Goal: Task Accomplishment & Management: Manage account settings

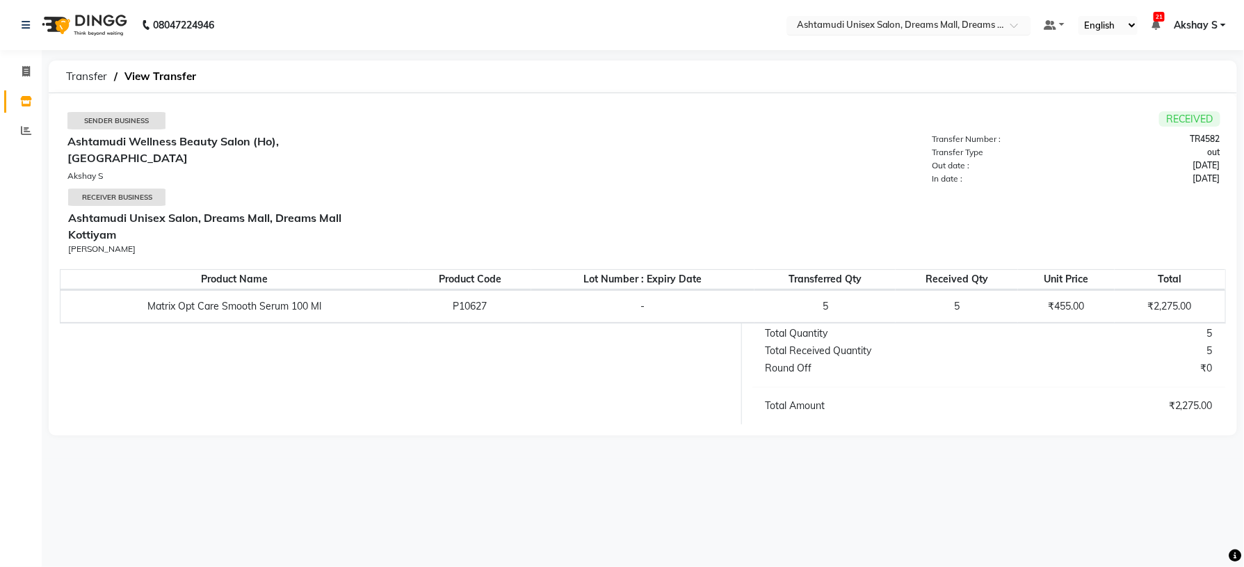
click at [979, 20] on input "text" at bounding box center [895, 26] width 202 height 14
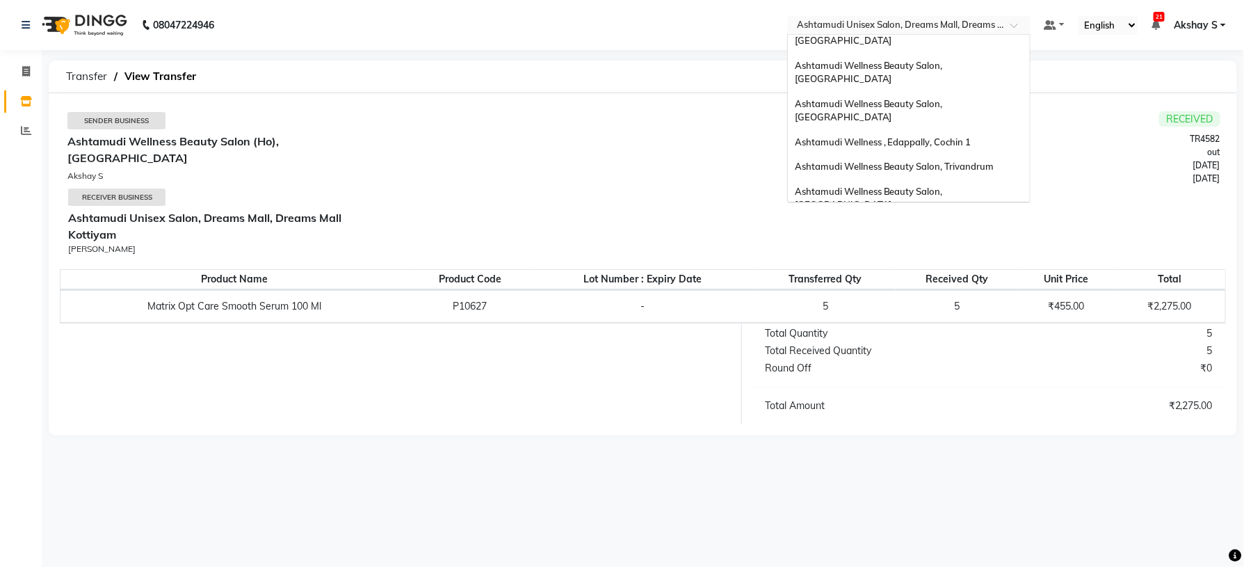
scroll to position [9, 0]
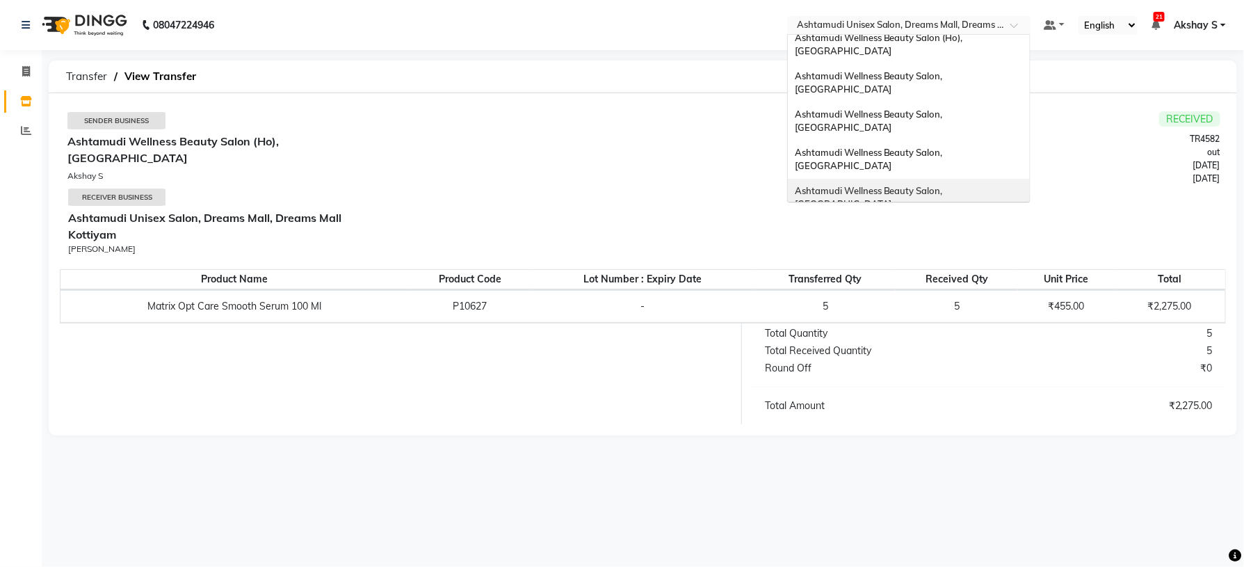
click at [945, 147] on span "Ashtamudi Wellness Beauty Salon, [GEOGRAPHIC_DATA]" at bounding box center [870, 159] width 150 height 25
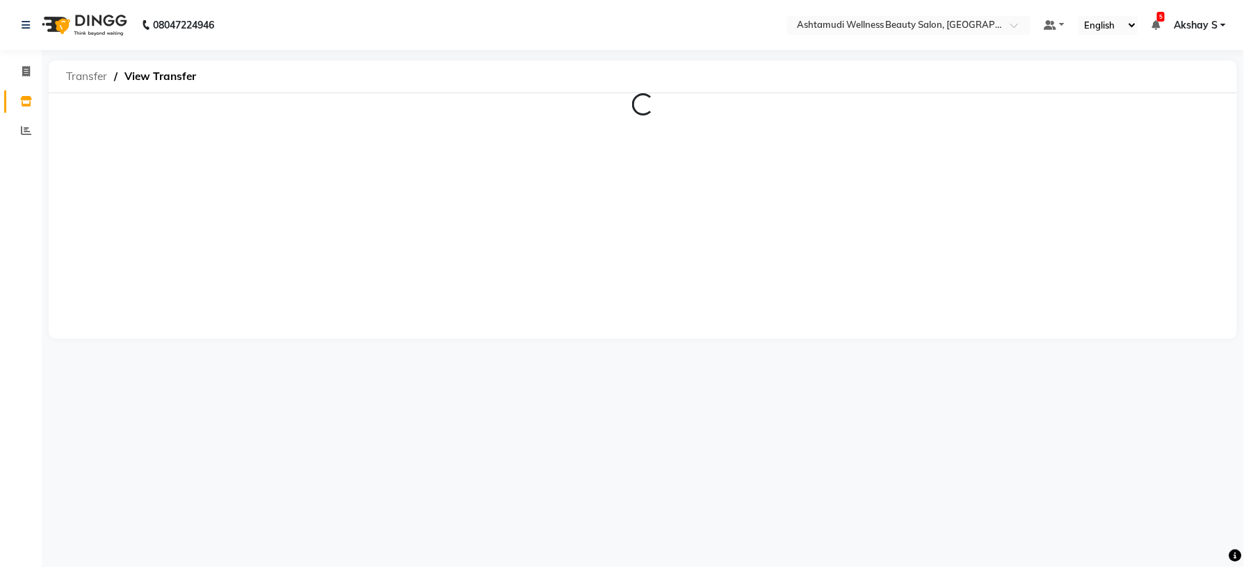
click at [61, 76] on span "Transfer" at bounding box center [86, 76] width 55 height 25
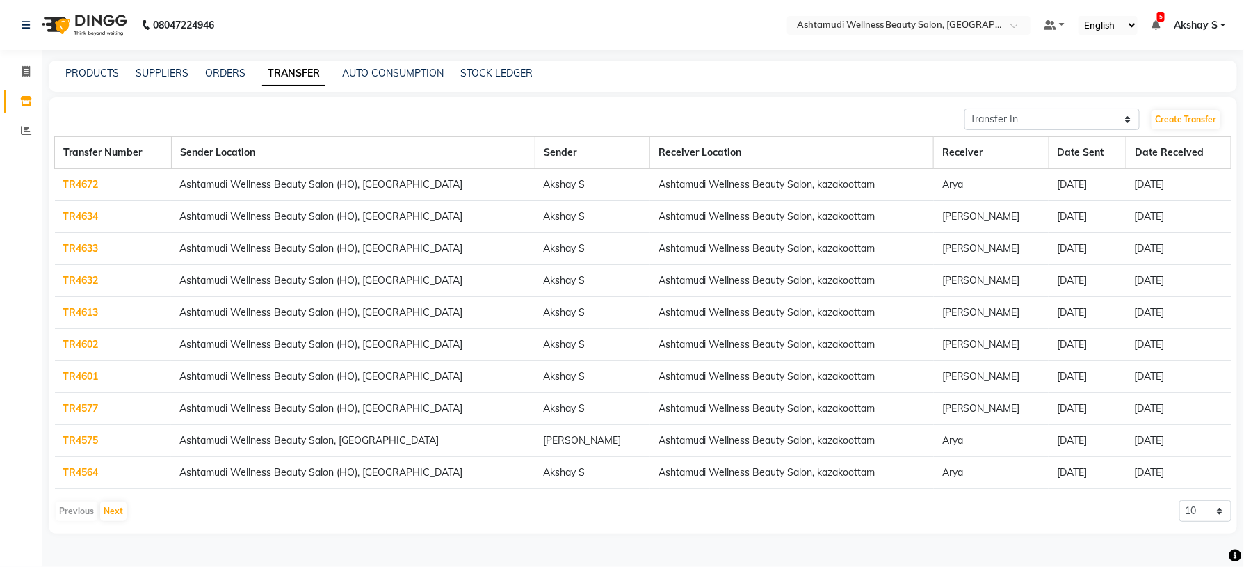
click at [97, 80] on div "PRODUCTS" at bounding box center [92, 73] width 54 height 15
click at [98, 72] on link "PRODUCTS" at bounding box center [92, 73] width 54 height 13
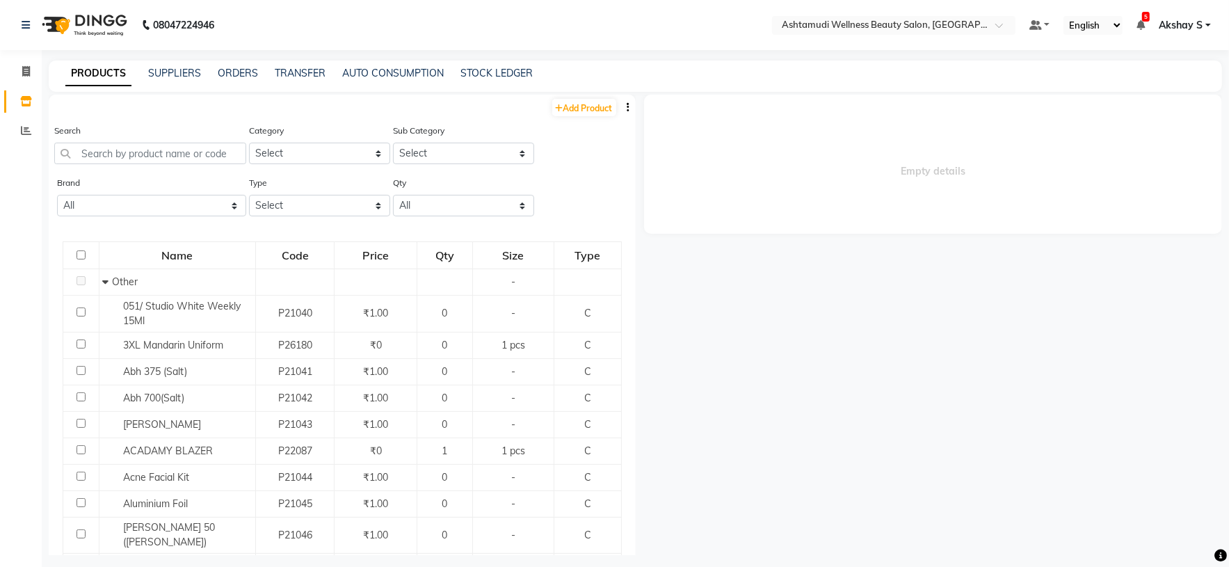
click at [627, 112] on icon "button" at bounding box center [628, 107] width 3 height 10
click at [579, 122] on div "EXPORT" at bounding box center [568, 115] width 45 height 17
click at [175, 159] on input "text" at bounding box center [150, 154] width 192 height 22
paste input "Biolage Advanced Scalp Pure Conditioner 98gm"
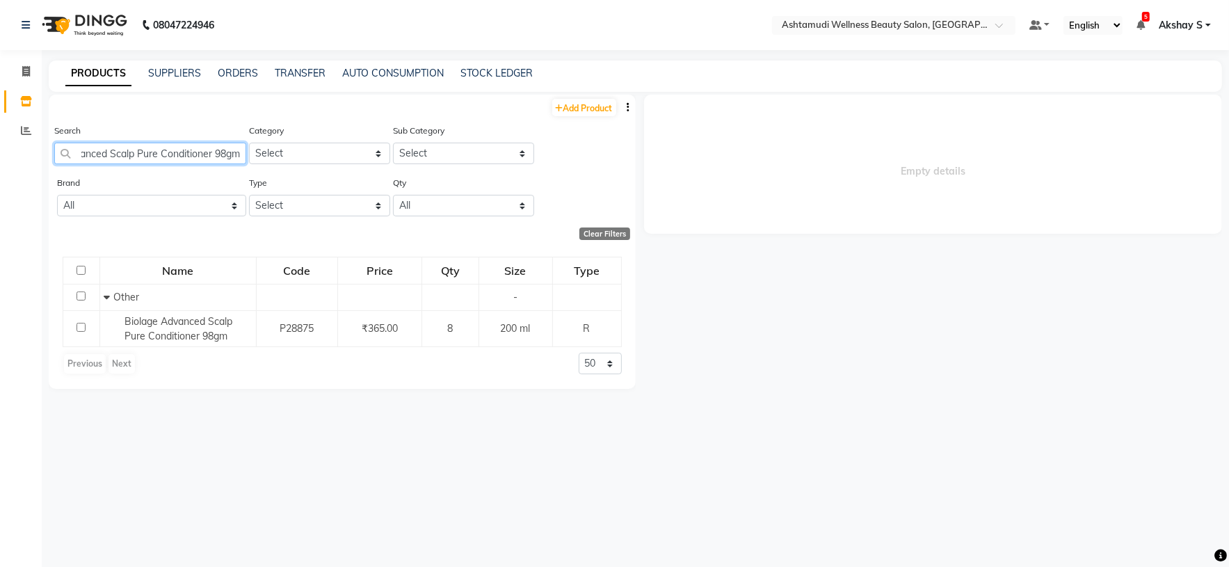
scroll to position [0, 57]
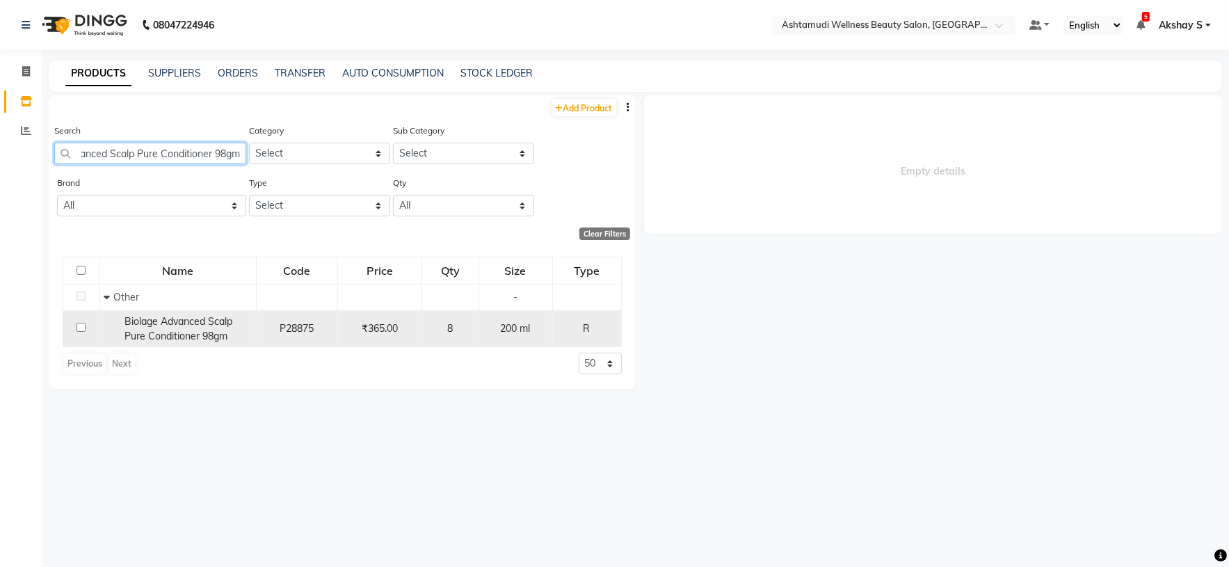
type input "Biolage Advanced Scalp Pure Conditioner 98gm"
click at [208, 323] on span "Biolage Advanced Scalp Pure Conditioner 98gm" at bounding box center [179, 328] width 108 height 27
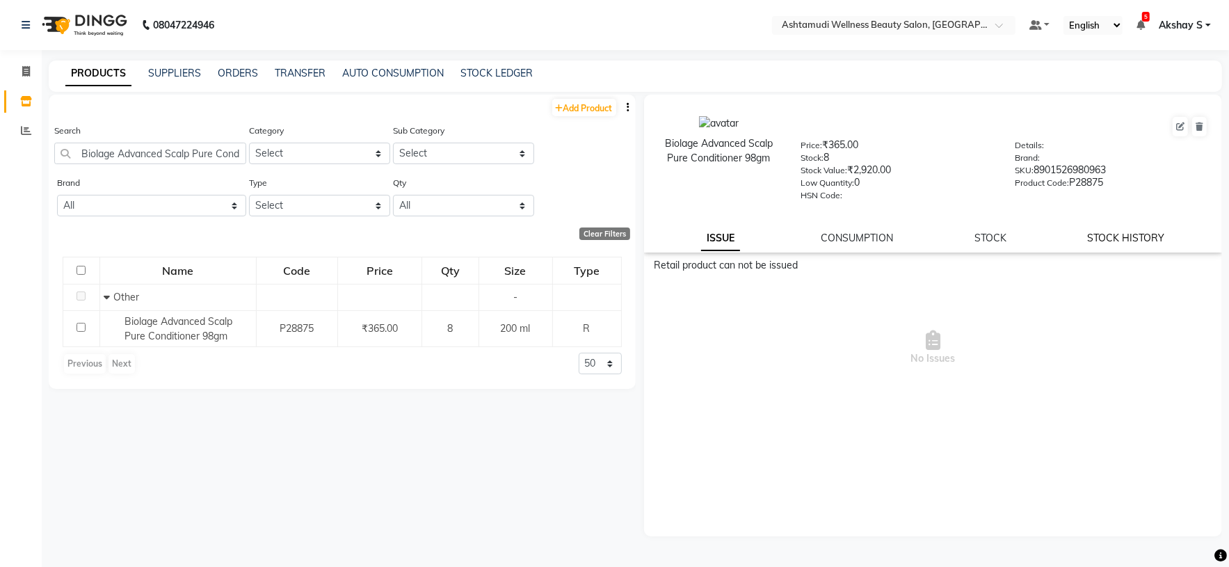
click at [1127, 236] on link "STOCK HISTORY" at bounding box center [1126, 238] width 77 height 13
select select "all"
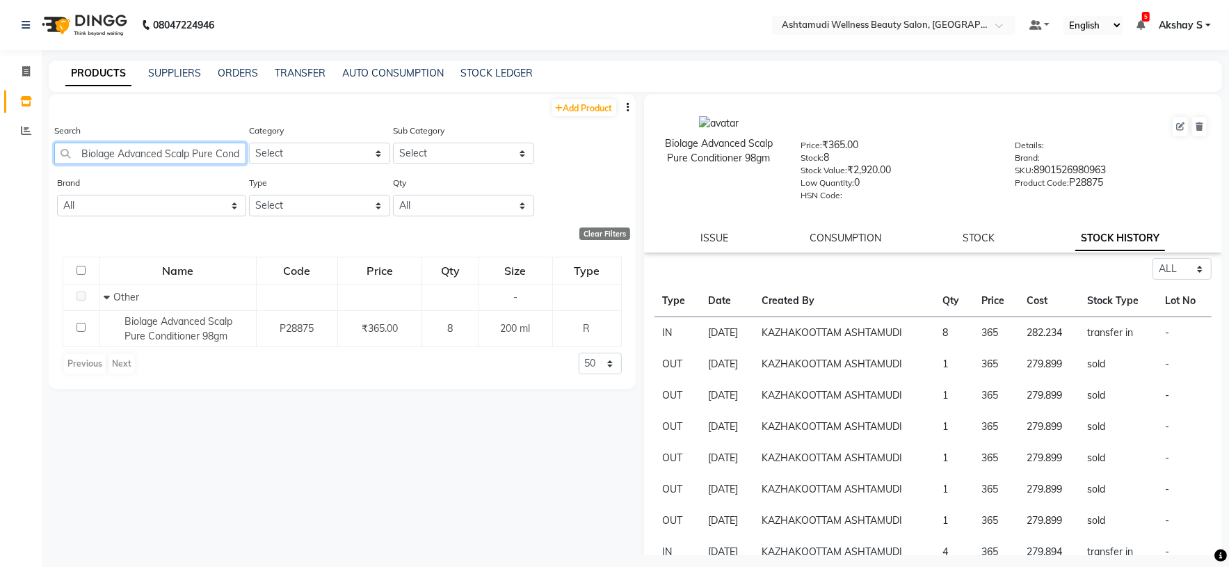
click at [163, 153] on input "Biolage Advanced Scalp Pure Conditioner 98gm" at bounding box center [150, 154] width 192 height 22
paste input "Floractive Professional Conditioner W1 300ml"
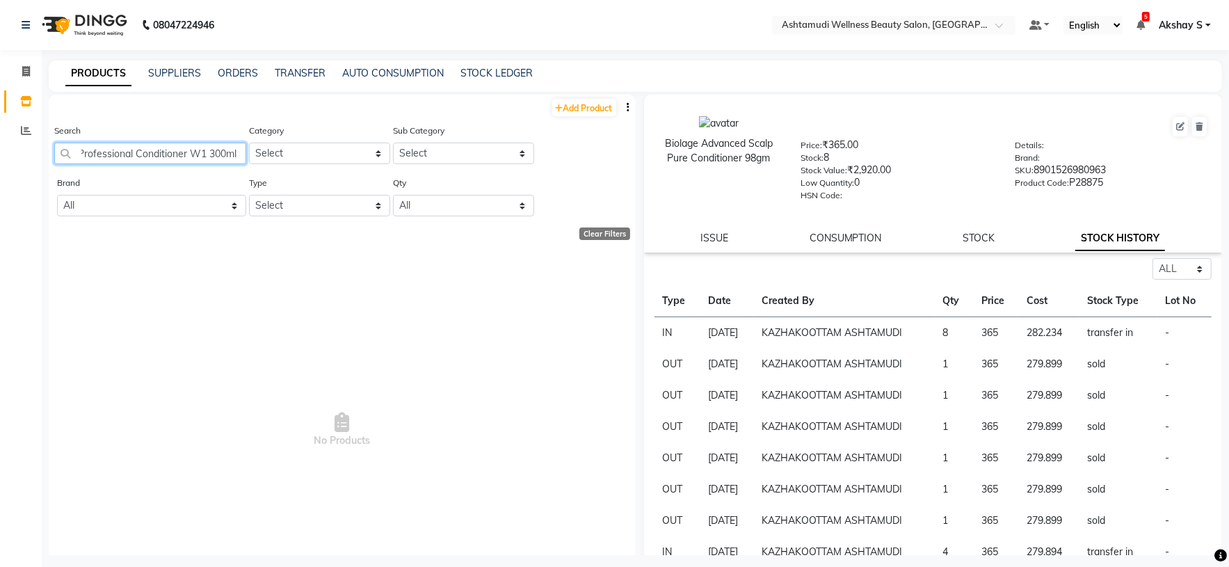
click at [208, 143] on input "Biolage AdvancedFloractive Professional Conditioner W1 300ml Scalp Pure Conditi…" at bounding box center [150, 154] width 192 height 22
click at [163, 147] on input "Biolage AdvancedFloractive Professional Conditioner W1 300ml Scalp Pure Conditi…" at bounding box center [150, 154] width 192 height 22
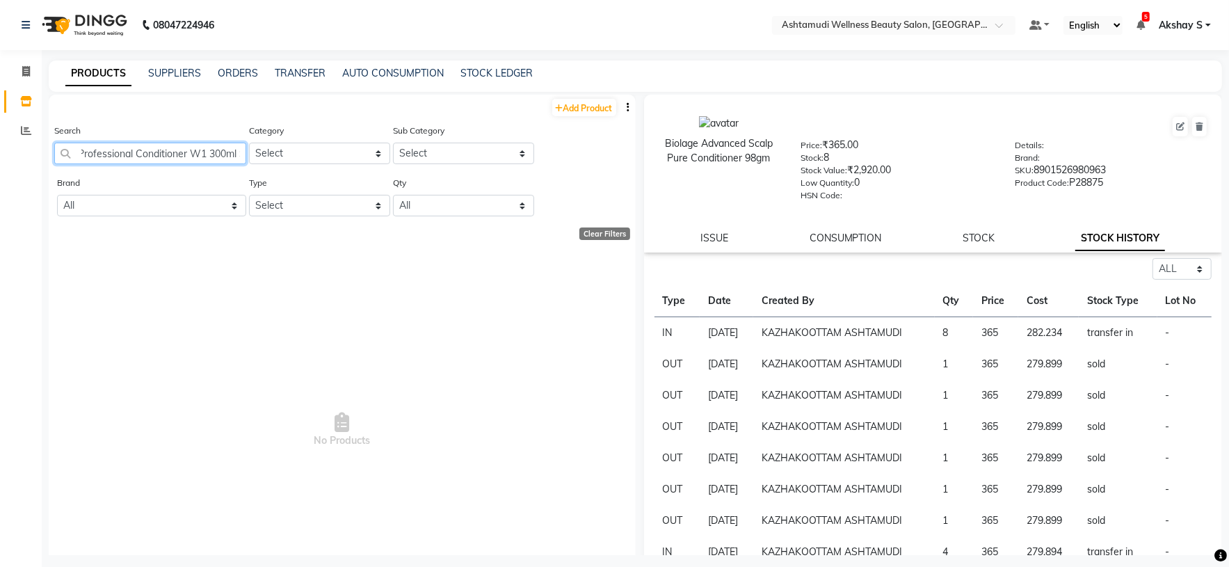
paste input "Floractive Professional Conditioner W1 300ml"
type input "Floractive Professional Conditioner W1 300ml"
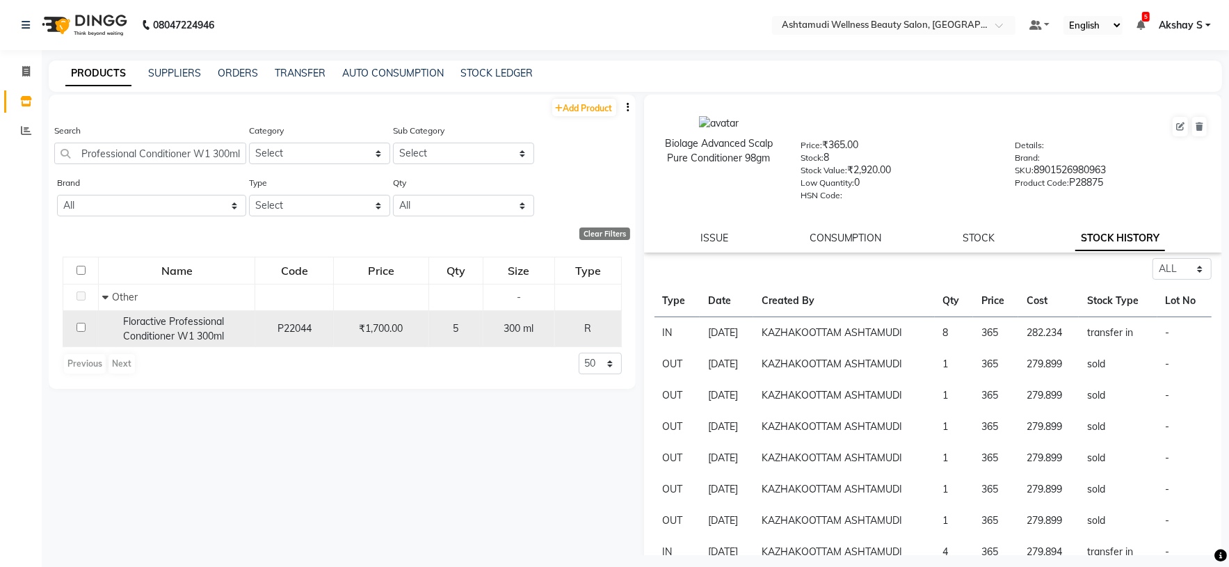
click at [174, 337] on span "Floractive Professional Conditioner W1 300ml" at bounding box center [173, 328] width 101 height 27
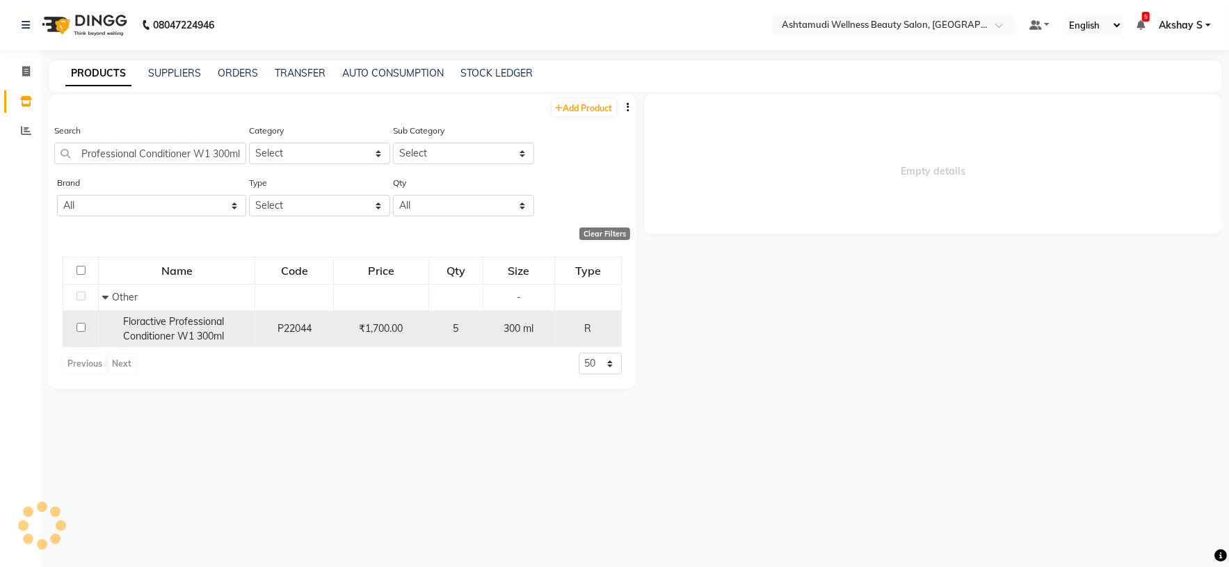
scroll to position [0, 0]
select select "all"
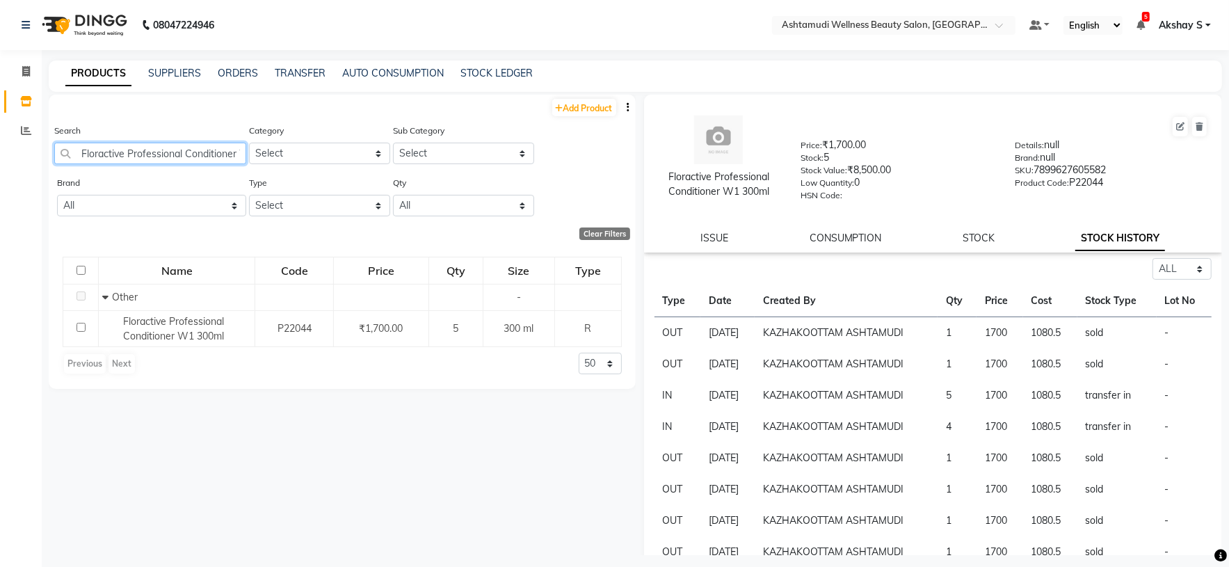
click at [175, 150] on input "Floractive Professional Conditioner W1 300ml" at bounding box center [150, 154] width 192 height 22
paste input "Shampoo"
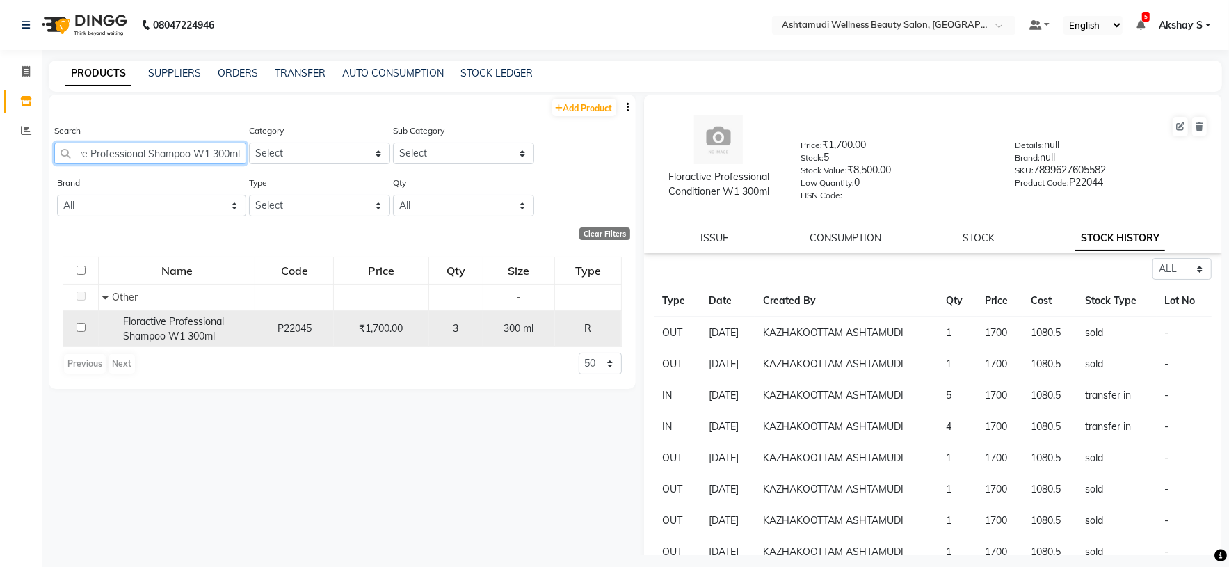
type input "Floractive Professional Shampoo W1 300ml"
click at [193, 321] on span "Floractive Professional Shampoo W1 300ml" at bounding box center [173, 328] width 101 height 27
select select "all"
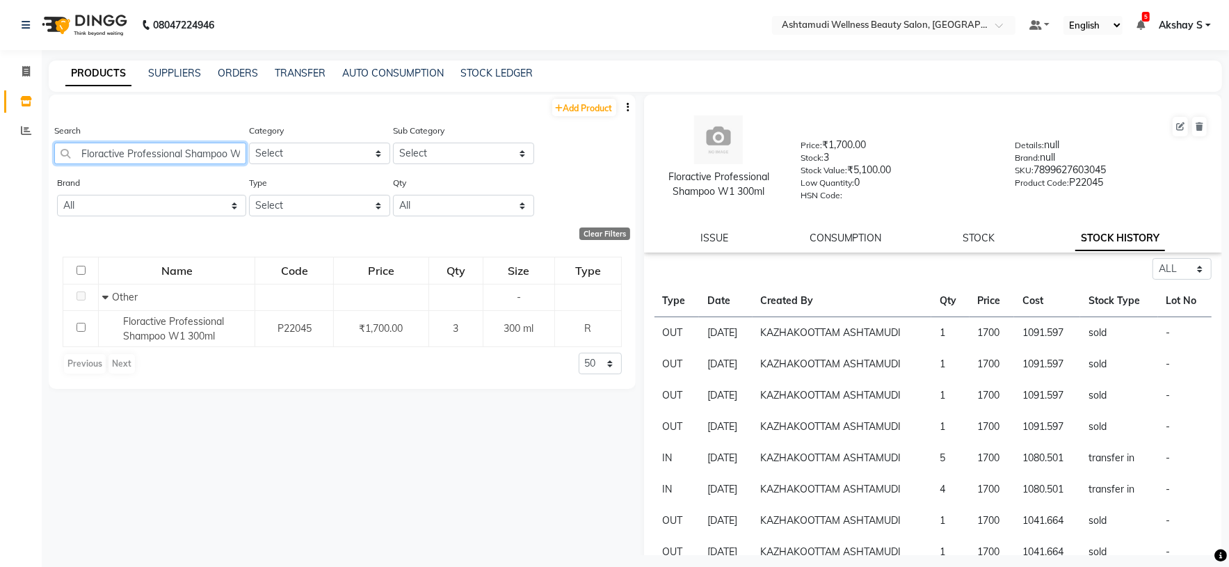
click at [152, 153] on input "Floractive Professional Shampoo W1 300ml" at bounding box center [150, 154] width 192 height 22
paste input "Biolage Advanced Scalp Pure Conditioner 98gm"
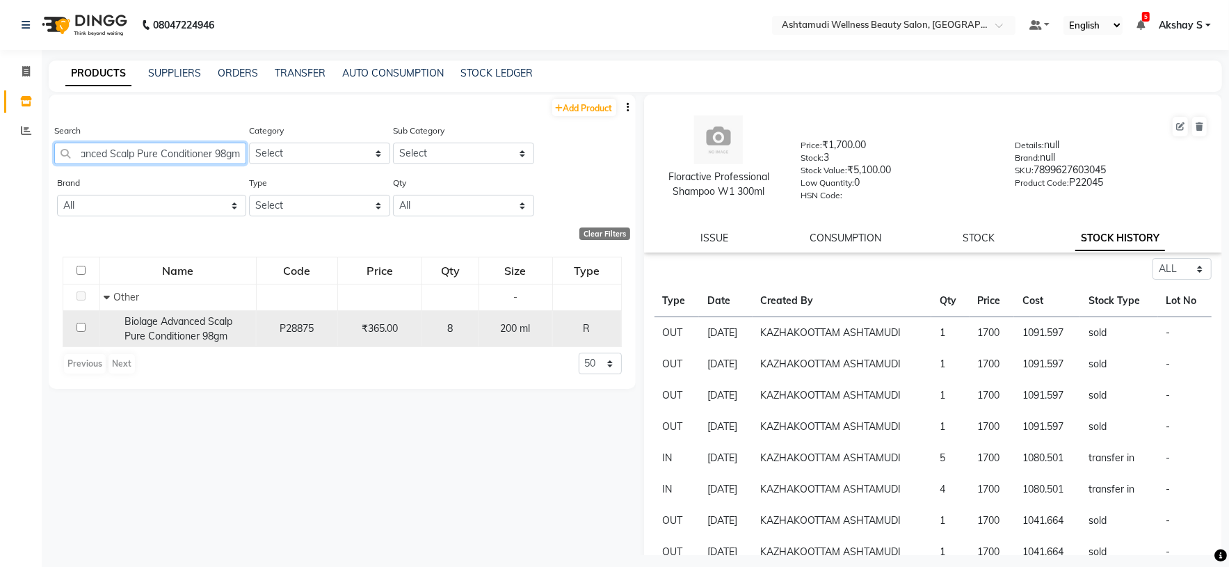
type input "Biolage Advanced Scalp Pure Conditioner 98gm"
click at [189, 323] on span "Biolage Advanced Scalp Pure Conditioner 98gm" at bounding box center [179, 328] width 108 height 27
select select "all"
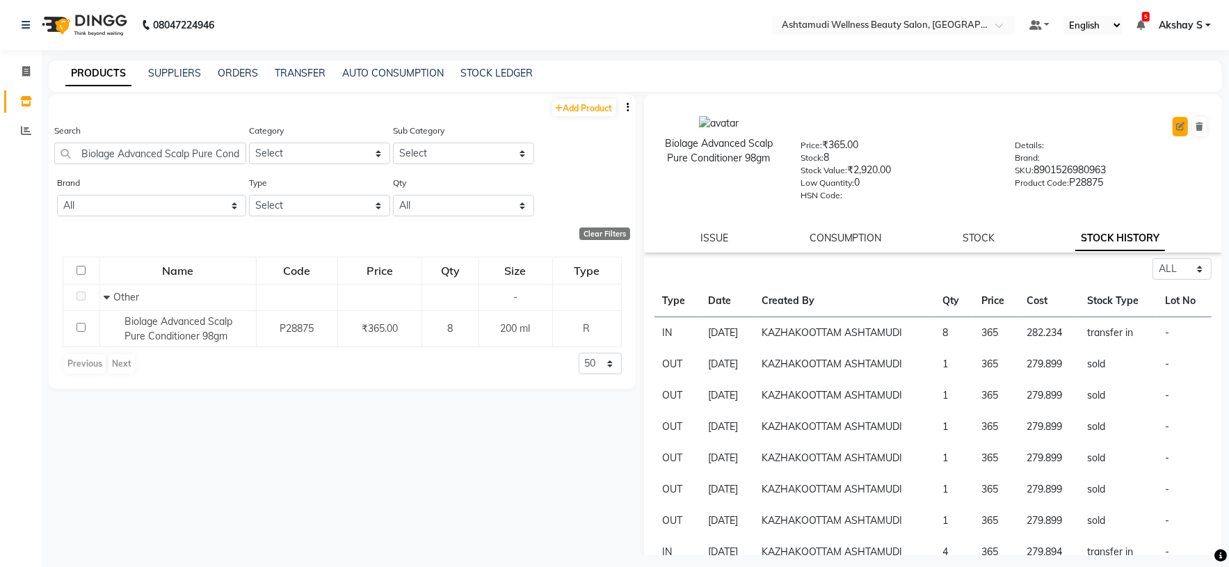
click at [1173, 130] on button at bounding box center [1180, 126] width 15 height 19
select select "true"
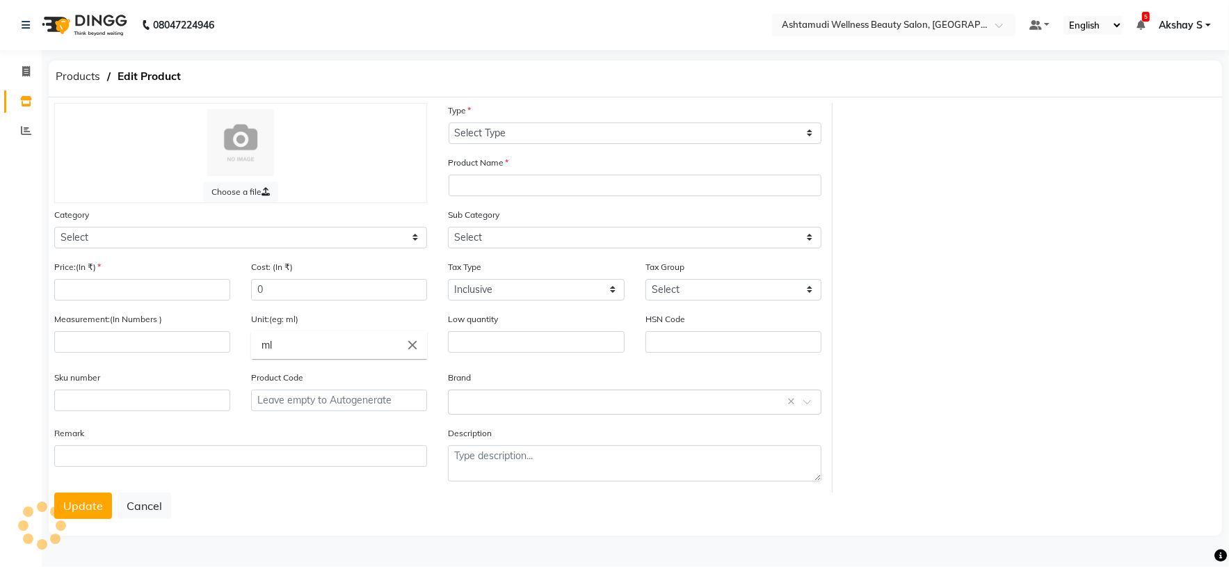
select select "R"
type input "Biolage Advanced Scalp Pure Conditioner 98gm"
select select
type input "365"
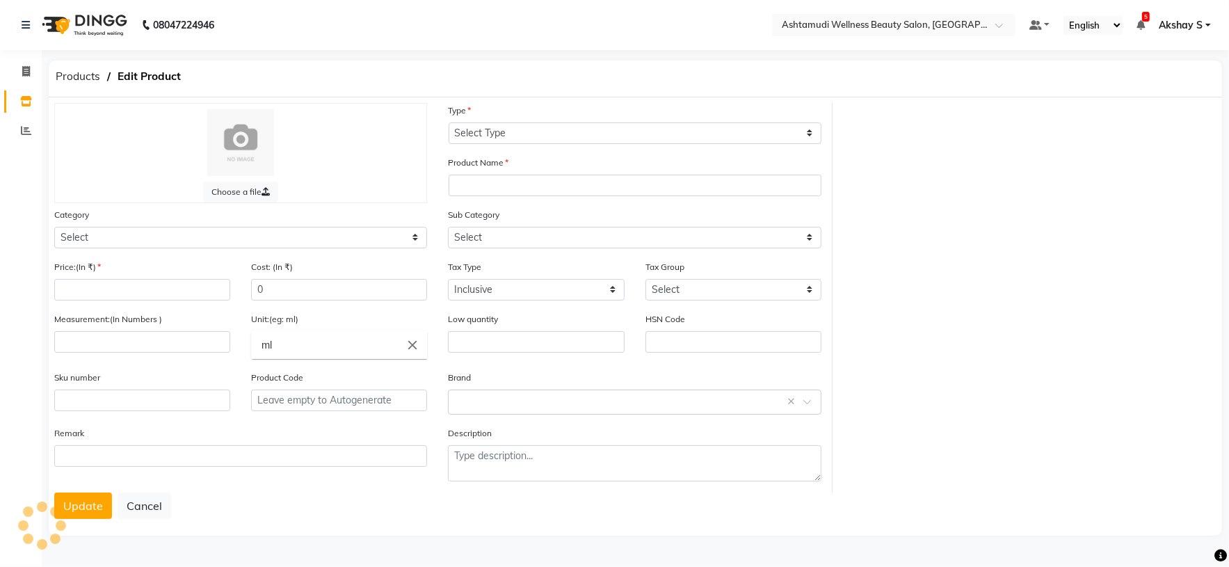
type input "200"
type input "0"
type input "8901526980963"
type input "P28875"
select select "595501000"
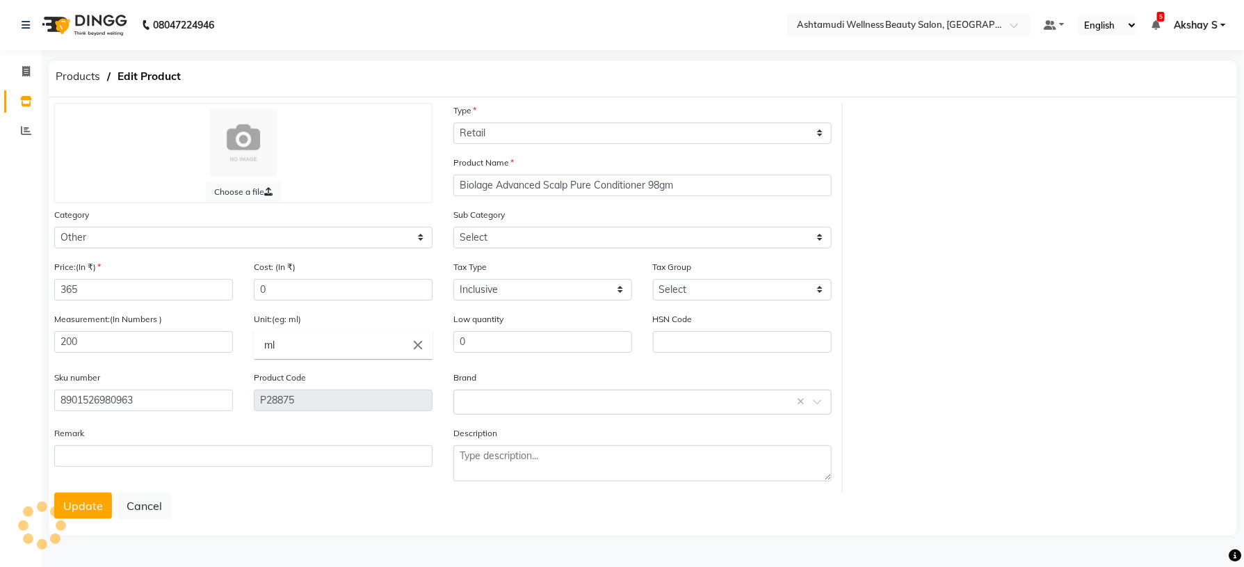
select select "595501002"
click at [178, 281] on input "365" at bounding box center [143, 290] width 179 height 22
drag, startPoint x: 133, startPoint y: 289, endPoint x: 29, endPoint y: 289, distance: 104.3
click at [29, 289] on app-home "08047224946 Select Location × Ashtamudi Wellness Beauty Salon, Kazakoottam Defa…" at bounding box center [622, 279] width 1244 height 559
type input "350"
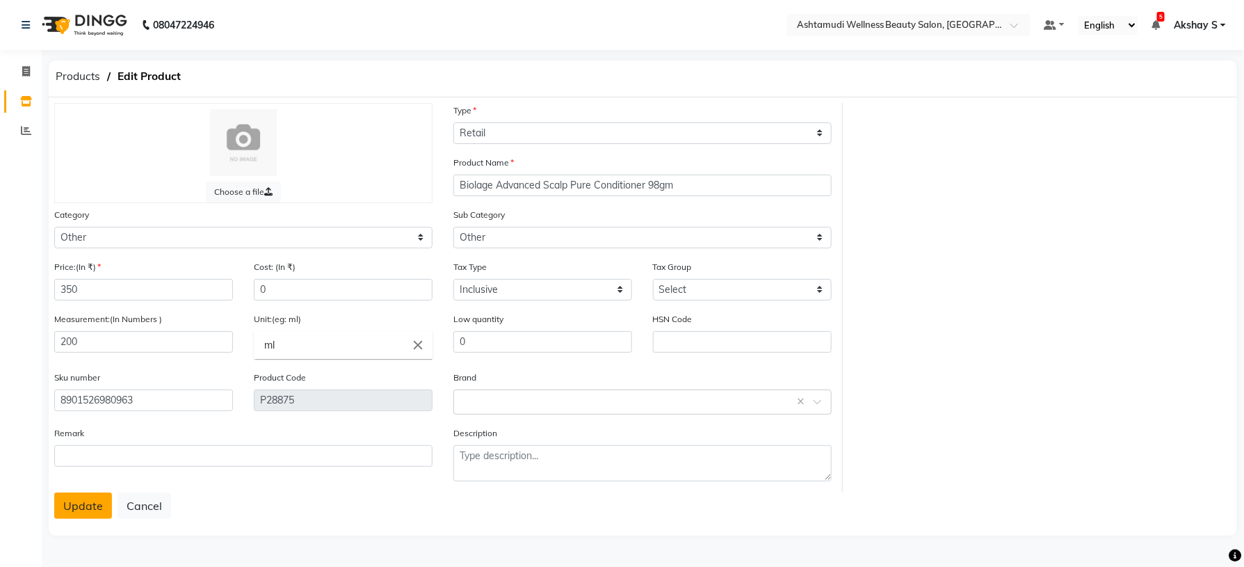
click at [81, 504] on button "Update" at bounding box center [83, 505] width 58 height 26
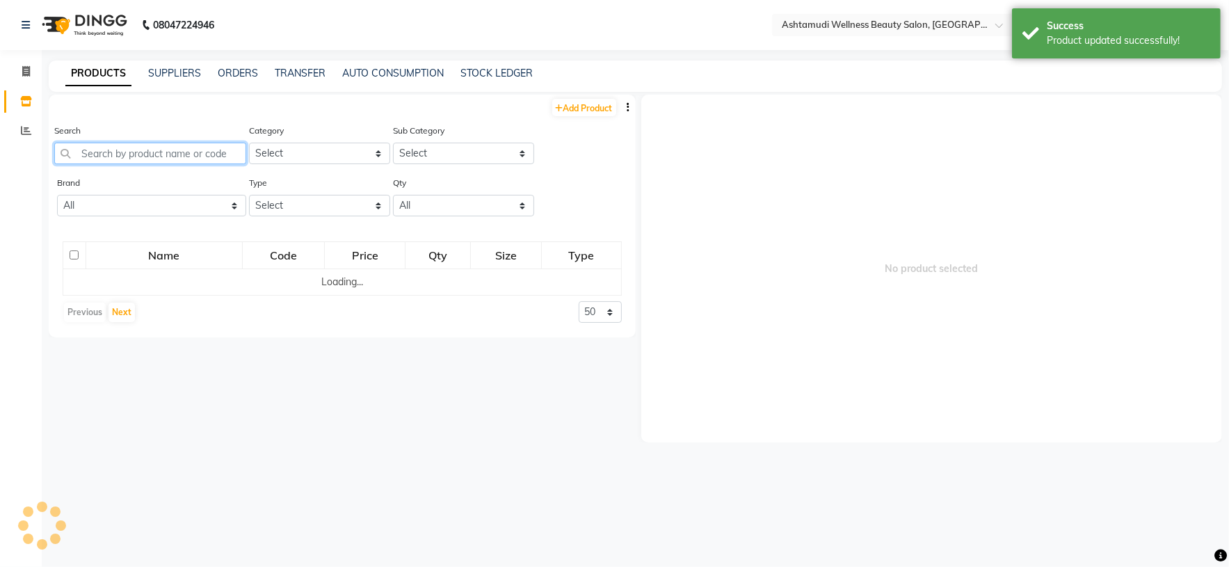
click at [162, 152] on input "text" at bounding box center [150, 154] width 192 height 22
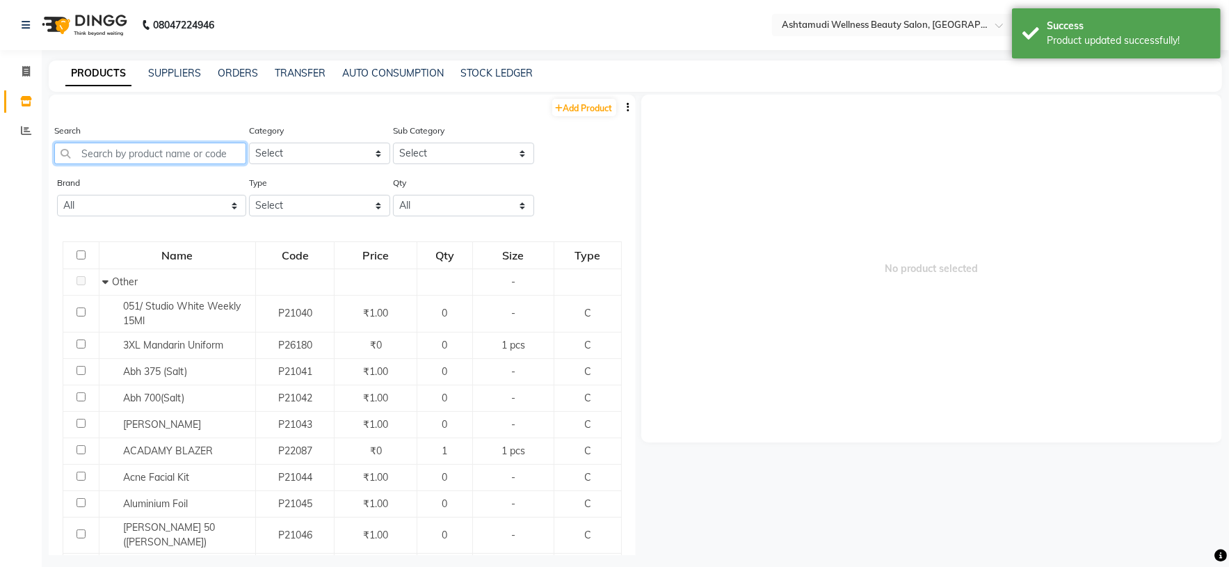
paste input "Biolage Advanced Scalp Pure Conditioner 98gm"
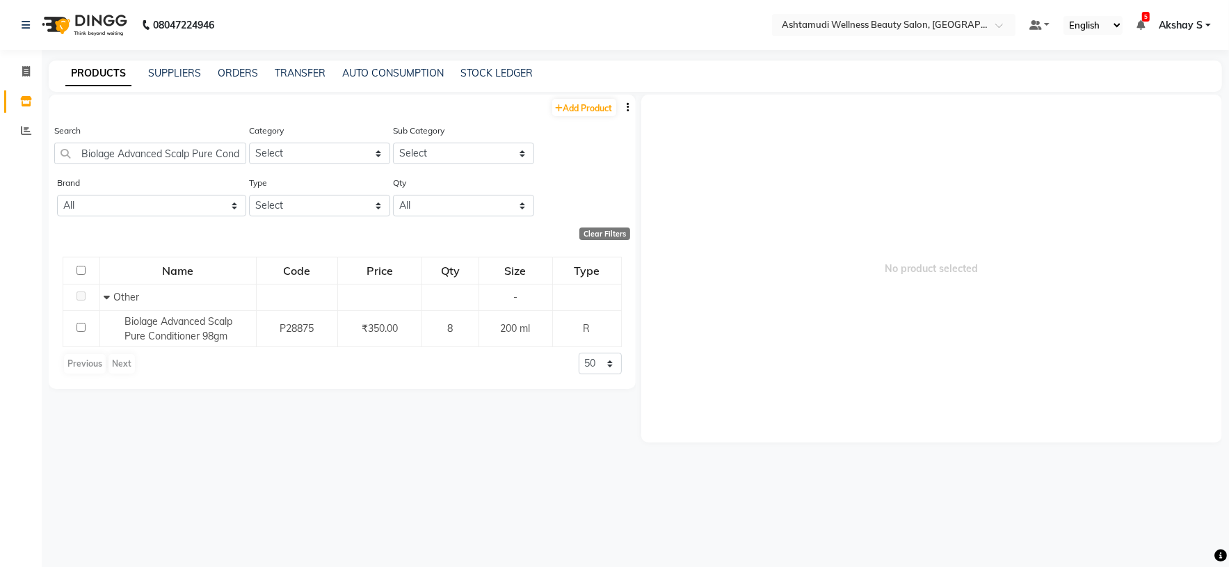
click at [183, 141] on div "Search Biolage Advanced Scalp Pure Conditioner 98gm" at bounding box center [150, 143] width 192 height 41
click at [179, 152] on input "Biolage Advanced Scalp Pure Conditioner 98gm" at bounding box center [150, 154] width 192 height 22
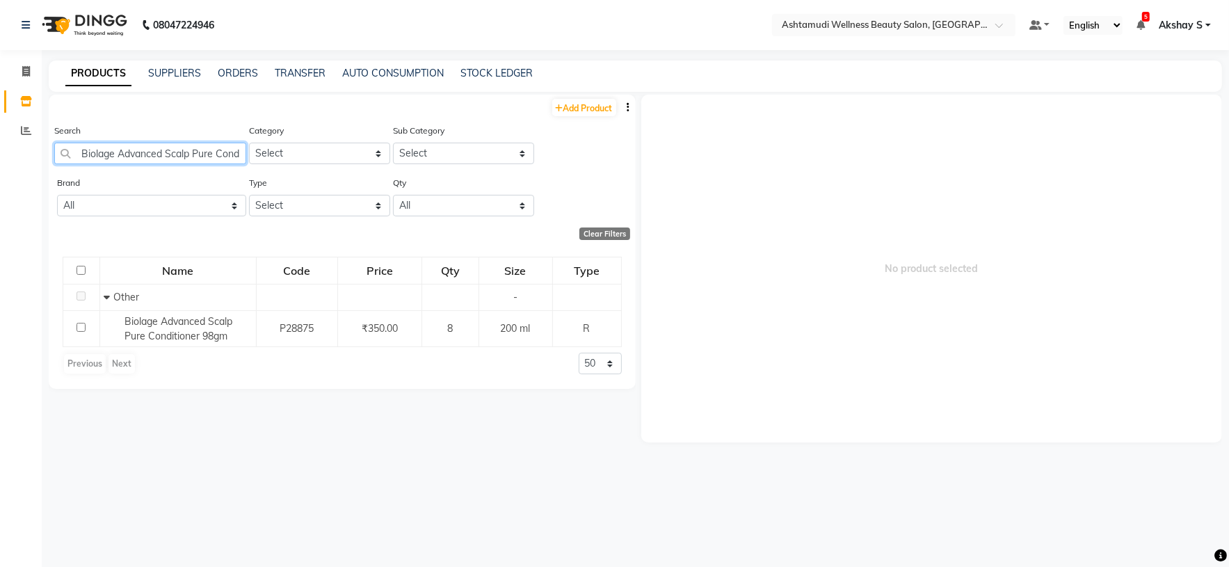
paste input "Dandruff Shampoo 200ml"
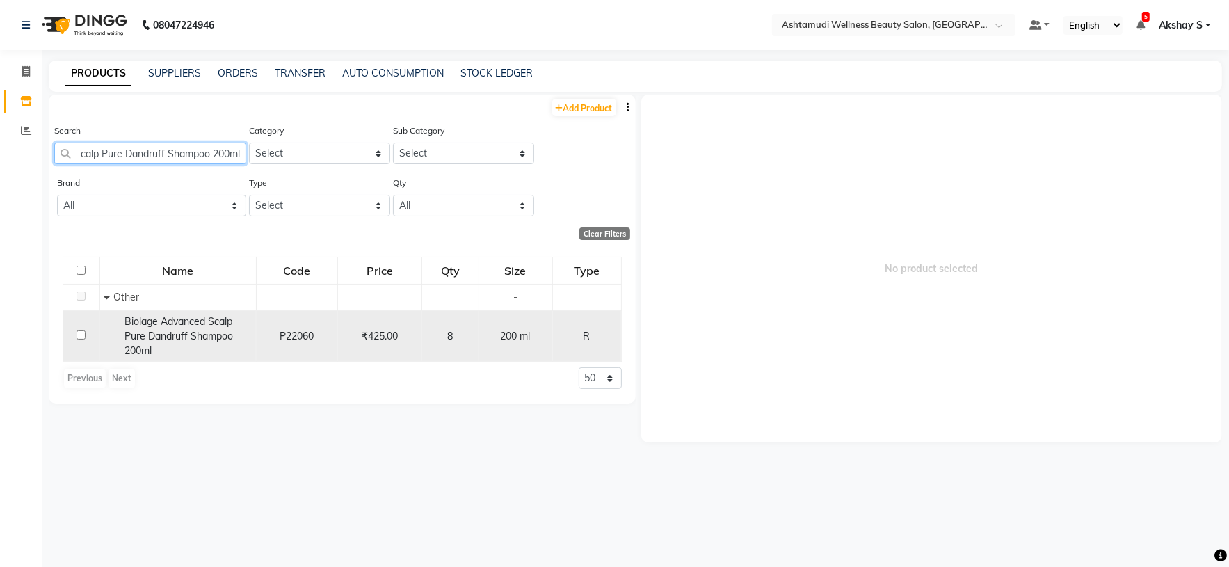
type input "Biolage Advanced Scalp Pure Dandruff Shampoo 200ml"
click at [193, 325] on span "Biolage Advanced Scalp Pure Dandruff Shampoo 200ml" at bounding box center [179, 336] width 109 height 42
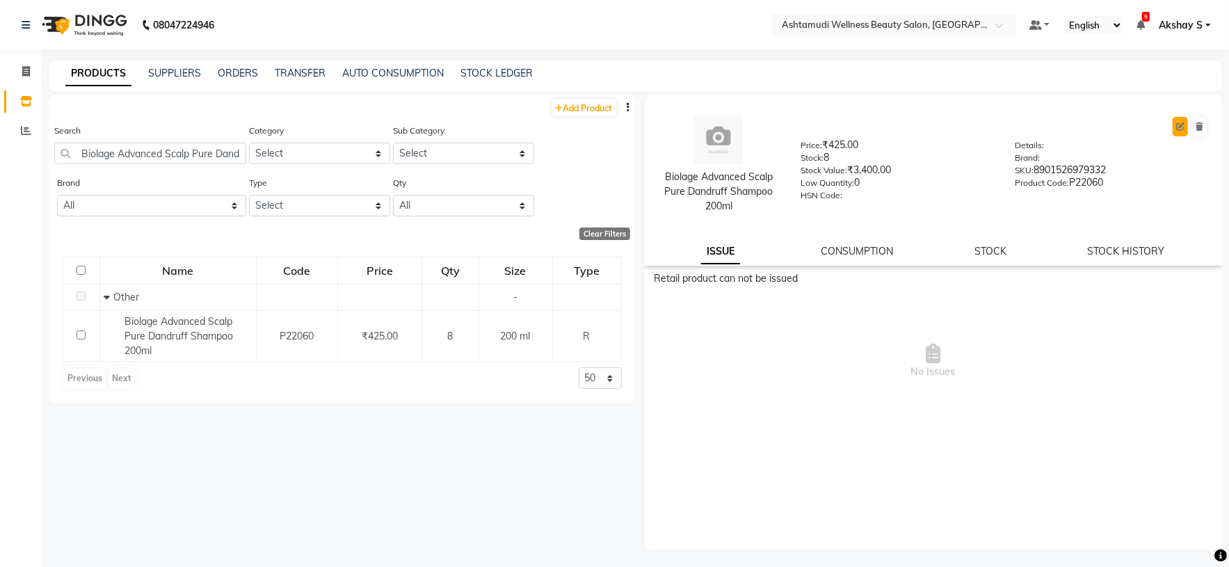
click at [1180, 133] on button at bounding box center [1180, 126] width 15 height 19
select select "R"
select select "true"
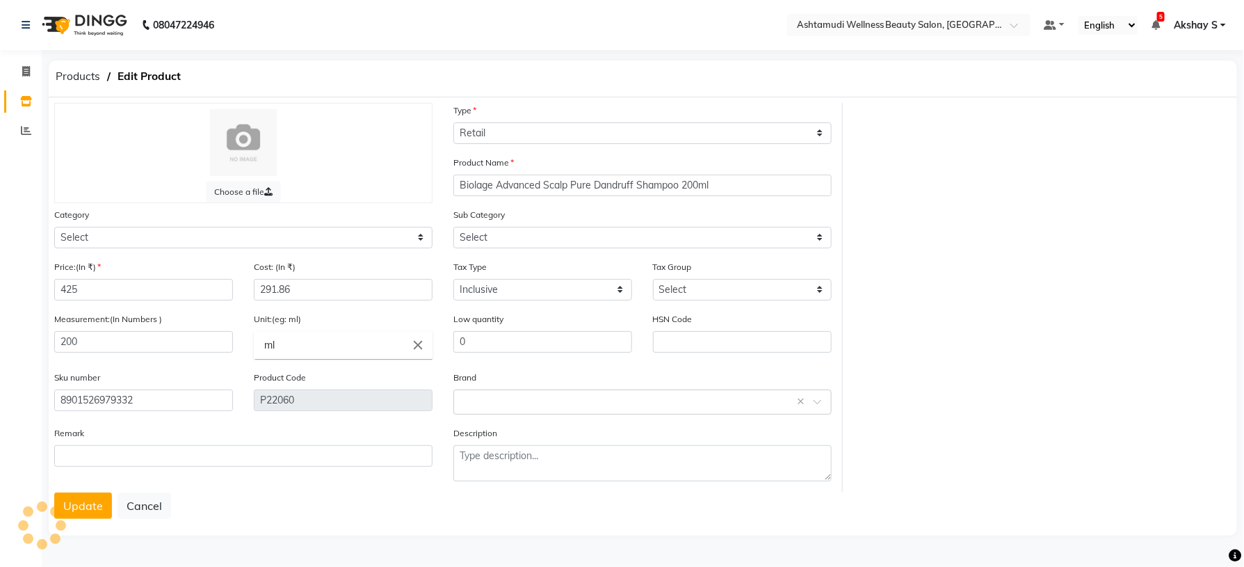
select select "595501000"
select select "595501002"
drag, startPoint x: 142, startPoint y: 295, endPoint x: 42, endPoint y: 300, distance: 99.6
click at [39, 291] on app-home "08047224946 Select Location × Ashtamudi Wellness Beauty Salon, Kazakoottam Defa…" at bounding box center [622, 279] width 1244 height 559
type input "450"
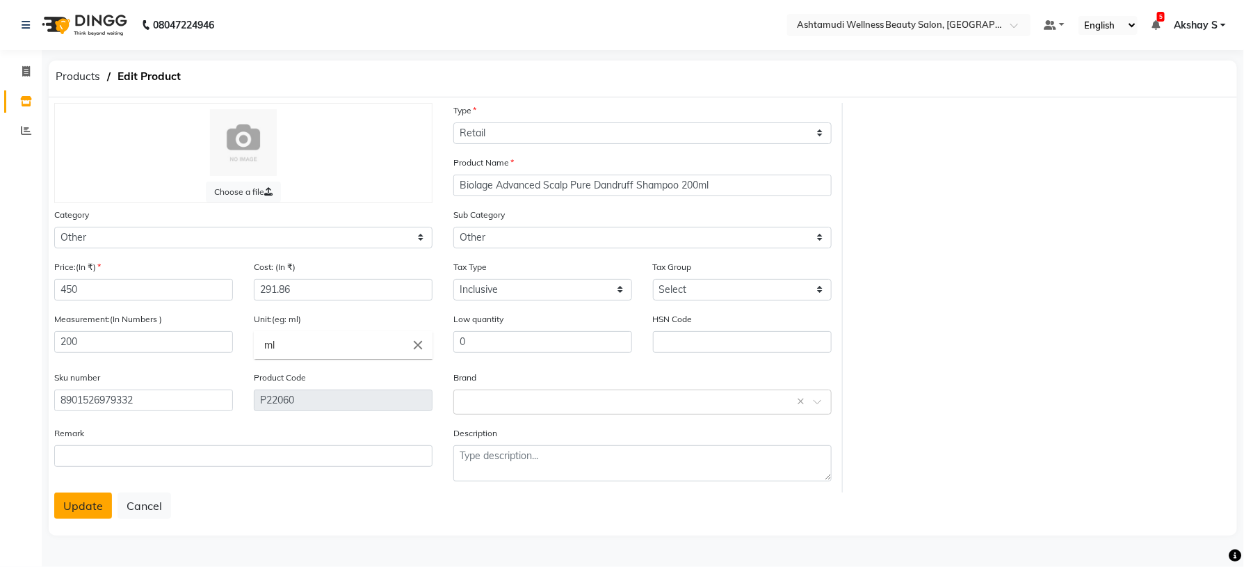
click at [76, 511] on button "Update" at bounding box center [83, 505] width 58 height 26
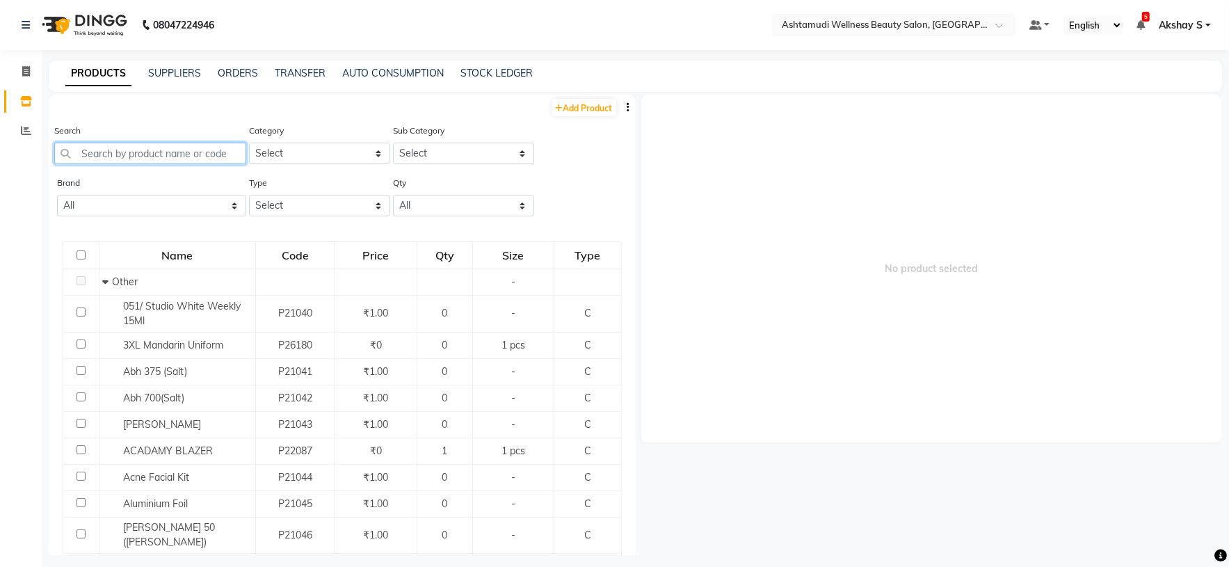
click at [182, 159] on input "text" at bounding box center [150, 154] width 192 height 22
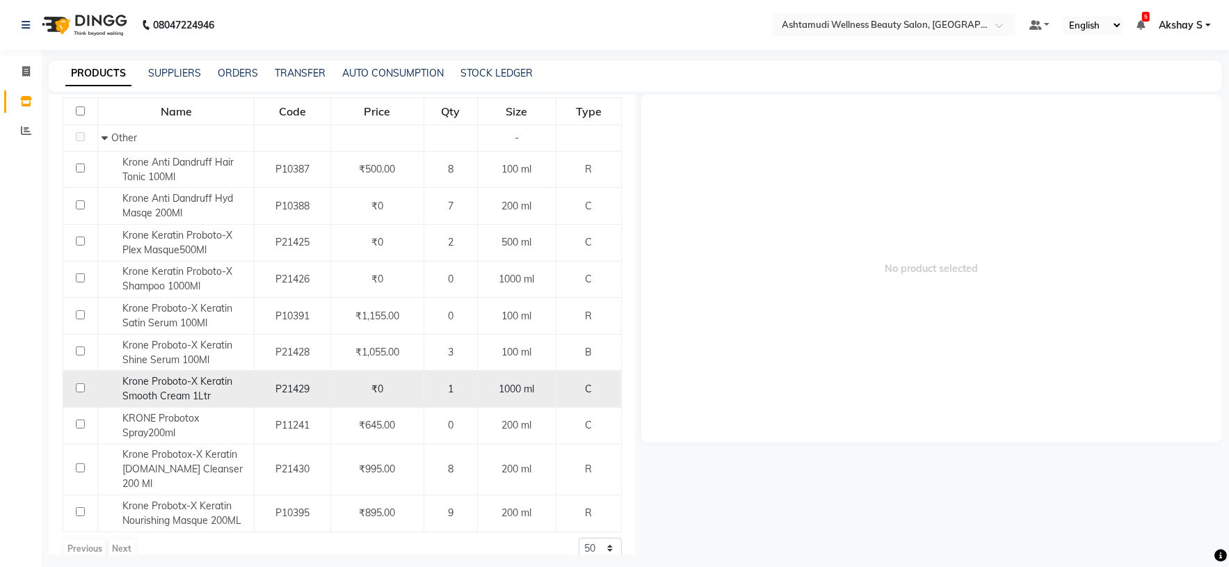
scroll to position [166, 0]
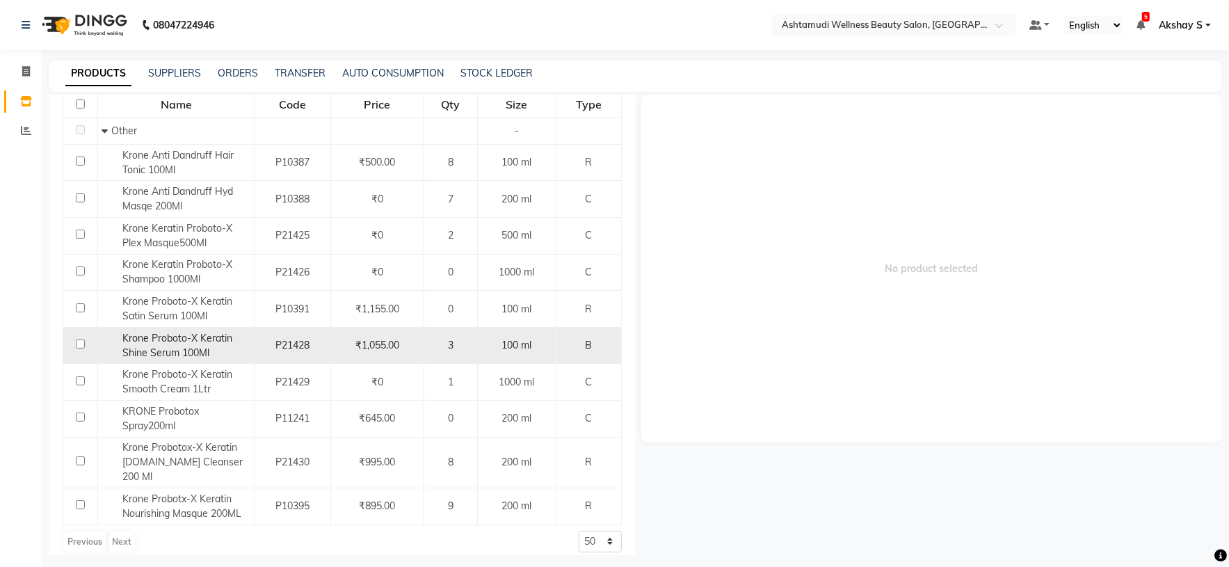
type input "krone"
click at [192, 344] on span "Krone Proboto-X Keratin Shine Serum 100Ml" at bounding box center [177, 345] width 110 height 27
select select
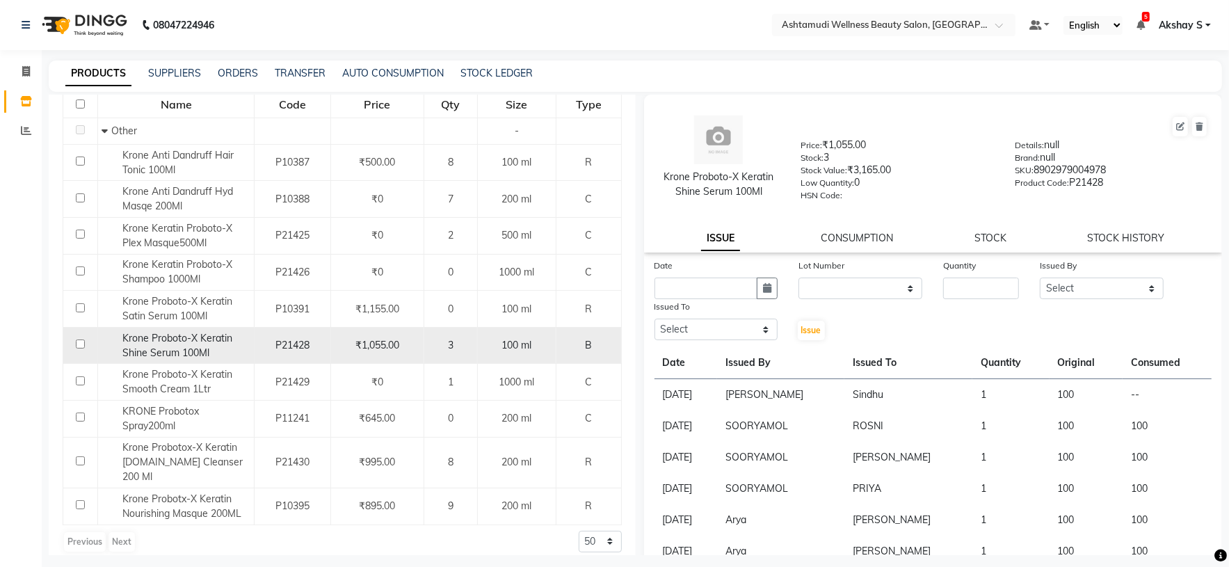
click at [202, 351] on span "Krone Proboto-X Keratin Shine Serum 100Ml" at bounding box center [177, 345] width 110 height 27
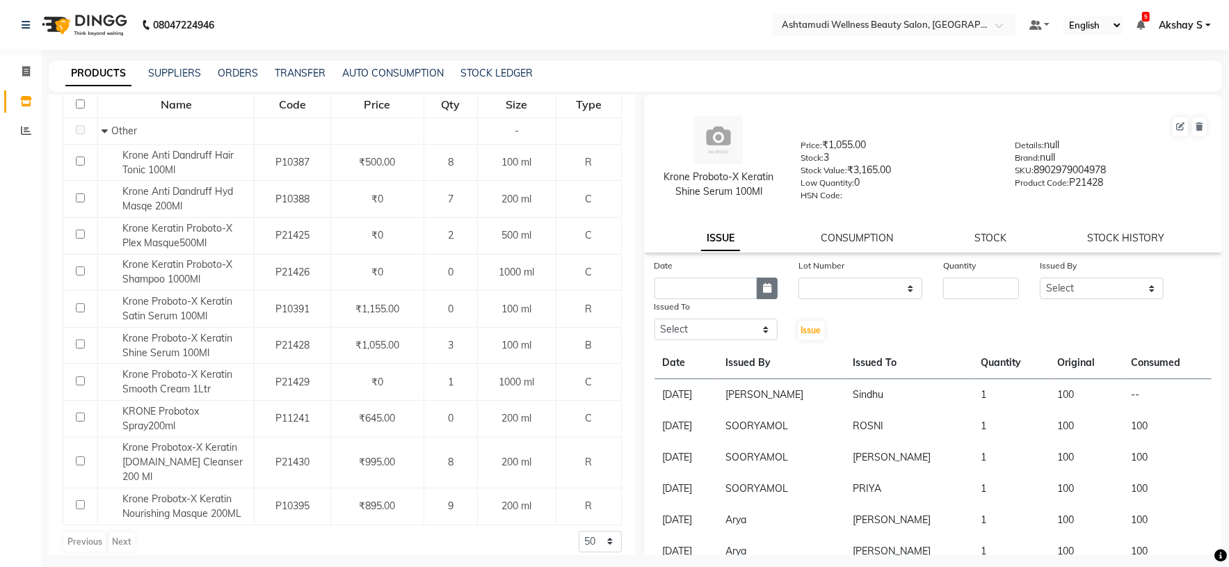
click at [764, 289] on icon "button" at bounding box center [767, 288] width 8 height 10
select select "9"
select select "2025"
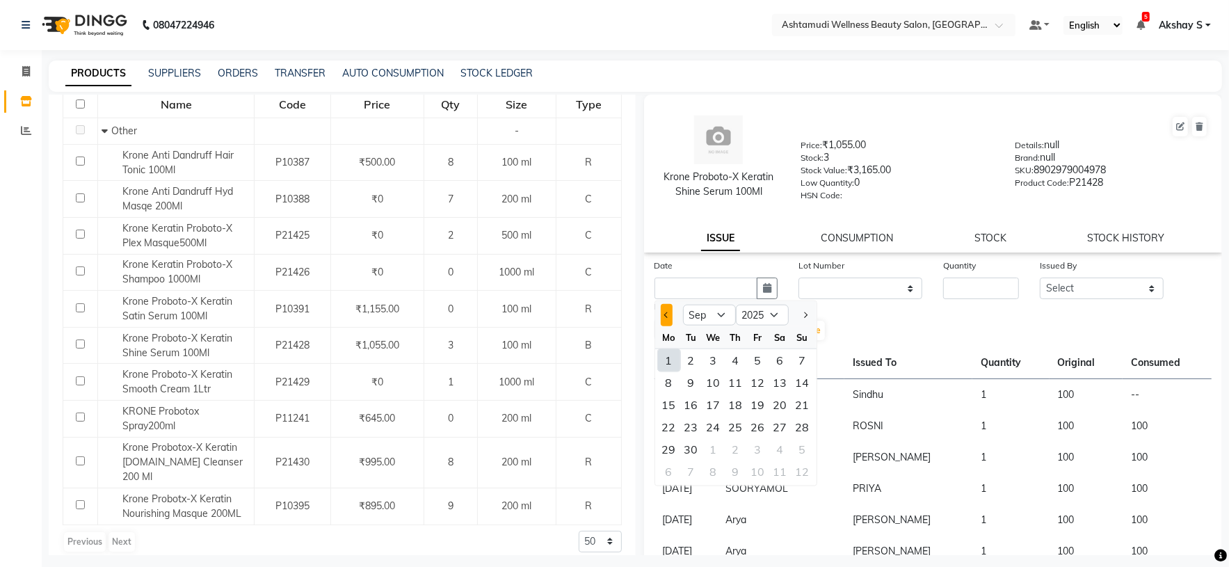
click at [664, 317] on span "Previous month" at bounding box center [667, 315] width 6 height 6
select select "8"
click at [758, 360] on div "1" at bounding box center [758, 360] width 22 height 22
type input "[DATE]"
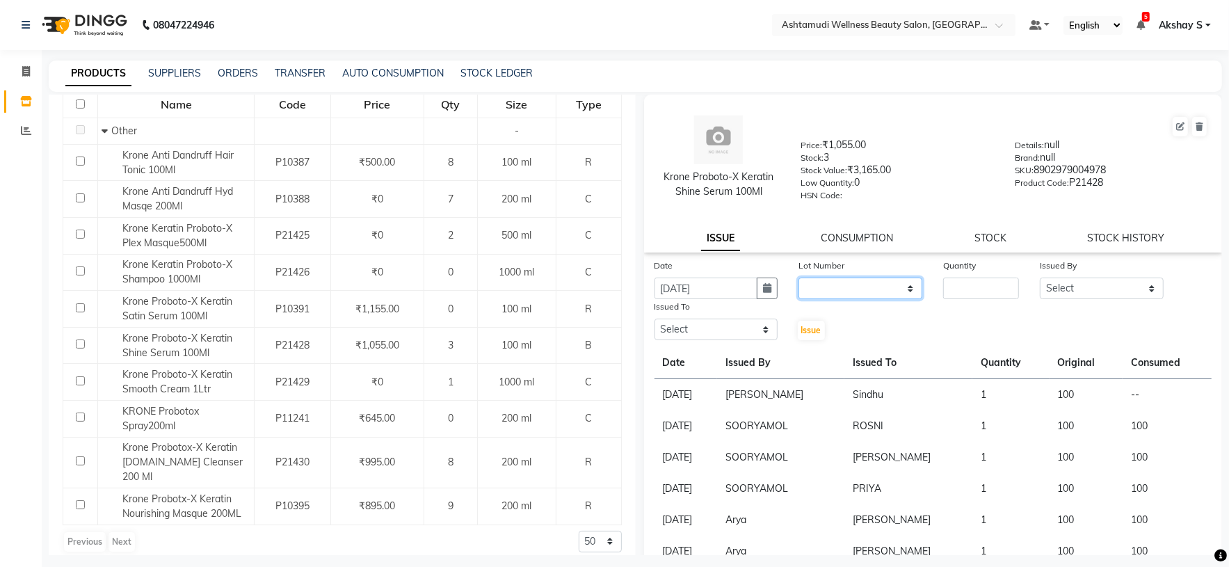
click at [897, 291] on select "None" at bounding box center [860, 289] width 124 height 22
select select "0: null"
click at [798, 280] on select "None" at bounding box center [860, 289] width 124 height 22
click at [972, 292] on input "number" at bounding box center [981, 289] width 76 height 22
type input "2"
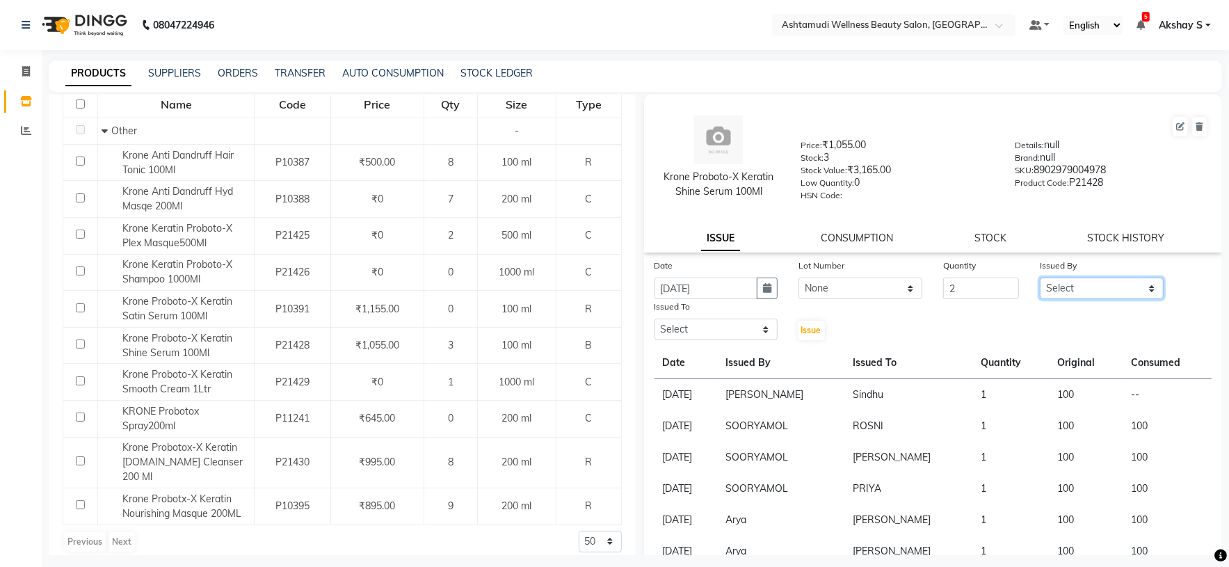
click at [1137, 292] on select "Select Arya CHINJU GEETA KAZHAKOOTTAM ASHTAMUDI KRISHNA LEKSHMI MADONNA MICHAEL…" at bounding box center [1102, 289] width 124 height 22
select select "27528"
click at [1040, 280] on select "Select Arya CHINJU GEETA KAZHAKOOTTAM ASHTAMUDI KRISHNA LEKSHMI MADONNA MICHAEL…" at bounding box center [1102, 289] width 124 height 22
click at [765, 331] on select "Select Arya CHINJU GEETA KAZHAKOOTTAM ASHTAMUDI KRISHNA LEKSHMI MADONNA MICHAEL…" at bounding box center [717, 330] width 124 height 22
select select "27528"
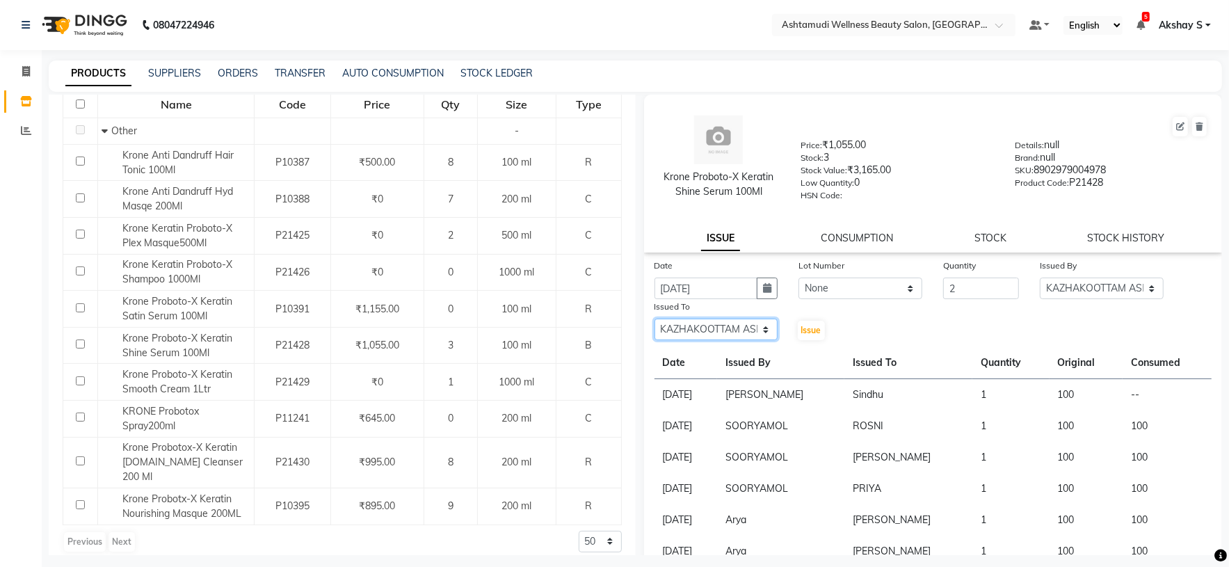
click at [655, 321] on select "Select Arya CHINJU GEETA KAZHAKOOTTAM ASHTAMUDI KRISHNA LEKSHMI MADONNA MICHAEL…" at bounding box center [717, 330] width 124 height 22
click at [806, 334] on span "Issue" at bounding box center [811, 330] width 20 height 10
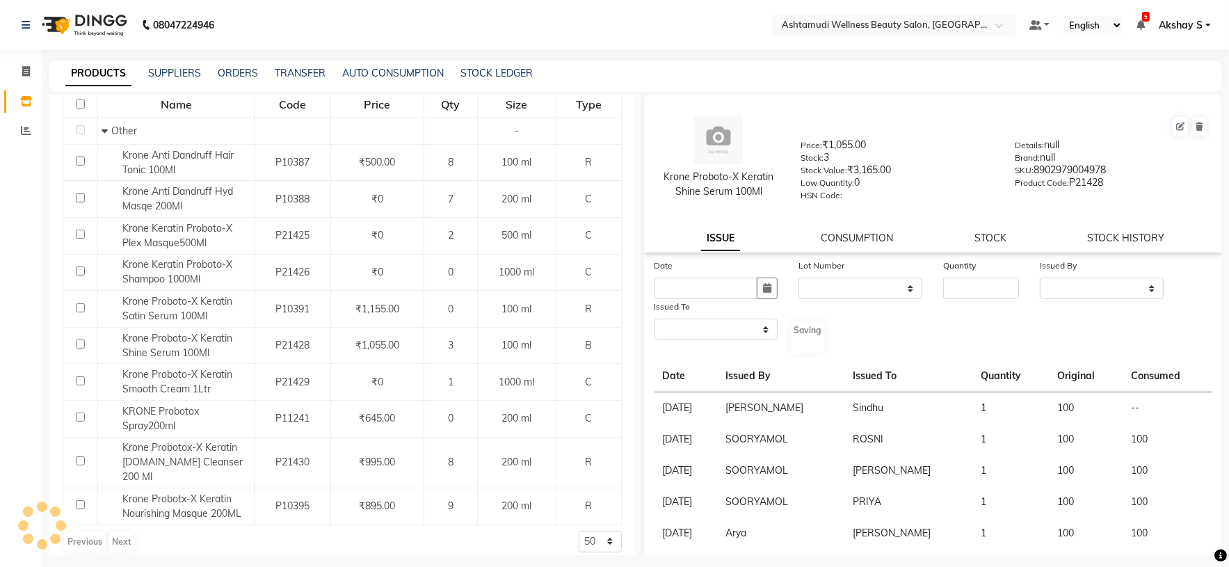
select select
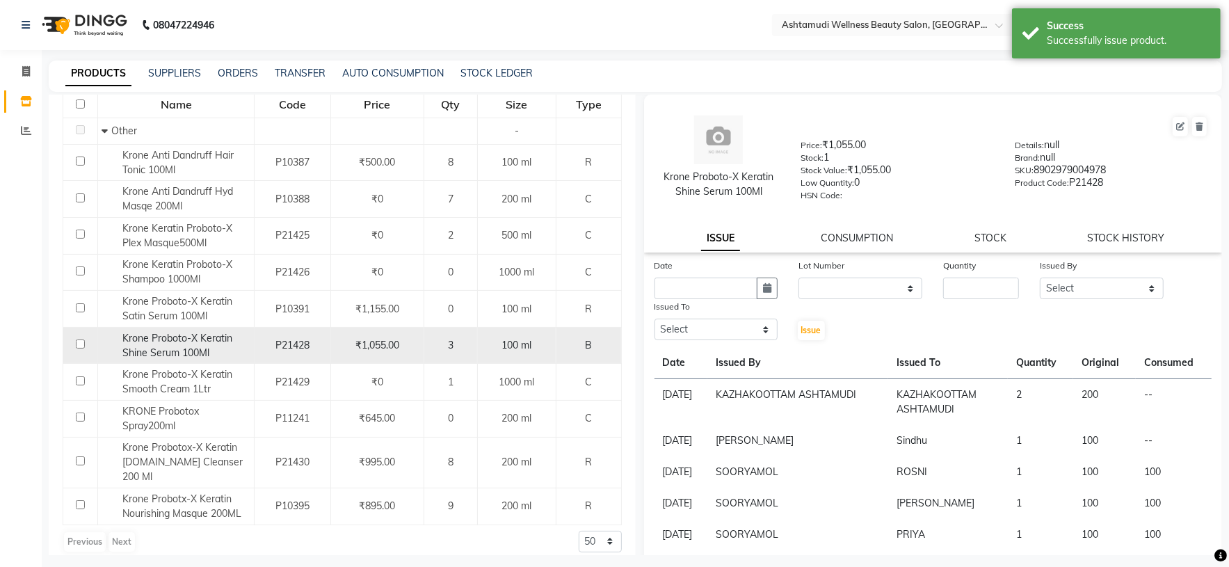
click at [159, 346] on span "Krone Proboto-X Keratin Shine Serum 100Ml" at bounding box center [177, 345] width 110 height 27
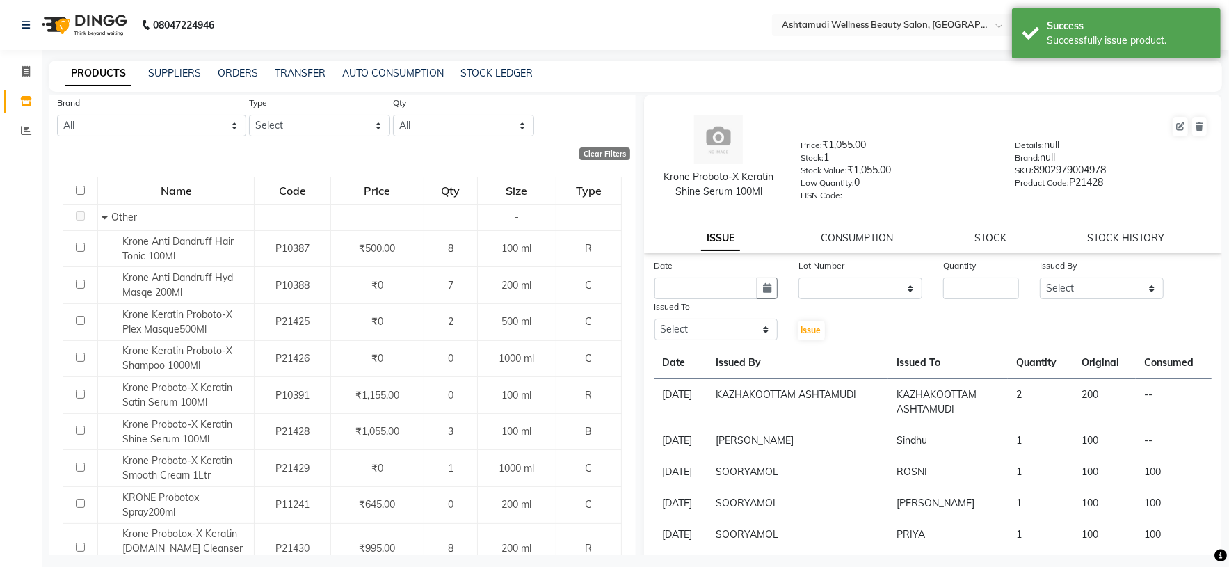
scroll to position [0, 0]
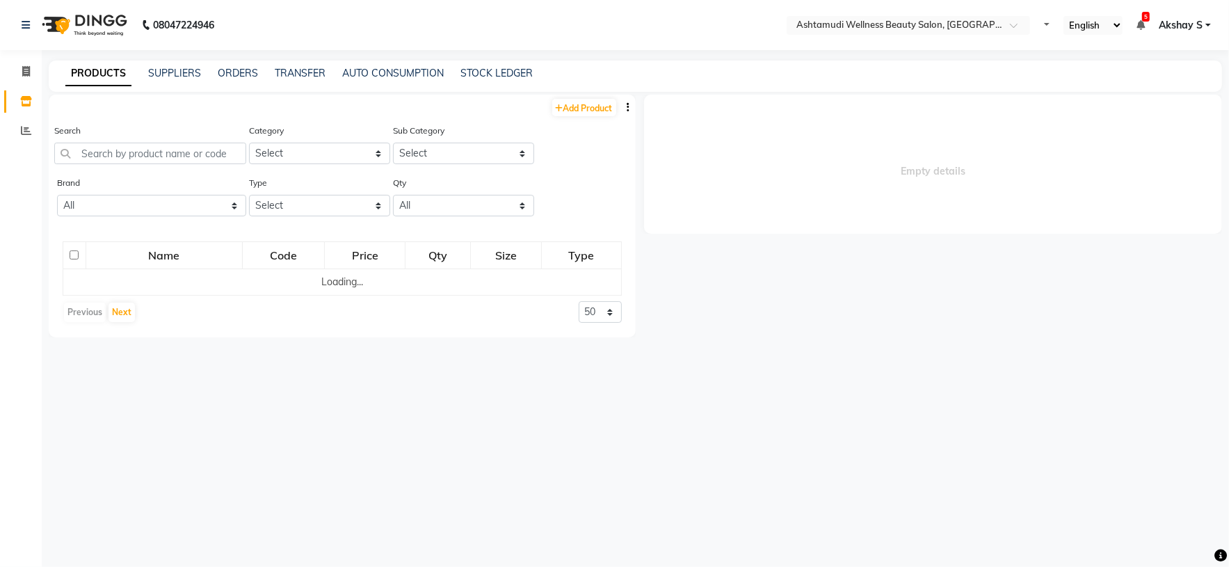
select select
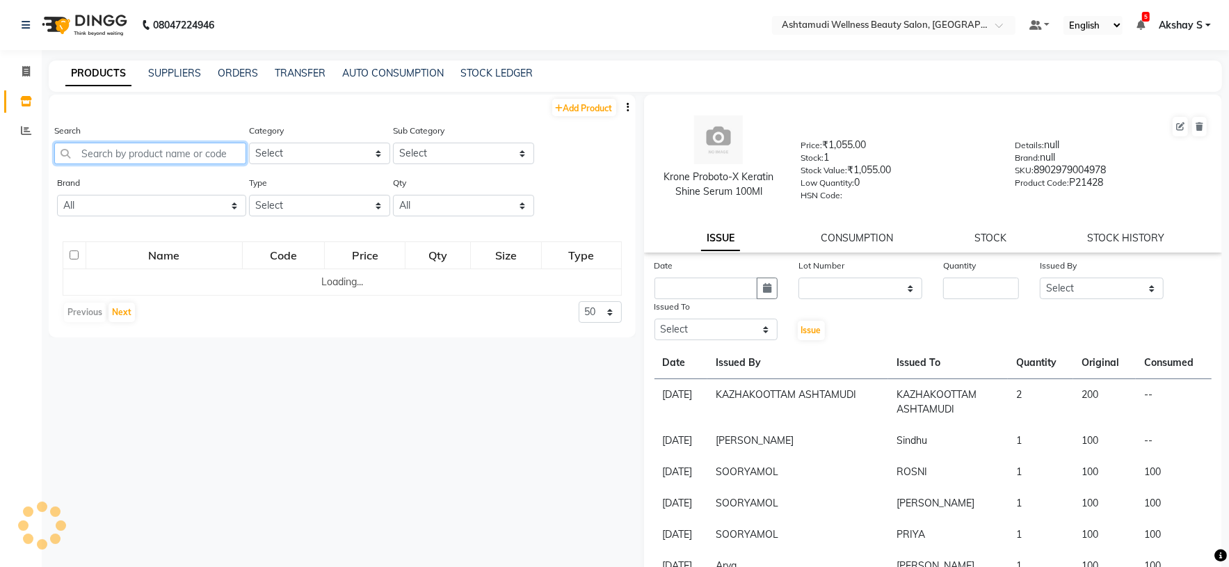
click at [125, 159] on input "text" at bounding box center [150, 154] width 192 height 22
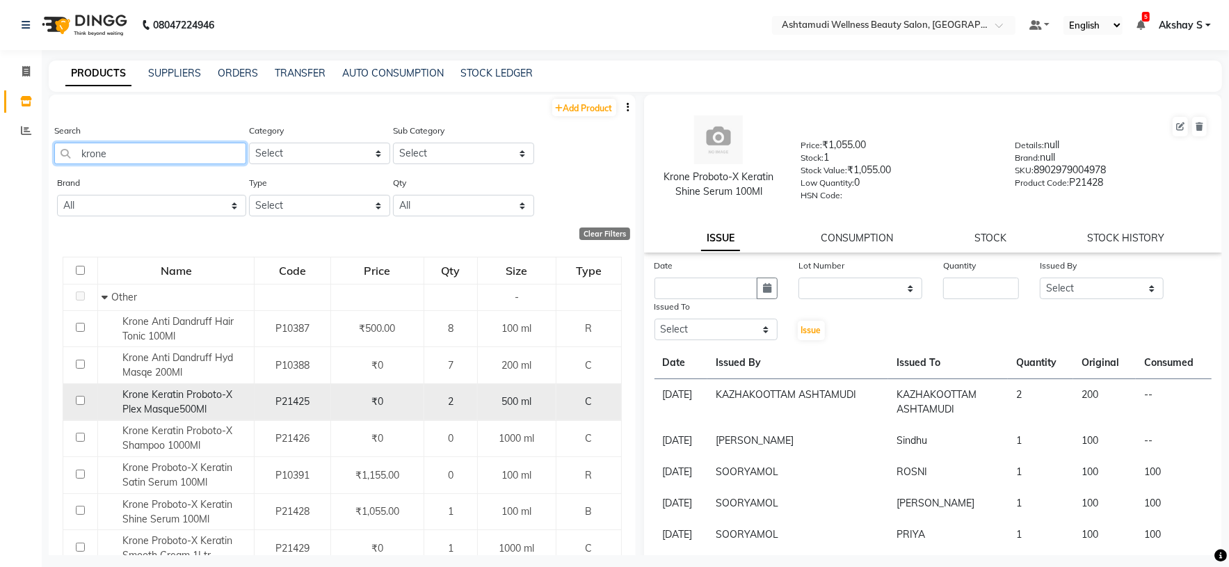
scroll to position [166, 0]
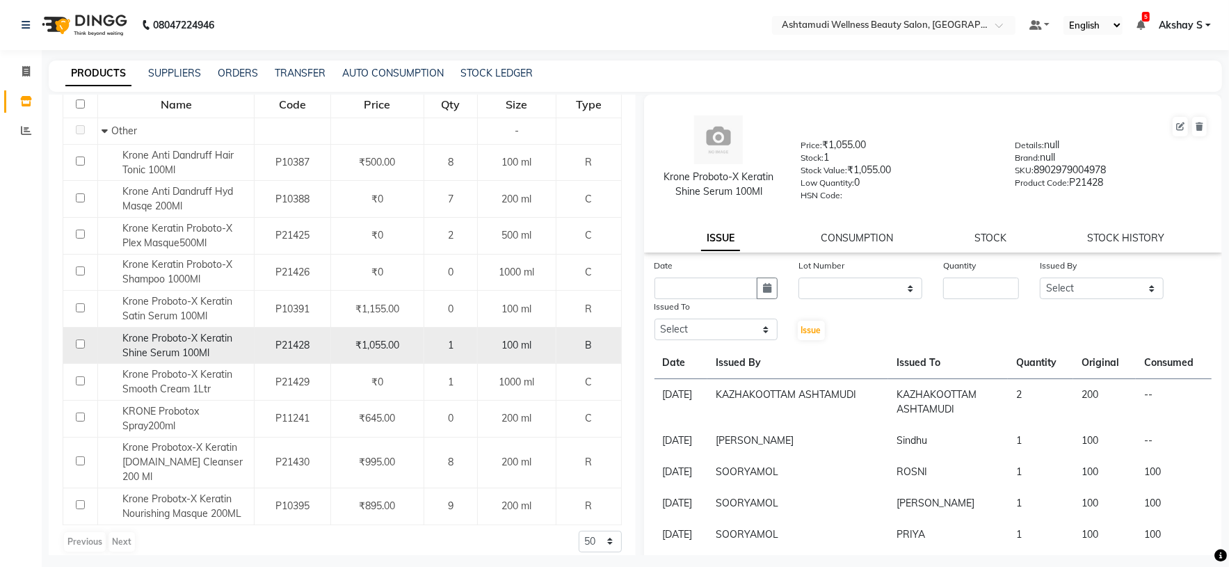
type input "krone"
click at [164, 350] on span "Krone Proboto-X Keratin Shine Serum 100Ml" at bounding box center [177, 345] width 110 height 27
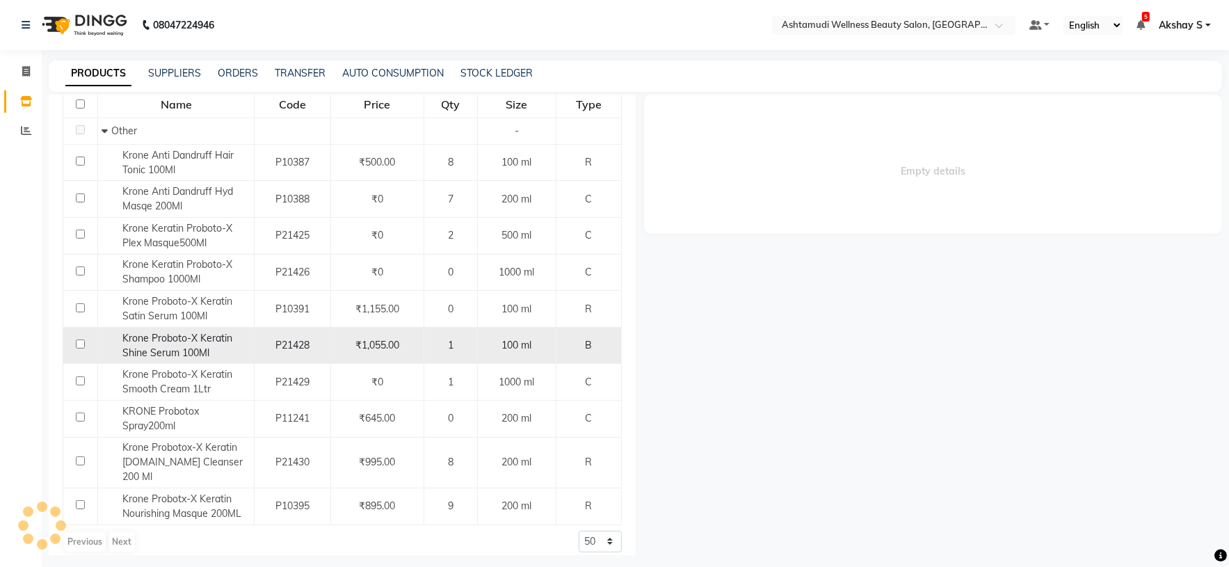
select select
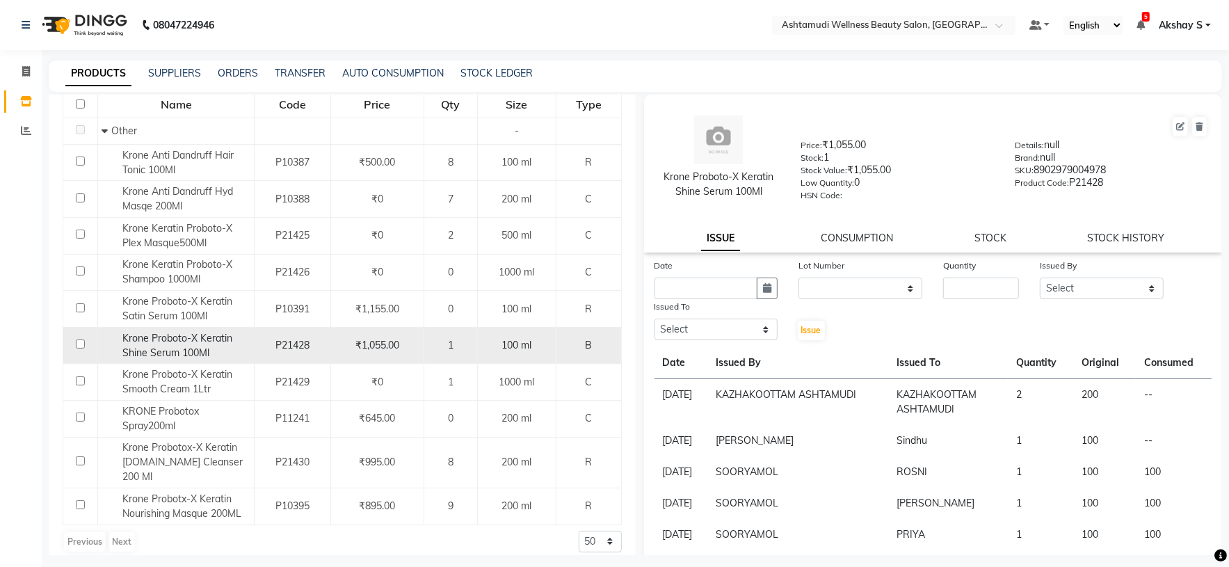
click at [189, 348] on span "Krone Proboto-X Keratin Shine Serum 100Ml" at bounding box center [177, 345] width 110 height 27
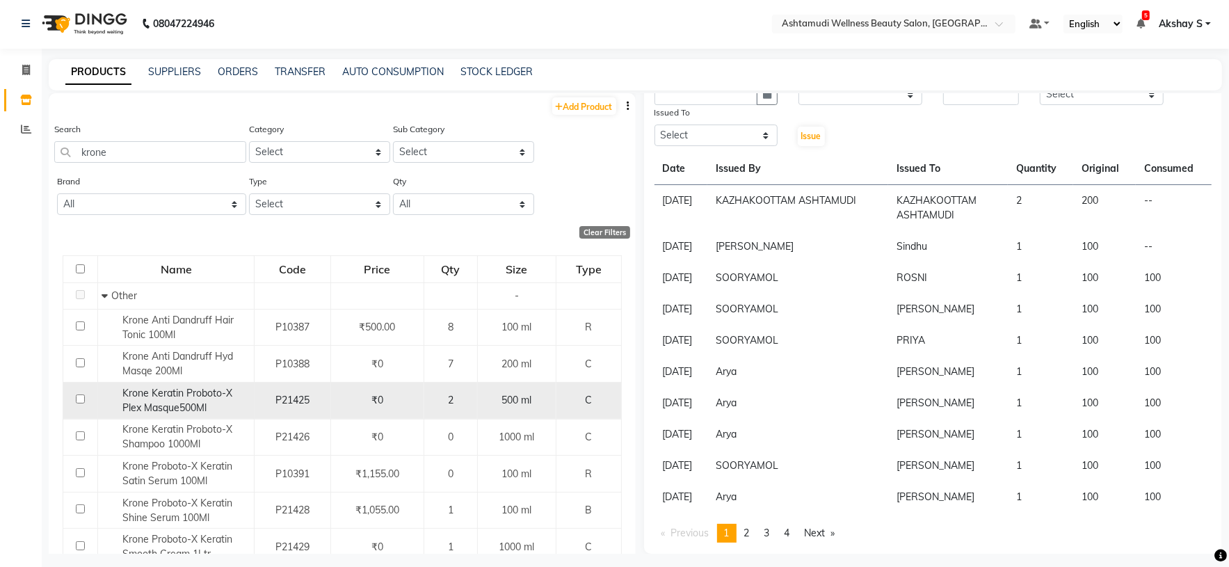
scroll to position [0, 0]
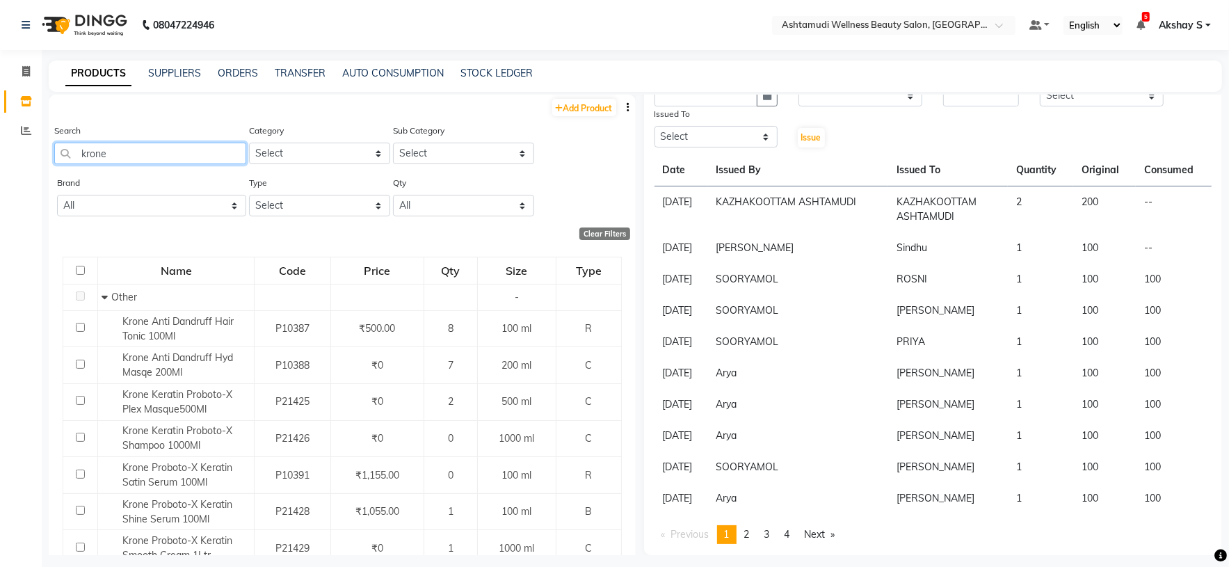
drag, startPoint x: 148, startPoint y: 157, endPoint x: 51, endPoint y: 166, distance: 97.7
click at [51, 166] on div "Search krone Category Select Hair Skin Makeup Personal Care Appliances Beard Wa…" at bounding box center [342, 149] width 587 height 52
drag, startPoint x: 114, startPoint y: 140, endPoint x: 31, endPoint y: 159, distance: 84.7
click at [33, 159] on app-home "08047224946 Select Location × Ashtamudi Wellness Beauty Salon, Kazakoottam Defa…" at bounding box center [614, 288] width 1229 height 576
paste input "Matrix Opt Care Smooth Conditioner 98gm"
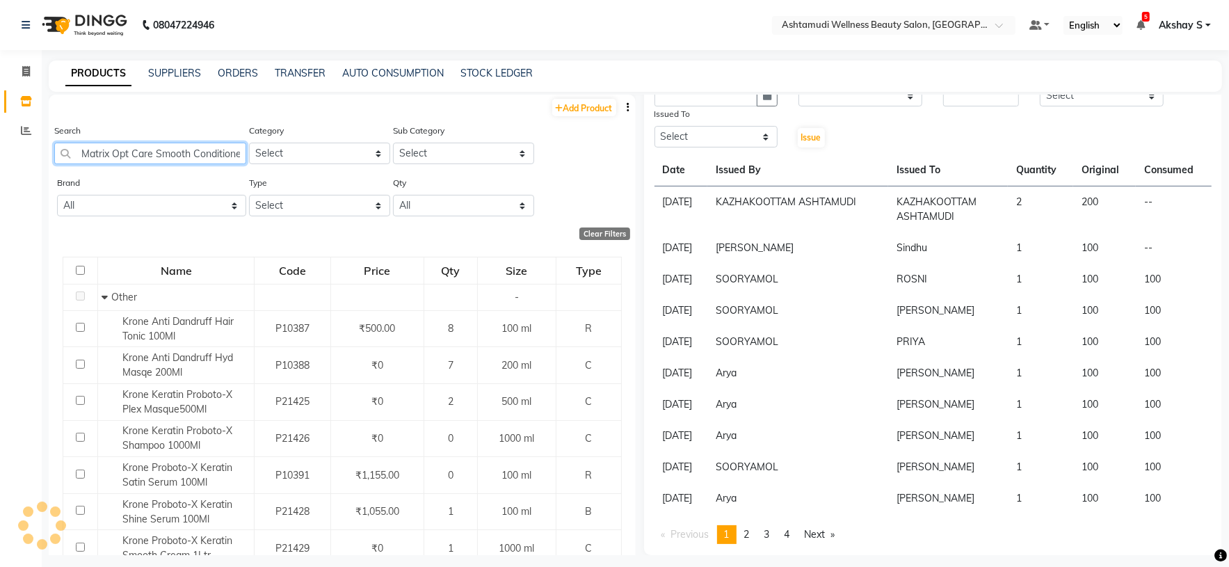
scroll to position [0, 33]
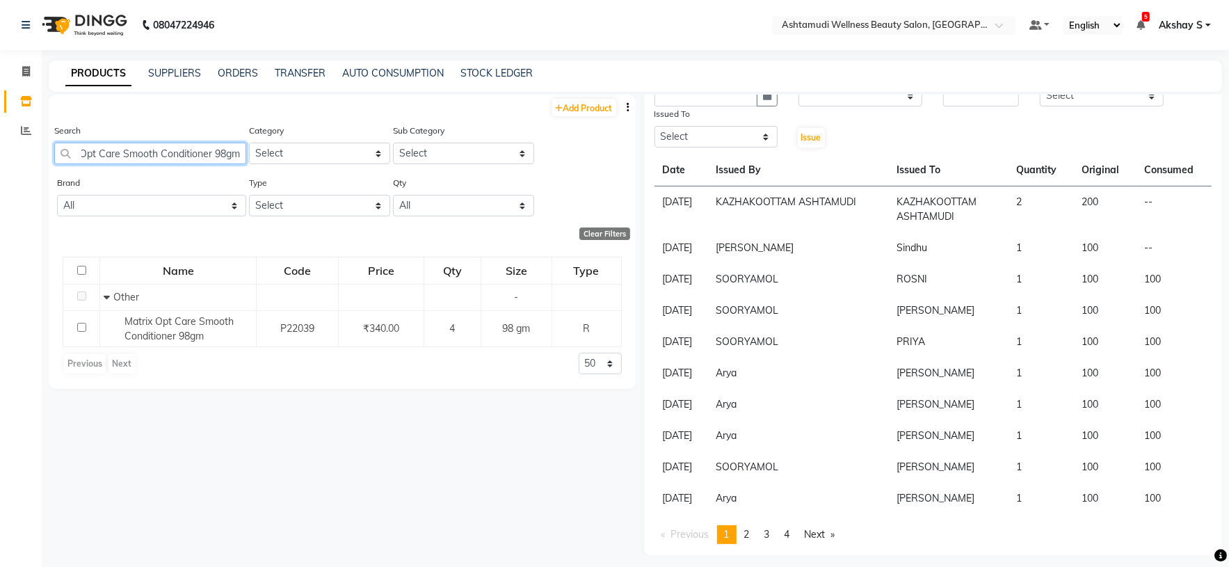
type input "Matrix Opt Care Smooth Conditioner 98gm"
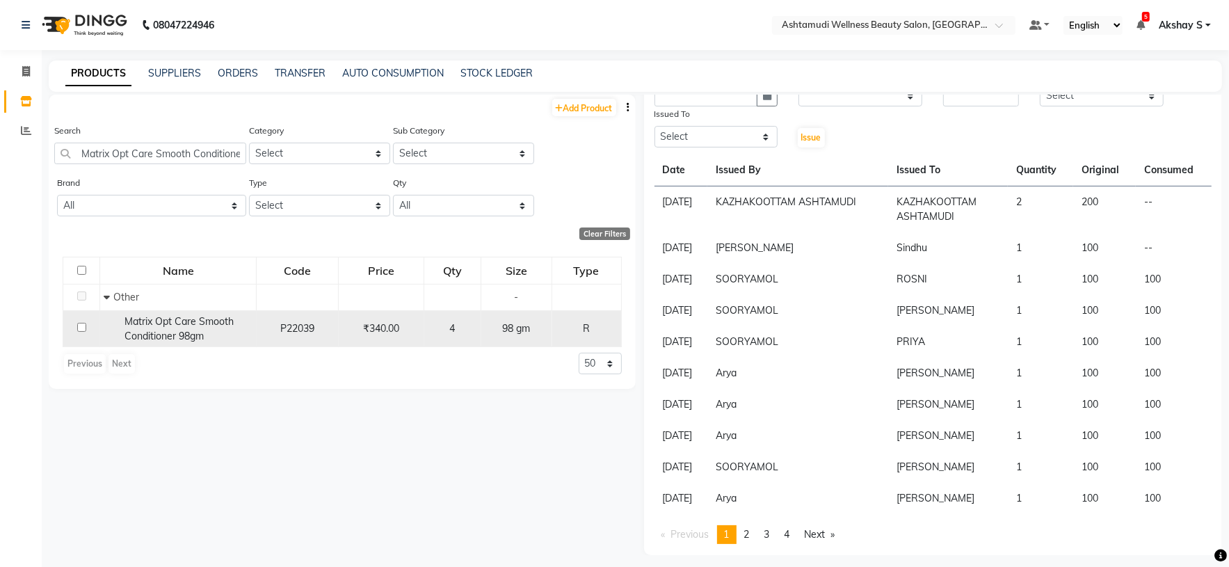
click at [187, 328] on span "Matrix Opt Care Smooth Conditioner 98gm" at bounding box center [179, 328] width 109 height 27
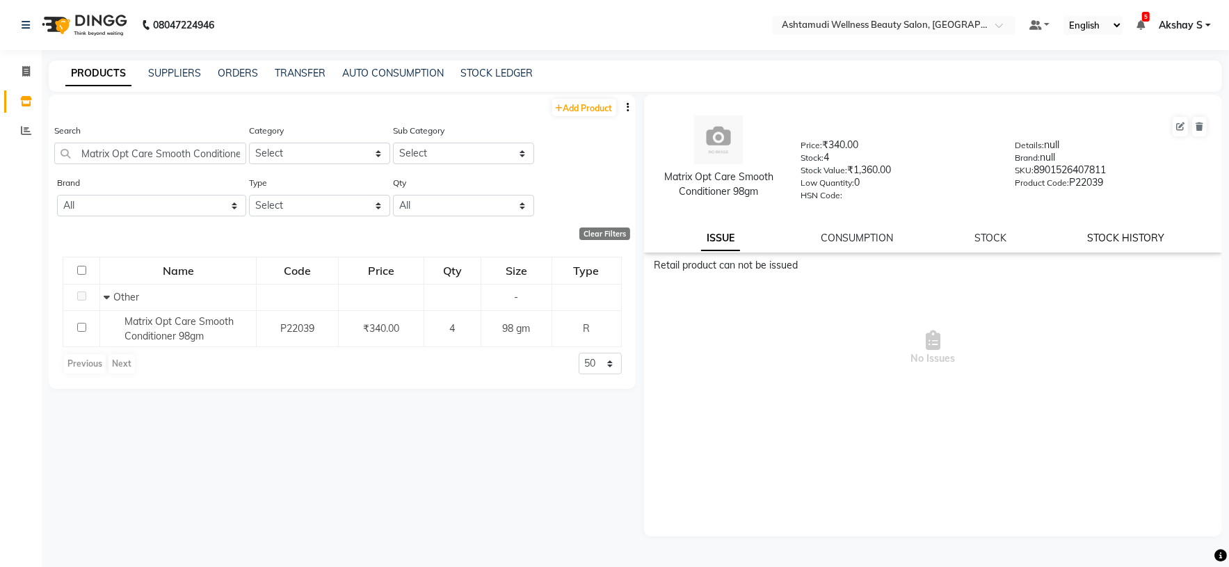
click at [1134, 242] on link "STOCK HISTORY" at bounding box center [1126, 238] width 77 height 13
select select "all"
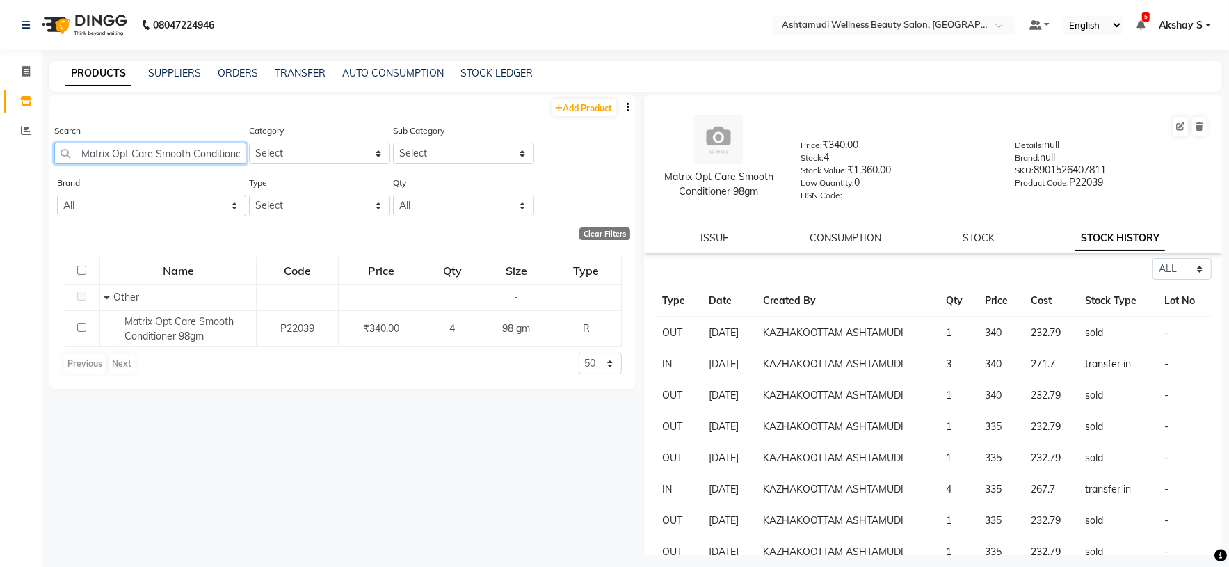
click at [190, 154] on input "Matrix Opt Care Smooth Conditioner 98gm" at bounding box center [150, 154] width 192 height 22
paste input "Seasoul Azevita Sunscreen SPF 50 100 gm"
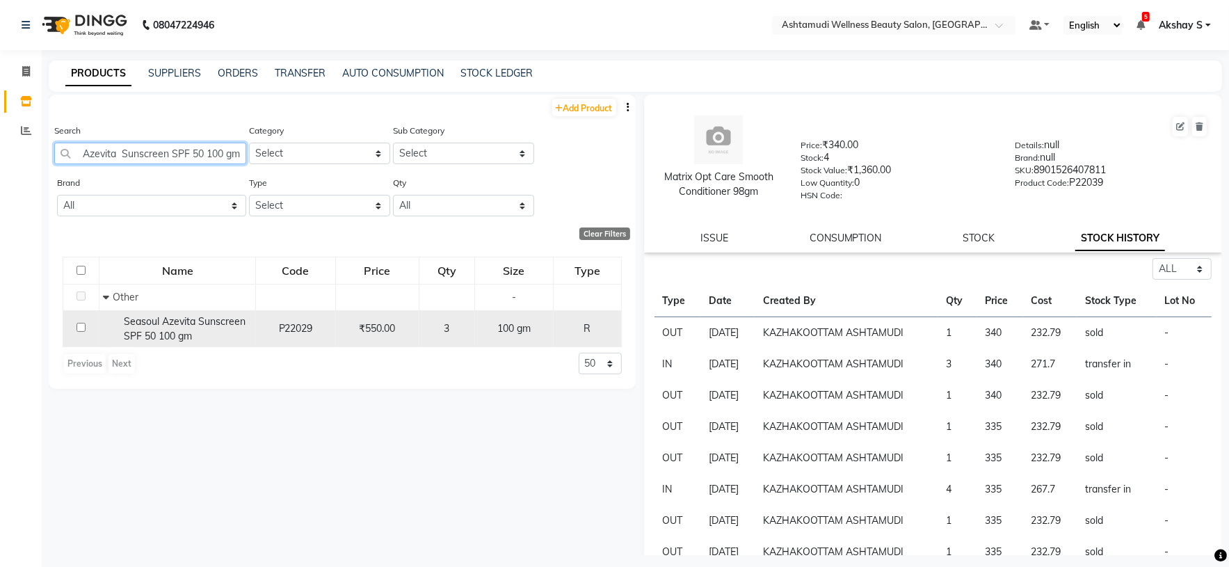
type input "Seasoul Azevita Sunscreen SPF 50 100 gm"
click at [204, 328] on span "Seasoul Azevita Sunscreen SPF 50 100 gm" at bounding box center [185, 328] width 122 height 27
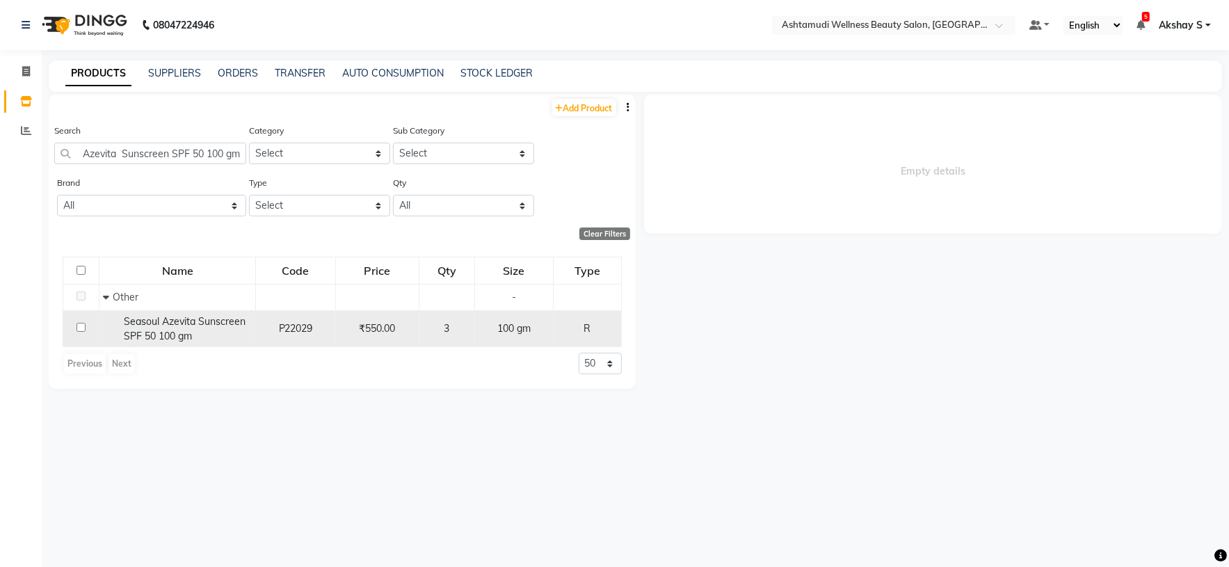
scroll to position [0, 0]
select select "all"
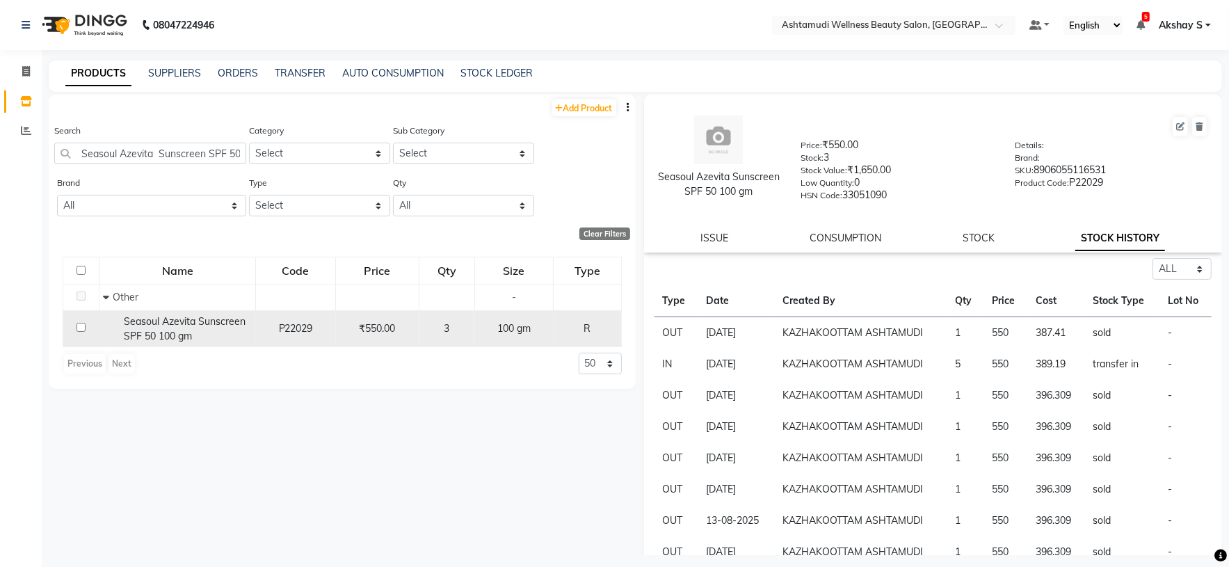
click at [181, 333] on span "Seasoul Azevita Sunscreen SPF 50 100 gm" at bounding box center [185, 328] width 122 height 27
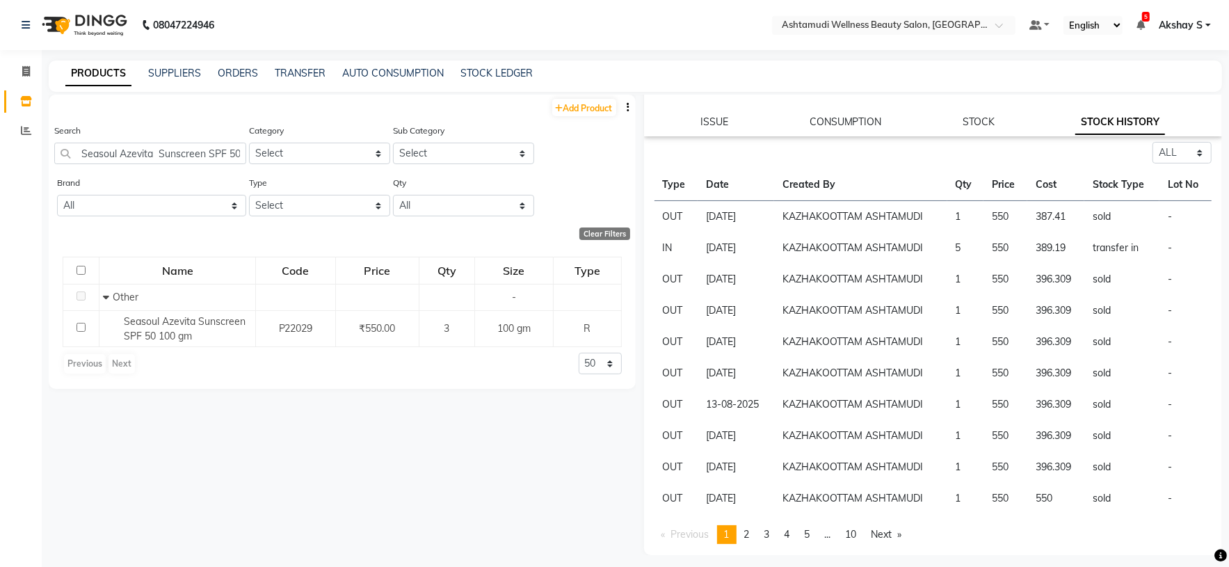
scroll to position [128, 0]
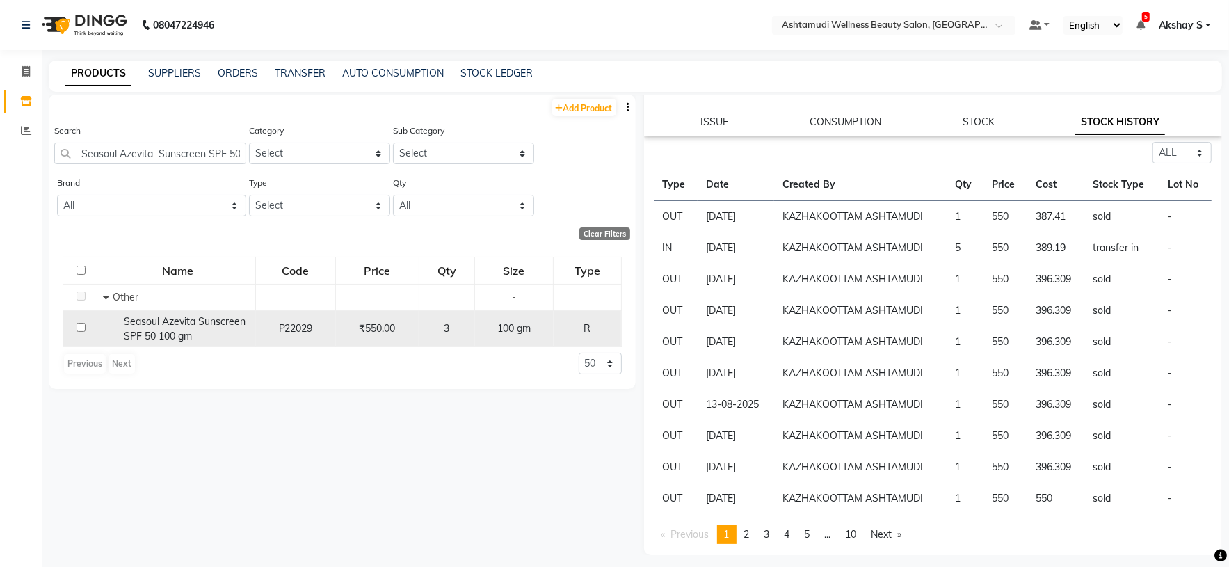
click at [214, 325] on span "Seasoul Azevita Sunscreen SPF 50 100 gm" at bounding box center [185, 328] width 122 height 27
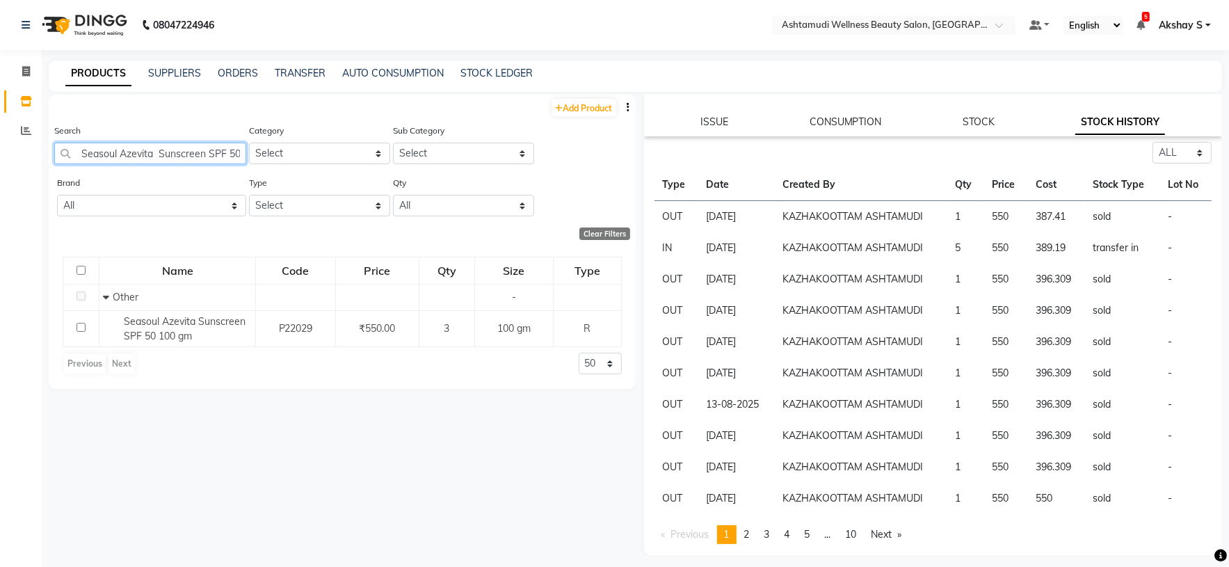
click at [177, 145] on input "Seasoul Azevita Sunscreen SPF 50 100 gm" at bounding box center [150, 154] width 192 height 22
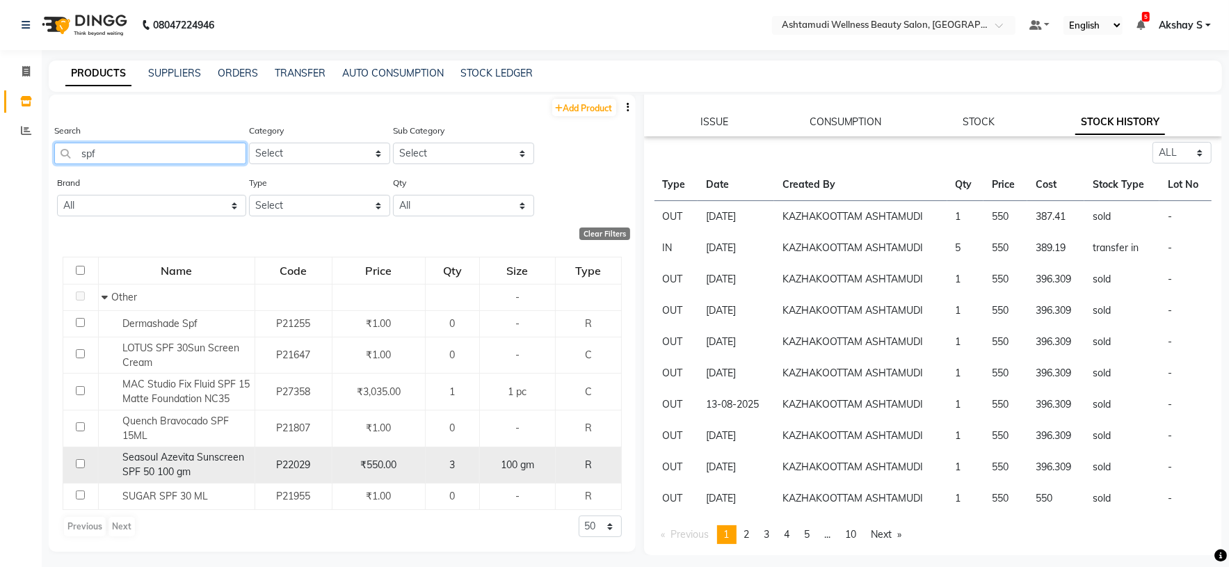
type input "spf"
click at [198, 462] on span "Seasoul Azevita Sunscreen SPF 50 100 gm" at bounding box center [183, 464] width 122 height 27
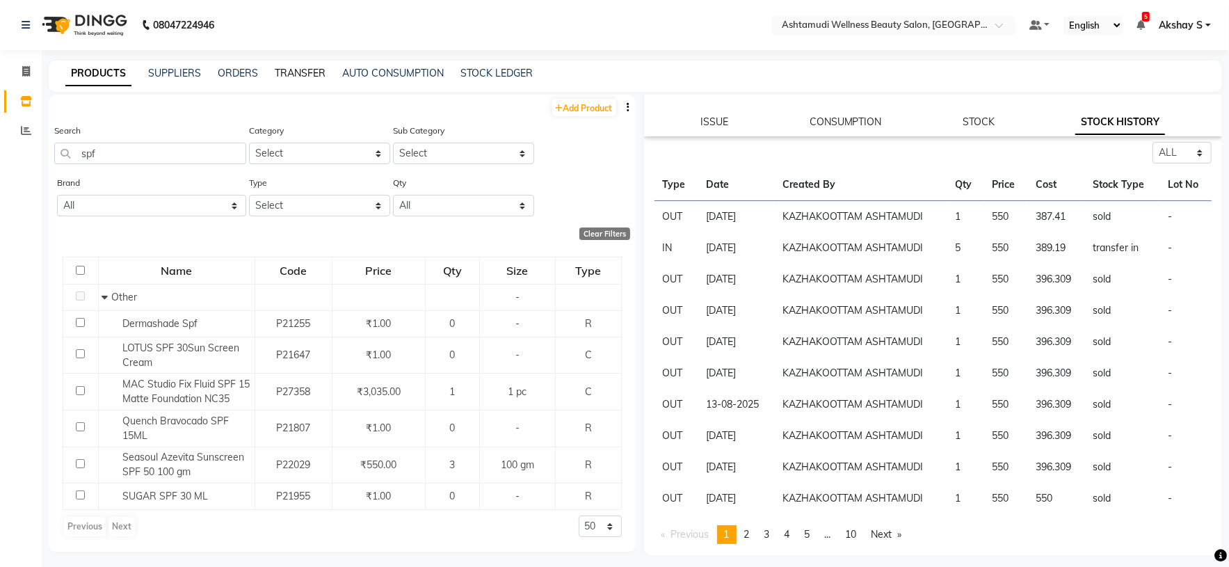
click at [294, 74] on link "TRANSFER" at bounding box center [300, 73] width 51 height 13
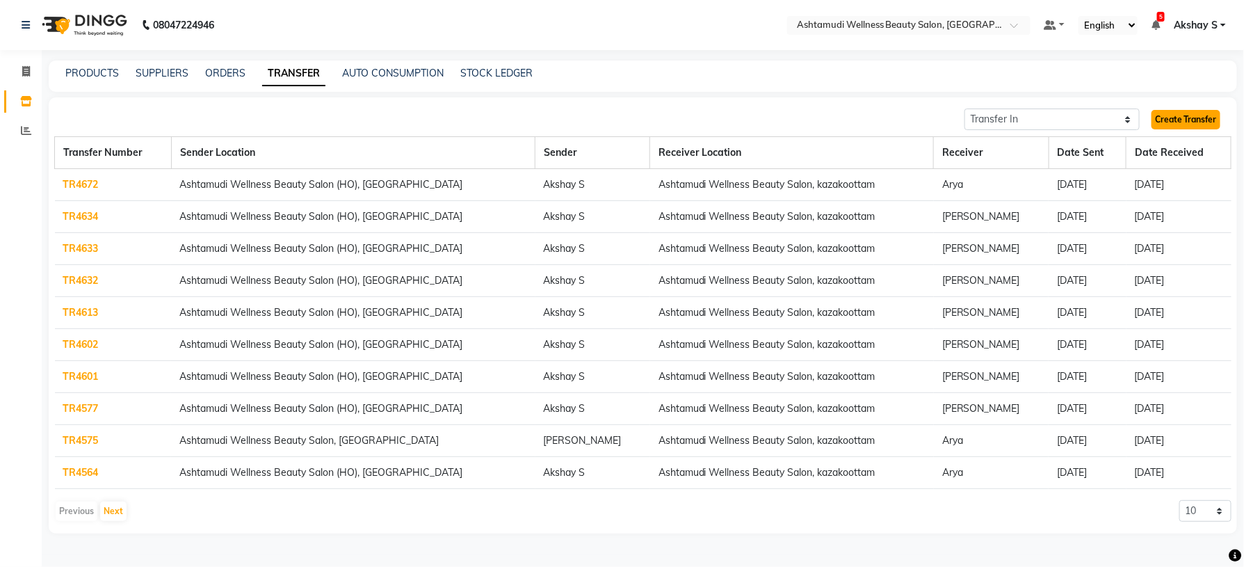
click at [1198, 122] on link "Create Transfer" at bounding box center [1186, 119] width 69 height 19
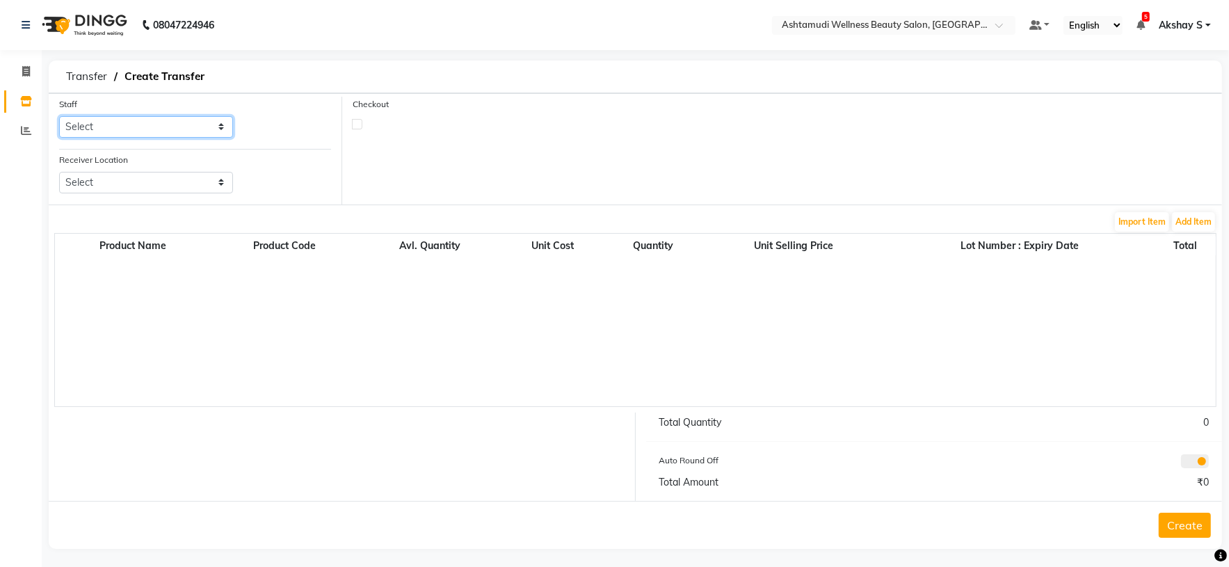
click at [225, 124] on select "Select [PERSON_NAME] [PERSON_NAME] [PERSON_NAME] [PERSON_NAME] [PERSON_NAME] Go…" at bounding box center [146, 127] width 174 height 22
select select "27528"
click at [59, 117] on select "Select [PERSON_NAME] [PERSON_NAME] [PERSON_NAME] [PERSON_NAME] [PERSON_NAME] Go…" at bounding box center [146, 127] width 174 height 22
click at [207, 191] on select "Select Ashtamudi Wellness Beauty Salon, Kowdiar Ashtamudi Wellness Beauty Salon…" at bounding box center [146, 183] width 174 height 22
select select "1892"
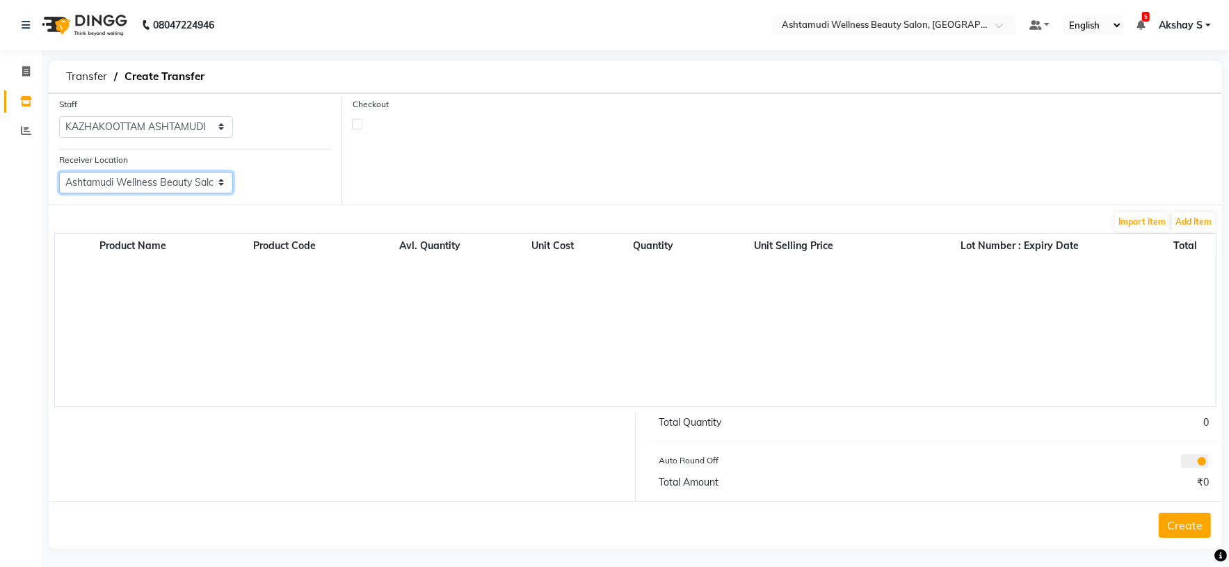
click at [59, 172] on select "Select Ashtamudi Wellness Beauty Salon, Kowdiar Ashtamudi Wellness Beauty Salon…" at bounding box center [146, 183] width 174 height 22
click at [1180, 222] on button "Add Item" at bounding box center [1193, 221] width 43 height 19
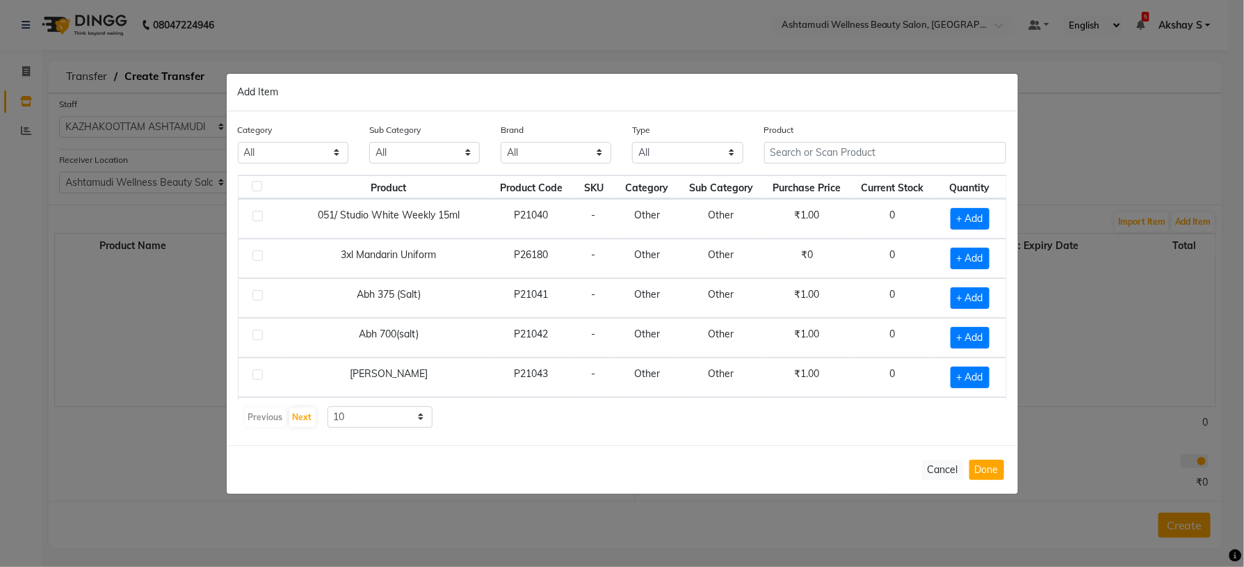
click at [814, 168] on div "Product" at bounding box center [886, 148] width 264 height 52
click at [805, 163] on input "text" at bounding box center [885, 153] width 243 height 22
paste input "Biosoft Dark Chocolate Cream Wax 800 Ml"
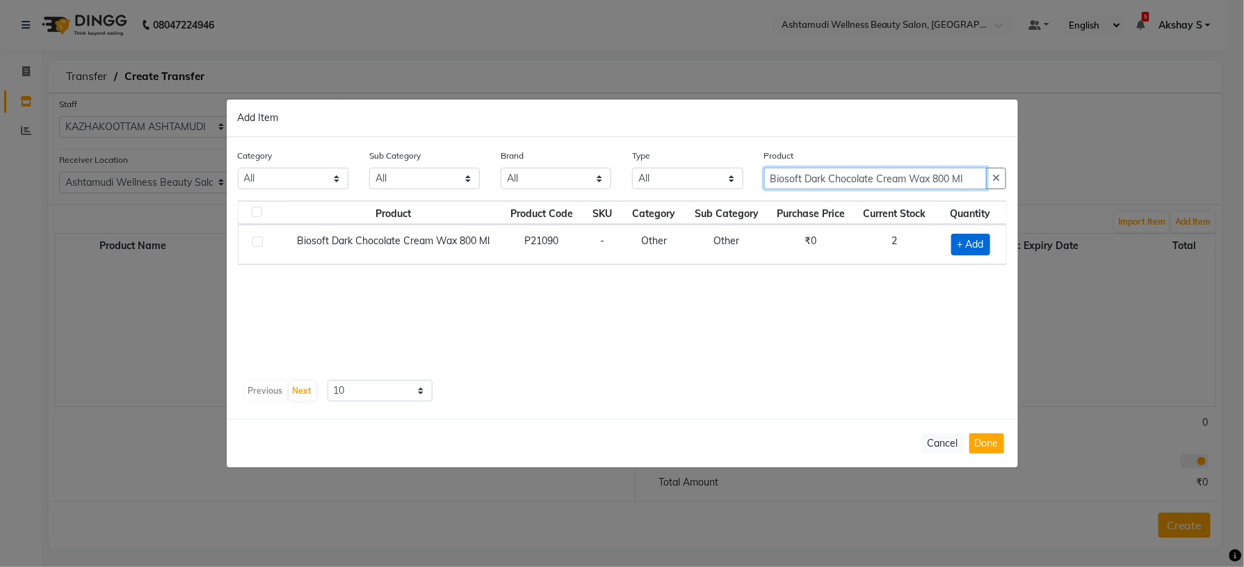
type input "Biosoft Dark Chocolate Cream Wax 800 Ml"
click at [967, 250] on span "+ Add" at bounding box center [970, 245] width 39 height 22
checkbox input "true"
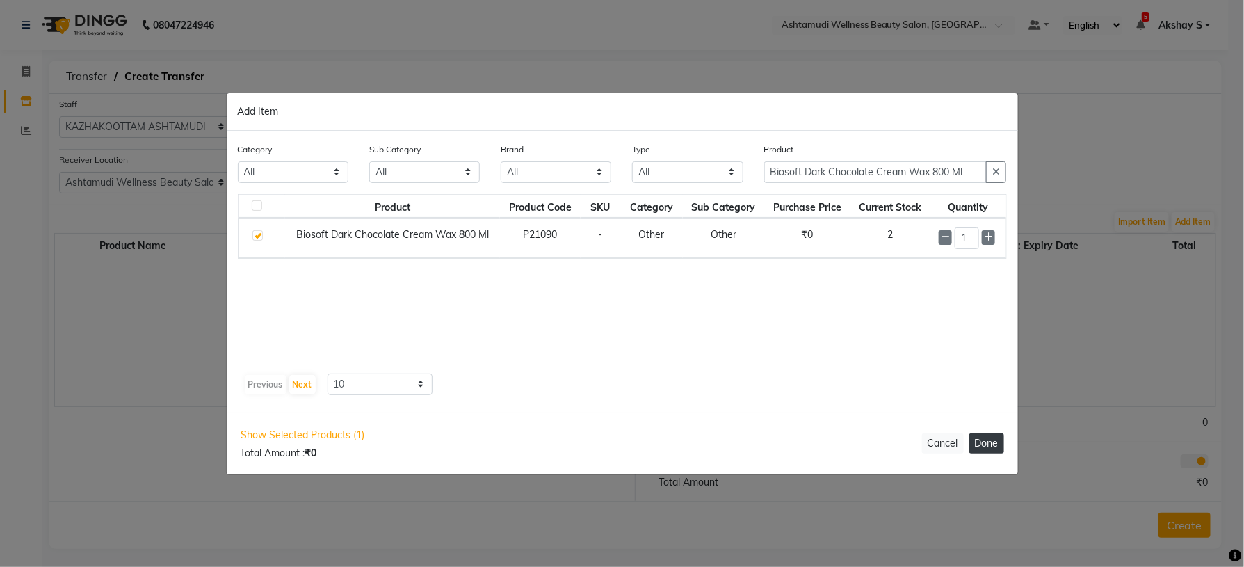
click at [999, 453] on button "Done" at bounding box center [987, 443] width 35 height 20
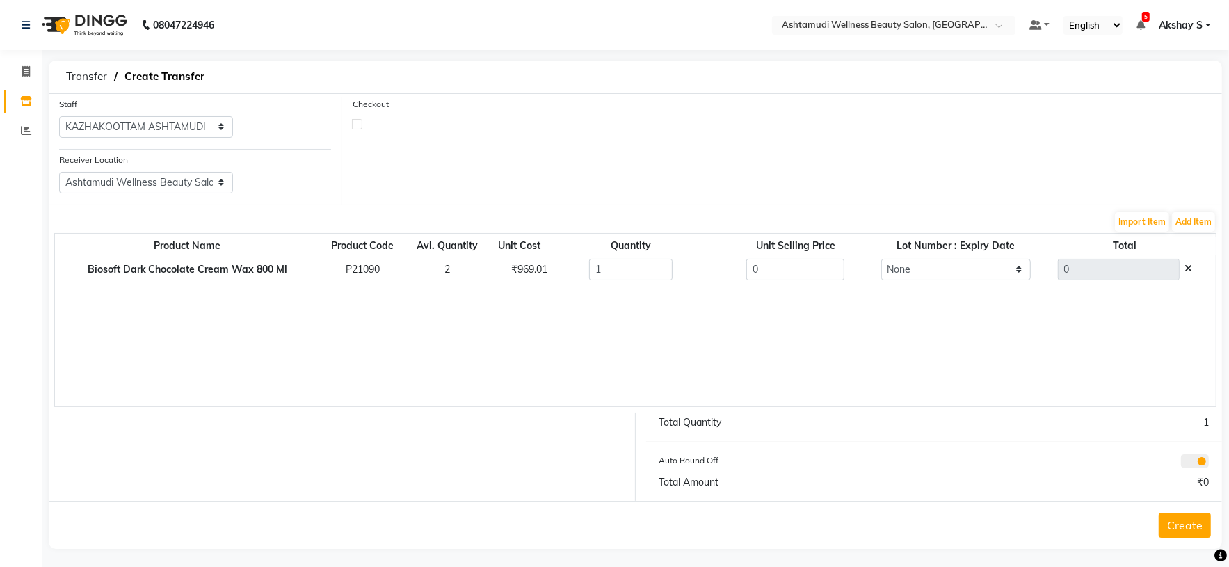
click at [517, 273] on div "₹969.01" at bounding box center [519, 269] width 37 height 15
drag, startPoint x: 517, startPoint y: 273, endPoint x: 779, endPoint y: 273, distance: 262.2
click at [517, 273] on div "₹969.01" at bounding box center [519, 269] width 37 height 15
copy div "969.01"
drag, startPoint x: 811, startPoint y: 271, endPoint x: 714, endPoint y: 277, distance: 96.9
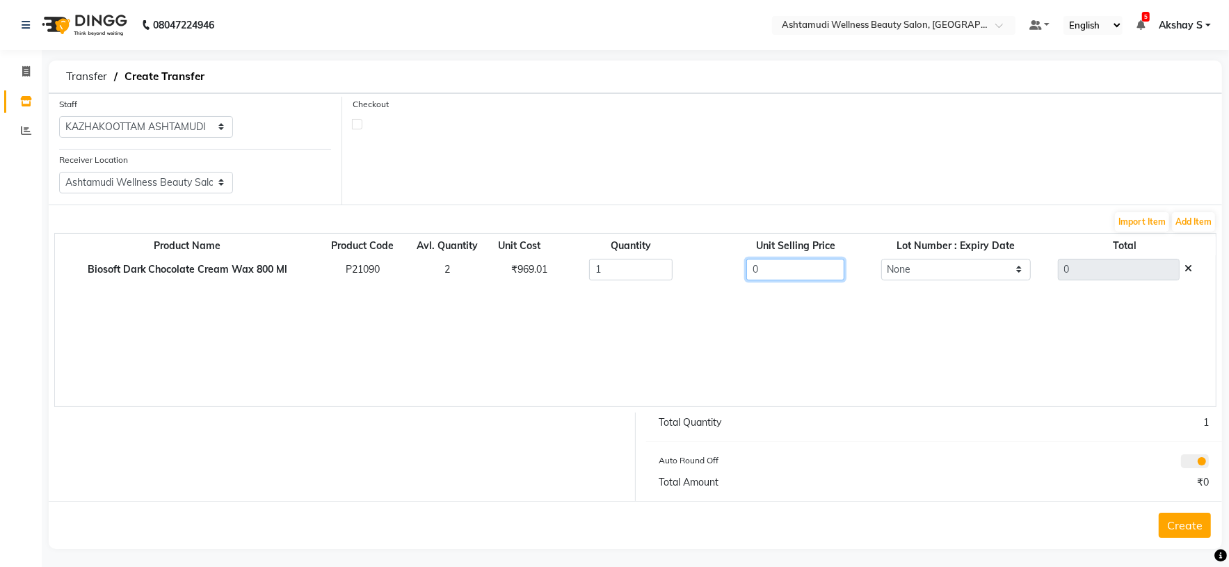
click at [716, 271] on div "0" at bounding box center [795, 270] width 179 height 22
paste input "969.01"
type input "969.01"
click at [747, 348] on div "Product Name Product Code Avl. Quantity Unit Cost Quantity Unit Selling Price L…" at bounding box center [635, 320] width 1162 height 174
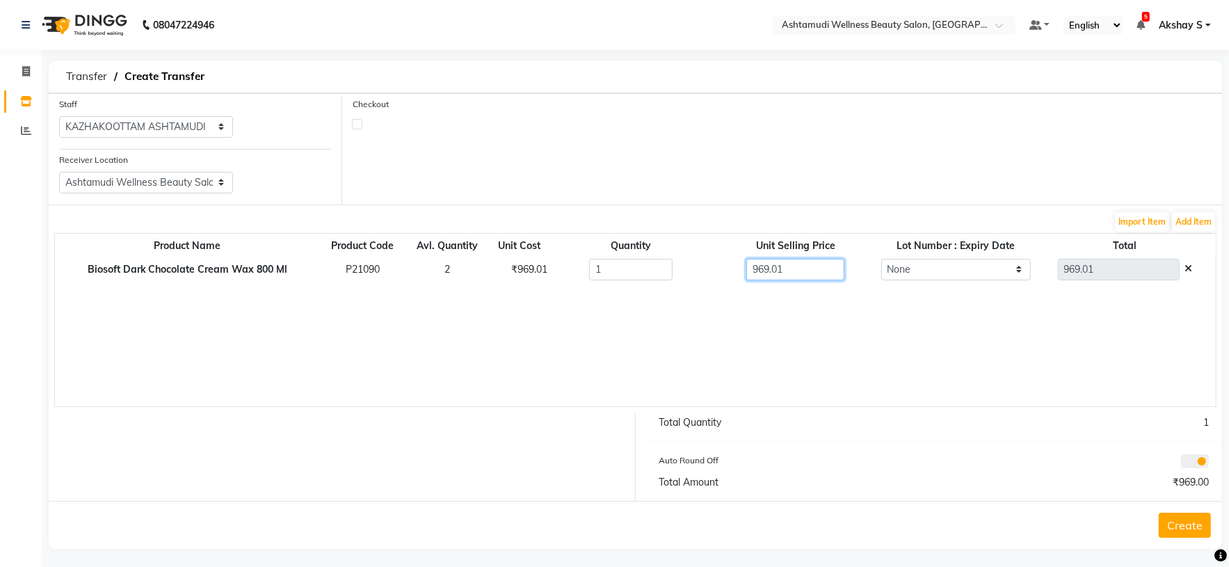
drag, startPoint x: 777, startPoint y: 271, endPoint x: 691, endPoint y: 280, distance: 86.6
click at [691, 280] on tr "Biosoft Dark Chocolate Cream Wax 800 Ml P21090 2 ₹969.01 1 969.01 None 969.01" at bounding box center [635, 269] width 1161 height 29
click at [1182, 525] on button "Create" at bounding box center [1185, 525] width 52 height 25
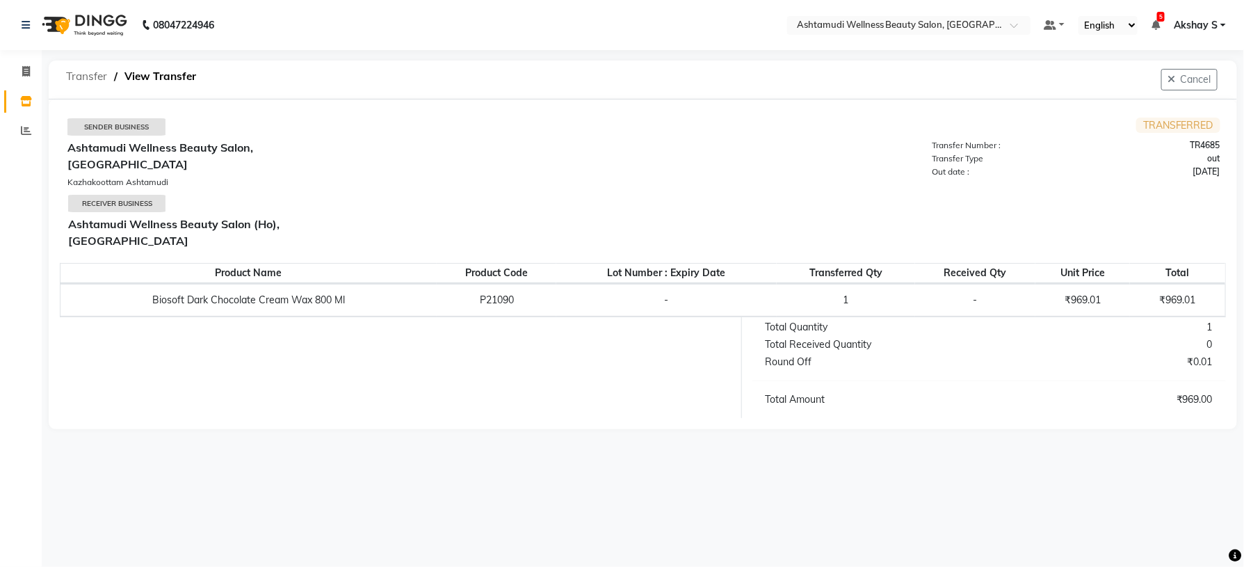
click at [83, 76] on span "Transfer" at bounding box center [86, 76] width 55 height 25
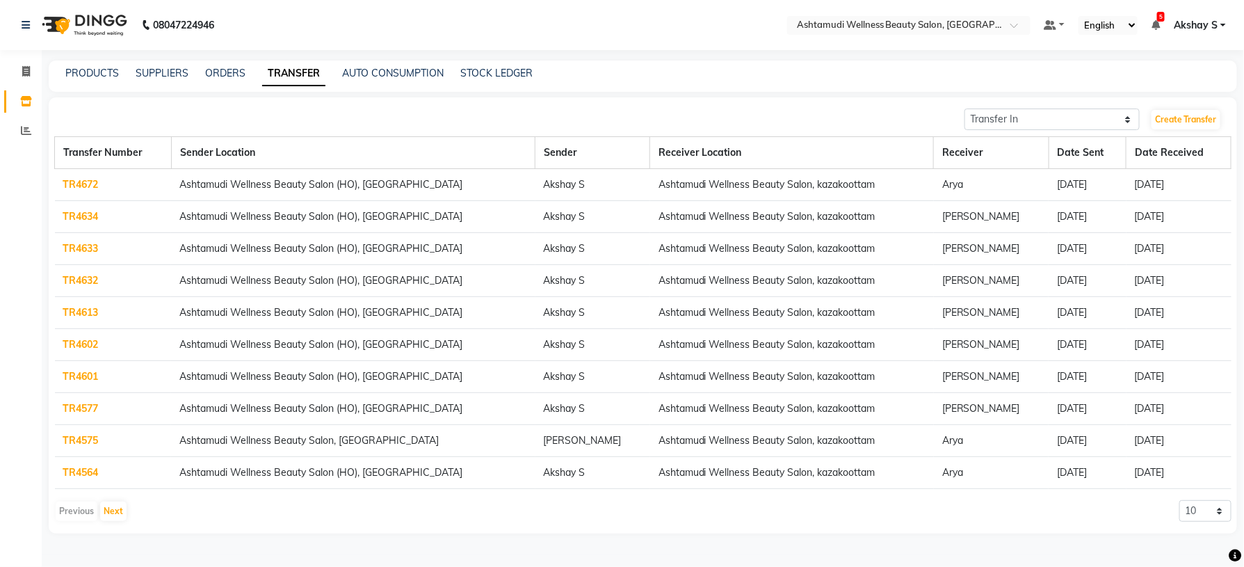
click at [66, 183] on link "TR4672" at bounding box center [80, 184] width 35 height 13
click at [88, 216] on link "TR4634" at bounding box center [80, 216] width 35 height 13
click at [83, 257] on td "TR4633" at bounding box center [113, 249] width 117 height 32
click at [80, 248] on link "TR4633" at bounding box center [80, 248] width 35 height 13
click at [81, 248] on link "TR4633" at bounding box center [80, 248] width 35 height 13
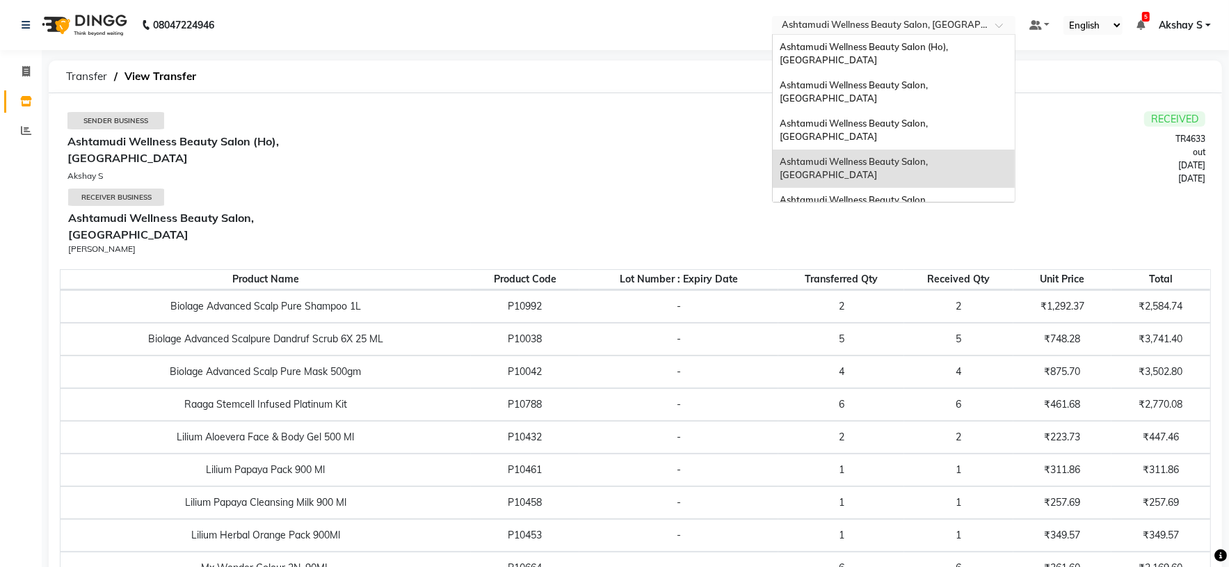
click at [985, 30] on div at bounding box center [893, 26] width 243 height 14
click at [946, 49] on span "Ashtamudi Wellness Beauty Salon (Ho), [GEOGRAPHIC_DATA]" at bounding box center [865, 53] width 170 height 25
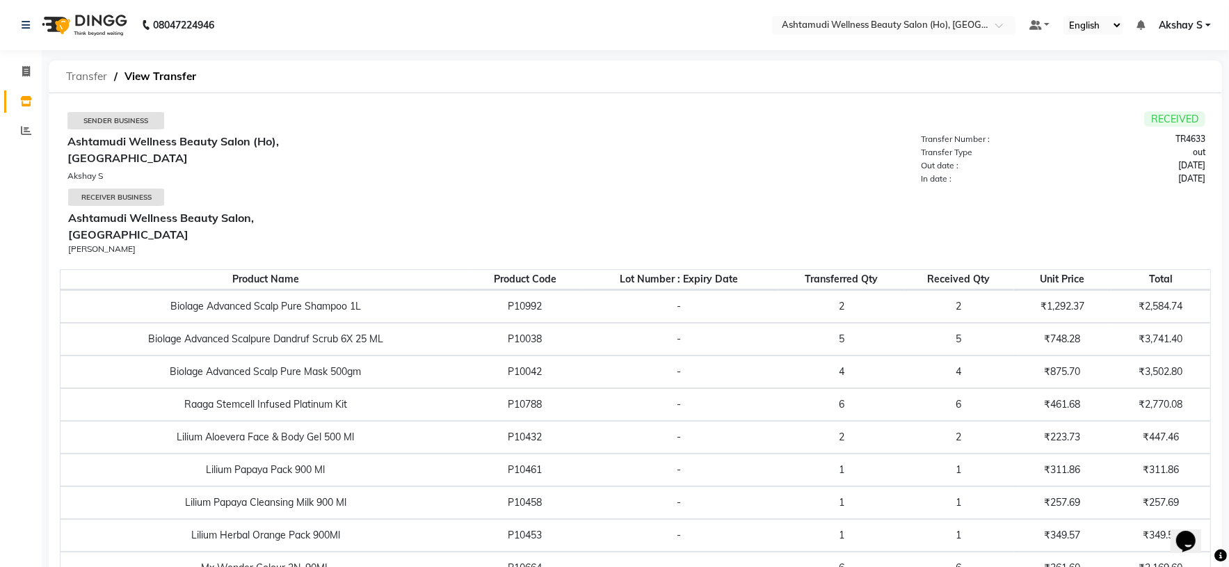
click at [102, 77] on span "Transfer" at bounding box center [86, 76] width 55 height 25
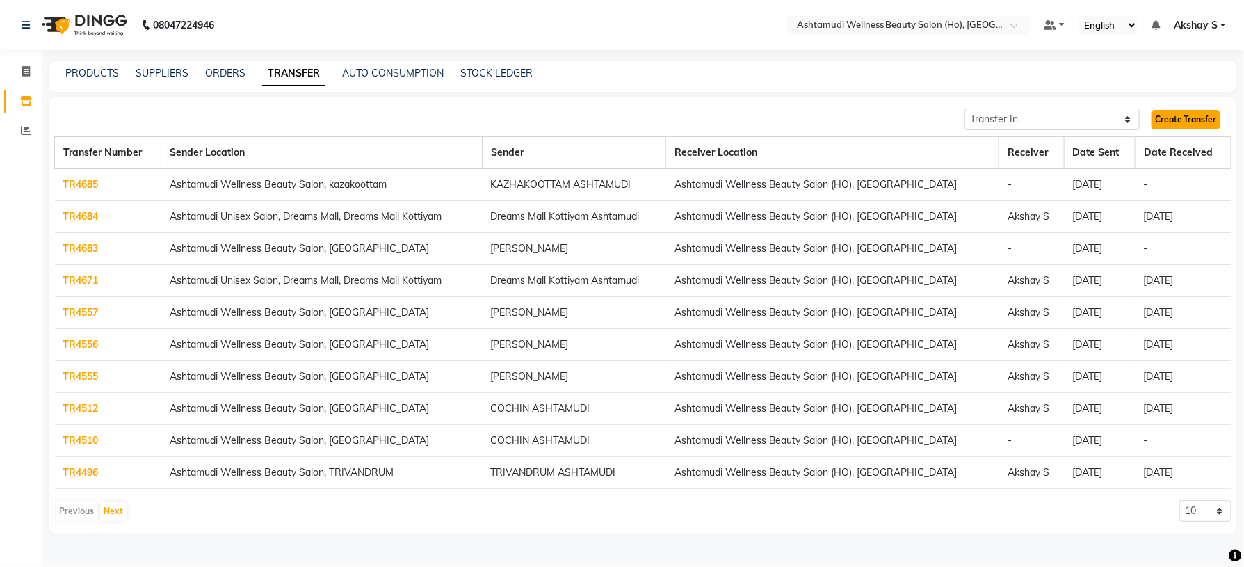
click at [1211, 118] on link "Create Transfer" at bounding box center [1186, 119] width 69 height 19
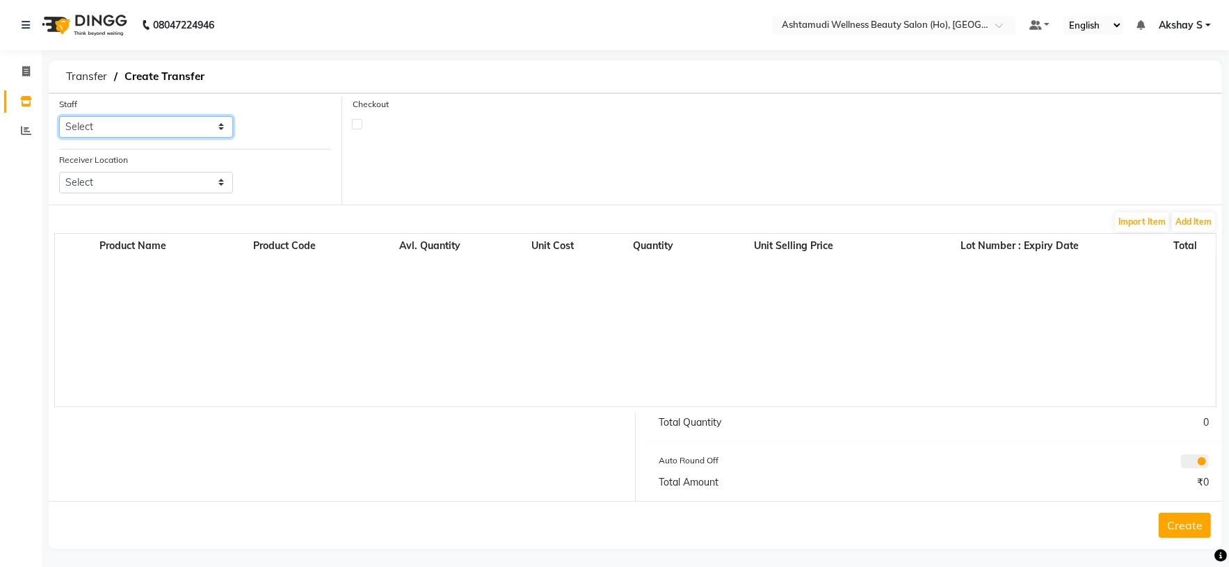
click at [214, 128] on select "Select Abhijith ABHINAND Akshay S Ananthu S Dev Anila P Anjana u Asiya ATHIRA A…" at bounding box center [146, 127] width 174 height 22
select select "44763"
click at [59, 117] on select "Select Abhijith ABHINAND Akshay S Ananthu S Dev Anila P Anjana u Asiya ATHIRA A…" at bounding box center [146, 127] width 174 height 22
click at [195, 179] on select "Select Ashtamudi Wellness Beauty Salon, Kowdiar Ashtamudi Wellness Beauty Salon…" at bounding box center [146, 183] width 174 height 22
select select "1948"
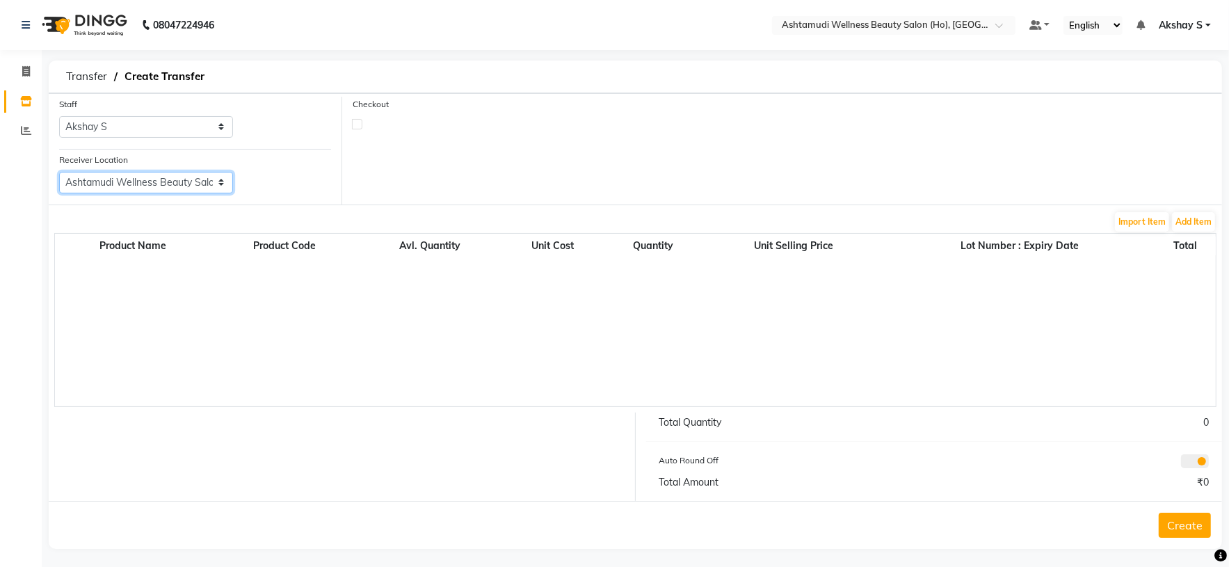
click at [59, 172] on select "Select Ashtamudi Wellness Beauty Salon, Kowdiar Ashtamudi Wellness Beauty Salon…" at bounding box center [146, 183] width 174 height 22
click at [1188, 220] on button "Add Item" at bounding box center [1193, 221] width 43 height 19
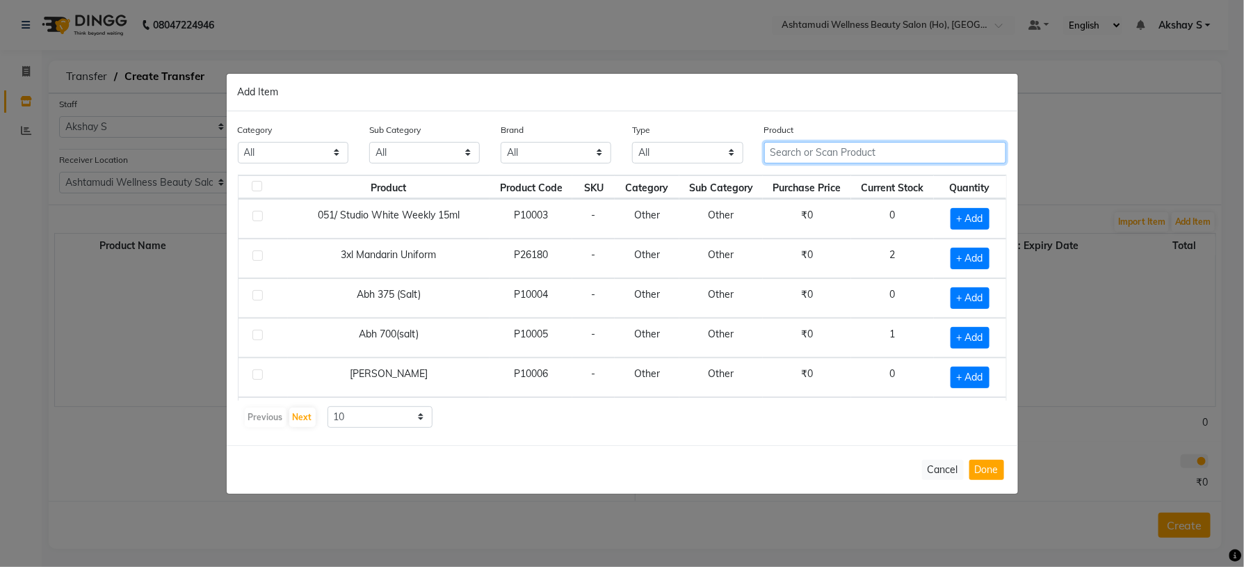
click at [785, 154] on input "text" at bounding box center [885, 153] width 243 height 22
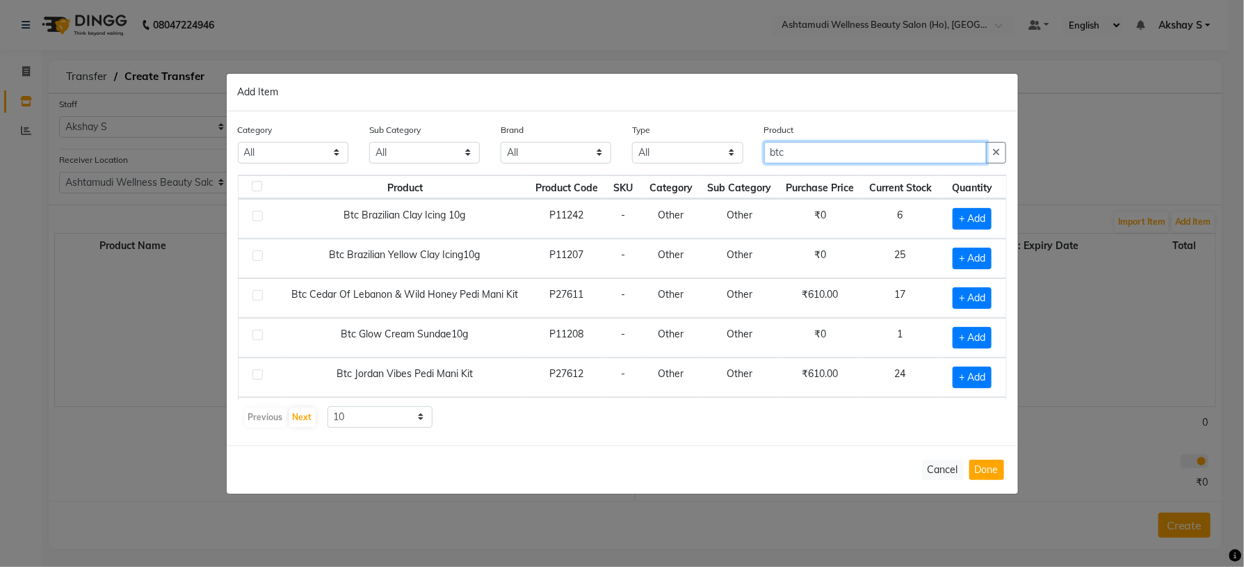
type input "btc"
click at [686, 407] on div "Product Product Code SKU Category Sub Category Purchase Price Current Stock Qua…" at bounding box center [622, 302] width 769 height 254
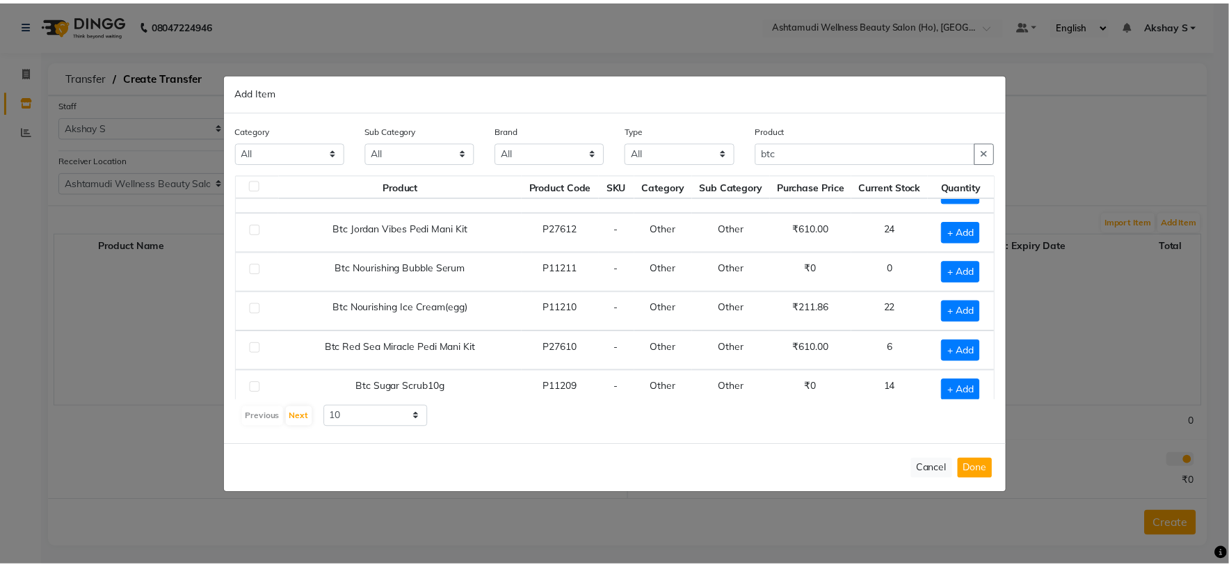
scroll to position [163, 0]
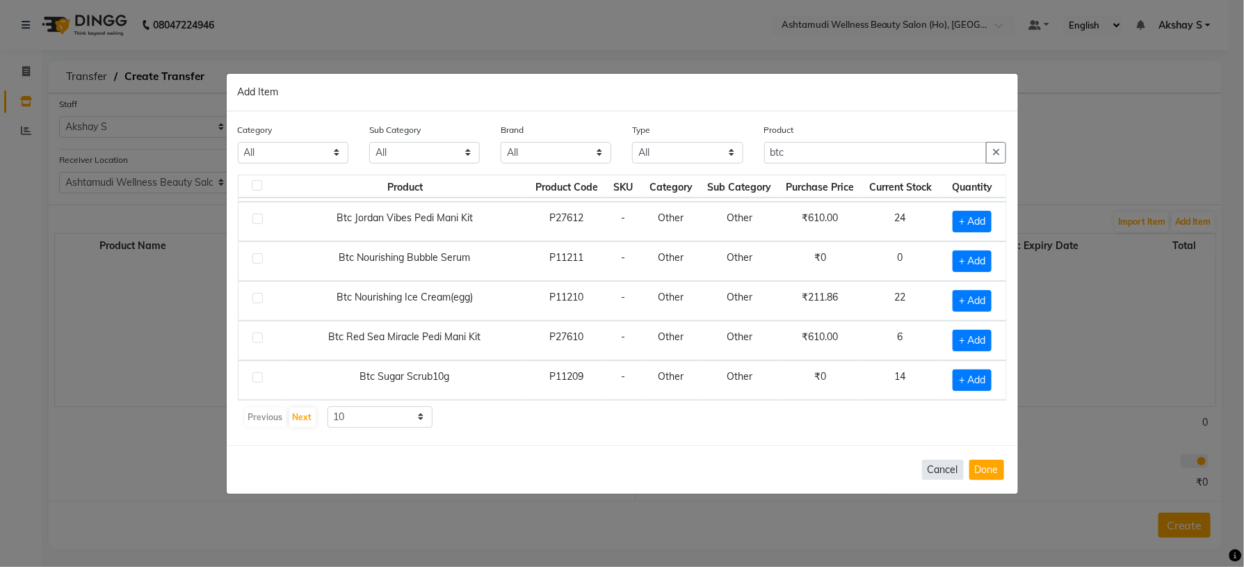
click at [945, 475] on button "Cancel" at bounding box center [943, 470] width 42 height 20
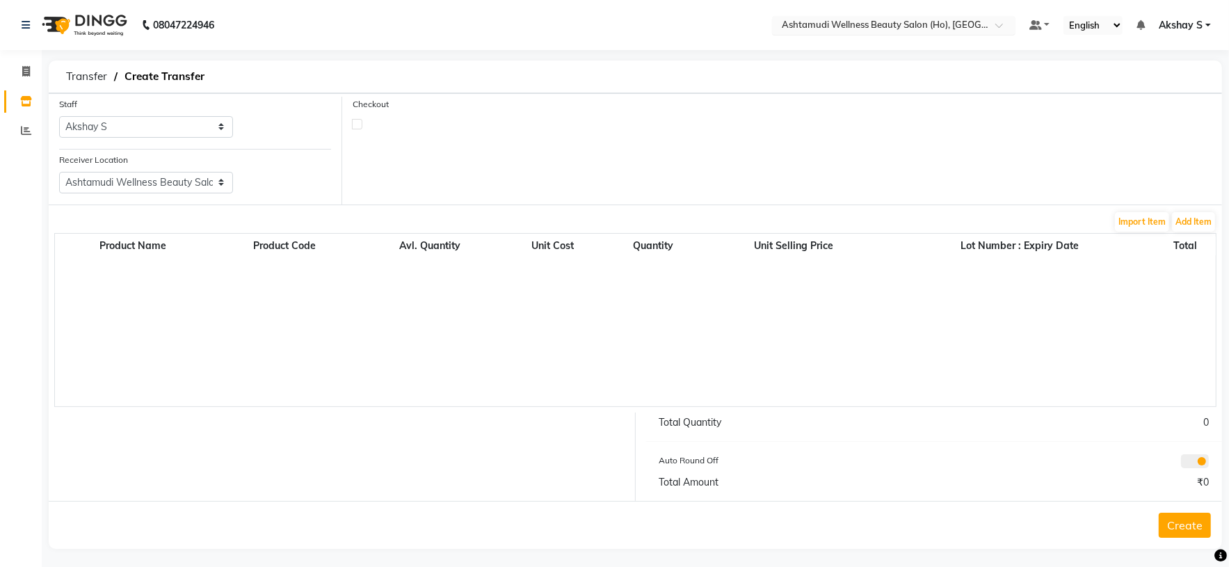
click at [941, 24] on input "text" at bounding box center [880, 26] width 202 height 14
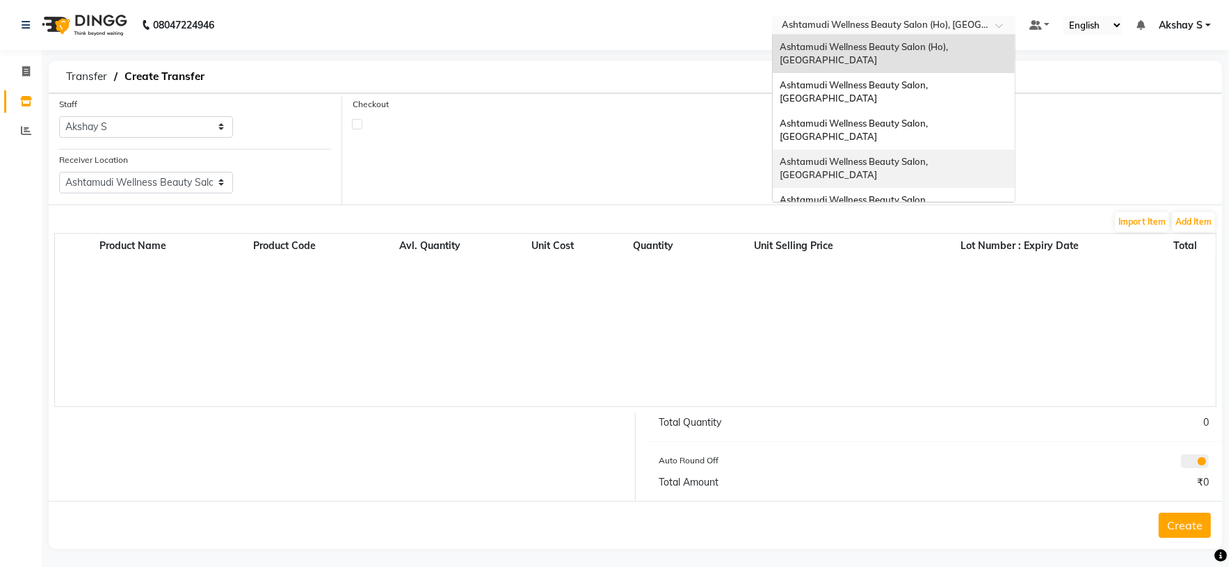
click at [925, 150] on div "Ashtamudi Wellness Beauty Salon, [GEOGRAPHIC_DATA]" at bounding box center [894, 169] width 242 height 38
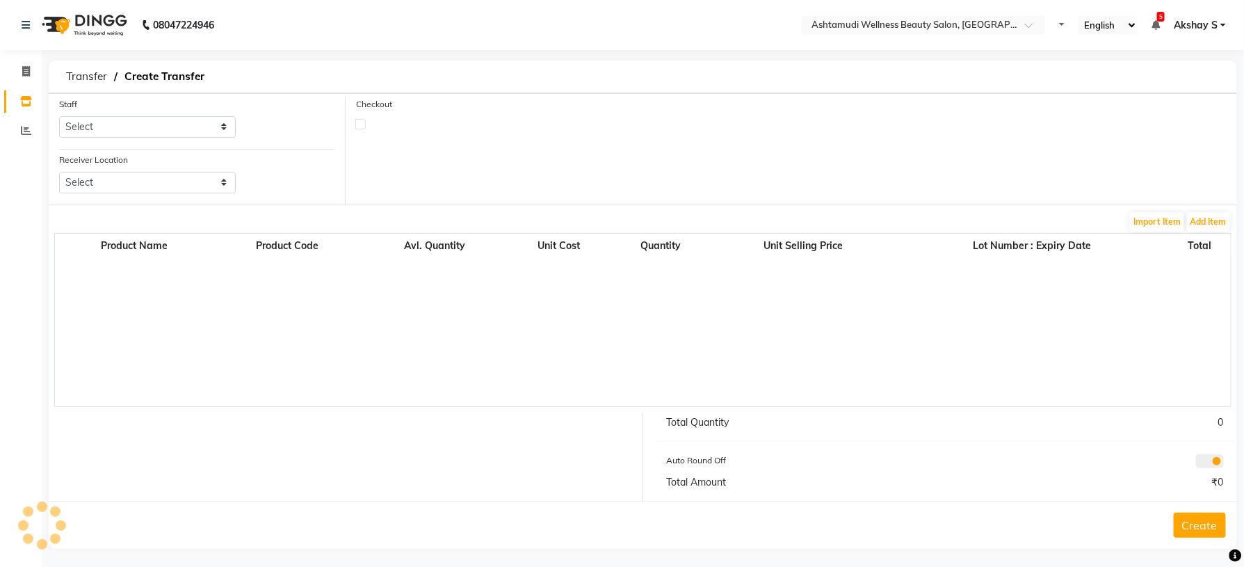
select select "en"
click at [24, 101] on icon at bounding box center [26, 101] width 12 height 10
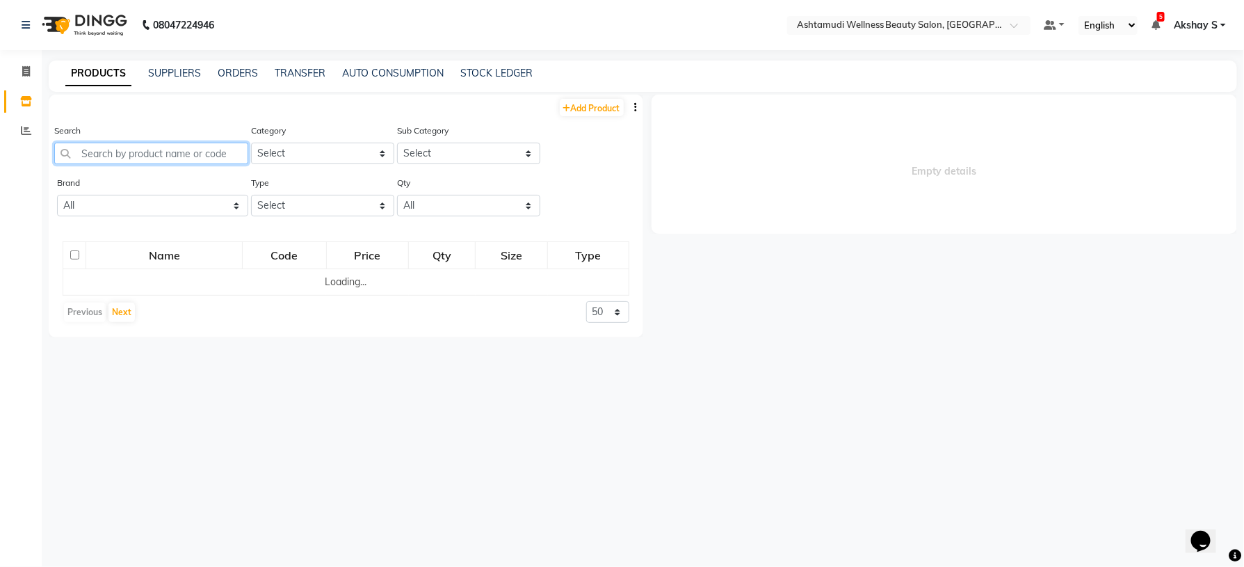
click at [161, 147] on input "text" at bounding box center [151, 154] width 194 height 22
paste input "Ektha Pin Big 45"
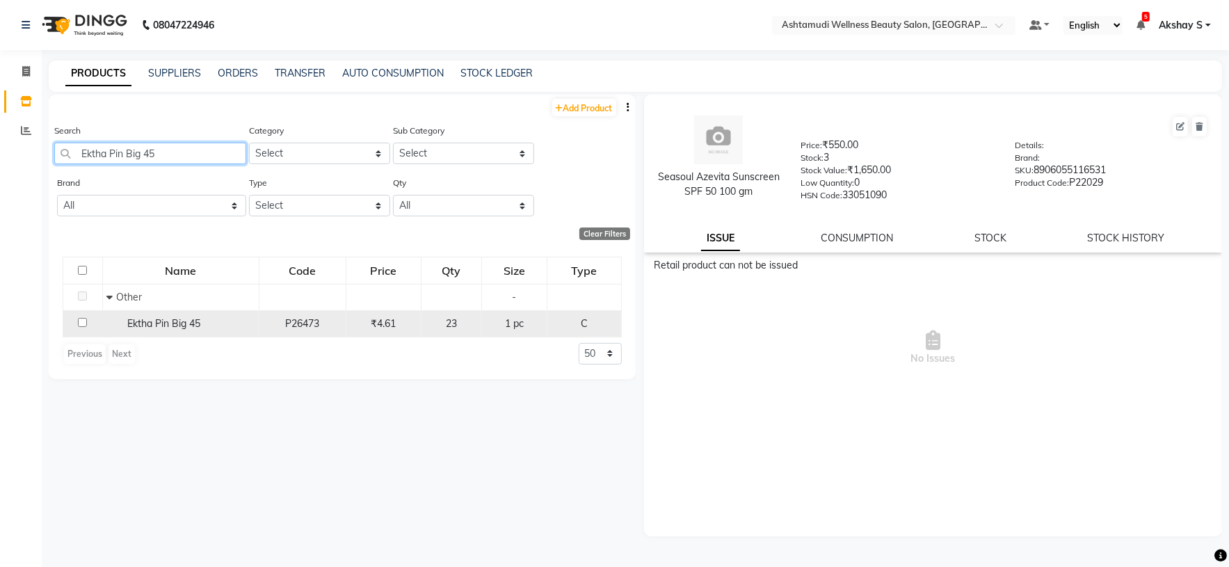
type input "Ektha Pin Big 45"
click at [170, 321] on span "Ektha Pin Big 45" at bounding box center [163, 323] width 73 height 13
select select
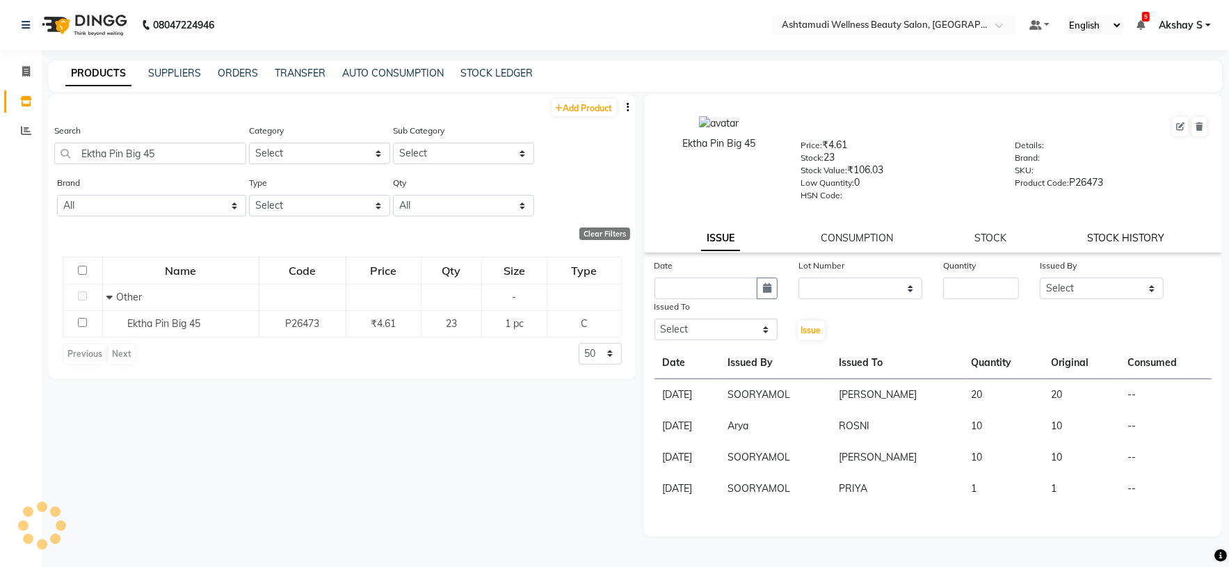
click at [1132, 243] on link "STOCK HISTORY" at bounding box center [1126, 238] width 77 height 13
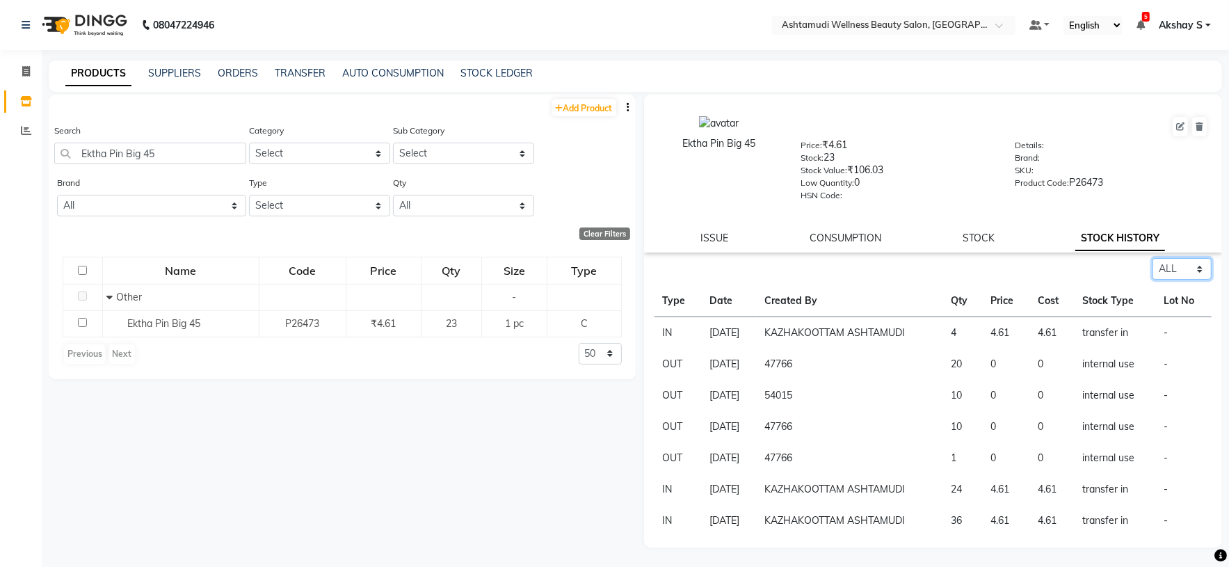
click at [1200, 266] on select "Select ALL IN OUT" at bounding box center [1182, 269] width 59 height 22
select select "in"
click at [1153, 259] on select "Select ALL IN OUT" at bounding box center [1182, 269] width 59 height 22
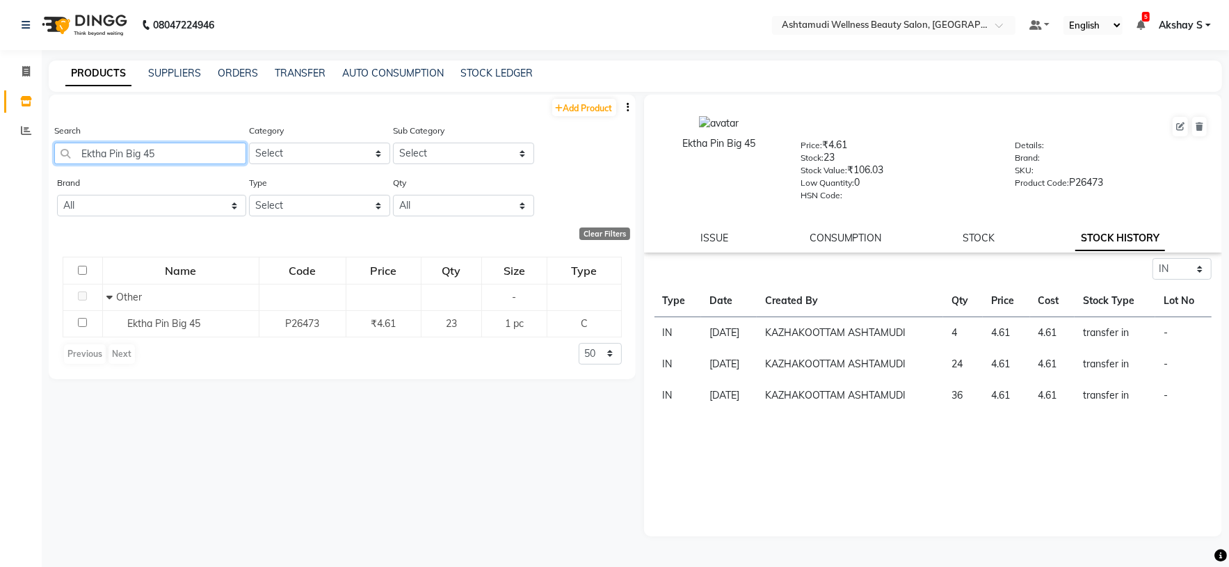
drag, startPoint x: 174, startPoint y: 160, endPoint x: 19, endPoint y: 159, distance: 154.4
click at [27, 159] on app-home "08047224946 Select Location × Ashtamudi Wellness Beauty Salon, Kazakoottam Defa…" at bounding box center [614, 288] width 1229 height 576
paste input "xeala Surgical Mask (Black)"
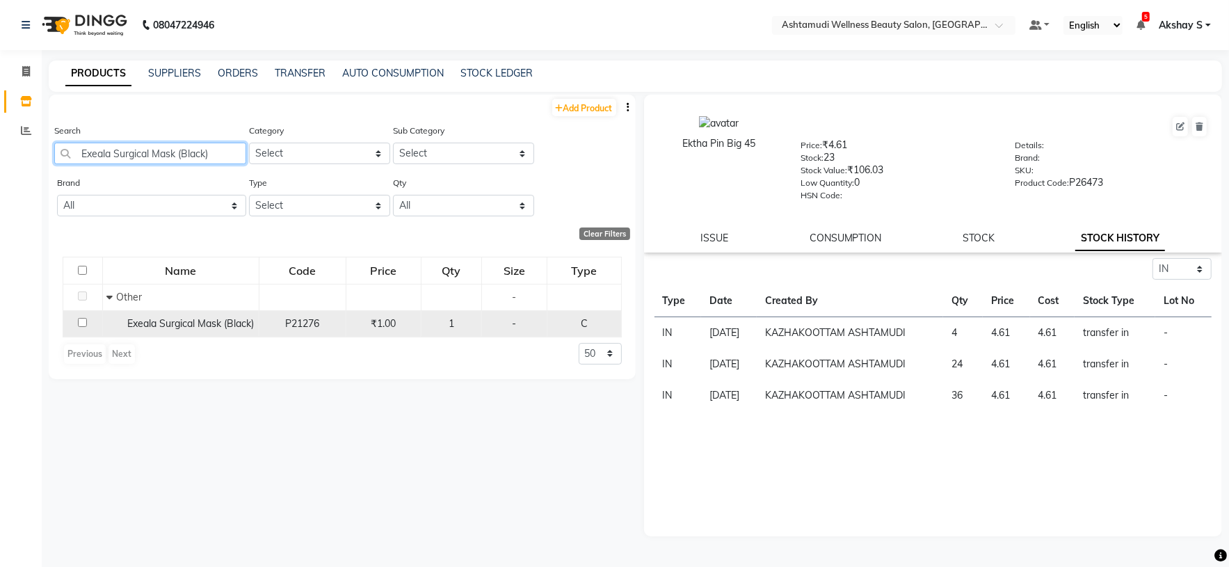
type input "Exeala Surgical Mask (Black)"
click at [166, 331] on div "Exeala Surgical Mask (Black)" at bounding box center [180, 323] width 149 height 15
select select "in"
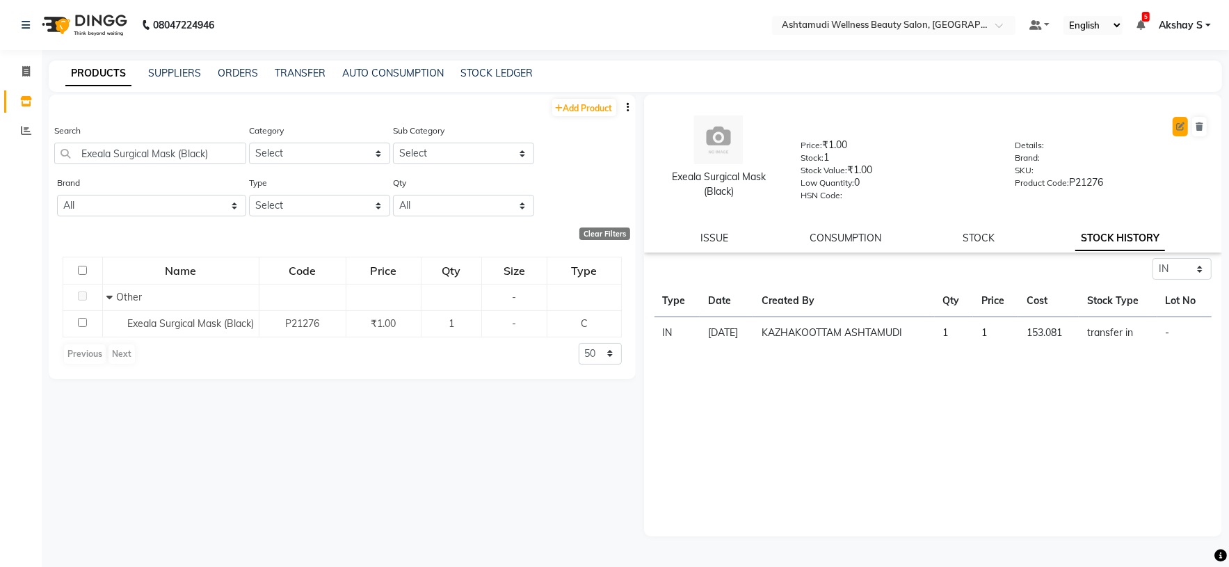
click at [1180, 130] on button at bounding box center [1180, 126] width 15 height 19
select select "C"
select select "true"
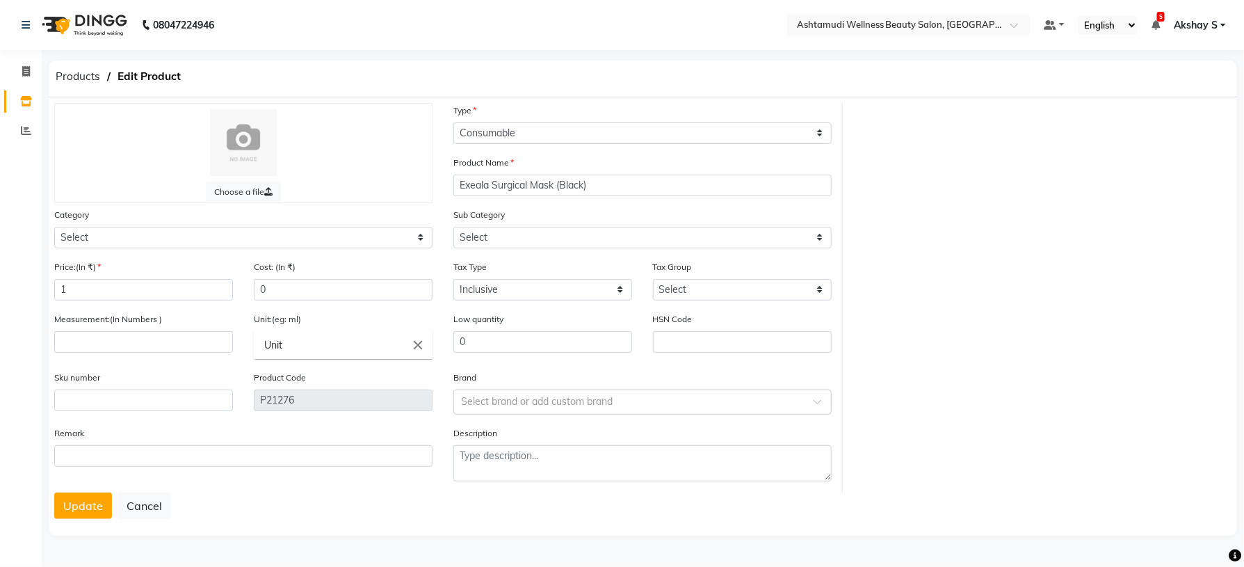
select select "595501000"
select select "595501002"
click at [90, 350] on input "number" at bounding box center [143, 342] width 179 height 22
type input "1"
click at [74, 497] on button "Update" at bounding box center [83, 505] width 58 height 26
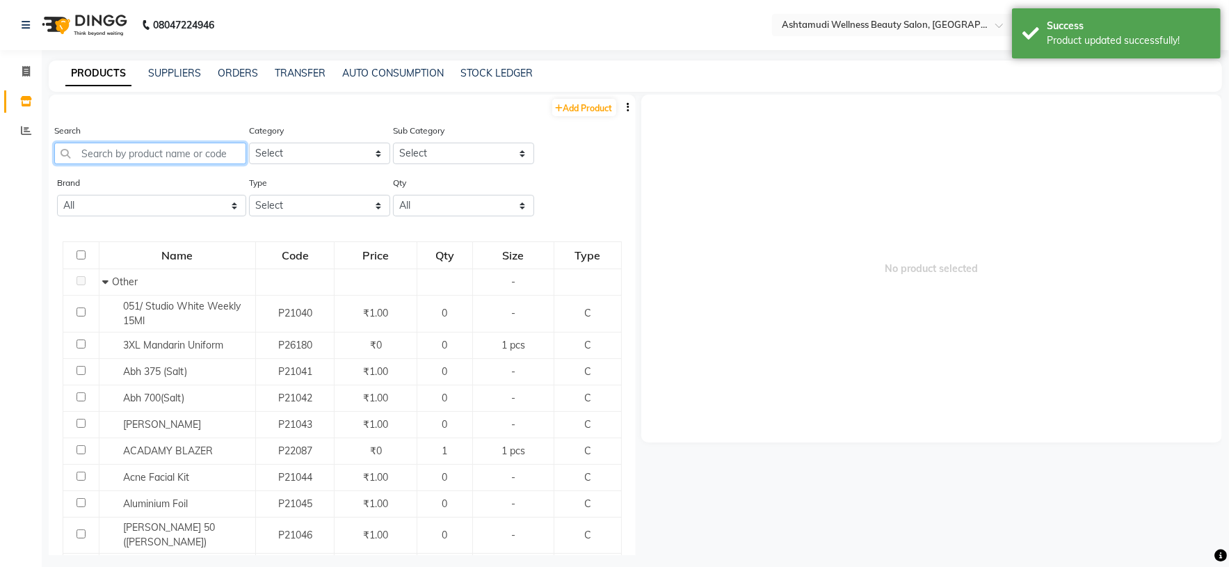
click at [139, 152] on input "text" at bounding box center [150, 154] width 192 height 22
paste input "Floractive Professional W1 Shampoo 1L"
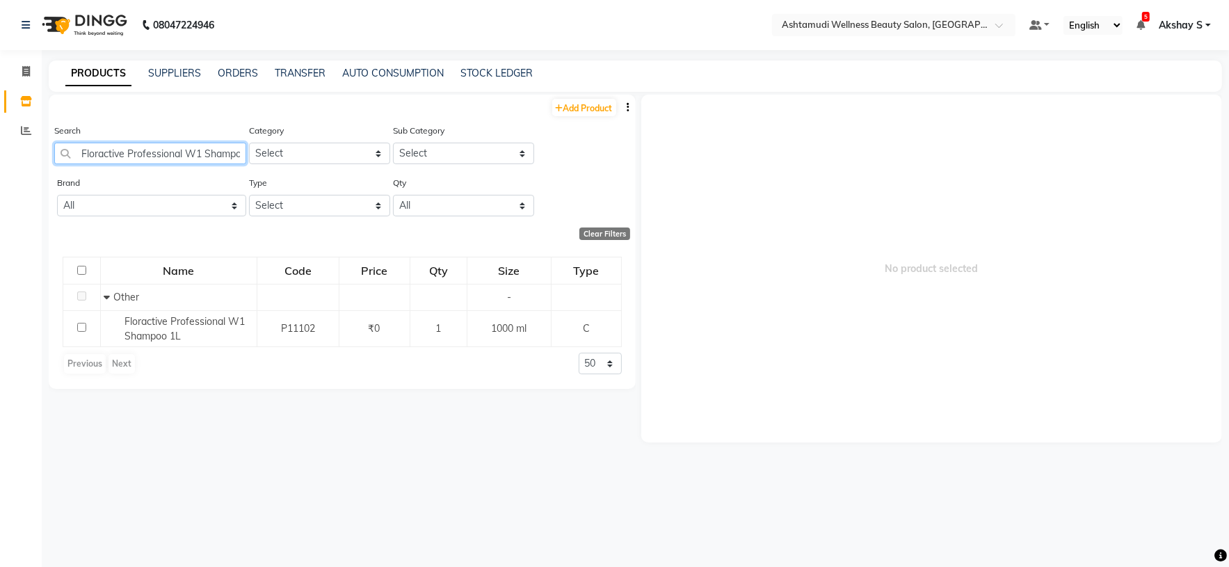
click at [148, 157] on input "Floractive Professional W1 Shampoo 1L" at bounding box center [150, 154] width 192 height 22
paste input "PAC Classic Pink Sponge"
drag, startPoint x: 210, startPoint y: 153, endPoint x: 24, endPoint y: 147, distance: 186.5
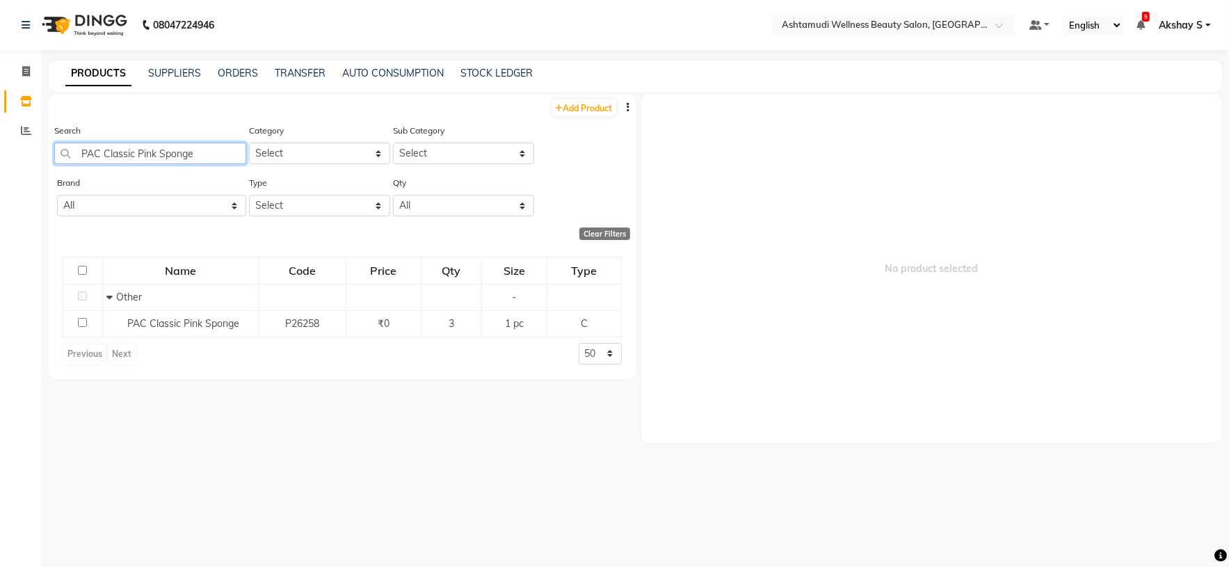
click at [26, 148] on app-home "08047224946 Select Location × Ashtamudi Wellness Beauty Salon, Kazakoottam Defa…" at bounding box center [614, 288] width 1229 height 576
paste input "remier Aluminium Foil 72 Meters"
click at [162, 144] on input "Premier Aluminium Foil 72 Meters" at bounding box center [150, 154] width 192 height 22
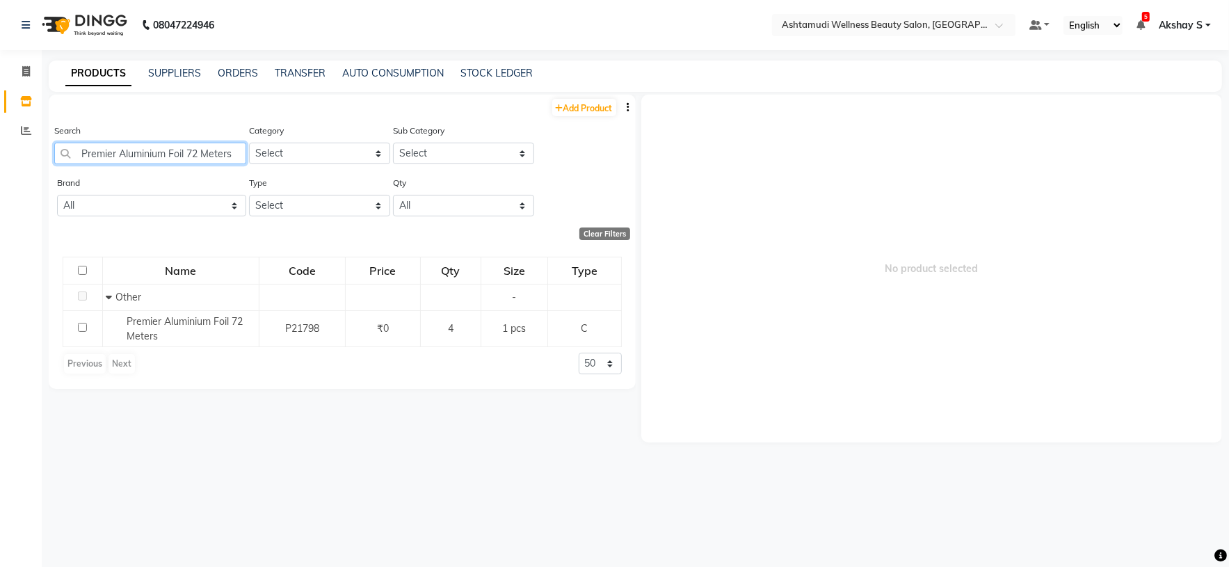
paste input "inted 27 Soft Tissue"
drag, startPoint x: 207, startPoint y: 161, endPoint x: 0, endPoint y: 154, distance: 206.7
click at [0, 154] on app-home "08047224946 Select Location × Ashtamudi Wellness Beauty Salon, Kazakoottam Defa…" at bounding box center [614, 288] width 1229 height 576
paste input "HL Wax Strip"
type input "HL Wax Strip"
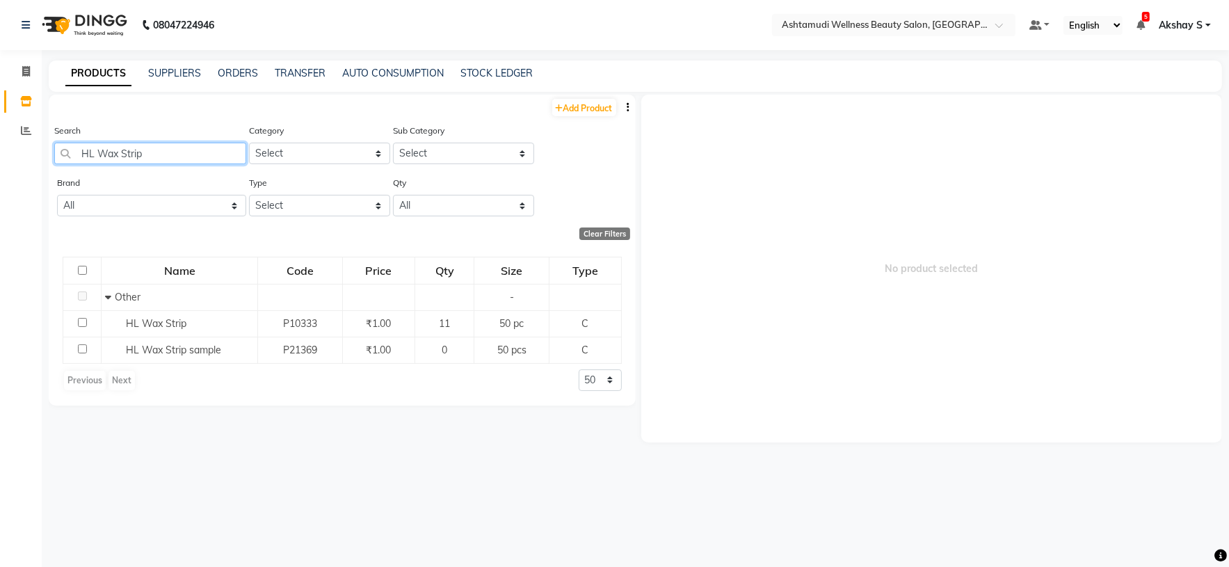
drag, startPoint x: 171, startPoint y: 156, endPoint x: 37, endPoint y: 154, distance: 134.3
click at [37, 154] on app-home "08047224946 Select Location × Ashtamudi Wellness Beauty Salon, Kazakoottam Defa…" at bounding box center [614, 288] width 1229 height 576
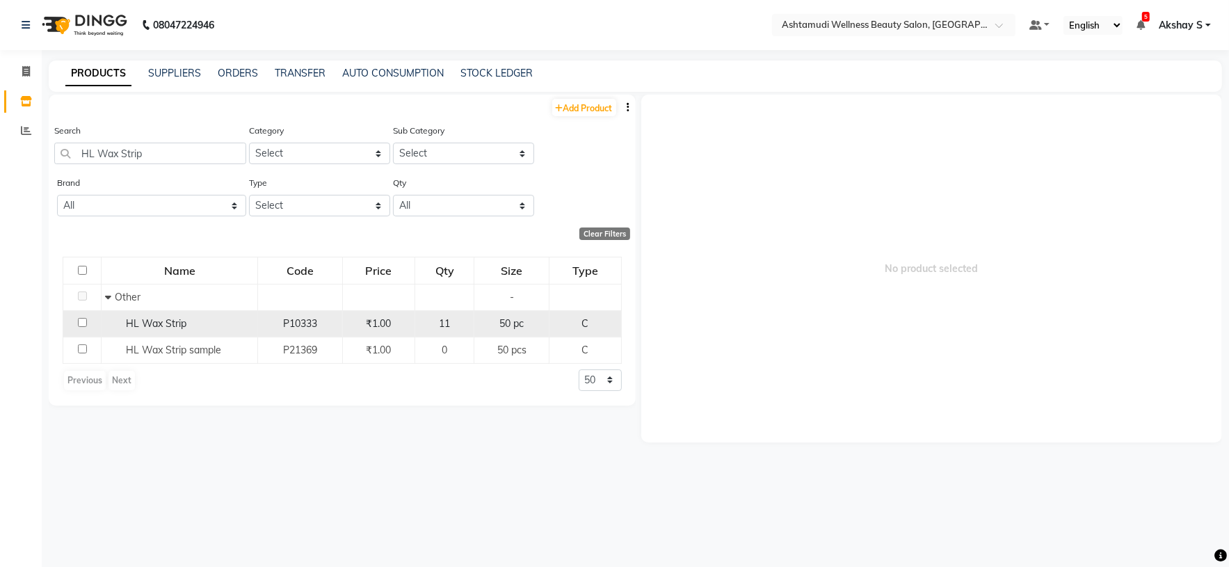
drag, startPoint x: 186, startPoint y: 328, endPoint x: 187, endPoint y: 337, distance: 9.1
click at [184, 333] on td "HL Wax Strip" at bounding box center [180, 323] width 156 height 26
click at [168, 327] on span "HL Wax Strip" at bounding box center [156, 323] width 61 height 13
select select
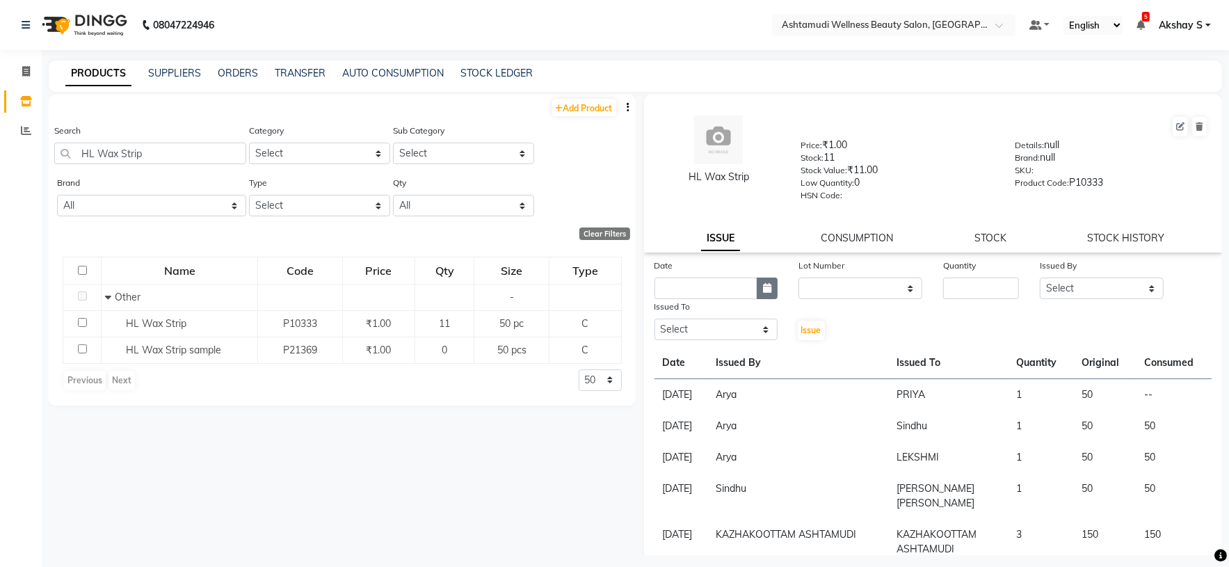
click at [765, 291] on icon "button" at bounding box center [767, 288] width 8 height 10
select select "9"
select select "2025"
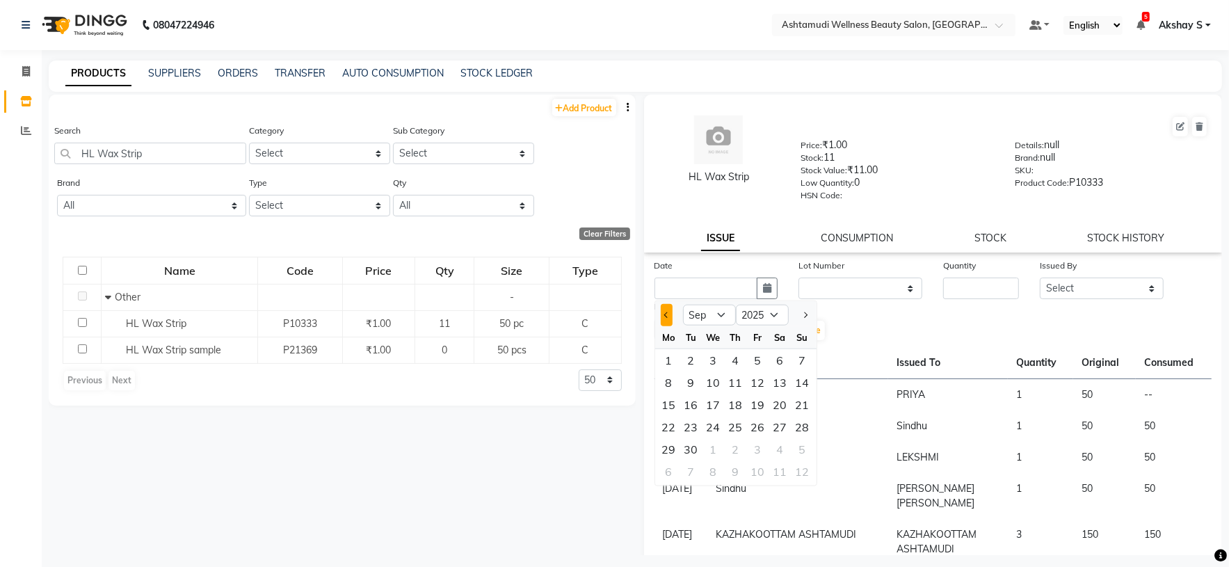
click at [663, 316] on button "Previous month" at bounding box center [667, 315] width 12 height 22
select select "8"
click at [800, 451] on div "31" at bounding box center [803, 449] width 22 height 22
type input "[DATE]"
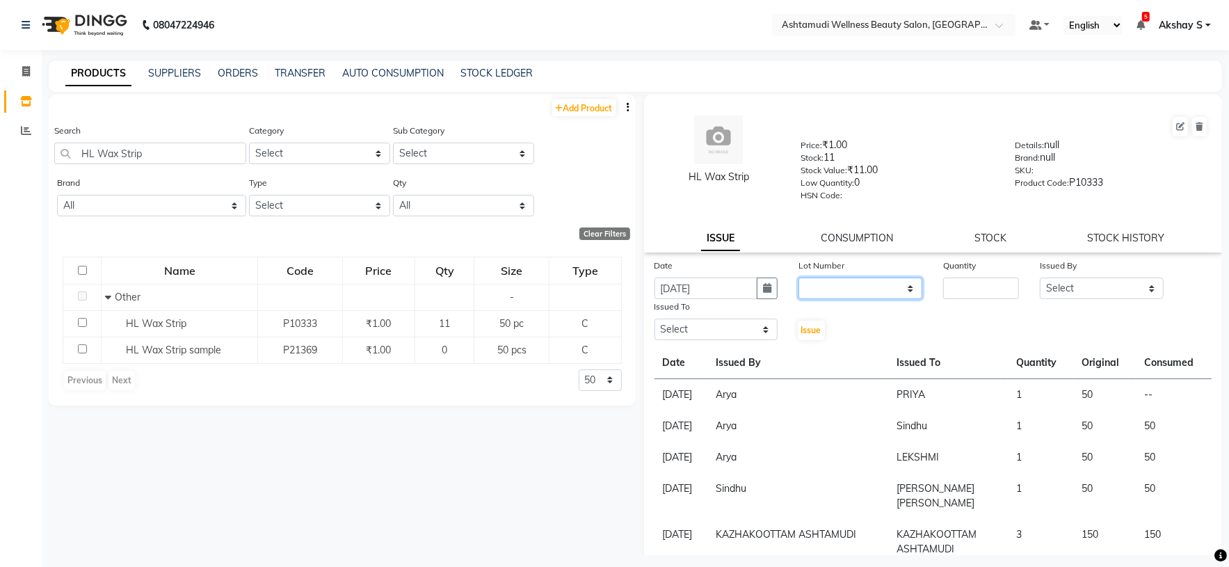
click at [892, 284] on select "None" at bounding box center [860, 289] width 124 height 22
select select "0: null"
click at [798, 280] on select "None" at bounding box center [860, 289] width 124 height 22
click at [964, 286] on input "number" at bounding box center [981, 289] width 76 height 22
type input "2"
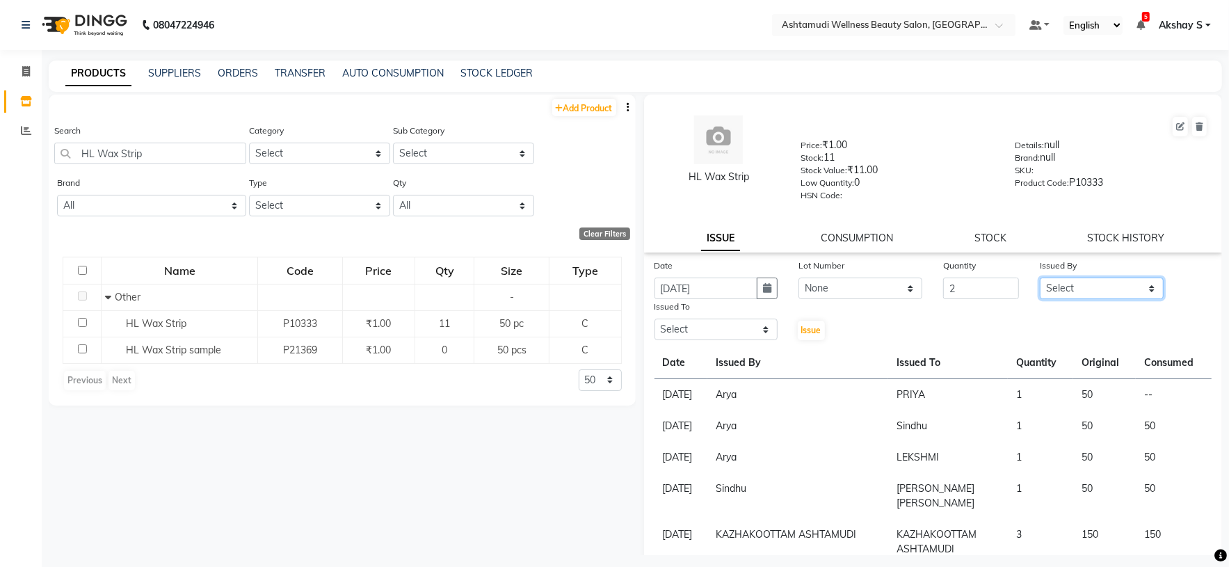
click at [1135, 291] on select "Select [PERSON_NAME] [PERSON_NAME] [PERSON_NAME] [PERSON_NAME] [PERSON_NAME] Go…" at bounding box center [1102, 289] width 124 height 22
select select "27528"
click at [1040, 280] on select "Select [PERSON_NAME] [PERSON_NAME] [PERSON_NAME] [PERSON_NAME] [PERSON_NAME] Go…" at bounding box center [1102, 289] width 124 height 22
click at [756, 339] on select "Select [PERSON_NAME] [PERSON_NAME] [PERSON_NAME] [PERSON_NAME] [PERSON_NAME] Go…" at bounding box center [717, 330] width 124 height 22
select select "27528"
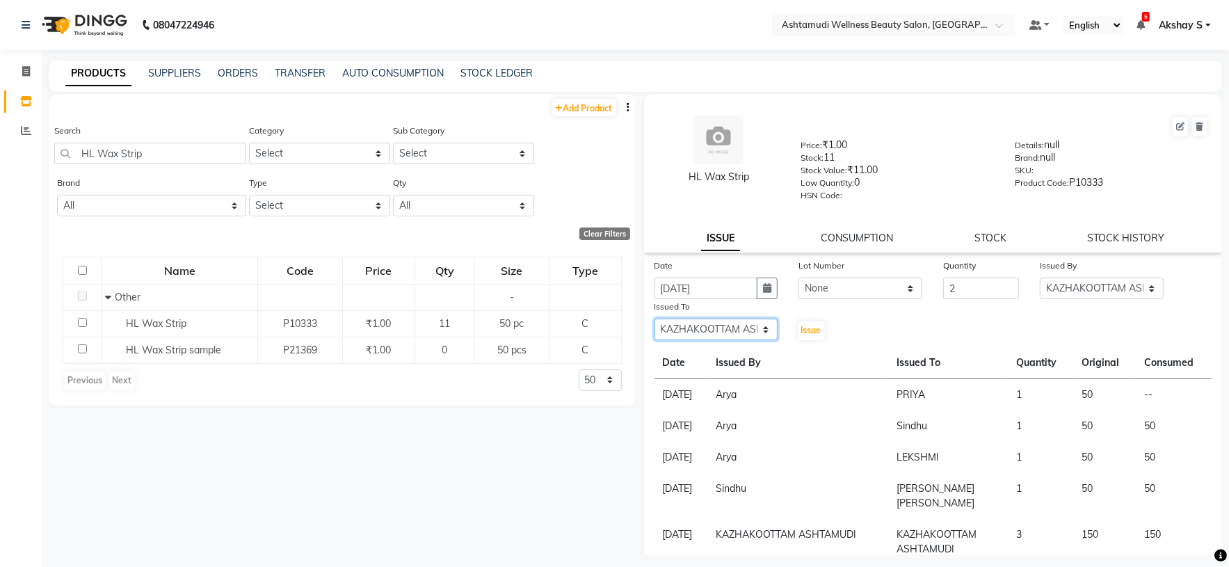
click at [655, 321] on select "Select [PERSON_NAME] [PERSON_NAME] [PERSON_NAME] [PERSON_NAME] [PERSON_NAME] Go…" at bounding box center [717, 330] width 124 height 22
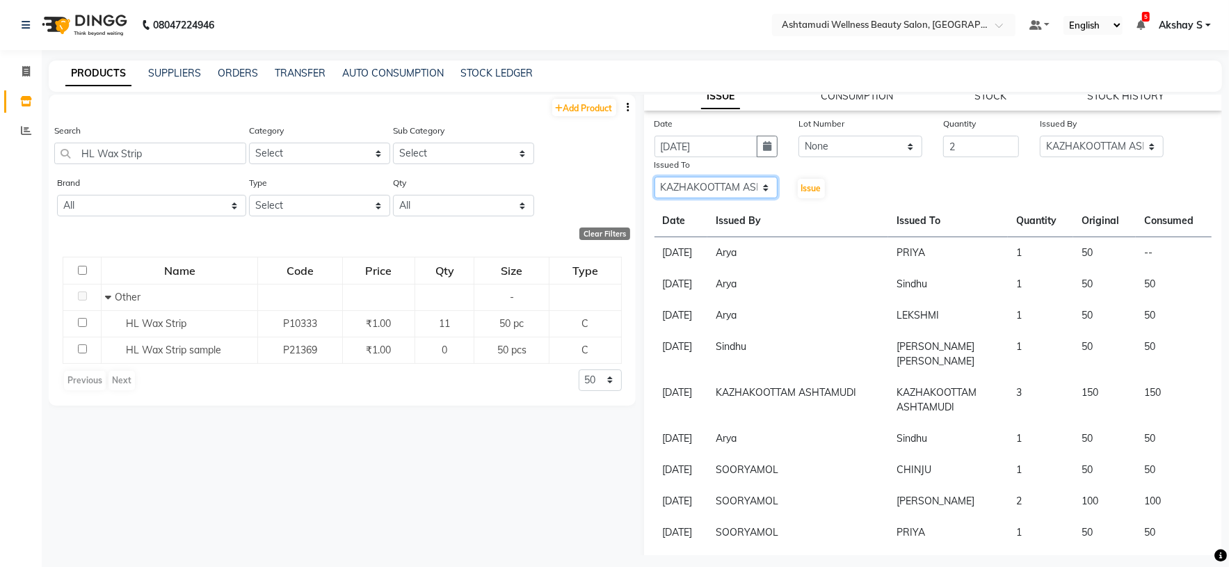
scroll to position [104, 0]
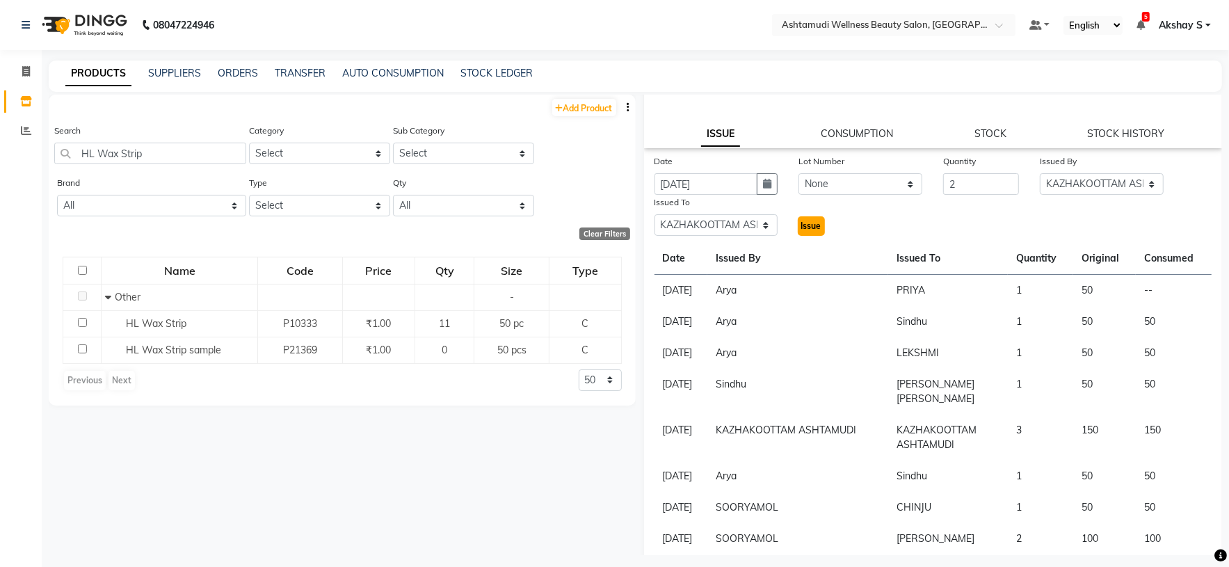
click at [808, 228] on span "Issue" at bounding box center [811, 225] width 20 height 10
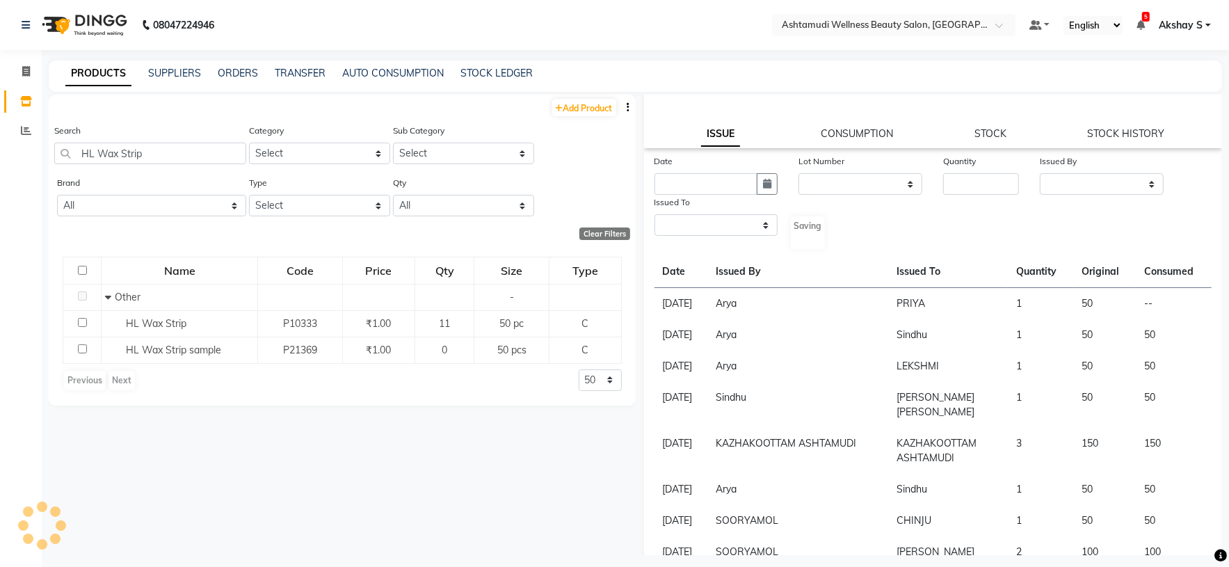
select select
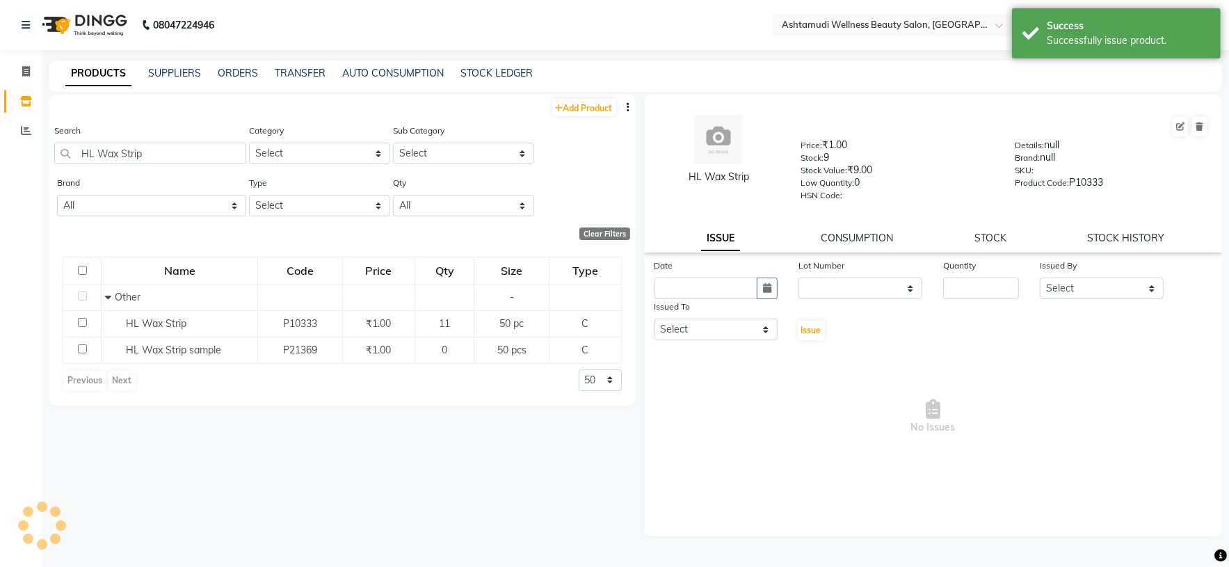
scroll to position [0, 0]
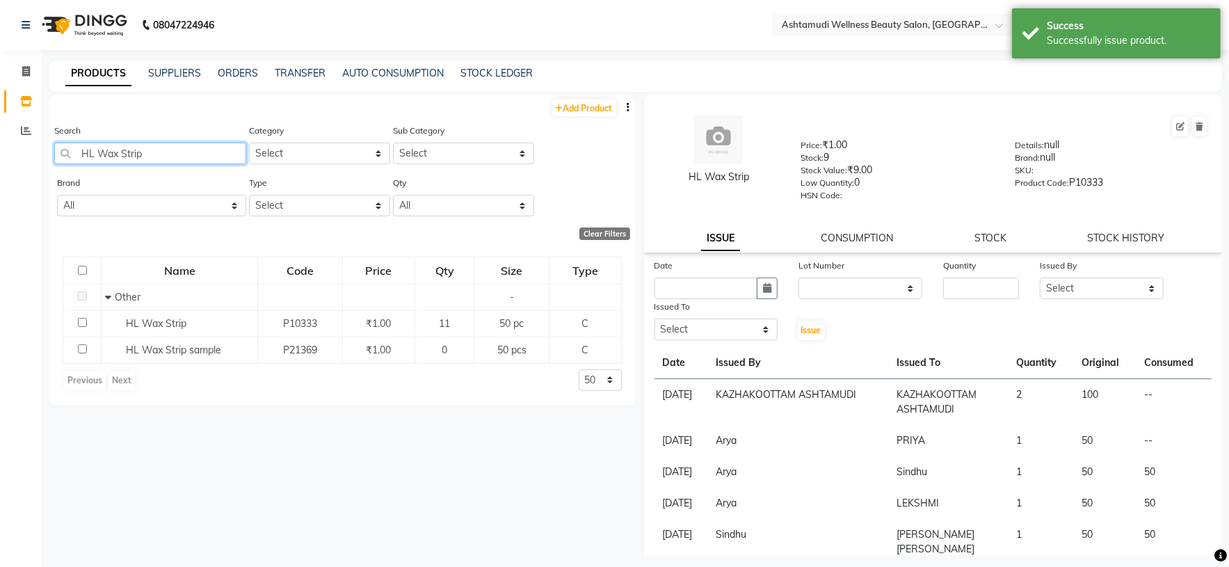
drag, startPoint x: 159, startPoint y: 150, endPoint x: 78, endPoint y: 156, distance: 81.6
click at [78, 156] on input "HL Wax Strip" at bounding box center [150, 154] width 192 height 22
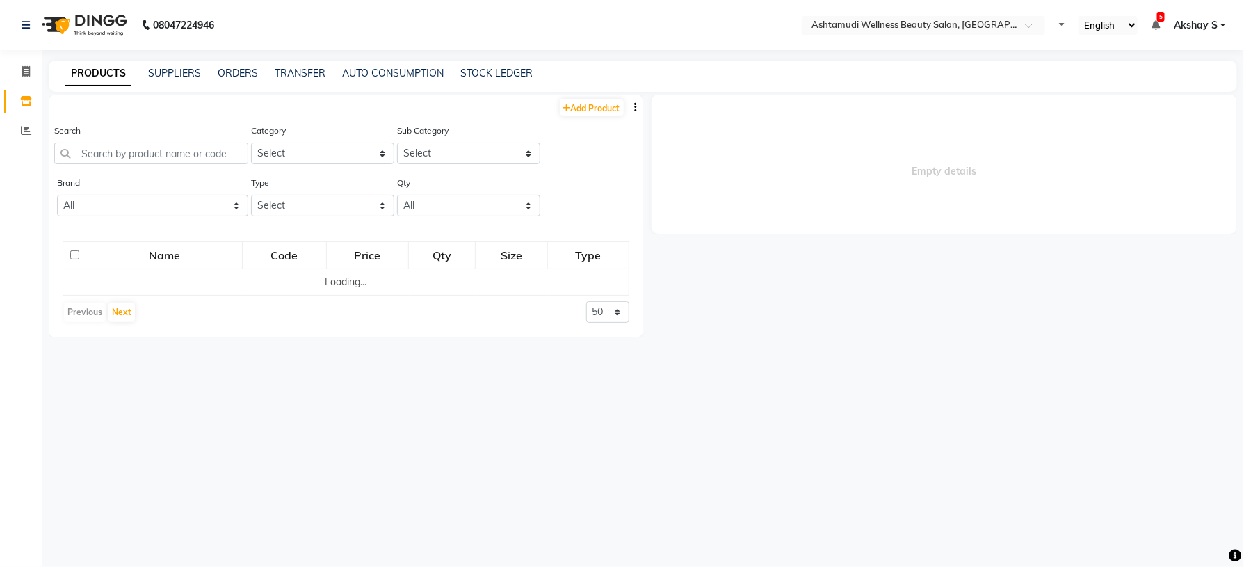
select select
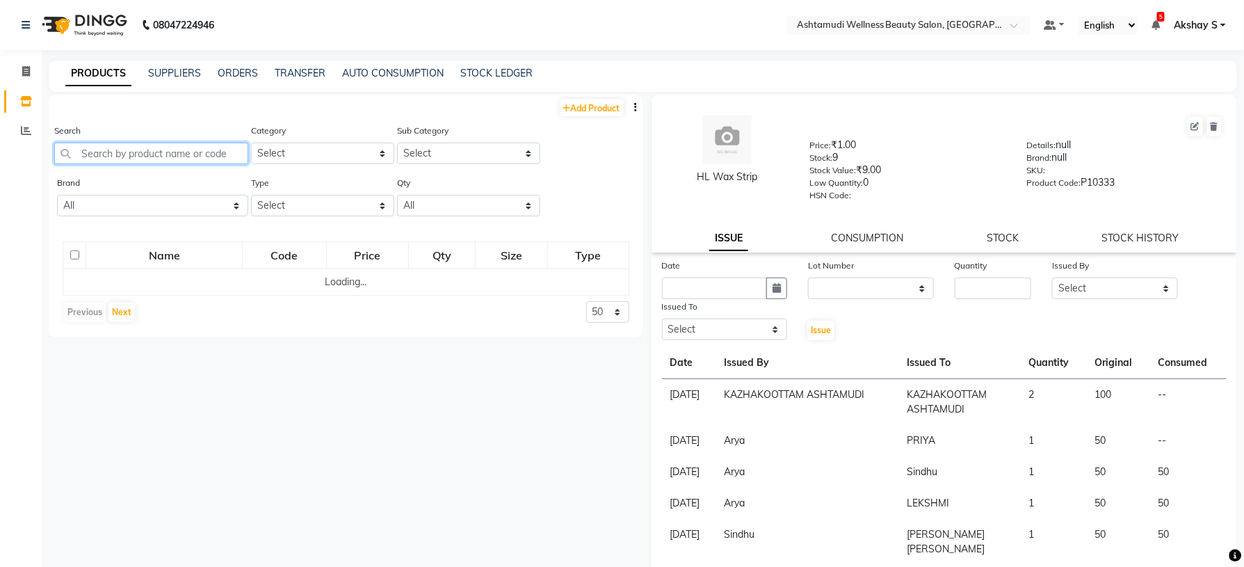
click at [149, 150] on input "text" at bounding box center [151, 154] width 194 height 22
paste input "HL Wax Strip"
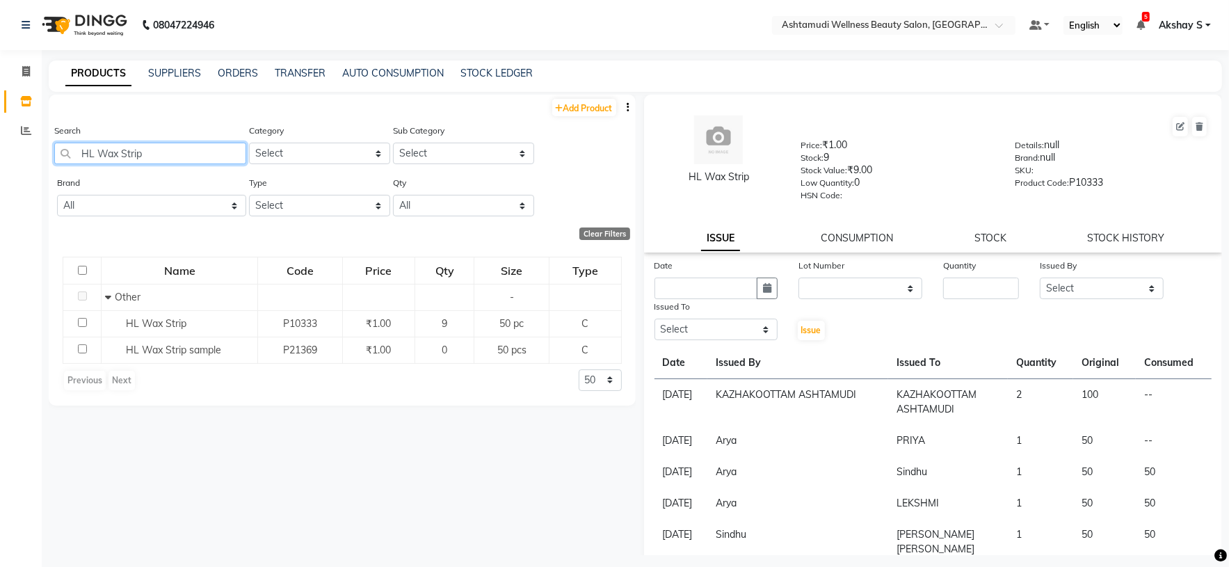
type input "HL Wax Strip"
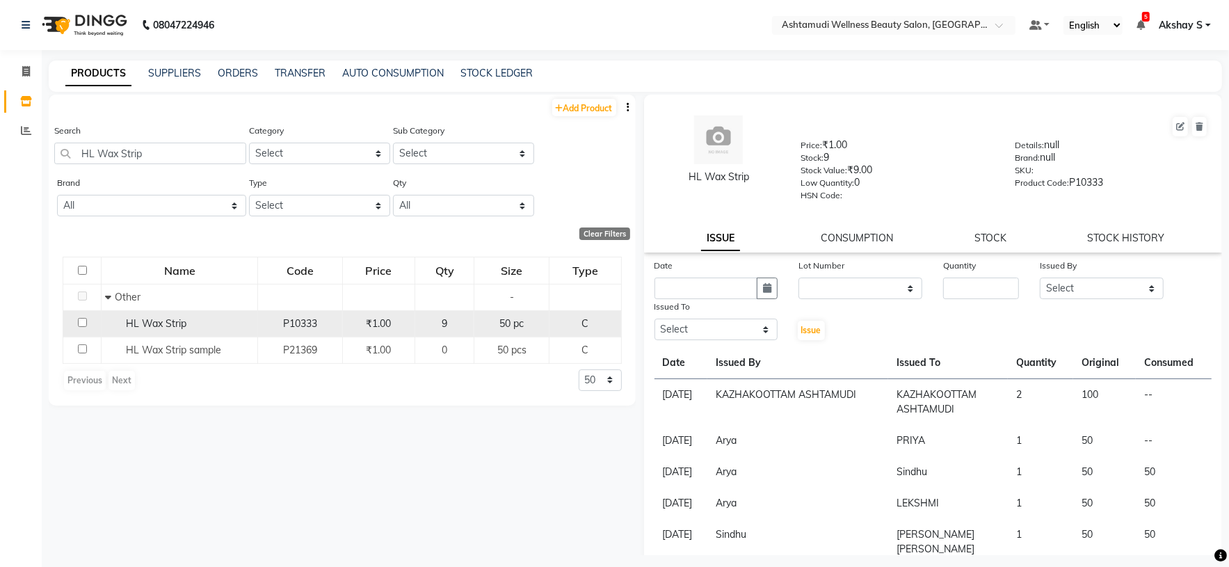
click at [179, 327] on span "HL Wax Strip" at bounding box center [156, 323] width 61 height 13
select select
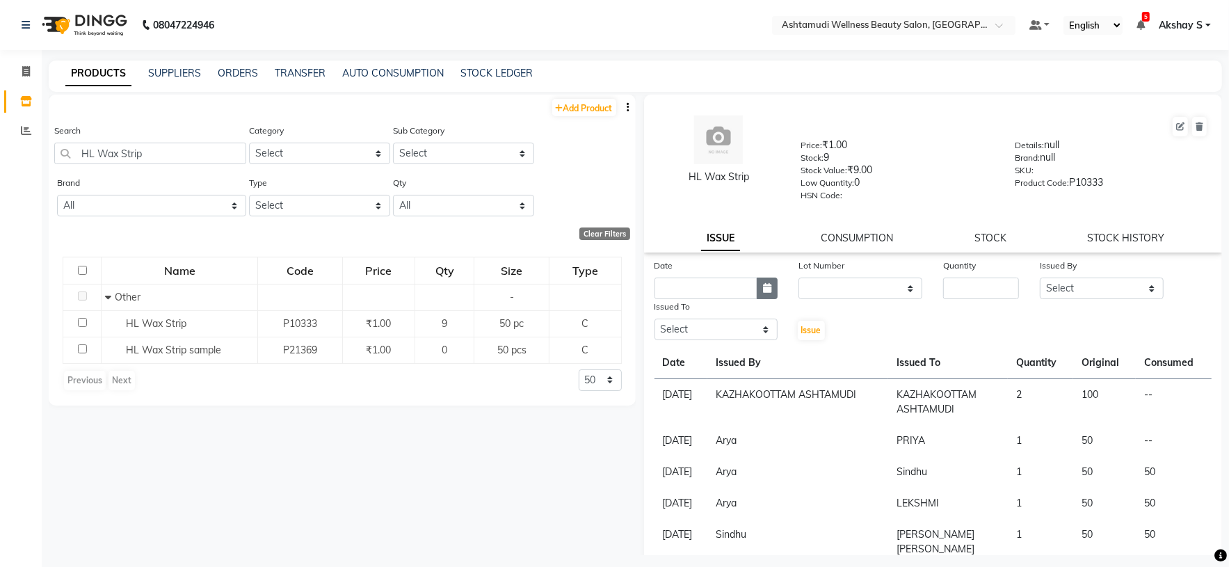
click at [757, 284] on button "button" at bounding box center [767, 289] width 21 height 22
select select "9"
select select "2025"
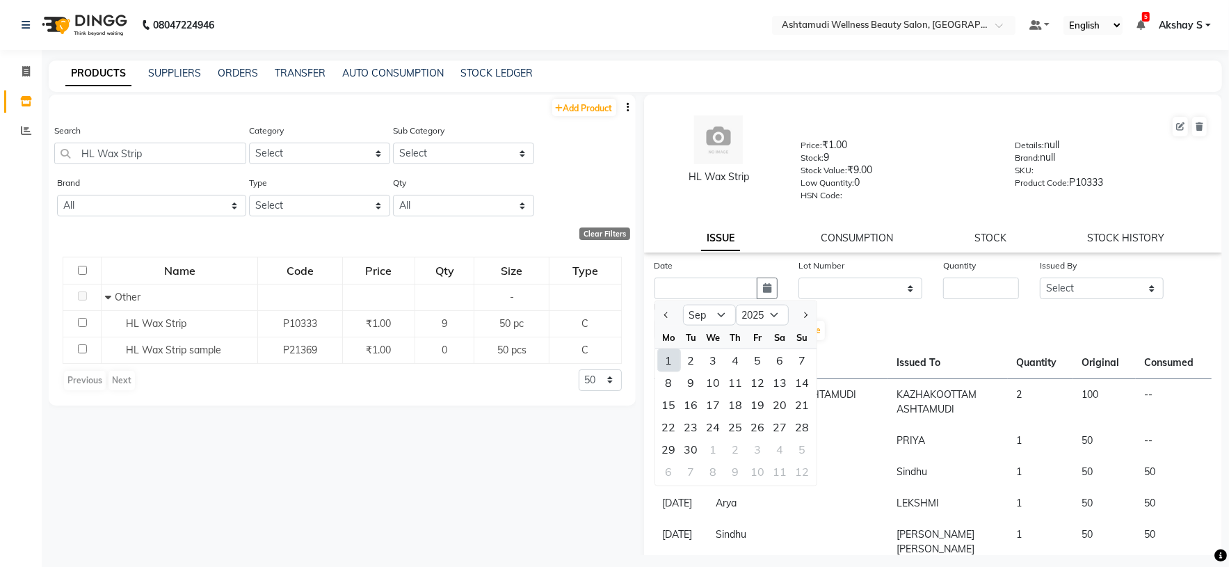
click at [748, 81] on div "PRODUCTS SUPPLIERS ORDERS TRANSFER AUTO CONSUMPTION STOCK LEDGER" at bounding box center [635, 76] width 1173 height 31
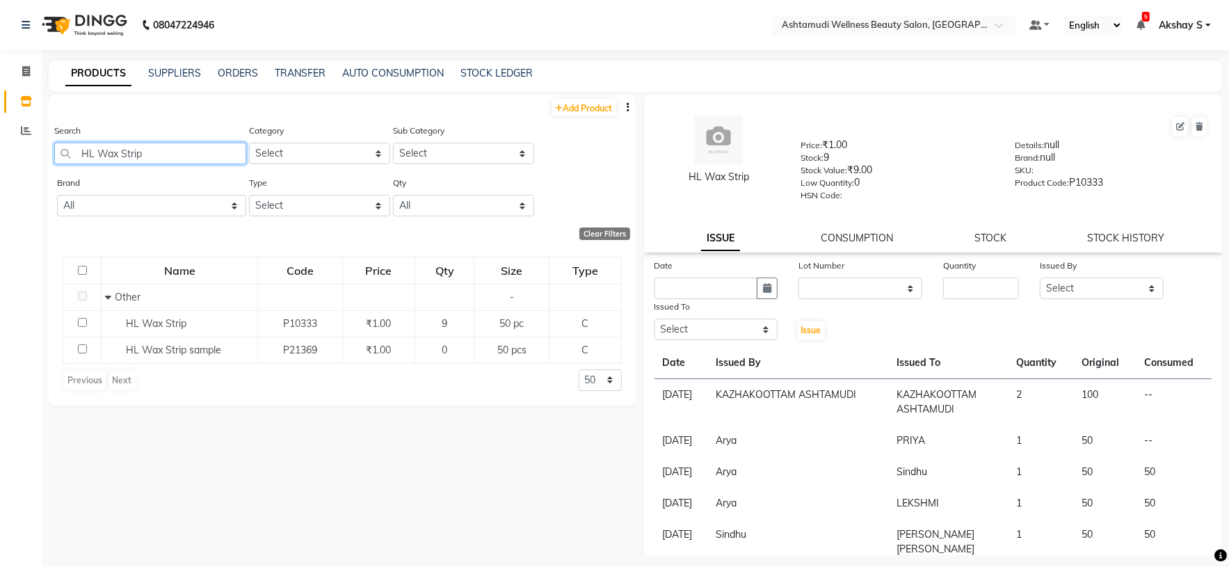
drag, startPoint x: 152, startPoint y: 154, endPoint x: 2, endPoint y: 168, distance: 150.8
click at [2, 168] on app-home "08047224946 Select Location × Ashtamudi Wellness Beauty Salon, Kazakoottam Defa…" at bounding box center [614, 288] width 1229 height 576
paste input "Ikonic Carbon Cutting Comb (Cc-09)"
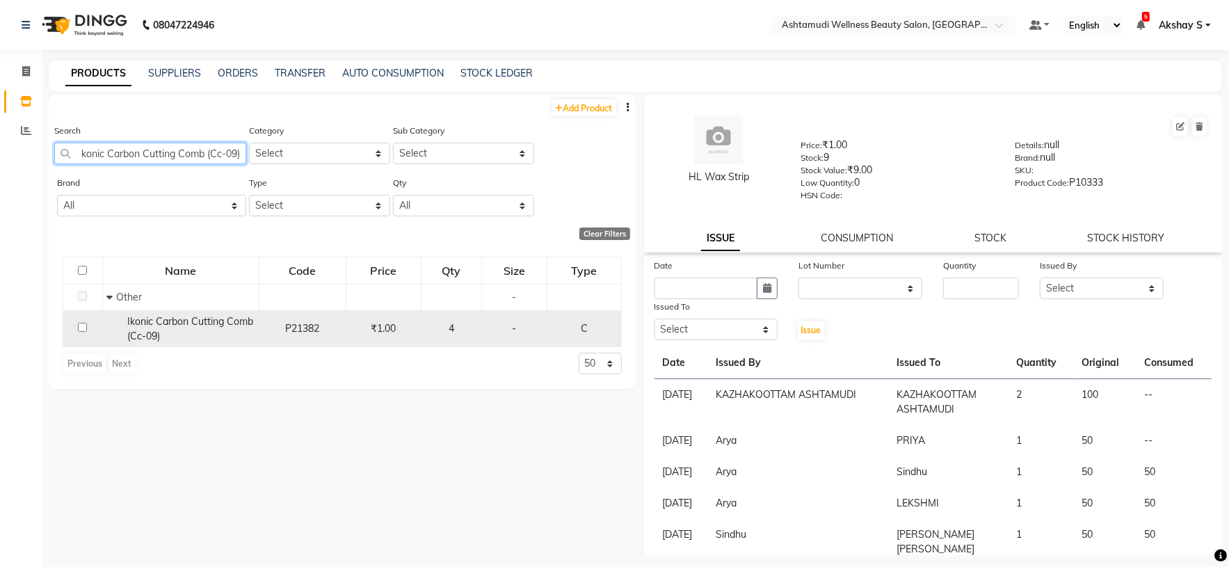
type input "Ikonic Carbon Cutting Comb (Cc-09)"
click at [195, 337] on div "Ikonic Carbon Cutting Comb (Cc-09)" at bounding box center [180, 328] width 149 height 29
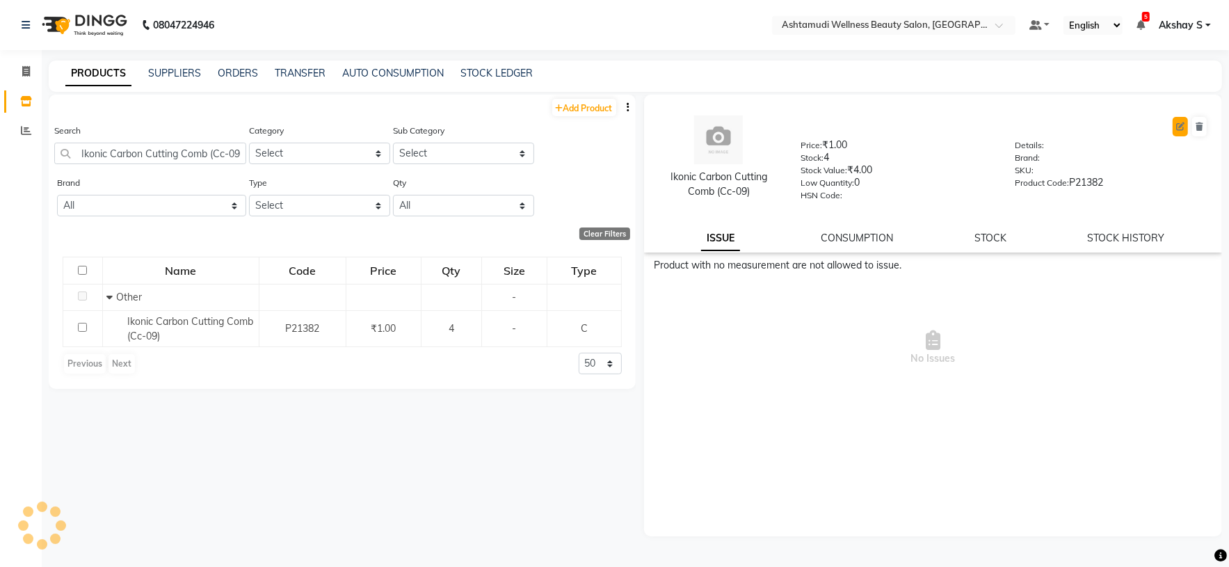
click at [1180, 133] on button at bounding box center [1180, 126] width 15 height 19
select select "true"
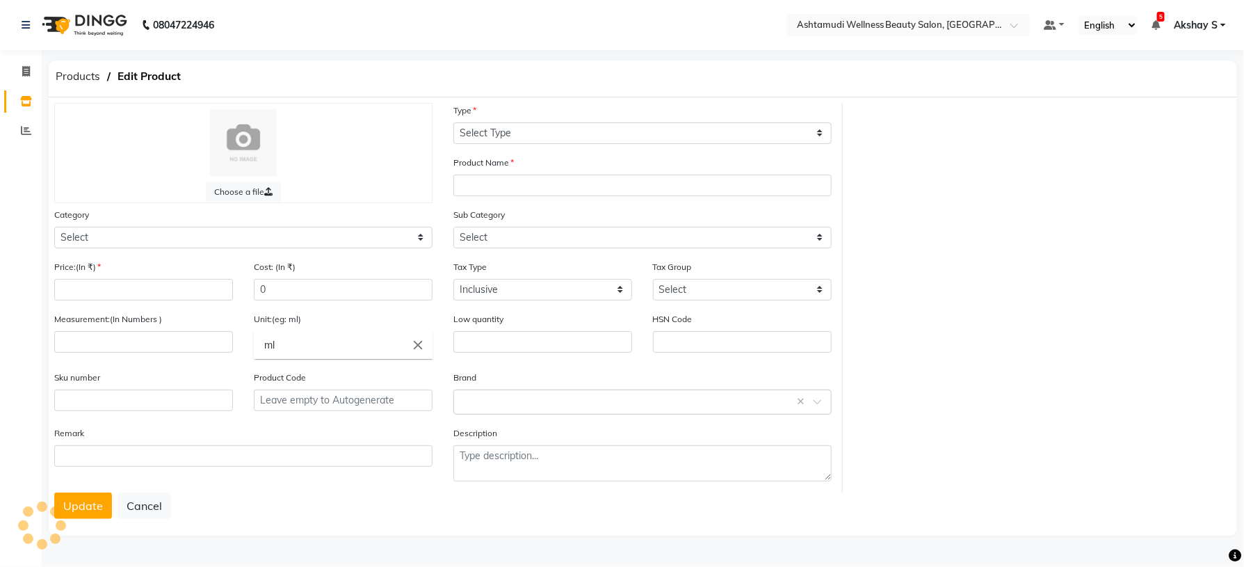
select select "C"
type input "Ikonic Carbon Cutting Comb (Cc-09)"
select select
type input "1"
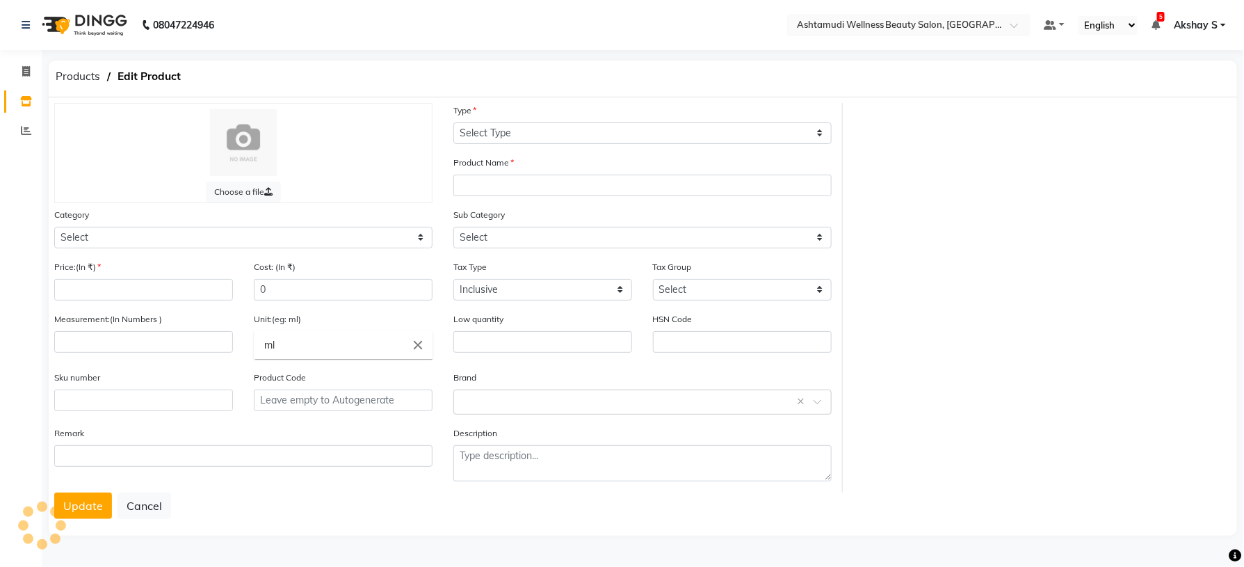
type input "0"
type input "P21382"
select select "595501000"
select select "595501002"
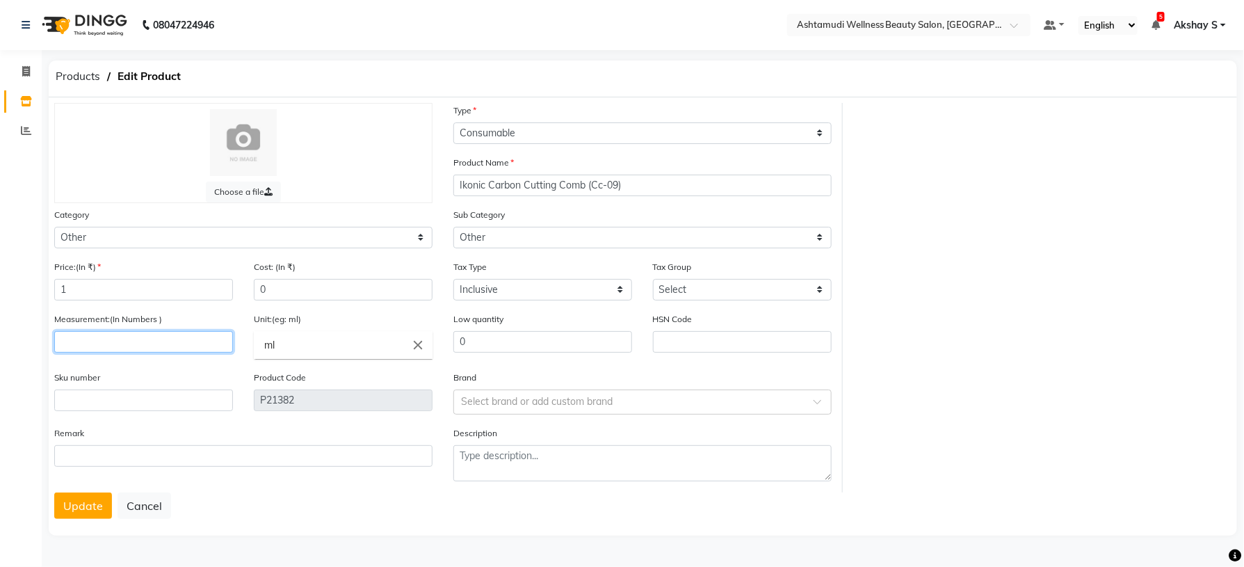
click at [125, 341] on input "number" at bounding box center [143, 342] width 179 height 22
type input "1"
click at [421, 345] on icon "close" at bounding box center [417, 344] width 15 height 15
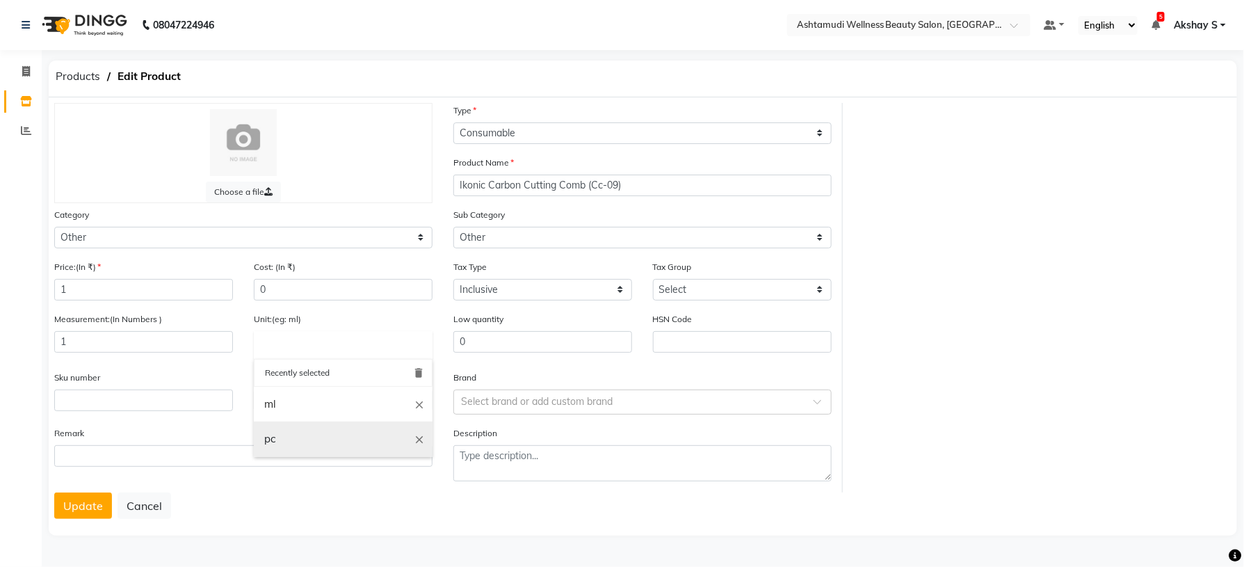
click at [298, 446] on link "pc" at bounding box center [343, 438] width 179 height 35
type input "pc"
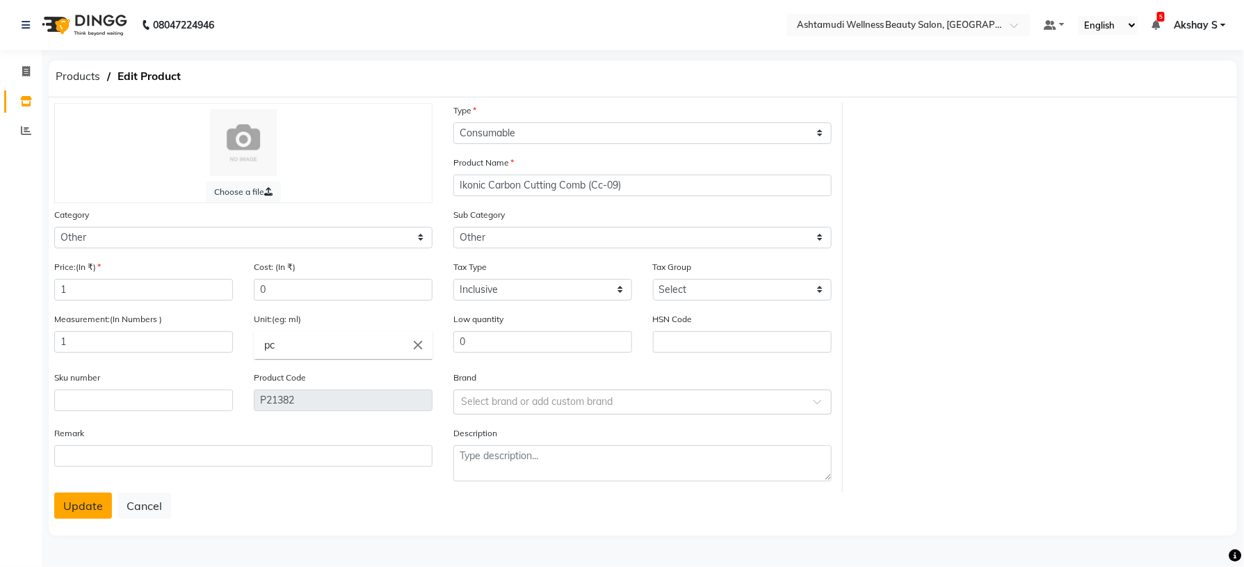
click at [75, 518] on button "Update" at bounding box center [83, 505] width 58 height 26
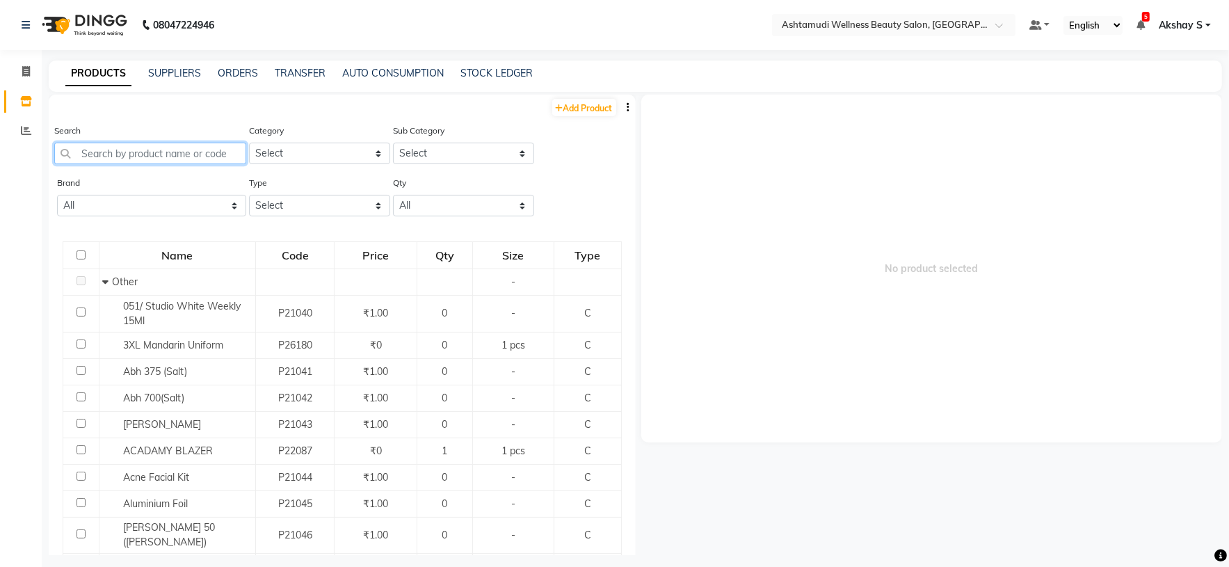
click at [178, 156] on input "text" at bounding box center [150, 154] width 192 height 22
paste input "Ikonic Hair Dryer 2500"
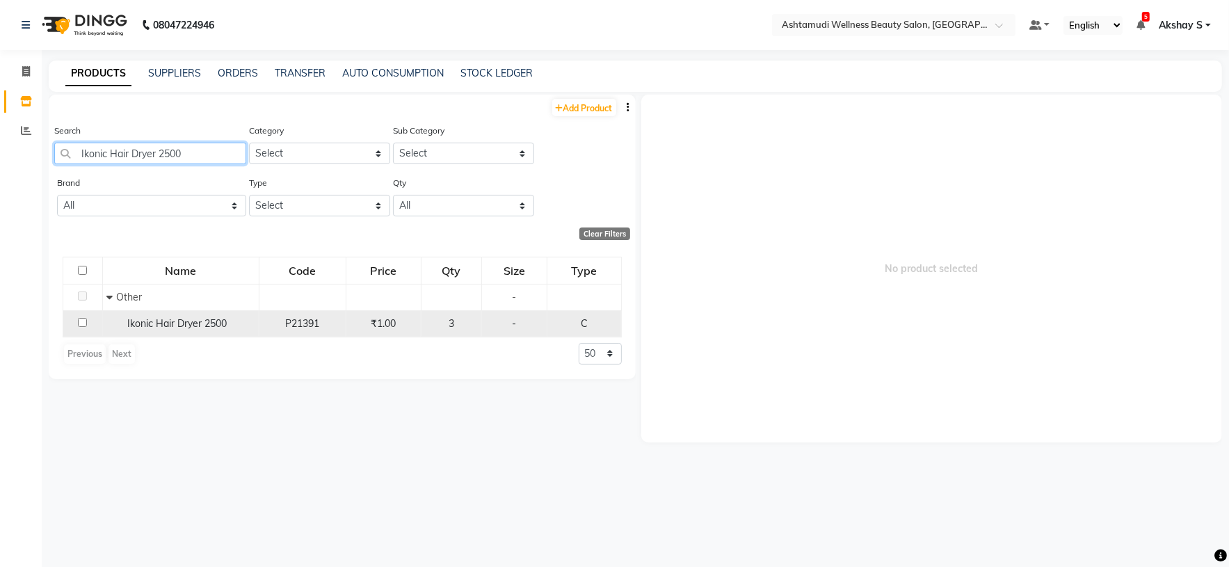
type input "Ikonic Hair Dryer 2500"
click at [156, 325] on span "Ikonic Hair Dryer 2500" at bounding box center [176, 323] width 99 height 13
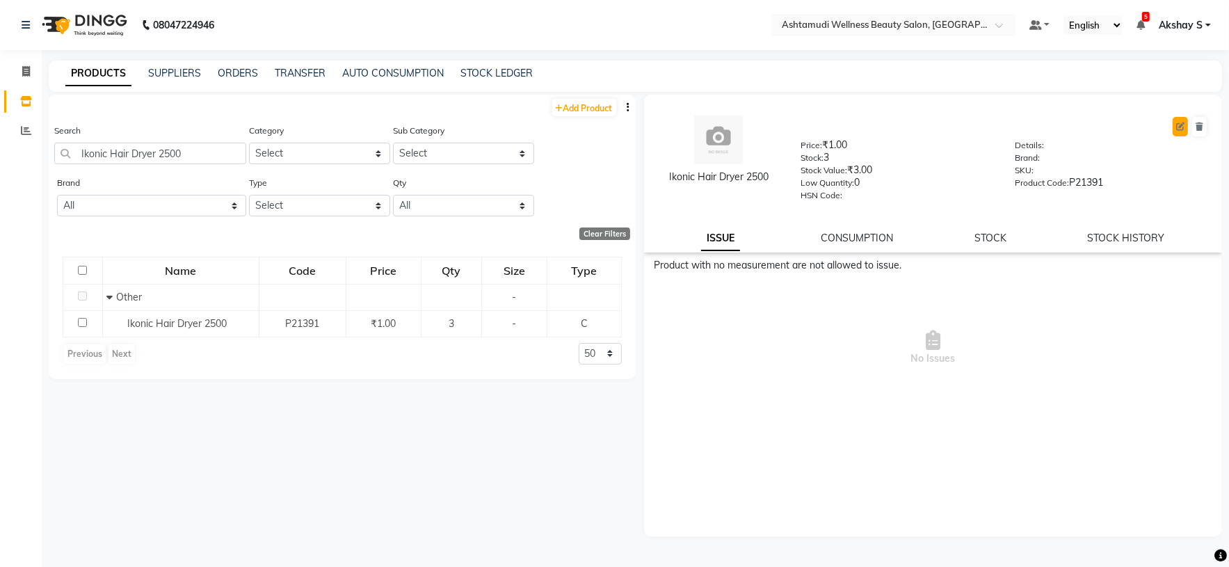
click at [1177, 127] on icon at bounding box center [1180, 126] width 8 height 8
select select "true"
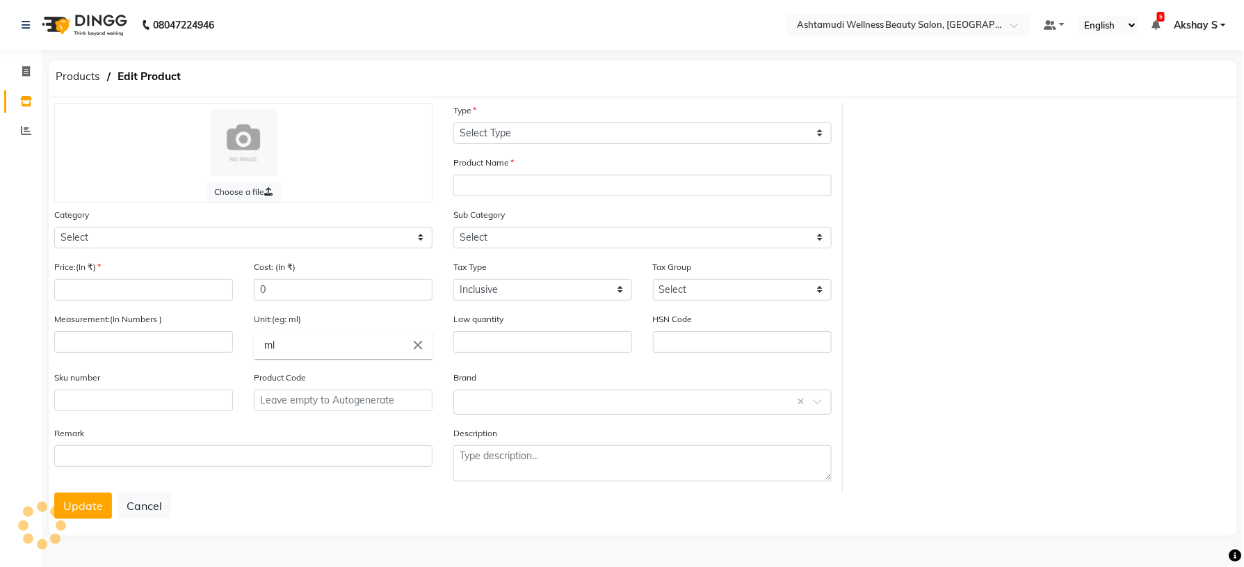
select select "C"
type input "Ikonic Hair Dryer 2500"
select select
type input "1"
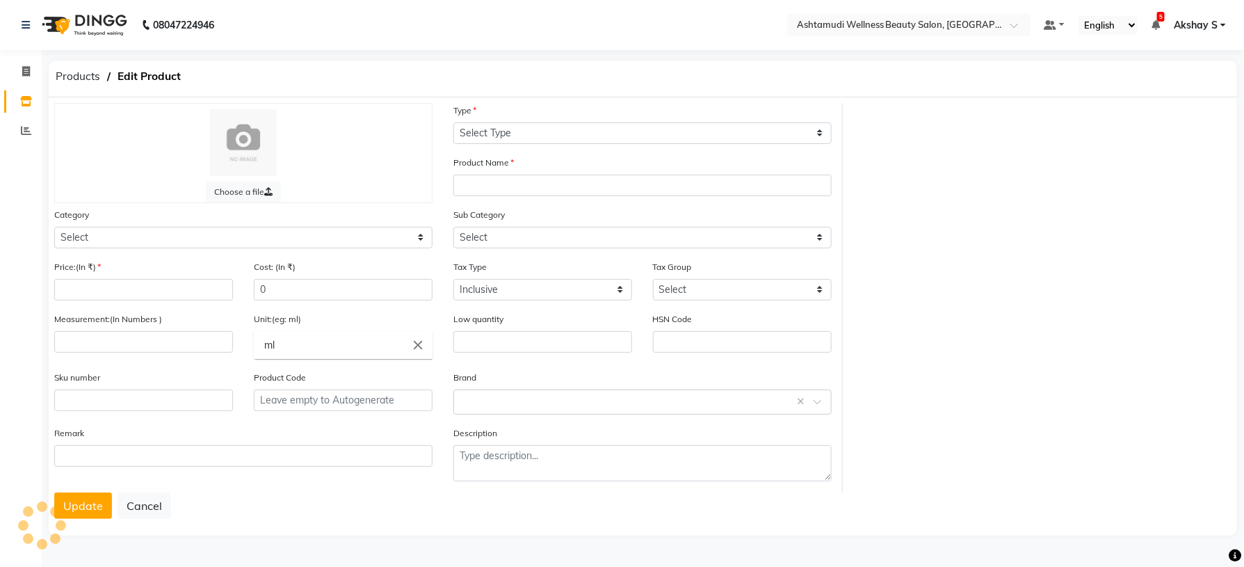
type input "0"
type input "P21391"
select select "595501000"
select select "595501002"
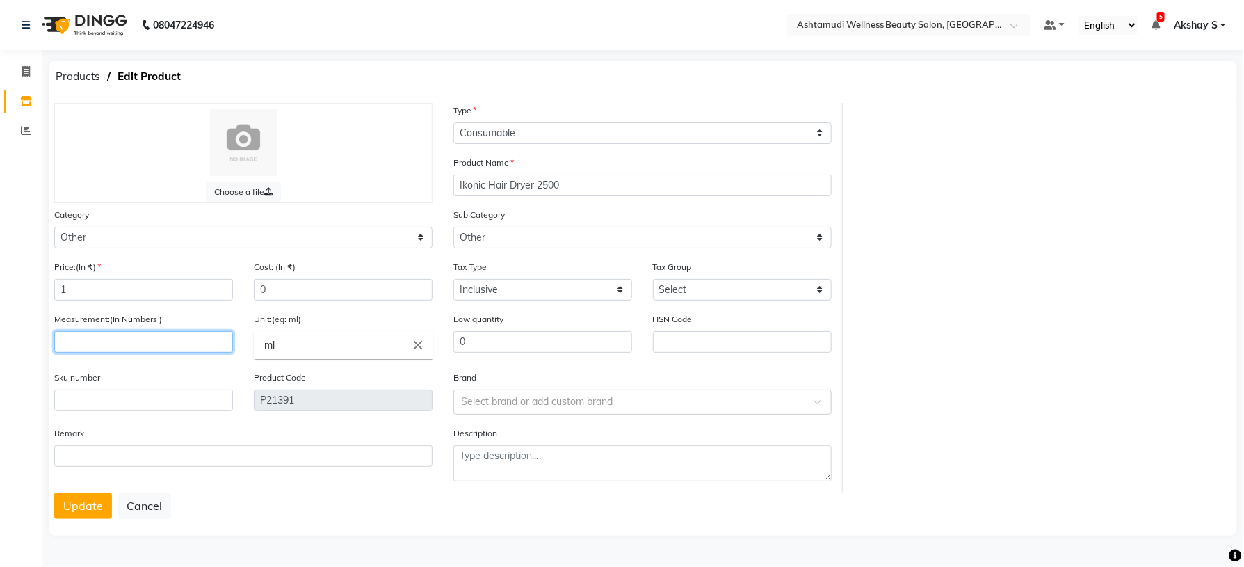
click at [96, 341] on input "number" at bounding box center [143, 342] width 179 height 22
type input "1"
click at [419, 346] on icon "close" at bounding box center [417, 344] width 15 height 15
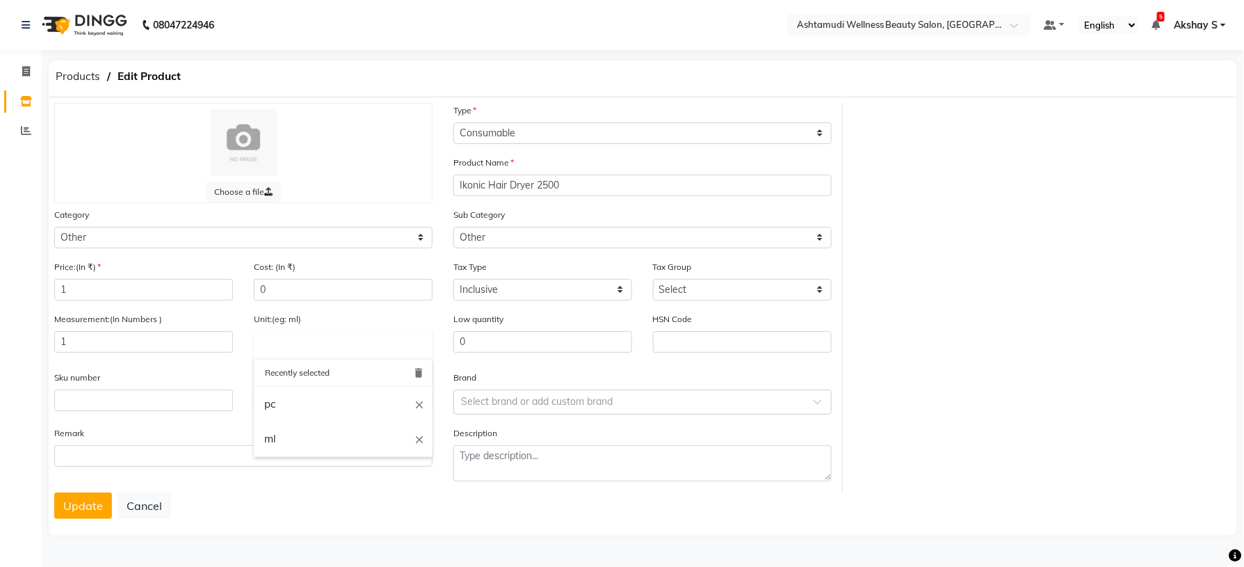
click at [311, 401] on link "pc" at bounding box center [343, 404] width 179 height 35
type input "pc"
click at [68, 506] on button "Update" at bounding box center [83, 505] width 58 height 26
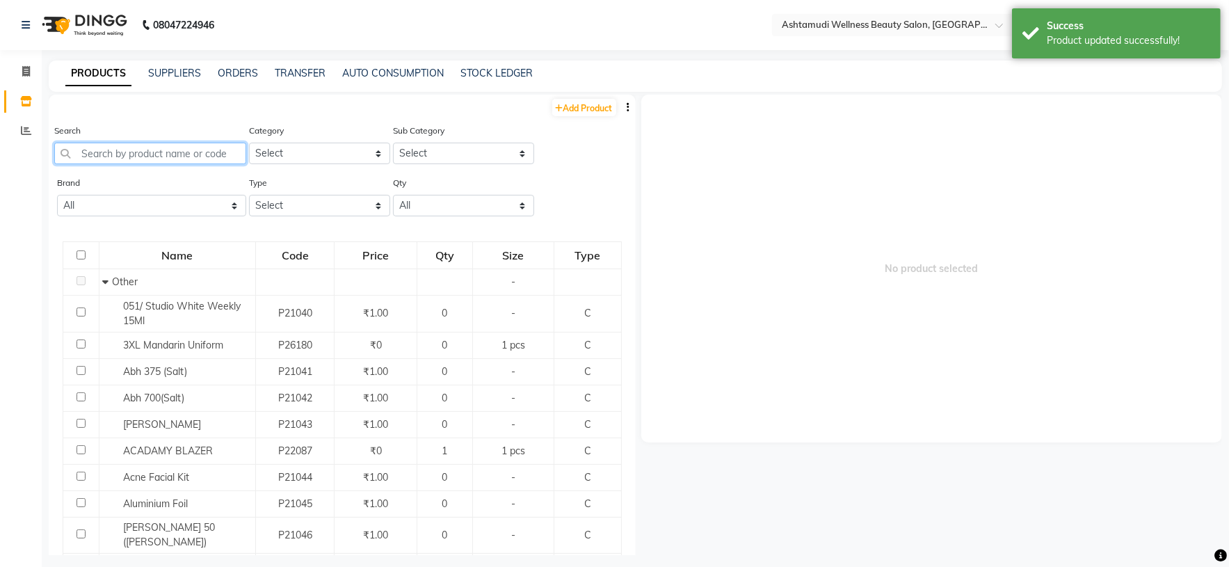
click at [129, 161] on input "text" at bounding box center [150, 154] width 192 height 22
paste input "Ikonic Hair Dryer 2500"
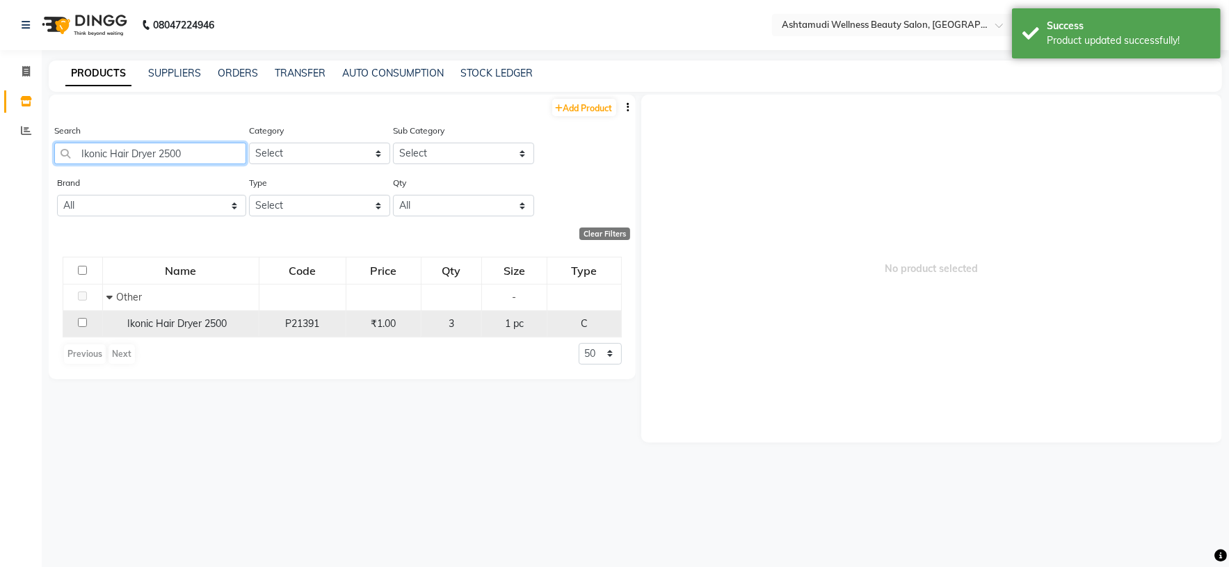
type input "Ikonic Hair Dryer 2500"
click at [184, 333] on td "Ikonic Hair Dryer 2500" at bounding box center [180, 323] width 156 height 26
click at [152, 323] on span "Ikonic Hair Dryer 2500" at bounding box center [176, 323] width 99 height 13
select select
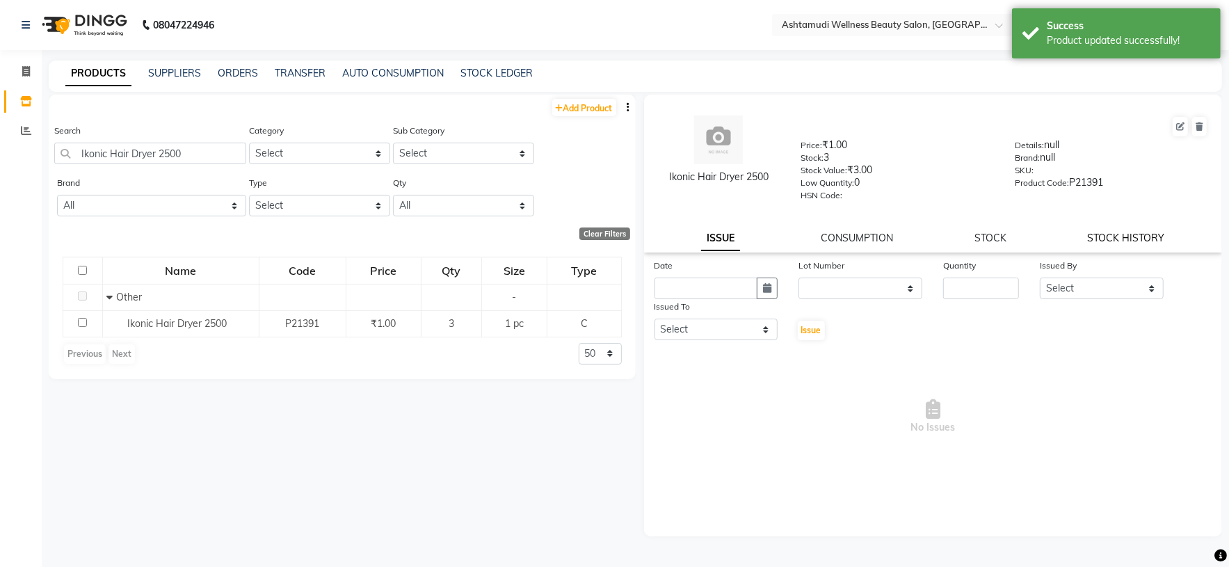
click at [1136, 239] on link "STOCK HISTORY" at bounding box center [1126, 238] width 77 height 13
select select "all"
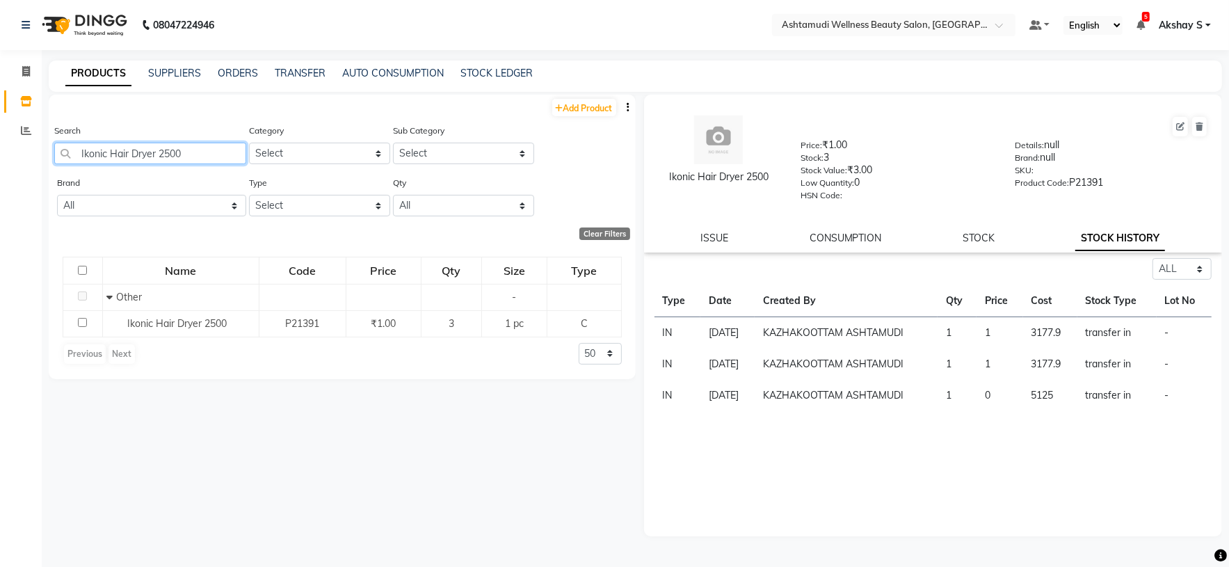
click at [161, 157] on input "Ikonic Hair Dryer 2500" at bounding box center [150, 154] width 192 height 22
click at [160, 156] on input "Ikonic Hair Dryer 2500" at bounding box center [150, 154] width 192 height 22
paste input "Lilium Orange Cream 900 Ml Consumable 1 1"
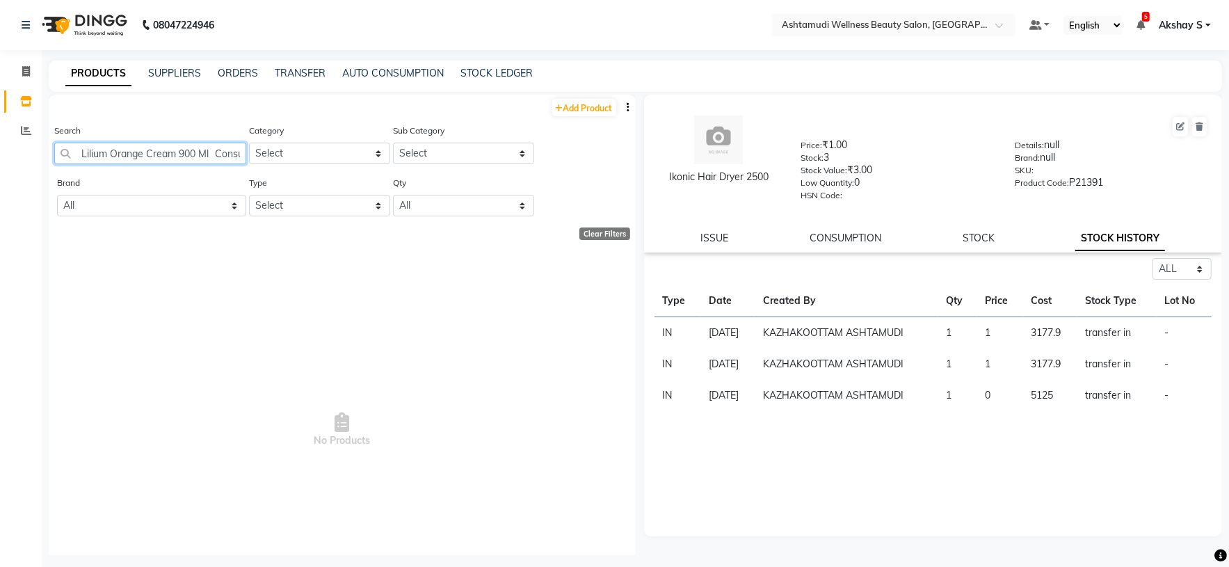
click at [152, 153] on input "Lilium Orange Cream 900 Ml Consumable 1 1" at bounding box center [150, 154] width 192 height 22
paste input "text"
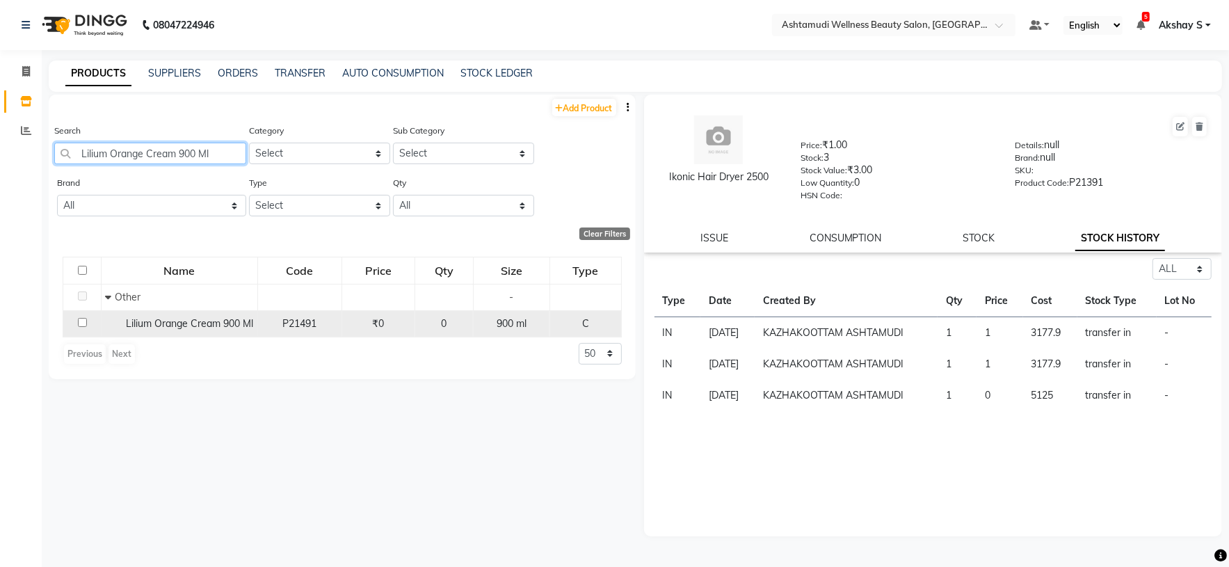
type input "Lilium Orange Cream 900 Ml"
click at [184, 324] on span "Lilium Orange Cream 900 Ml" at bounding box center [189, 323] width 127 height 13
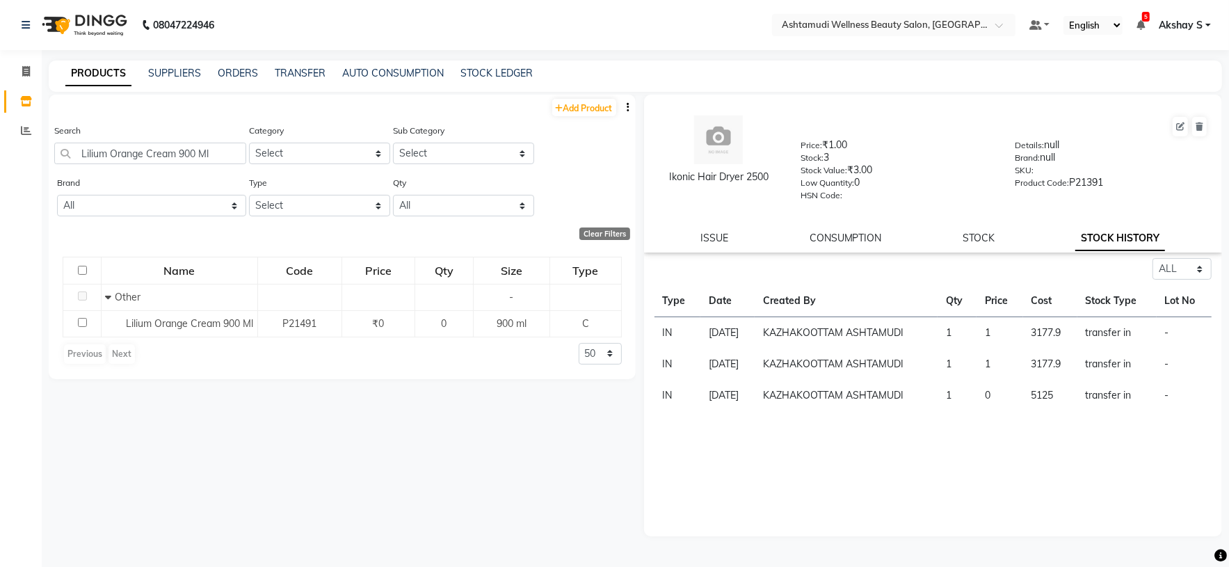
select select "all"
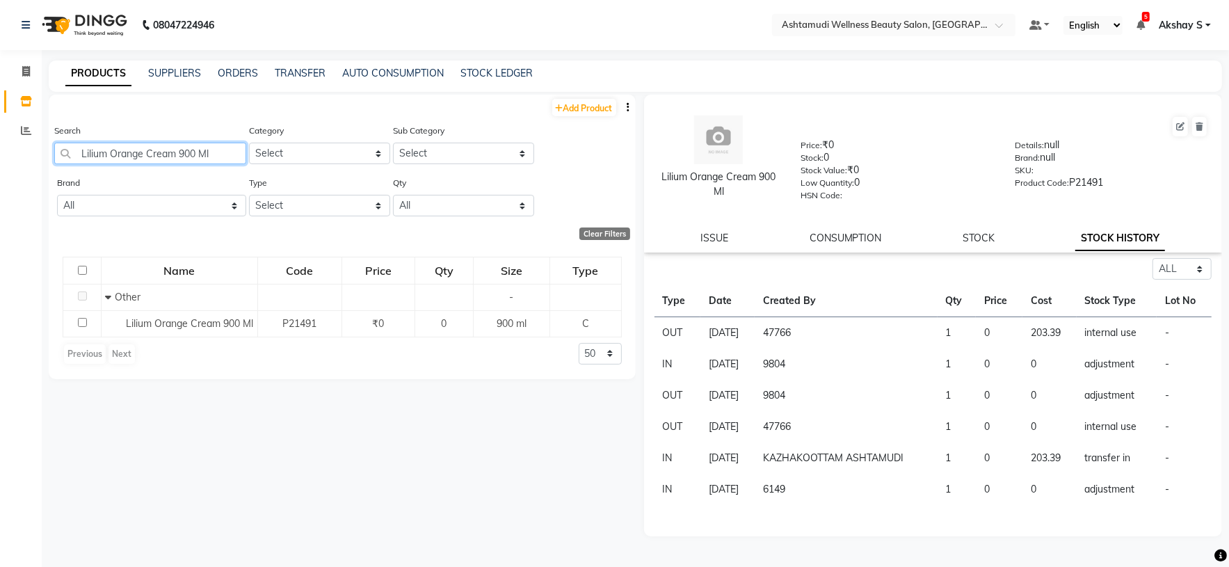
click at [151, 160] on input "Lilium Orange Cream 900 Ml" at bounding box center [150, 154] width 192 height 22
paste input "Ikonic Hair Dryer 2500"
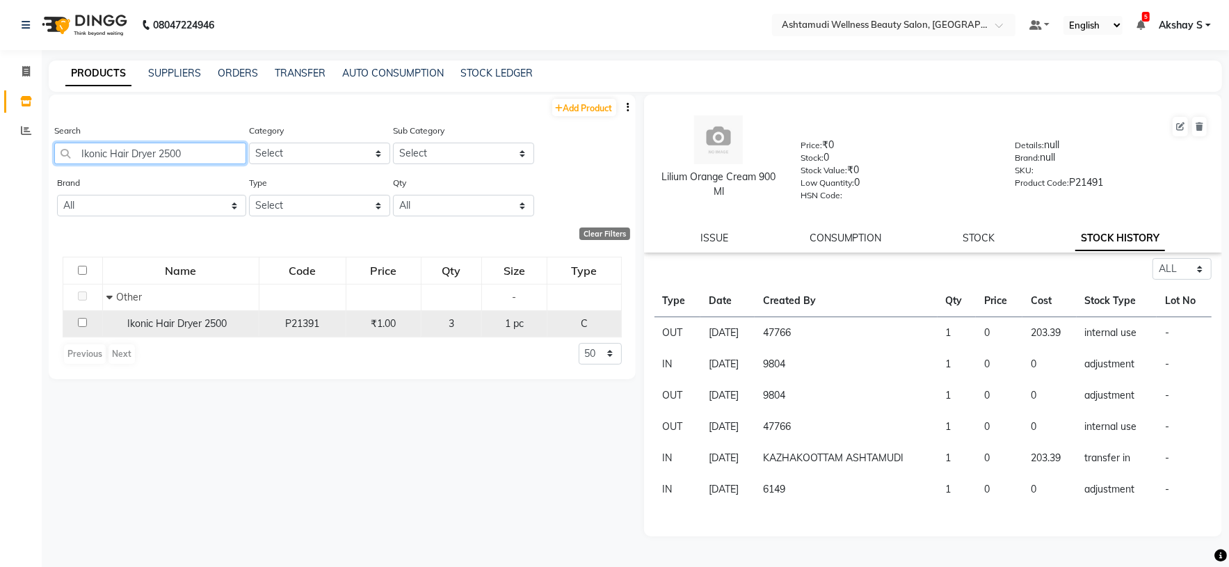
type input "Ikonic Hair Dryer 2500"
click at [200, 321] on span "Ikonic Hair Dryer 2500" at bounding box center [176, 323] width 99 height 13
select select "all"
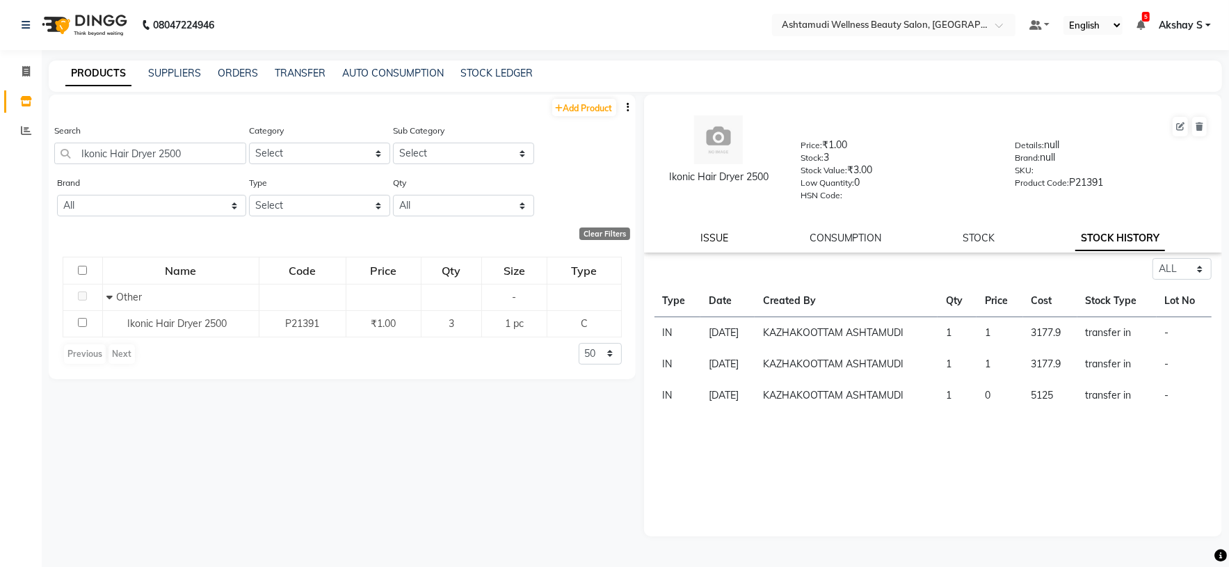
click at [715, 239] on link "ISSUE" at bounding box center [715, 238] width 28 height 13
select select
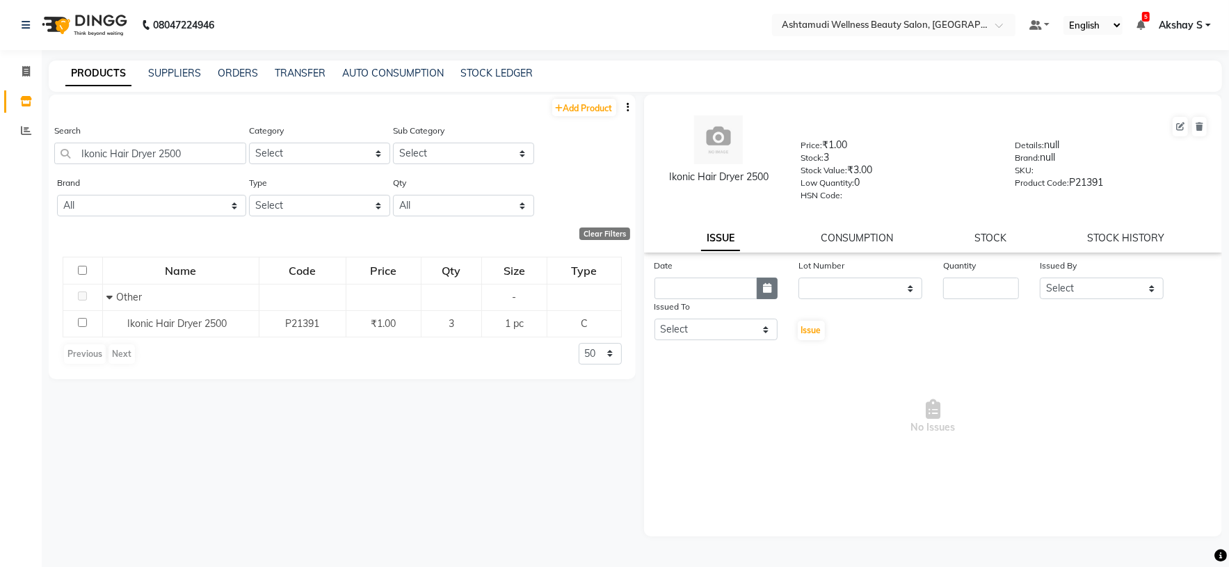
click at [776, 293] on button "button" at bounding box center [767, 289] width 21 height 22
select select "9"
select select "2025"
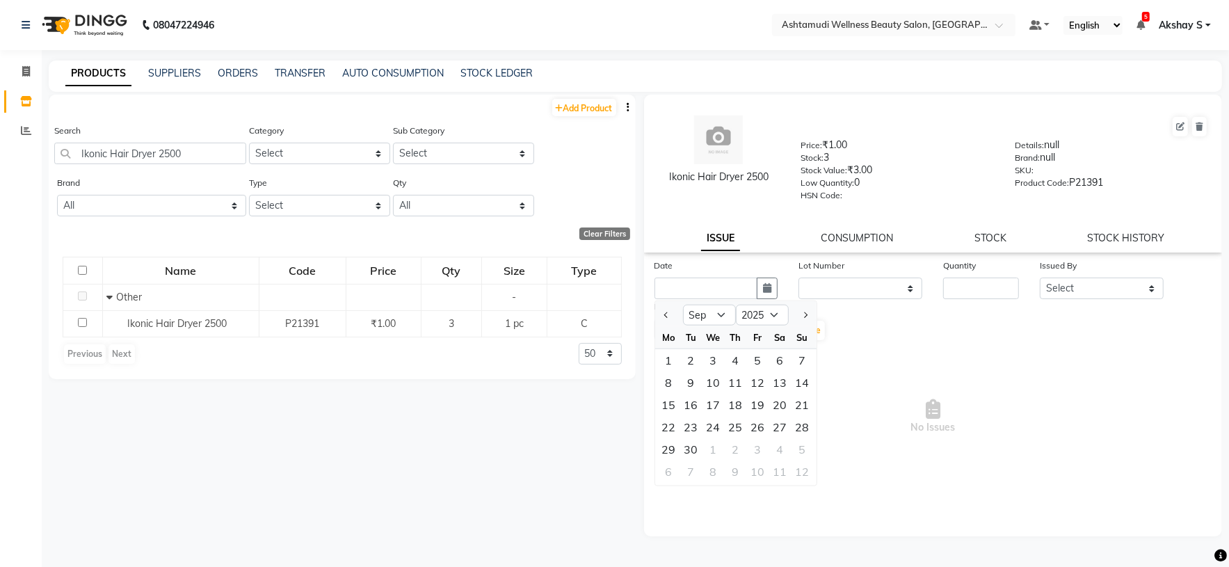
click at [1134, 230] on div "Ikonic Hair Dryer 2500 Price: ₹1.00 Stock: 3 Stock Value: ₹3.00 Low Quantity: 0…" at bounding box center [933, 174] width 579 height 158
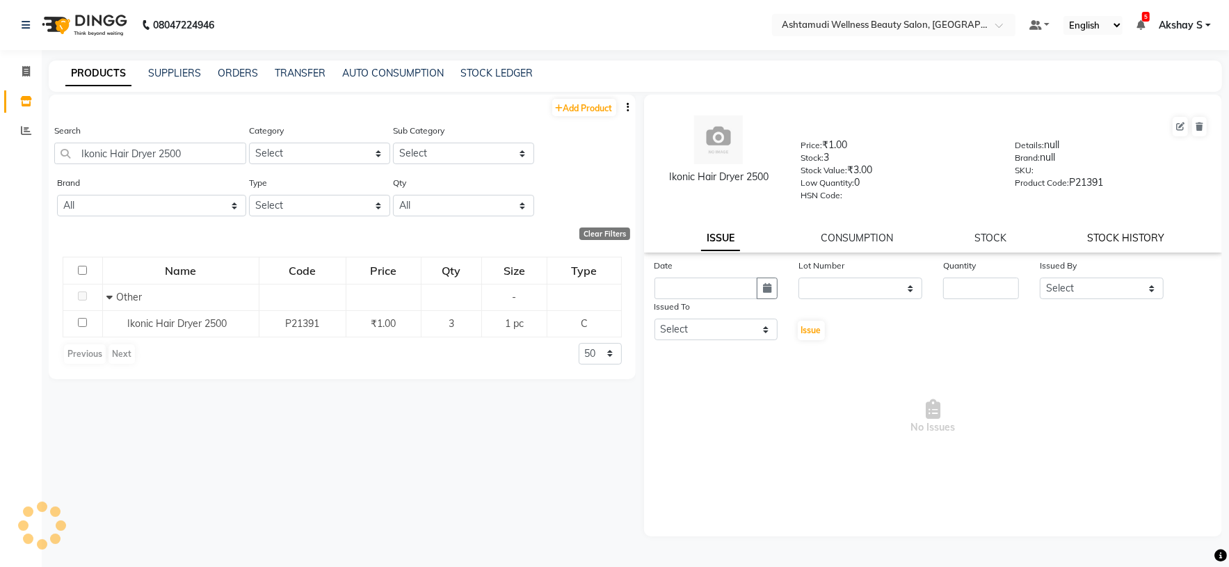
click at [1127, 236] on link "STOCK HISTORY" at bounding box center [1126, 238] width 77 height 13
select select "all"
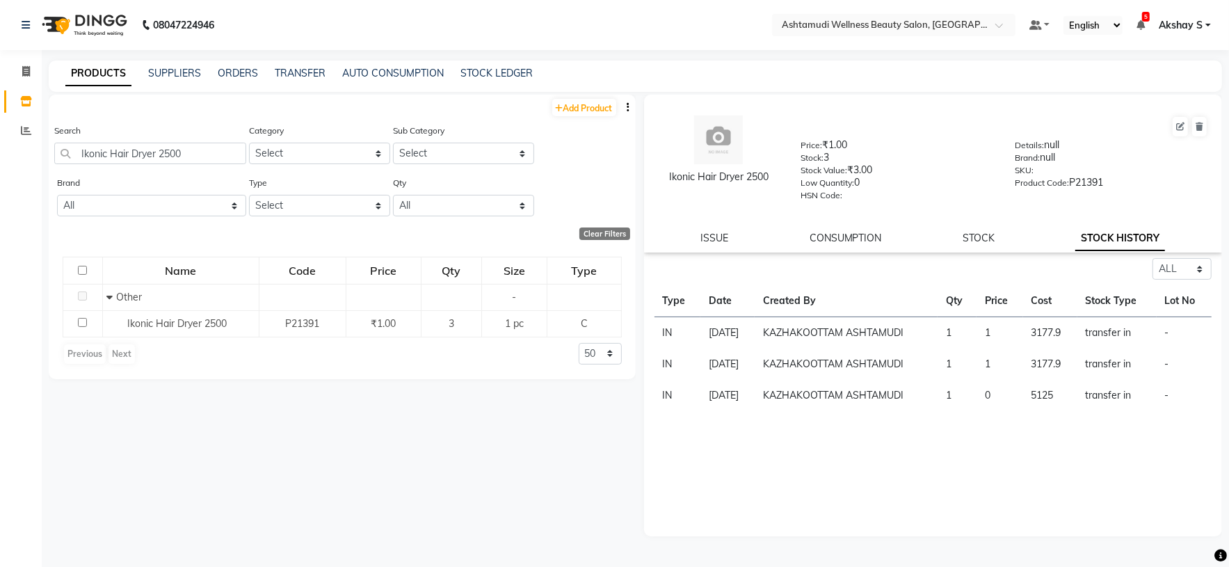
click at [708, 248] on div "Ikonic Hair Dryer 2500 Price: ₹1.00 Stock: 3 Stock Value: ₹3.00 Low Quantity: 0…" at bounding box center [933, 174] width 579 height 158
click at [710, 239] on link "ISSUE" at bounding box center [715, 238] width 28 height 13
select select
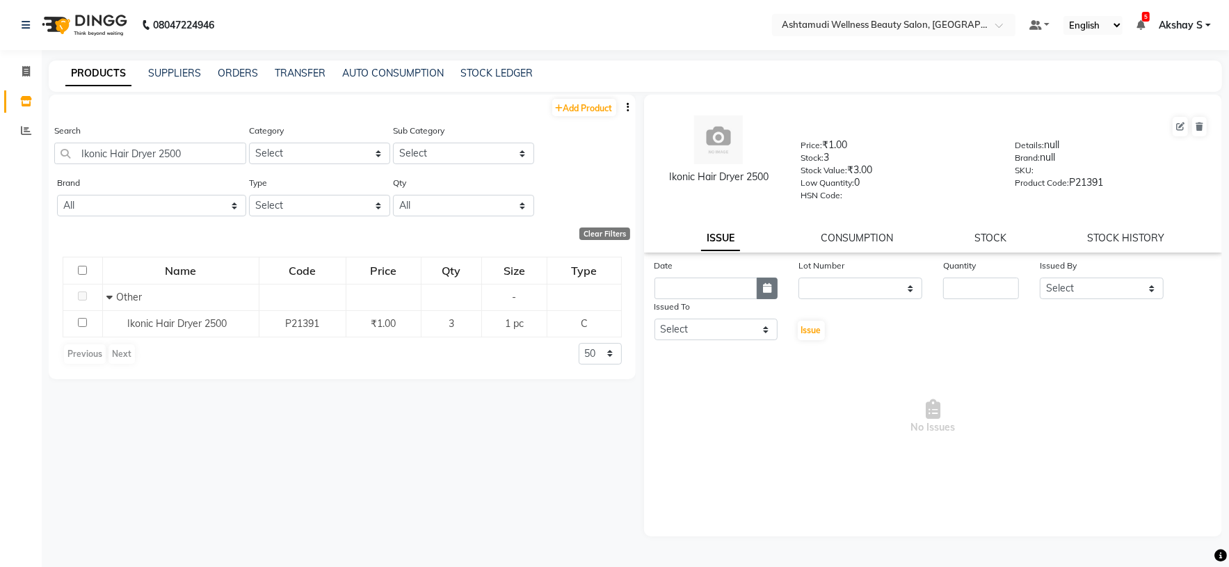
click at [770, 293] on icon "button" at bounding box center [767, 288] width 8 height 10
select select "9"
select select "2025"
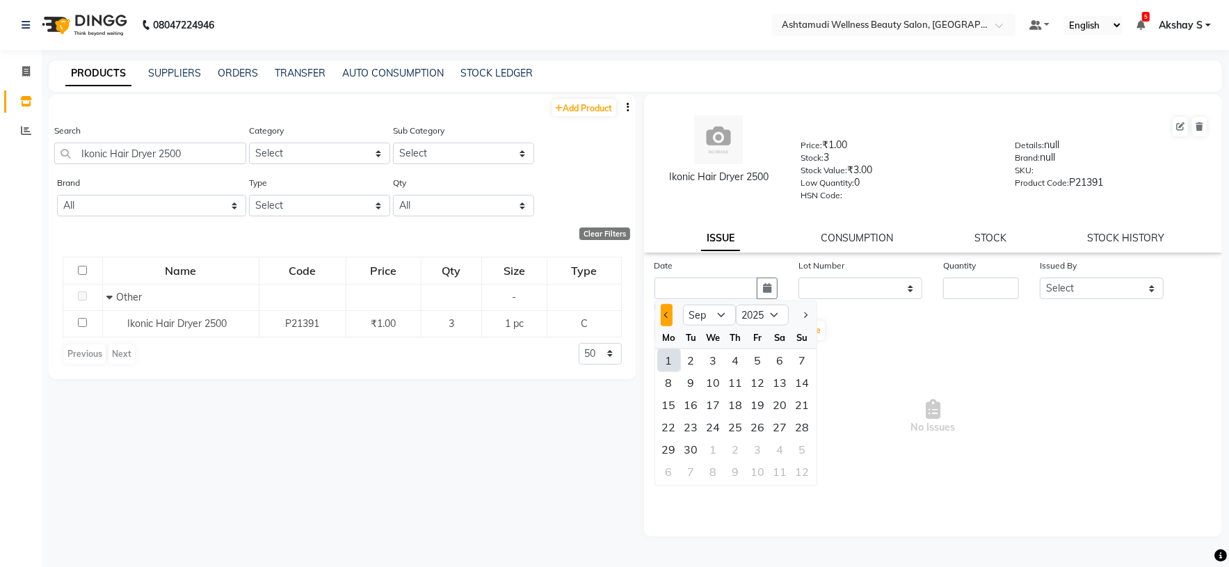
click at [664, 317] on span "Previous month" at bounding box center [667, 315] width 6 height 6
select select "8"
click at [735, 453] on div "28" at bounding box center [736, 449] width 22 height 22
type input "[DATE]"
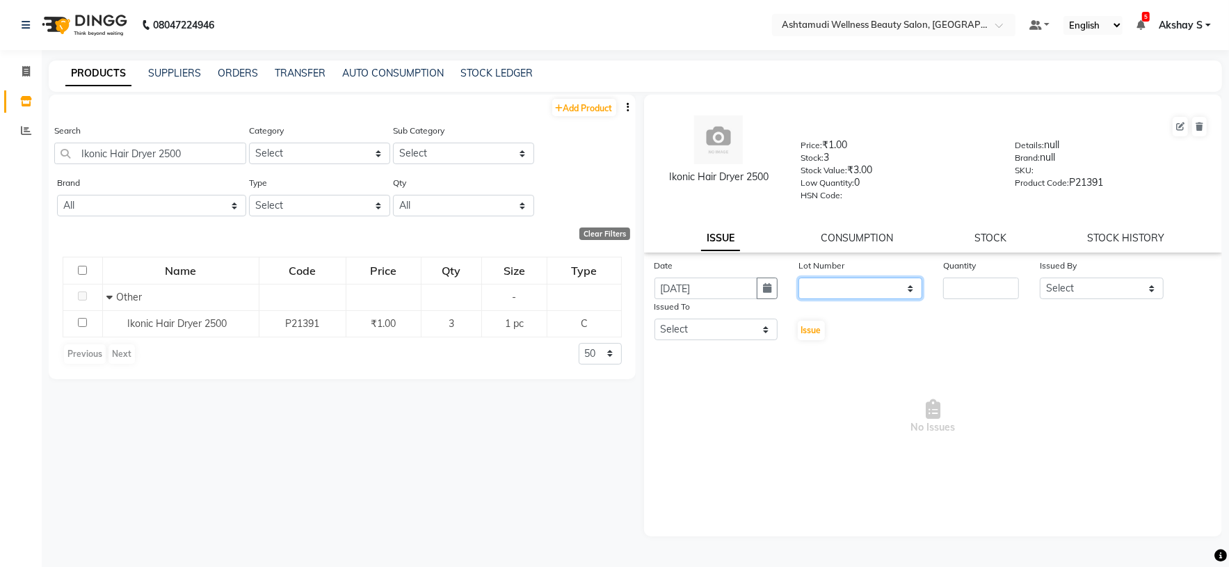
click at [912, 296] on select "None" at bounding box center [860, 289] width 124 height 22
select select "0: null"
click at [798, 280] on select "None" at bounding box center [860, 289] width 124 height 22
click at [997, 292] on input "number" at bounding box center [981, 289] width 76 height 22
type input "3"
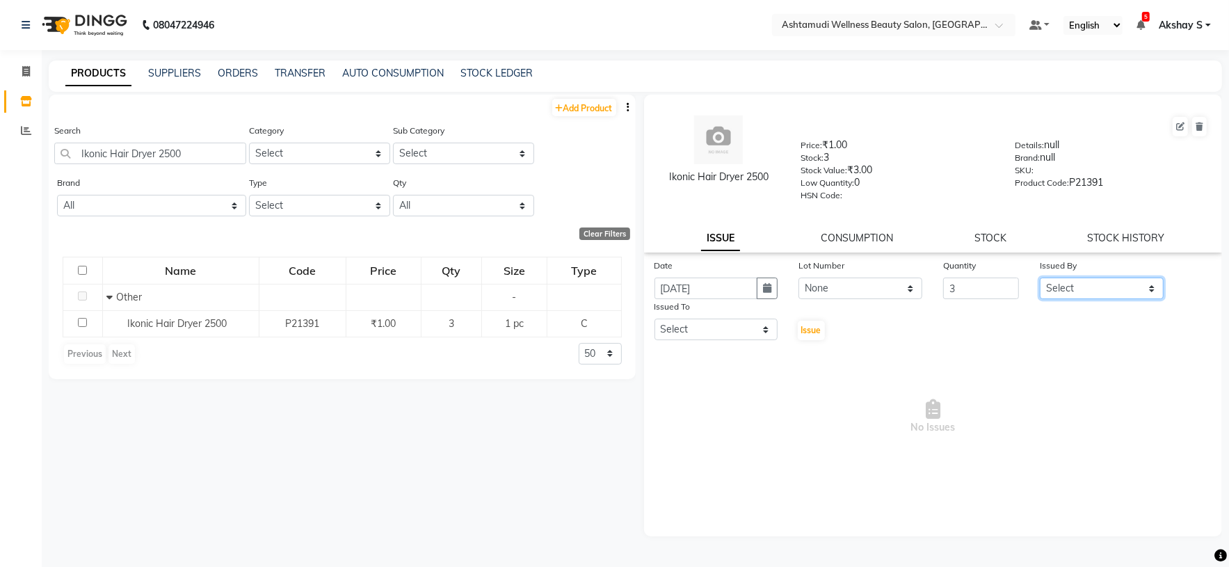
click at [1154, 288] on select "Select [PERSON_NAME] [PERSON_NAME] [PERSON_NAME] [PERSON_NAME] [PERSON_NAME] Go…" at bounding box center [1102, 289] width 124 height 22
select select "27528"
click at [1040, 280] on select "Select [PERSON_NAME] [PERSON_NAME] [PERSON_NAME] [PERSON_NAME] [PERSON_NAME] Go…" at bounding box center [1102, 289] width 124 height 22
click at [762, 333] on select "Select Arya CHINJU GEETA KAZHAKOOTTAM ASHTAMUDI KRISHNA LEKSHMI MADONNA MICHAEL…" at bounding box center [717, 330] width 124 height 22
select select "27528"
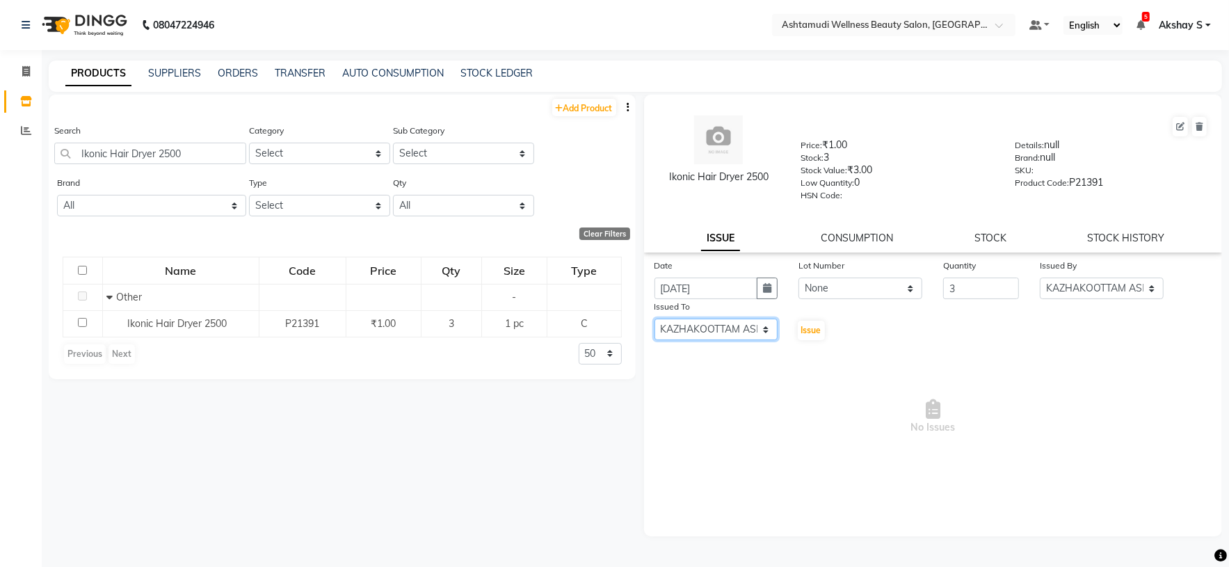
click at [655, 321] on select "Select Arya CHINJU GEETA KAZHAKOOTTAM ASHTAMUDI KRISHNA LEKSHMI MADONNA MICHAEL…" at bounding box center [717, 330] width 124 height 22
click at [809, 330] on span "Issue" at bounding box center [811, 330] width 20 height 10
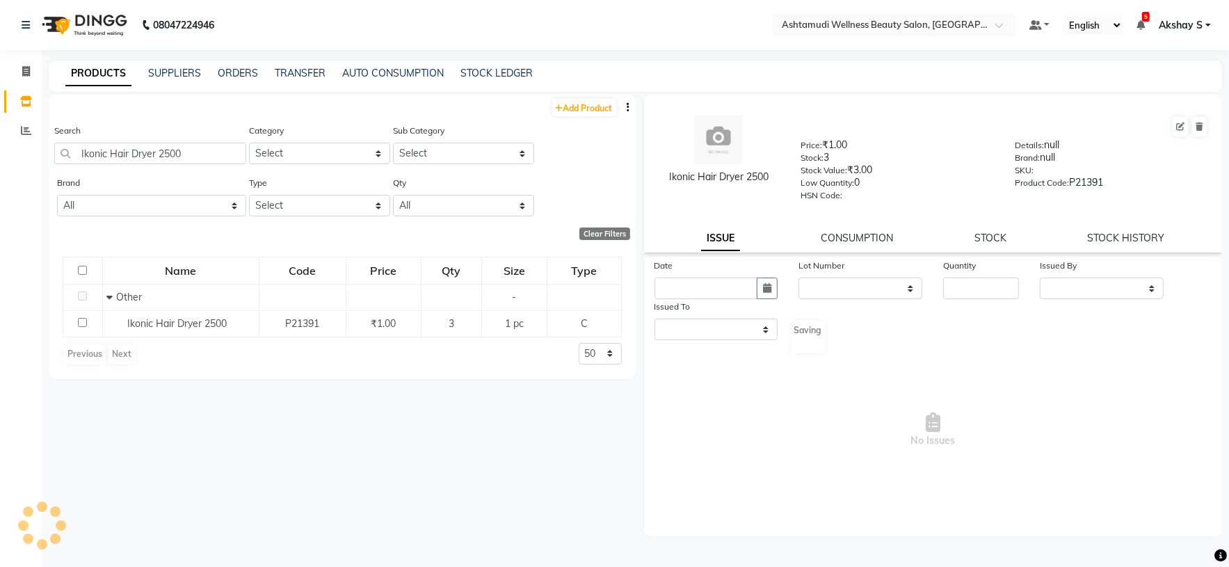
select select
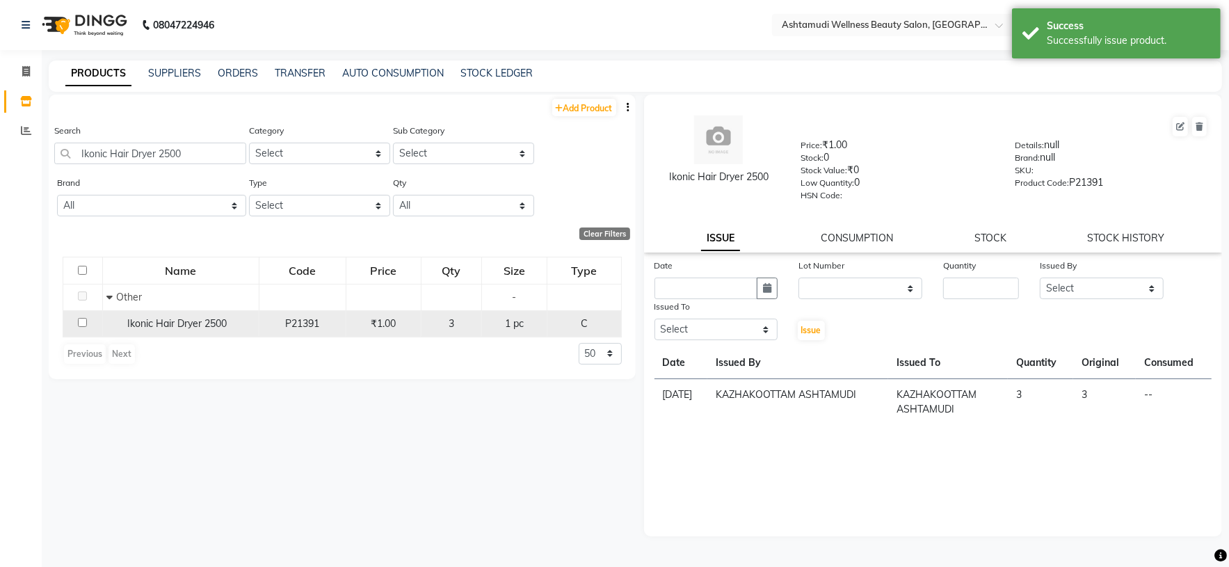
click at [184, 330] on span "Ikonic Hair Dryer 2500" at bounding box center [176, 323] width 99 height 13
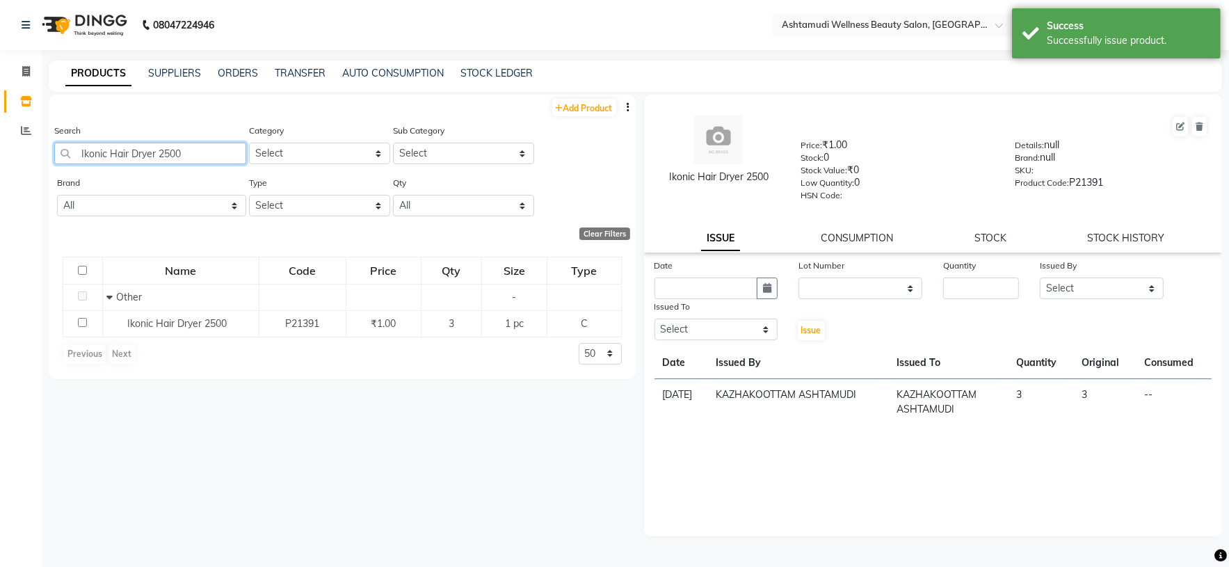
drag, startPoint x: 189, startPoint y: 147, endPoint x: 54, endPoint y: 148, distance: 134.9
click at [58, 148] on input "Ikonic Hair Dryer 2500" at bounding box center [150, 154] width 192 height 22
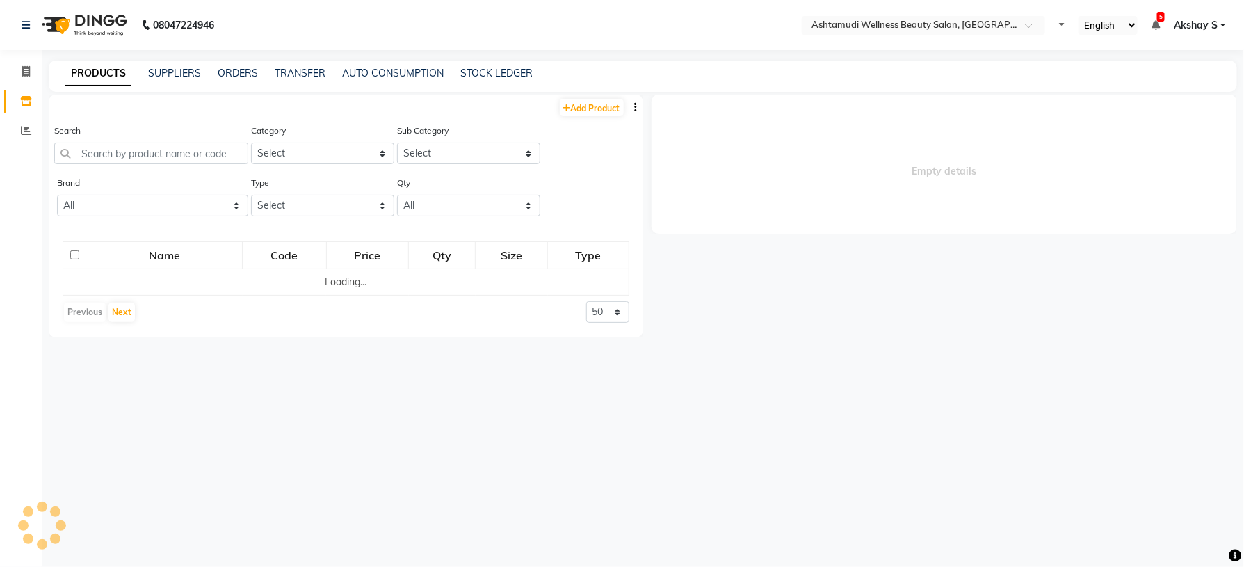
select select
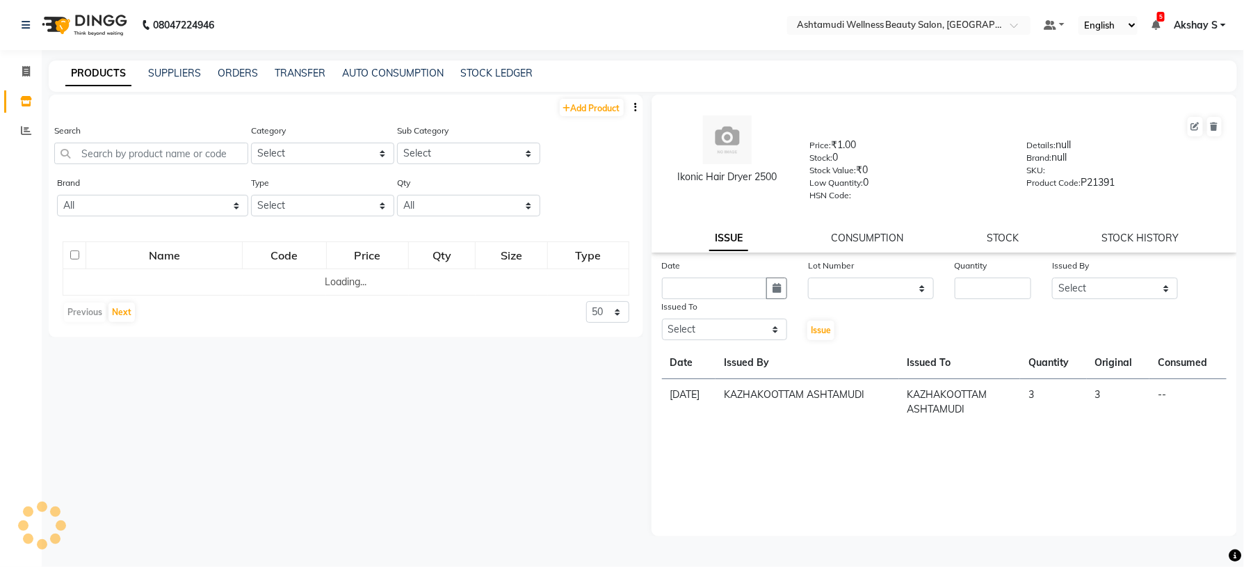
click at [152, 164] on div "Search" at bounding box center [151, 149] width 194 height 52
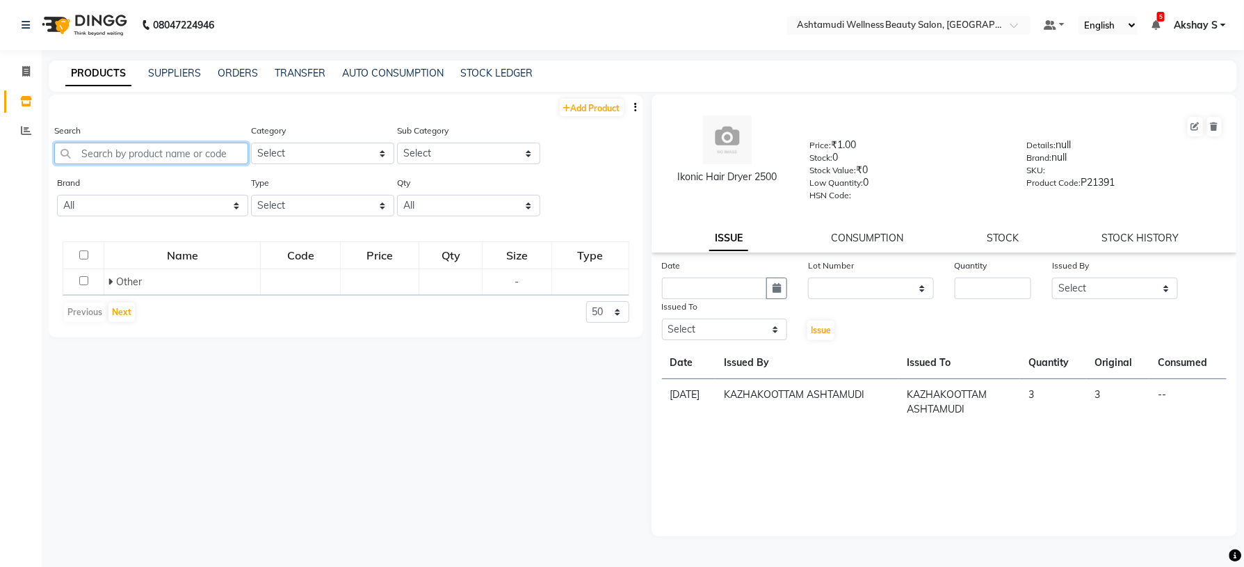
click at [150, 153] on input "text" at bounding box center [151, 154] width 194 height 22
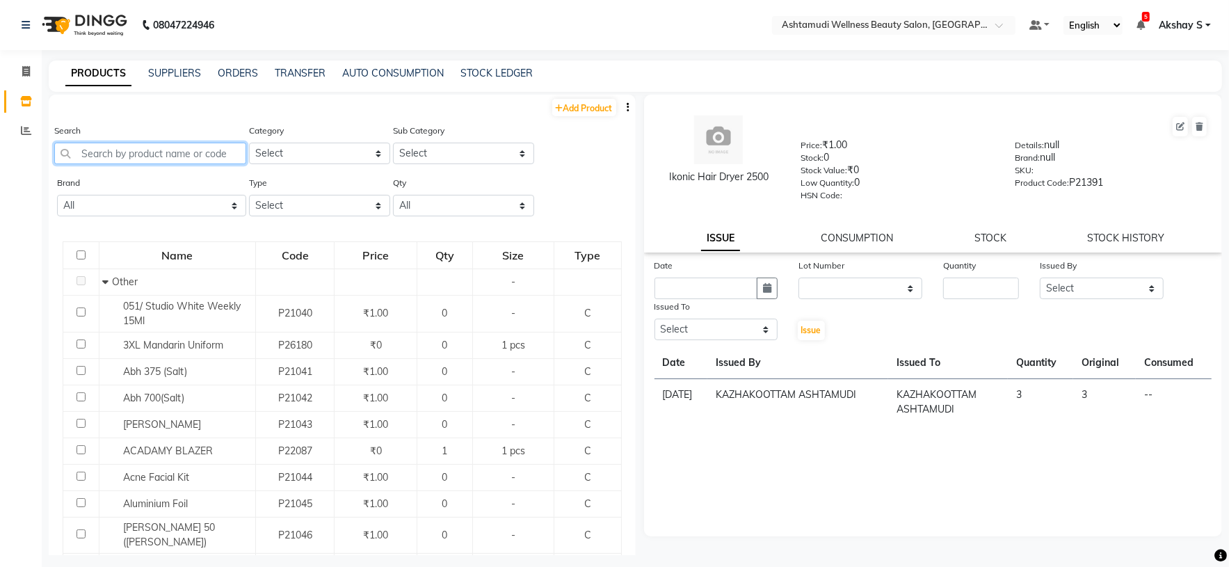
paste input "Ikonic Hair Dryer 2500"
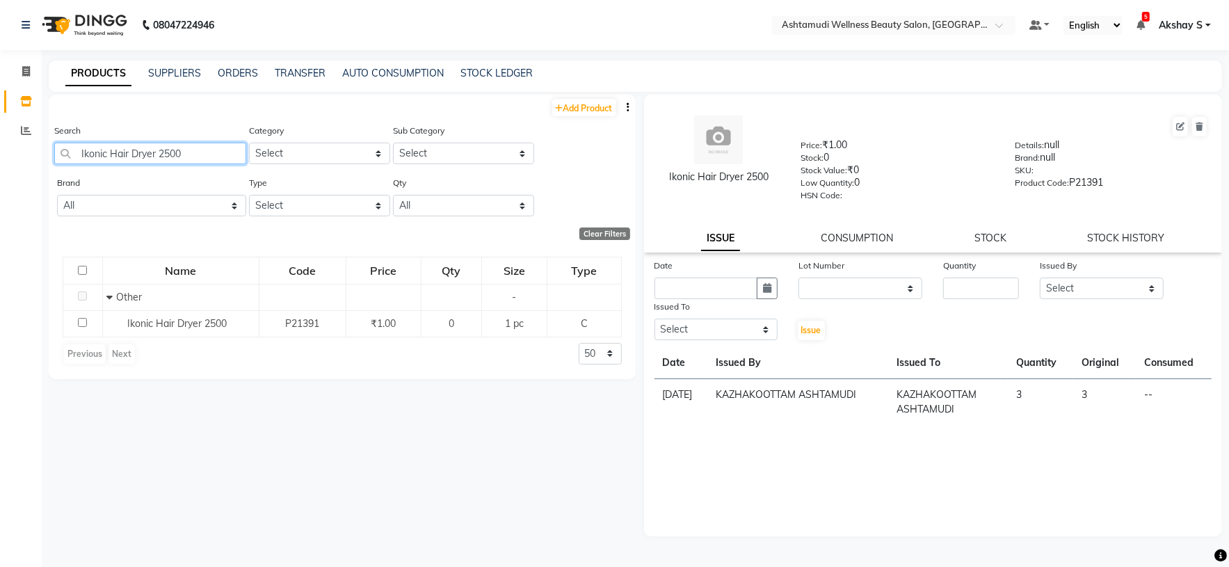
drag, startPoint x: 163, startPoint y: 150, endPoint x: 13, endPoint y: 145, distance: 150.3
click at [26, 150] on app-home "08047224946 Select Location × Ashtamudi Wellness Beauty Salon, Kazakoottam Defa…" at bounding box center [614, 288] width 1229 height 576
paste input "Loreal oxydant 20 VOL 495ML"
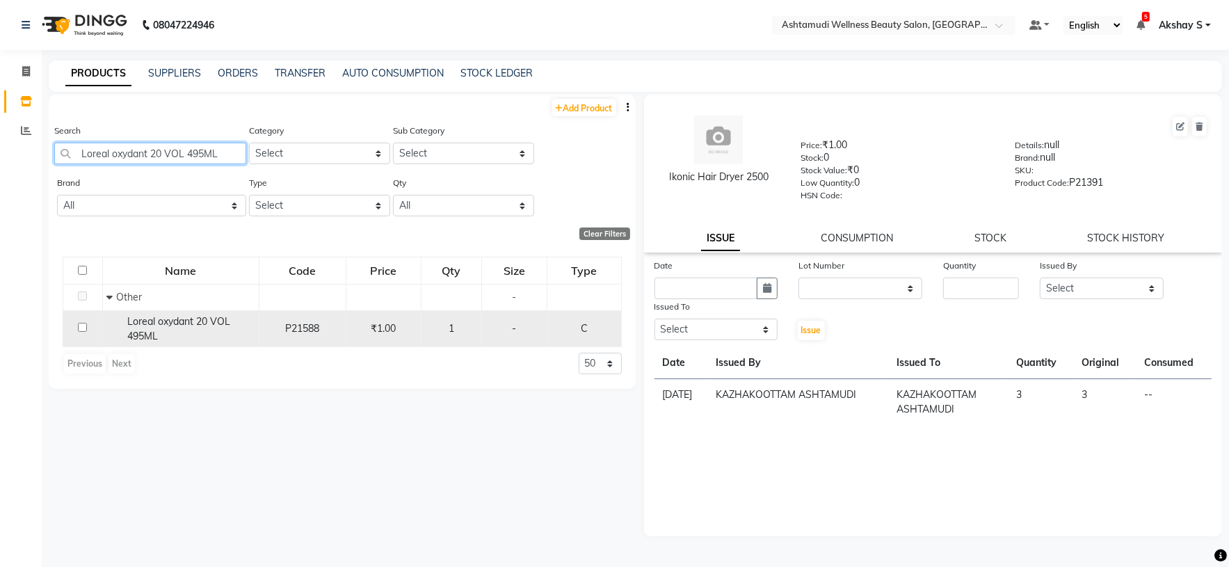
type input "Loreal oxydant 20 VOL 495ML"
click at [211, 319] on span "Loreal oxydant 20 VOL 495ML" at bounding box center [178, 328] width 103 height 27
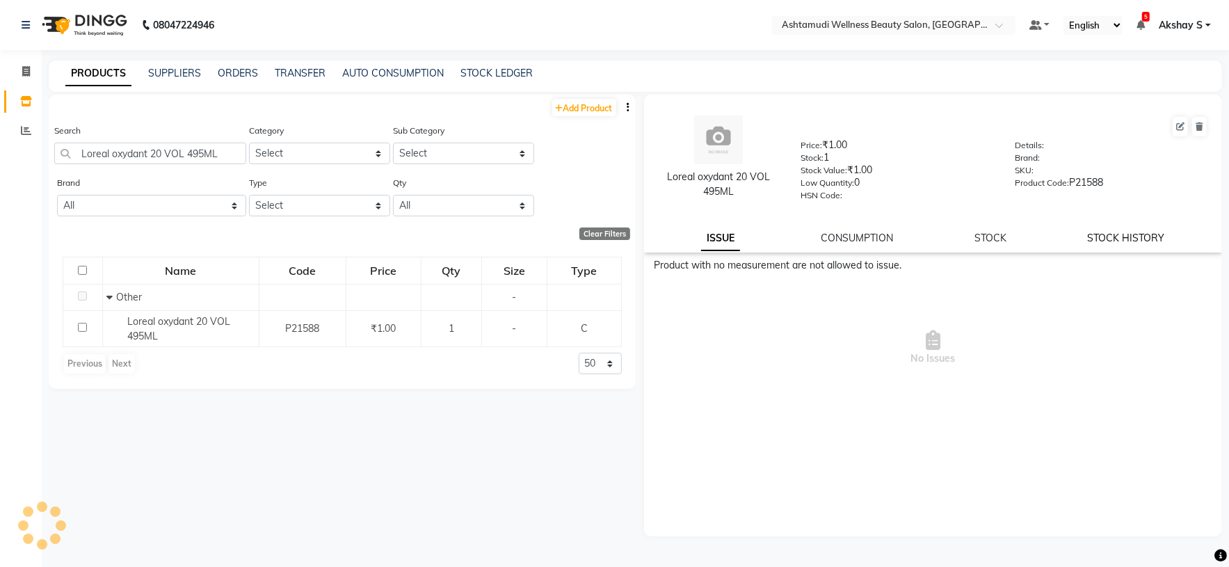
click at [1130, 244] on link "STOCK HISTORY" at bounding box center [1126, 238] width 77 height 13
select select "all"
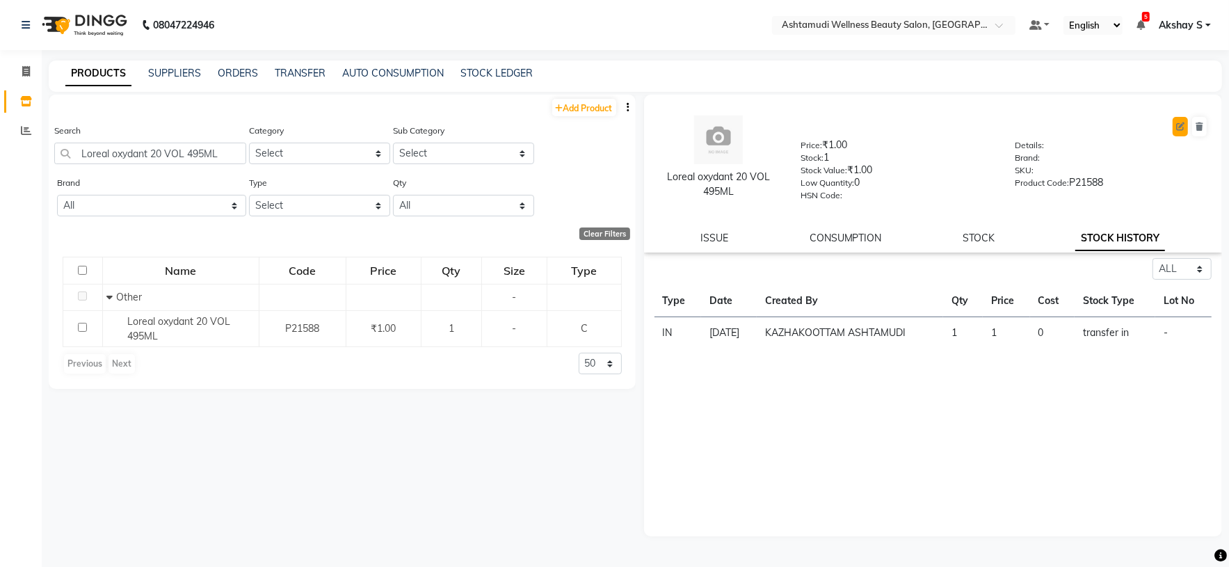
click at [1177, 127] on icon at bounding box center [1180, 126] width 8 height 8
select select "C"
select select "true"
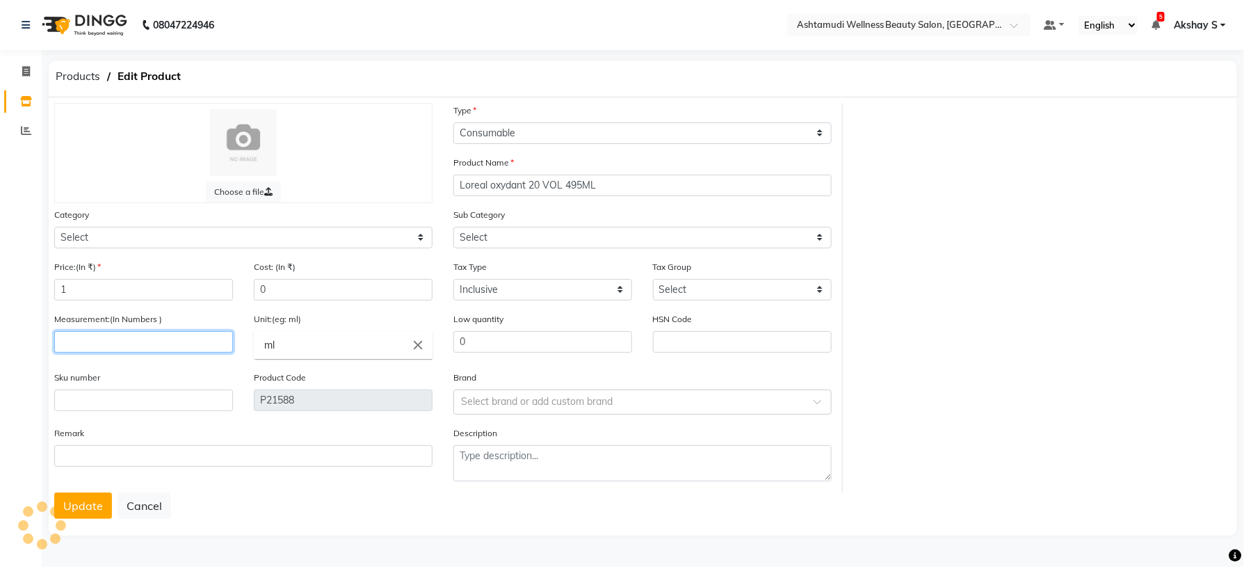
click at [98, 348] on input "number" at bounding box center [143, 342] width 179 height 22
select select "595501000"
select select "595501002"
type input "495"
click at [71, 508] on button "Update" at bounding box center [83, 505] width 58 height 26
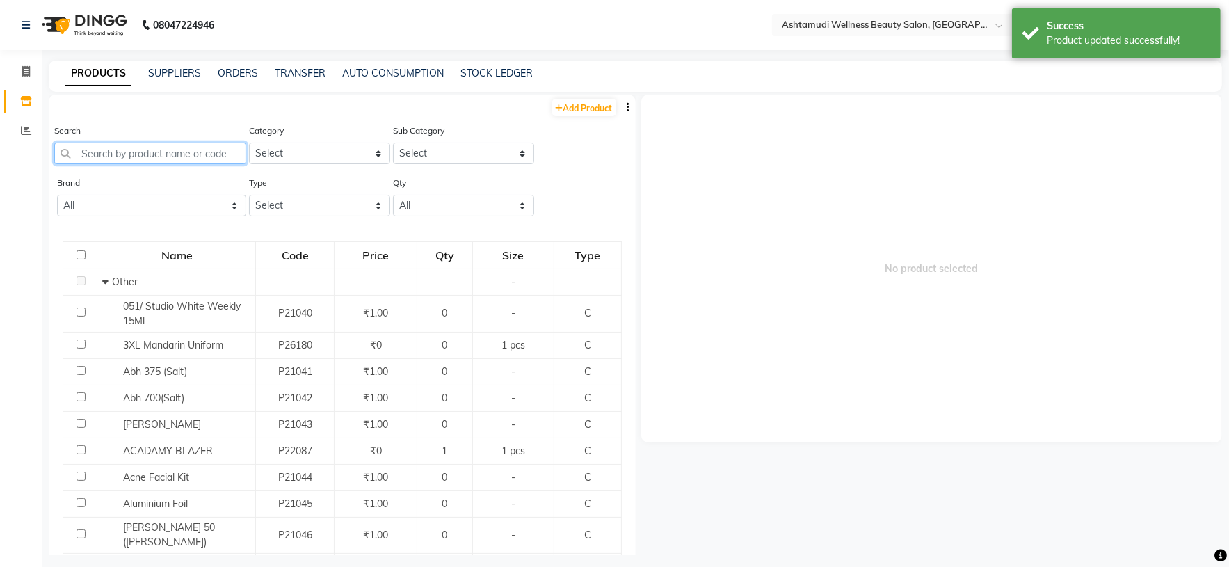
click at [188, 151] on input "text" at bounding box center [150, 154] width 192 height 22
paste input "Loreal oxydant 20 VOL 495ML"
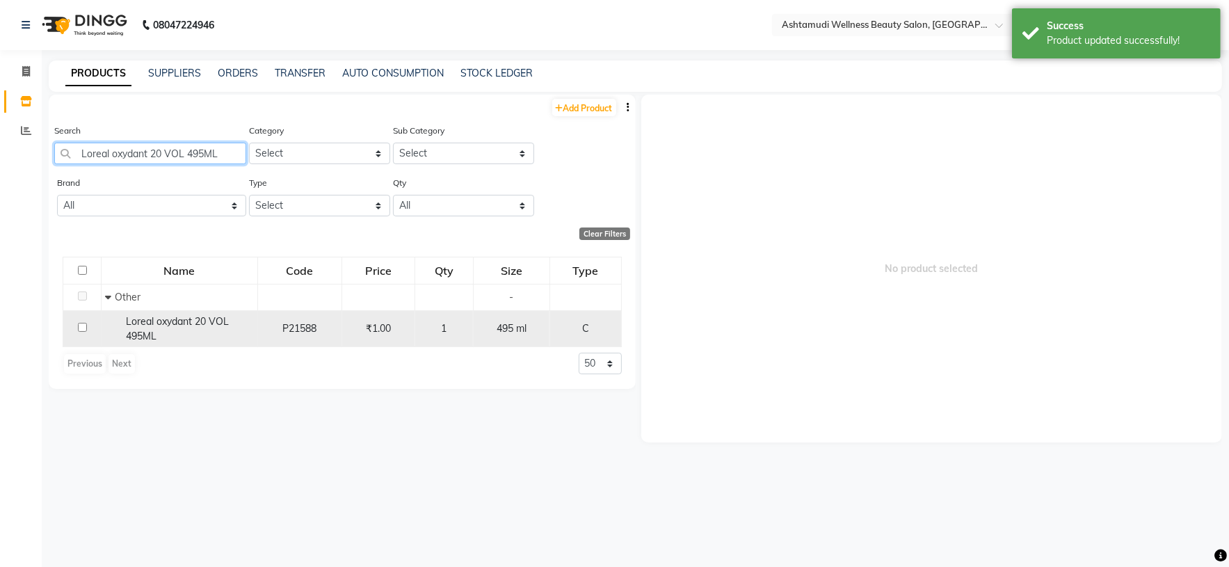
type input "Loreal oxydant 20 VOL 495ML"
click at [222, 324] on span "Loreal oxydant 20 VOL 495ML" at bounding box center [177, 328] width 103 height 27
select select
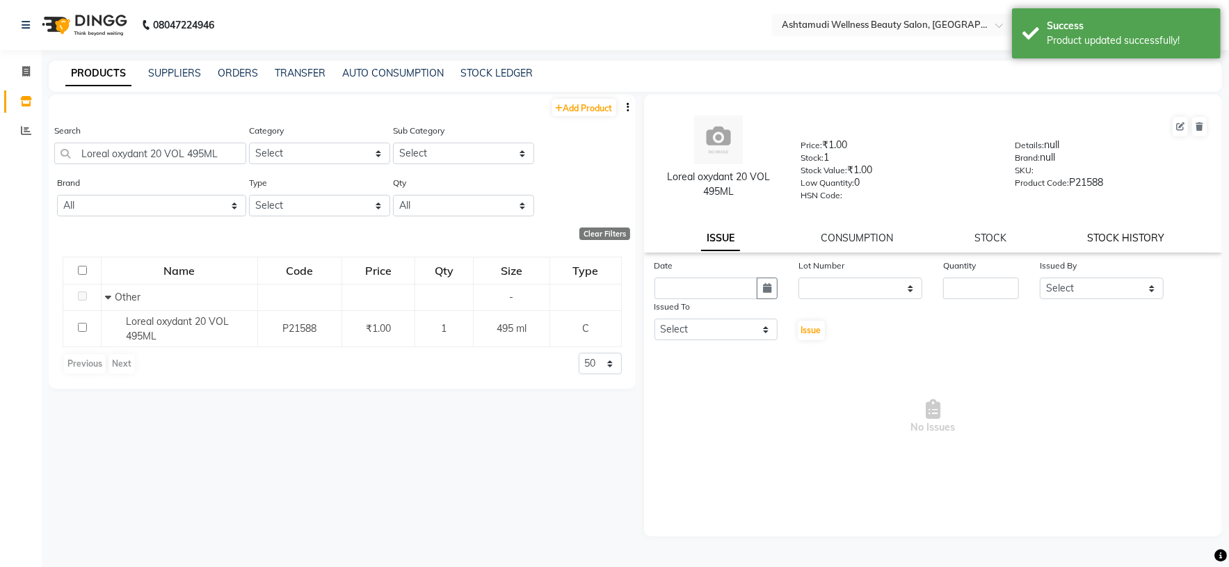
click at [1150, 241] on link "STOCK HISTORY" at bounding box center [1126, 238] width 77 height 13
select select "all"
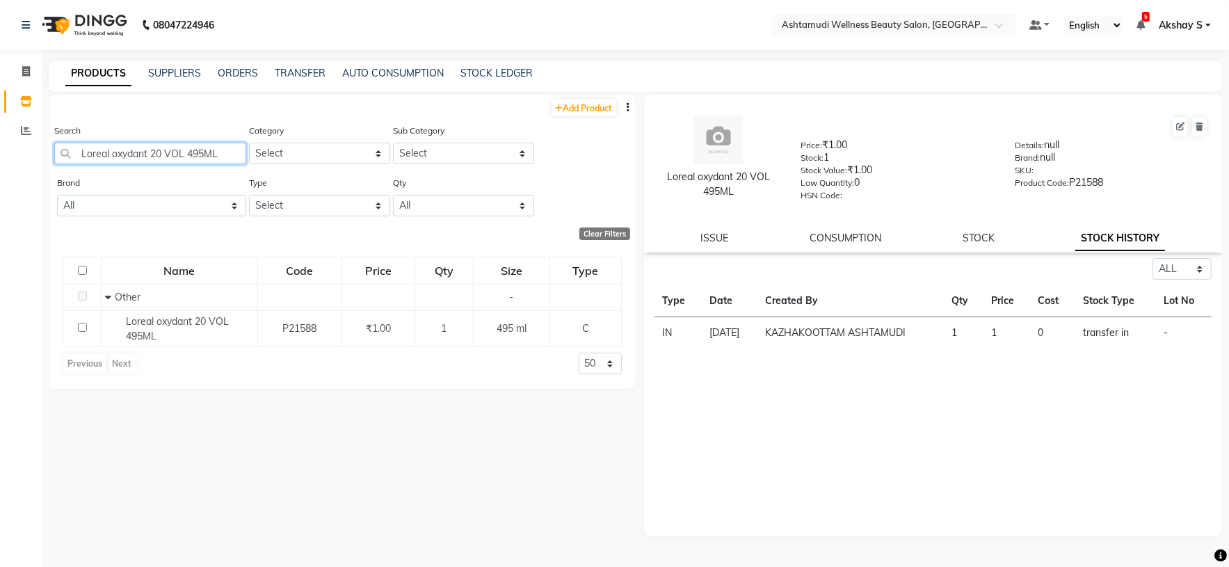
click at [152, 150] on input "Loreal oxydant 20 VOL 495ML" at bounding box center [150, 154] width 192 height 22
paste input "OREAL Thermo Active Spray"
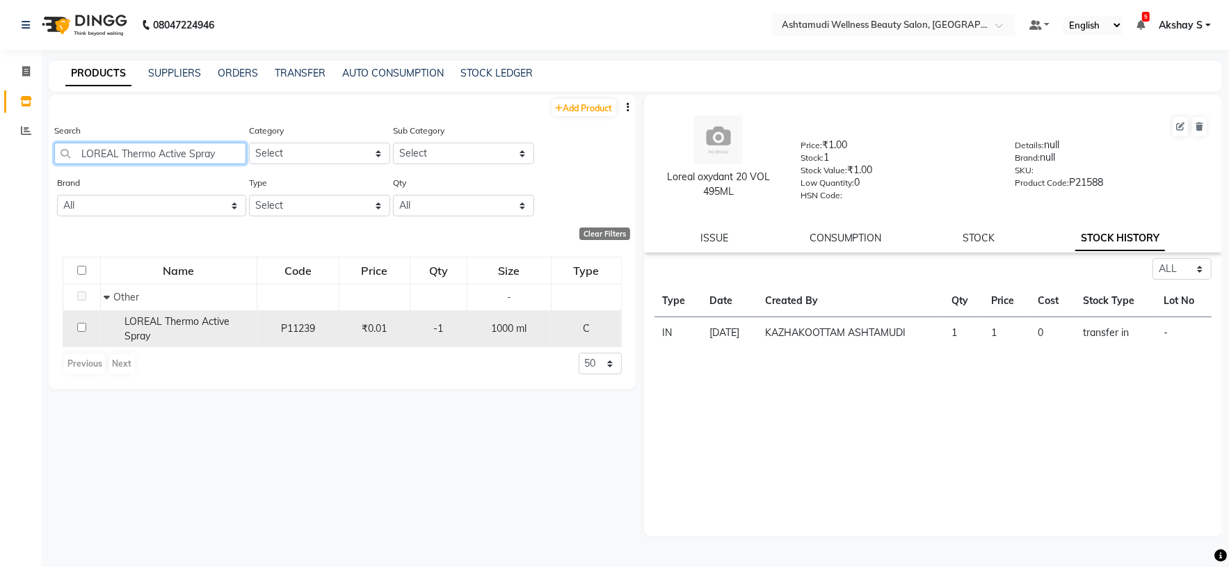
type input "LOREAL Thermo Active Spray"
click at [207, 319] on span "LOREAL Thermo Active Spray" at bounding box center [177, 328] width 105 height 27
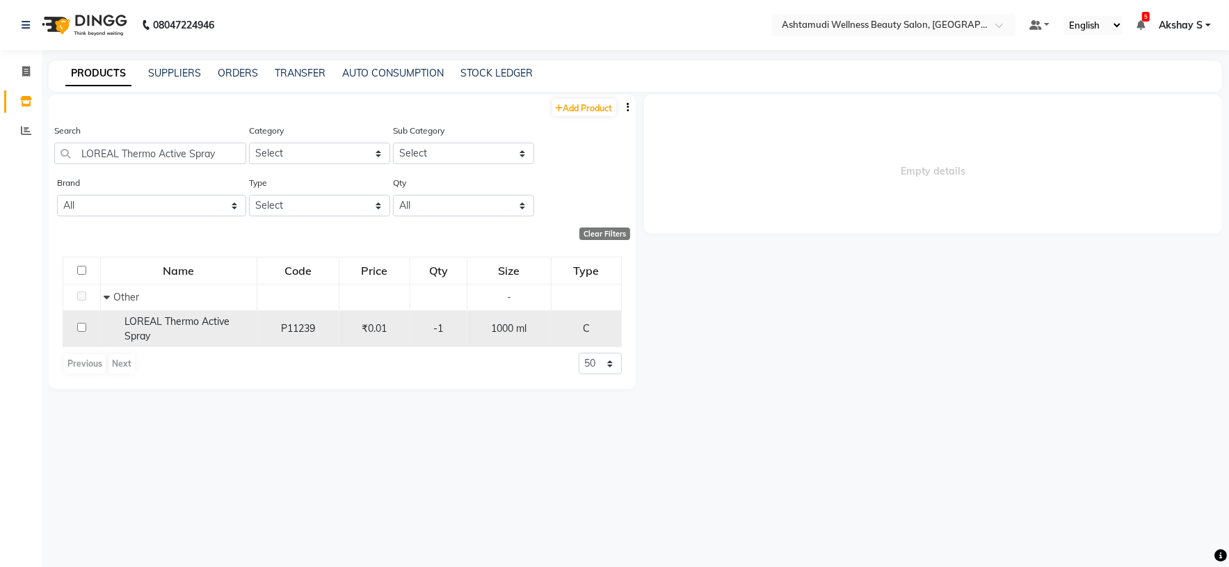
select select "all"
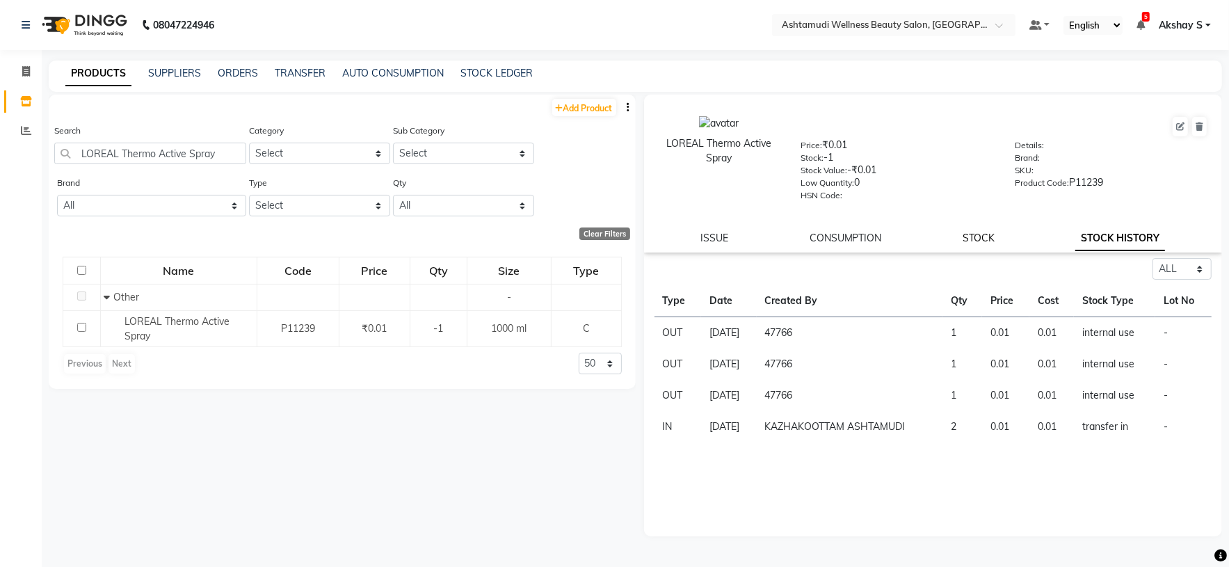
click at [975, 241] on link "STOCK" at bounding box center [979, 238] width 32 height 13
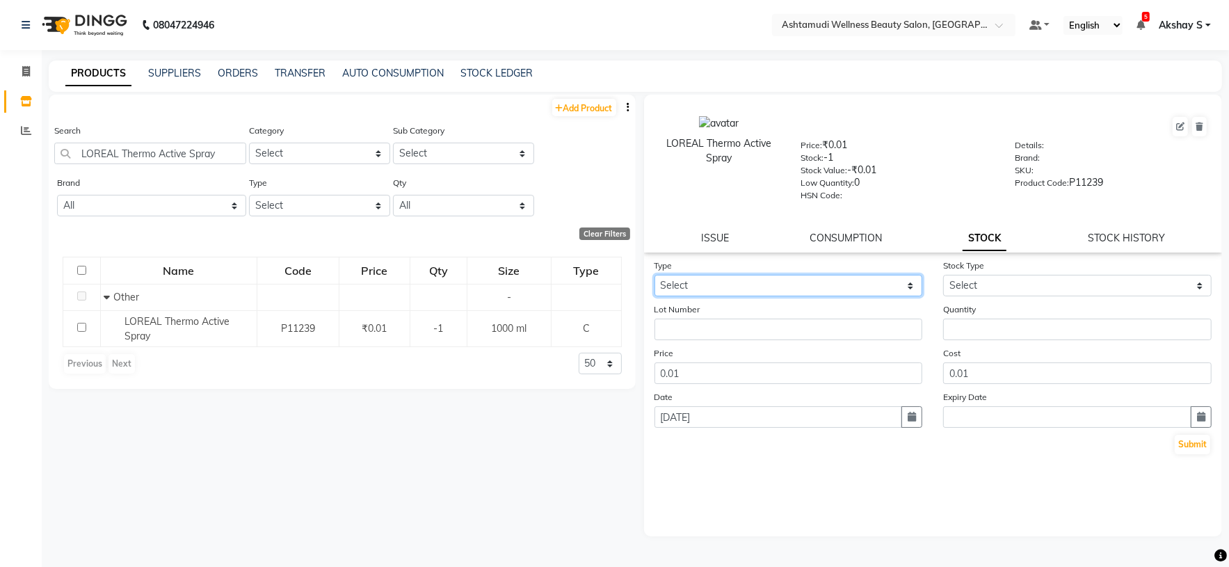
click at [899, 280] on select "Select In Out" at bounding box center [789, 286] width 268 height 22
select select "in"
click at [655, 277] on select "Select In Out" at bounding box center [789, 286] width 268 height 22
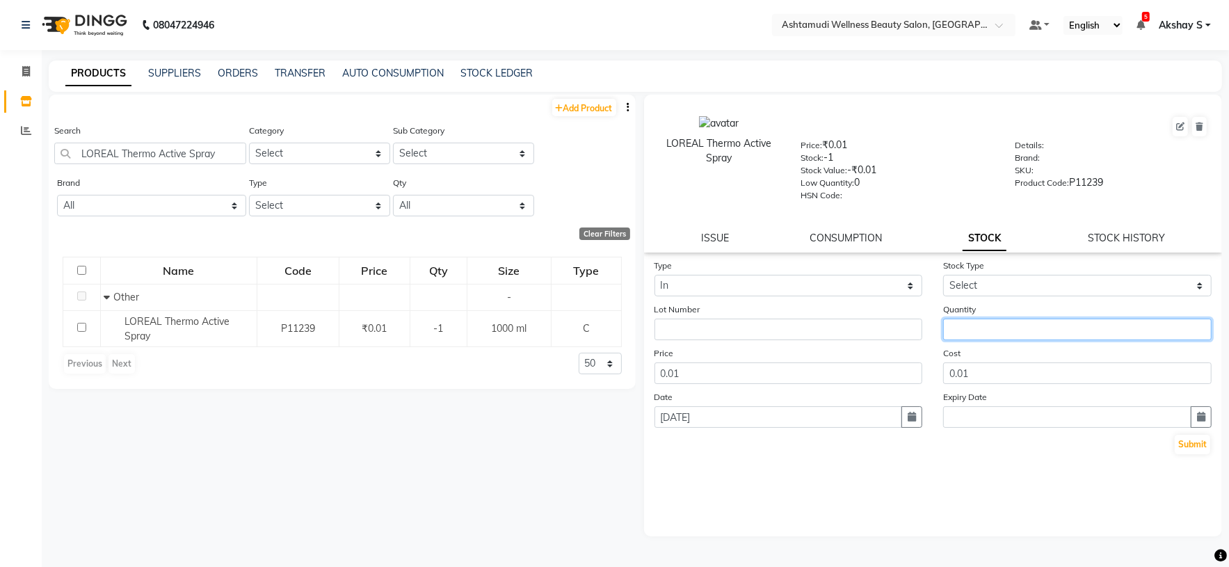
click at [992, 330] on input "number" at bounding box center [1077, 330] width 268 height 22
type input "2"
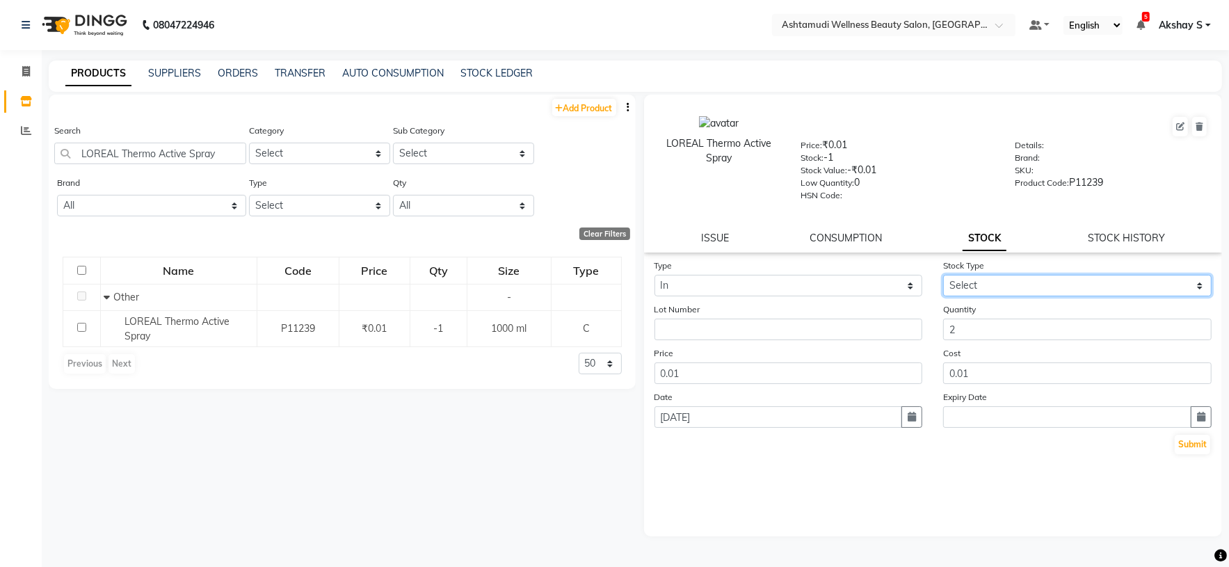
click at [1123, 293] on select "Select New Stock Adjustment Return Other" at bounding box center [1077, 286] width 268 height 22
select select "new stock"
click at [943, 277] on select "Select New Stock Adjustment Return Other" at bounding box center [1077, 286] width 268 height 22
click at [1182, 449] on button "Submit" at bounding box center [1192, 444] width 35 height 19
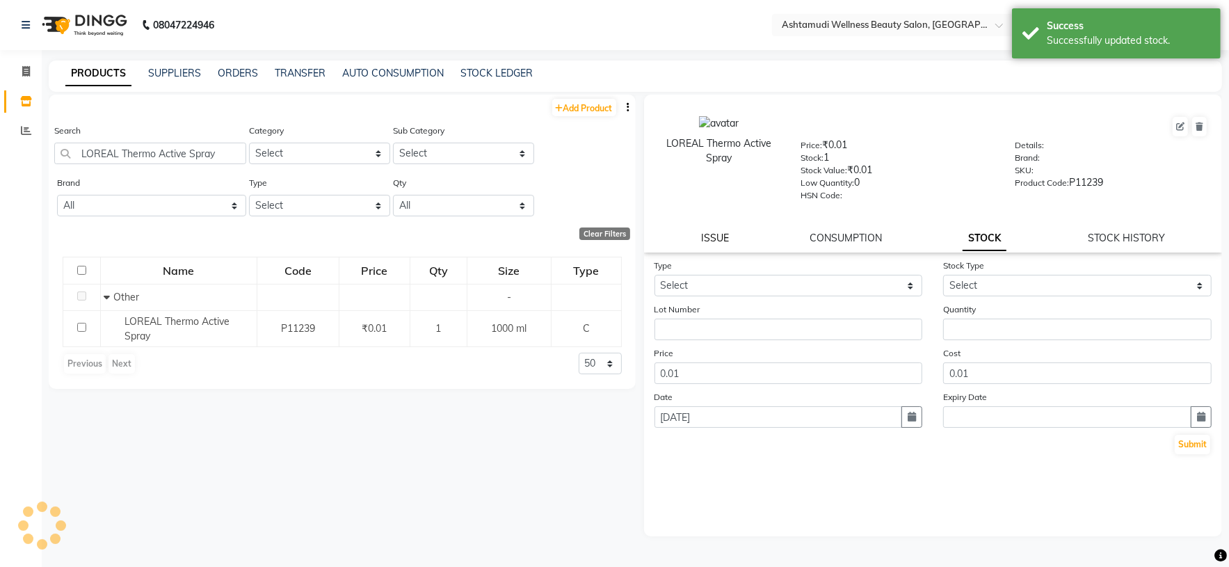
click at [707, 236] on link "ISSUE" at bounding box center [715, 238] width 28 height 13
select select
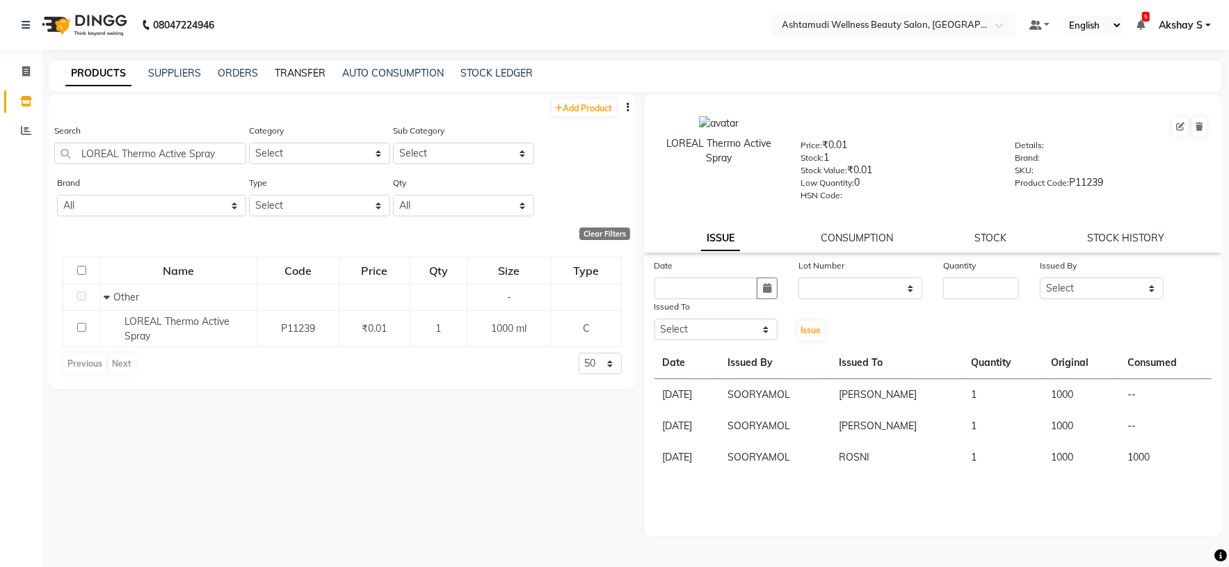
click at [307, 73] on link "TRANSFER" at bounding box center [300, 73] width 51 height 13
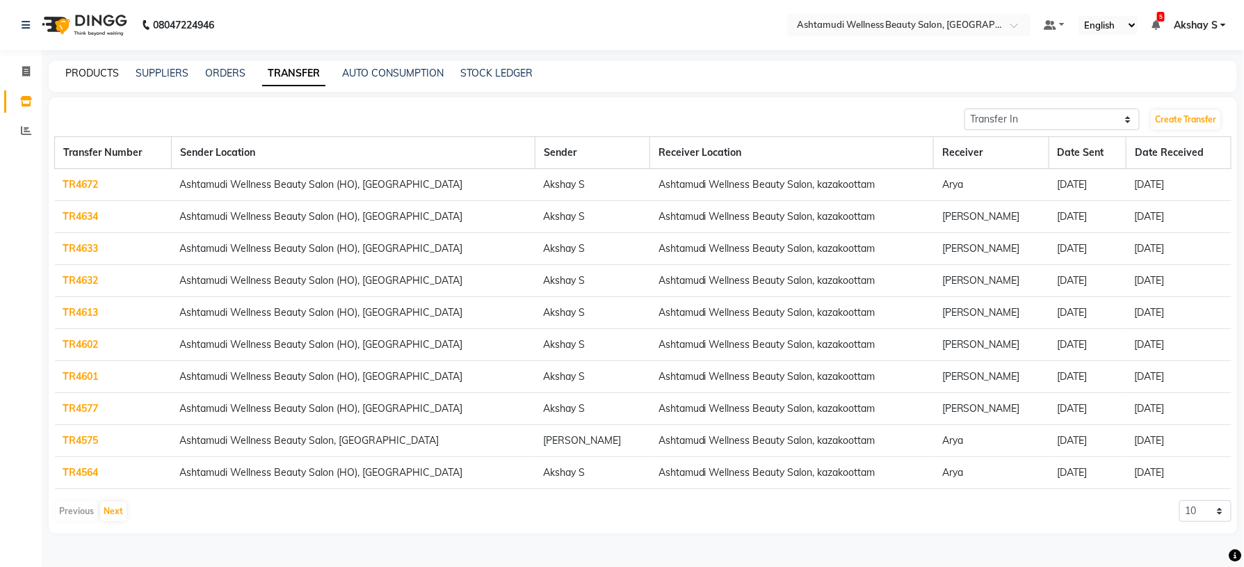
click at [117, 79] on link "PRODUCTS" at bounding box center [92, 73] width 54 height 13
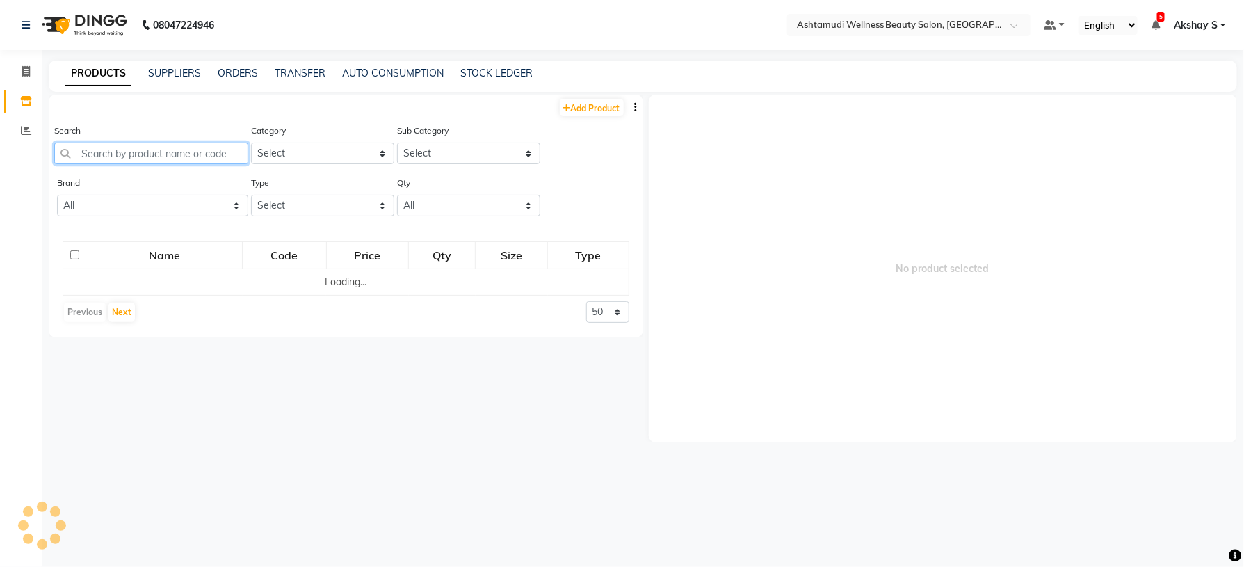
click at [120, 156] on input "text" at bounding box center [151, 154] width 194 height 22
paste input "T-Shirt (Uniform)"
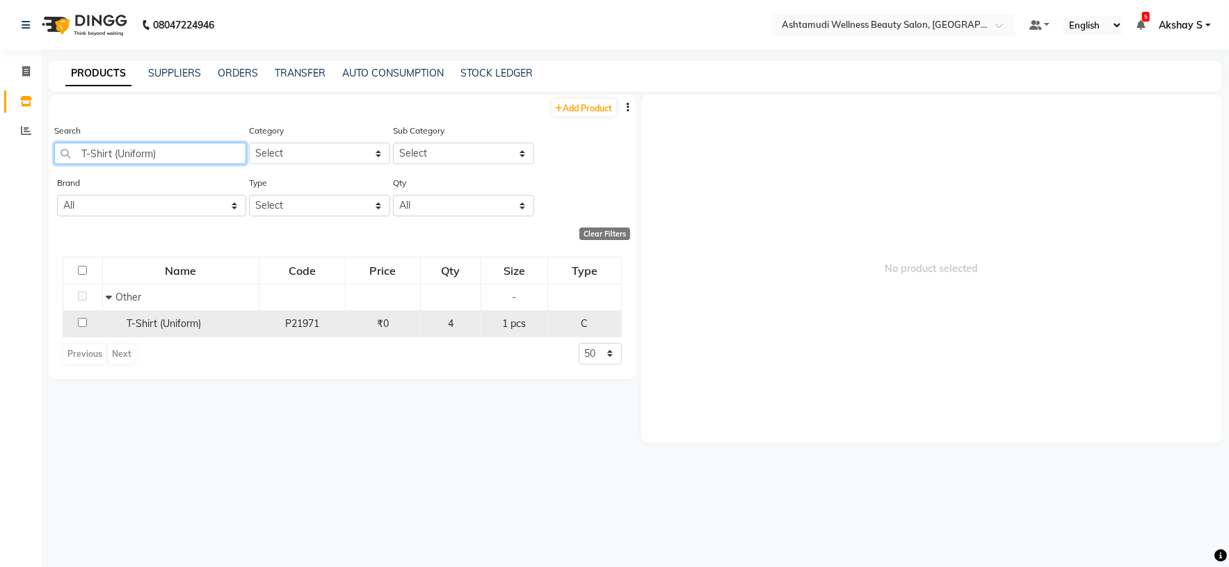
type input "T-Shirt (Uniform)"
click at [207, 328] on div "T-Shirt (Uniform)" at bounding box center [180, 323] width 149 height 15
select select
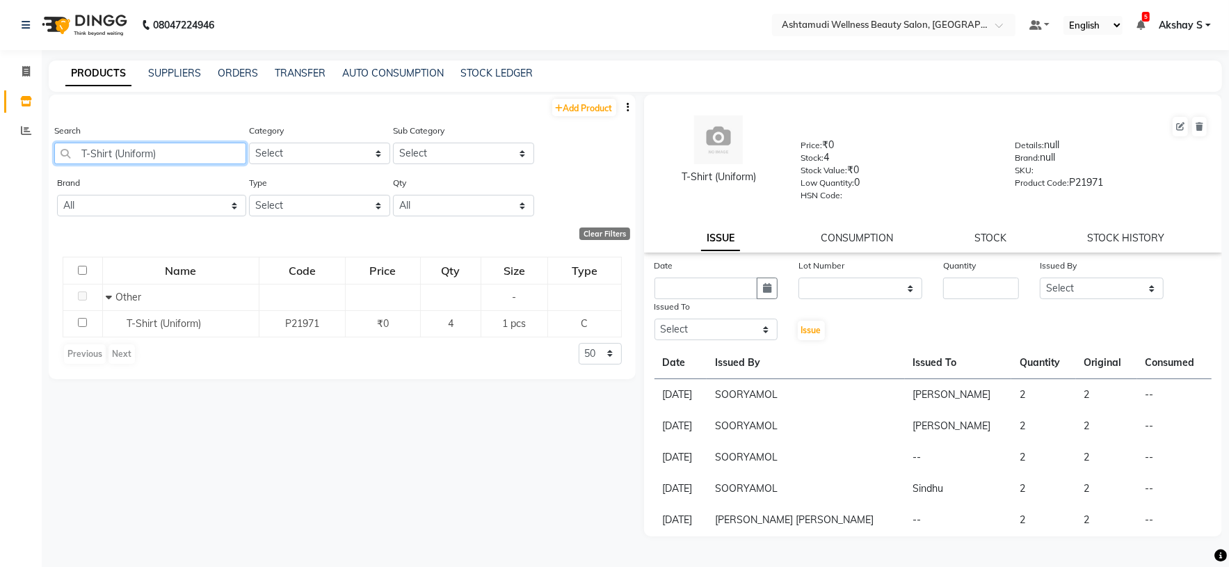
paste input "Vega Cutting Comb VPVCC-8"
drag, startPoint x: 172, startPoint y: 150, endPoint x: 43, endPoint y: 154, distance: 128.8
click at [43, 154] on main "PRODUCTS SUPPLIERS ORDERS TRANSFER AUTO CONSUMPTION STOCK LEDGER Add Product Se…" at bounding box center [635, 318] width 1187 height 515
click at [138, 152] on input "T-SVega Cutting Comb VPVCC-8" at bounding box center [150, 154] width 192 height 22
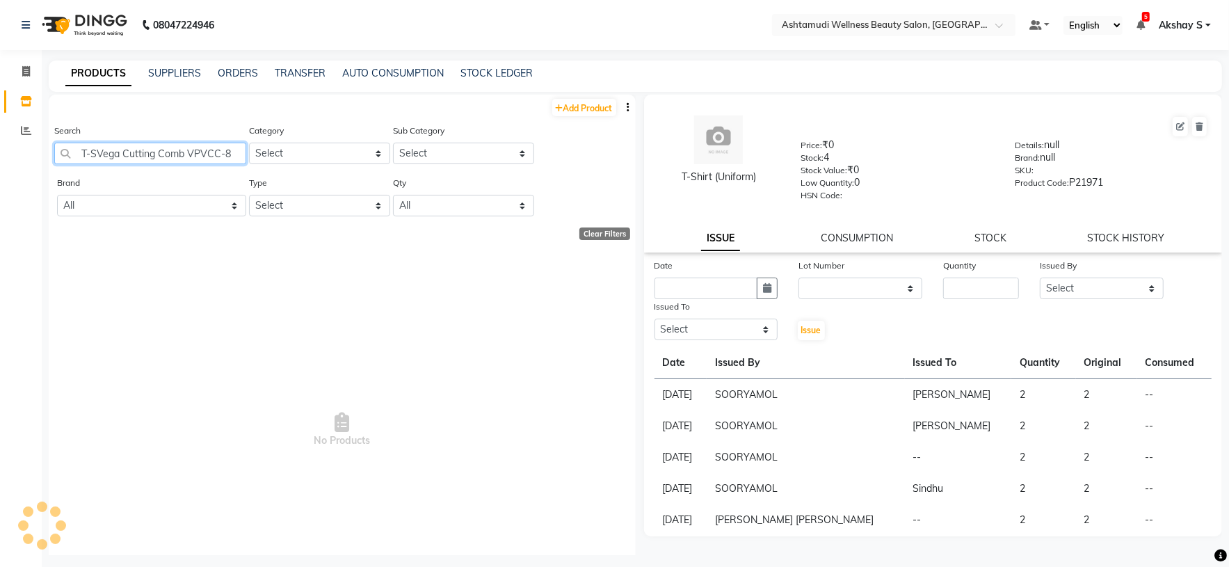
click at [138, 152] on input "T-SVega Cutting Comb VPVCC-8" at bounding box center [150, 154] width 192 height 22
paste input "text"
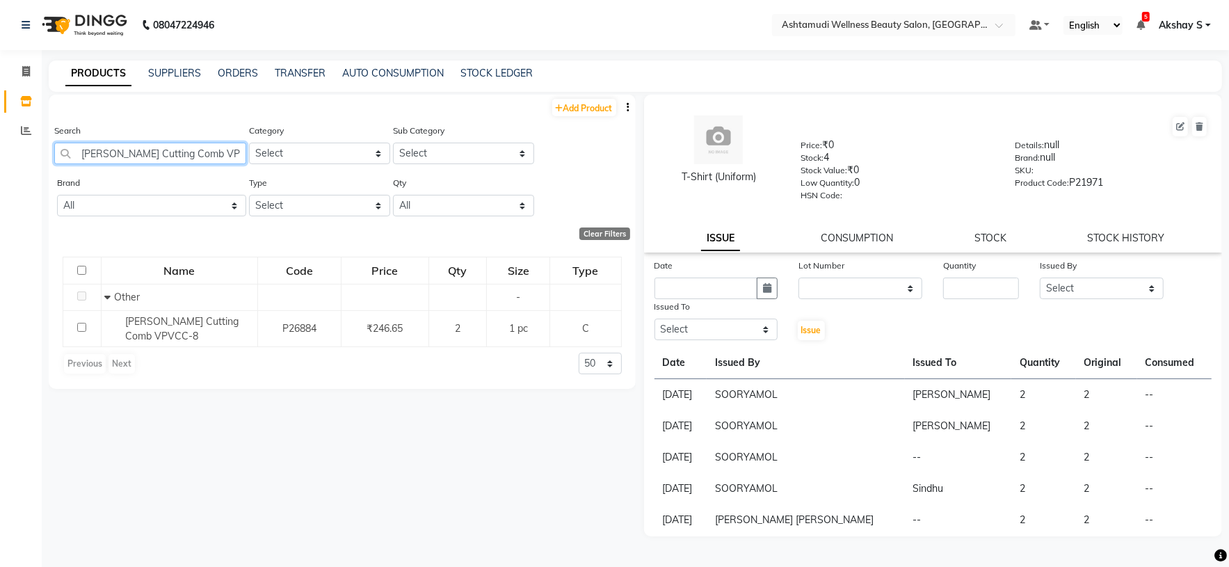
type input "Vega Cutting Comb VPVCC-8"
click at [977, 18] on div at bounding box center [893, 24] width 243 height 14
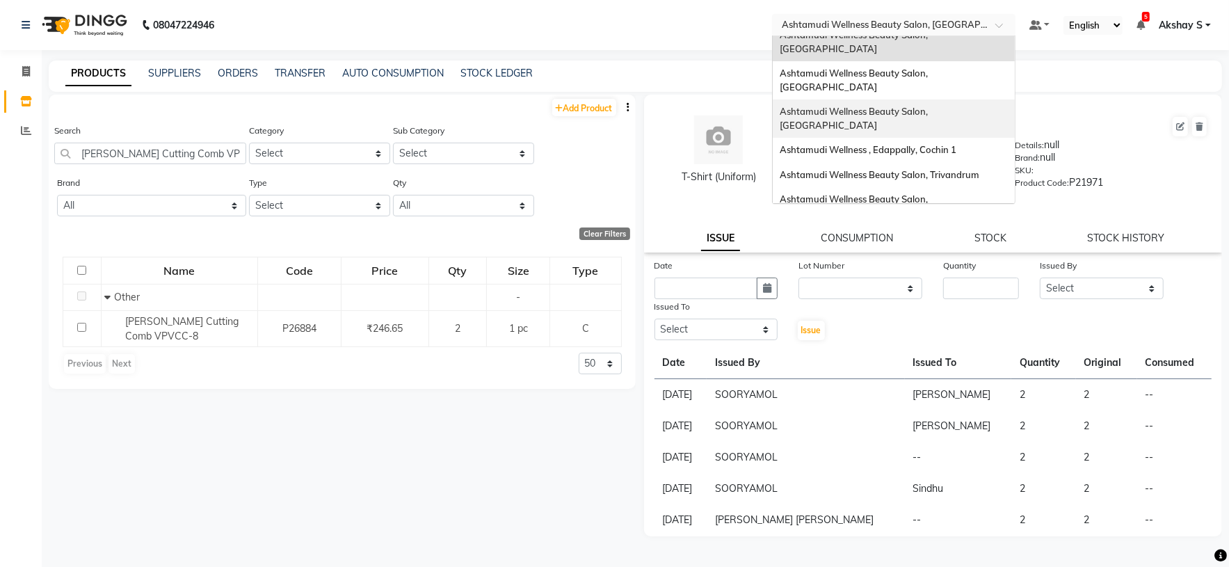
scroll to position [217, 0]
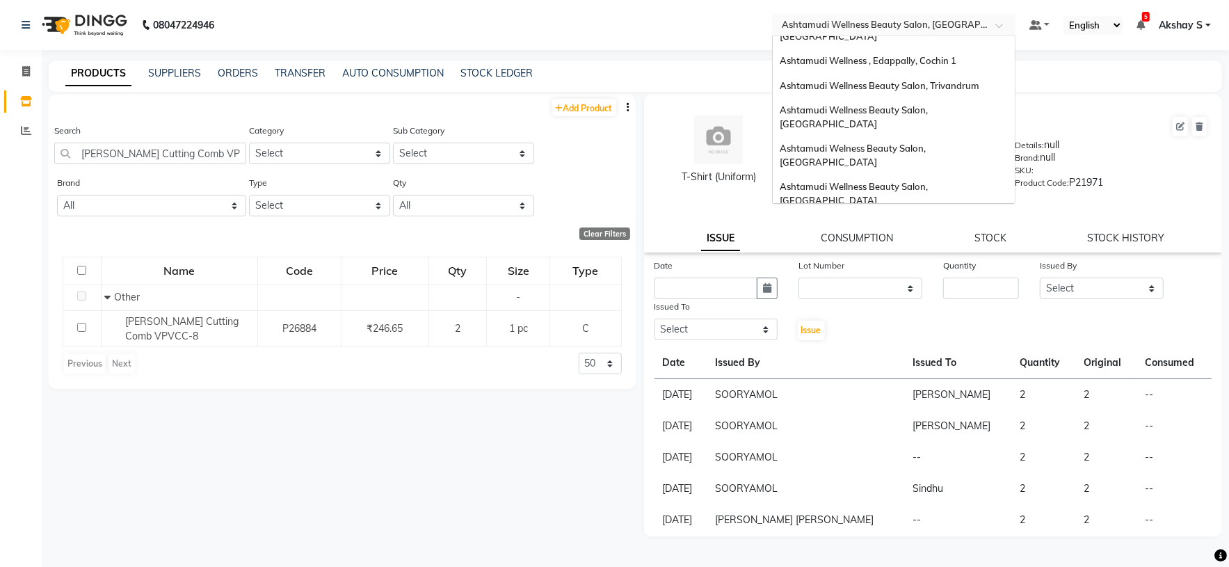
drag, startPoint x: 873, startPoint y: 151, endPoint x: 826, endPoint y: 435, distance: 288.3
click at [871, 282] on span "Ashtamudi Unisex Salon, Dreams Mall, Dreams Mall Kottiyam" at bounding box center [890, 294] width 220 height 25
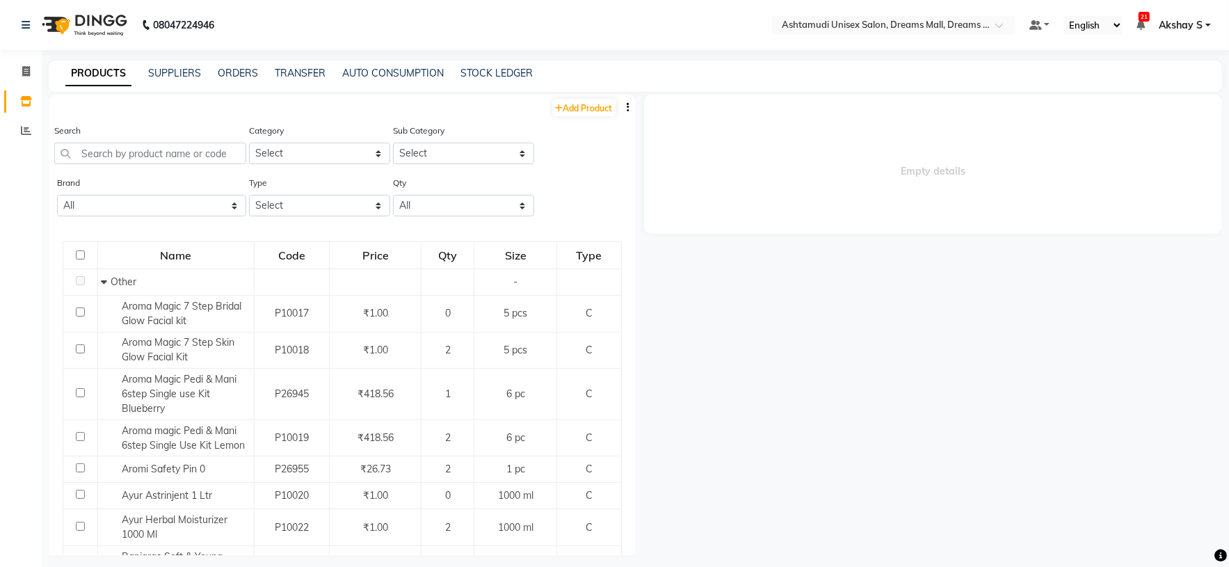
click at [622, 104] on button "button" at bounding box center [629, 107] width 14 height 15
click at [570, 114] on div "EXPORT" at bounding box center [568, 115] width 45 height 17
click at [195, 154] on input "text" at bounding box center [150, 154] width 192 height 22
paste input "Seasoul Azevita Sunscreen SPF 50 100 gm"
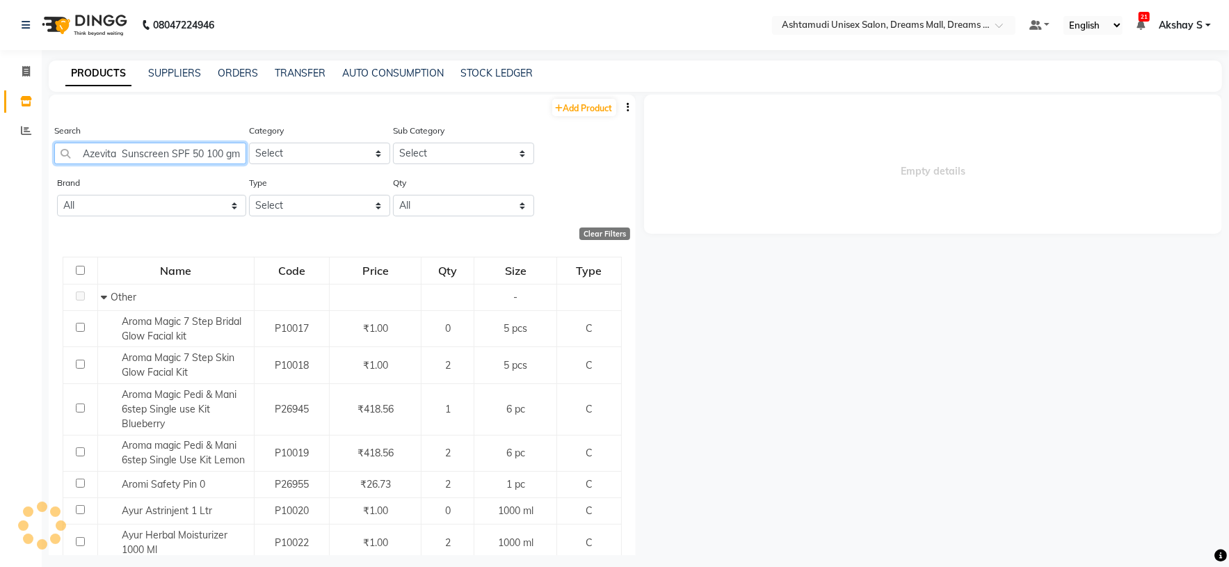
scroll to position [0, 40]
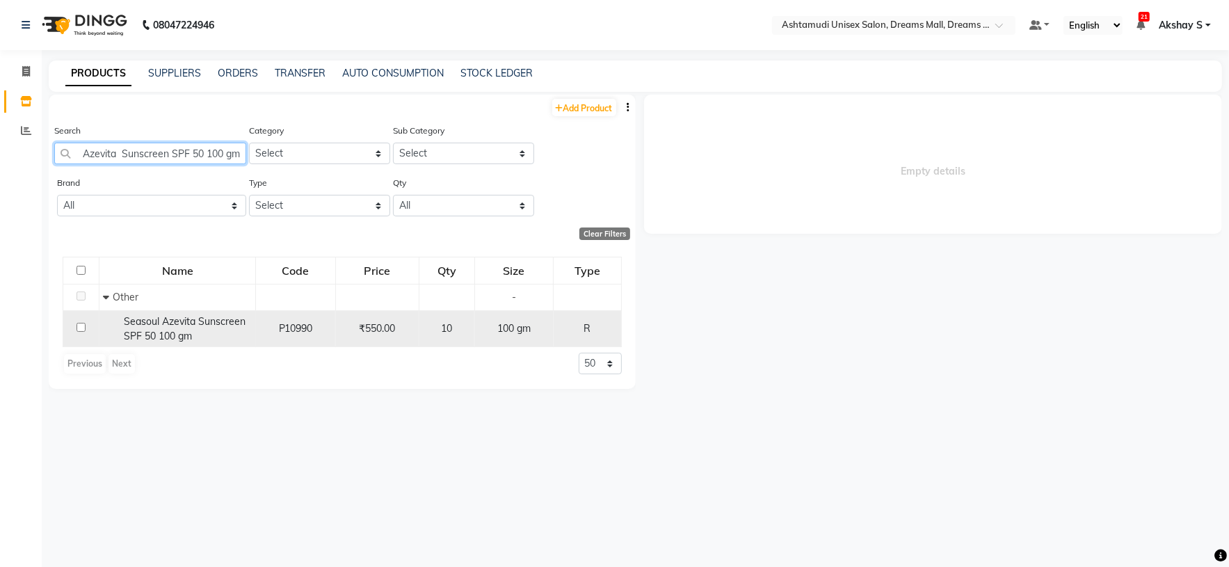
type input "Seasoul Azevita Sunscreen SPF 50 100 gm"
click at [204, 333] on div "Seasoul Azevita Sunscreen SPF 50 100 gm" at bounding box center [177, 328] width 149 height 29
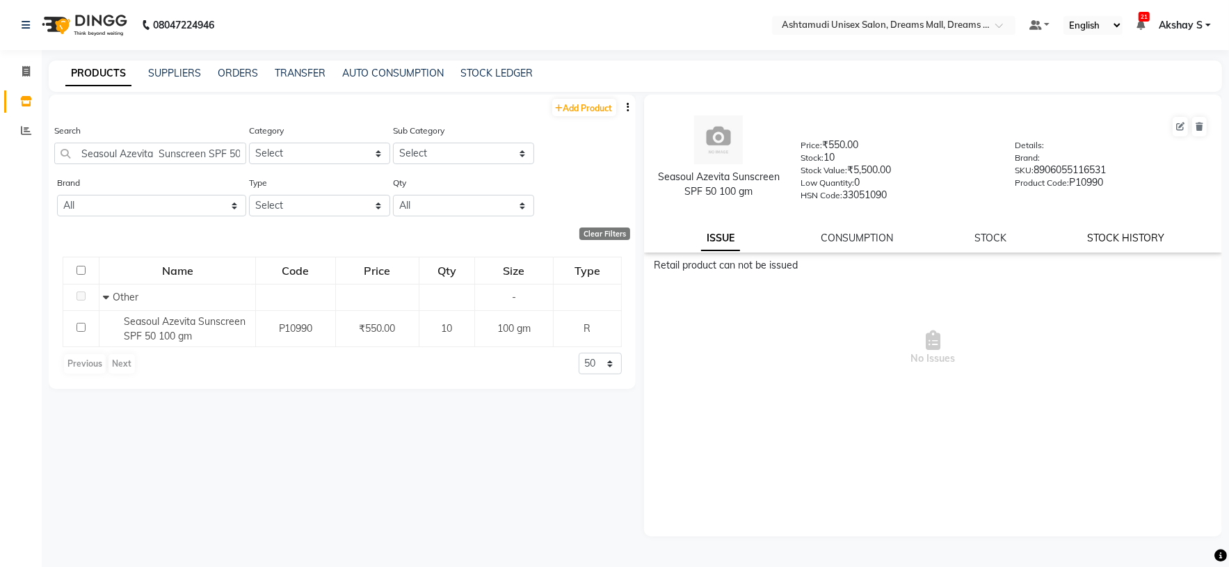
click at [1127, 236] on link "STOCK HISTORY" at bounding box center [1126, 238] width 77 height 13
select select "all"
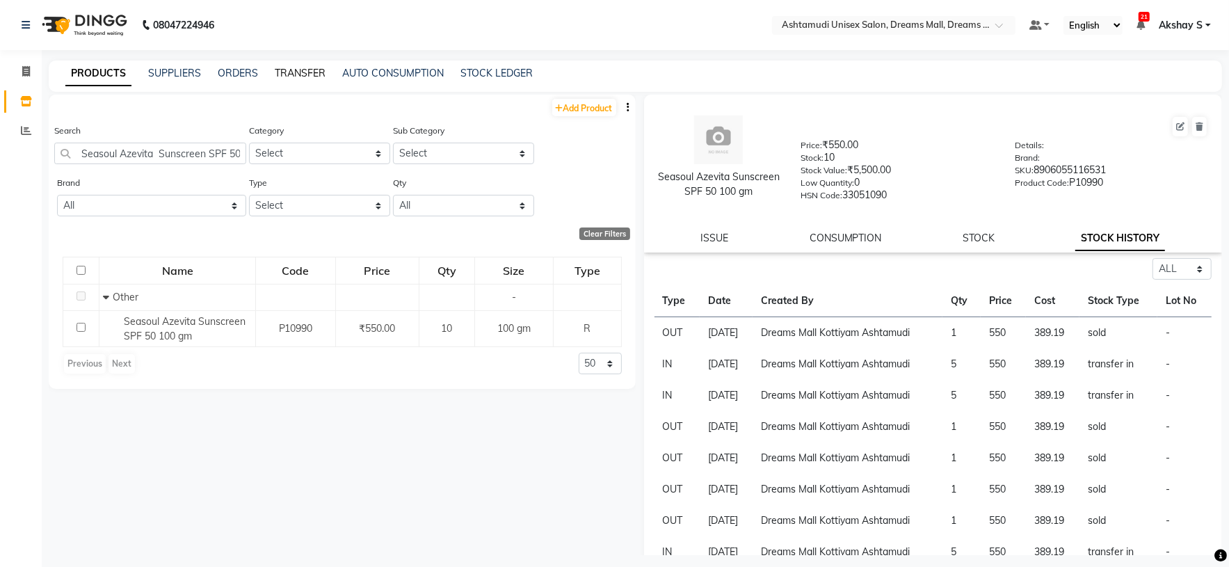
click at [294, 69] on link "TRANSFER" at bounding box center [300, 73] width 51 height 13
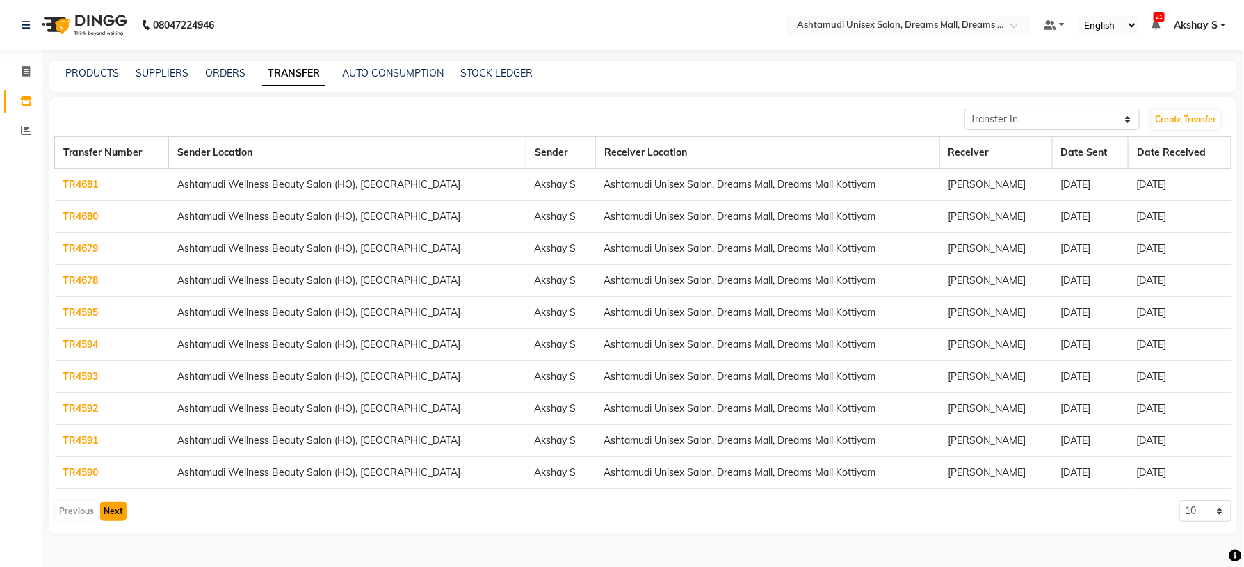
click at [109, 517] on button "Next" at bounding box center [113, 510] width 26 height 19
click at [70, 248] on link "TR4574" at bounding box center [80, 248] width 35 height 13
click at [92, 316] on link "TR4595" at bounding box center [80, 312] width 35 height 13
click at [110, 520] on button "Next" at bounding box center [113, 510] width 26 height 19
click at [83, 316] on link "TR4559" at bounding box center [80, 312] width 35 height 13
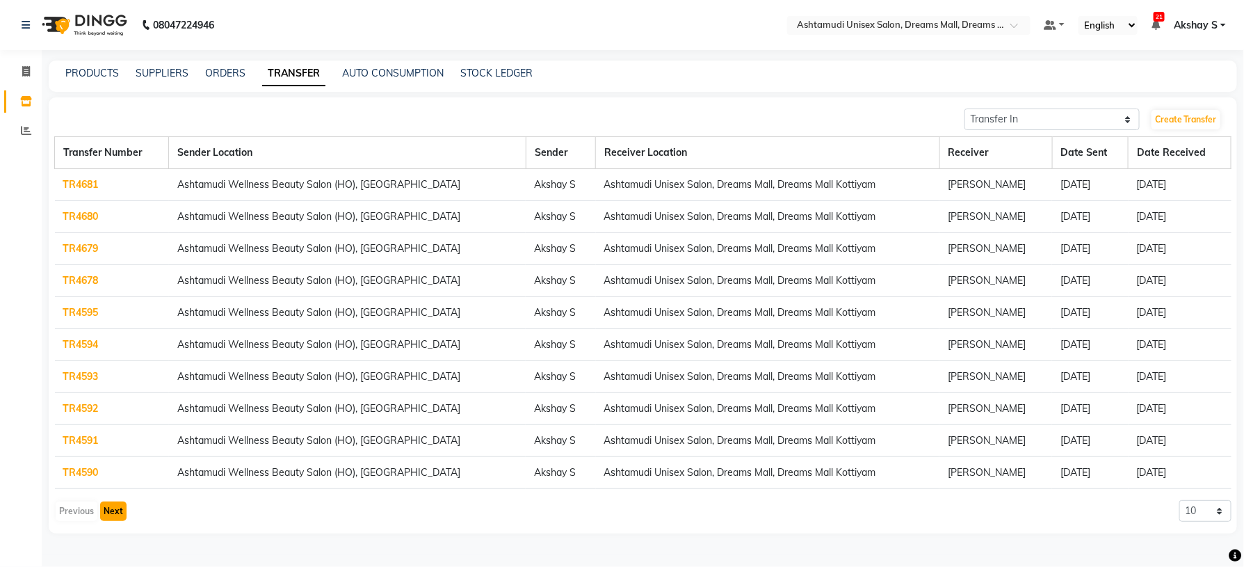
click at [119, 518] on button "Next" at bounding box center [113, 510] width 26 height 19
click at [89, 283] on link "TR4573" at bounding box center [80, 280] width 35 height 13
click at [118, 520] on button "Next" at bounding box center [113, 510] width 26 height 19
click at [88, 248] on link "TR4574" at bounding box center [80, 248] width 35 height 13
click at [116, 511] on button "Next" at bounding box center [113, 510] width 26 height 19
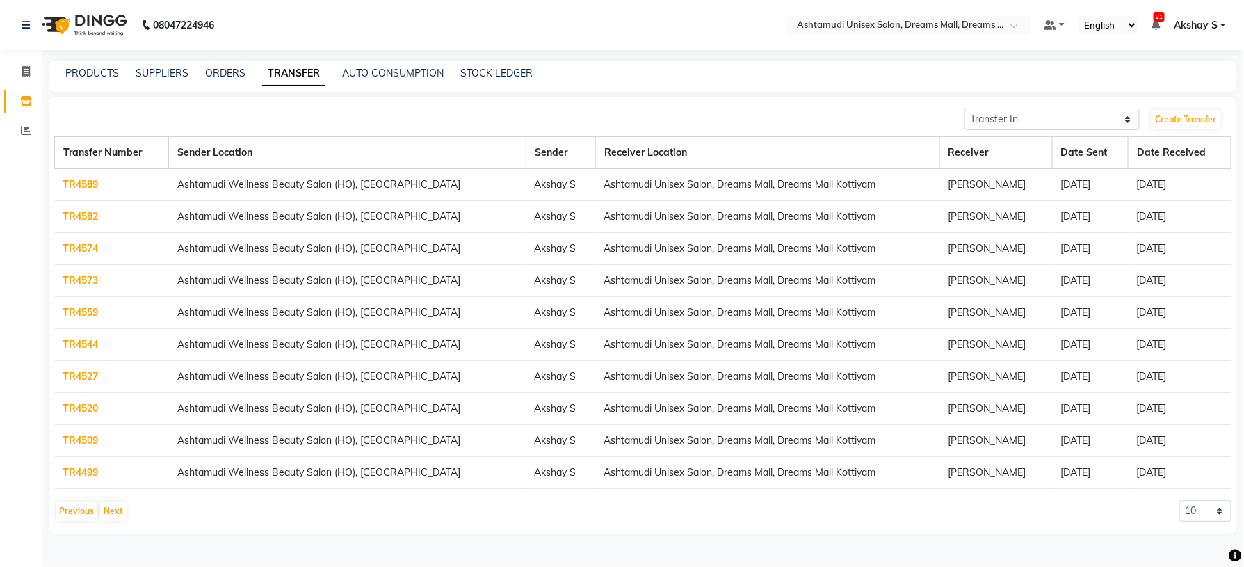
click at [92, 215] on link "TR4582" at bounding box center [80, 216] width 35 height 13
click at [120, 521] on button "Next" at bounding box center [113, 510] width 26 height 19
click at [86, 184] on link "TR4589" at bounding box center [80, 184] width 35 height 13
click at [87, 477] on link "TR4590" at bounding box center [80, 472] width 35 height 13
click at [83, 442] on link "TR4591" at bounding box center [80, 440] width 35 height 13
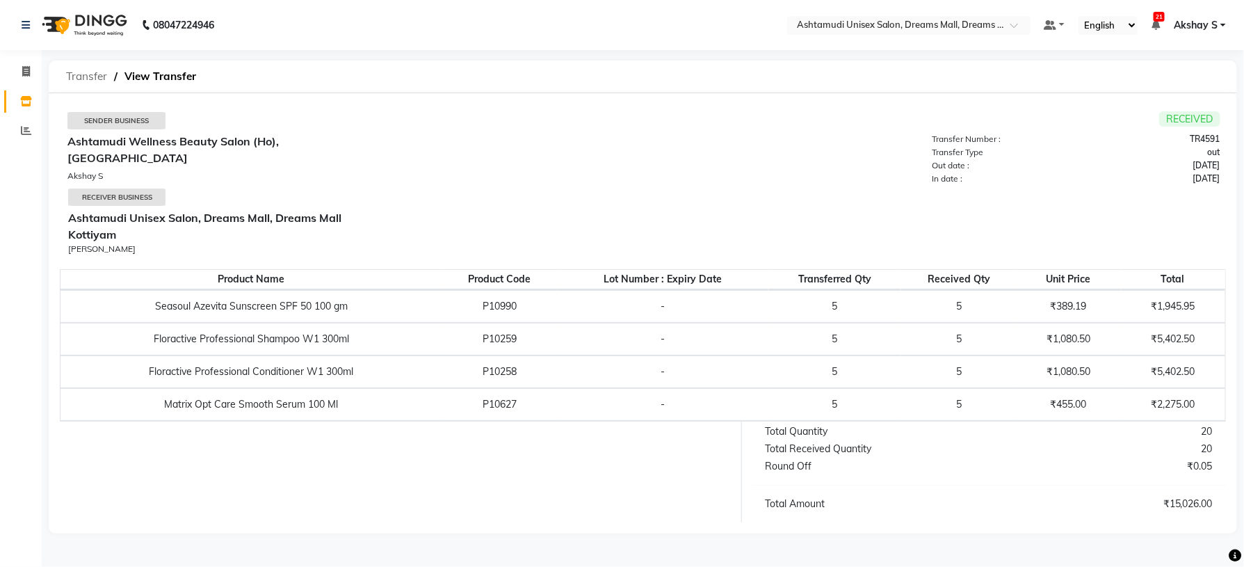
click at [87, 74] on span "Transfer" at bounding box center [86, 76] width 55 height 25
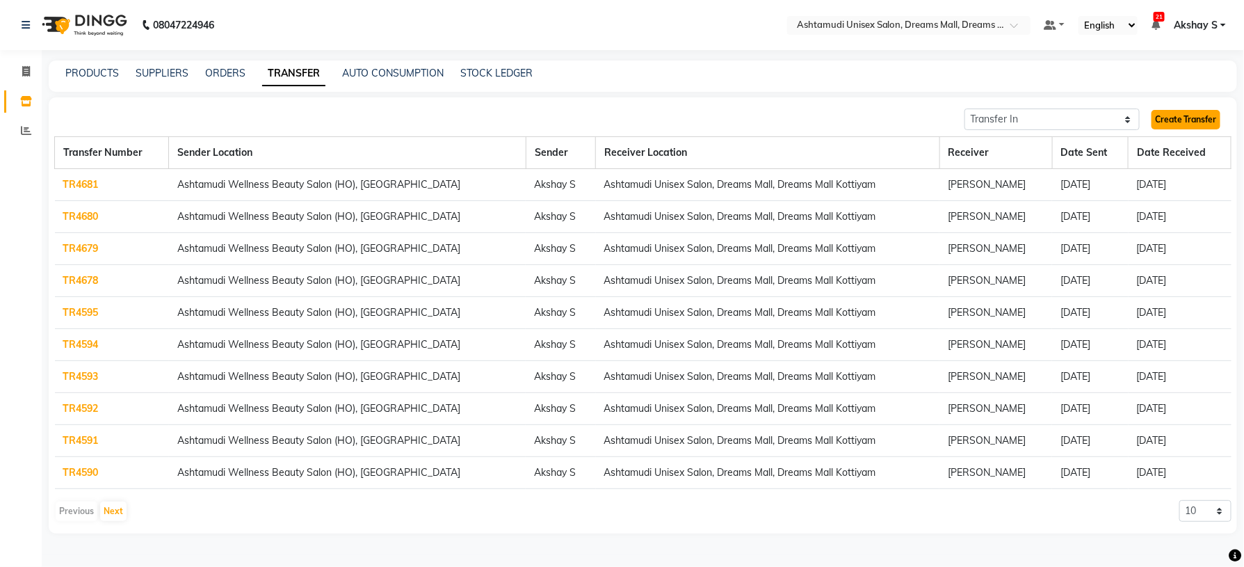
click at [1188, 112] on link "Create Transfer" at bounding box center [1186, 119] width 69 height 19
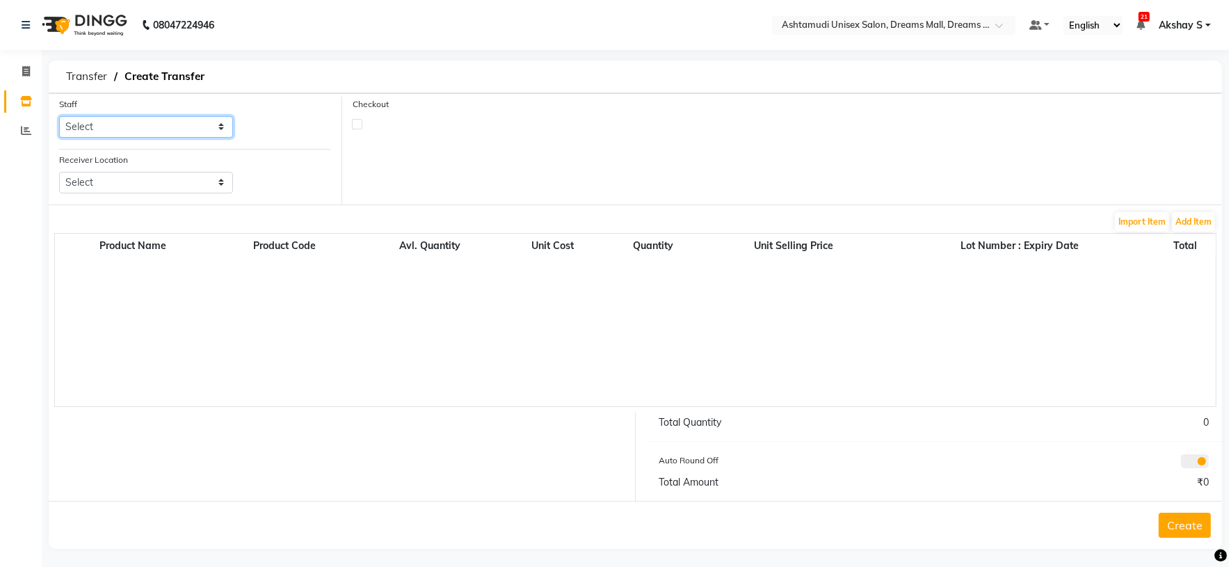
click at [207, 128] on select "Select ANJANA AOTULA LONGCHAR ARUN VASUDEV BIKI SARKI BINU SHERPA Dreams Mall K…" at bounding box center [146, 127] width 174 height 22
select select "63210"
click at [59, 117] on select "Select ANJANA AOTULA LONGCHAR ARUN VASUDEV BIKI SARKI BINU SHERPA Dreams Mall K…" at bounding box center [146, 127] width 174 height 22
click at [217, 180] on select "Select Ashtamudi Wellness Beauty Salon, Kowdiar Ashtamudi Wellness Beauty Salon…" at bounding box center [146, 183] width 174 height 22
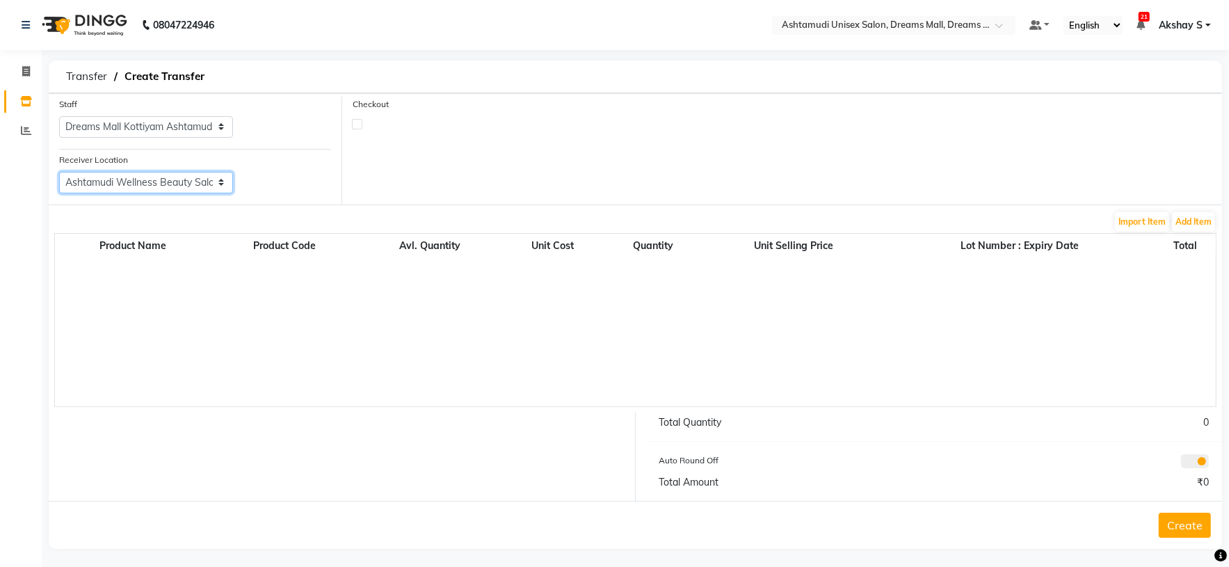
click at [59, 172] on select "Select Ashtamudi Wellness Beauty Salon, Kowdiar Ashtamudi Wellness Beauty Salon…" at bounding box center [146, 183] width 174 height 22
click at [223, 184] on select "Select Ashtamudi Wellness Beauty Salon, Kowdiar Ashtamudi Wellness Beauty Salon…" at bounding box center [146, 183] width 174 height 22
select select "1892"
click at [59, 172] on select "Select Ashtamudi Wellness Beauty Salon, Kowdiar Ashtamudi Wellness Beauty Salon…" at bounding box center [146, 183] width 174 height 22
click at [1206, 220] on button "Add Item" at bounding box center [1193, 221] width 43 height 19
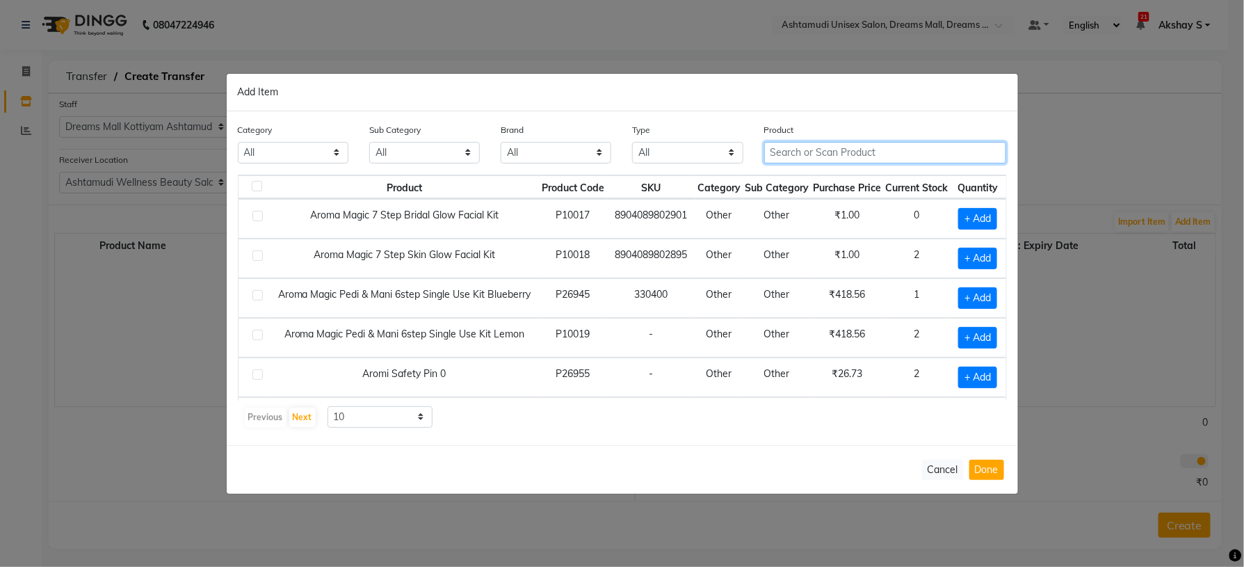
click at [799, 154] on input "text" at bounding box center [885, 153] width 243 height 22
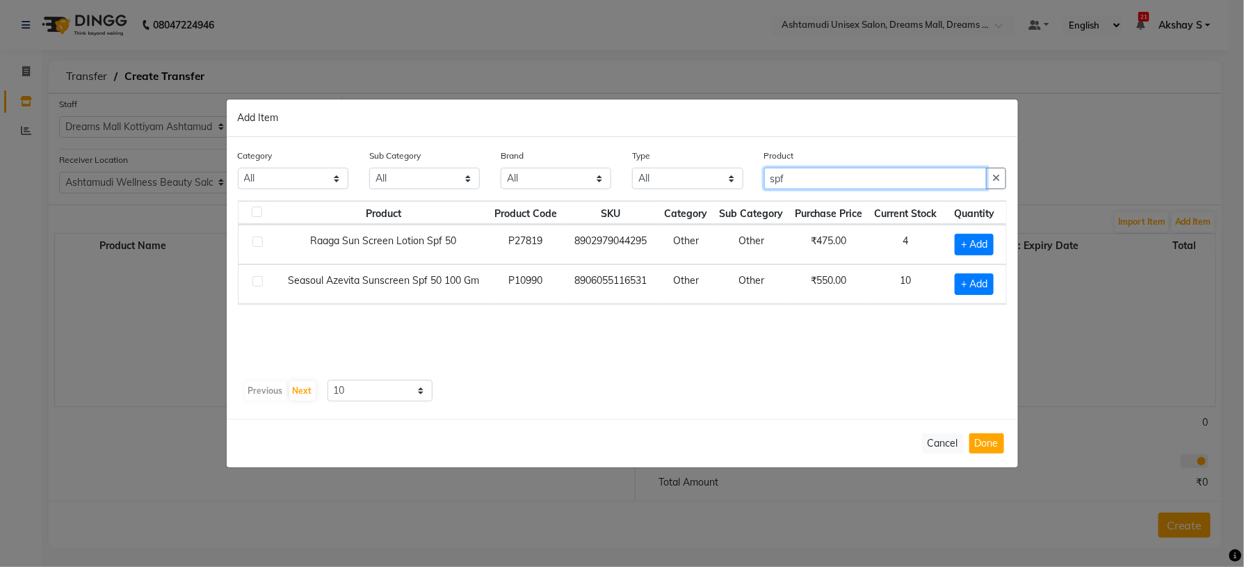
type input "spf"
click at [499, 289] on td "P10990" at bounding box center [526, 284] width 74 height 40
click at [979, 287] on span "+ Add" at bounding box center [974, 284] width 39 height 22
checkbox input "true"
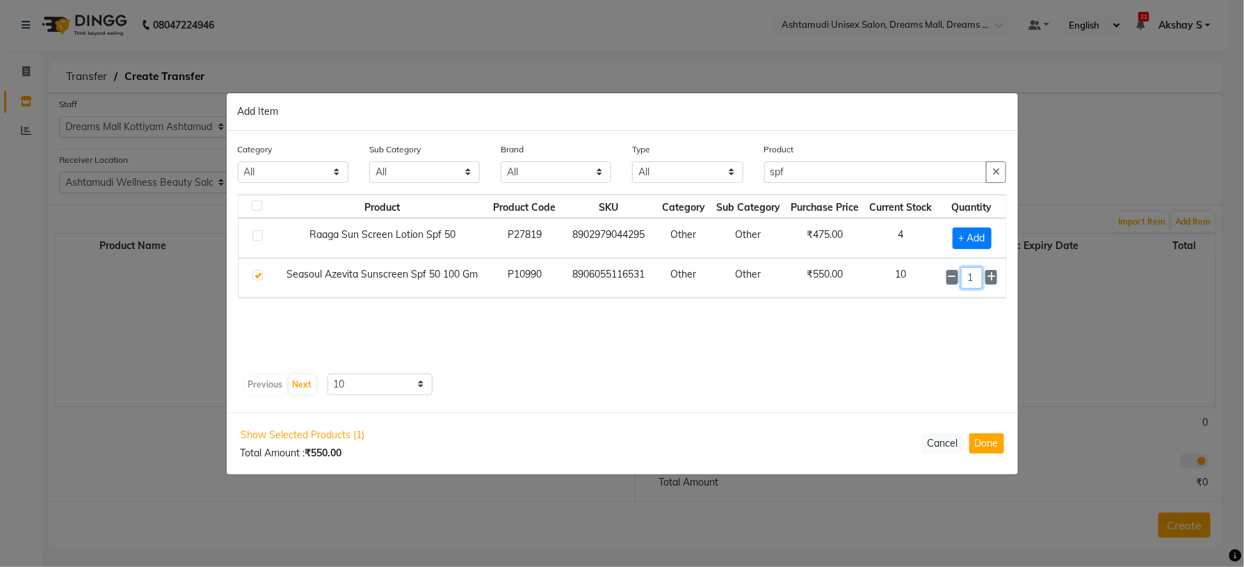
drag, startPoint x: 977, startPoint y: 277, endPoint x: 958, endPoint y: 295, distance: 26.1
click at [959, 292] on td "1" at bounding box center [972, 278] width 68 height 40
type input "5"
click at [994, 443] on button "Done" at bounding box center [987, 443] width 35 height 20
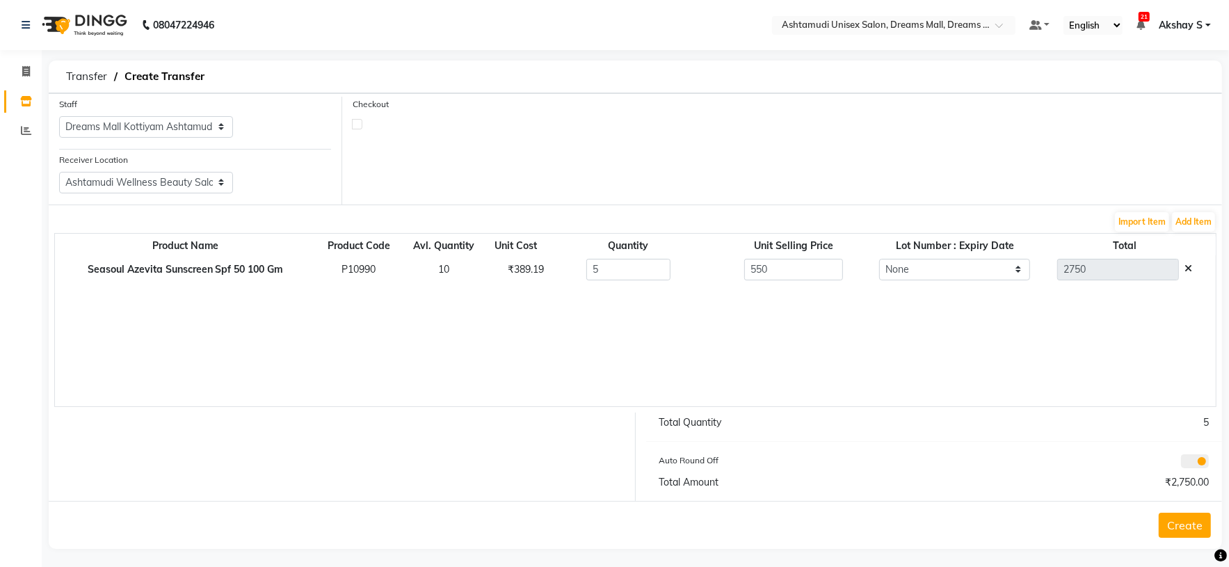
click at [1182, 533] on button "Create" at bounding box center [1185, 525] width 52 height 25
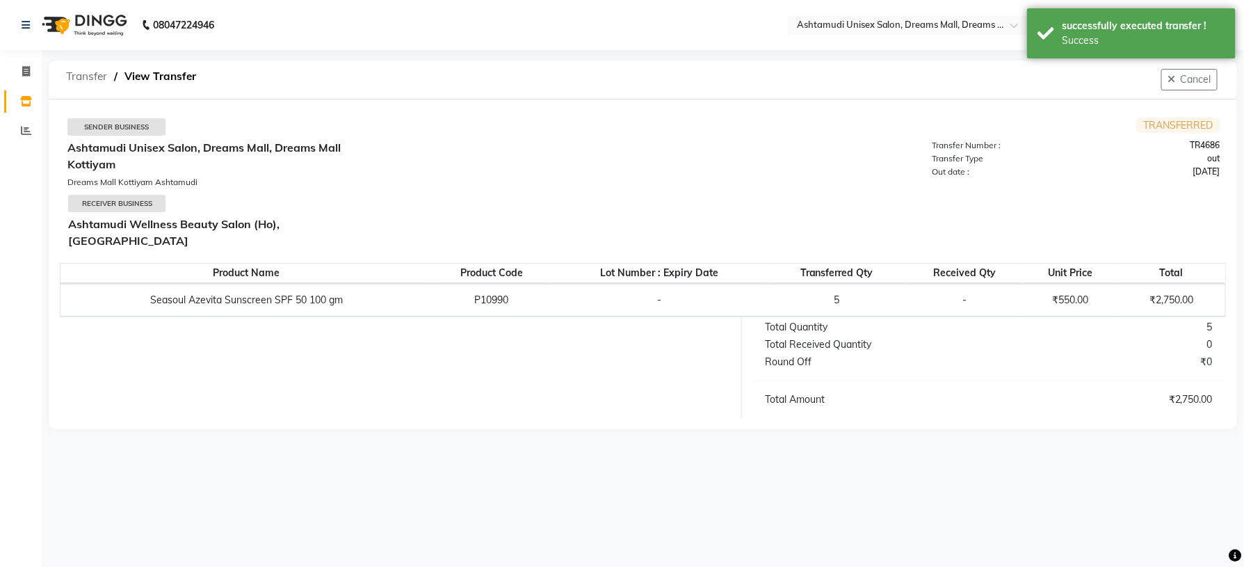
click at [93, 80] on span "Transfer" at bounding box center [86, 76] width 55 height 25
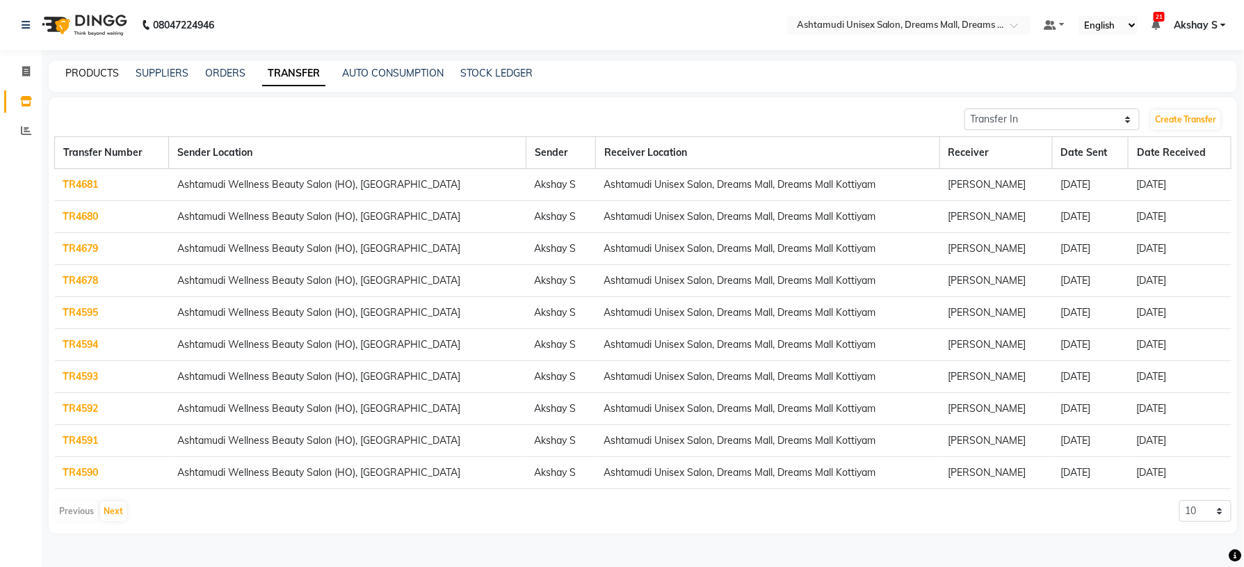
click at [89, 72] on link "PRODUCTS" at bounding box center [92, 73] width 54 height 13
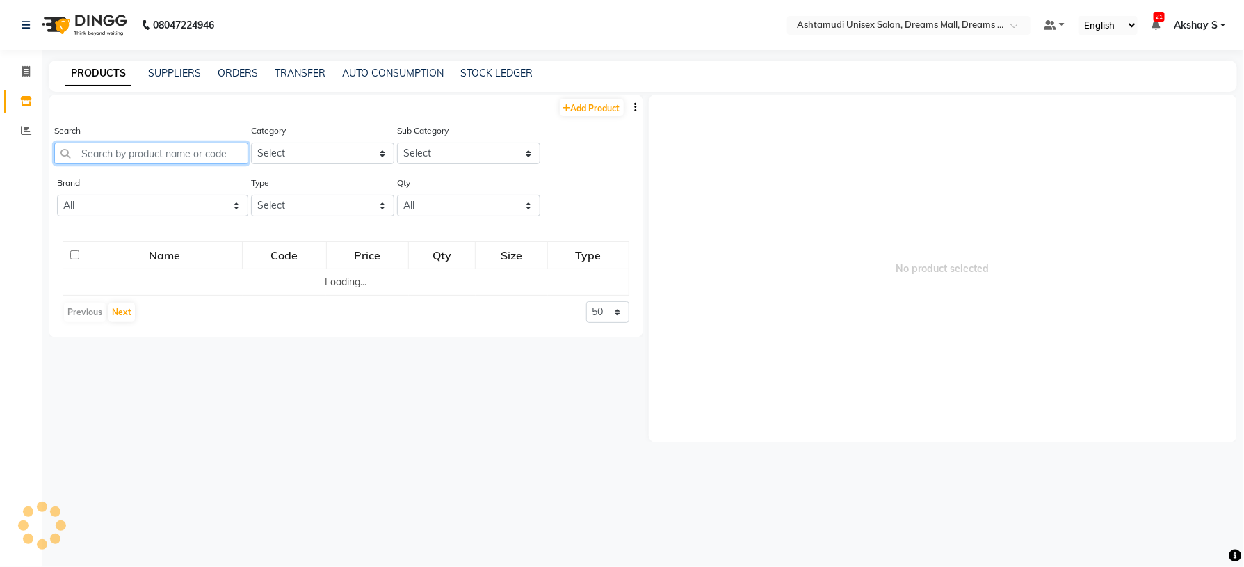
click at [104, 162] on input "text" at bounding box center [151, 154] width 194 height 22
paste input "SCH Repair Rescue Conditioner200ml"
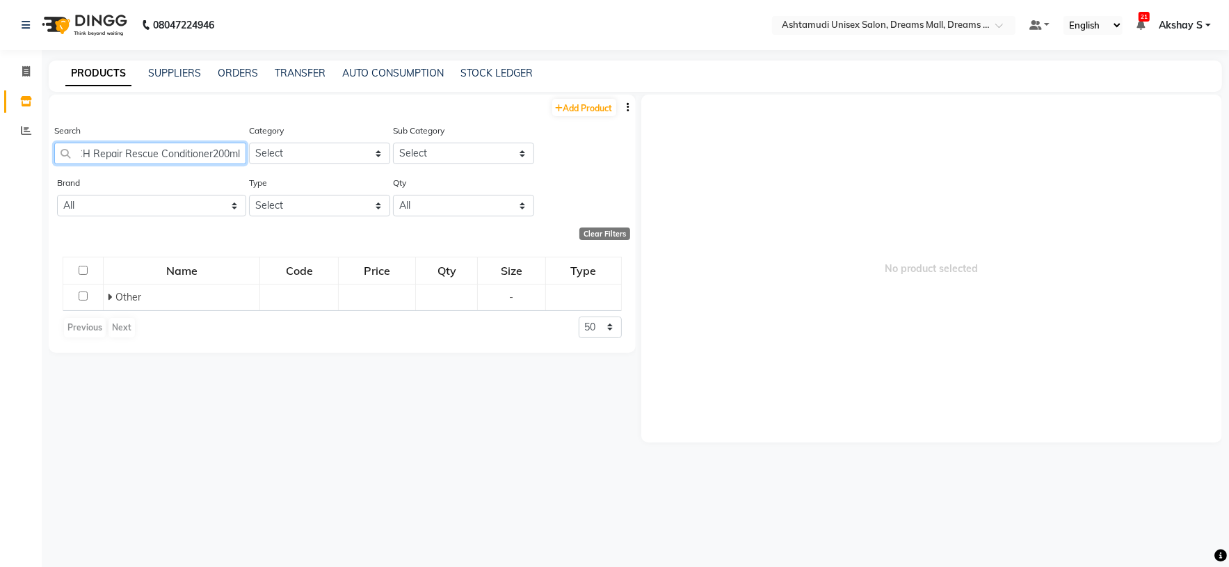
scroll to position [0, 12]
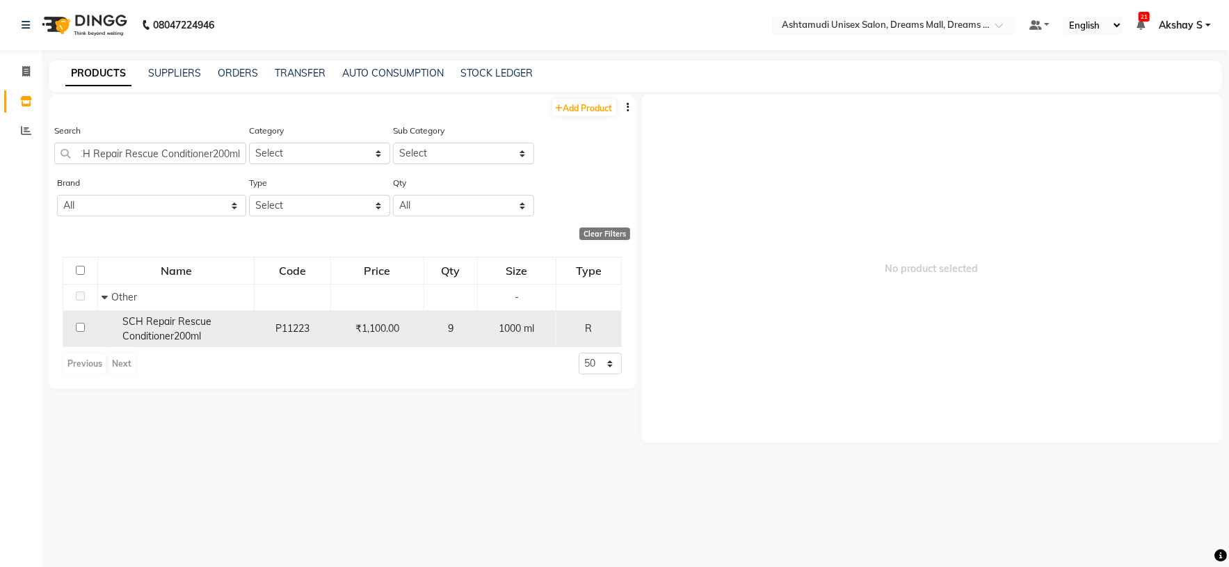
click at [200, 328] on span "SCH Repair Rescue Conditioner200ml" at bounding box center [166, 328] width 89 height 27
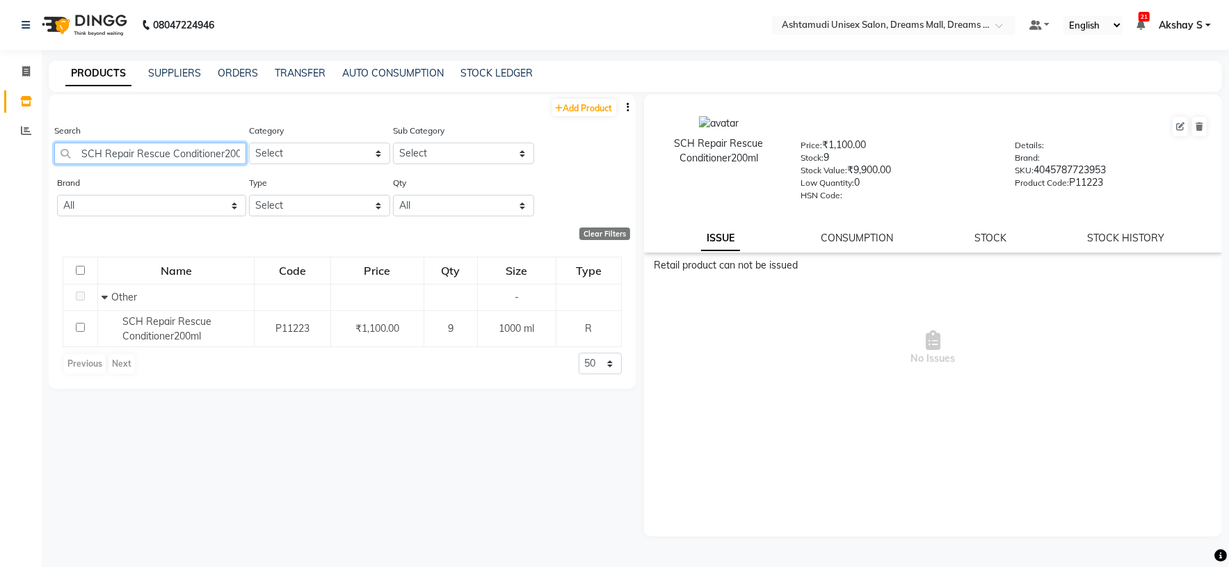
click at [181, 159] on input "SCH Repair Rescue Conditioner200ml" at bounding box center [150, 154] width 192 height 22
paste input "Krone Anti Dandruff Hair Tonic 100M"
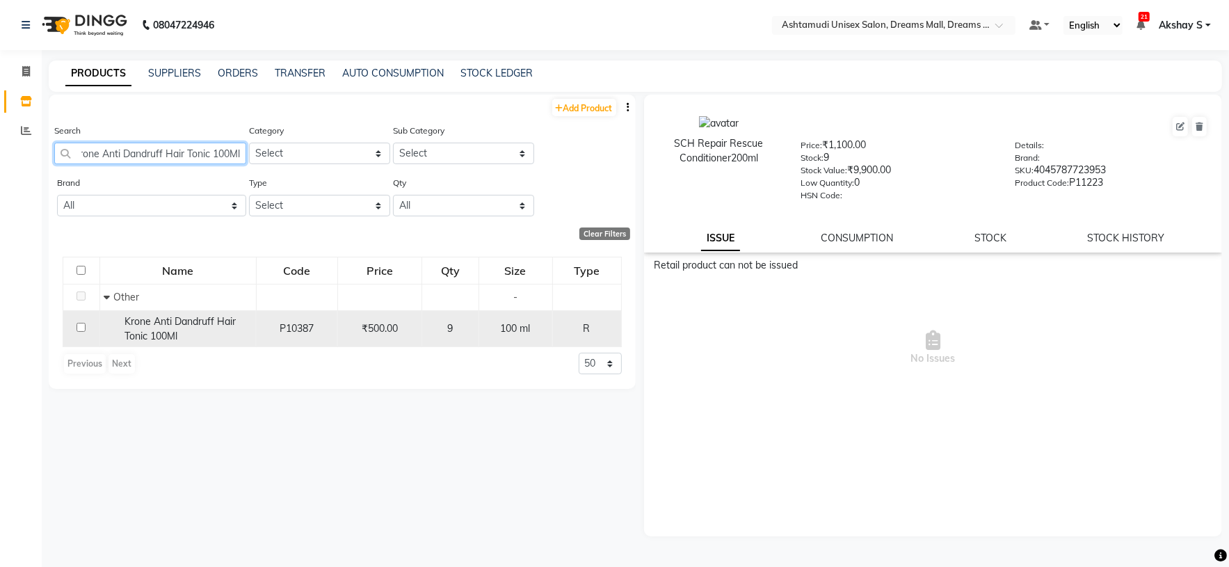
type input "Krone Anti Dandruff Hair Tonic 100Ml"
click at [152, 335] on span "Krone Anti Dandruff Hair Tonic 100Ml" at bounding box center [180, 328] width 111 height 27
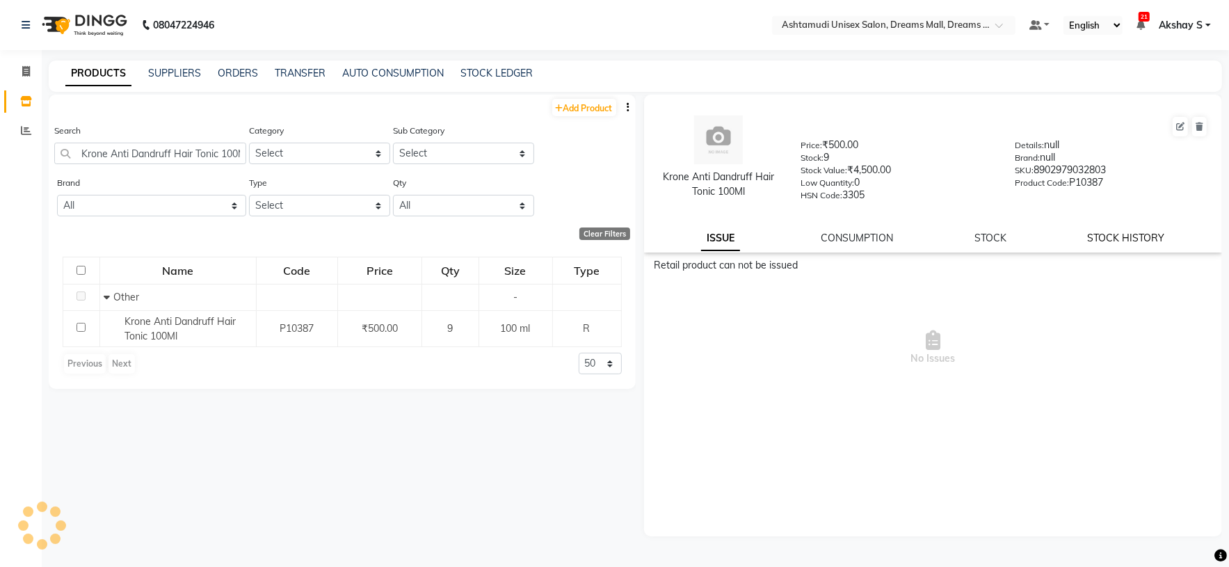
click at [1104, 241] on link "STOCK HISTORY" at bounding box center [1126, 238] width 77 height 13
select select "all"
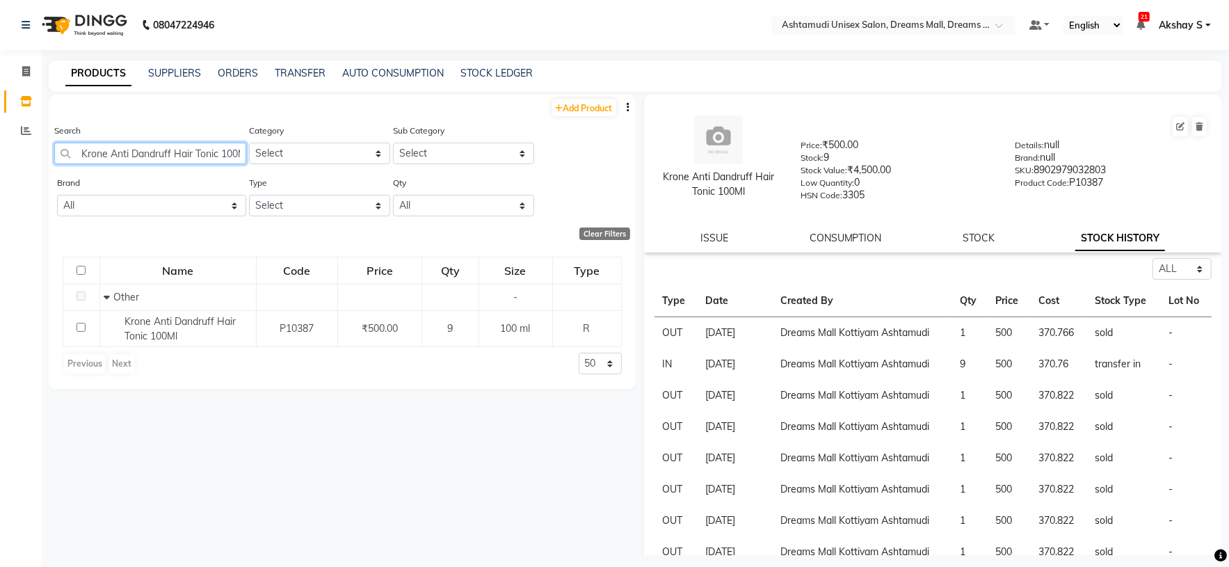
click at [156, 153] on input "Krone Anti Dandruff Hair Tonic 100Ml" at bounding box center [150, 154] width 192 height 22
click at [156, 151] on input "Krone Anti Dandruff Hair Tonic 100Ml" at bounding box center [150, 154] width 192 height 22
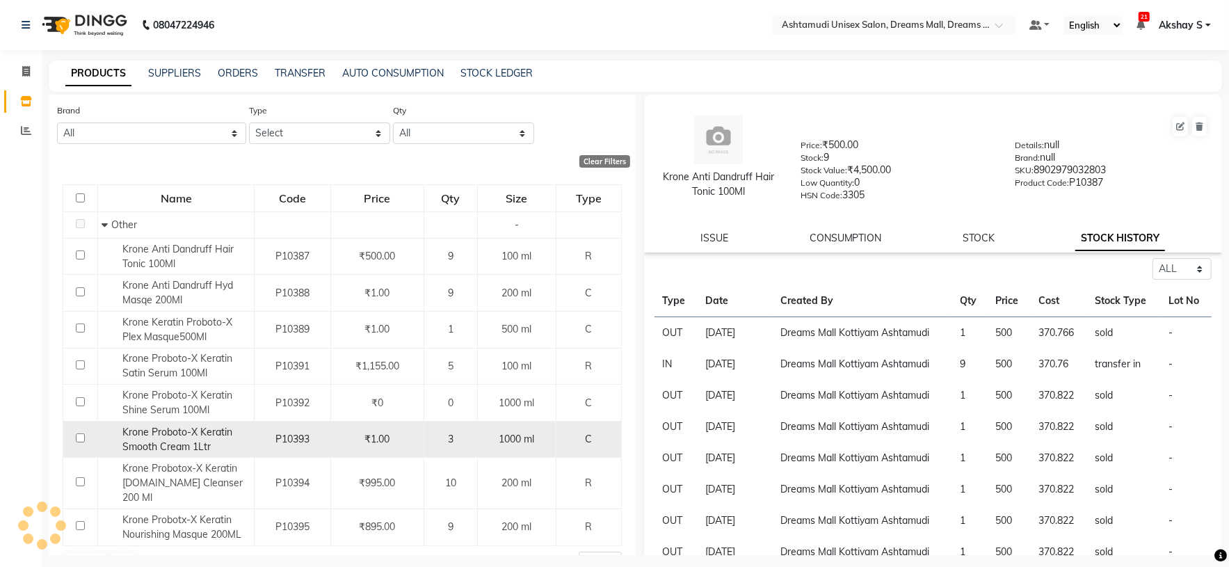
scroll to position [93, 0]
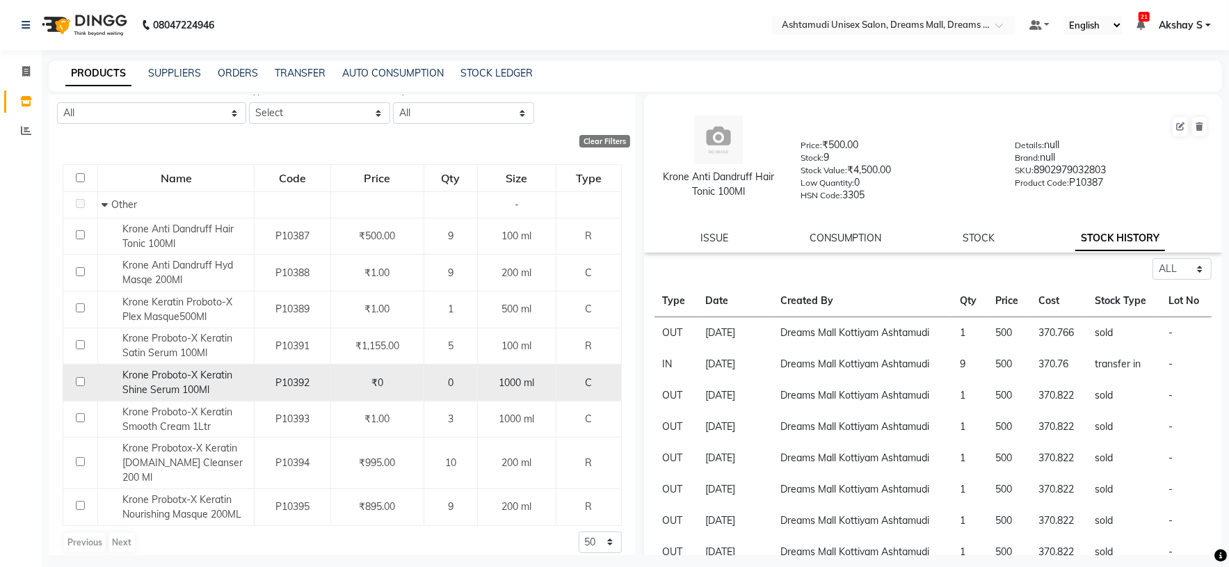
type input "krone"
click at [186, 394] on span "Krone Proboto-X Keratin Shine Serum 100Ml" at bounding box center [177, 382] width 110 height 27
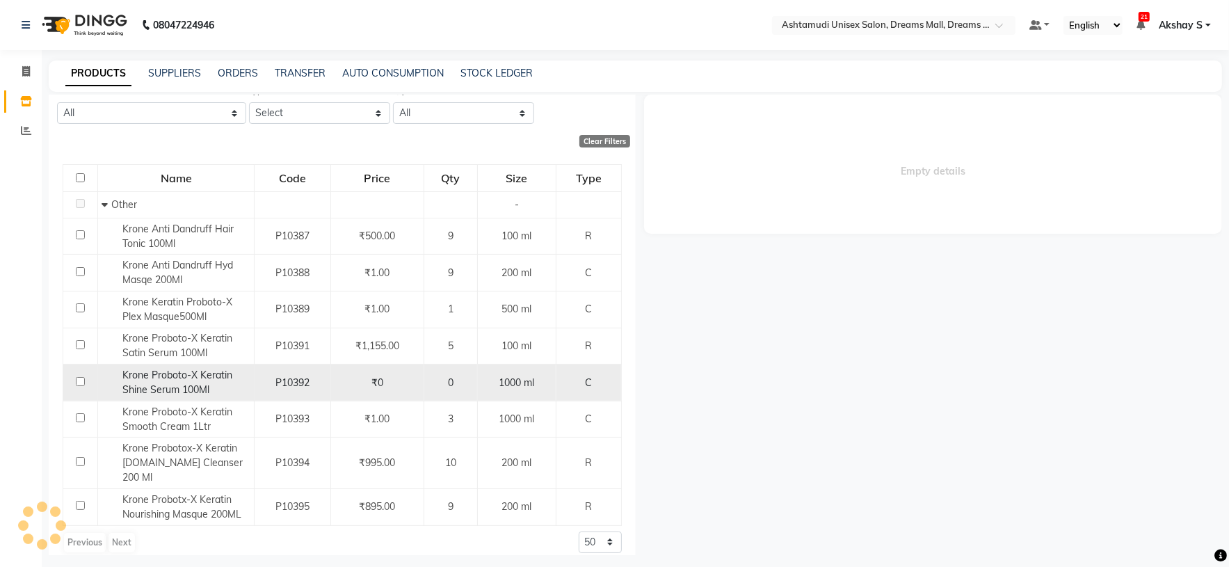
select select "all"
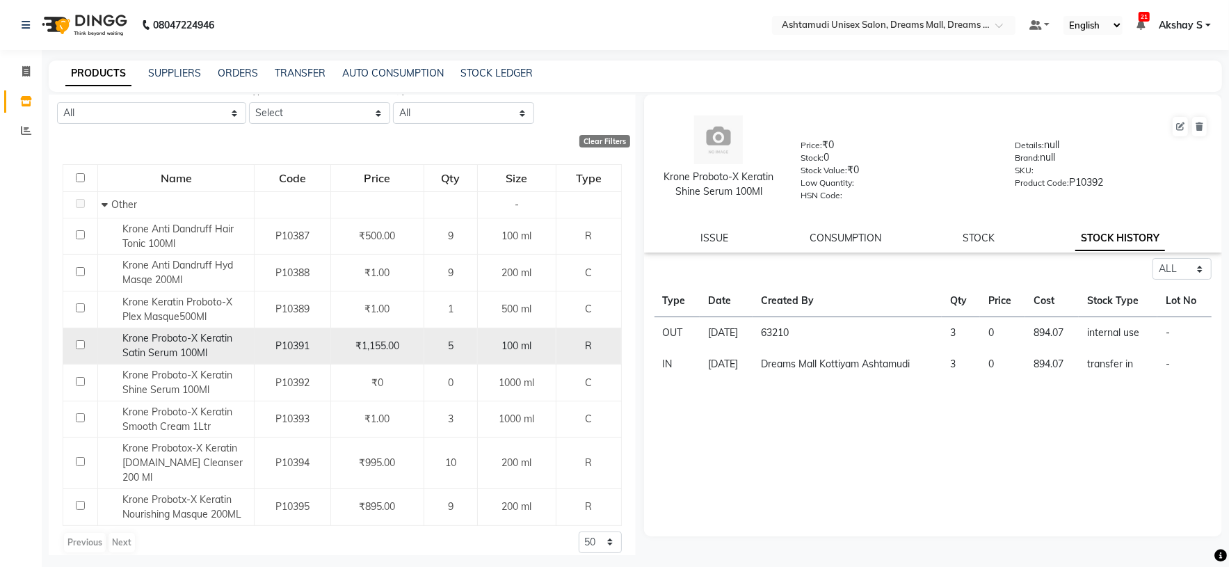
click at [190, 339] on span "Krone Proboto-X Keratin Satin Serum 100Ml" at bounding box center [177, 345] width 110 height 27
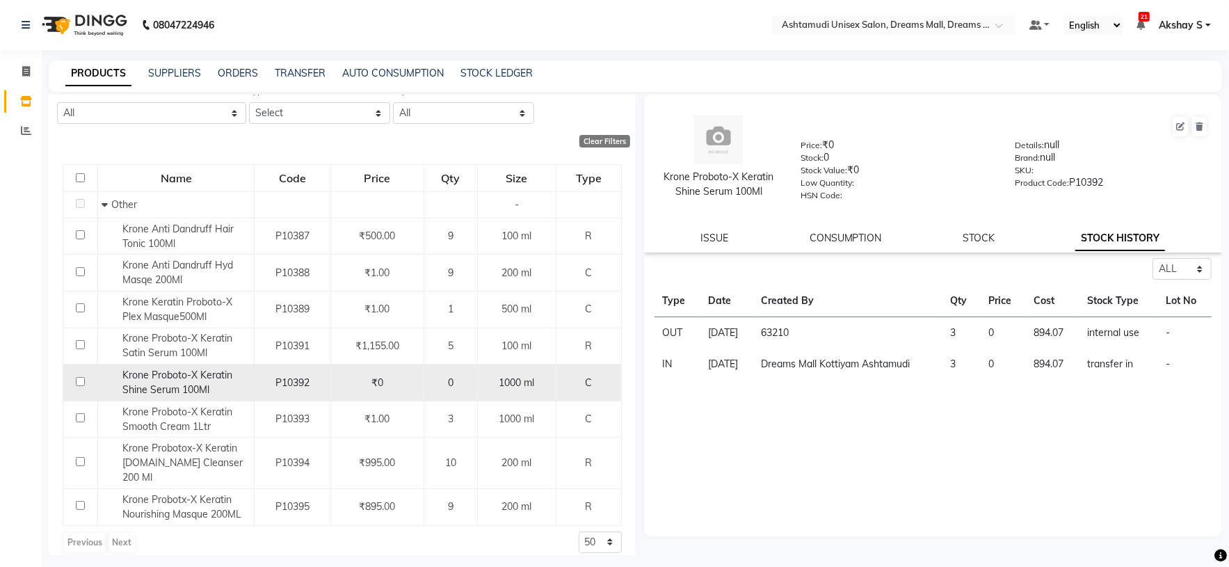
select select "all"
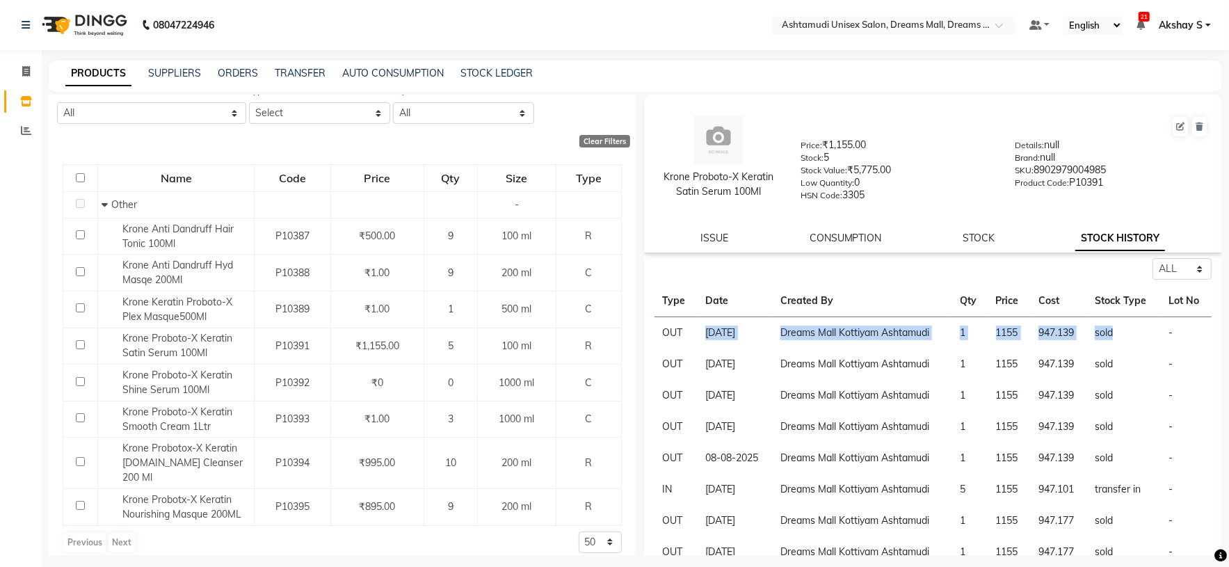
drag, startPoint x: 698, startPoint y: 333, endPoint x: 1111, endPoint y: 344, distance: 412.6
click at [1111, 344] on tr "OUT 30-08-2025 Dreams Mall Kottiyam Ashtamudi 1 1155 947.139 sold -" at bounding box center [934, 333] width 558 height 32
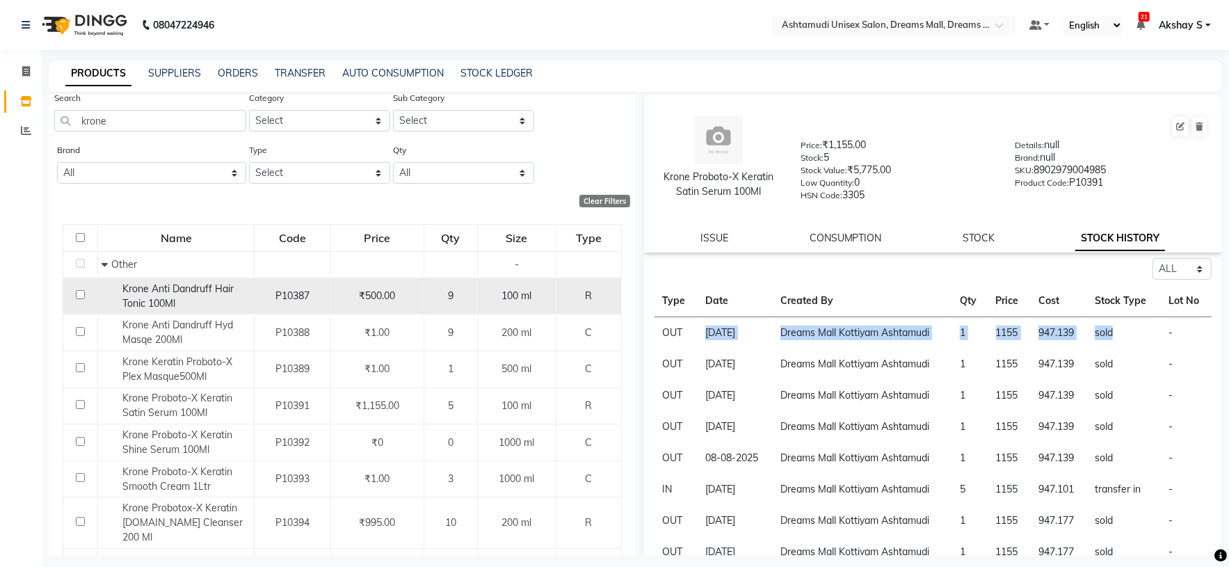
scroll to position [0, 0]
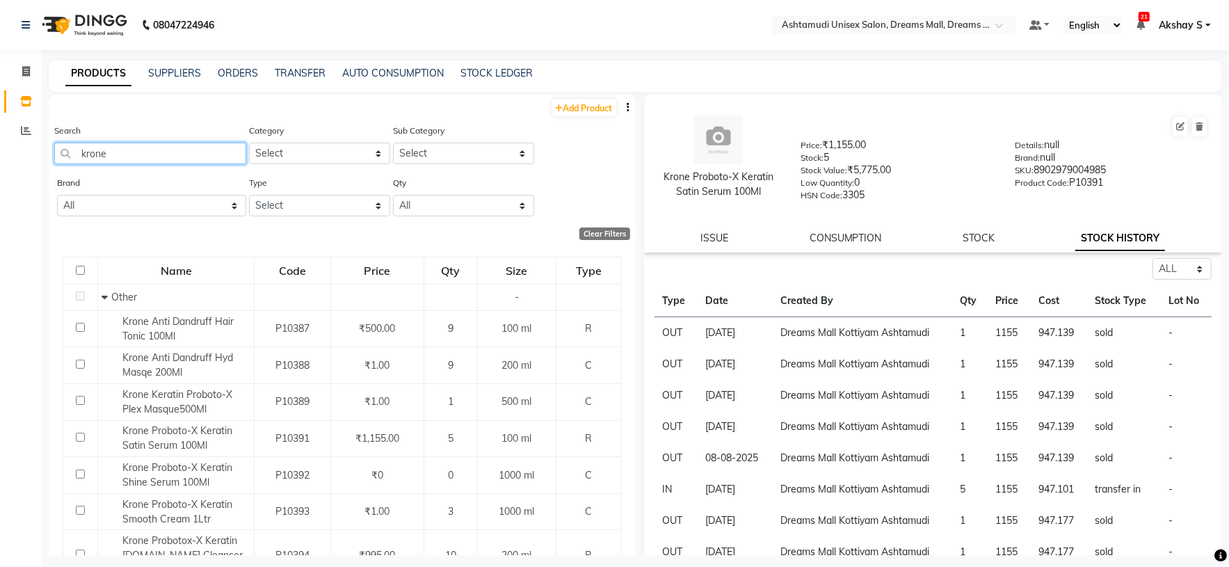
drag, startPoint x: 163, startPoint y: 148, endPoint x: 31, endPoint y: 160, distance: 132.7
click at [31, 160] on app-home "08047224946 Select Location × Ashtamudi Unisex Salon, Dreams Mall, Dreams Mall …" at bounding box center [614, 288] width 1229 height 576
paste input "Sch Bc Cp Frizz Away Shampoo 250Ml"
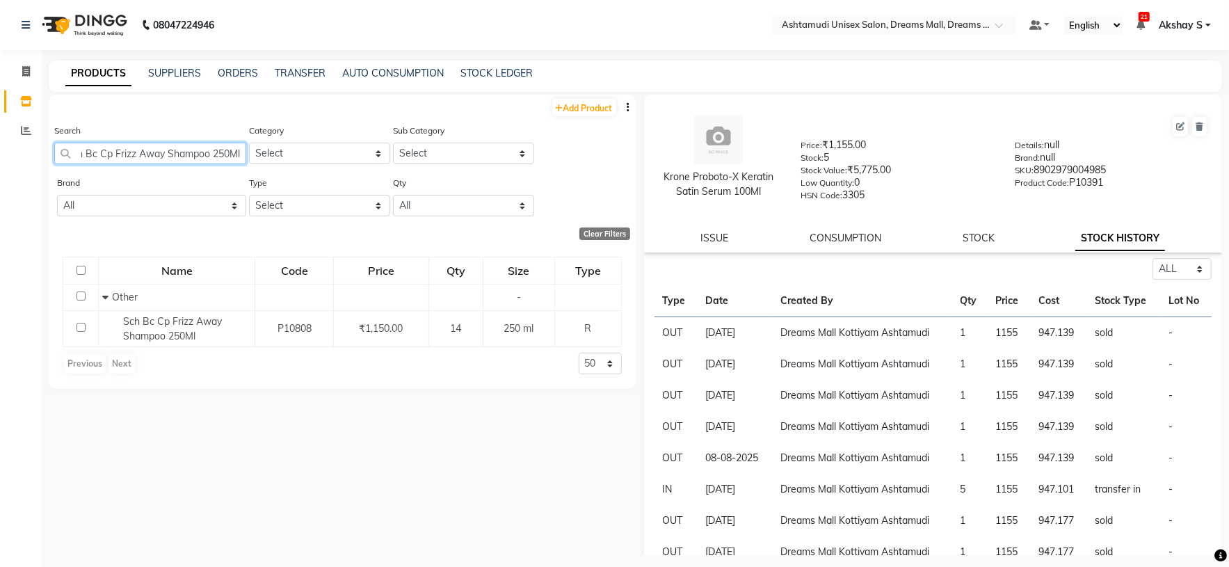
scroll to position [0, 16]
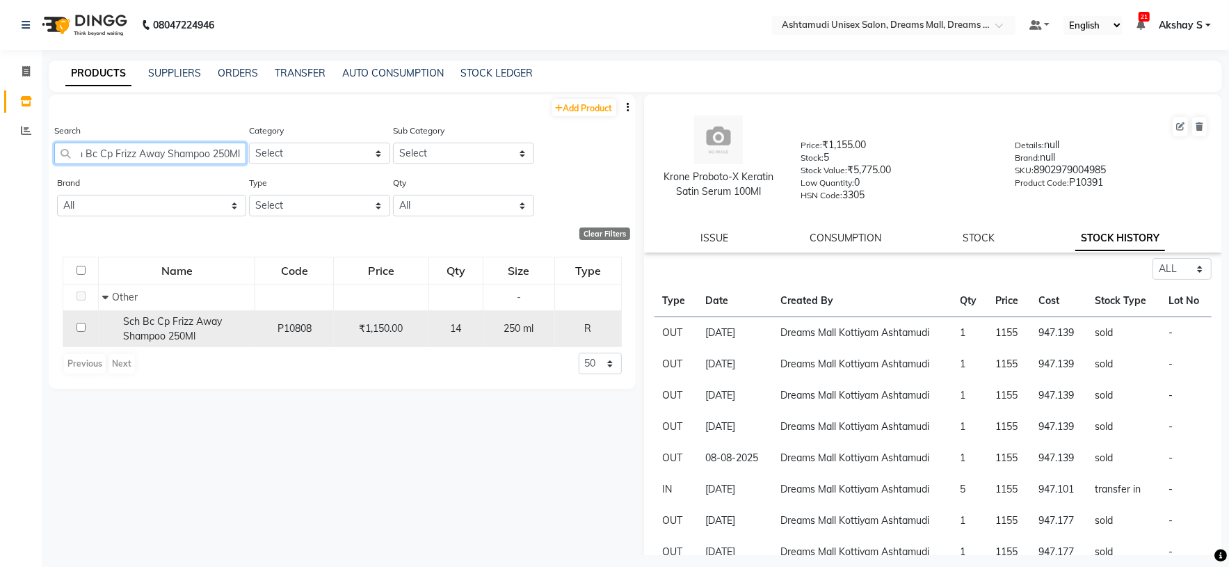
type input "Sch Bc Cp Frizz Away Shampoo 250Ml"
click at [178, 336] on span "Sch Bc Cp Frizz Away Shampoo 250Ml" at bounding box center [172, 328] width 99 height 27
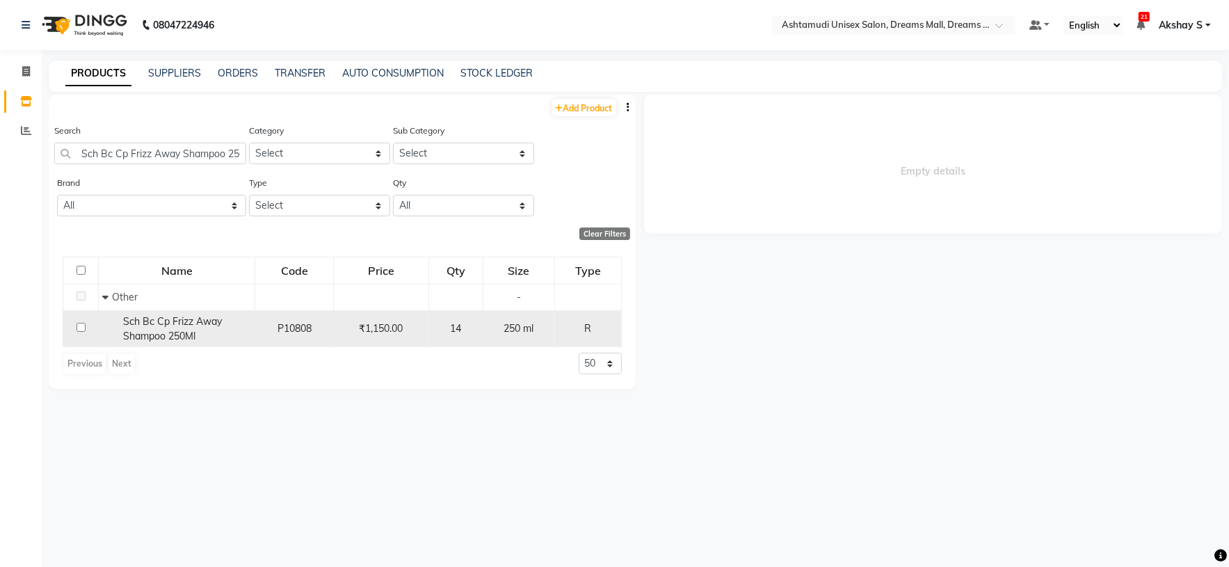
select select "all"
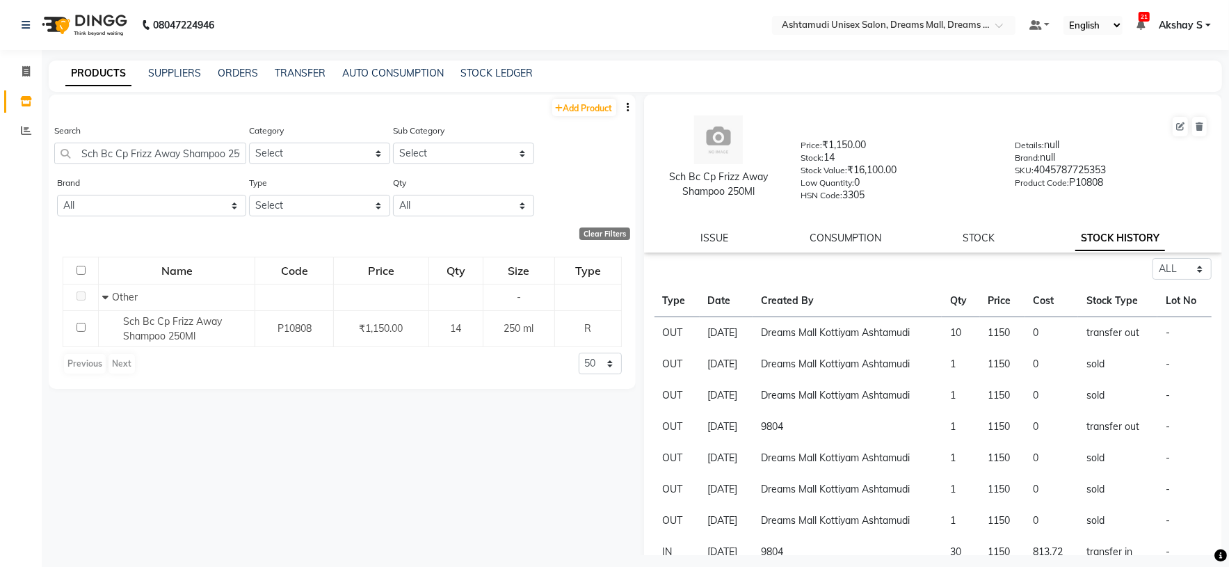
click at [1115, 239] on link "STOCK HISTORY" at bounding box center [1120, 238] width 90 height 25
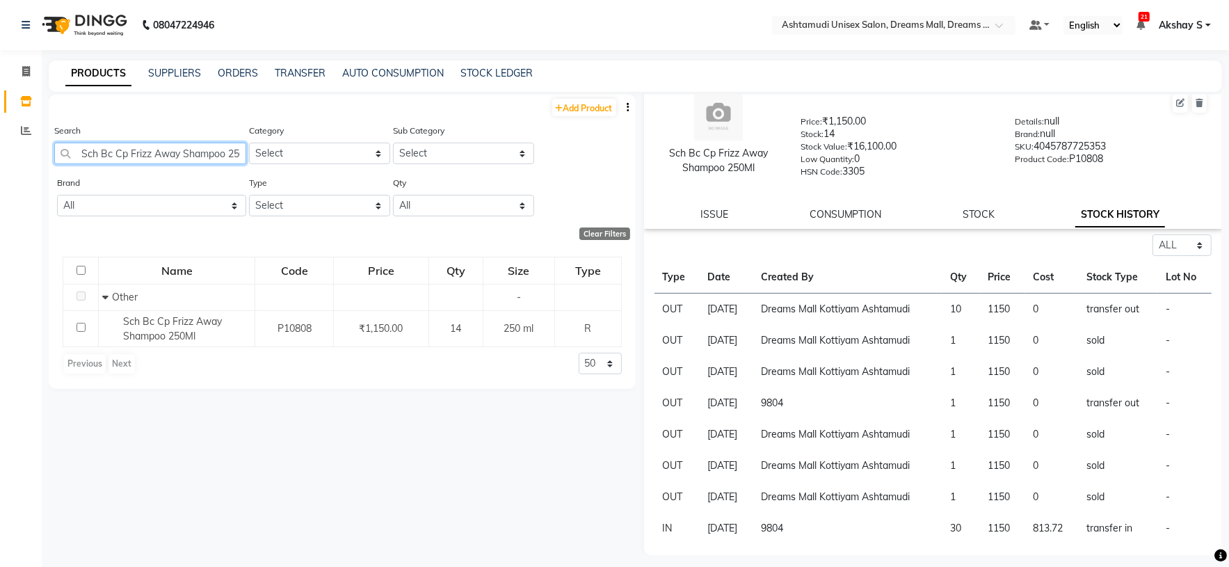
click at [140, 150] on input "Sch Bc Cp Frizz Away Shampoo 250Ml" at bounding box center [150, 154] width 192 height 22
paste input "Peptide Repair Rescue Shampoo 250"
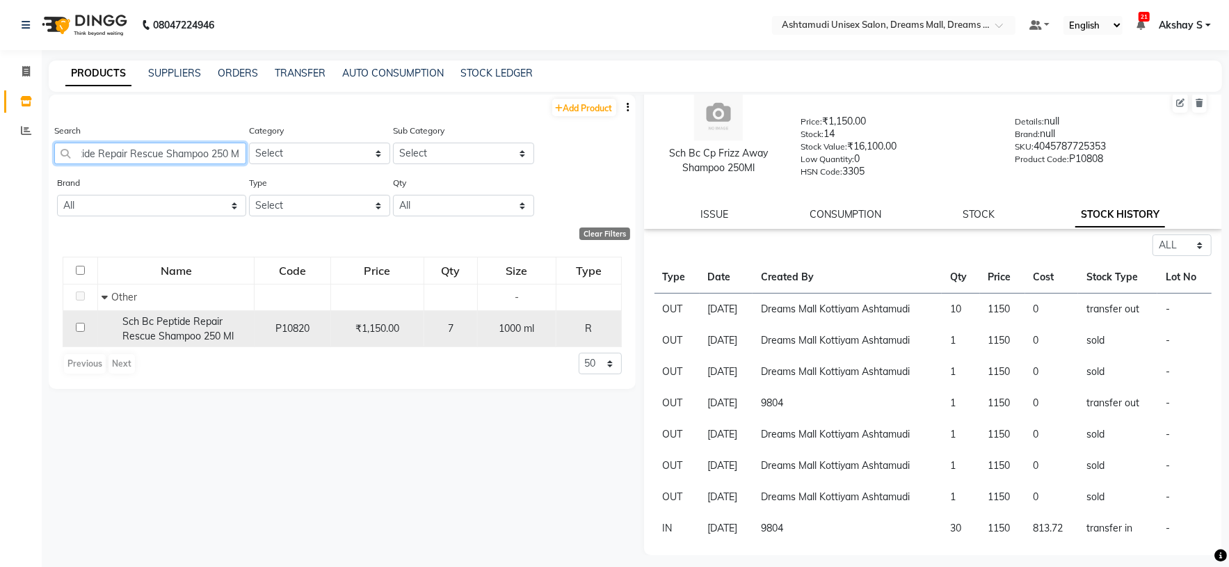
type input "Sch Bc Peptide Repair Rescue Shampoo 250 Ml"
click at [199, 330] on div "Sch Bc Peptide Repair Rescue Shampoo 250 Ml" at bounding box center [176, 328] width 149 height 29
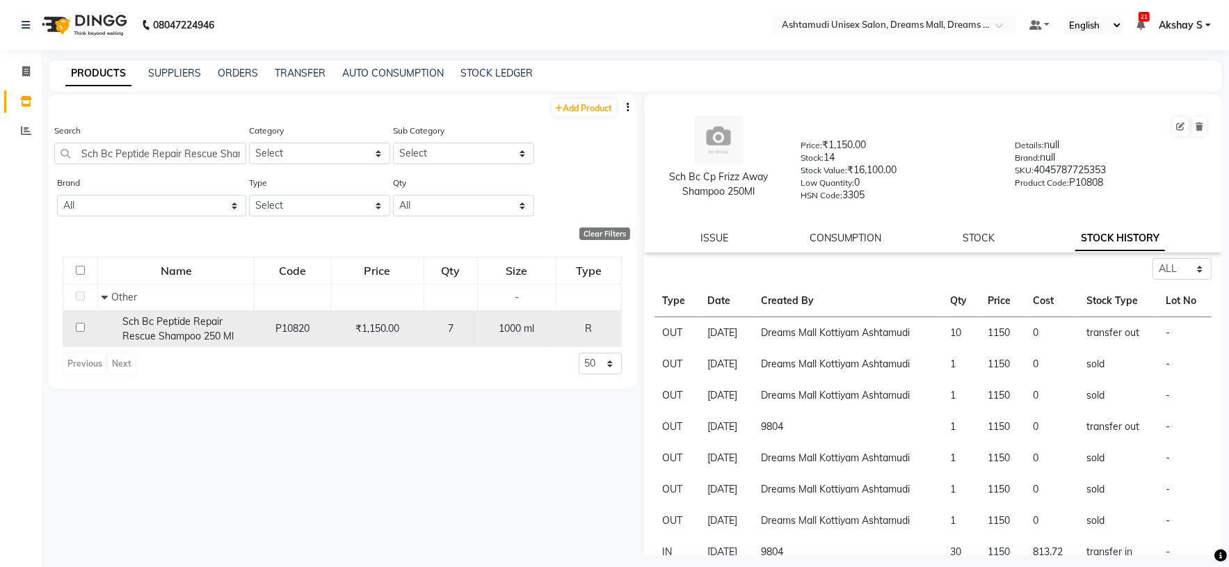
select select "all"
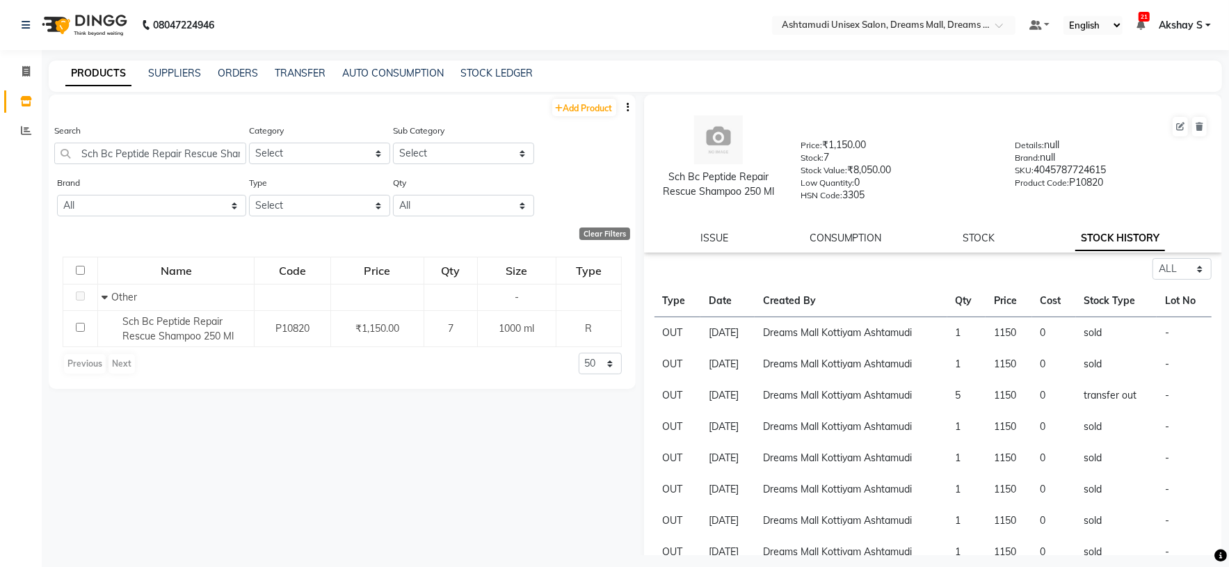
click at [1107, 236] on link "STOCK HISTORY" at bounding box center [1120, 238] width 90 height 25
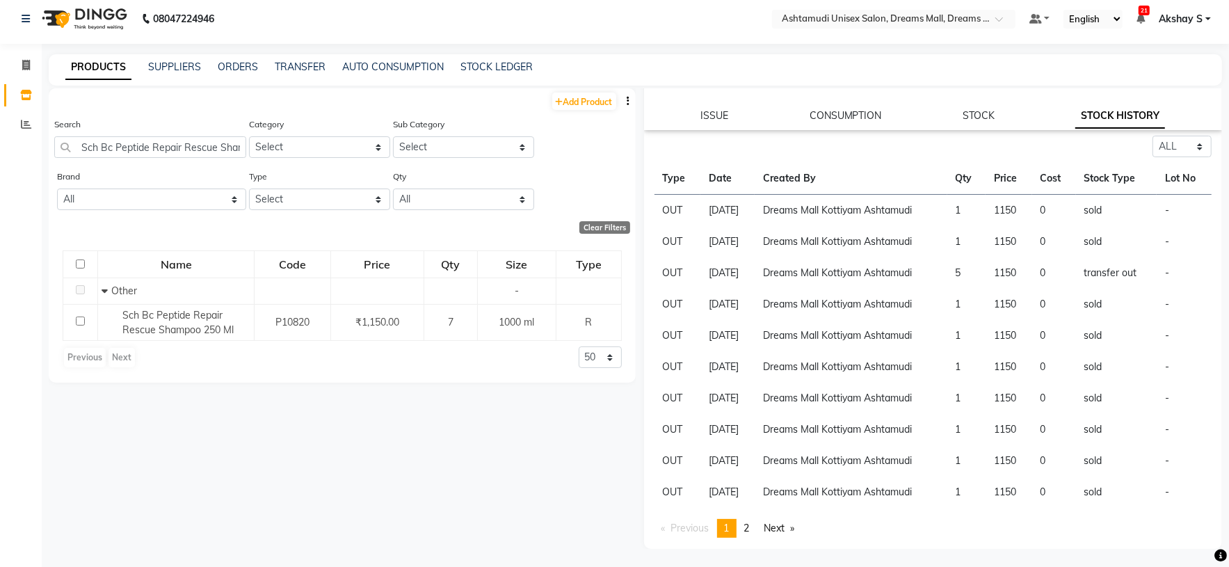
scroll to position [8, 0]
click at [787, 522] on link "Next page" at bounding box center [779, 526] width 45 height 19
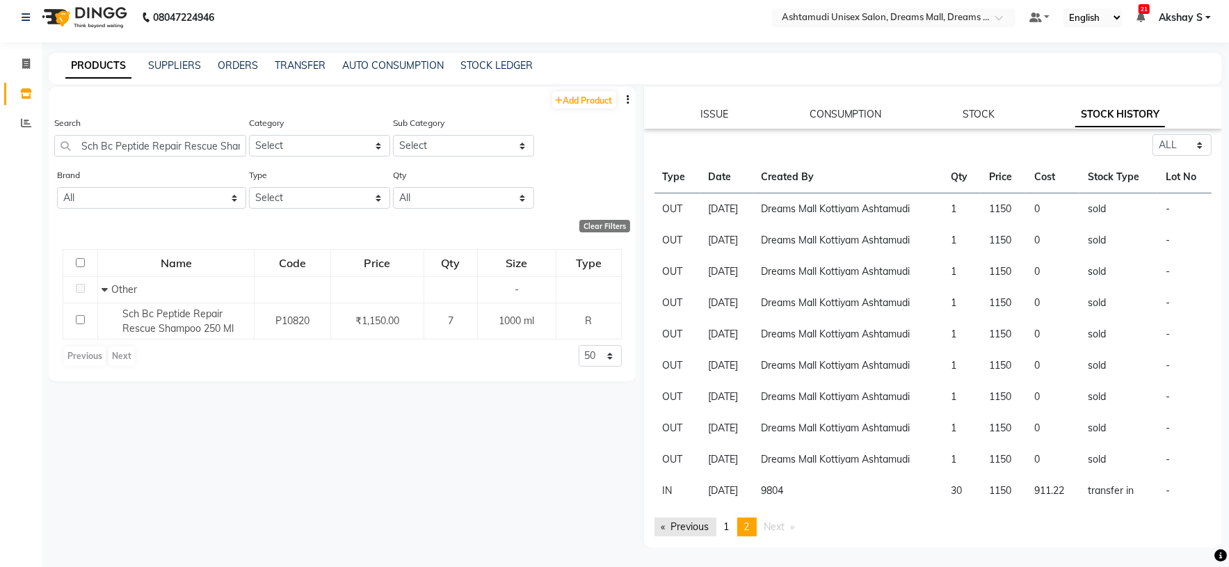
click at [680, 528] on link "Previous page" at bounding box center [686, 526] width 62 height 19
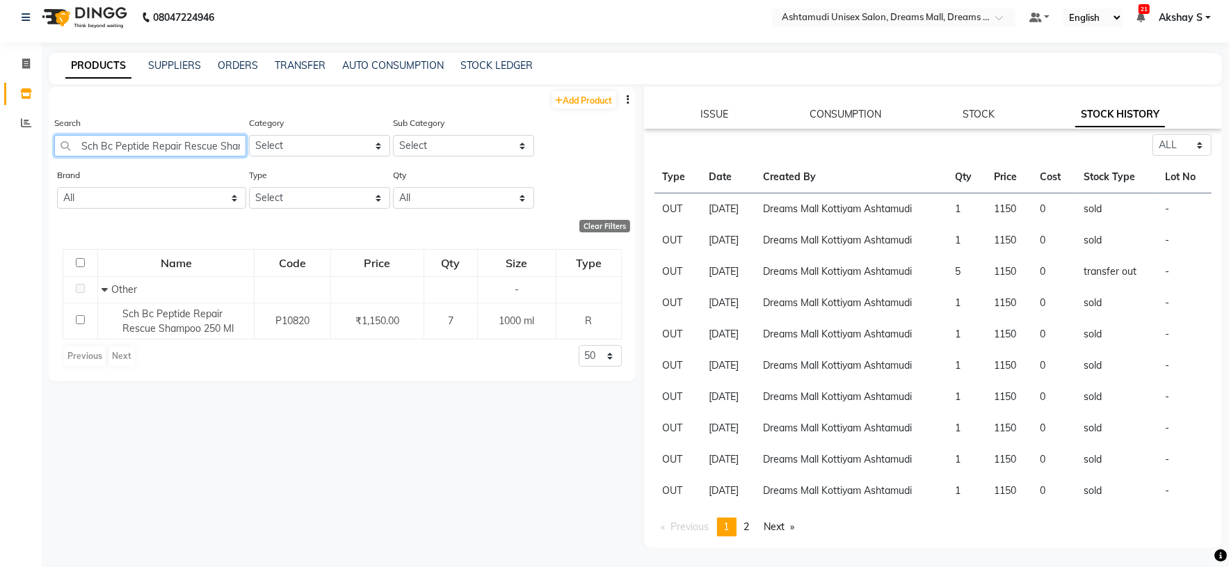
click at [199, 141] on input "Sch Bc Peptide Repair Rescue Shampoo 250 Ml" at bounding box center [150, 146] width 192 height 22
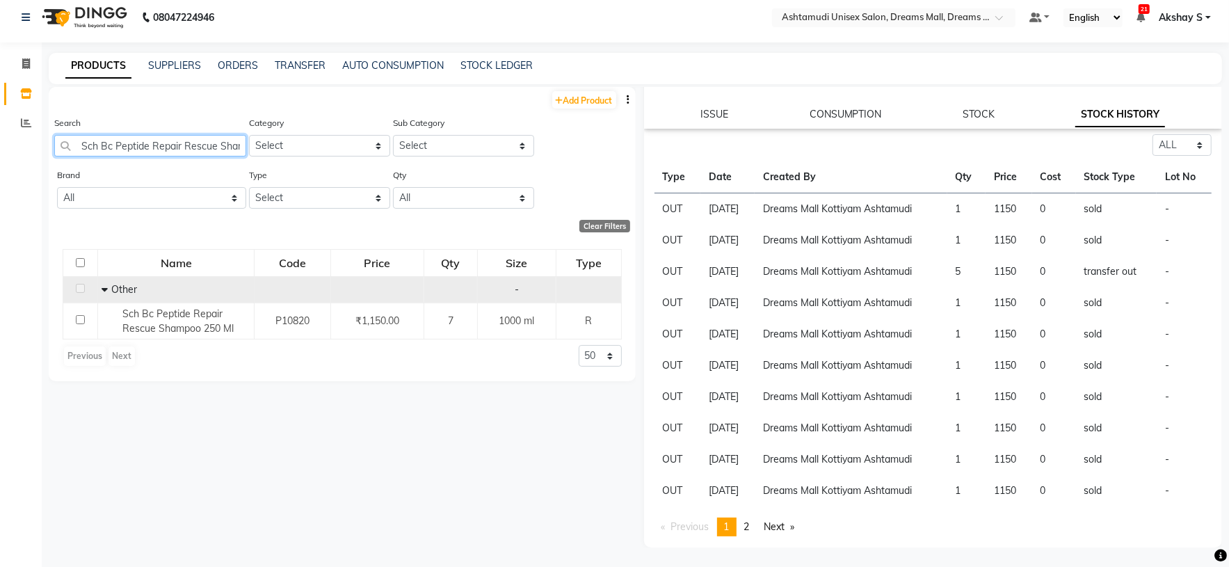
paste input "CH BC Volume Boost Conditioner Creatine 200m"
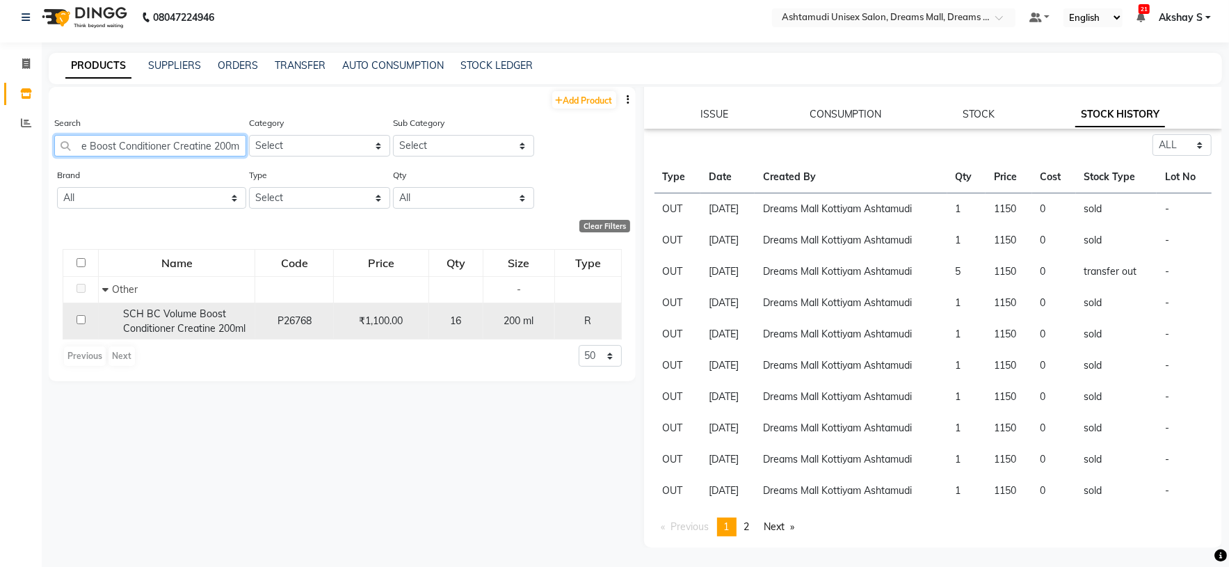
type input "SCH BC Volume Boost Conditioner Creatine 200ml"
click at [216, 307] on span "SCH BC Volume Boost Conditioner Creatine 200ml" at bounding box center [184, 320] width 122 height 27
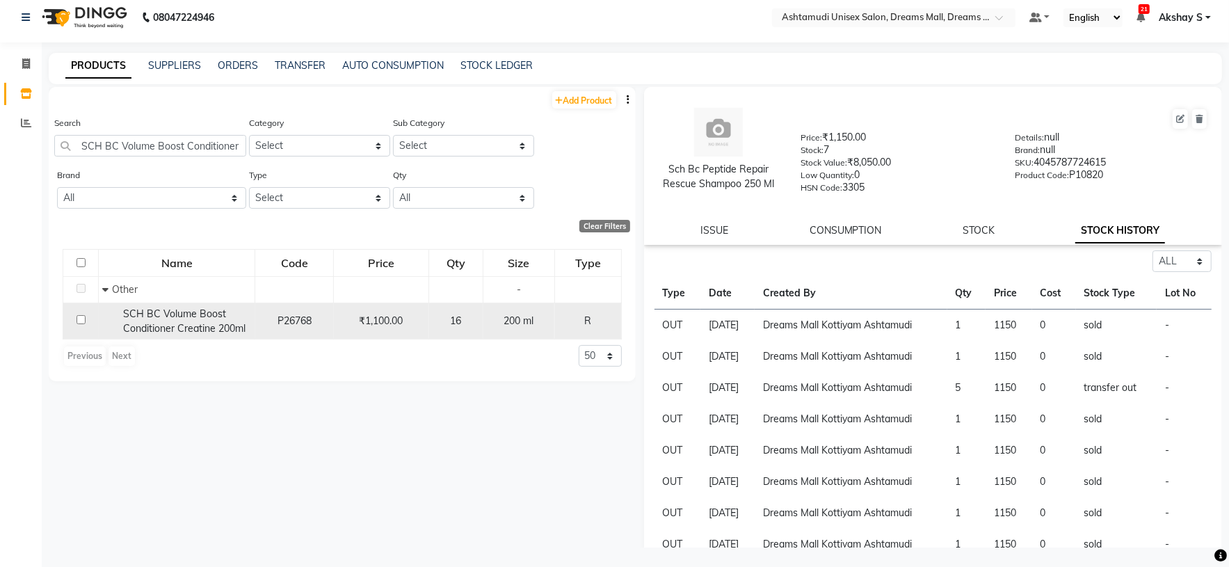
select select "all"
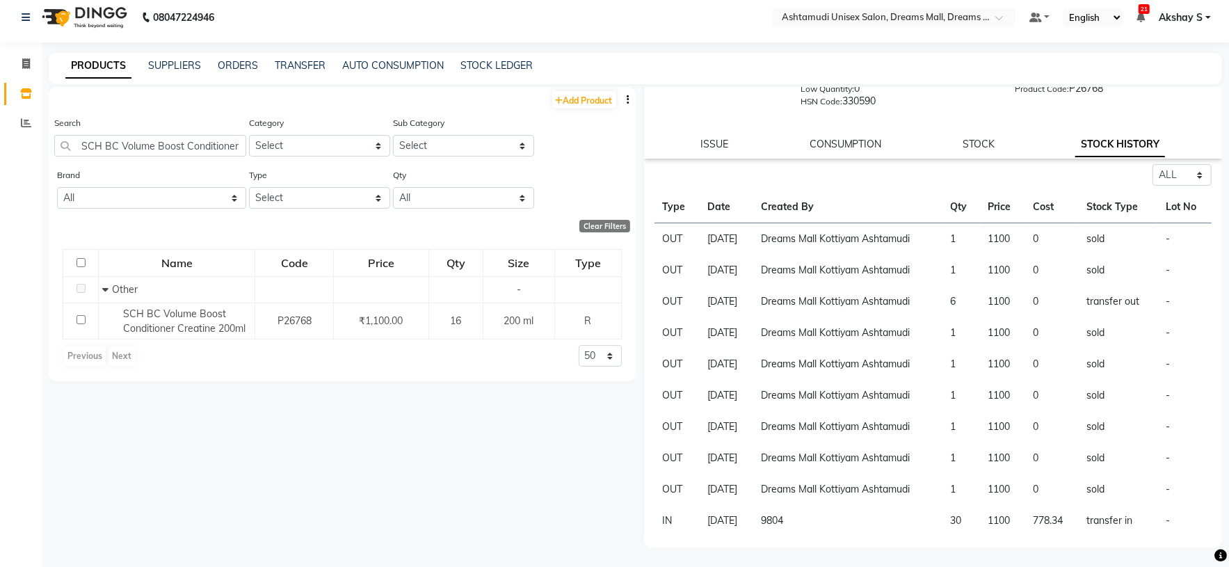
scroll to position [87, 0]
click at [152, 138] on input "SCH BC Volume Boost Conditioner Creatine 200ml" at bounding box center [150, 146] width 192 height 22
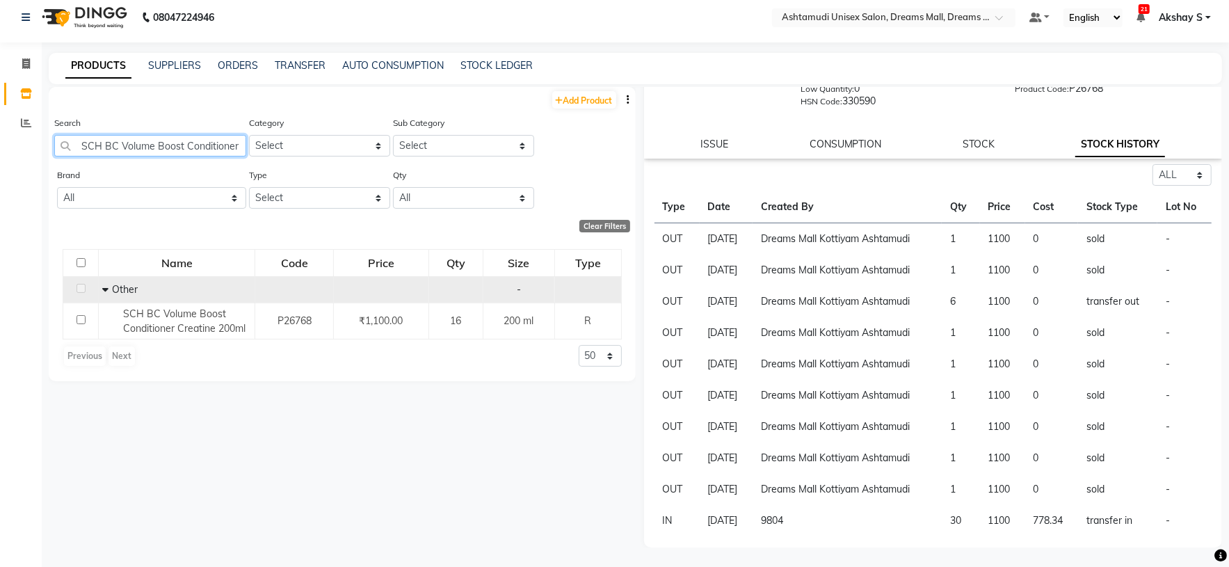
paste input "Repair Rescue Conditioner"
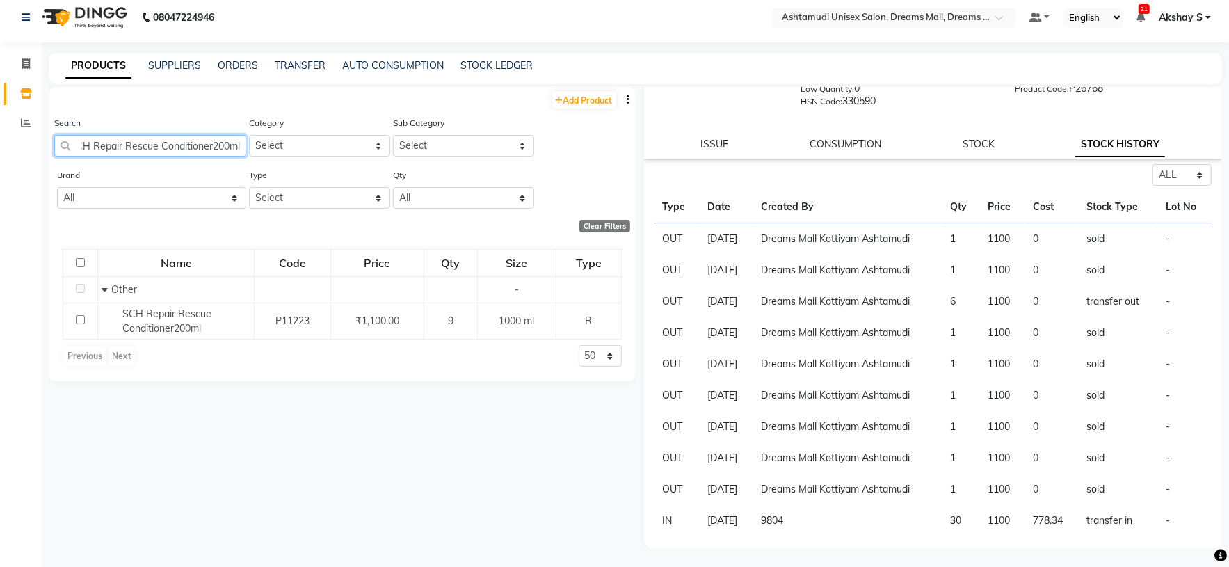
type input "SCH Repair Rescue Conditioner200ml"
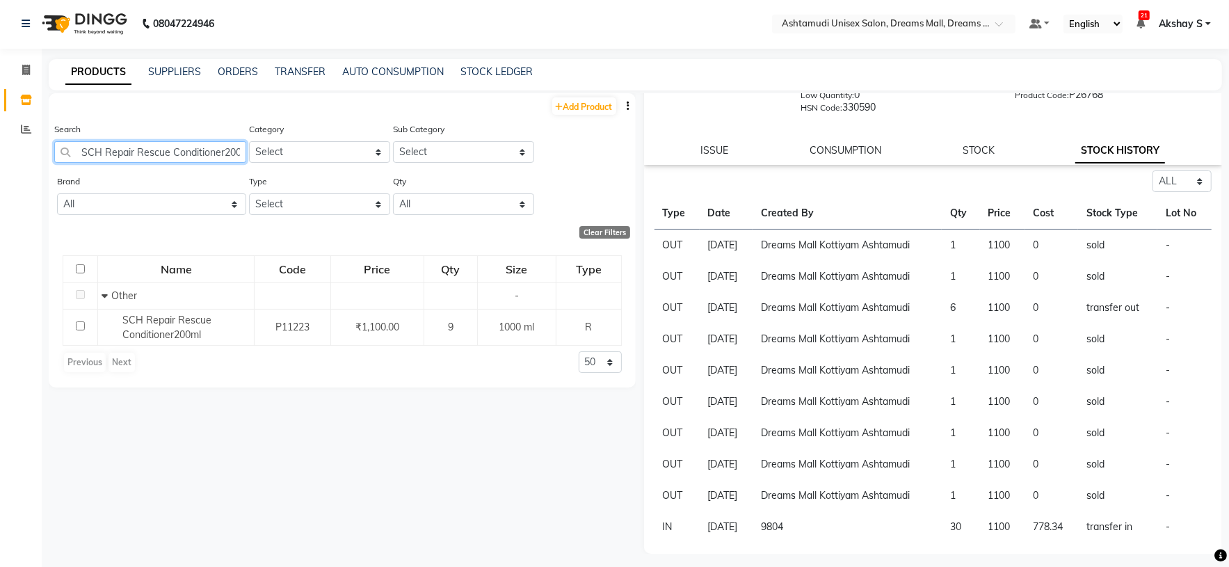
scroll to position [0, 0]
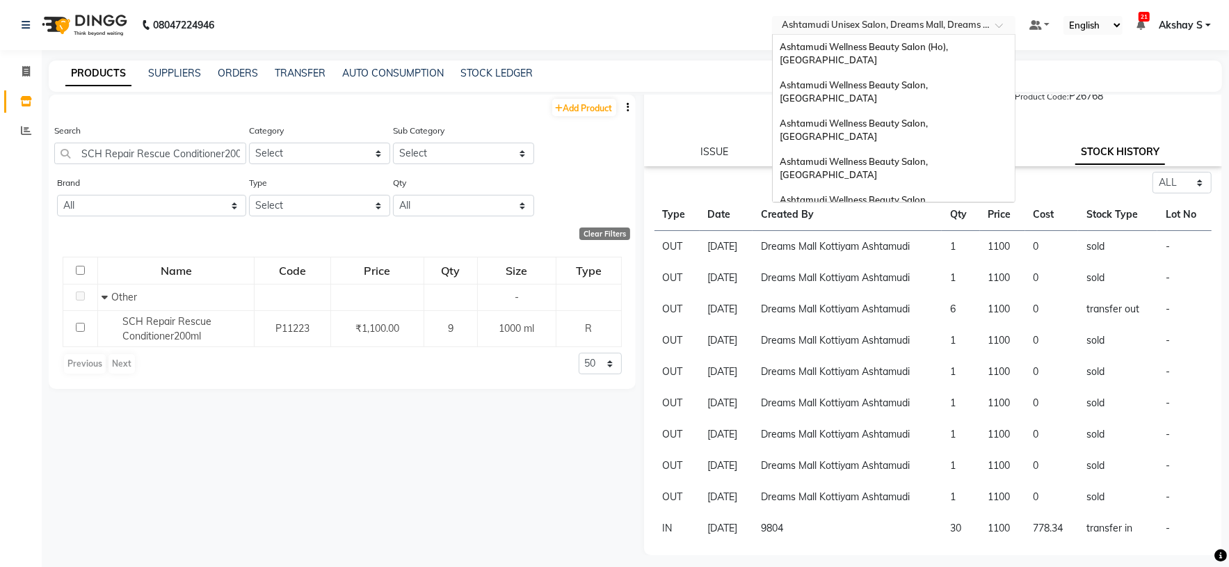
click at [983, 31] on div at bounding box center [893, 26] width 243 height 14
click at [930, 79] on span "Ashtamudi Wellness Beauty Salon, Kowdiar" at bounding box center [855, 91] width 150 height 25
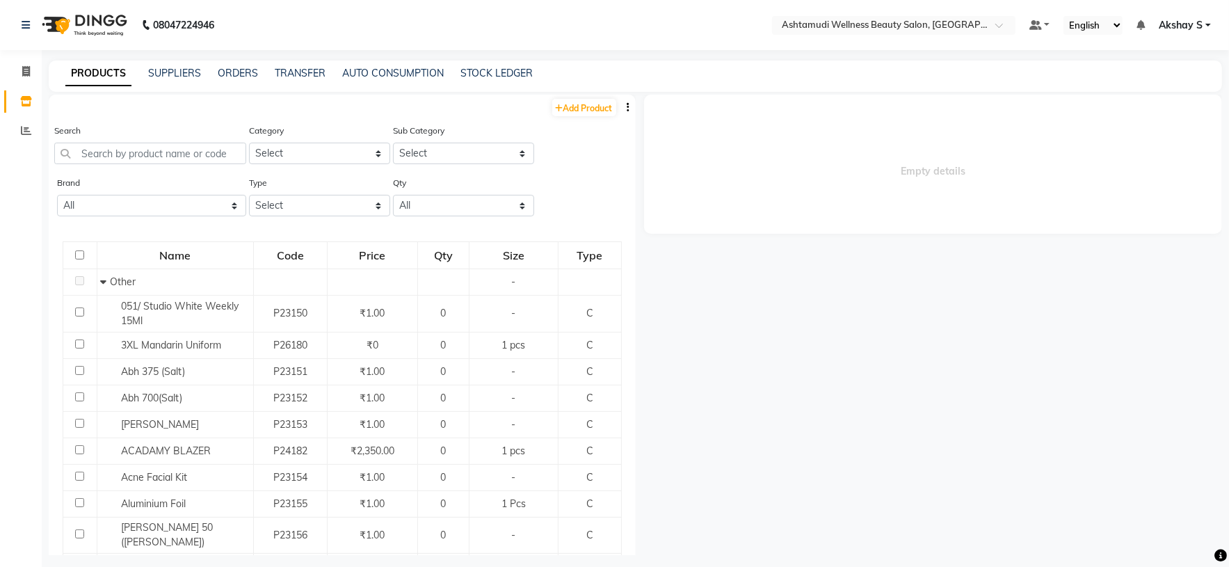
click at [622, 104] on button "button" at bounding box center [629, 107] width 14 height 15
click at [584, 118] on div "EXPORT" at bounding box center [568, 115] width 45 height 17
click at [956, 16] on div "Select Location × Ashtamudi Wellness Beauty Salon, [GEOGRAPHIC_DATA]" at bounding box center [893, 25] width 243 height 19
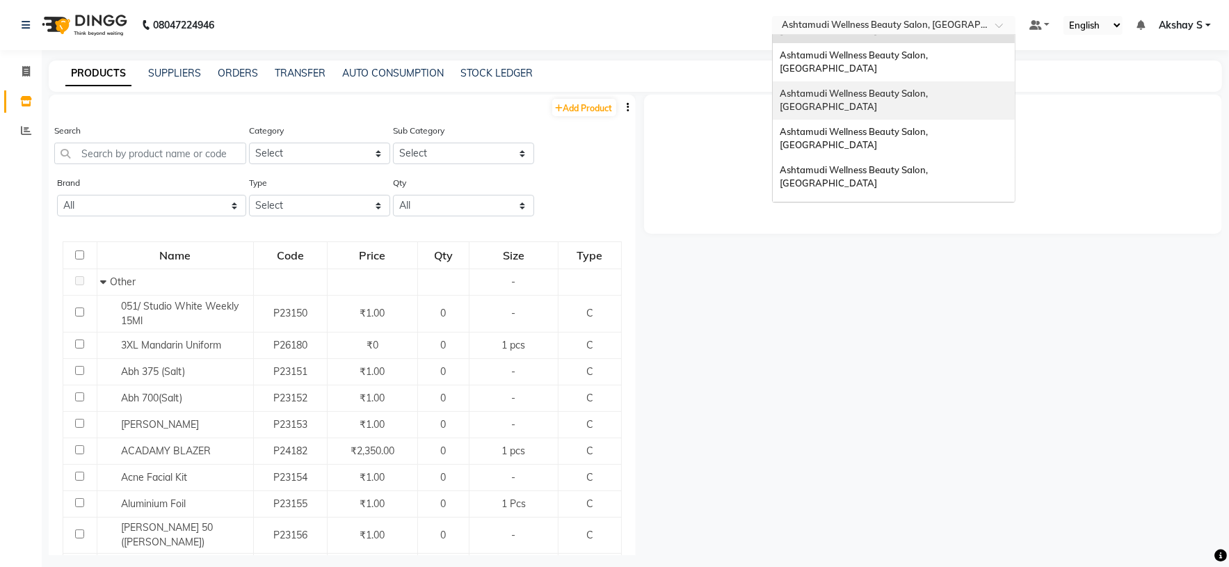
scroll to position [104, 0]
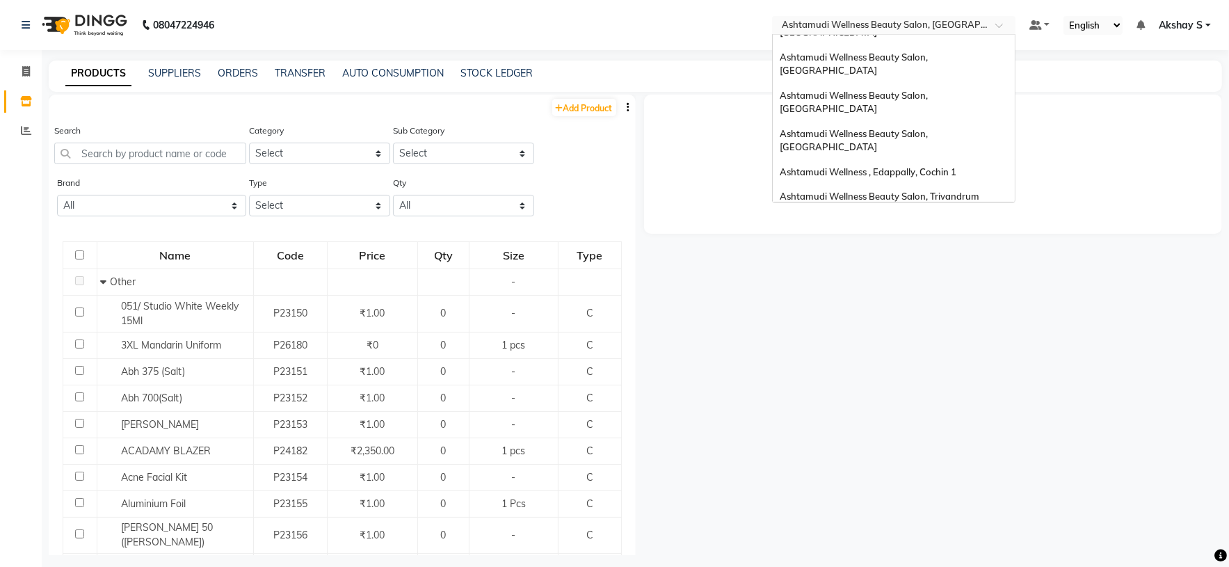
click at [941, 248] on div "Ashtamudi Welness Beauty Salon, [GEOGRAPHIC_DATA]" at bounding box center [894, 267] width 242 height 38
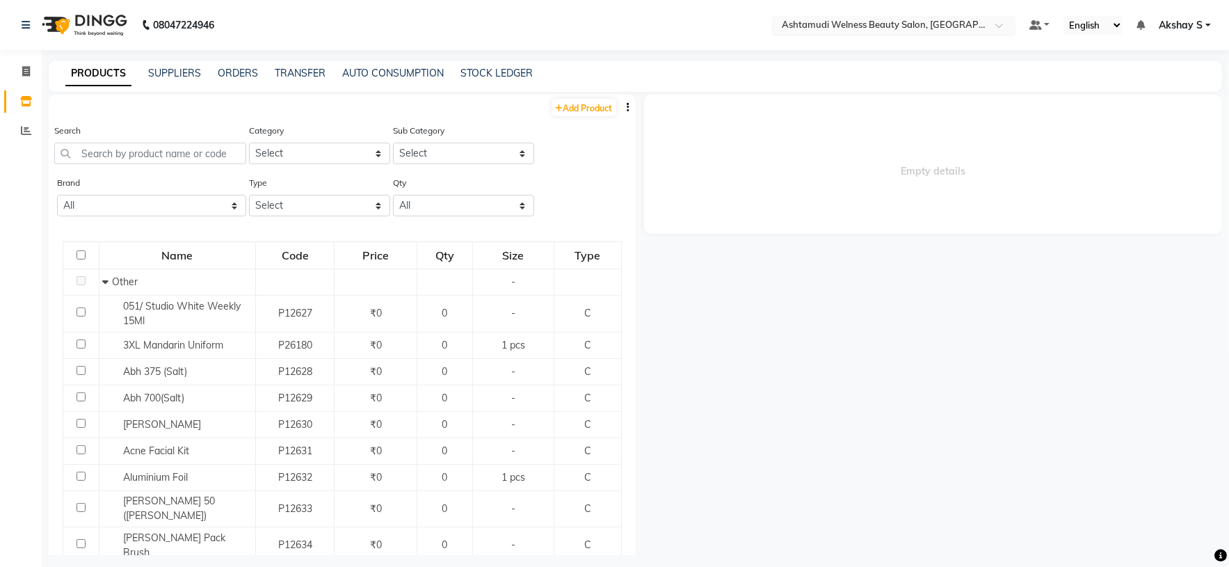
click at [930, 21] on input "text" at bounding box center [880, 26] width 202 height 14
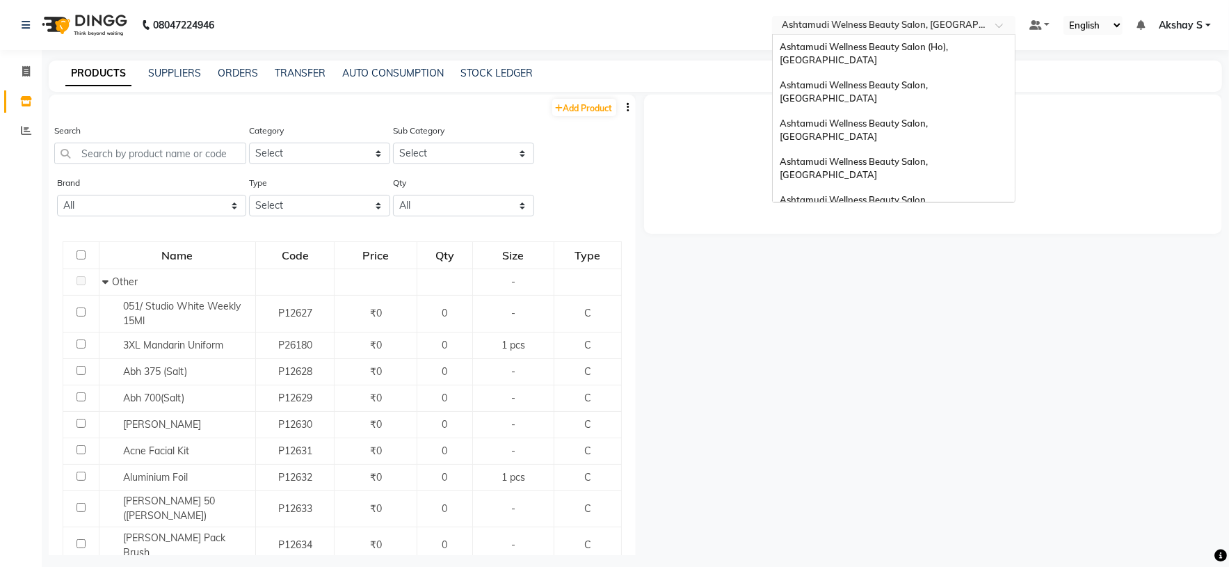
scroll to position [217, 0]
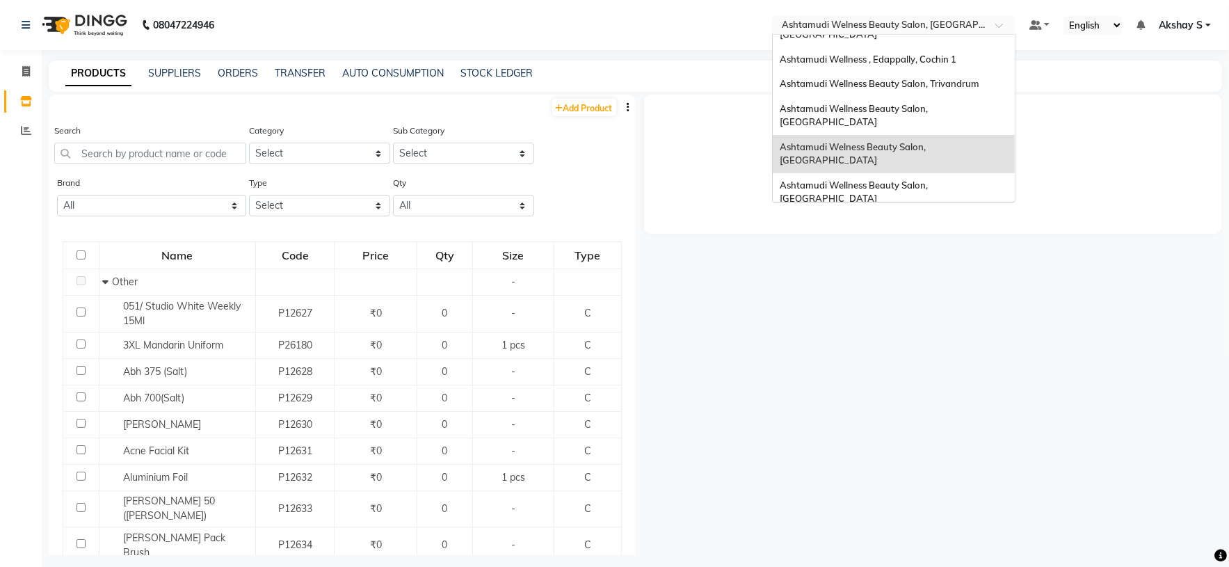
click at [917, 141] on span "Ashtamudi Welness Beauty Salon, [GEOGRAPHIC_DATA]" at bounding box center [854, 153] width 148 height 25
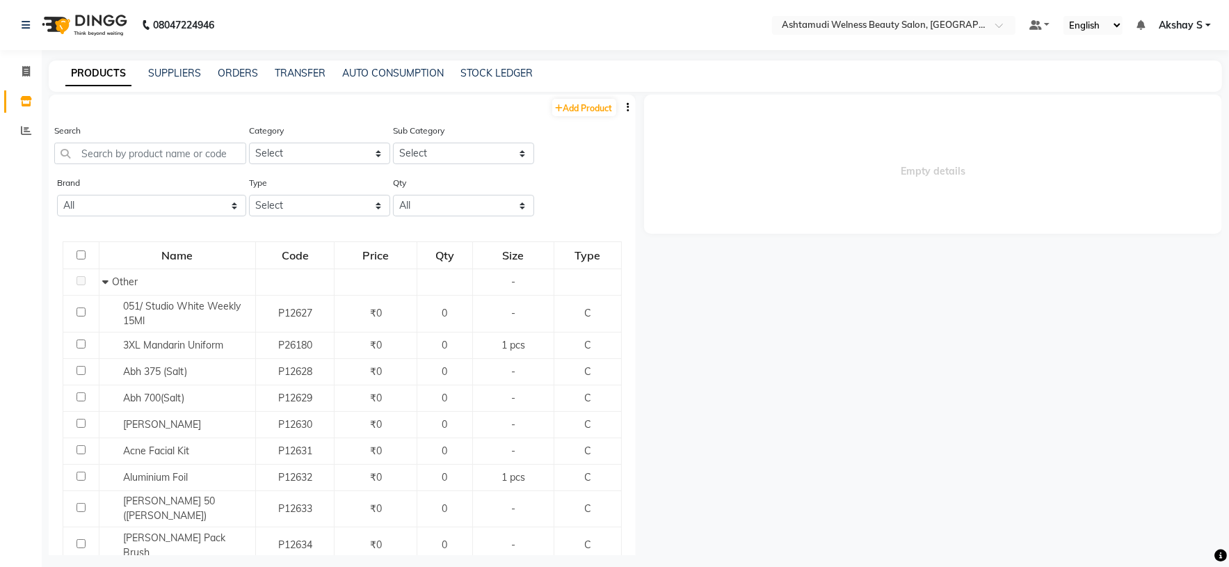
click at [622, 106] on button "button" at bounding box center [629, 107] width 14 height 15
click at [582, 119] on div "EXPORT" at bounding box center [568, 115] width 45 height 17
click at [293, 74] on link "TRANSFER" at bounding box center [300, 73] width 51 height 13
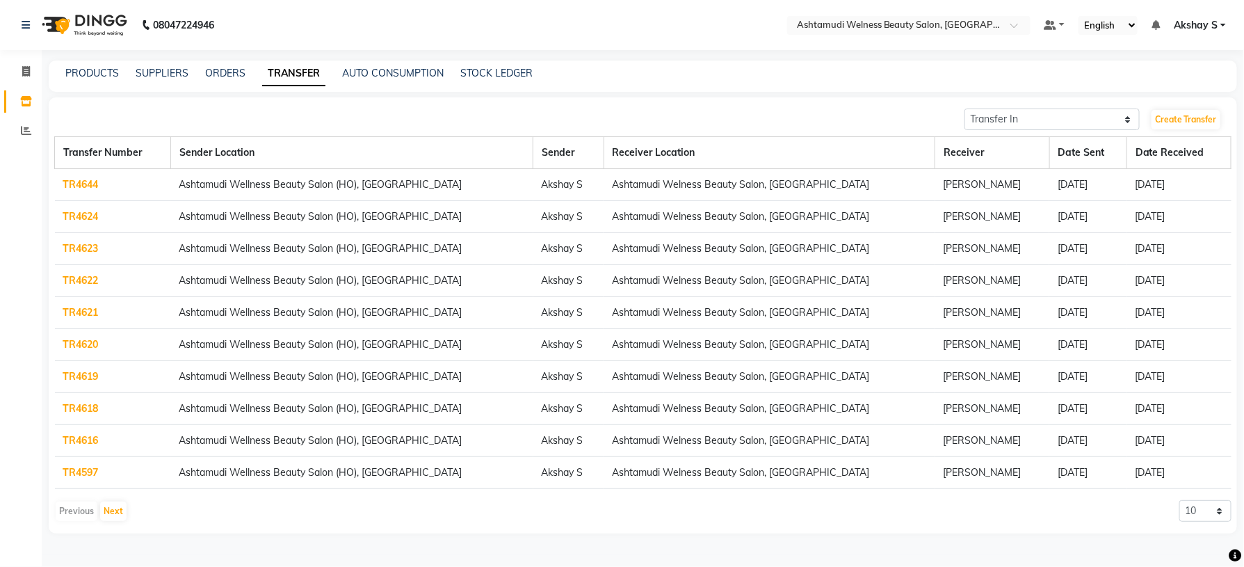
click at [78, 410] on link "TR4618" at bounding box center [80, 408] width 35 height 13
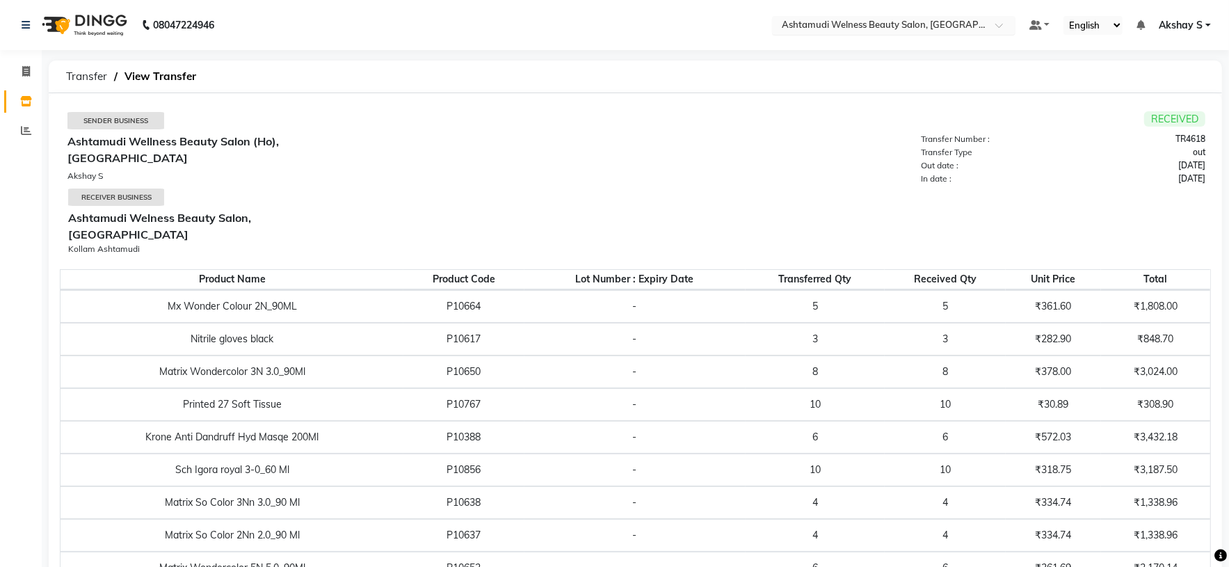
click at [995, 24] on span at bounding box center [1003, 29] width 17 height 14
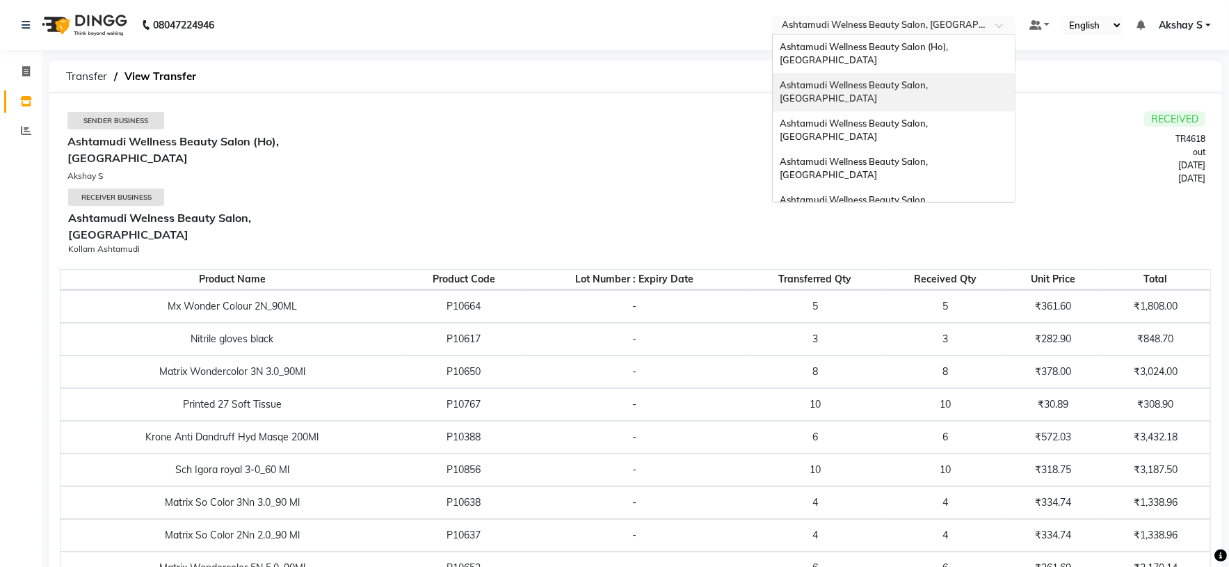
drag, startPoint x: 964, startPoint y: 66, endPoint x: 920, endPoint y: 145, distance: 90.6
click at [963, 73] on div "Ashtamudi Wellness Beauty Salon, [GEOGRAPHIC_DATA]" at bounding box center [894, 92] width 242 height 38
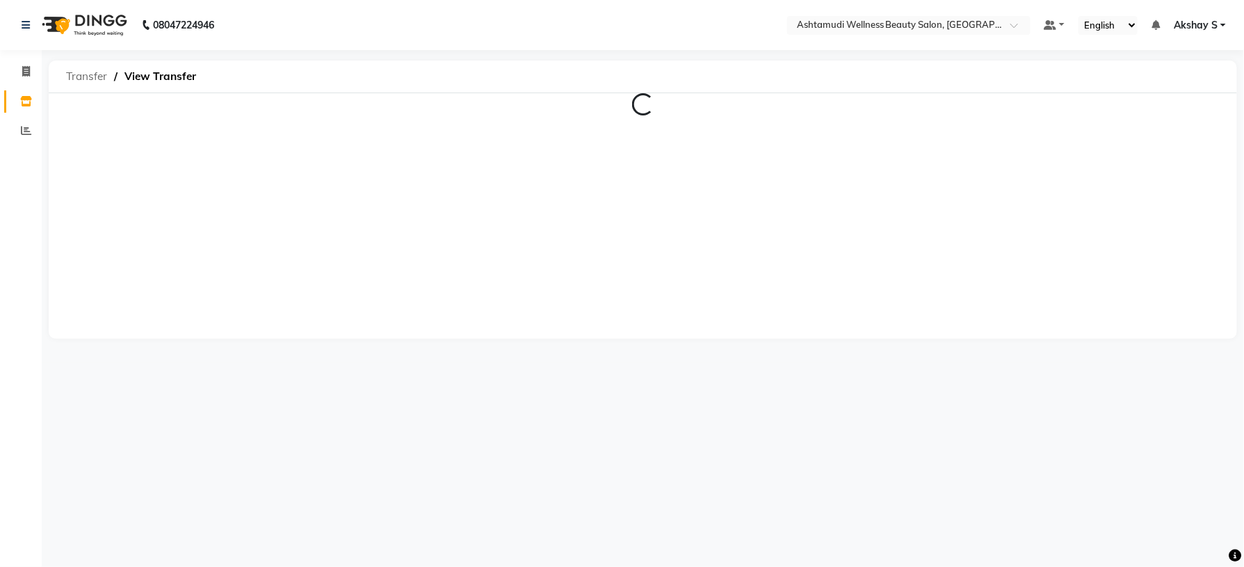
click at [93, 80] on span "Transfer" at bounding box center [86, 76] width 55 height 25
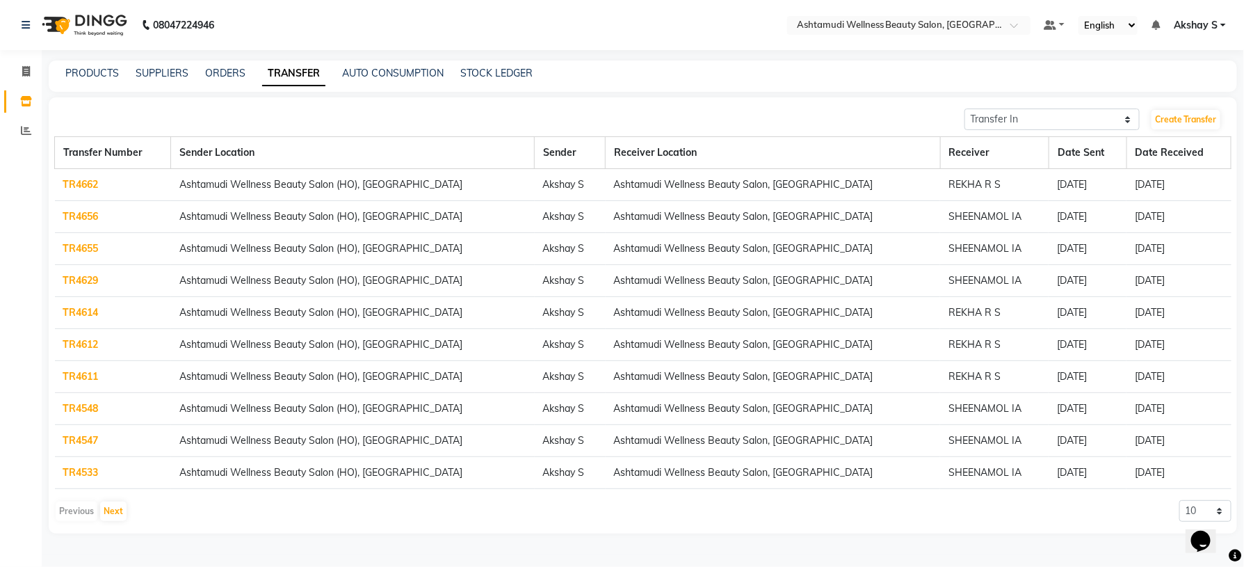
click at [83, 81] on div "PRODUCTS SUPPLIERS ORDERS TRANSFER AUTO CONSUMPTION STOCK LEDGER" at bounding box center [643, 76] width 1189 height 31
click at [95, 72] on link "PRODUCTS" at bounding box center [92, 73] width 54 height 13
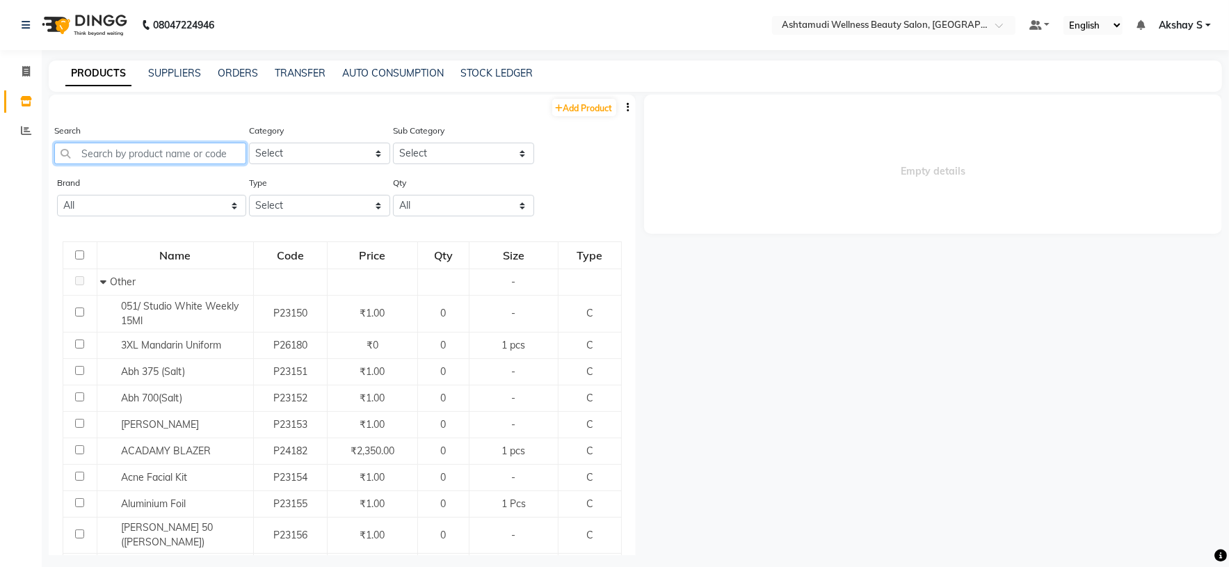
click at [172, 150] on input "text" at bounding box center [150, 154] width 192 height 22
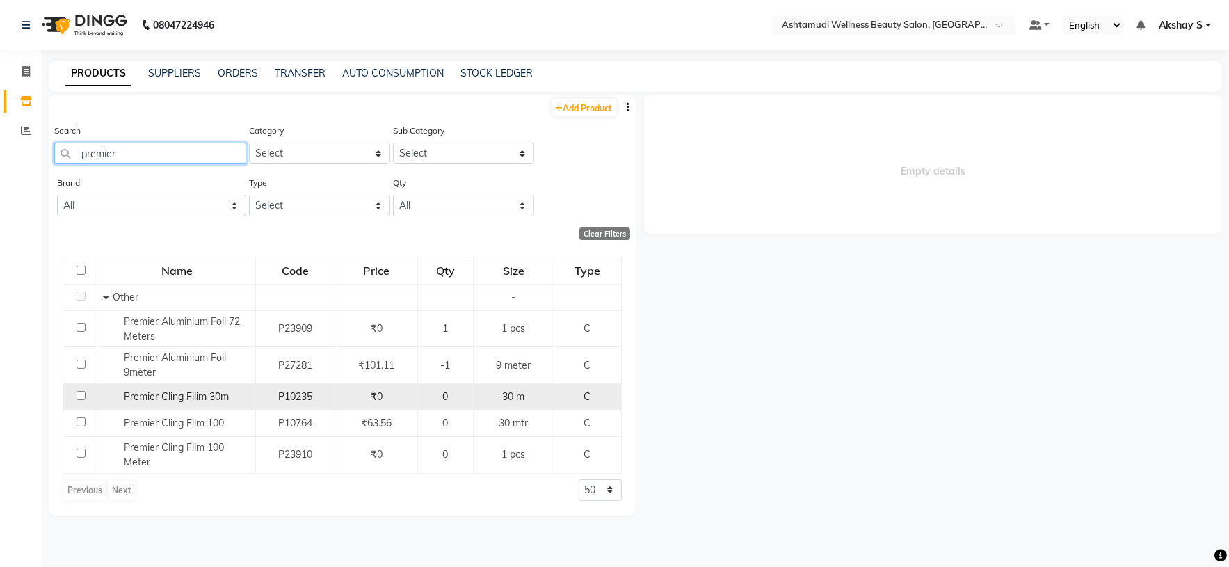
type input "premier"
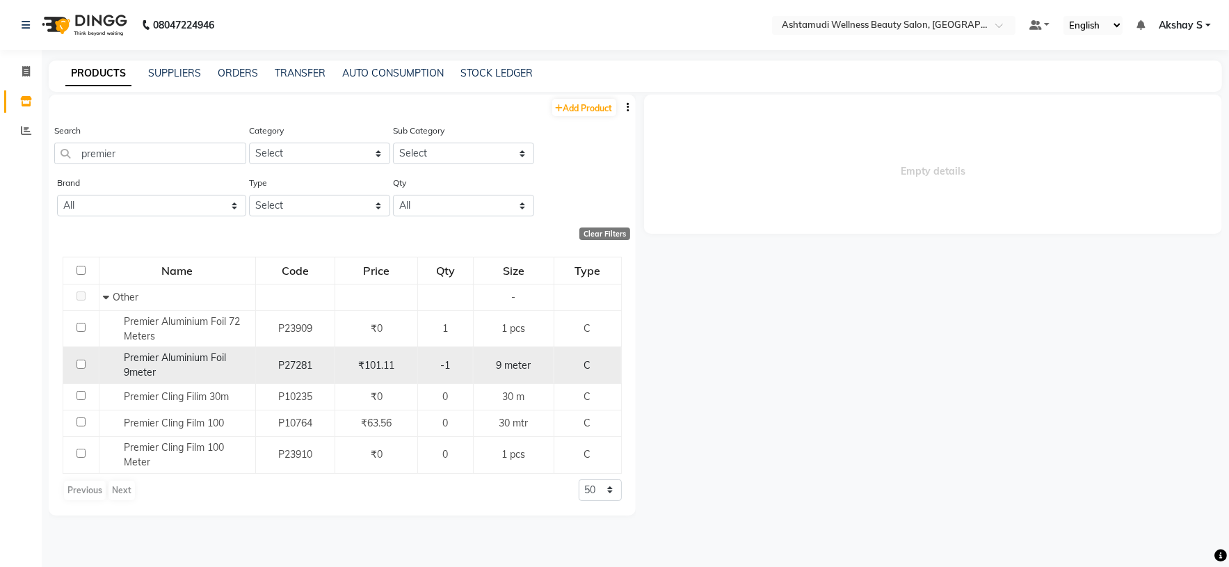
click at [156, 362] on span "Premier Aluminium Foil 9meter" at bounding box center [175, 364] width 102 height 27
select select
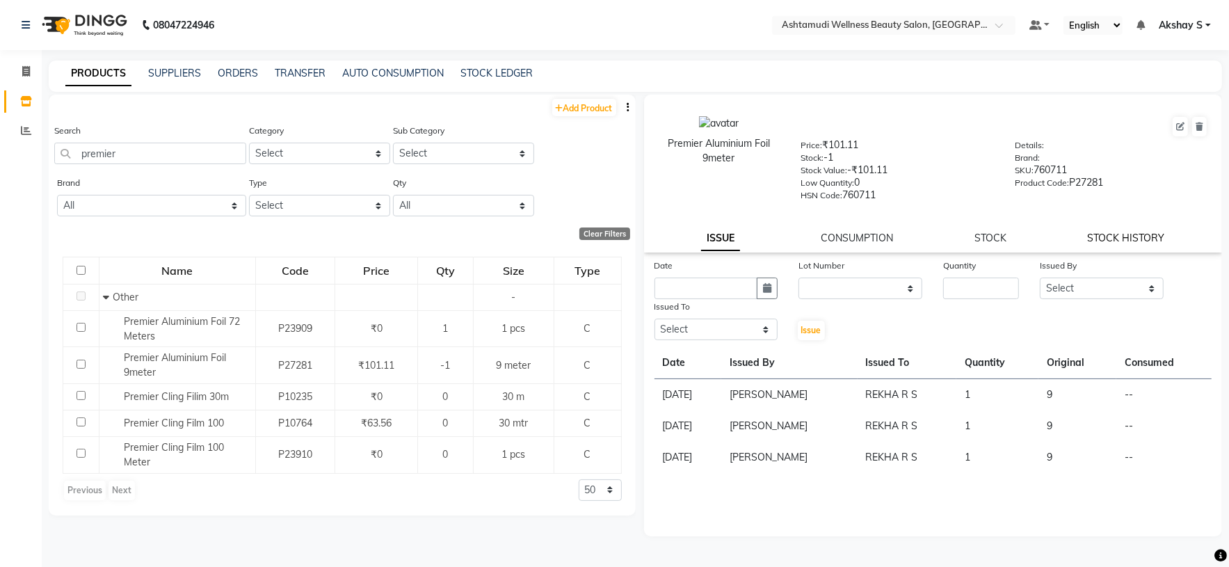
click at [1147, 233] on link "STOCK HISTORY" at bounding box center [1126, 238] width 77 height 13
select select "all"
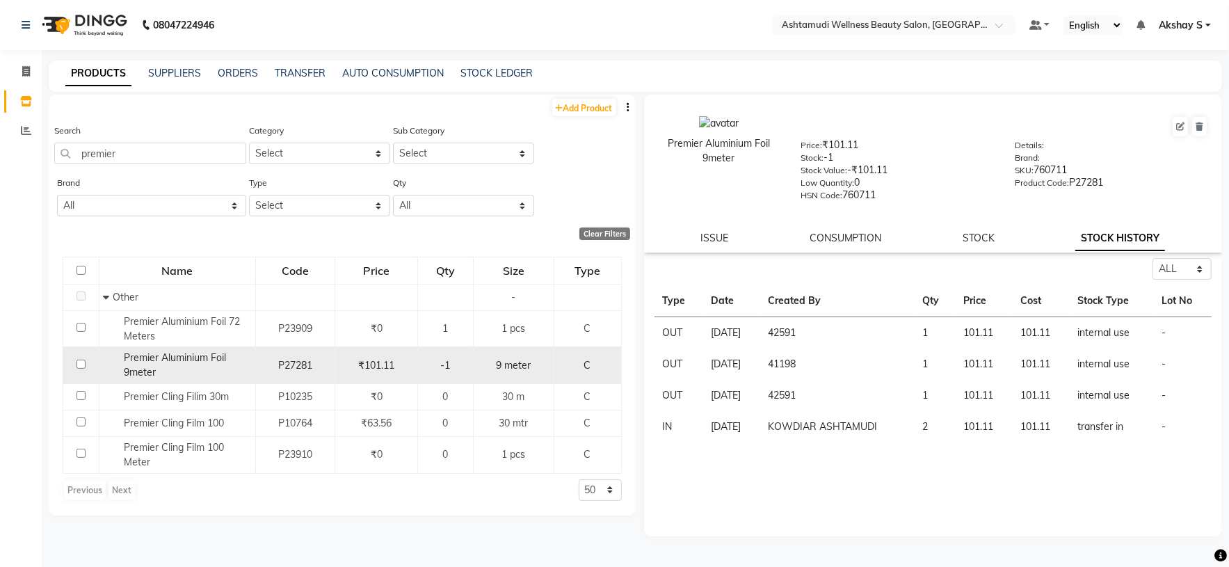
click at [187, 364] on span "Premier Aluminium Foil 9meter" at bounding box center [175, 364] width 102 height 27
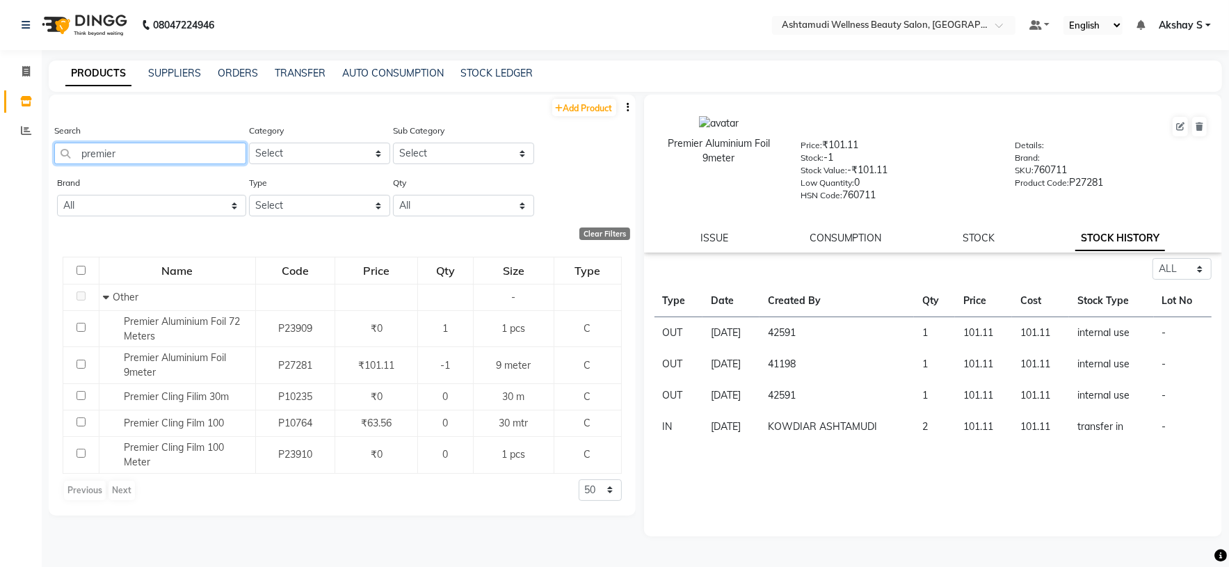
drag, startPoint x: 140, startPoint y: 153, endPoint x: 9, endPoint y: 156, distance: 130.8
click at [9, 156] on app-home "08047224946 Select Location × Ashtamudi Wellness Beauty Salon, Kowdiar Default …" at bounding box center [614, 288] width 1229 height 576
paste input "NYKA NP B311"
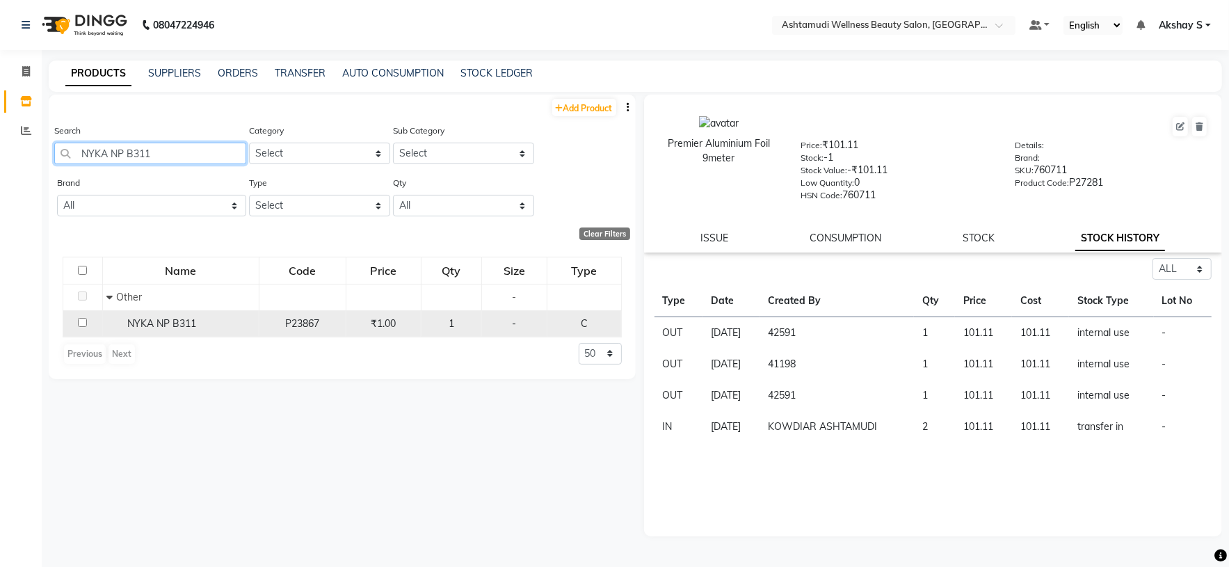
type input "NYKA NP B311"
click at [154, 323] on span "NYKA NP B311" at bounding box center [161, 323] width 69 height 13
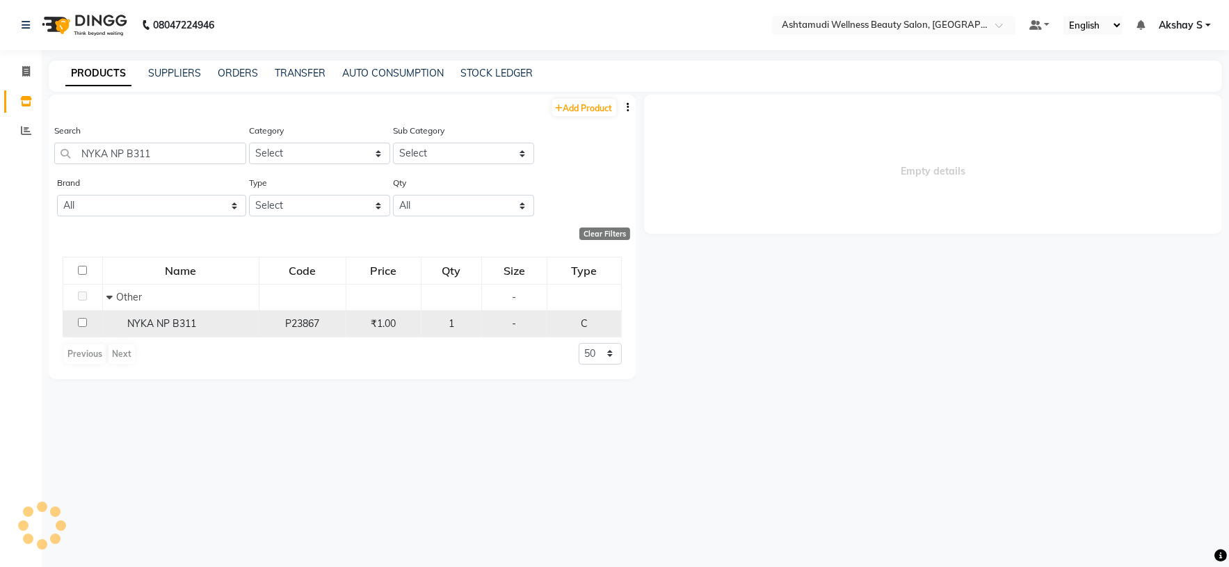
select select "all"
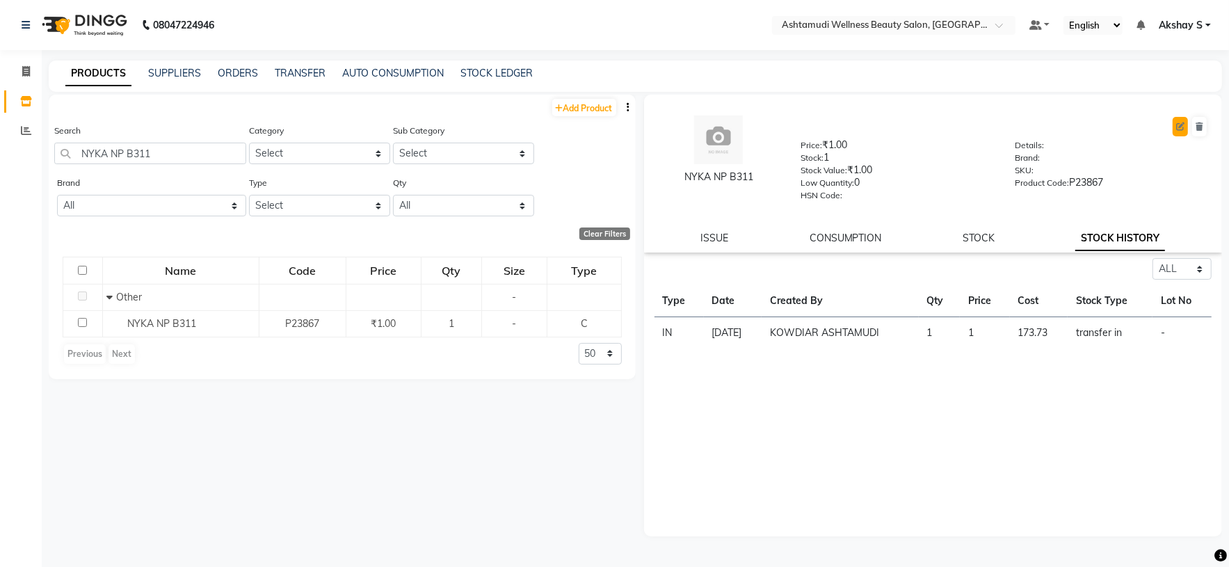
click at [1177, 132] on button at bounding box center [1180, 126] width 15 height 19
select select "true"
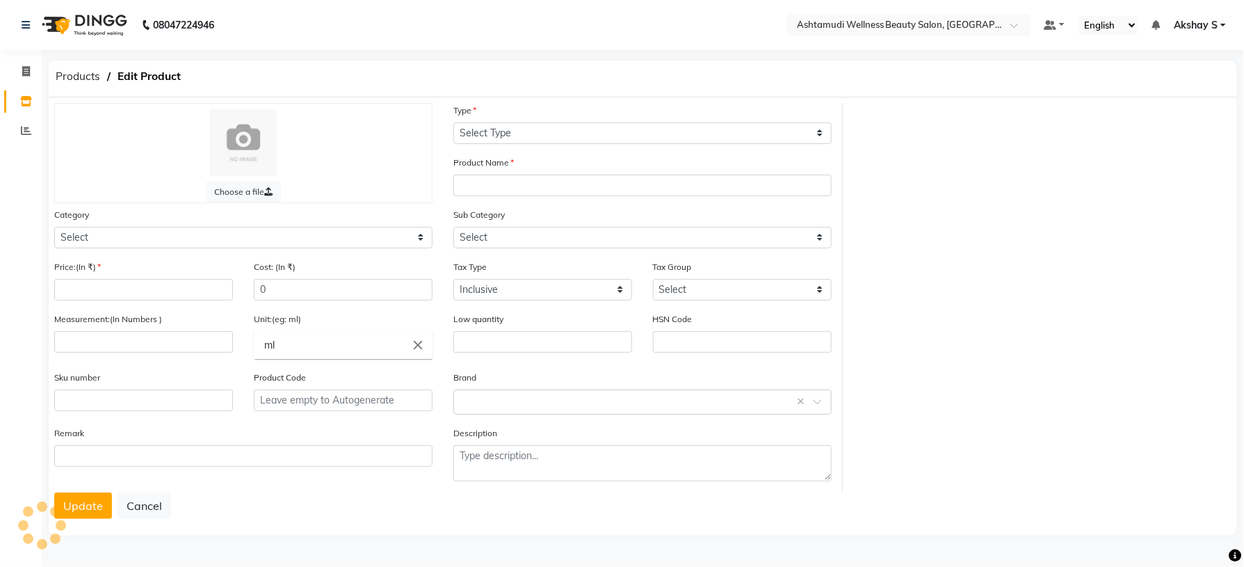
select select "C"
type input "NYKA NP B311"
select select
type input "1"
type input "0"
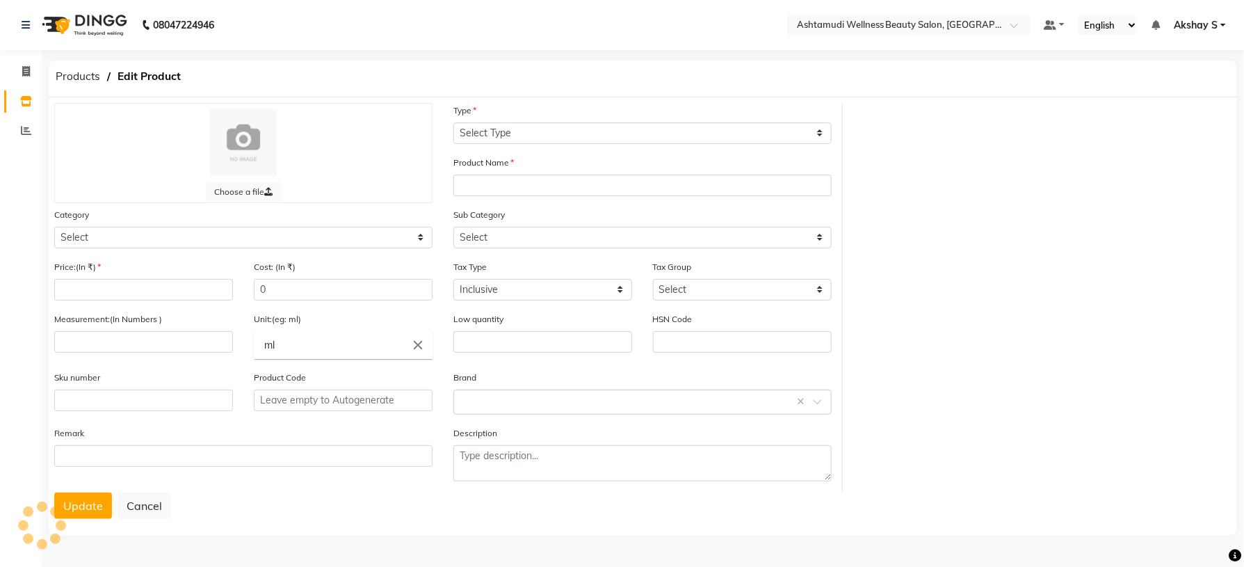
type input "P23867"
select select "595501000"
select select "595501002"
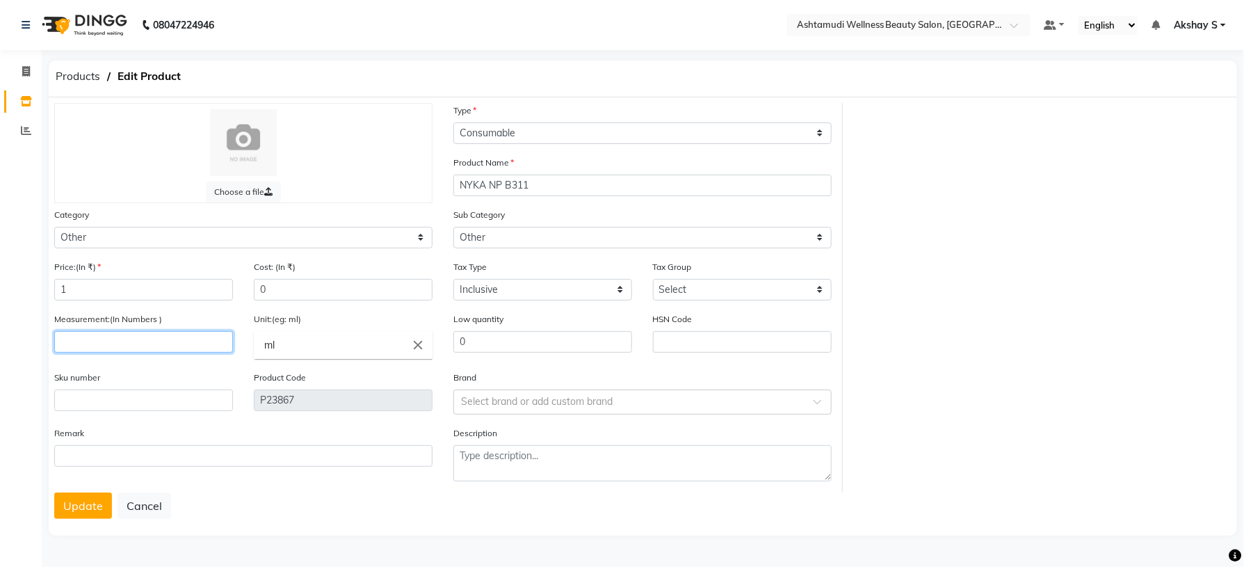
click at [89, 339] on input "number" at bounding box center [143, 342] width 179 height 22
type input "1"
click at [414, 348] on icon "close" at bounding box center [417, 344] width 15 height 15
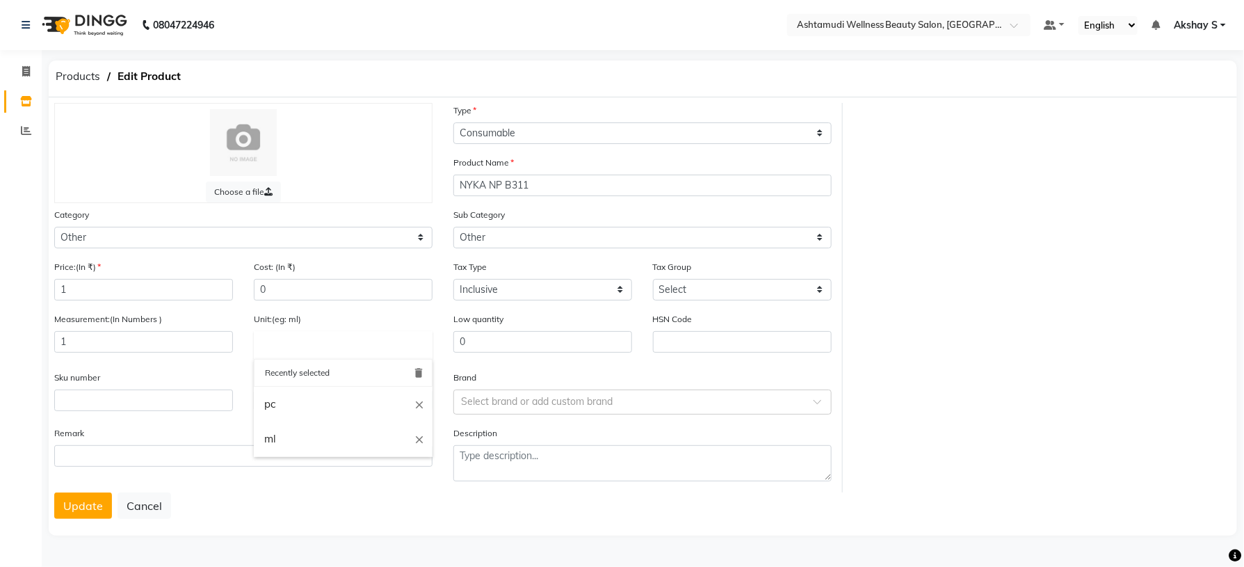
drag, startPoint x: 314, startPoint y: 398, endPoint x: 227, endPoint y: 456, distance: 104.7
click at [313, 399] on link "pc" at bounding box center [343, 404] width 179 height 35
type input "pc"
click at [93, 513] on button "Update" at bounding box center [83, 505] width 58 height 26
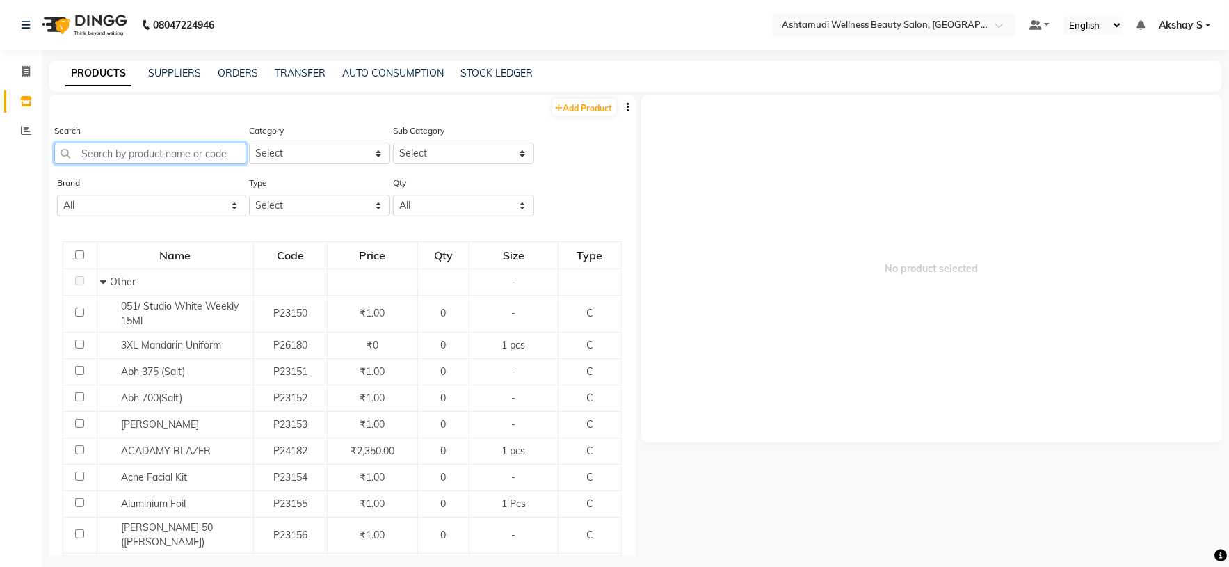
click at [133, 161] on input "text" at bounding box center [150, 154] width 192 height 22
paste input "Premier Aluminium Foil 9meter"
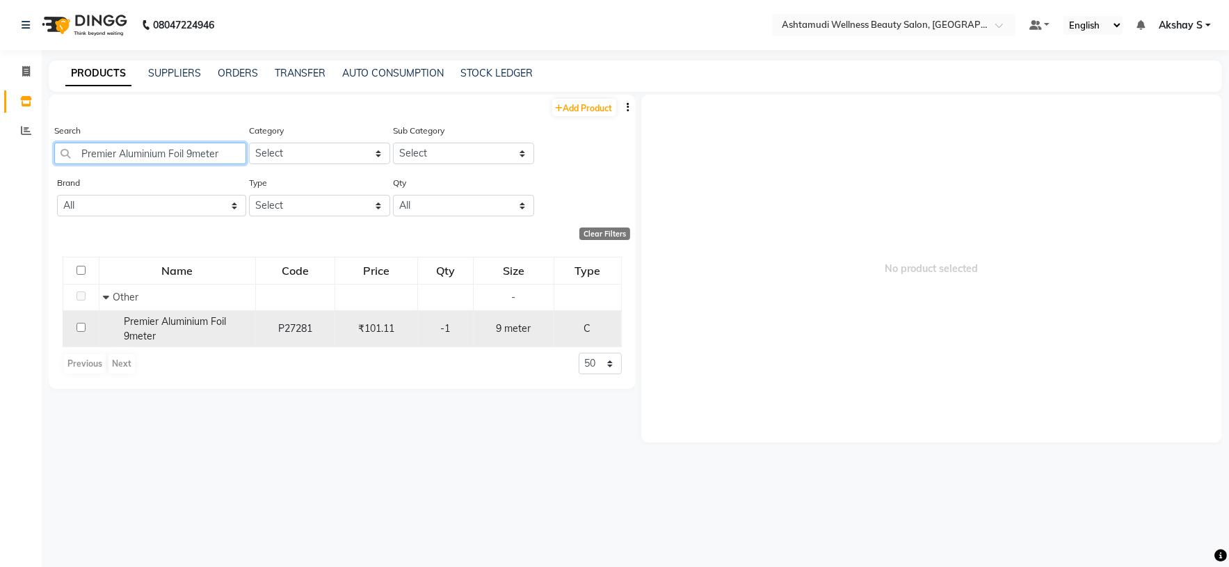
type input "Premier Aluminium Foil 9meter"
click at [193, 321] on span "Premier Aluminium Foil 9meter" at bounding box center [175, 328] width 102 height 27
select select
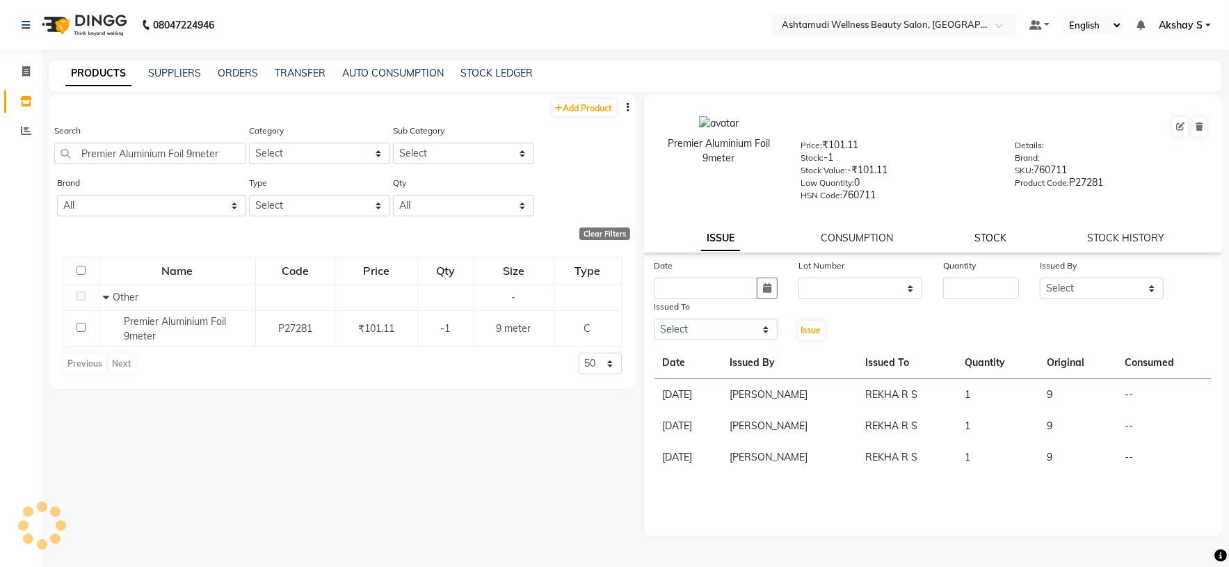
click at [995, 239] on link "STOCK" at bounding box center [990, 238] width 32 height 13
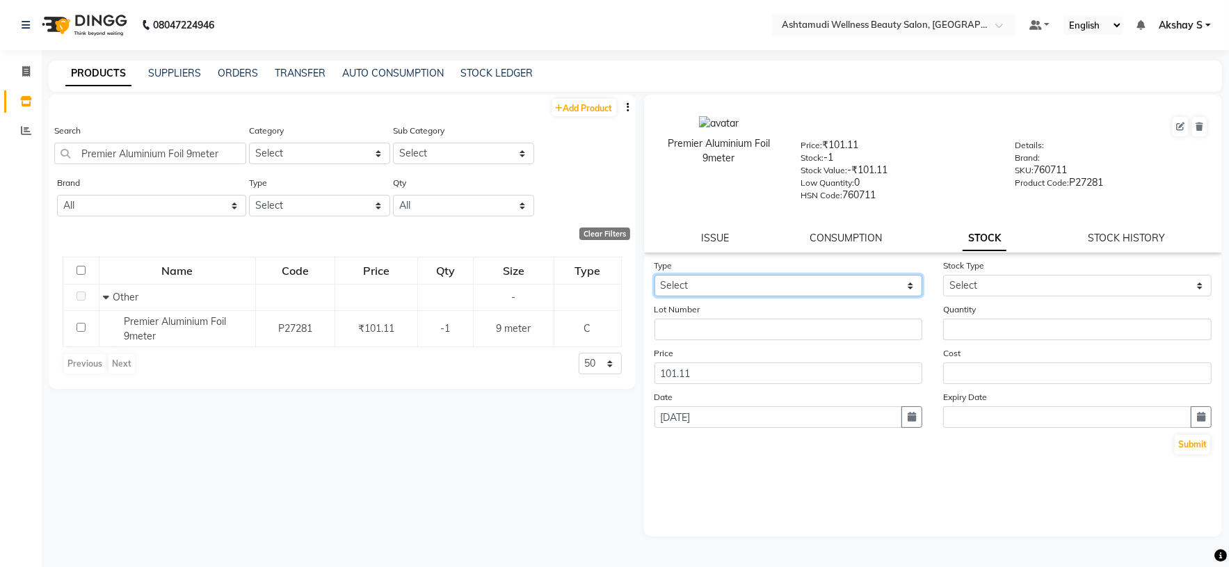
click at [894, 280] on select "Select In Out" at bounding box center [789, 286] width 268 height 22
select select "in"
click at [655, 277] on select "Select In Out" at bounding box center [789, 286] width 268 height 22
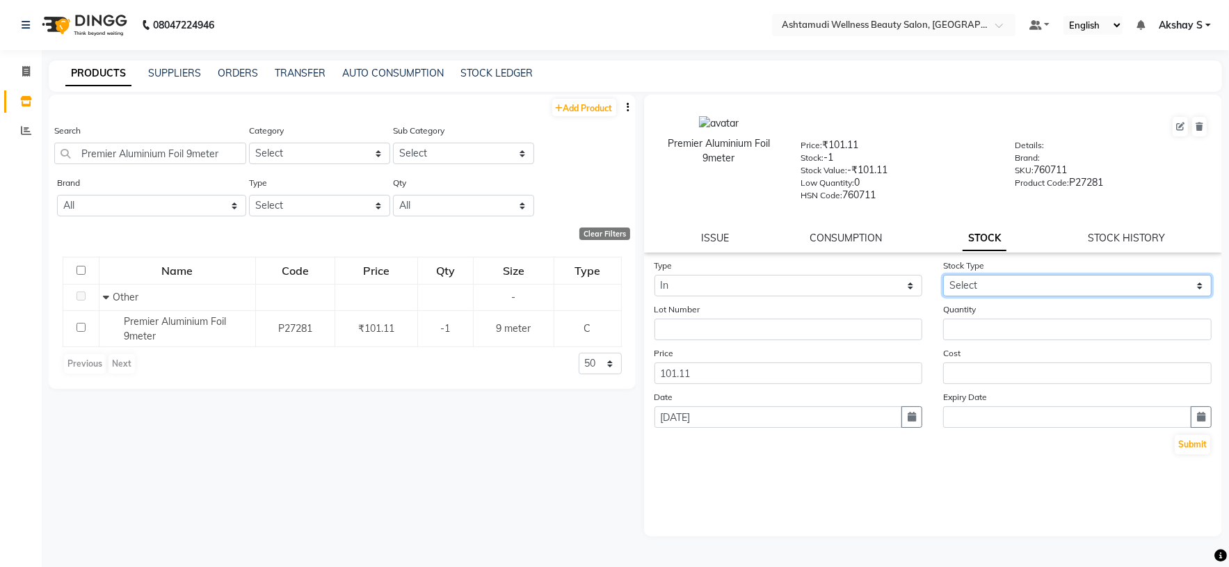
click at [1050, 284] on select "Select New Stock Adjustment Return Other" at bounding box center [1077, 286] width 268 height 22
select select "adjustment"
click at [943, 277] on select "Select New Stock Adjustment Return Other" at bounding box center [1077, 286] width 268 height 22
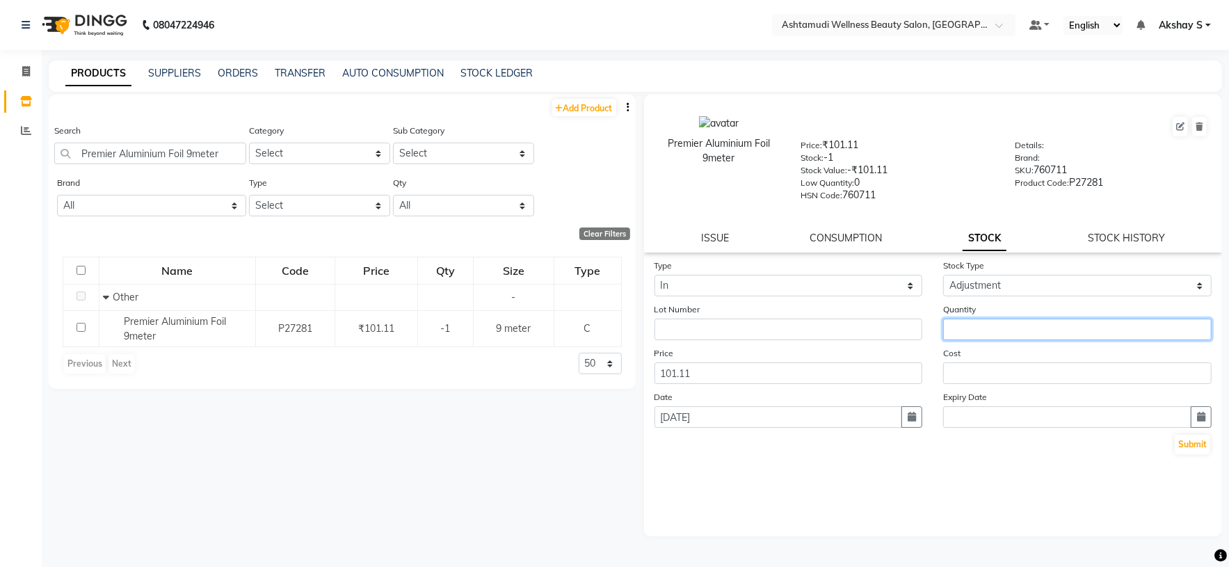
click at [977, 336] on input "number" at bounding box center [1077, 330] width 268 height 22
type input "1"
click at [1189, 453] on button "Submit" at bounding box center [1192, 444] width 35 height 19
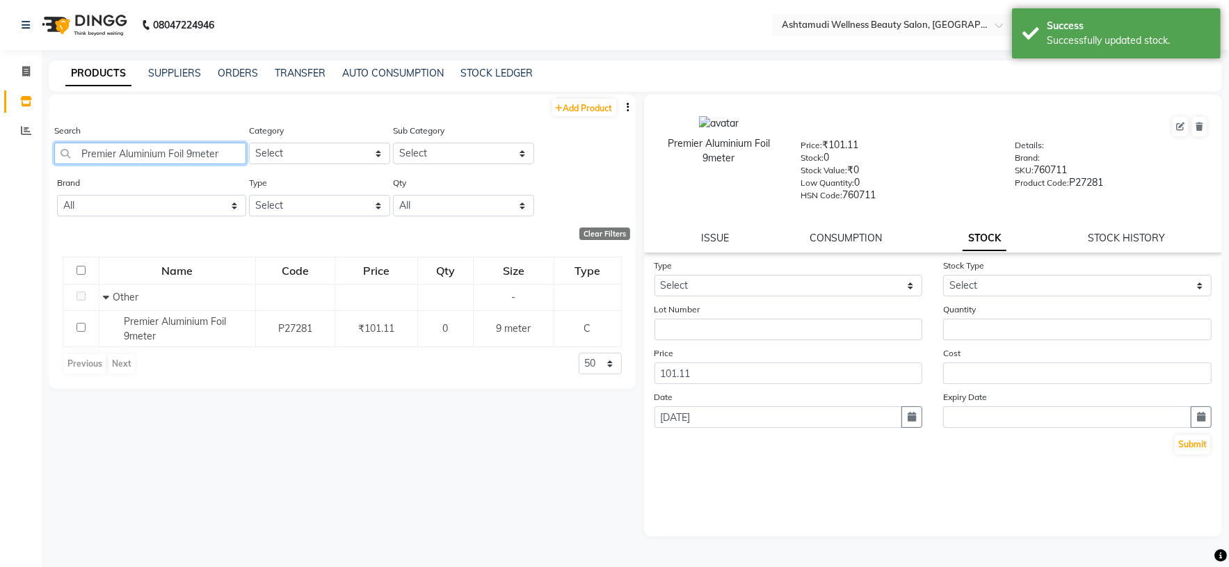
click at [231, 157] on input "Premier Aluminium Foil 9meter" at bounding box center [150, 154] width 192 height 22
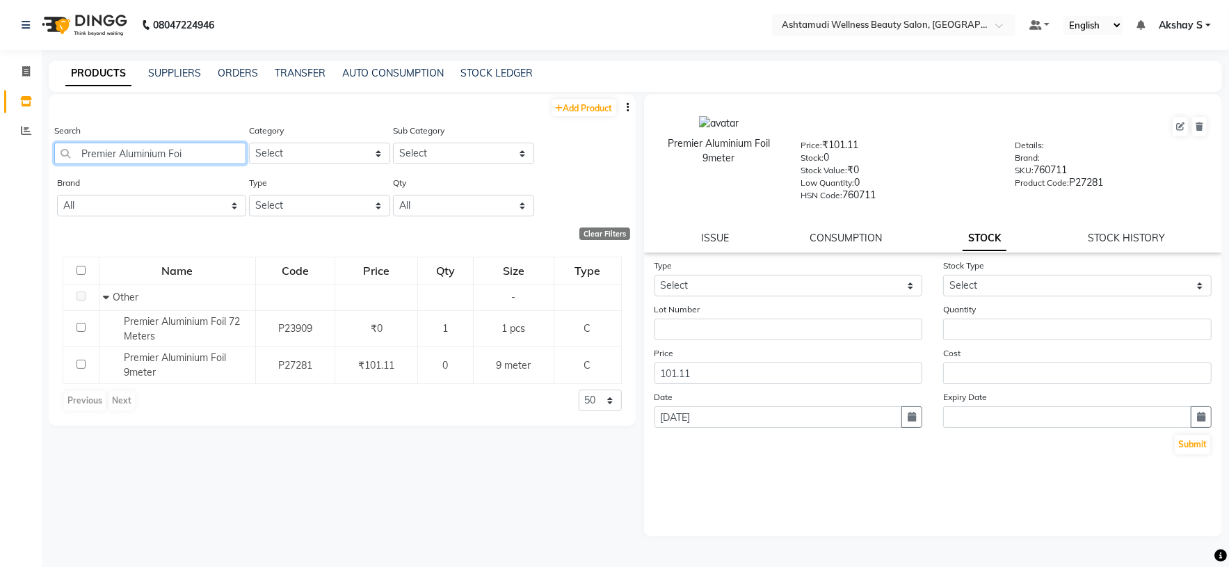
drag, startPoint x: 198, startPoint y: 151, endPoint x: 18, endPoint y: 163, distance: 180.5
click at [19, 163] on app-home "08047224946 Select Location × Ashtamudi Wellness Beauty Salon, Kowdiar Default …" at bounding box center [614, 288] width 1229 height 576
paste input "RUBAAZ SPA SALT 1000 MG"
click at [162, 156] on input "RUBAAZ SPA SALT 1000 MG" at bounding box center [150, 154] width 192 height 22
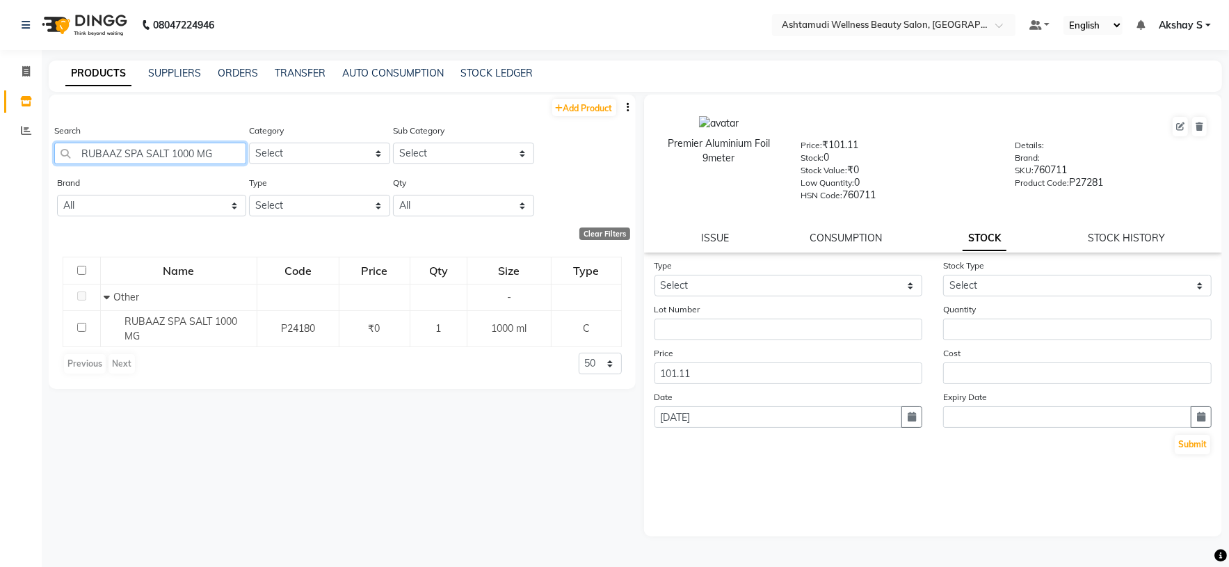
click at [162, 156] on input "RUBAAZ SPA SALT 1000 MG" at bounding box center [150, 154] width 192 height 22
paste input "Toni & Guy Tail Comb"
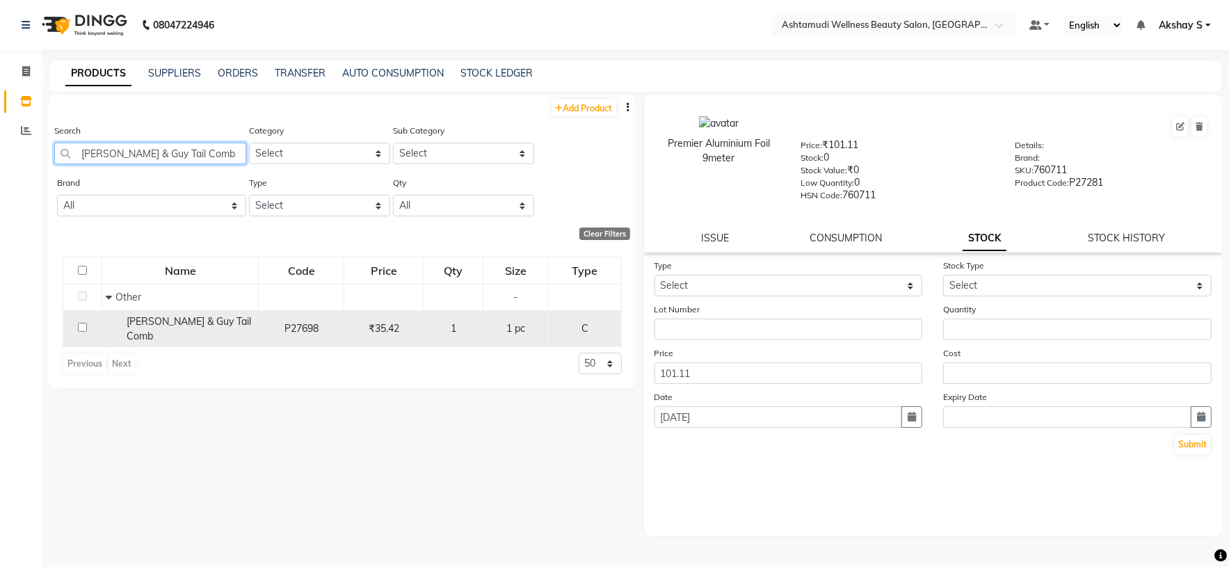
type input "Toni & Guy Tail Comb"
click at [204, 325] on span "Toni & Guy Tail Comb" at bounding box center [189, 328] width 125 height 27
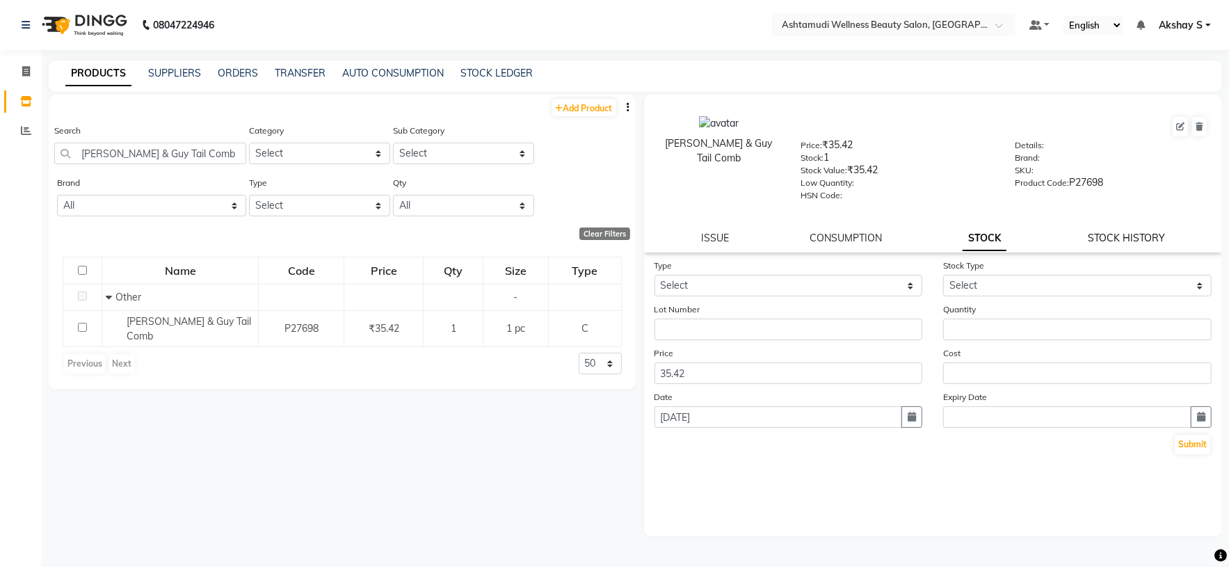
click at [1116, 243] on link "STOCK HISTORY" at bounding box center [1126, 238] width 77 height 13
select select "all"
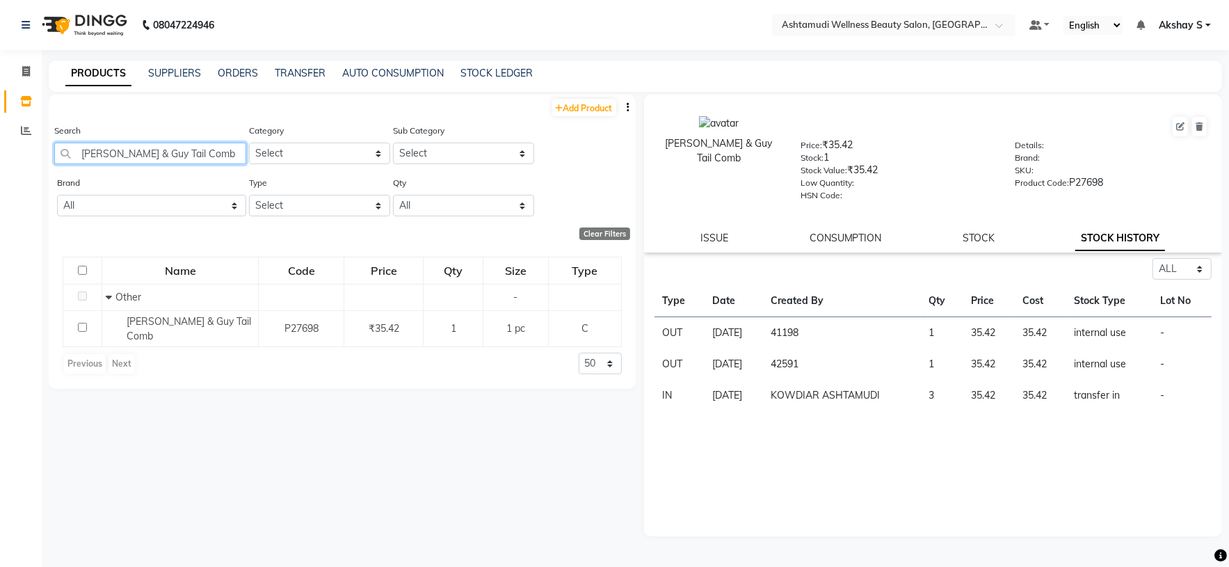
drag, startPoint x: 205, startPoint y: 156, endPoint x: 77, endPoint y: 150, distance: 128.1
click at [77, 150] on input "Toni & Guy Tail Comb" at bounding box center [150, 154] width 192 height 22
paste input "Biolage Colorlast Orchid Mask 490gm"
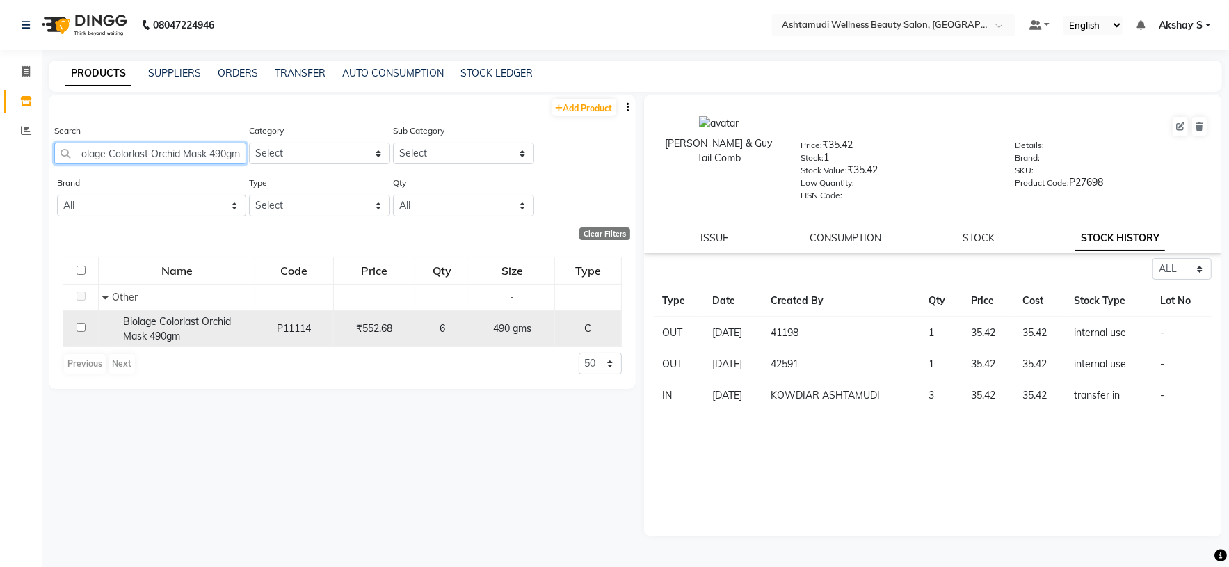
type input "Biolage Colorlast Orchid Mask 490gm"
click at [207, 333] on div "Biolage Colorlast Orchid Mask 490gm" at bounding box center [176, 328] width 149 height 29
select select "all"
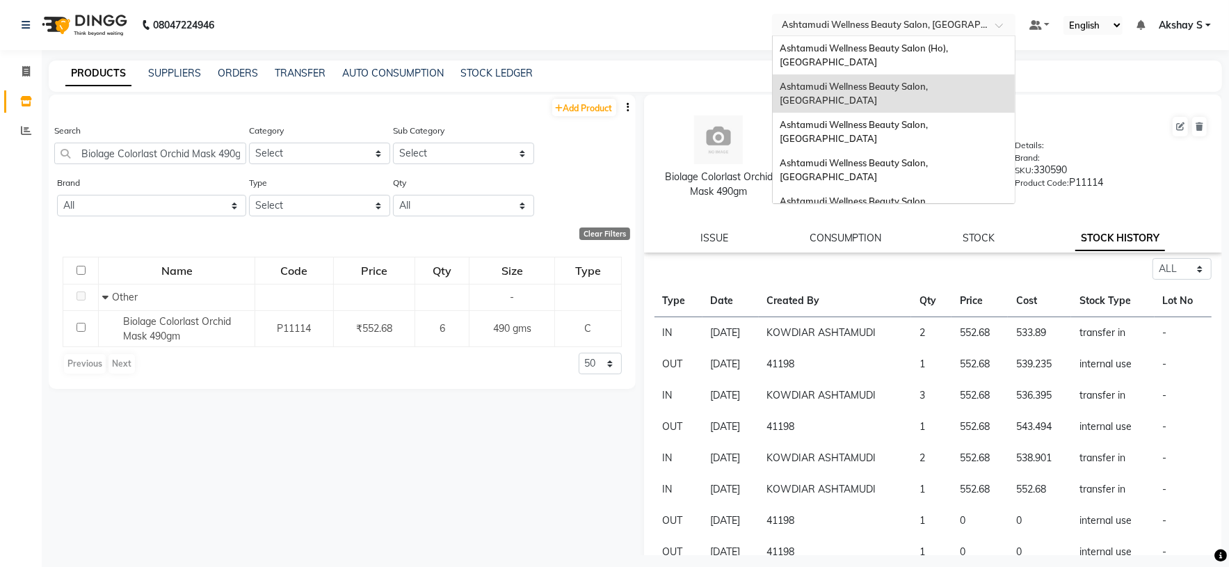
click at [871, 17] on input "text" at bounding box center [880, 24] width 202 height 14
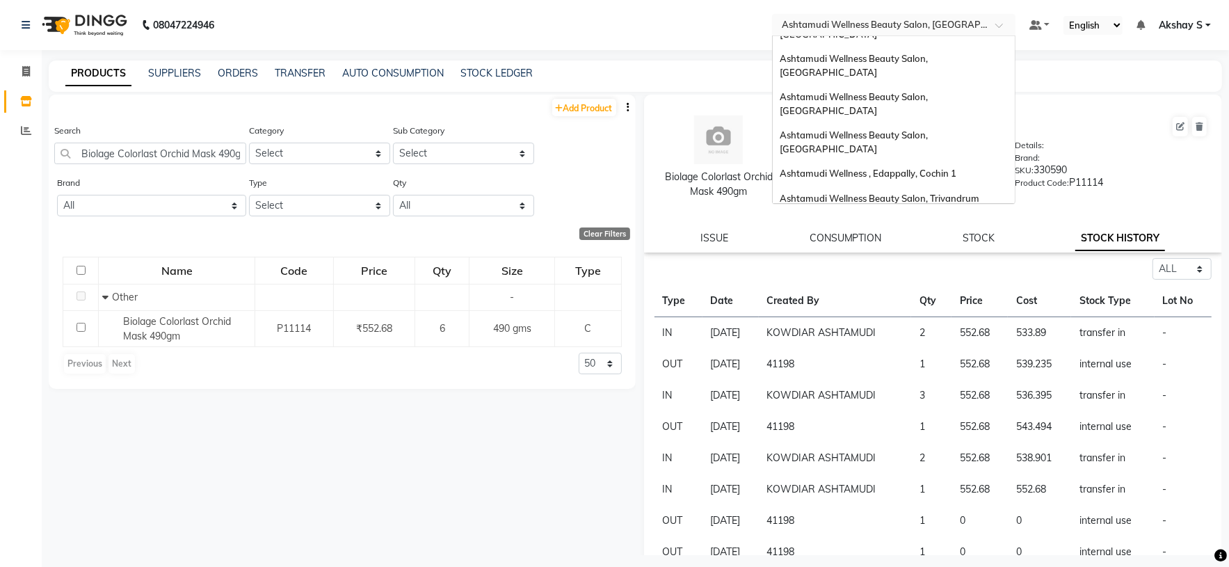
click at [893, 255] on span "Ashtamudi Welness Beauty Salon, [GEOGRAPHIC_DATA]" at bounding box center [854, 267] width 148 height 25
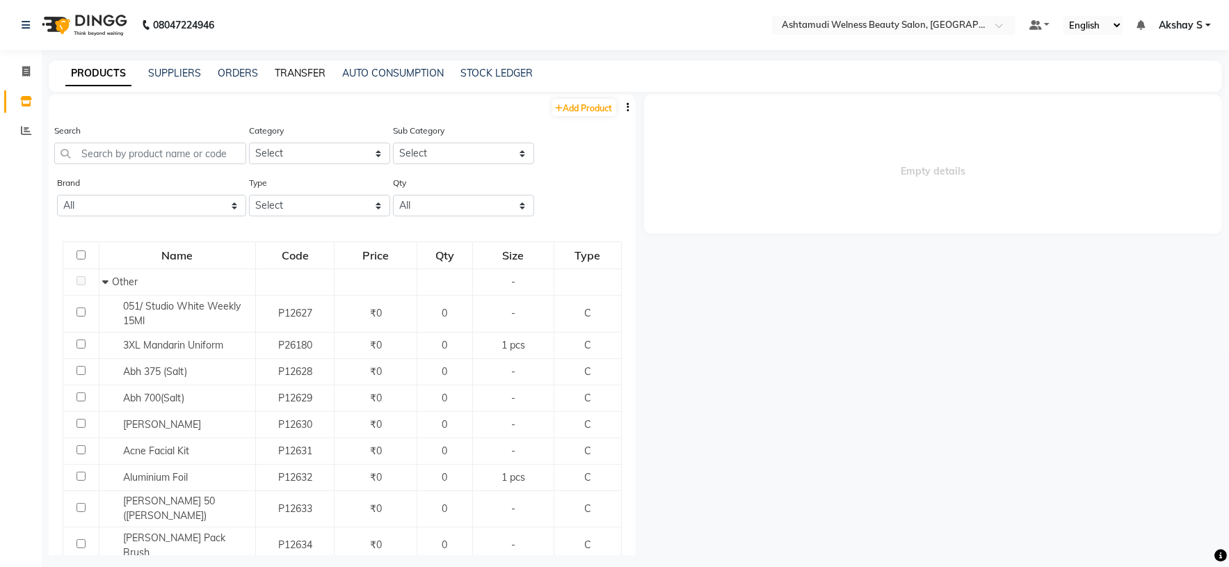
click at [312, 74] on link "TRANSFER" at bounding box center [300, 73] width 51 height 13
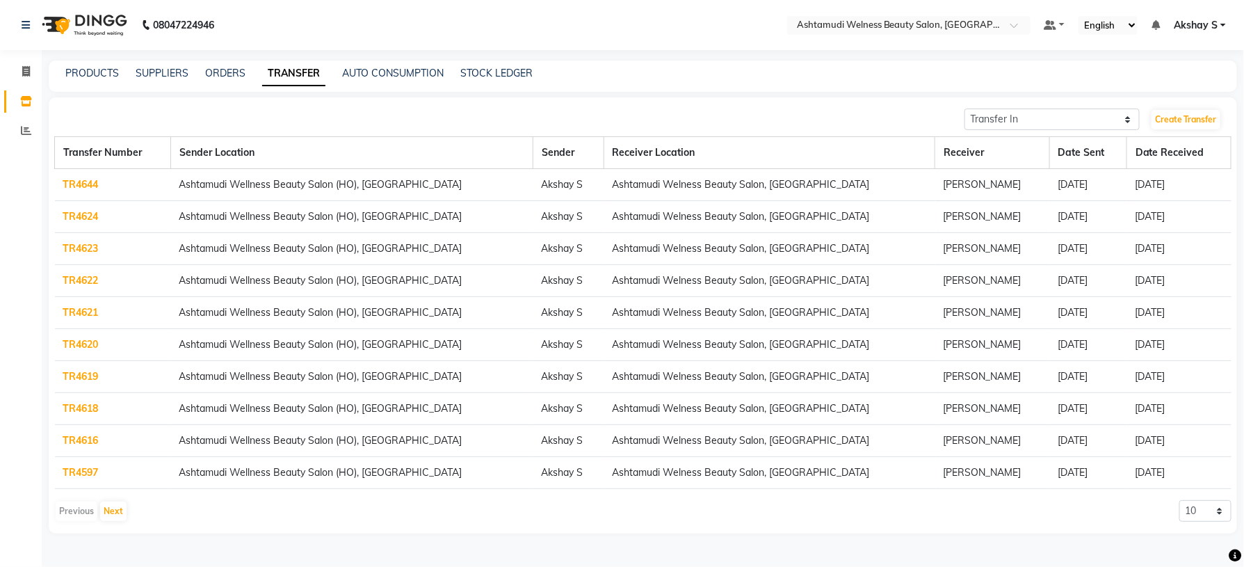
click at [86, 186] on link "TR4644" at bounding box center [80, 184] width 35 height 13
click at [83, 412] on link "TR4618" at bounding box center [80, 408] width 35 height 13
click at [88, 186] on link "TR4644" at bounding box center [80, 184] width 35 height 13
click at [88, 218] on link "TR4624" at bounding box center [80, 216] width 35 height 13
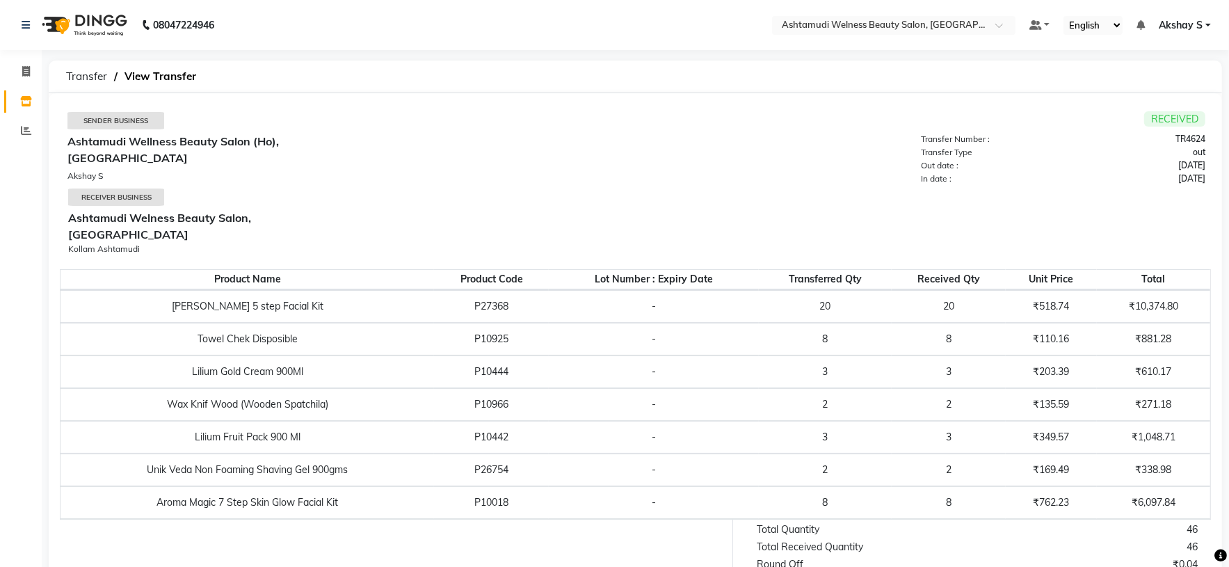
scroll to position [57, 0]
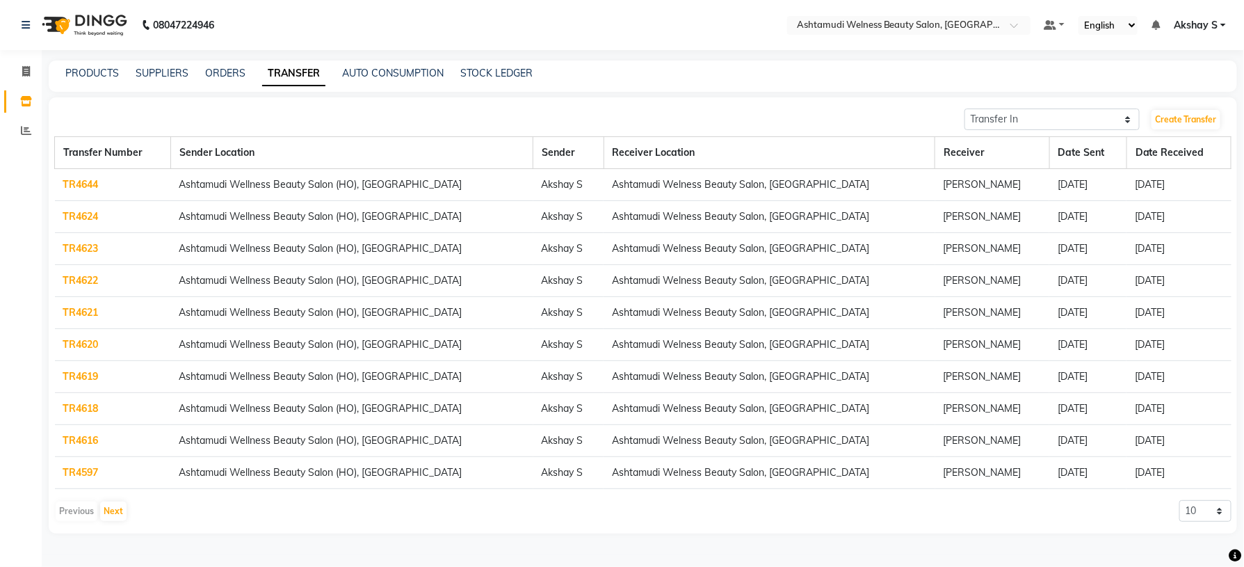
click at [88, 252] on link "TR4623" at bounding box center [80, 248] width 35 height 13
click at [90, 285] on link "TR4622" at bounding box center [80, 280] width 35 height 13
click at [95, 188] on link "TR4644" at bounding box center [80, 184] width 35 height 13
click at [90, 313] on link "TR4621" at bounding box center [80, 312] width 35 height 13
click at [84, 346] on link "TR4620" at bounding box center [80, 344] width 35 height 13
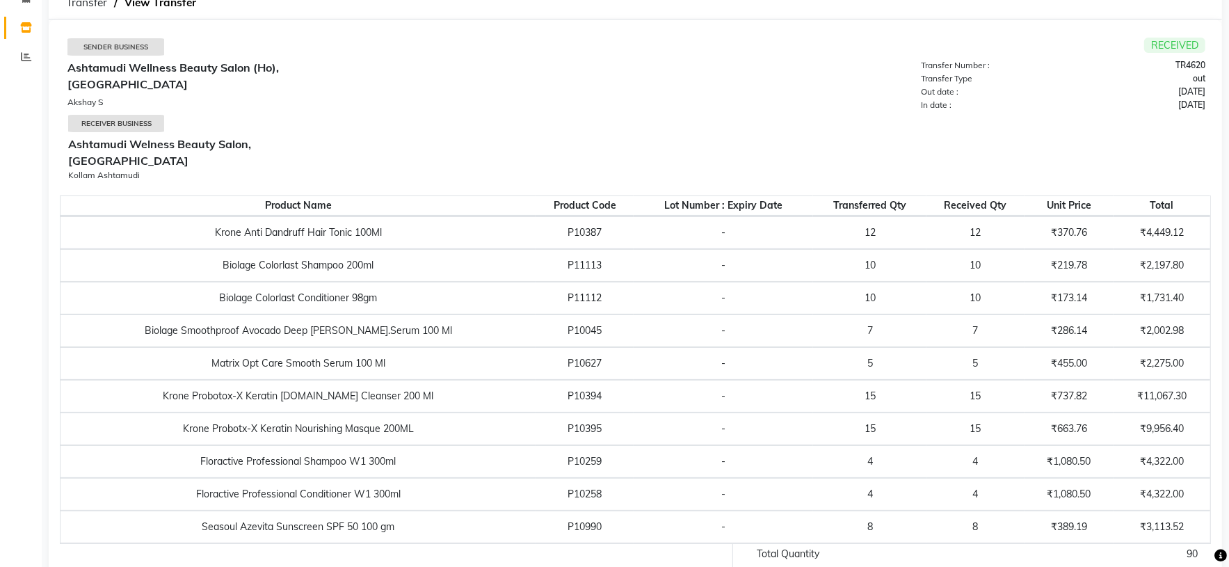
scroll to position [156, 0]
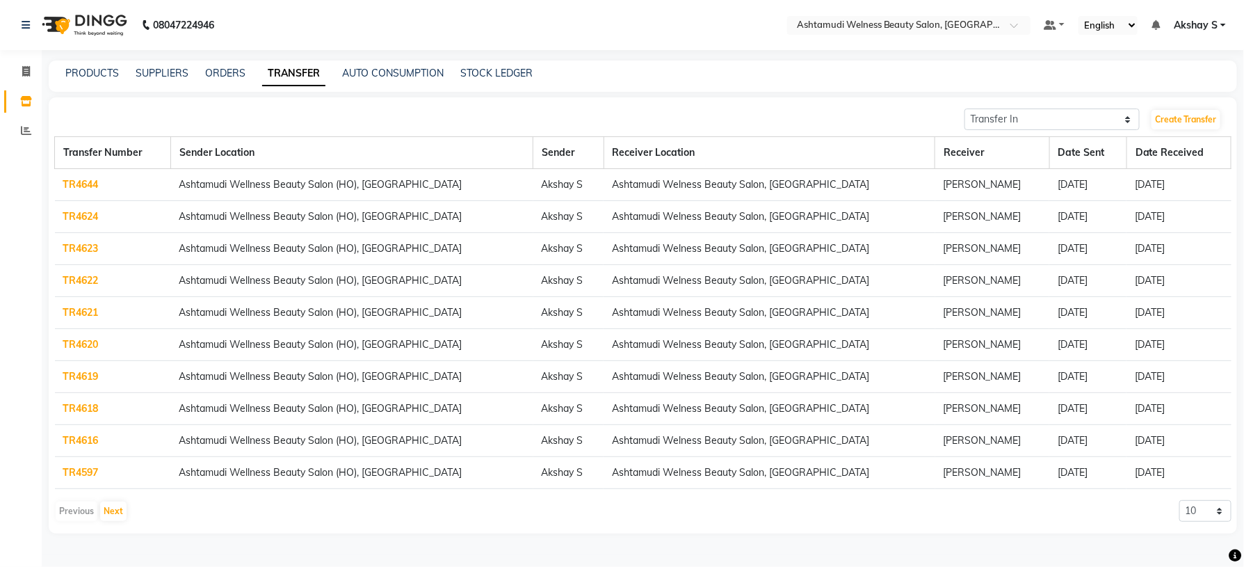
click at [84, 378] on link "TR4619" at bounding box center [80, 376] width 35 height 13
click at [90, 412] on link "TR4618" at bounding box center [80, 408] width 35 height 13
click at [90, 444] on link "TR4616" at bounding box center [80, 440] width 35 height 13
click at [93, 475] on link "TR4597" at bounding box center [80, 472] width 35 height 13
click at [75, 474] on link "TR4597" at bounding box center [80, 472] width 35 height 13
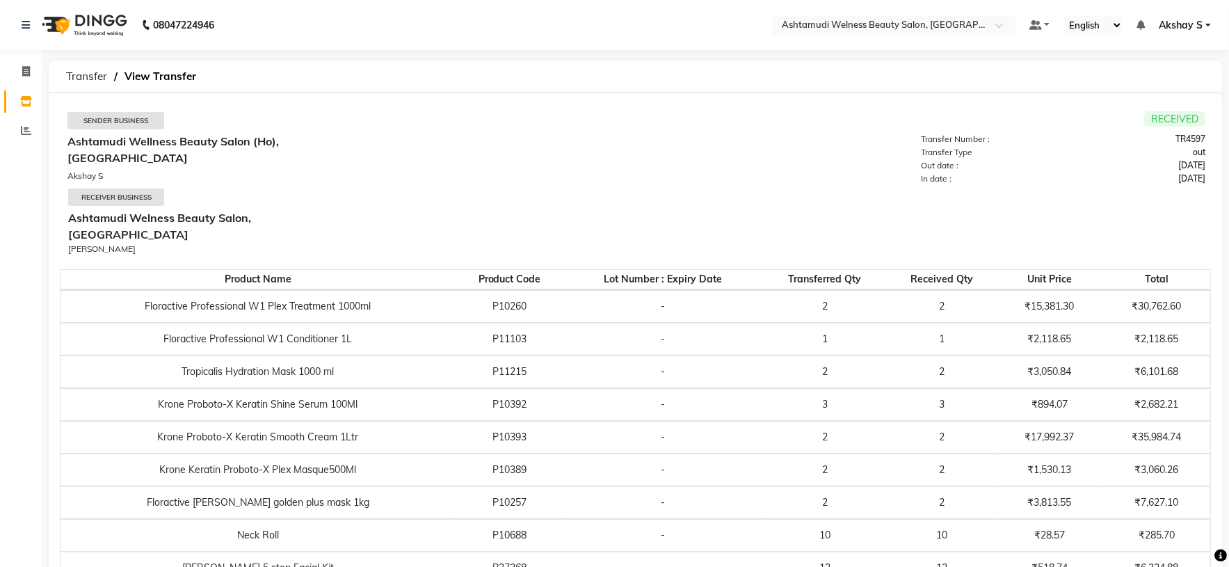
scroll to position [454, 0]
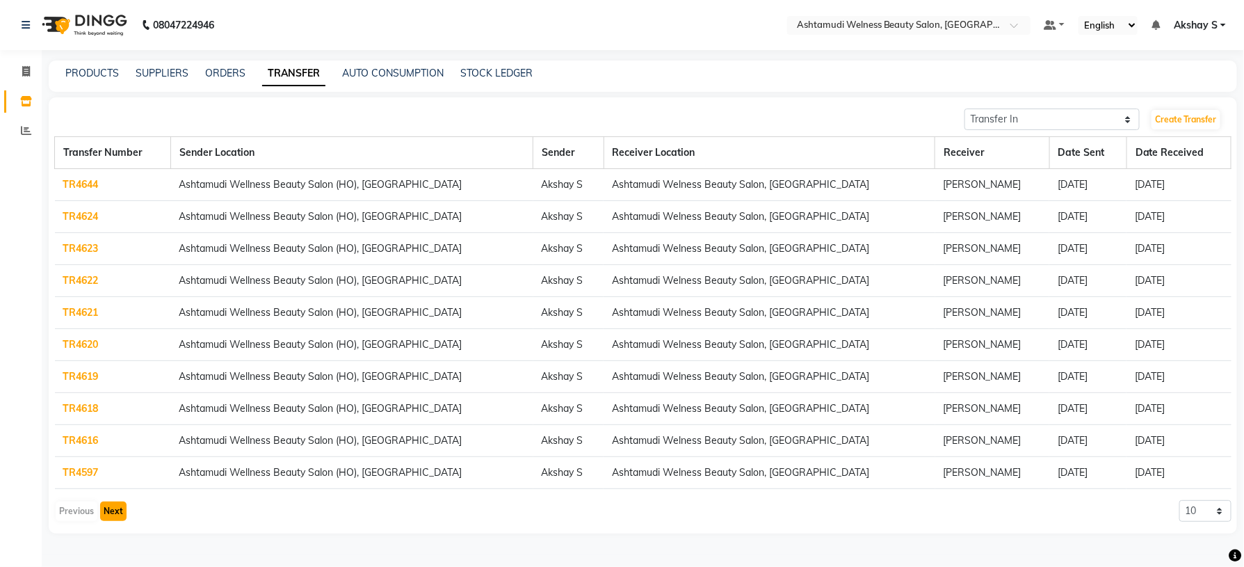
click at [117, 516] on button "Next" at bounding box center [113, 510] width 26 height 19
click at [86, 185] on link "TR4596" at bounding box center [80, 184] width 35 height 13
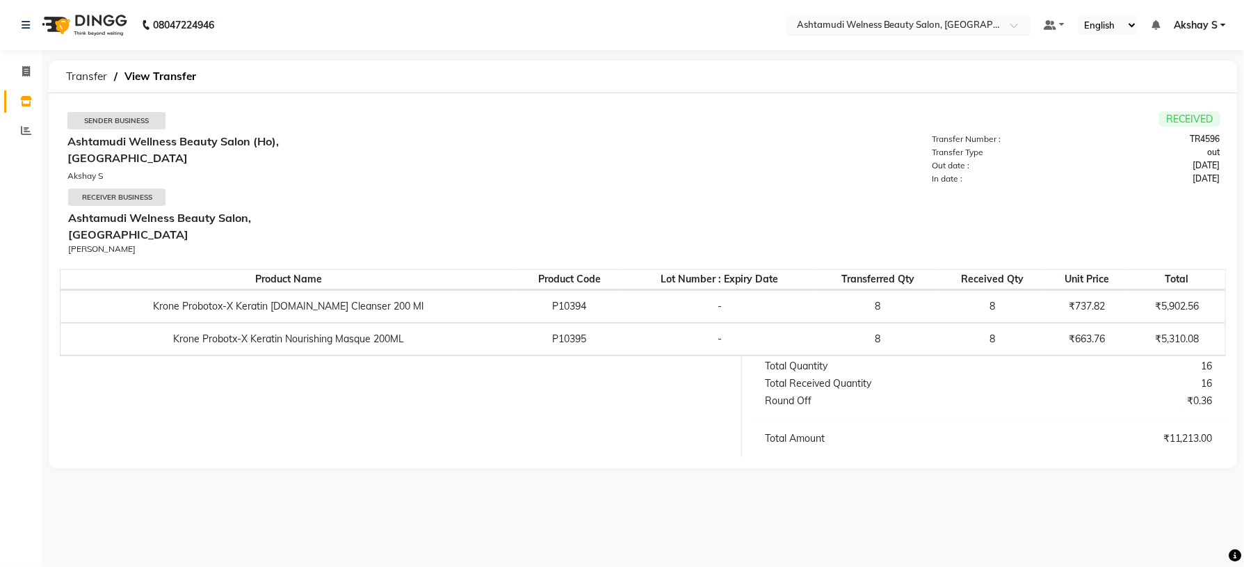
click at [1011, 29] on span at bounding box center [1019, 29] width 17 height 14
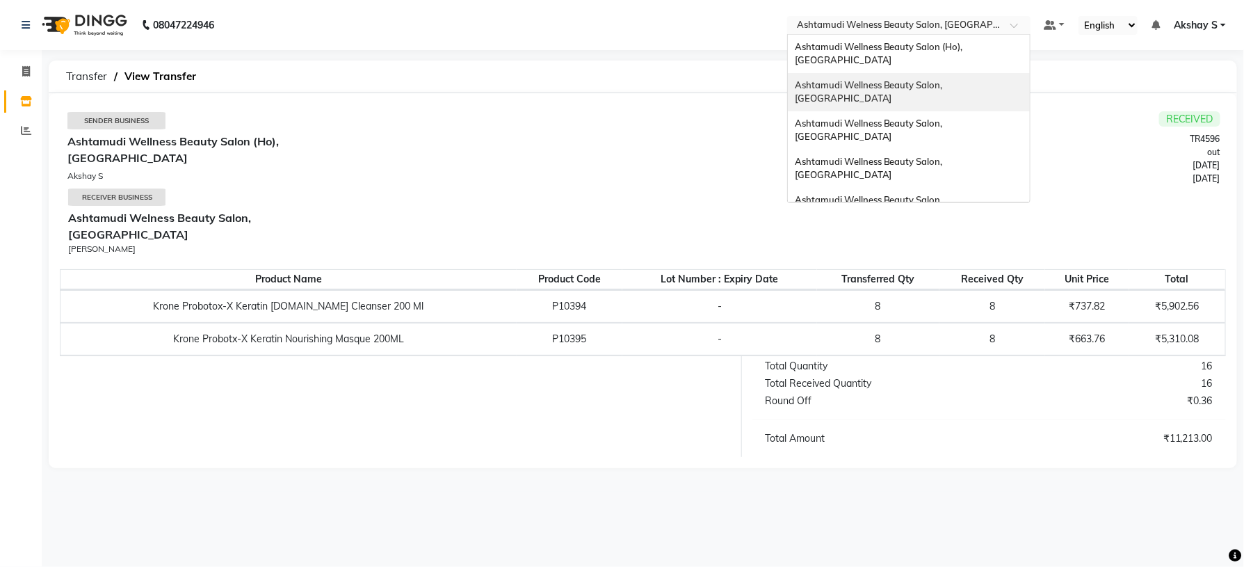
click at [951, 44] on span "Ashtamudi Wellness Beauty Salon (Ho), [GEOGRAPHIC_DATA]" at bounding box center [880, 53] width 170 height 25
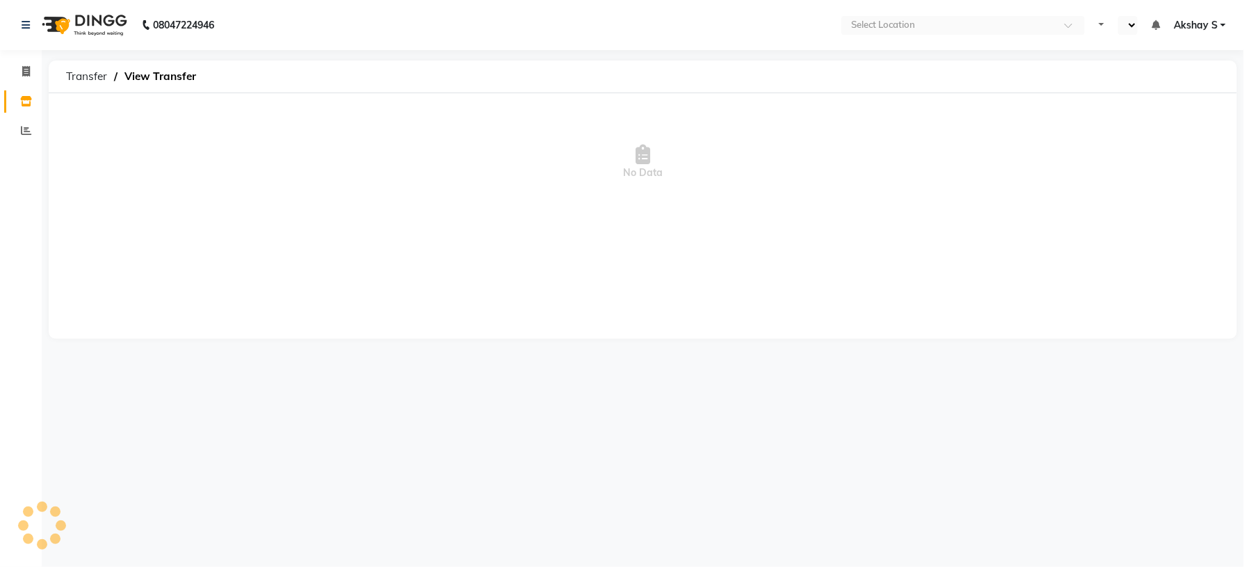
select select "en"
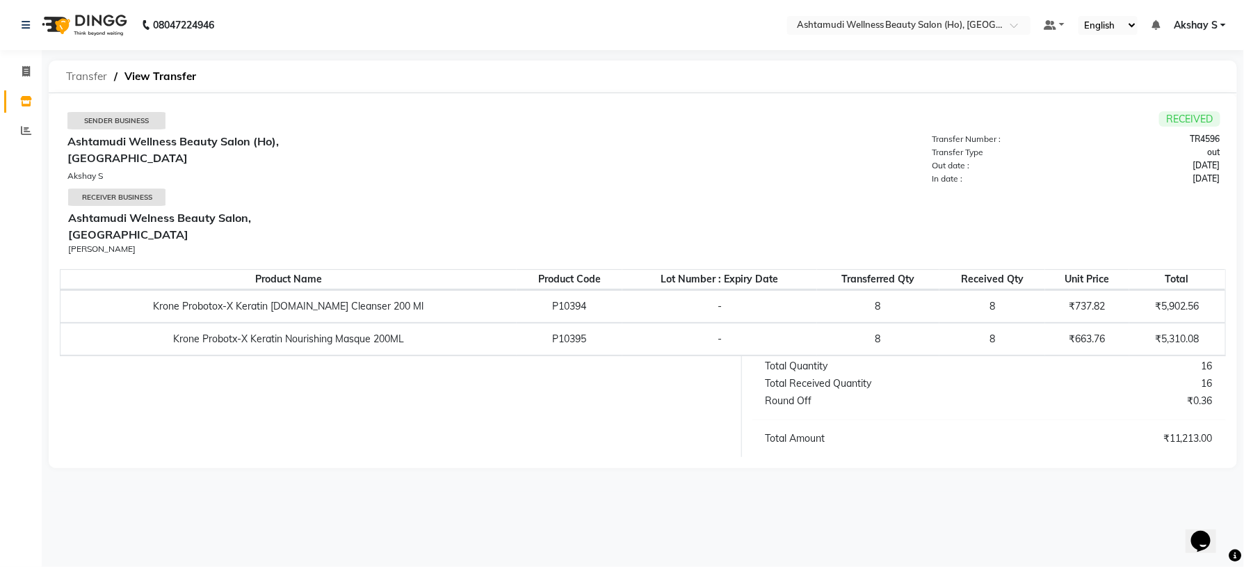
click at [93, 81] on span "Transfer" at bounding box center [86, 76] width 55 height 25
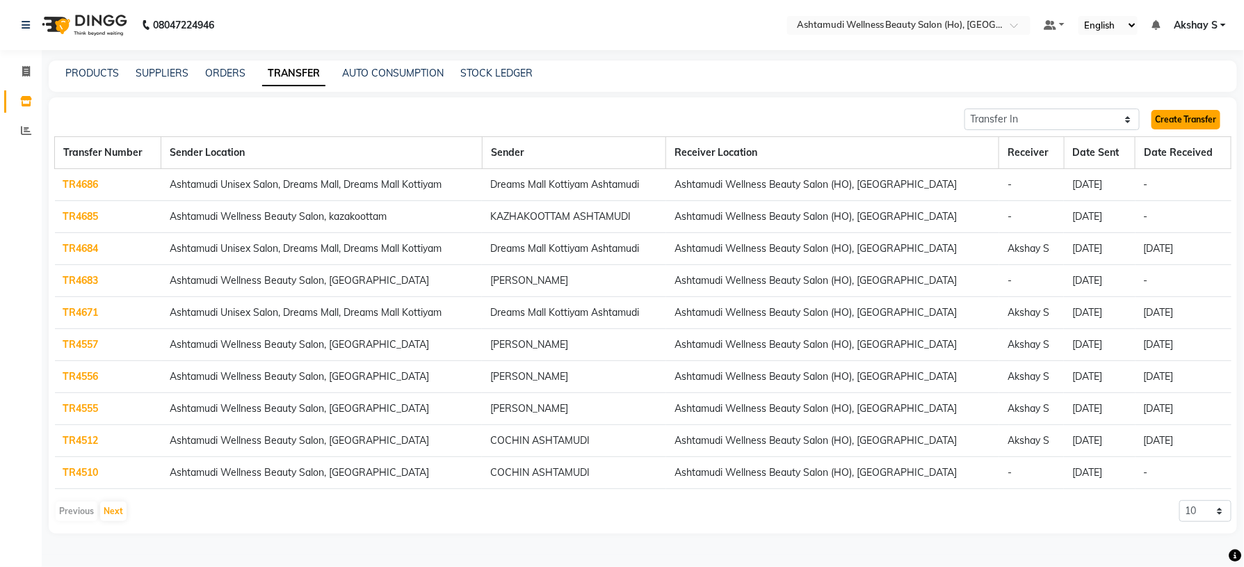
click at [1180, 121] on link "Create Transfer" at bounding box center [1186, 119] width 69 height 19
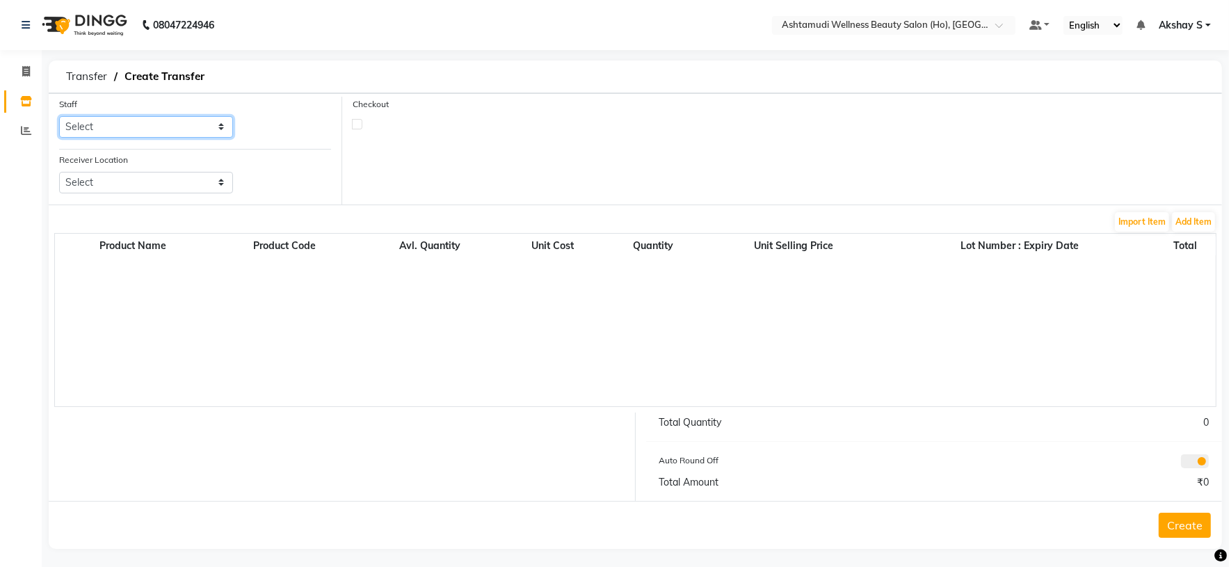
click at [225, 127] on select "Select Abhijith ABHINAND Akshay S Ananthu S Dev Anila P Anjana u Asiya ATHIRA A…" at bounding box center [146, 127] width 174 height 22
select select "44763"
click at [59, 117] on select "Select Abhijith ABHINAND Akshay S Ananthu S Dev Anila P Anjana u Asiya ATHIRA A…" at bounding box center [146, 127] width 174 height 22
click at [195, 193] on select "Select Ashtamudi Wellness Beauty Salon, Kowdiar Ashtamudi Wellness Beauty Salon…" at bounding box center [146, 183] width 174 height 22
select select "1884"
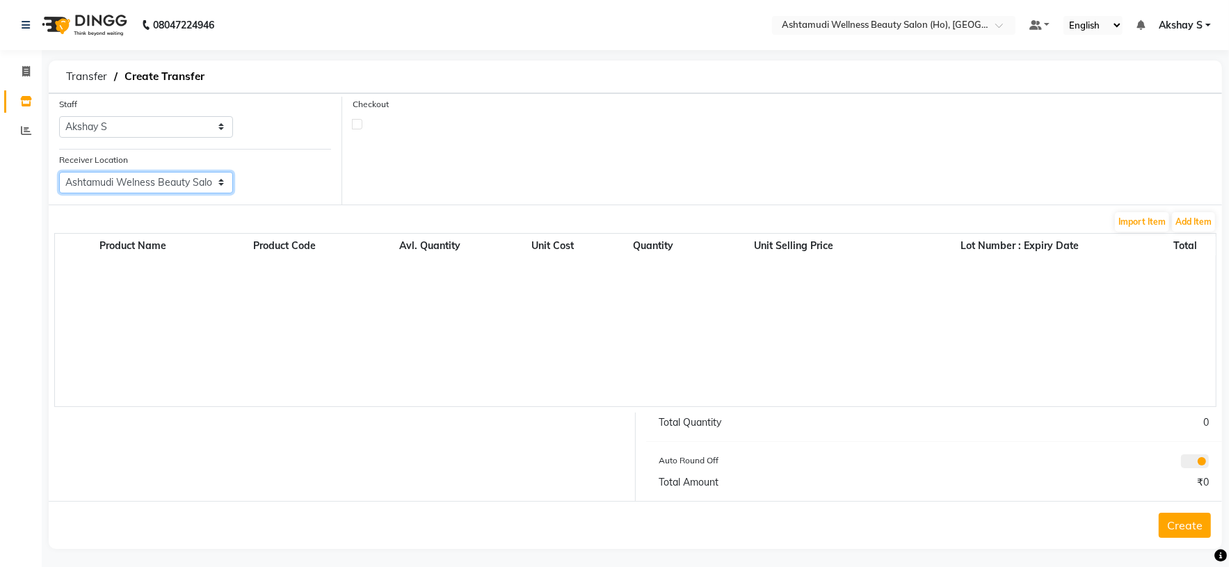
click at [59, 172] on select "Select Ashtamudi Wellness Beauty Salon, Kowdiar Ashtamudi Wellness Beauty Salon…" at bounding box center [146, 183] width 174 height 22
click at [1206, 223] on button "Add Item" at bounding box center [1193, 221] width 43 height 19
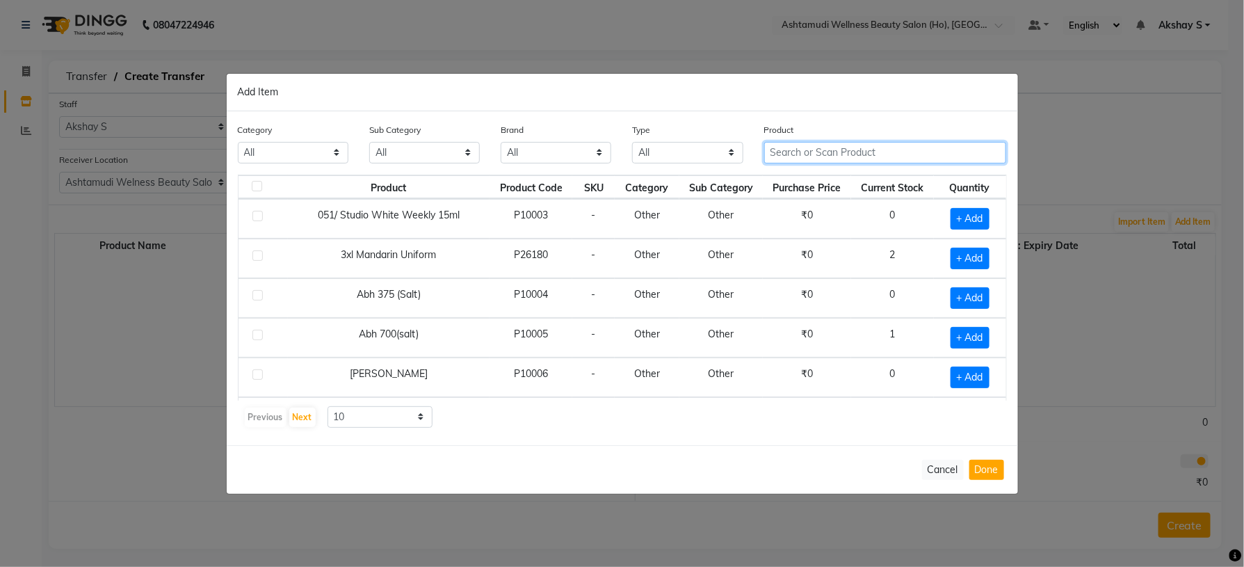
click at [839, 160] on input "text" at bounding box center [885, 153] width 243 height 22
paste input "Loreal Majicontrast Majendha_49.5 Gm"
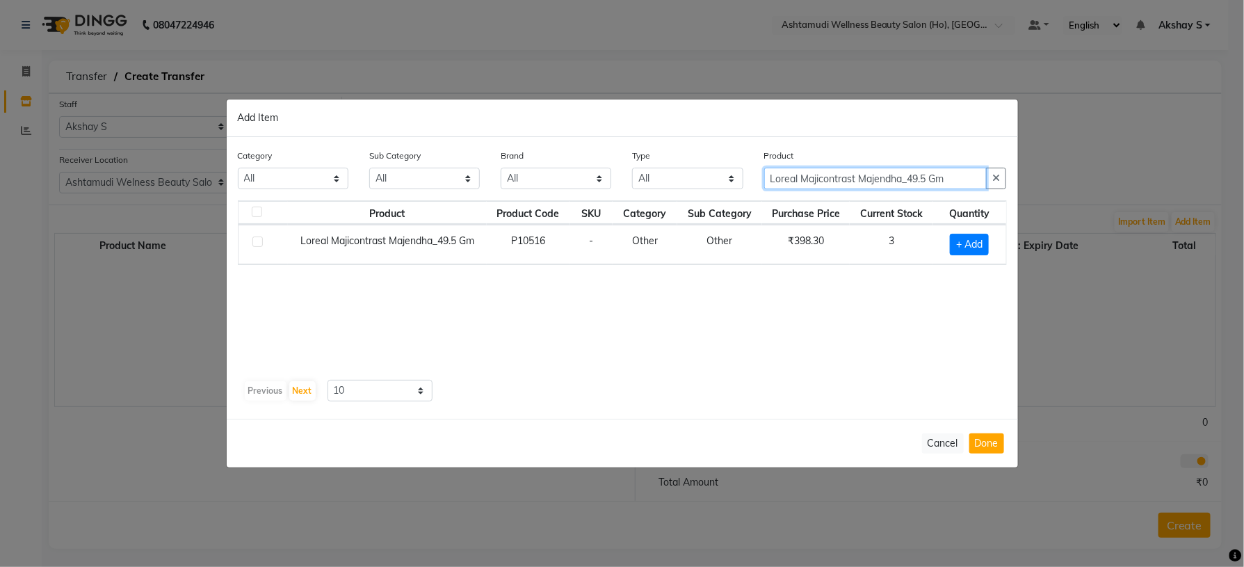
click at [847, 180] on input "Loreal Majicontrast Majendha_49.5 Gm" at bounding box center [875, 179] width 223 height 22
paste input "SCH Igora Royal 5-57_60 ML"
type input "SCH Igora Royal 5-57_60 ML"
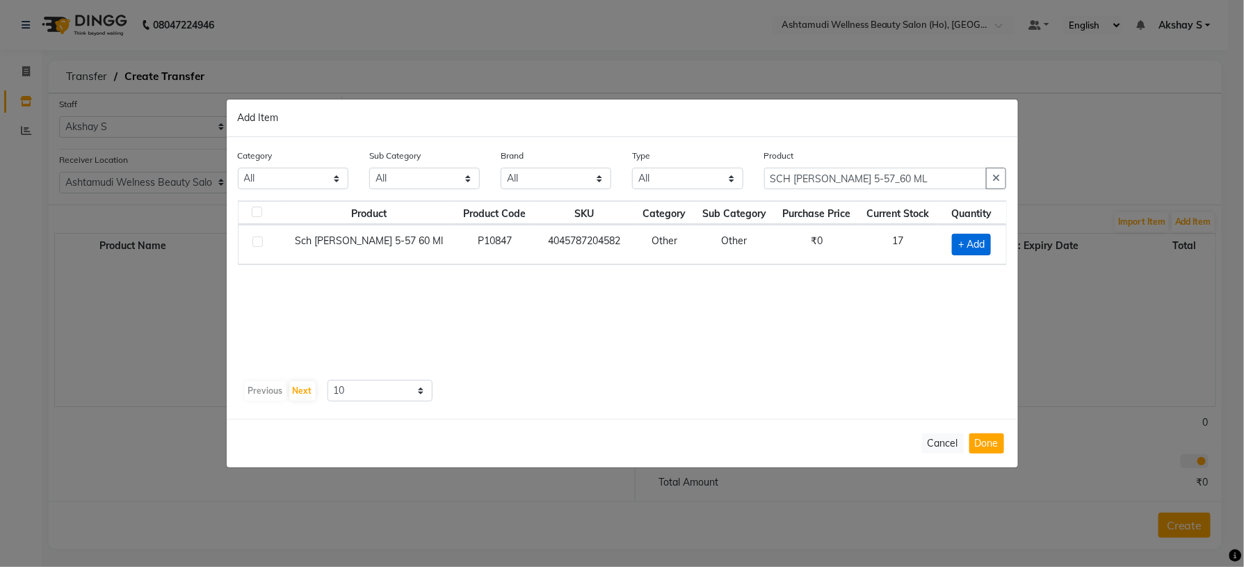
click at [958, 243] on span "+ Add" at bounding box center [971, 245] width 39 height 22
checkbox input "true"
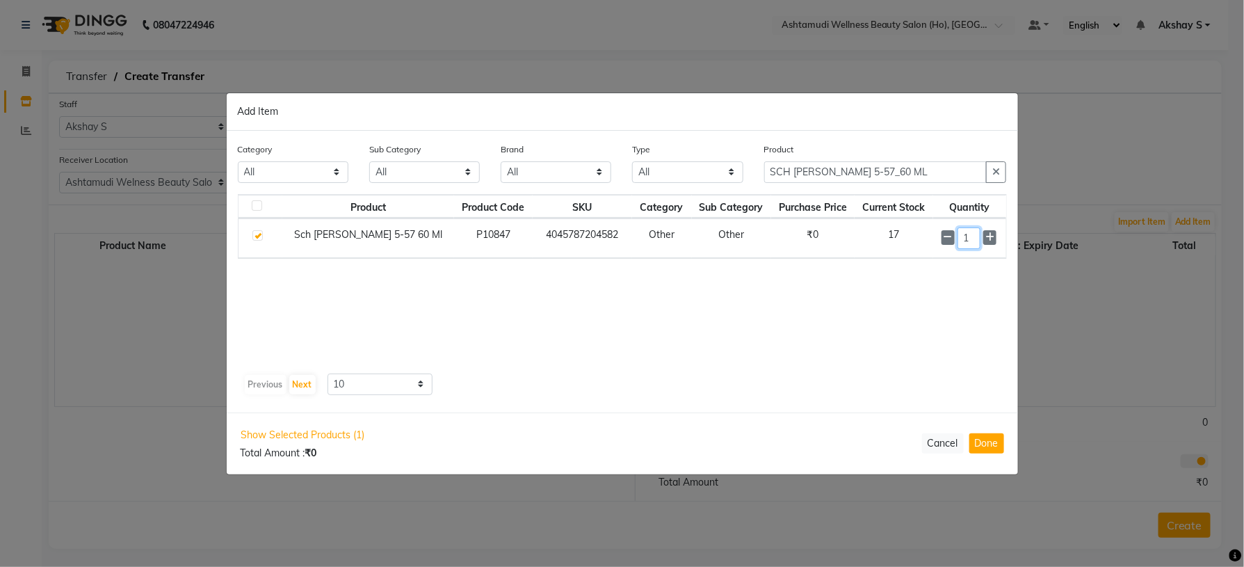
drag, startPoint x: 965, startPoint y: 242, endPoint x: 939, endPoint y: 255, distance: 28.6
click at [939, 255] on td "1" at bounding box center [969, 238] width 73 height 40
type input "8"
click at [913, 321] on div "Product Product Code SKU Category Sub Category Purchase Price Current Stock Qua…" at bounding box center [622, 282] width 769 height 174
drag, startPoint x: 917, startPoint y: 177, endPoint x: 719, endPoint y: 175, distance: 198.2
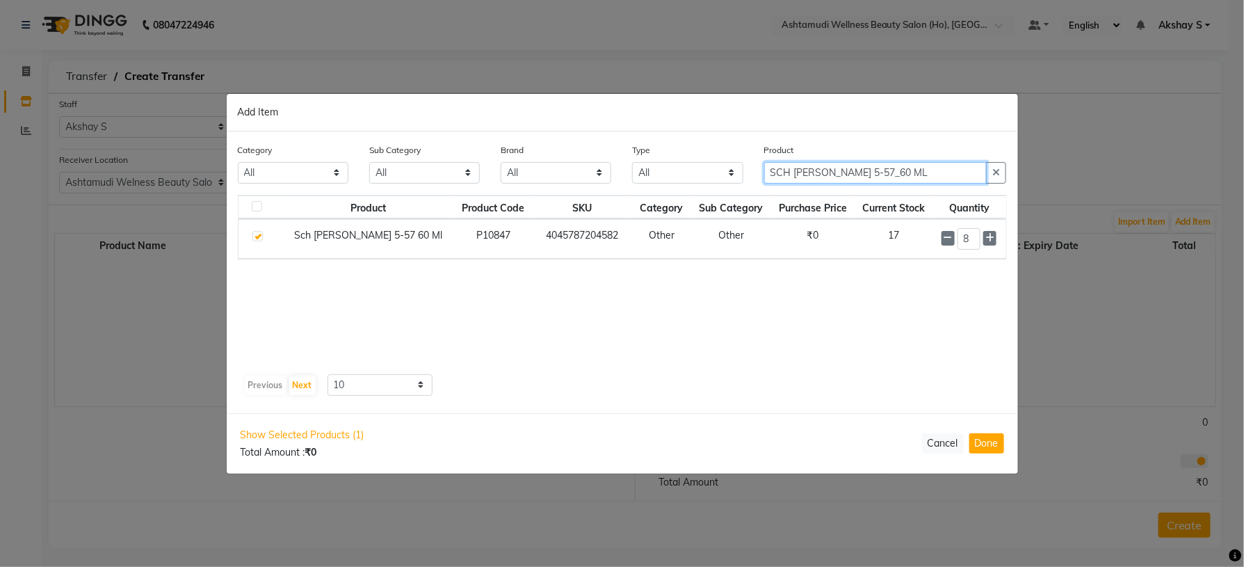
click at [719, 175] on div "Category All Hair Skin Makeup Personal Care Appliances Beard Waxing Disposable …" at bounding box center [622, 169] width 790 height 52
paste input "Ikonic Carbon Setting Clip"
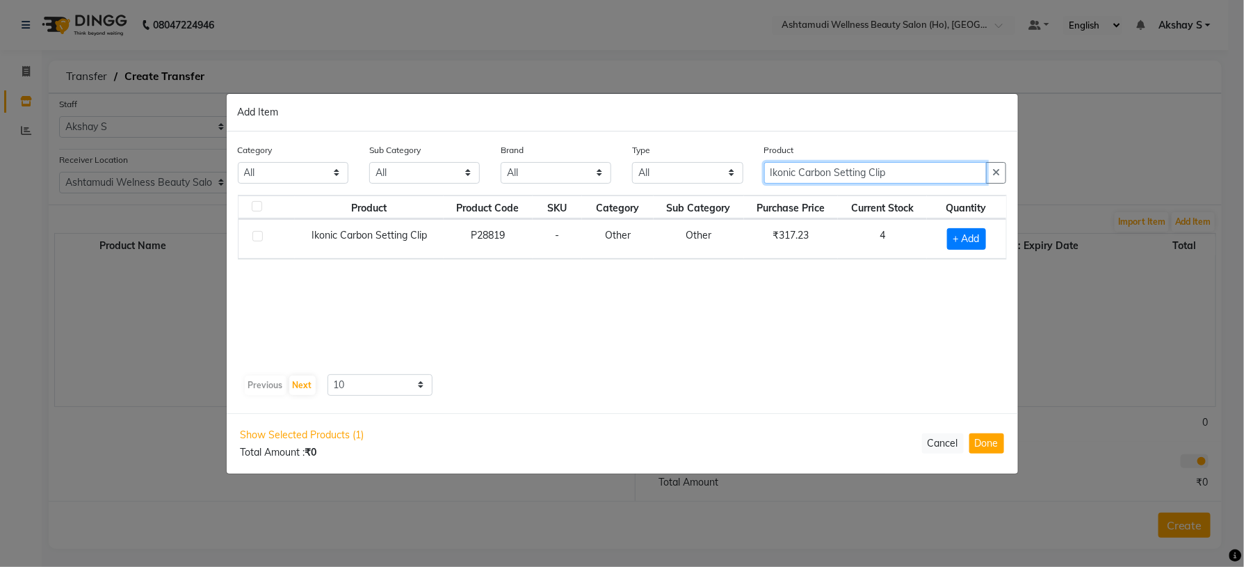
type input "Ikonic Carbon Setting Clip"
click at [979, 232] on span "+ Add" at bounding box center [966, 239] width 39 height 22
checkbox input "true"
click at [988, 235] on icon at bounding box center [984, 237] width 9 height 10
type input "2"
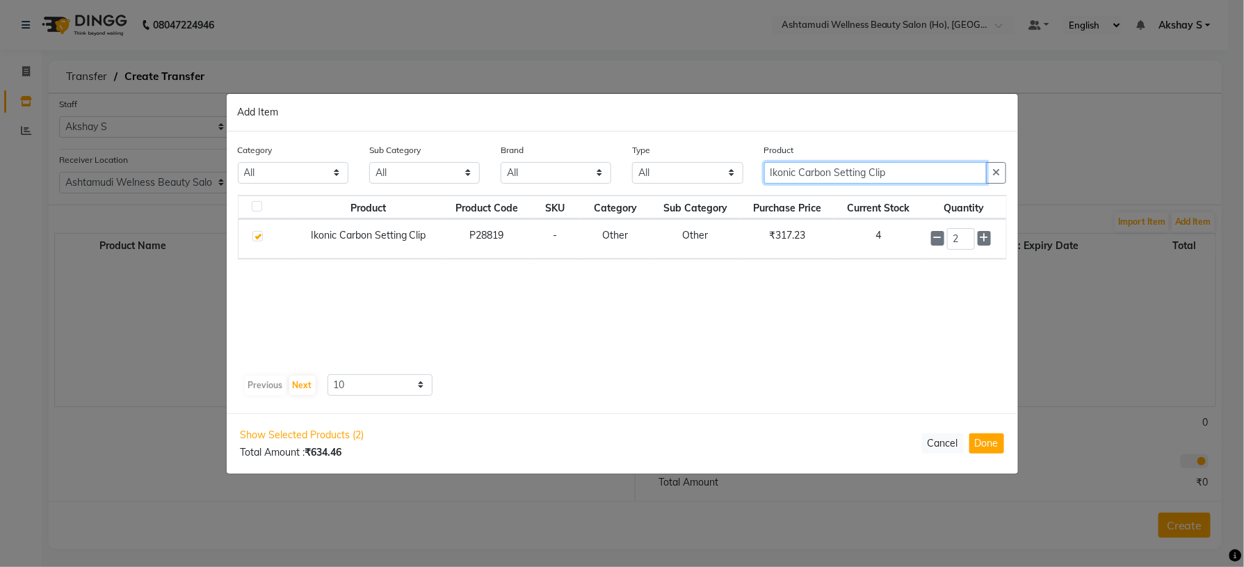
drag, startPoint x: 927, startPoint y: 170, endPoint x: 663, endPoint y: 179, distance: 264.5
click at [681, 177] on div "Category All Hair Skin Makeup Personal Care Appliances Beard Waxing Disposable …" at bounding box center [622, 169] width 790 height 52
paste input "Sch Spa Essence Nourishing Shampoo 1000Ml"
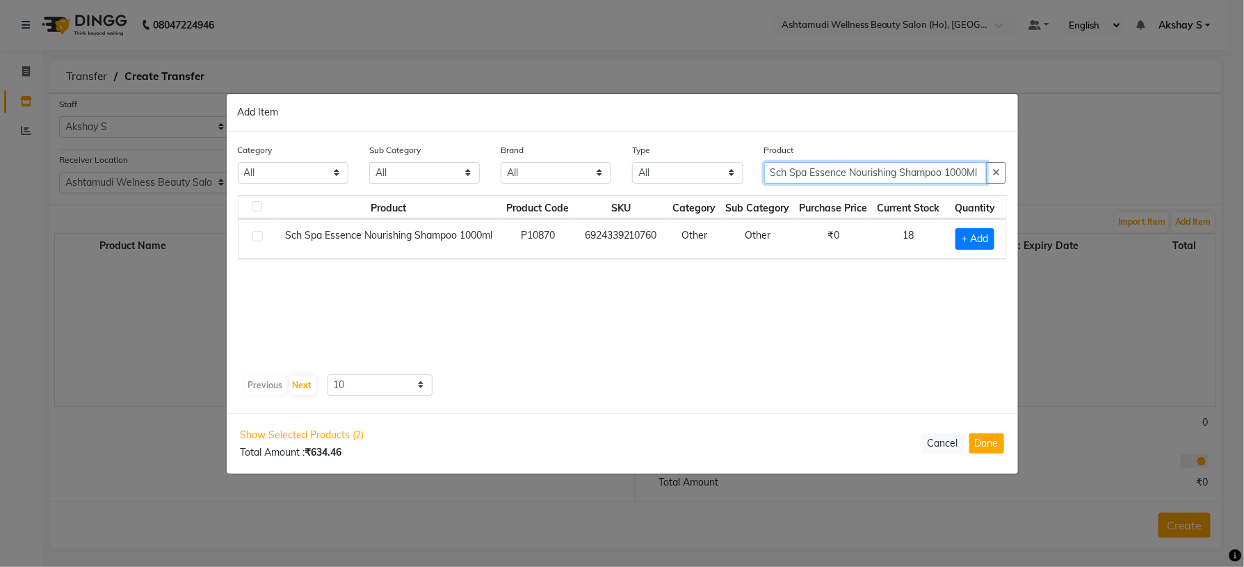
type input "Sch Spa Essence Nourishing Shampoo 1000Ml"
click at [985, 243] on span "+ Add" at bounding box center [975, 239] width 39 height 22
checkbox input "true"
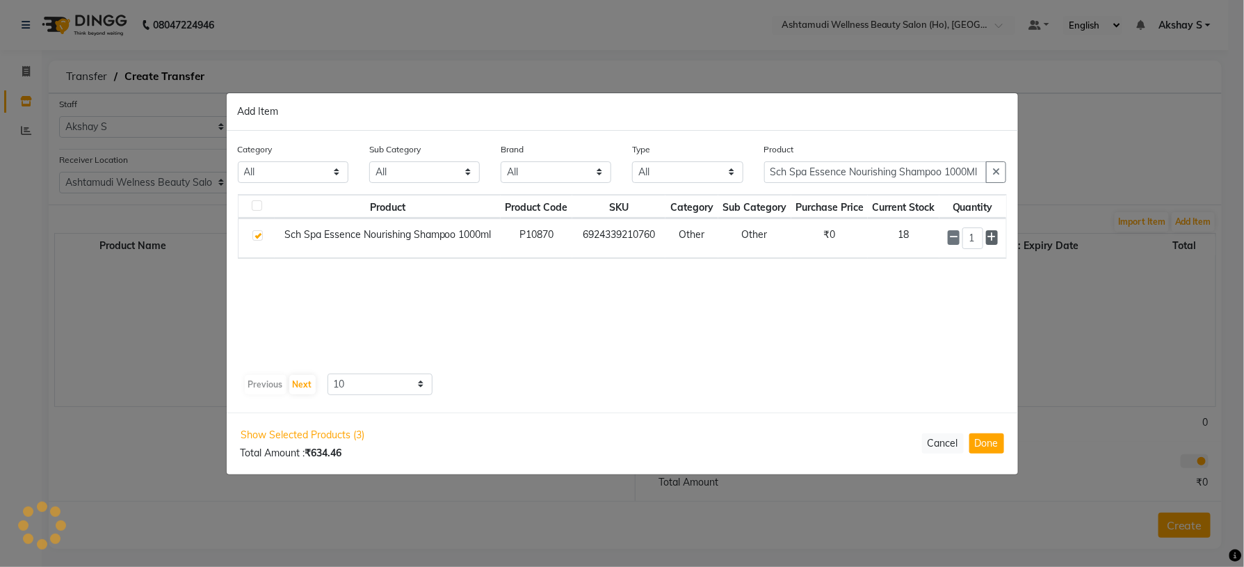
click at [990, 239] on icon at bounding box center [992, 237] width 9 height 10
type input "2"
click at [915, 177] on input "Sch Spa Essence Nourishing Shampoo 1000Ml" at bounding box center [875, 173] width 223 height 22
click at [915, 176] on input "Sch Spa Essence Nourishing Shampoo 1000Ml" at bounding box center [875, 173] width 223 height 22
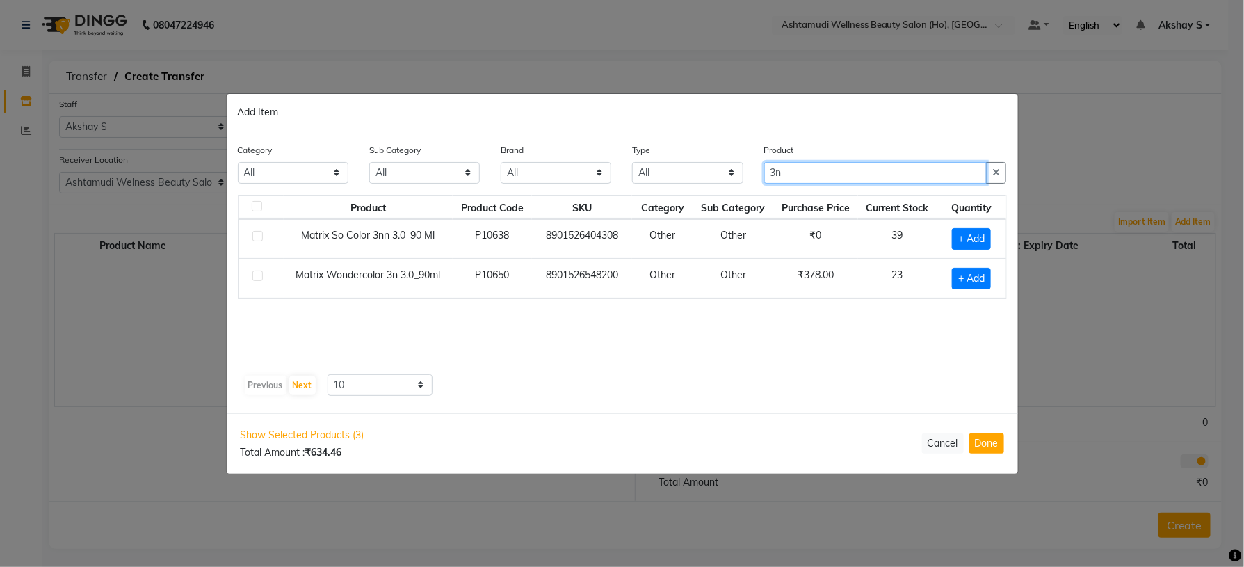
type input "3n"
drag, startPoint x: 664, startPoint y: 330, endPoint x: 764, endPoint y: 351, distance: 101.5
click at [673, 337] on div "Product Product Code SKU Category Sub Category Purchase Price Current Stock Qua…" at bounding box center [622, 282] width 769 height 174
click at [967, 287] on span "+ Add" at bounding box center [971, 279] width 39 height 22
checkbox input "true"
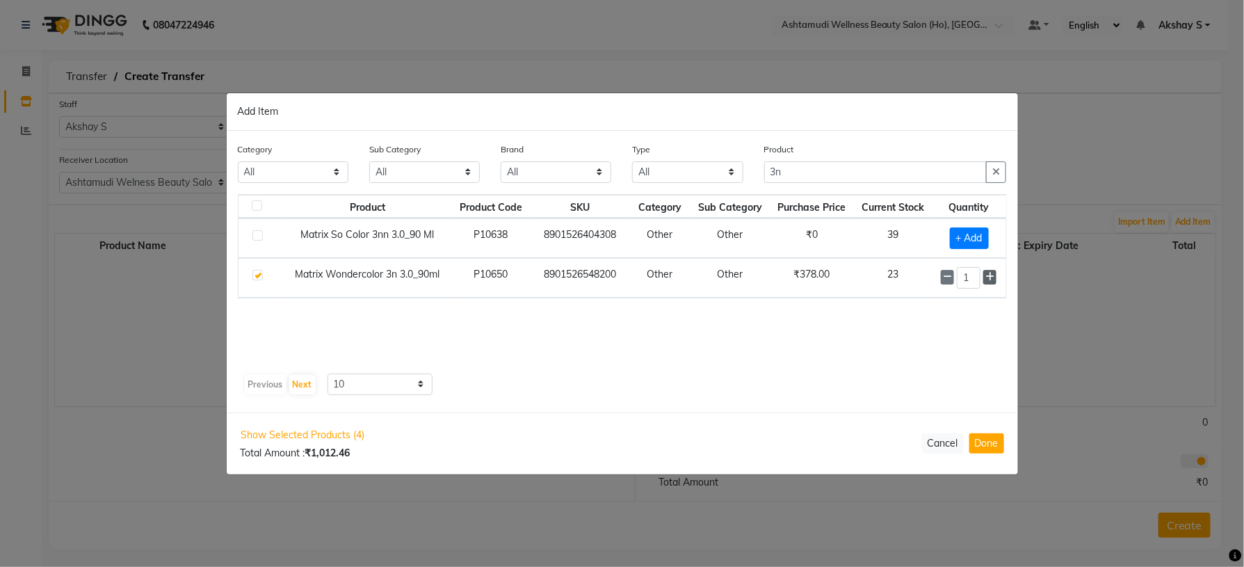
click at [988, 280] on icon at bounding box center [990, 277] width 9 height 10
type input "4"
drag, startPoint x: 748, startPoint y: 164, endPoint x: 688, endPoint y: 166, distance: 60.5
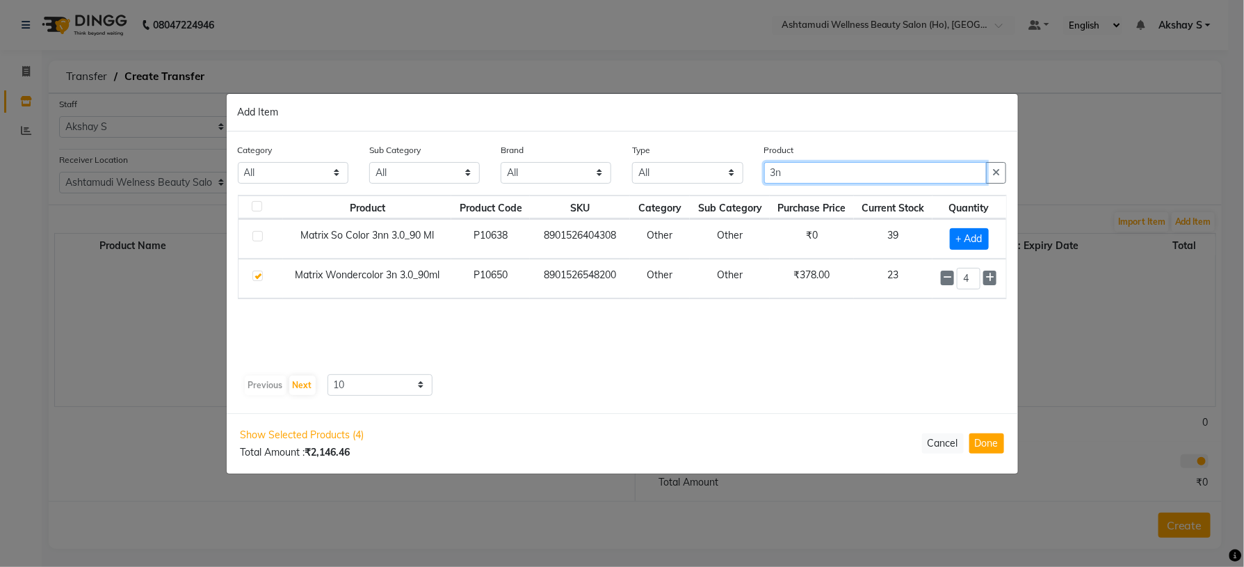
click at [691, 165] on div "Category All Hair Skin Makeup Personal Care Appliances Beard Waxing Disposable …" at bounding box center [622, 169] width 790 height 52
paste input "Lilium Herbal Fruit Face Scrub 900 ML"
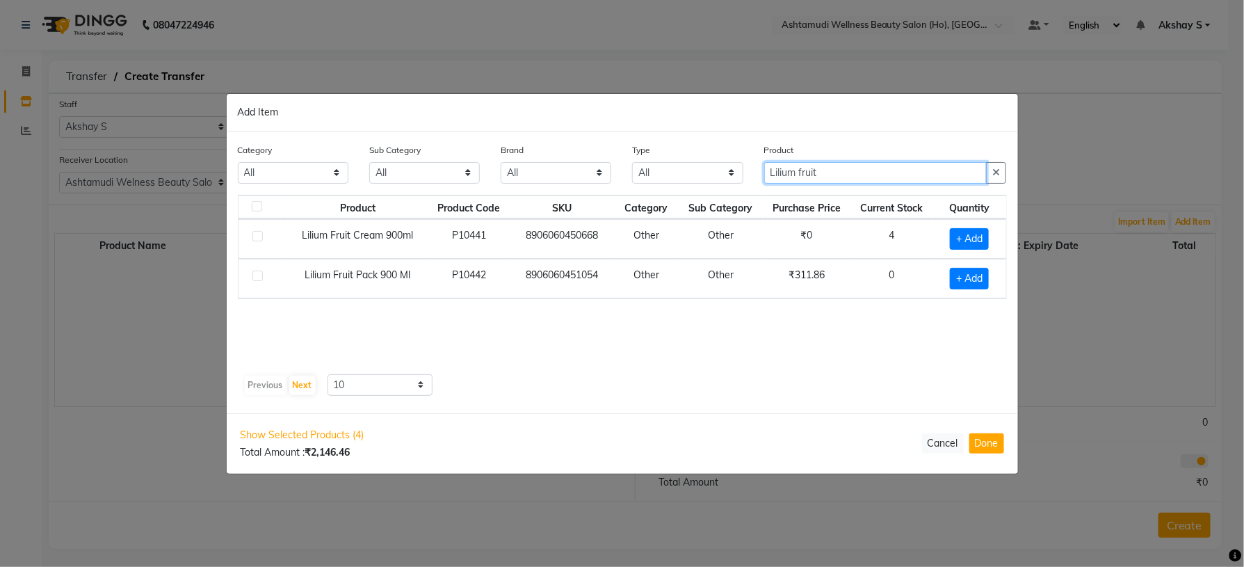
drag, startPoint x: 859, startPoint y: 168, endPoint x: 698, endPoint y: 168, distance: 160.7
click at [698, 168] on div "Category All Hair Skin Makeup Personal Care Appliances Beard Waxing Disposable …" at bounding box center [622, 169] width 790 height 52
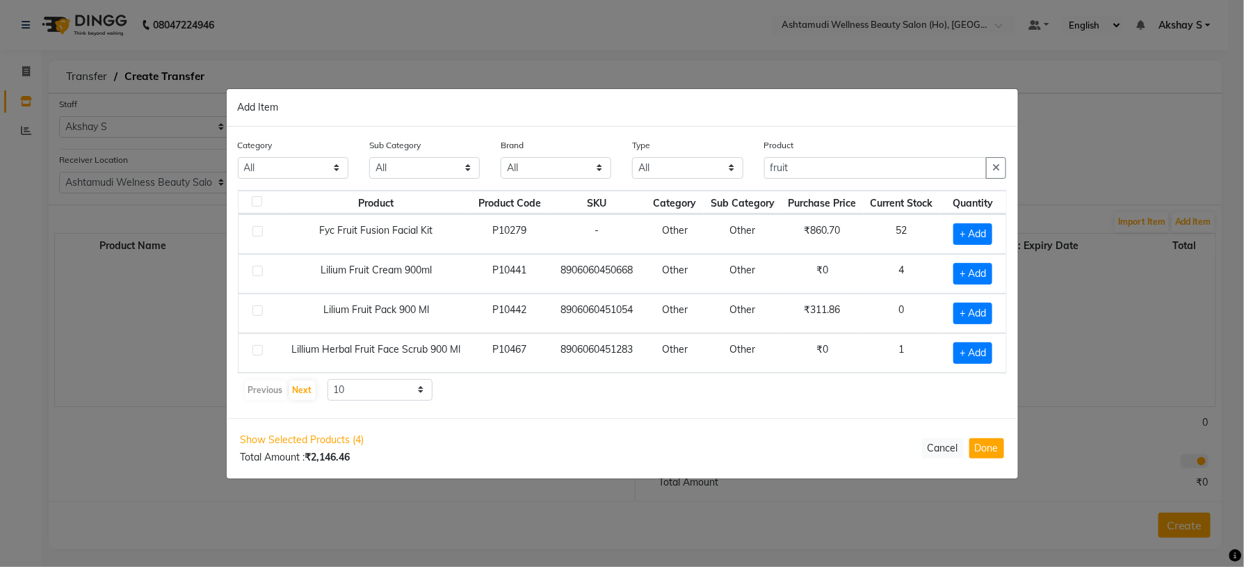
click at [723, 412] on div "Category All Hair Skin Makeup Personal Care Appliances Beard Waxing Disposable …" at bounding box center [623, 272] width 792 height 291
drag, startPoint x: 794, startPoint y: 168, endPoint x: 702, endPoint y: 169, distance: 91.8
click at [703, 168] on div "Category All Hair Skin Makeup Personal Care Appliances Beard Waxing Disposable …" at bounding box center [622, 164] width 790 height 52
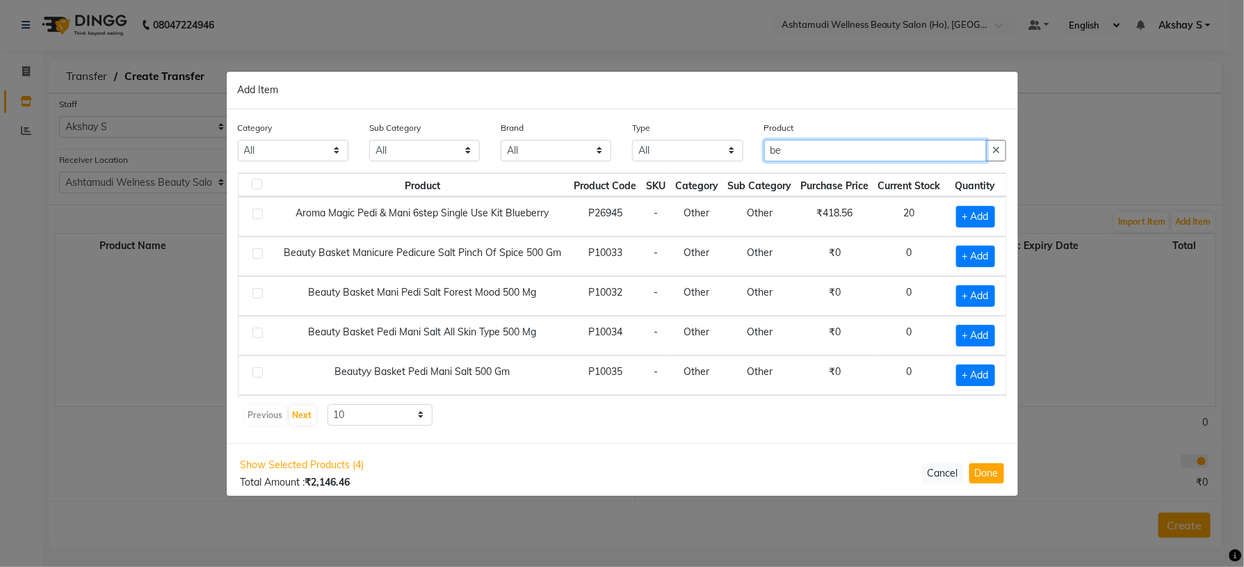
type input "b"
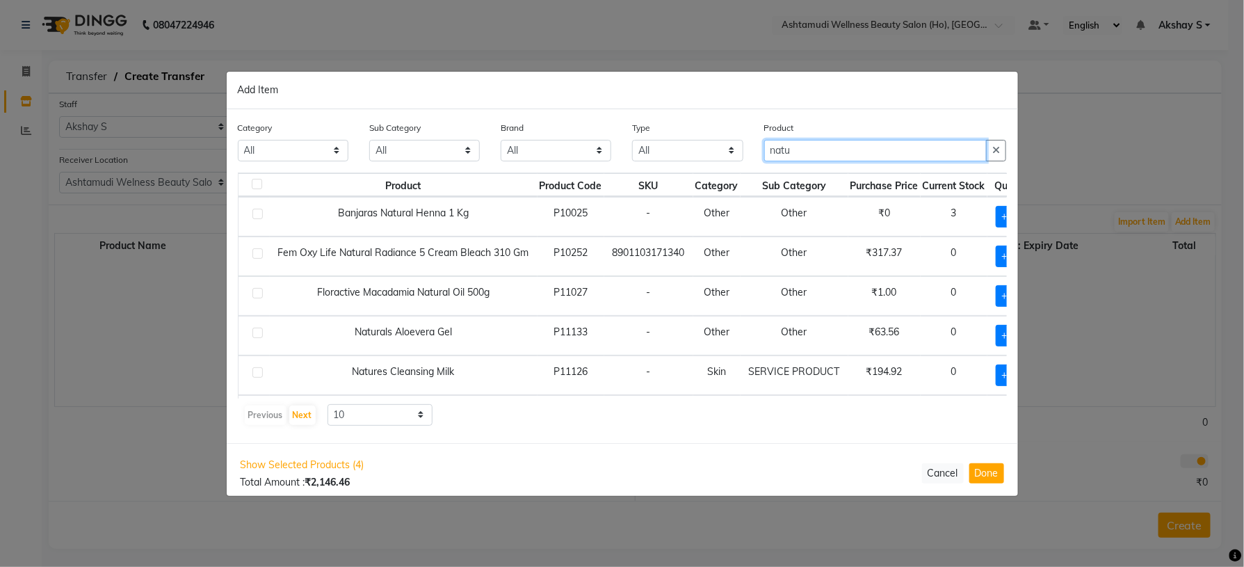
type input "natu"
click at [740, 415] on div "Previous Next 10 50 100" at bounding box center [622, 415] width 758 height 22
click at [949, 475] on button "Cancel" at bounding box center [943, 473] width 42 height 20
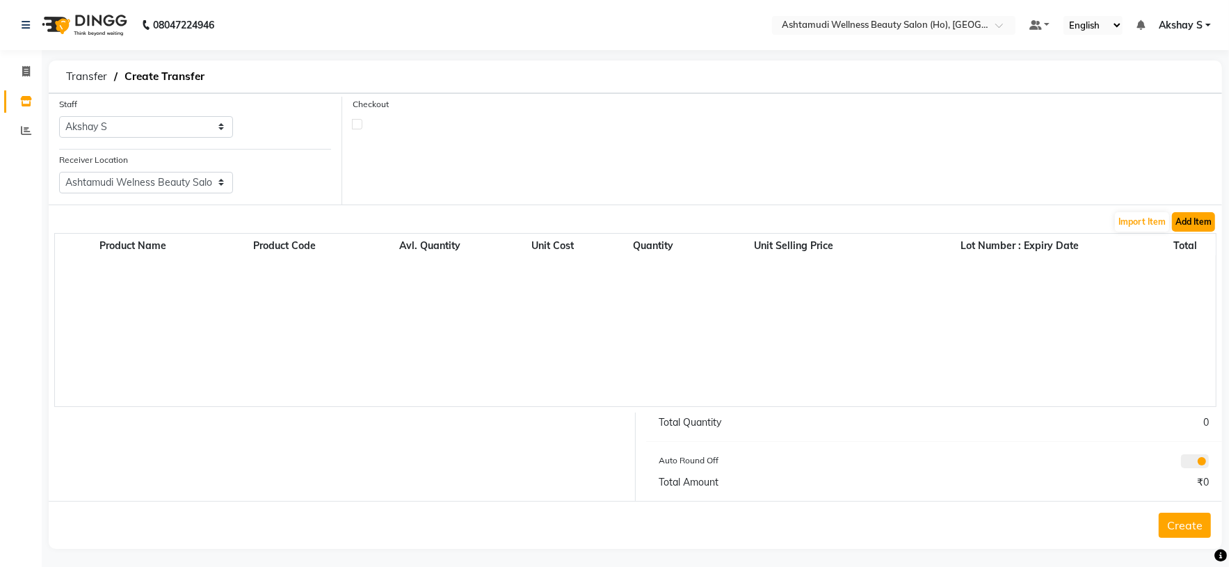
click at [1188, 218] on button "Add Item" at bounding box center [1193, 221] width 43 height 19
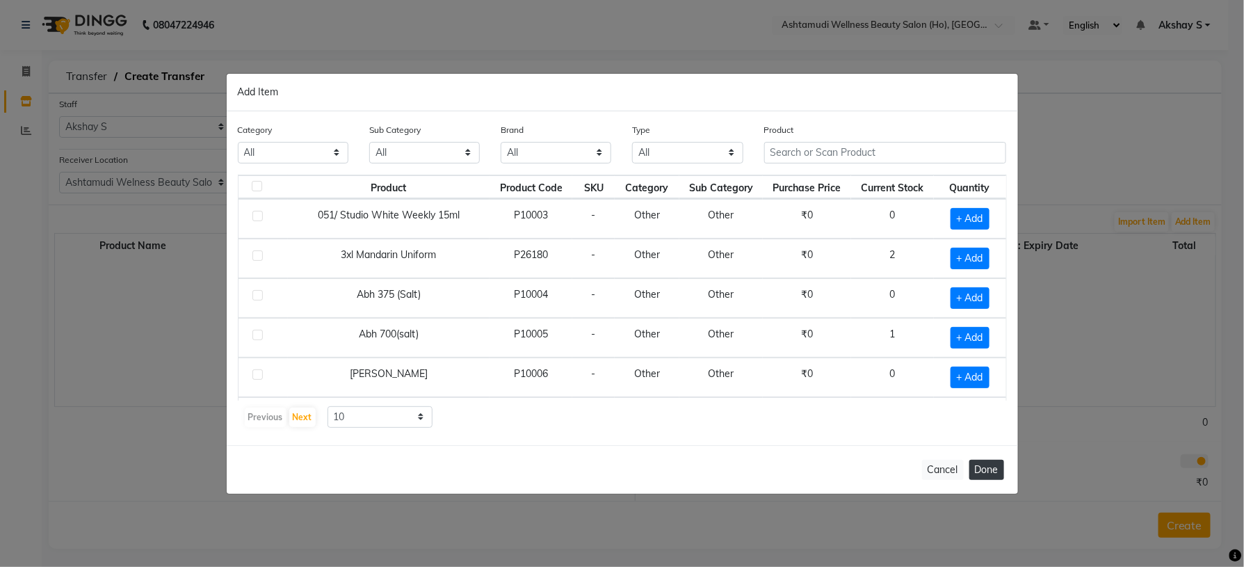
click at [981, 472] on button "Done" at bounding box center [987, 470] width 35 height 20
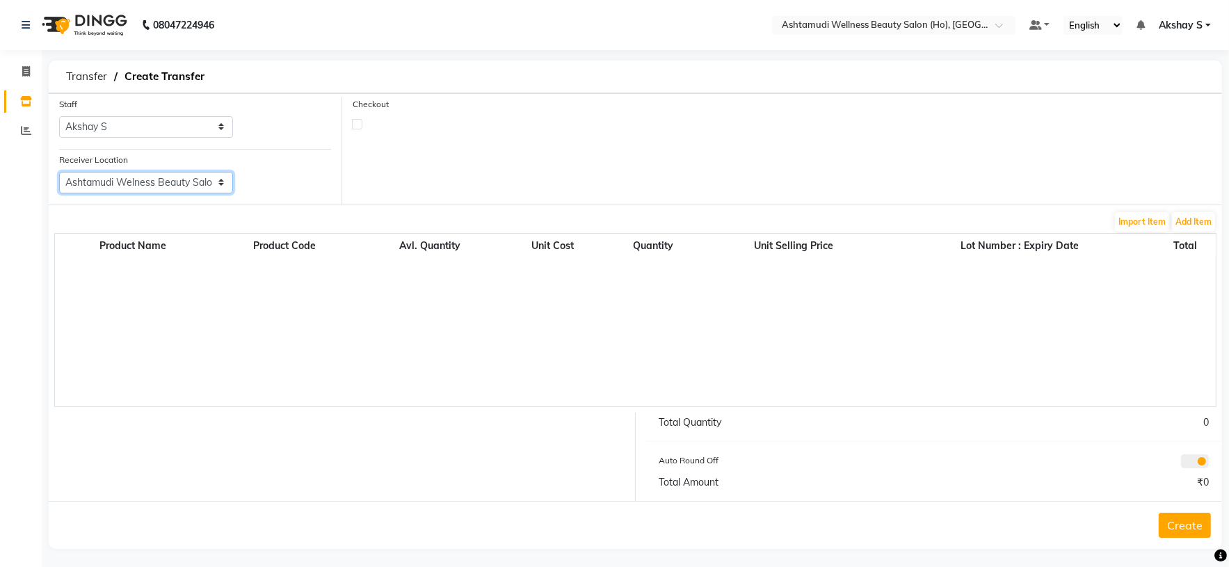
click at [214, 183] on select "Select Ashtamudi Wellness Beauty Salon, Kowdiar Ashtamudi Wellness Beauty Salon…" at bounding box center [146, 183] width 174 height 22
click at [59, 172] on select "Select Ashtamudi Wellness Beauty Salon, Kowdiar Ashtamudi Wellness Beauty Salon…" at bounding box center [146, 183] width 174 height 22
click at [1182, 227] on button "Add Item" at bounding box center [1193, 221] width 43 height 19
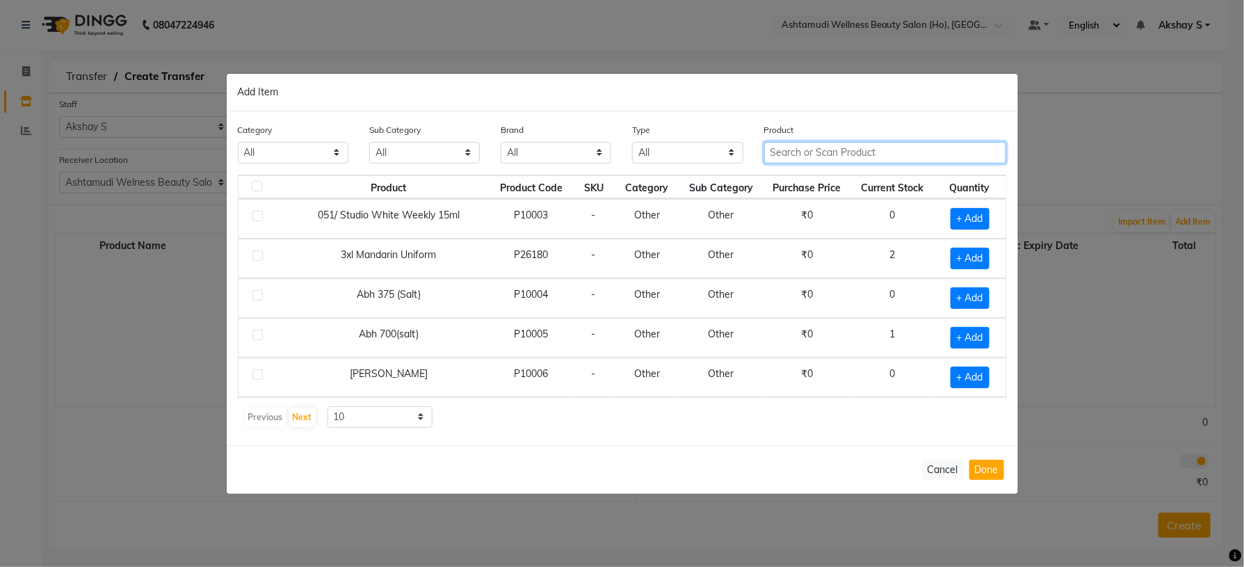
click at [823, 159] on input "text" at bounding box center [885, 153] width 243 height 22
paste input "Loreal Majicontrast Majendha_49.5 Gm"
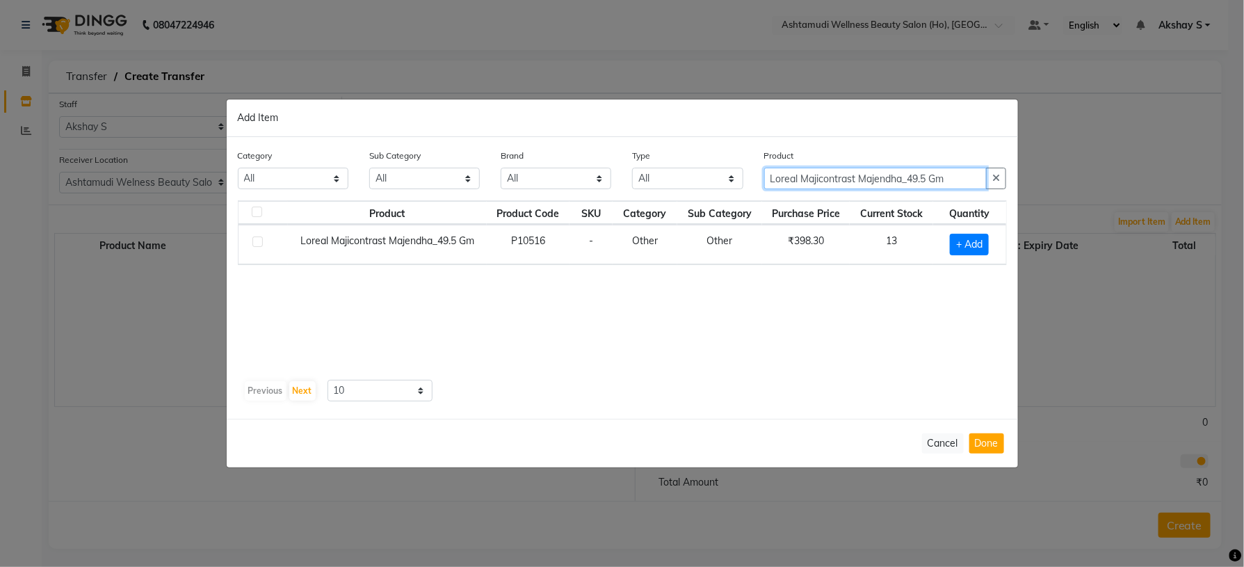
type input "Loreal Majicontrast Majendha_49.5 Gm"
click at [973, 253] on span "+ Add" at bounding box center [969, 245] width 39 height 22
checkbox input "true"
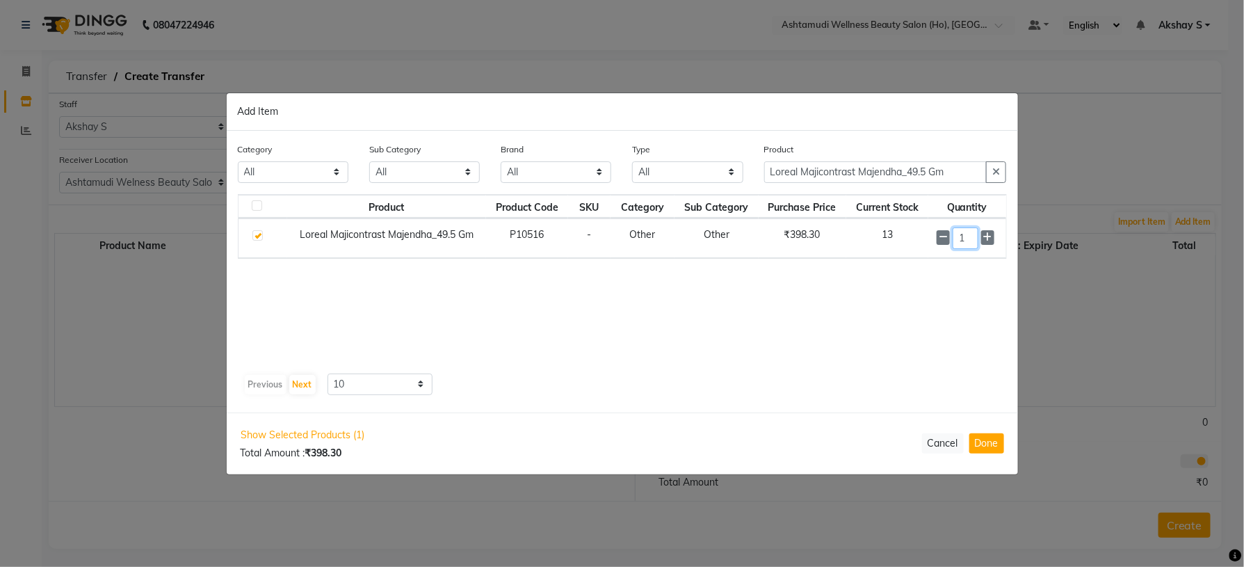
click at [968, 242] on input "1" at bounding box center [965, 238] width 25 height 22
type input "10"
click at [776, 372] on div "Product Product Code SKU Category Sub Category Purchase Price Current Stock Qua…" at bounding box center [622, 296] width 769 height 202
drag, startPoint x: 955, startPoint y: 175, endPoint x: 650, endPoint y: 193, distance: 305.9
click at [658, 192] on div "Category All Hair Skin Makeup Personal Care Appliances Beard Waxing Disposable …" at bounding box center [622, 169] width 790 height 52
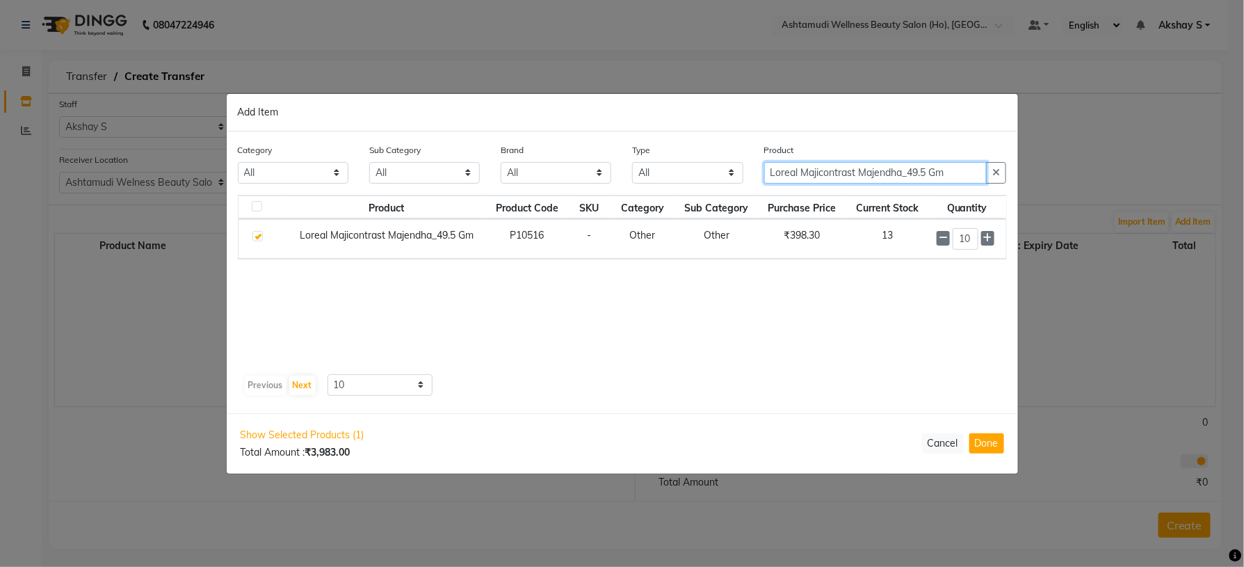
paste input "SCH Igora Royal 5-57_60 ML"
click at [930, 170] on input "SCH Igora Royal 5-57_60 ML" at bounding box center [875, 173] width 223 height 22
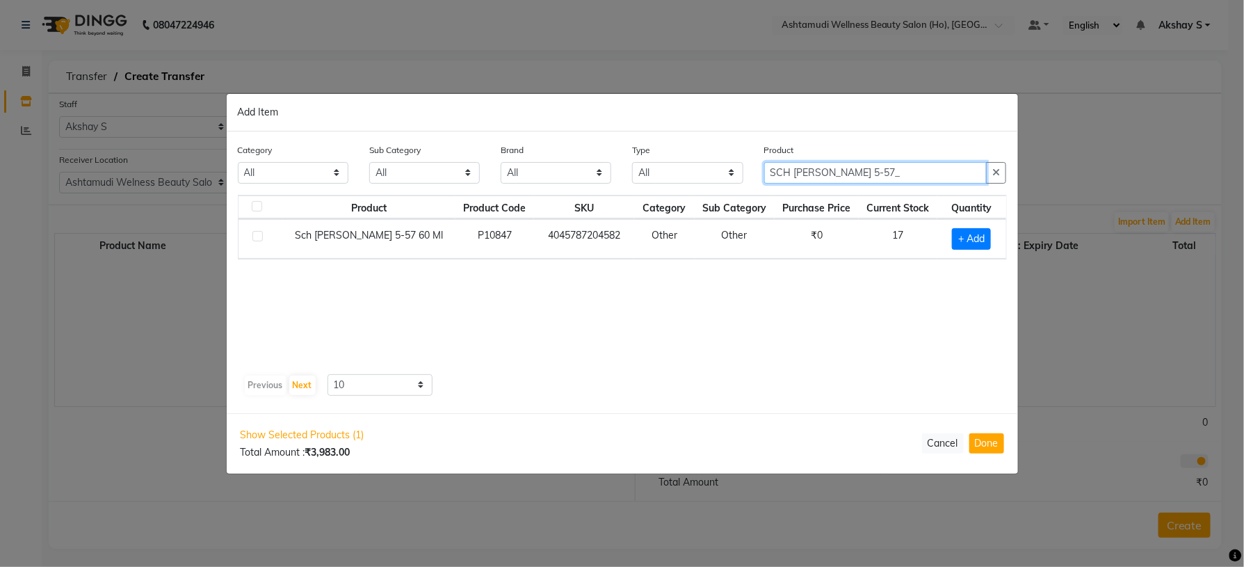
type input "SCH Igora Royal 5-57_"
click at [973, 236] on span "+ Add" at bounding box center [971, 239] width 39 height 22
checkbox input "true"
drag, startPoint x: 971, startPoint y: 239, endPoint x: 958, endPoint y: 244, distance: 14.1
click at [958, 244] on input "1" at bounding box center [970, 238] width 24 height 22
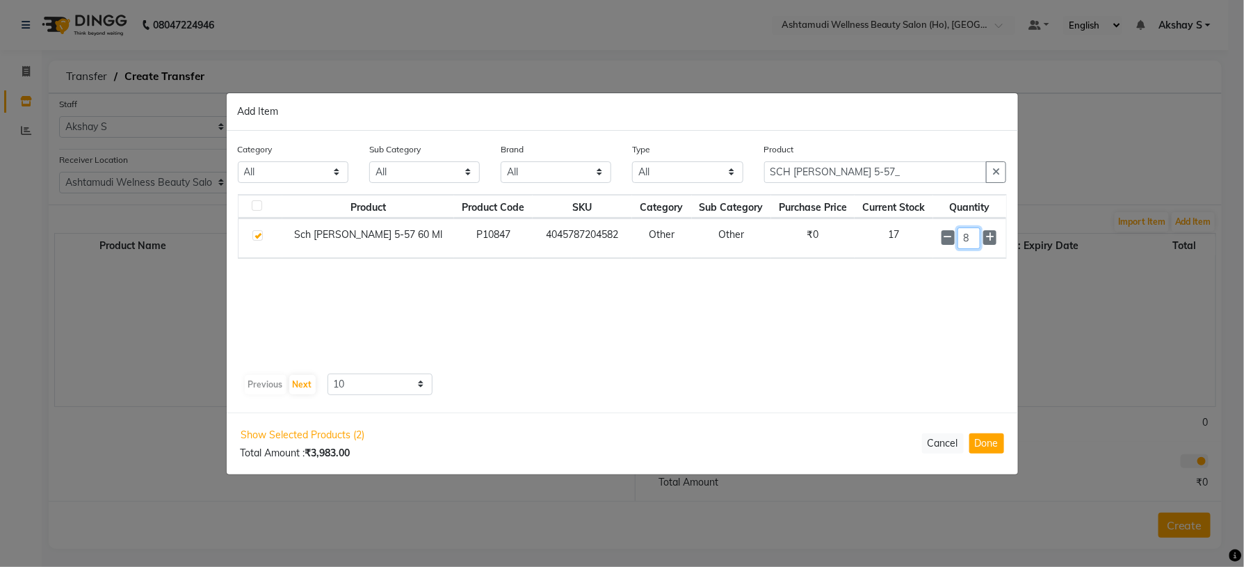
type input "8"
click at [842, 328] on div "Product Product Code SKU Category Sub Category Purchase Price Current Stock Qua…" at bounding box center [622, 281] width 769 height 174
drag, startPoint x: 908, startPoint y: 172, endPoint x: 681, endPoint y: 184, distance: 227.7
click at [682, 184] on div "Category All Hair Skin Makeup Personal Care Appliances Beard Waxing Disposable …" at bounding box center [622, 169] width 790 height 52
paste input "Ikonic Carbon Setting Clip"
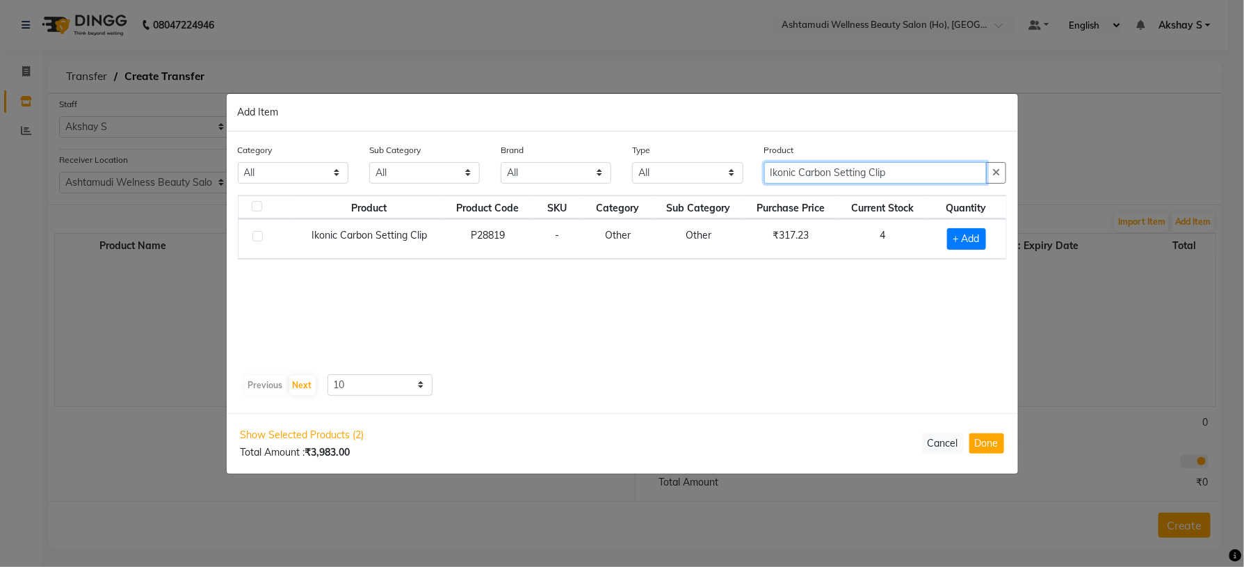
type input "Ikonic Carbon Setting Clip"
click at [973, 231] on span "+ Add" at bounding box center [966, 239] width 39 height 22
checkbox input "true"
click at [991, 238] on div "1" at bounding box center [964, 238] width 67 height 22
click at [981, 238] on icon at bounding box center [984, 237] width 9 height 10
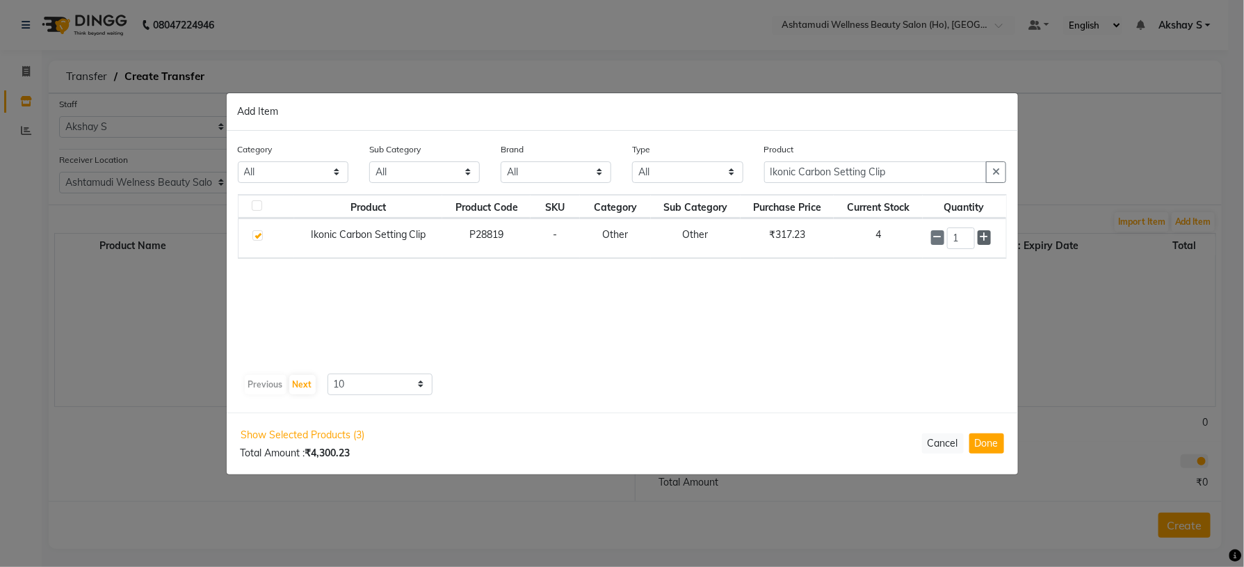
type input "2"
drag, startPoint x: 915, startPoint y: 175, endPoint x: 673, endPoint y: 172, distance: 242.1
click at [673, 172] on div "Category All Hair Skin Makeup Personal Care Appliances Beard Waxing Disposable …" at bounding box center [622, 169] width 790 height 52
paste input "Sch Spa Essence Nourishing Shampoo 1000Ml"
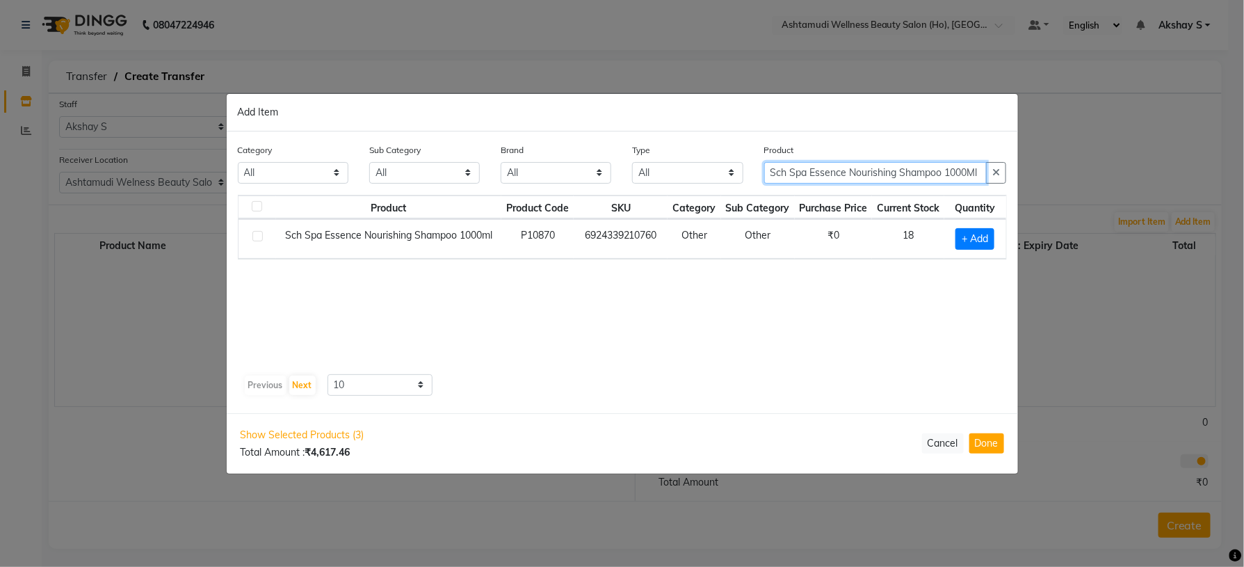
type input "Sch Spa Essence Nourishing Shampoo 1000Ml"
click at [962, 248] on span "+ Add" at bounding box center [975, 239] width 39 height 22
checkbox input "true"
click at [986, 241] on span at bounding box center [992, 237] width 12 height 15
type input "2"
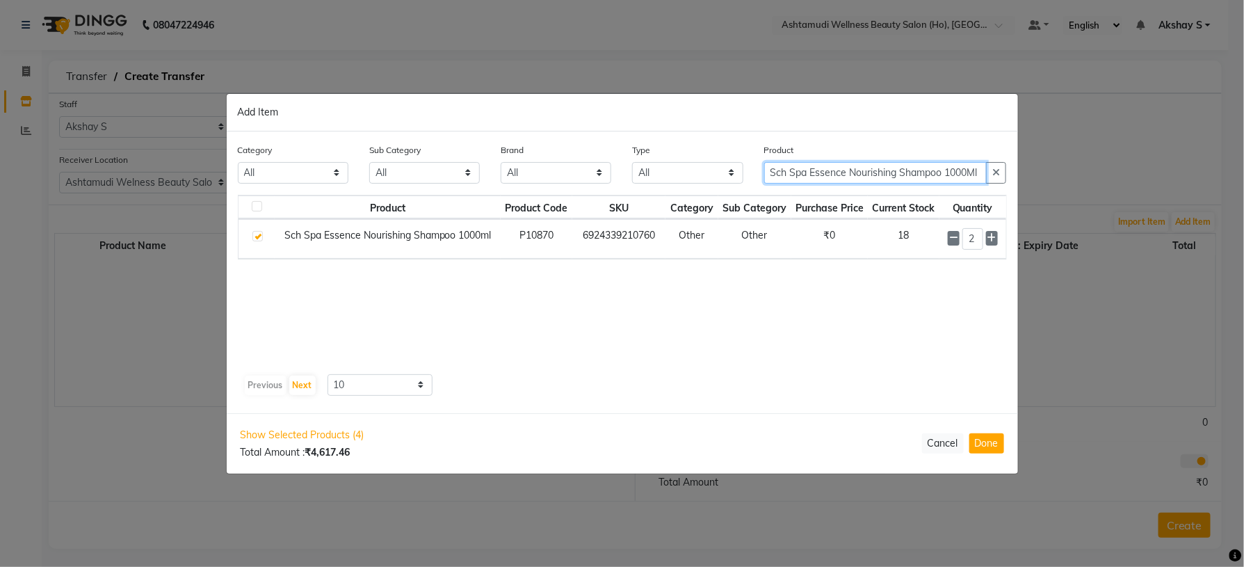
click at [890, 173] on input "Sch Spa Essence Nourishing Shampoo 1000Ml" at bounding box center [875, 173] width 223 height 22
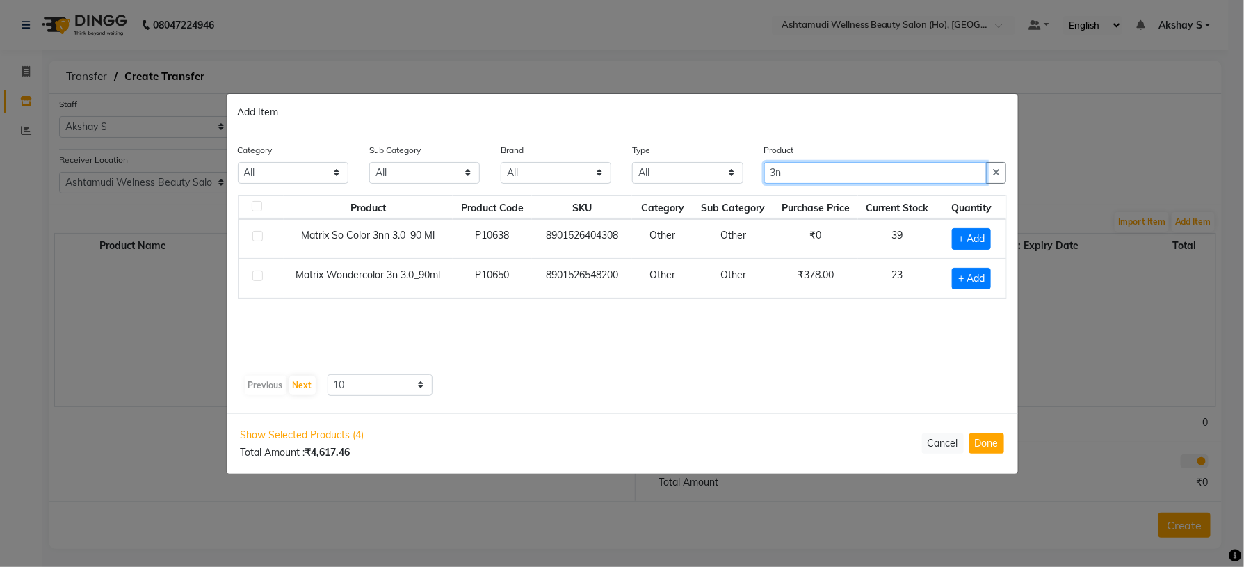
type input "3n"
click at [776, 298] on td "₹378.00" at bounding box center [815, 279] width 85 height 40
click at [977, 287] on span "+ Add" at bounding box center [971, 279] width 39 height 22
checkbox input "true"
click at [993, 280] on icon at bounding box center [990, 277] width 9 height 10
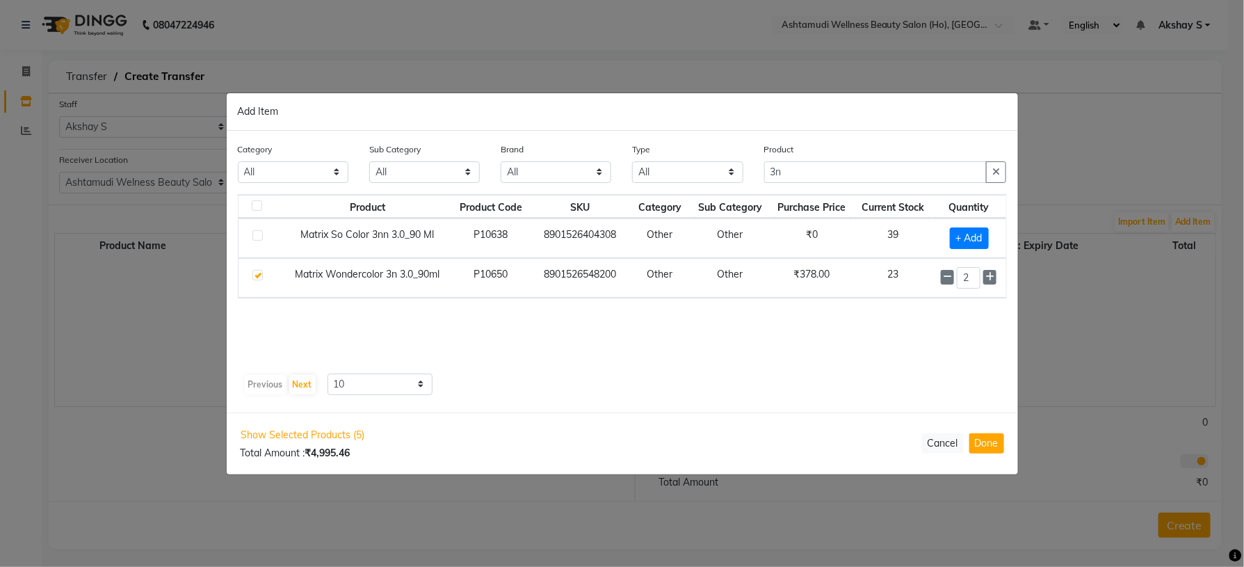
click at [993, 280] on icon at bounding box center [990, 277] width 9 height 10
type input "4"
drag, startPoint x: 851, startPoint y: 176, endPoint x: 650, endPoint y: 178, distance: 201.0
click at [650, 178] on div "Category All Hair Skin Makeup Personal Care Appliances Beard Waxing Disposable …" at bounding box center [622, 169] width 790 height 52
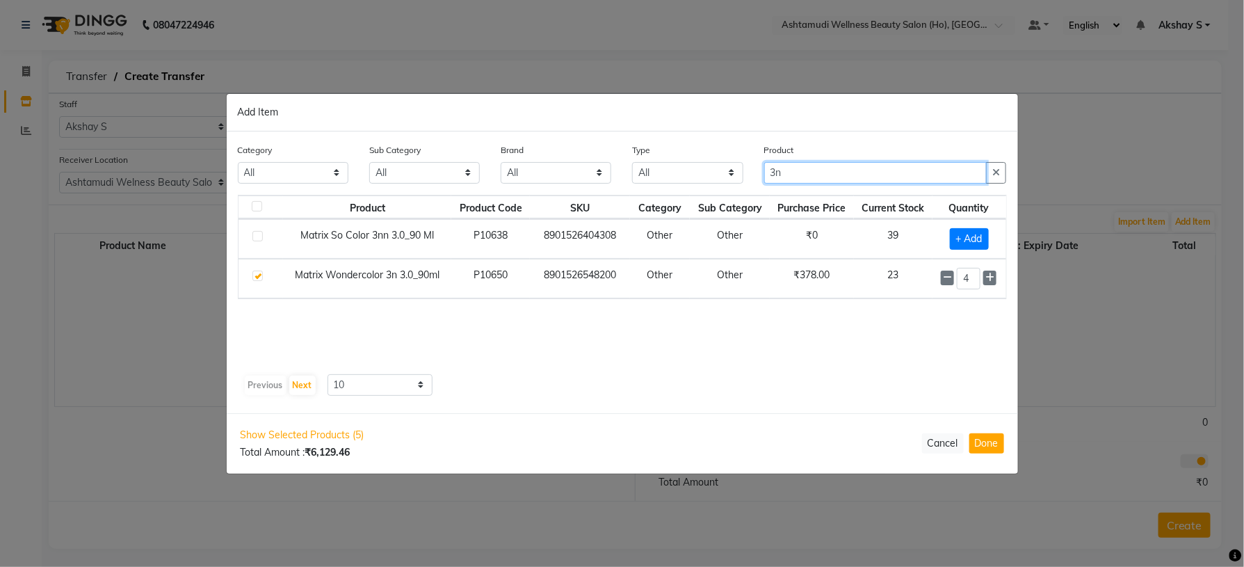
paste input "Lilium Herbal Fruit Face Scrub 900 ML"
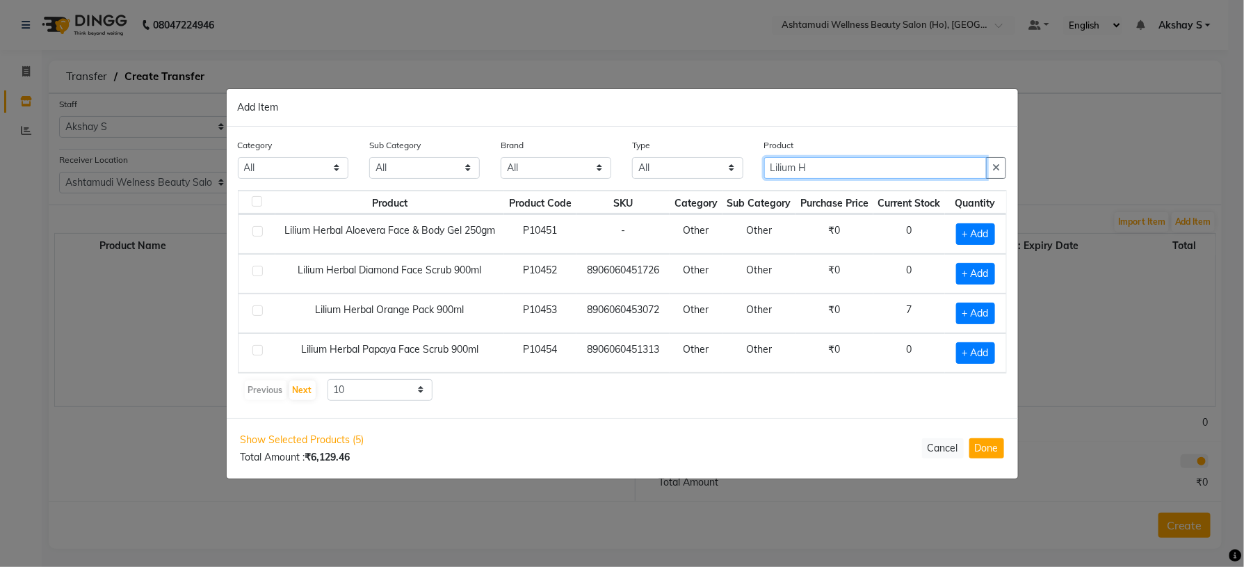
drag, startPoint x: 847, startPoint y: 159, endPoint x: 741, endPoint y: 172, distance: 107.2
click at [741, 172] on div "Category All Hair Skin Makeup Personal Care Appliances Beard Waxing Disposable …" at bounding box center [622, 164] width 790 height 52
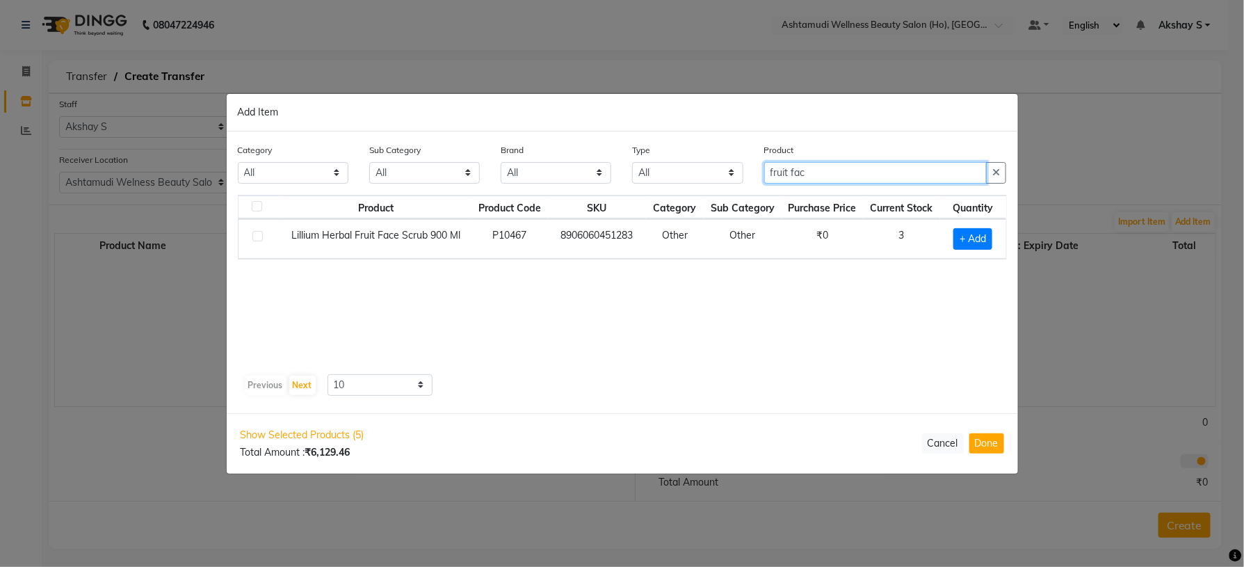
type input "fruit fac"
click at [988, 236] on span "+ Add" at bounding box center [973, 239] width 39 height 22
checkbox input "true"
click at [988, 241] on icon at bounding box center [991, 237] width 9 height 10
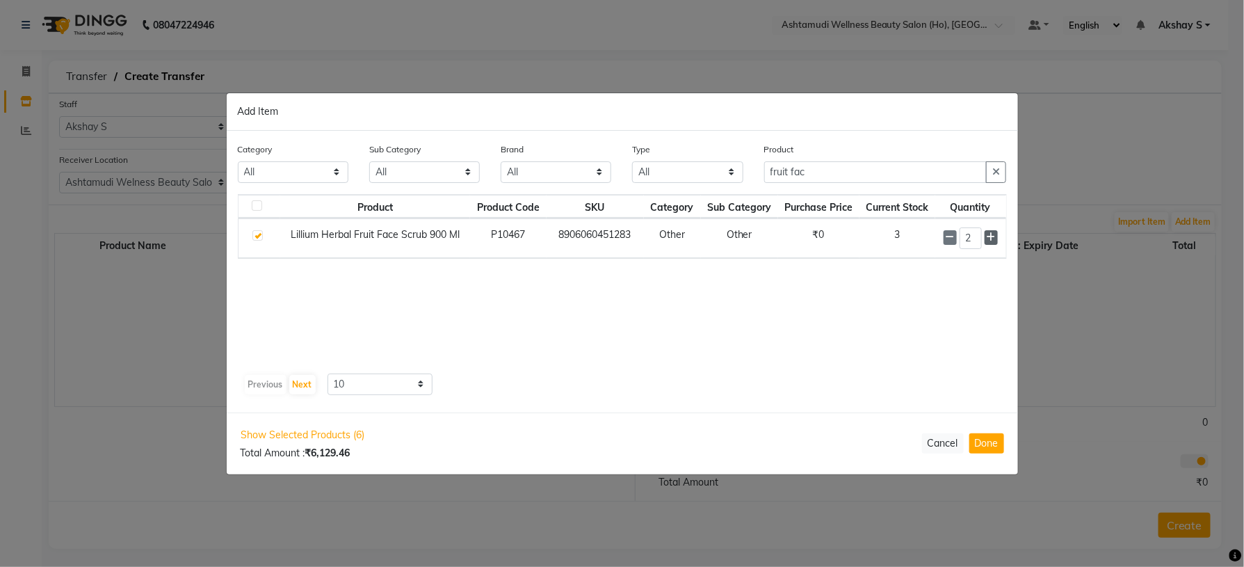
type input "3"
click at [987, 447] on button "Done" at bounding box center [987, 443] width 35 height 20
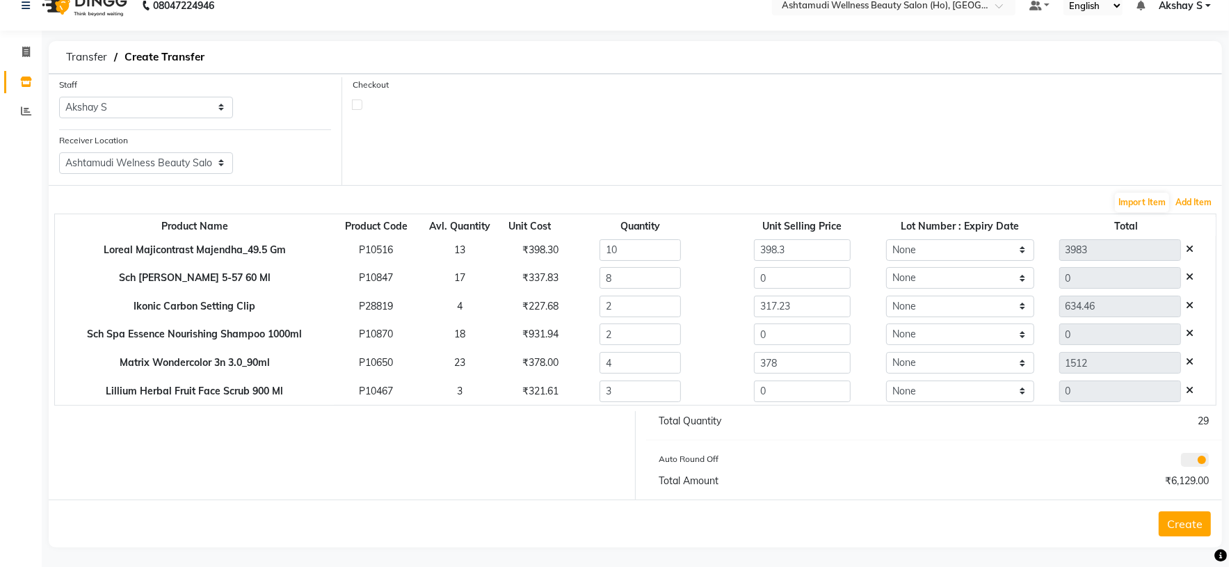
scroll to position [26, 0]
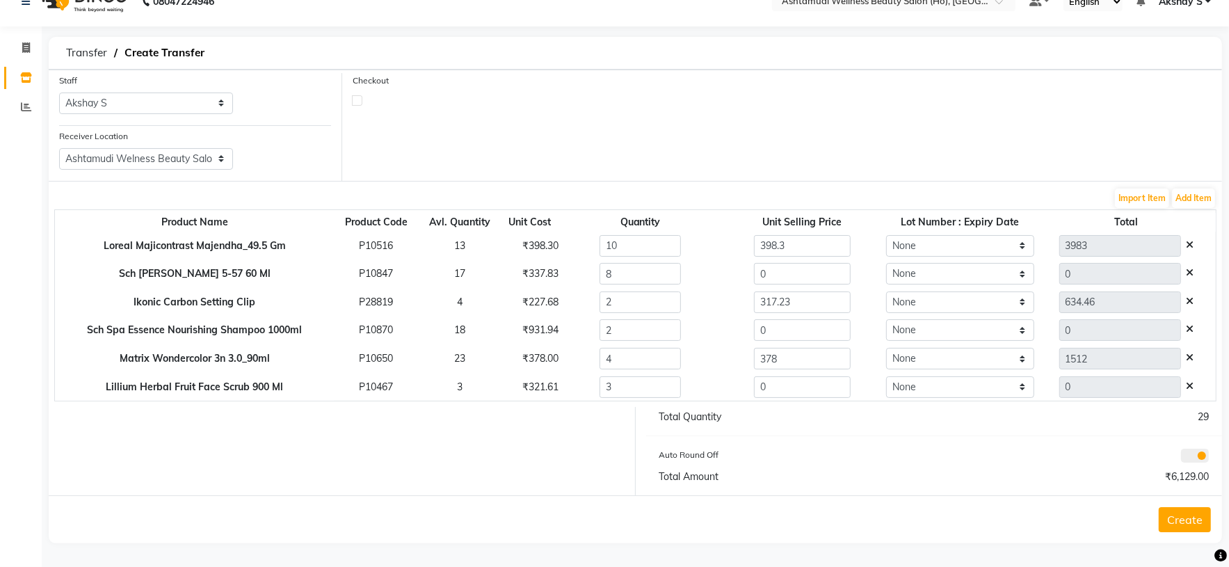
click at [538, 391] on div "₹321.61" at bounding box center [530, 387] width 36 height 15
copy div "321.61"
drag, startPoint x: 781, startPoint y: 386, endPoint x: 639, endPoint y: 409, distance: 144.4
click at [647, 403] on form "Staff Select Abhijith ABHINAND Akshay S Ananthu S Dev Anila P Anjana u Asiya AT…" at bounding box center [635, 307] width 1173 height 474
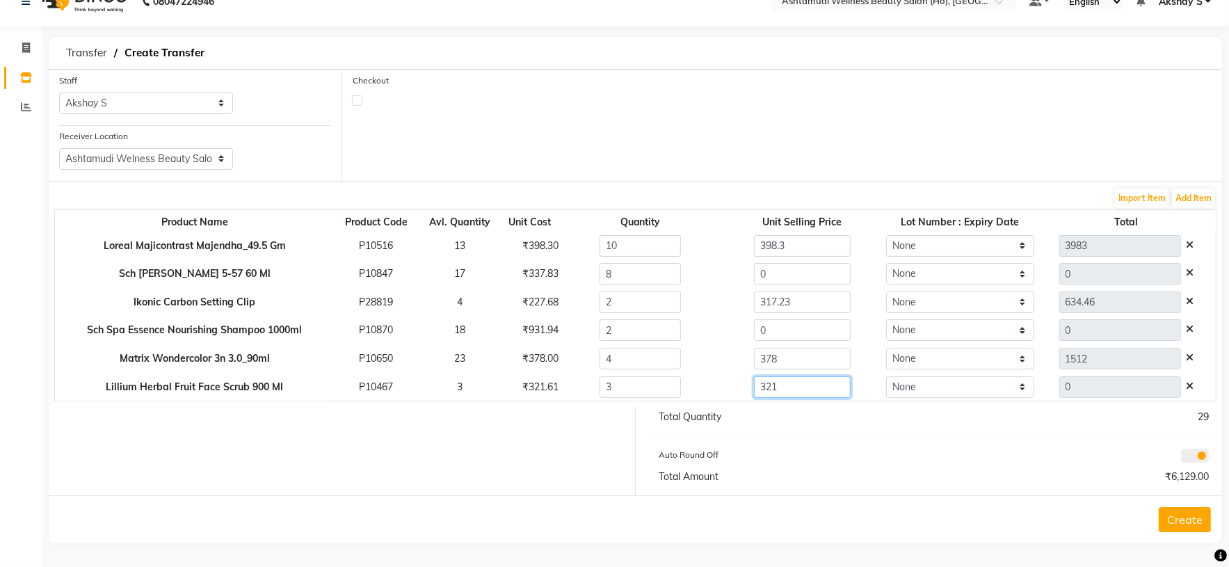
type input "321"
type input "963"
type input "321.27"
type input "963.81"
drag, startPoint x: 770, startPoint y: 330, endPoint x: 668, endPoint y: 347, distance: 103.7
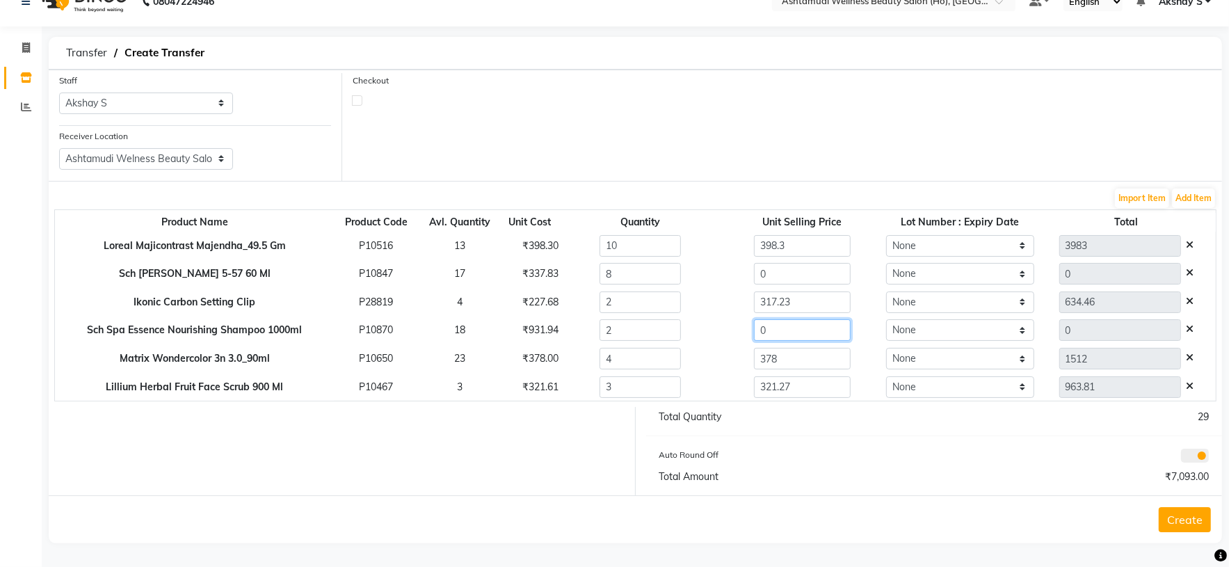
click at [668, 347] on tbody "Loreal Majicontrast Majendha_49.5 Gm P10516 13 ₹398.30 10 398.3 None 3983 Sch I…" at bounding box center [635, 317] width 1161 height 170
type input "932.20"
type input "1864.4"
drag, startPoint x: 787, startPoint y: 286, endPoint x: 725, endPoint y: 291, distance: 62.1
click at [755, 289] on td "317.23" at bounding box center [802, 302] width 162 height 29
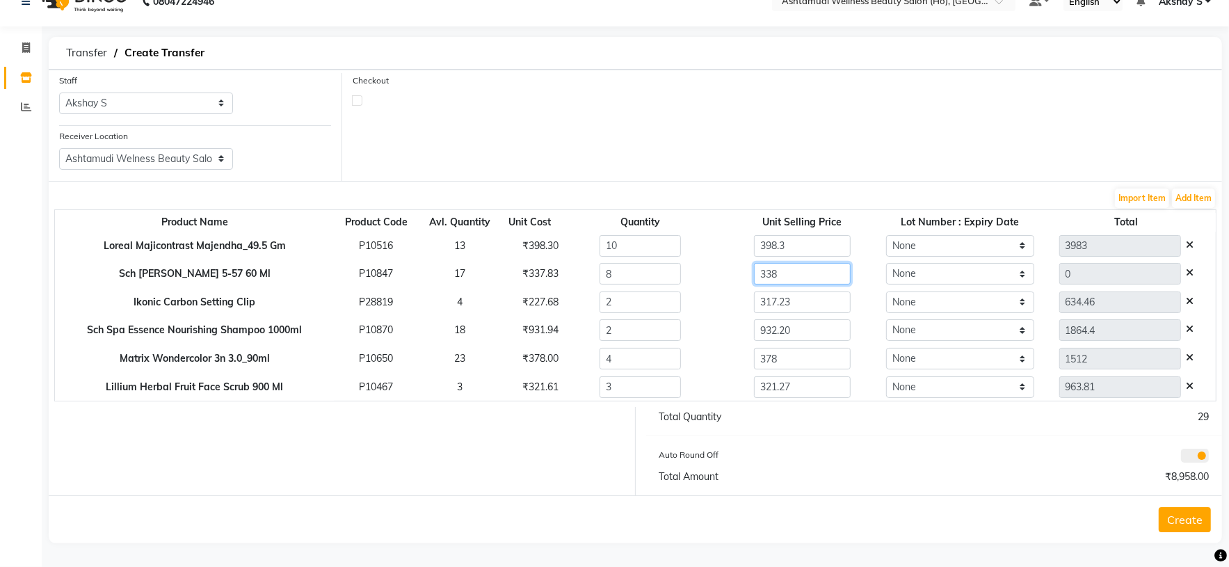
type input "338"
type input "2704"
type input "338.98"
type input "2711.84"
drag, startPoint x: 814, startPoint y: 460, endPoint x: 819, endPoint y: 448, distance: 13.1
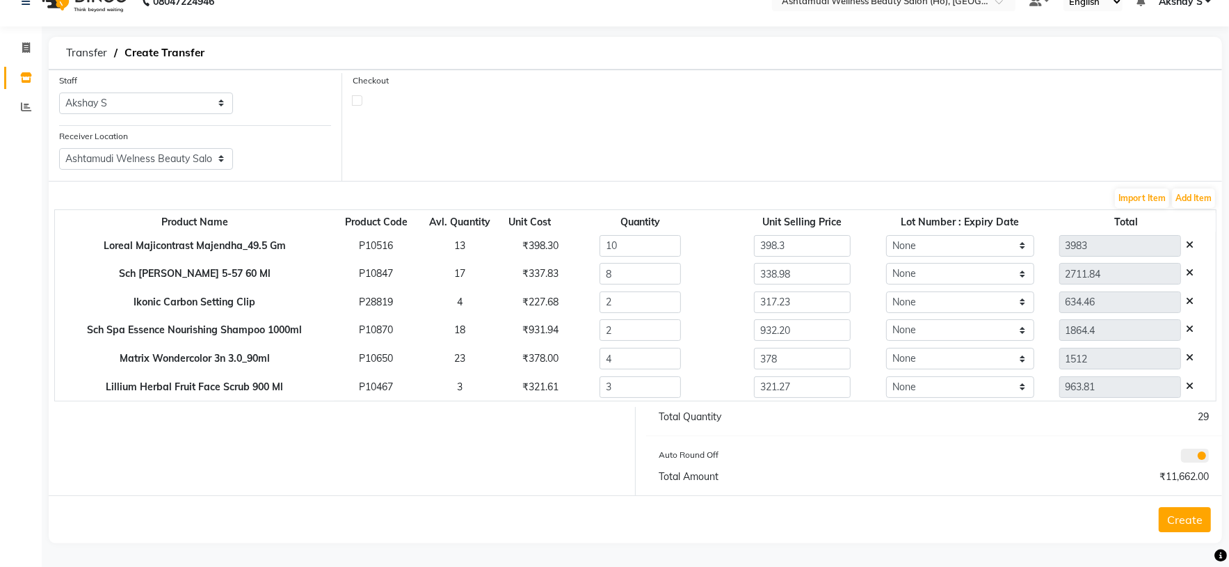
click at [819, 457] on div "Auto Round Off" at bounding box center [791, 456] width 285 height 19
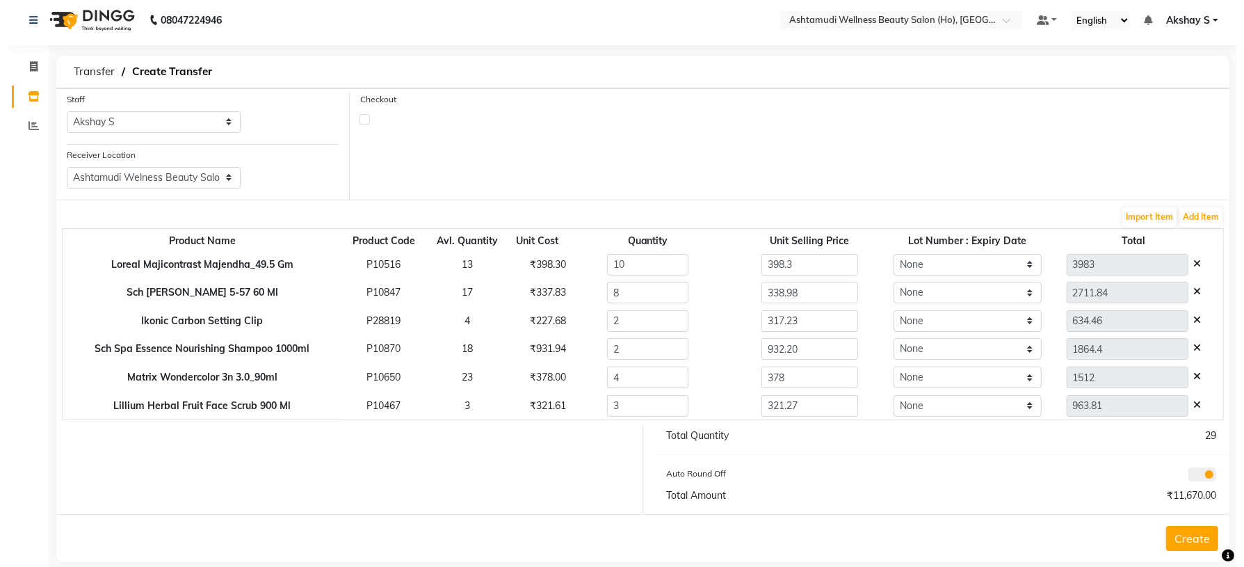
scroll to position [0, 0]
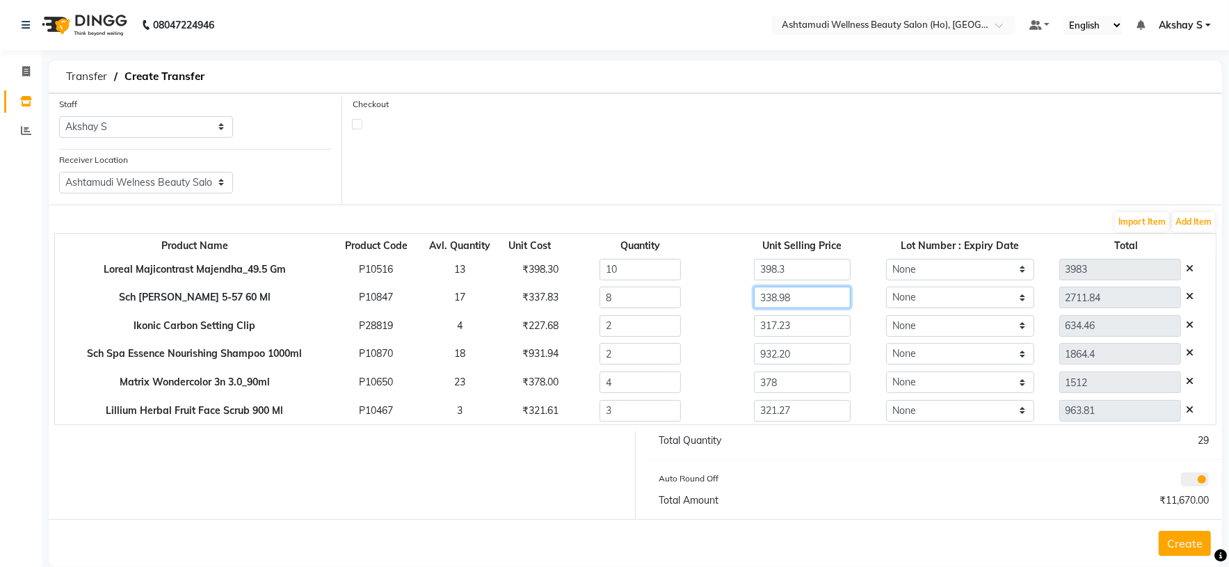
drag, startPoint x: 796, startPoint y: 304, endPoint x: 675, endPoint y: 303, distance: 121.7
click at [697, 303] on tr "Sch Igora Royal 5-57 60 Ml P10847 17 ₹337.83 8 338.98 None 2711.84" at bounding box center [635, 298] width 1161 height 29
drag, startPoint x: 813, startPoint y: 276, endPoint x: 766, endPoint y: 277, distance: 46.6
click at [767, 277] on input "398.3" at bounding box center [802, 270] width 97 height 22
click at [881, 478] on div "Auto Round Off" at bounding box center [791, 480] width 285 height 19
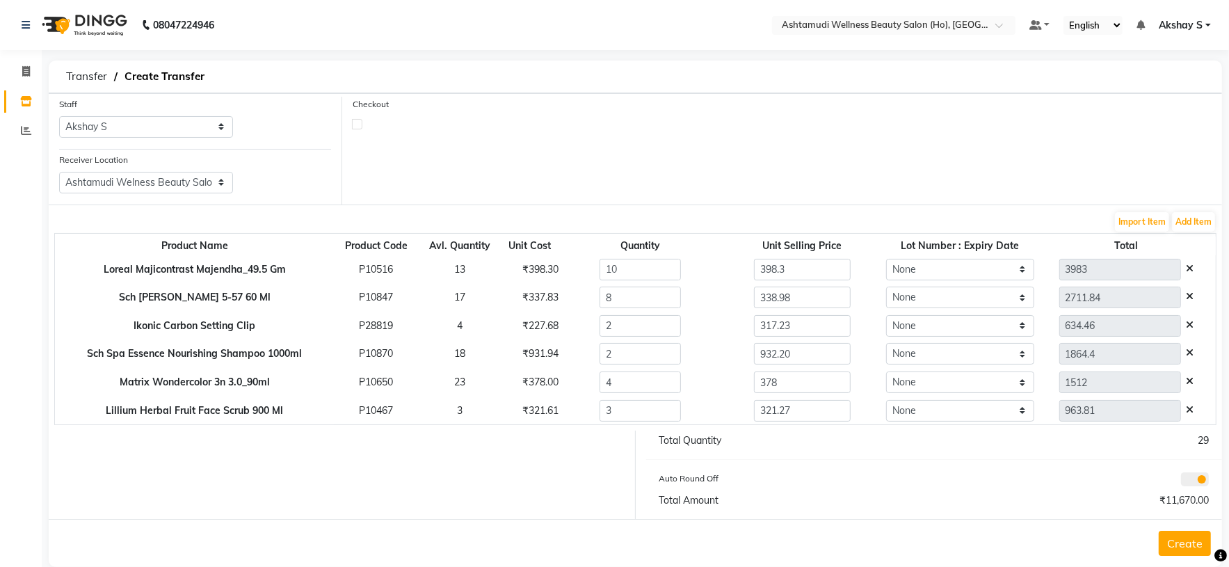
drag, startPoint x: 1192, startPoint y: 545, endPoint x: 1159, endPoint y: 547, distance: 33.5
click at [1191, 546] on button "Create" at bounding box center [1185, 543] width 52 height 25
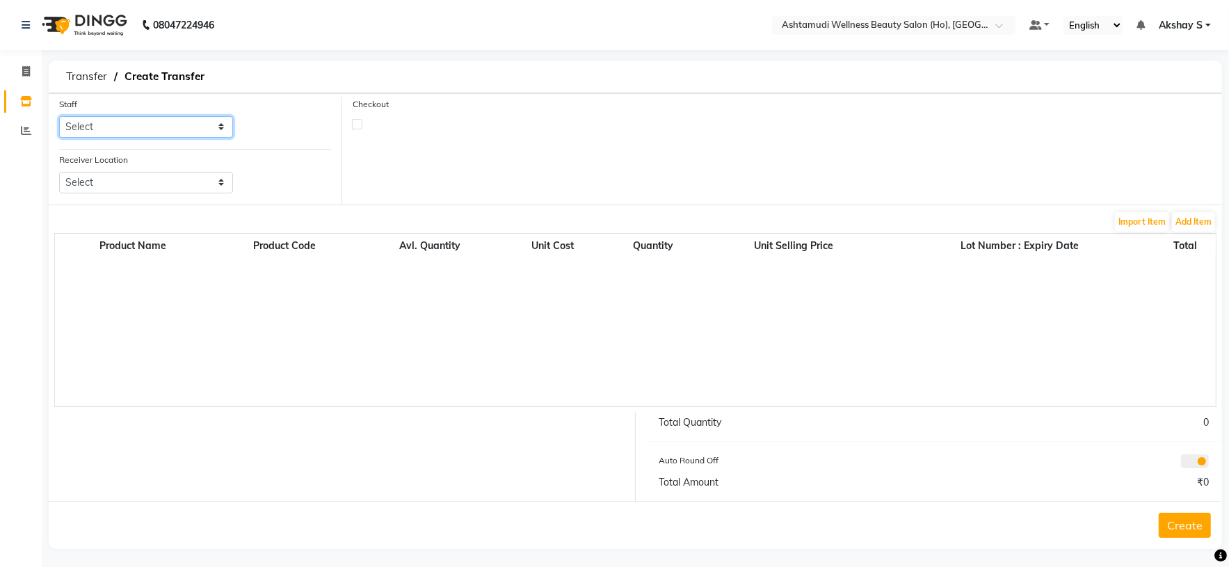
click at [193, 130] on select "Select Abhijith ABHINAND Akshay S Ananthu S Dev Anila P Anjana u Asiya ATHIRA A…" at bounding box center [146, 127] width 174 height 22
select select "44763"
click at [59, 117] on select "Select Abhijith ABHINAND Akshay S Ananthu S Dev Anila P Anjana u Asiya ATHIRA A…" at bounding box center [146, 127] width 174 height 22
click at [218, 178] on select "Select Ashtamudi Wellness Beauty Salon, Kowdiar Ashtamudi Wellness Beauty Salon…" at bounding box center [146, 183] width 174 height 22
select select "1884"
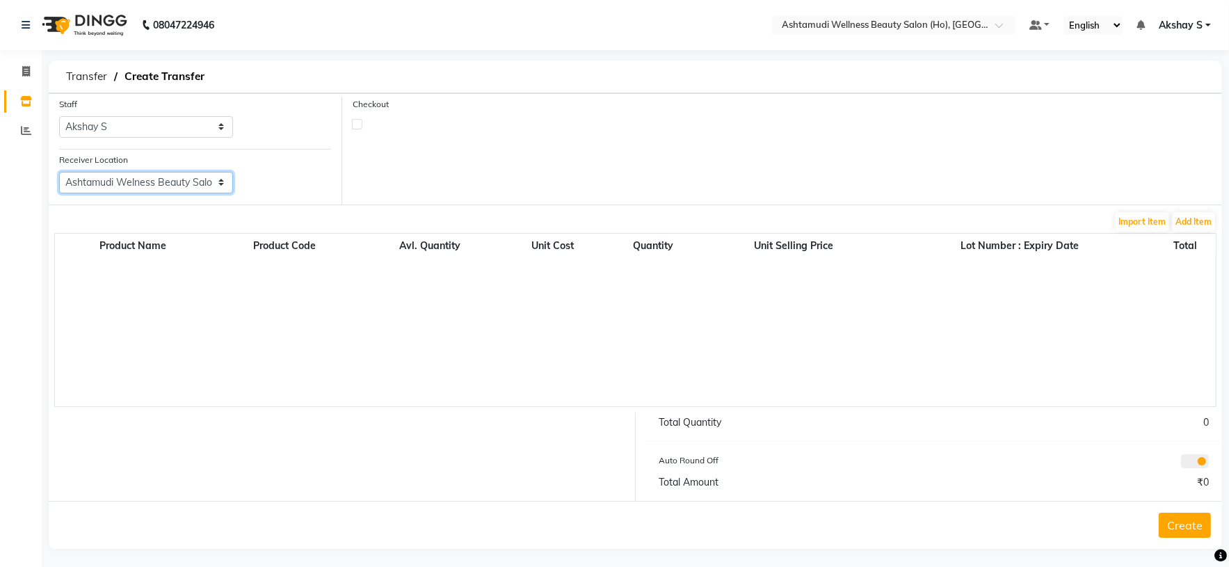
click at [59, 172] on select "Select Ashtamudi Wellness Beauty Salon, Kowdiar Ashtamudi Wellness Beauty Salon…" at bounding box center [146, 183] width 174 height 22
click at [1187, 218] on button "Add Item" at bounding box center [1193, 221] width 43 height 19
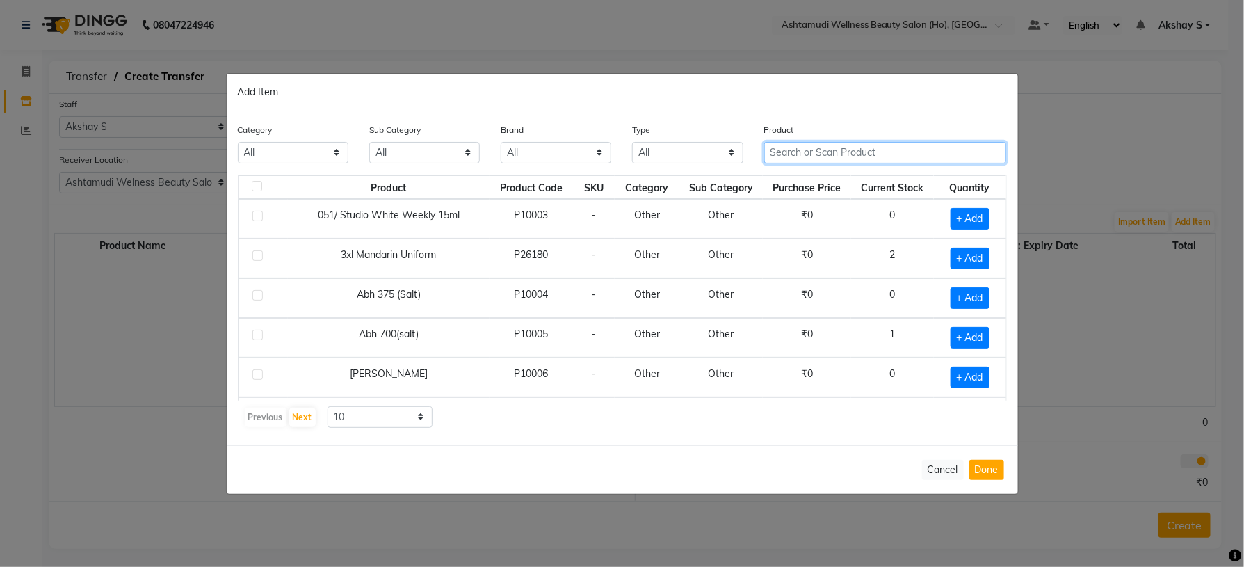
click at [784, 157] on input "text" at bounding box center [885, 153] width 243 height 22
paste input "Mx Wonder Colour 2N_90 ML"
drag, startPoint x: 942, startPoint y: 154, endPoint x: 690, endPoint y: 156, distance: 251.8
click at [690, 156] on div "Category All Hair Skin Makeup Personal Care Appliances Beard Waxing Disposable …" at bounding box center [622, 148] width 790 height 52
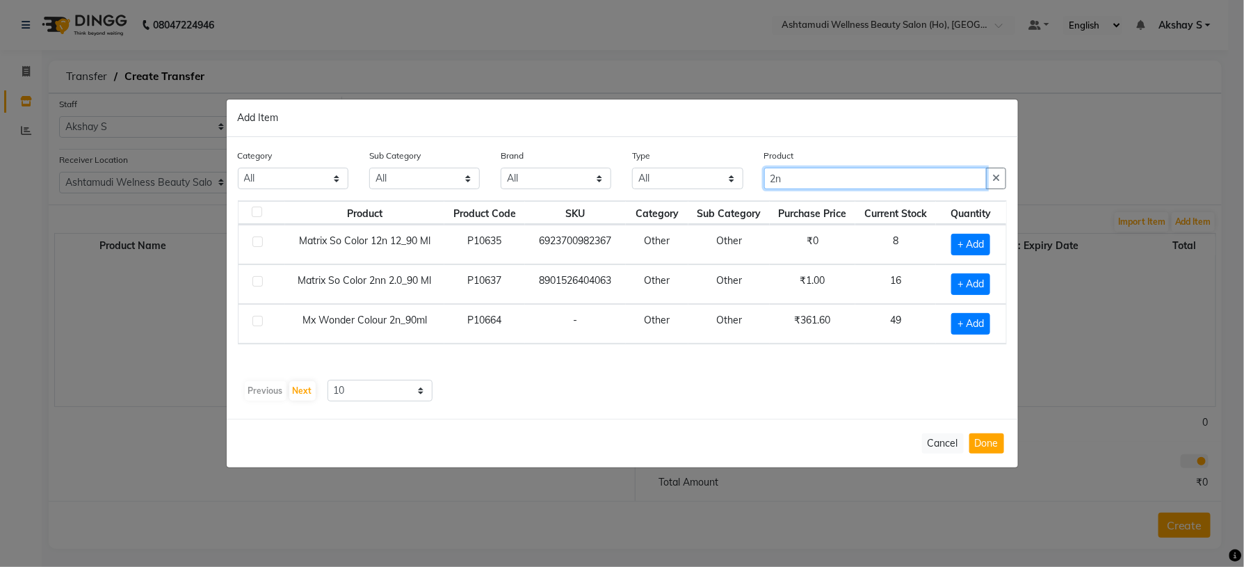
type input "2n"
click at [644, 408] on div "Category All Hair Skin Makeup Personal Care Appliances Beard Waxing Disposable …" at bounding box center [623, 278] width 792 height 282
click at [959, 324] on span "+ Add" at bounding box center [970, 324] width 39 height 22
checkbox input "true"
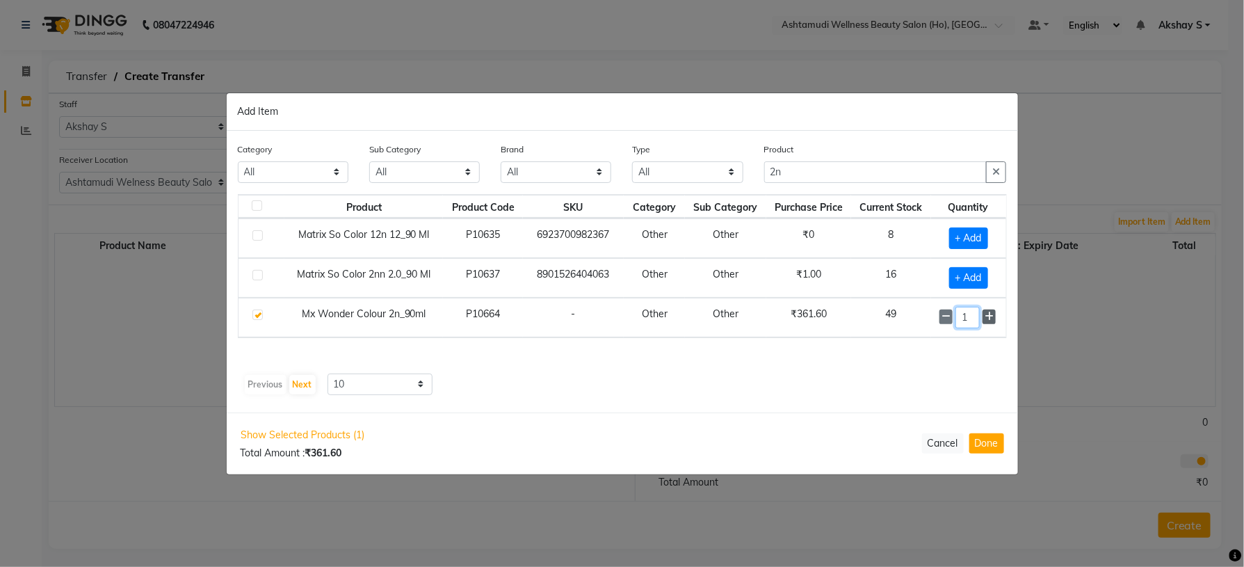
drag, startPoint x: 967, startPoint y: 318, endPoint x: 987, endPoint y: 319, distance: 20.2
click at [971, 318] on input "1" at bounding box center [968, 318] width 24 height 22
type input "15"
drag, startPoint x: 862, startPoint y: 392, endPoint x: 920, endPoint y: 400, distance: 58.2
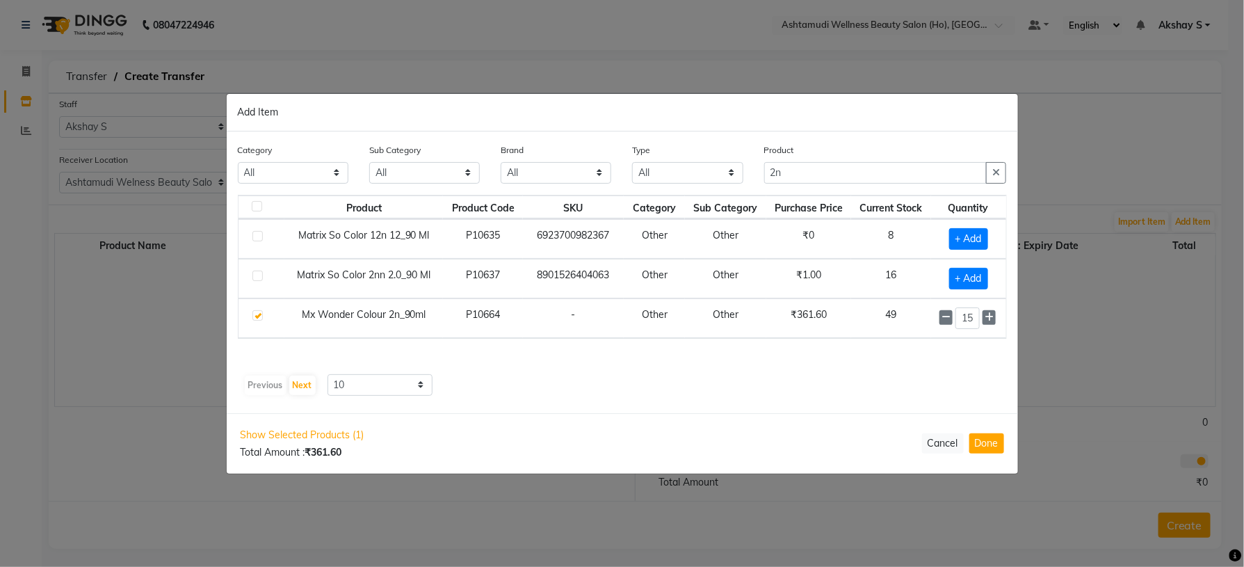
click at [861, 394] on div "Previous Next 10 50 100" at bounding box center [622, 385] width 758 height 22
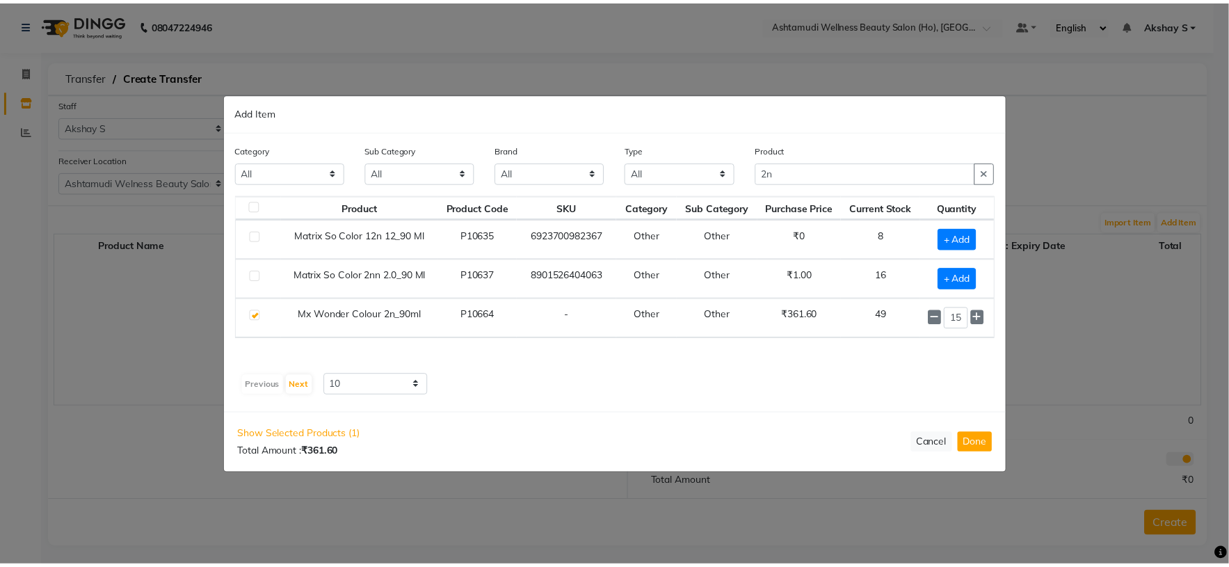
scroll to position [0, 0]
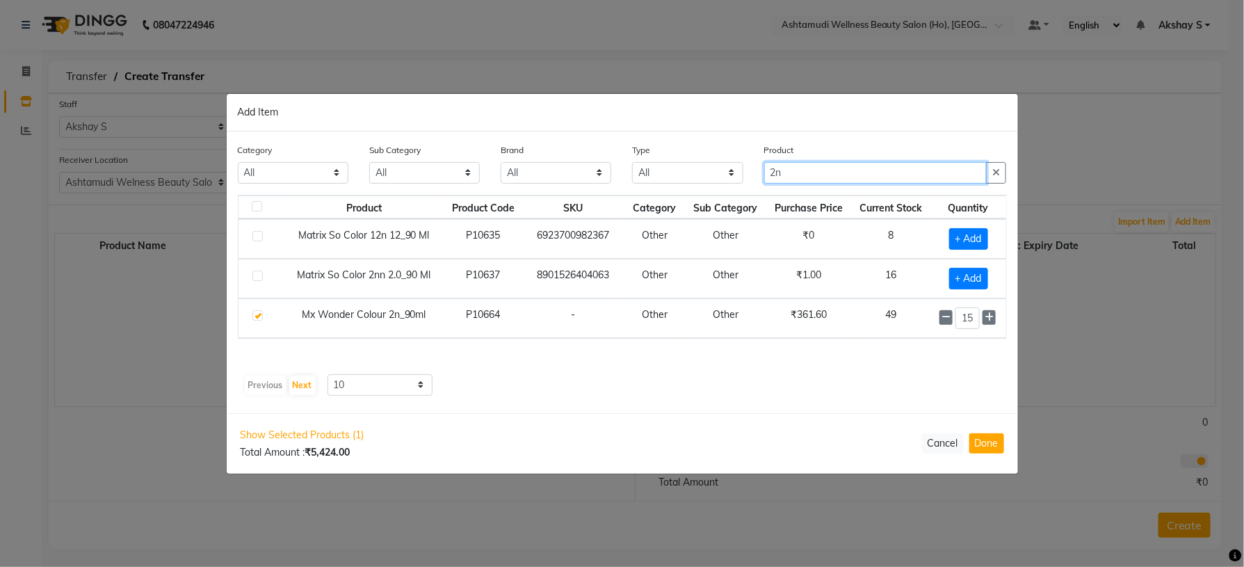
drag, startPoint x: 811, startPoint y: 175, endPoint x: 706, endPoint y: 182, distance: 105.3
click at [709, 180] on div "Category All Hair Skin Makeup Personal Care Appliances Beard Waxing Disposable …" at bounding box center [622, 169] width 790 height 52
paste input "Ikonic Cutting Comb Cc-09"
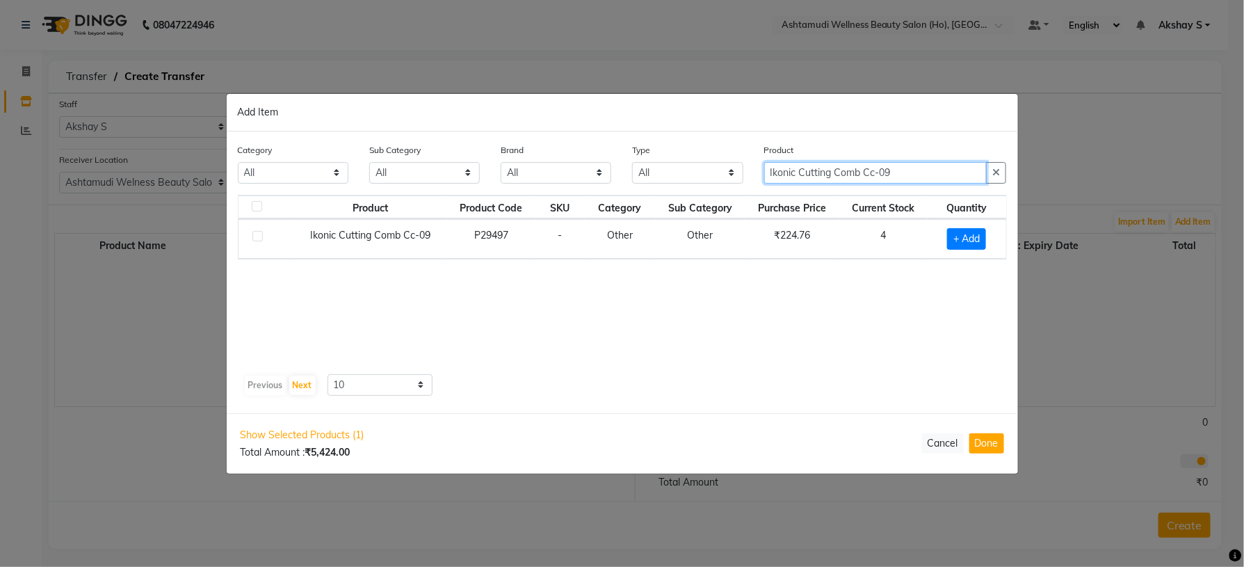
type input "Ikonic Cutting Comb Cc-09"
click at [964, 247] on span "+ Add" at bounding box center [966, 239] width 39 height 22
checkbox input "true"
click at [987, 239] on icon at bounding box center [984, 237] width 9 height 10
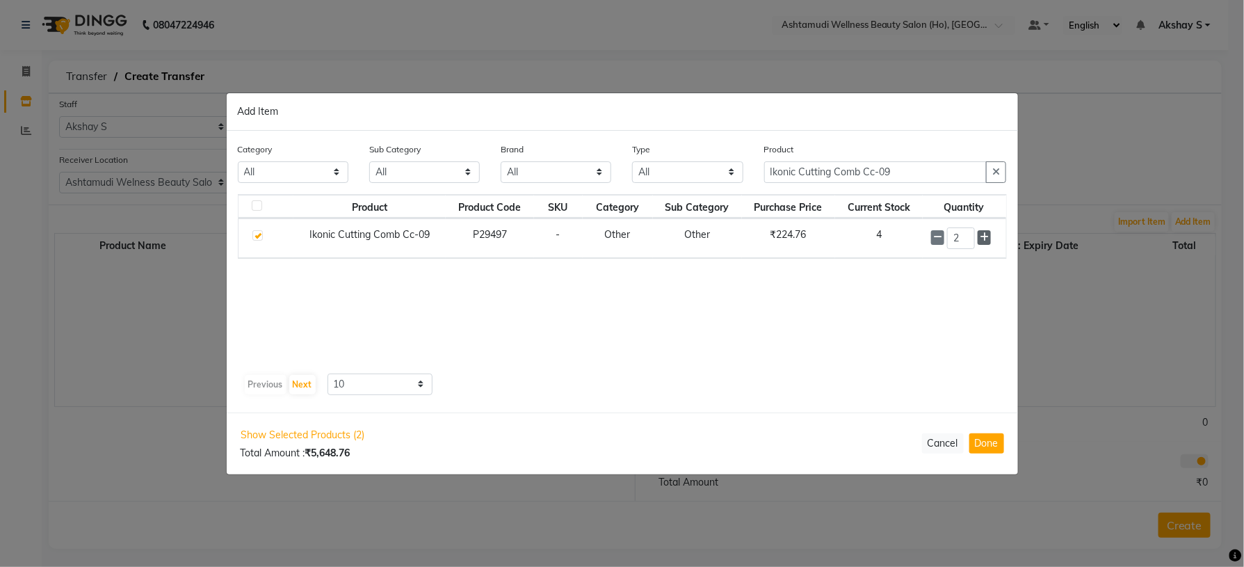
type input "3"
drag, startPoint x: 906, startPoint y: 168, endPoint x: 685, endPoint y: 184, distance: 221.7
click at [697, 181] on div "Category All Hair Skin Makeup Personal Care Appliances Beard Waxing Disposable …" at bounding box center [622, 169] width 790 height 52
paste input "Remi Pin Size 0 35"
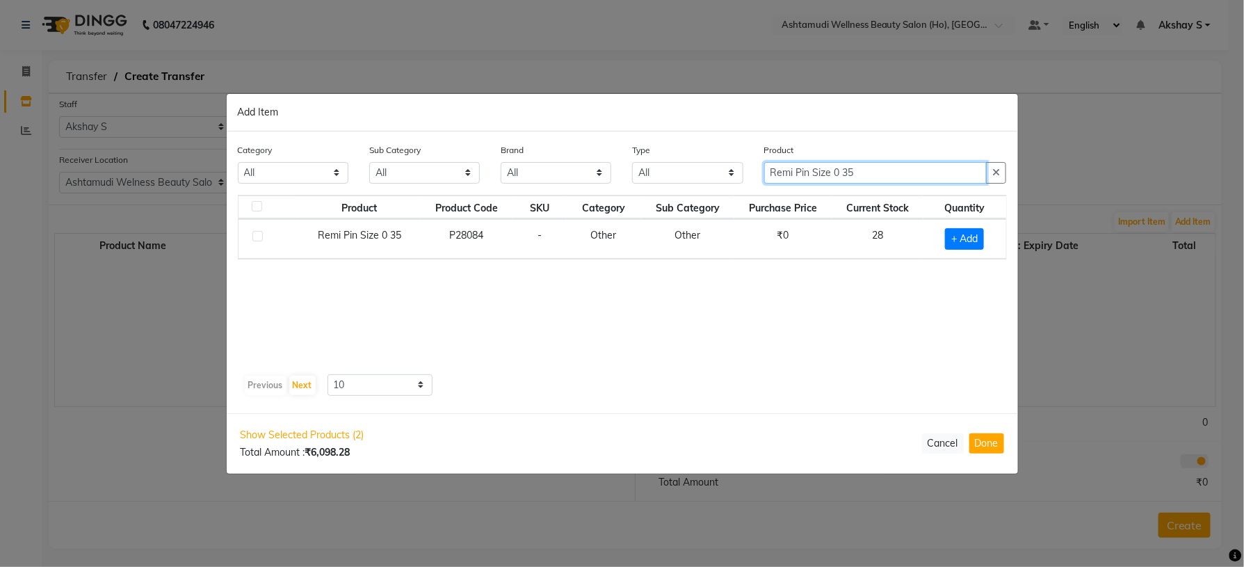
type input "Remi Pin Size 0 35"
click at [971, 239] on span "+ Add" at bounding box center [964, 239] width 39 height 22
checkbox input "true"
drag, startPoint x: 967, startPoint y: 228, endPoint x: 944, endPoint y: 248, distance: 30.6
click at [944, 248] on input "1" at bounding box center [958, 238] width 29 height 22
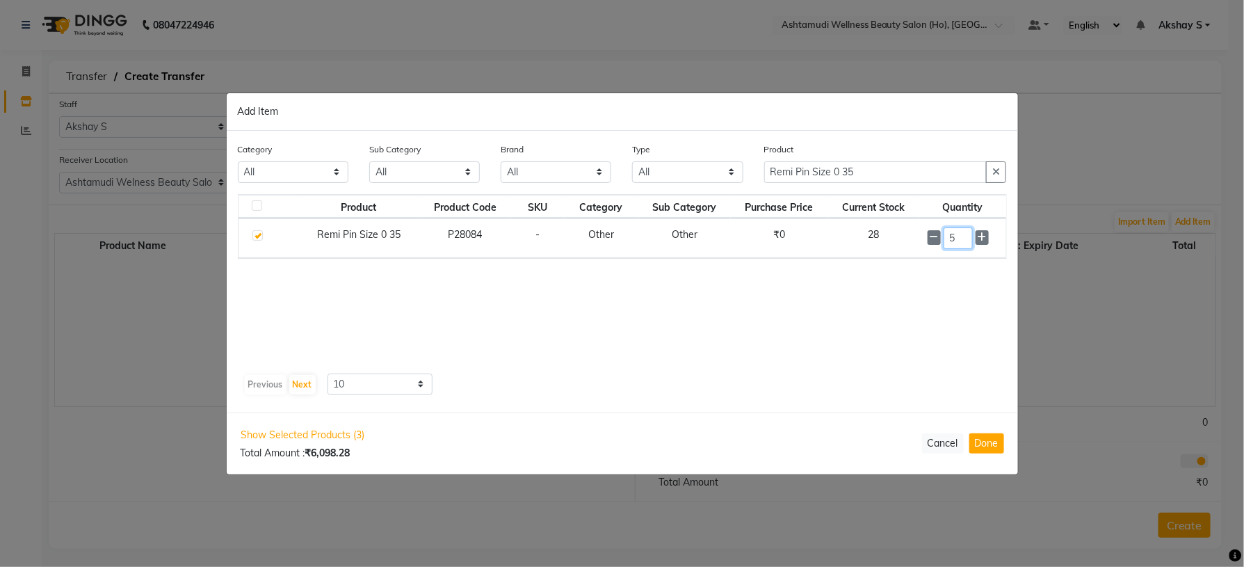
type input "5"
click at [860, 341] on div "Product Product Code SKU Category Sub Category Purchase Price Current Stock Qua…" at bounding box center [622, 281] width 769 height 174
drag, startPoint x: 883, startPoint y: 178, endPoint x: 655, endPoint y: 173, distance: 227.5
click at [669, 171] on div "Category All Hair Skin Makeup Personal Care Appliances Beard Waxing Disposable …" at bounding box center [622, 169] width 790 height 52
paste input "Safety Pin Size 1 Big"
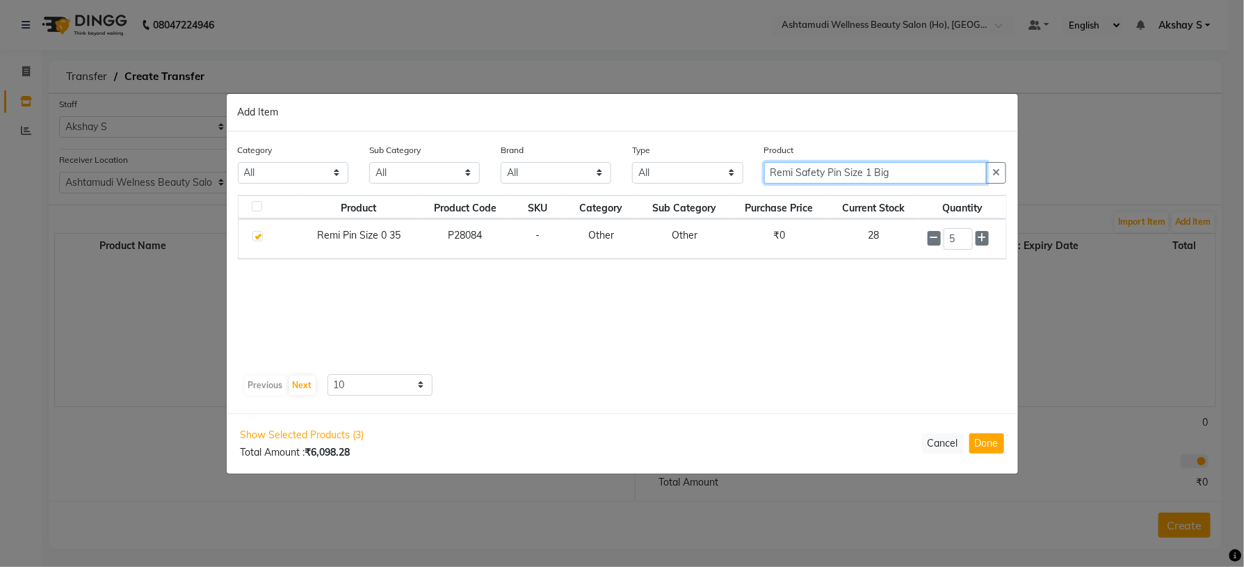
drag, startPoint x: 915, startPoint y: 177, endPoint x: 652, endPoint y: 172, distance: 263.7
click at [657, 172] on div "Category All Hair Skin Makeup Personal Care Appliances Beard Waxing Disposable …" at bounding box center [622, 169] width 790 height 52
paste input "Jp Slide Big 25"
click at [849, 175] on input "Jp Slide Big 25" at bounding box center [875, 173] width 223 height 22
type input "Jp Slide Bi"
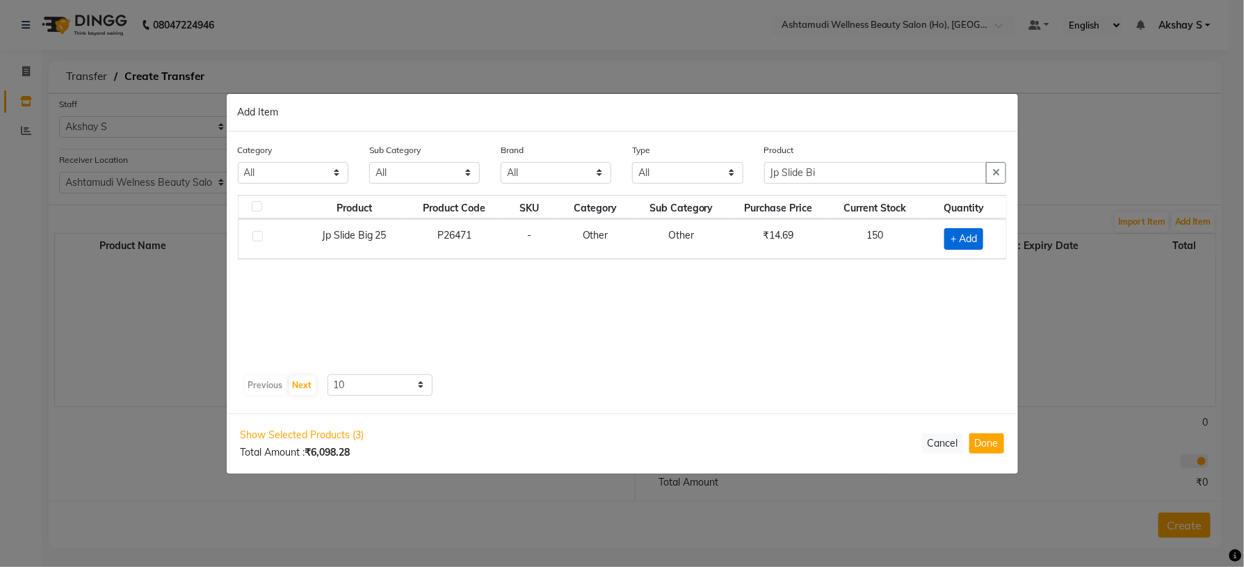
click at [967, 233] on span "+ Add" at bounding box center [964, 239] width 39 height 22
checkbox input "true"
drag, startPoint x: 964, startPoint y: 233, endPoint x: 921, endPoint y: 259, distance: 50.6
click at [921, 259] on div "Product Product Code SKU Category Sub Category Purchase Price Current Stock Qua…" at bounding box center [622, 281] width 769 height 174
type input "26"
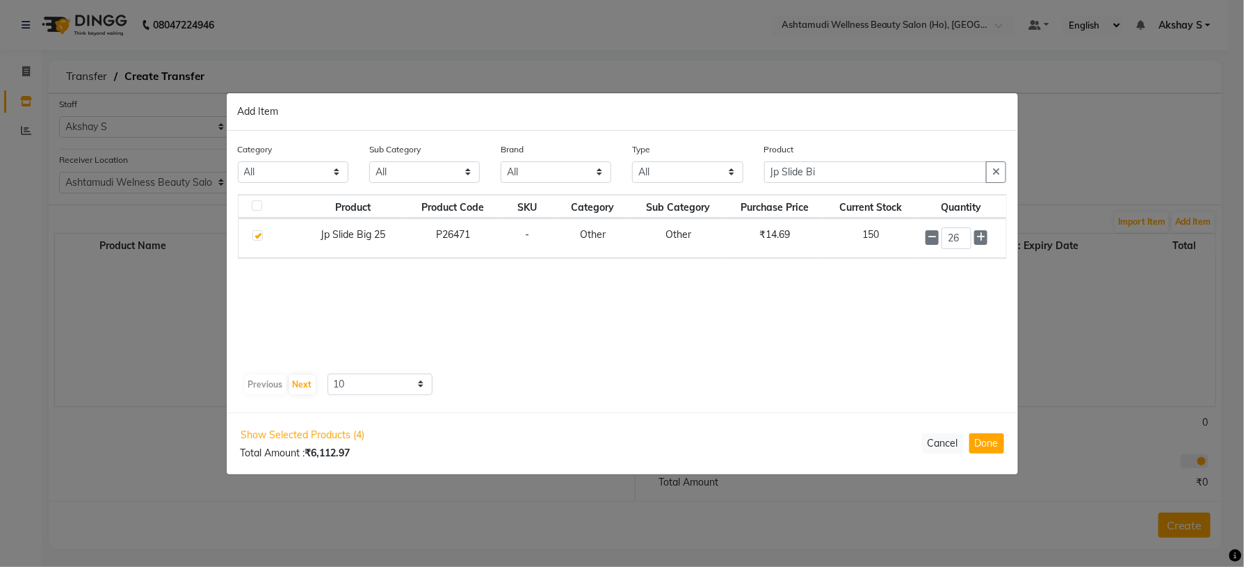
click at [761, 366] on div "Product Product Code SKU Category Sub Category Purchase Price Current Stock Qua…" at bounding box center [622, 281] width 769 height 174
drag, startPoint x: 833, startPoint y: 176, endPoint x: 691, endPoint y: 177, distance: 141.9
click at [696, 177] on div "Category All Hair Skin Makeup Personal Care Appliances Beard Waxing Disposable …" at bounding box center [622, 169] width 790 height 52
paste input "Ektha Pin Big 45"
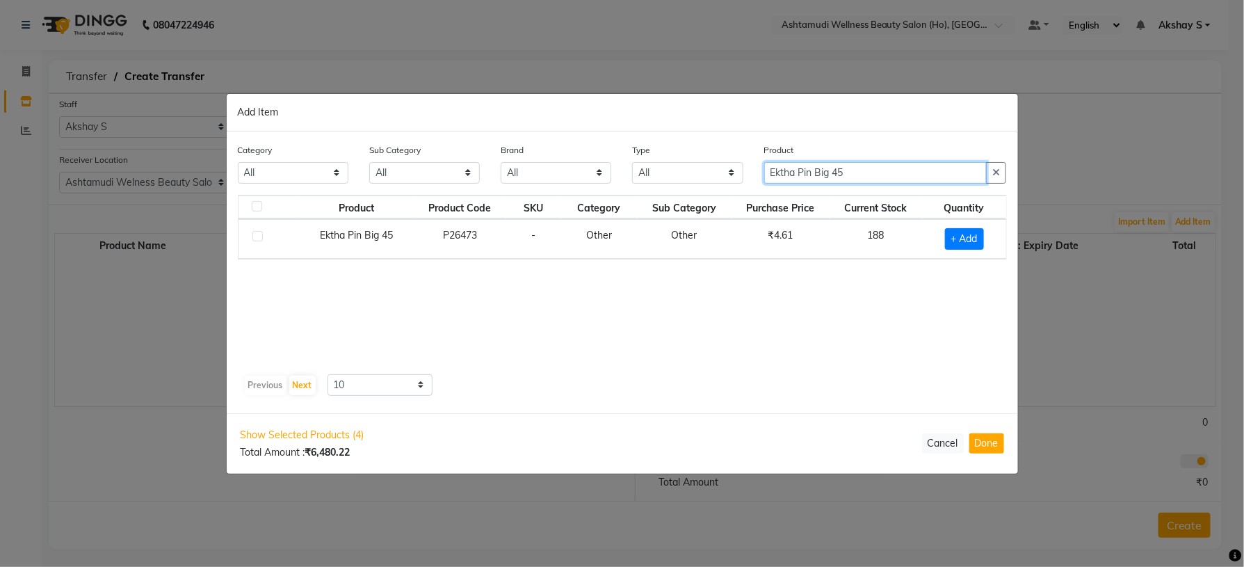
type input "Ektha Pin Big 45"
click at [965, 242] on span "+ Add" at bounding box center [964, 239] width 39 height 22
checkbox input "true"
drag, startPoint x: 956, startPoint y: 235, endPoint x: 940, endPoint y: 248, distance: 20.3
click at [940, 248] on div "1" at bounding box center [961, 238] width 71 height 22
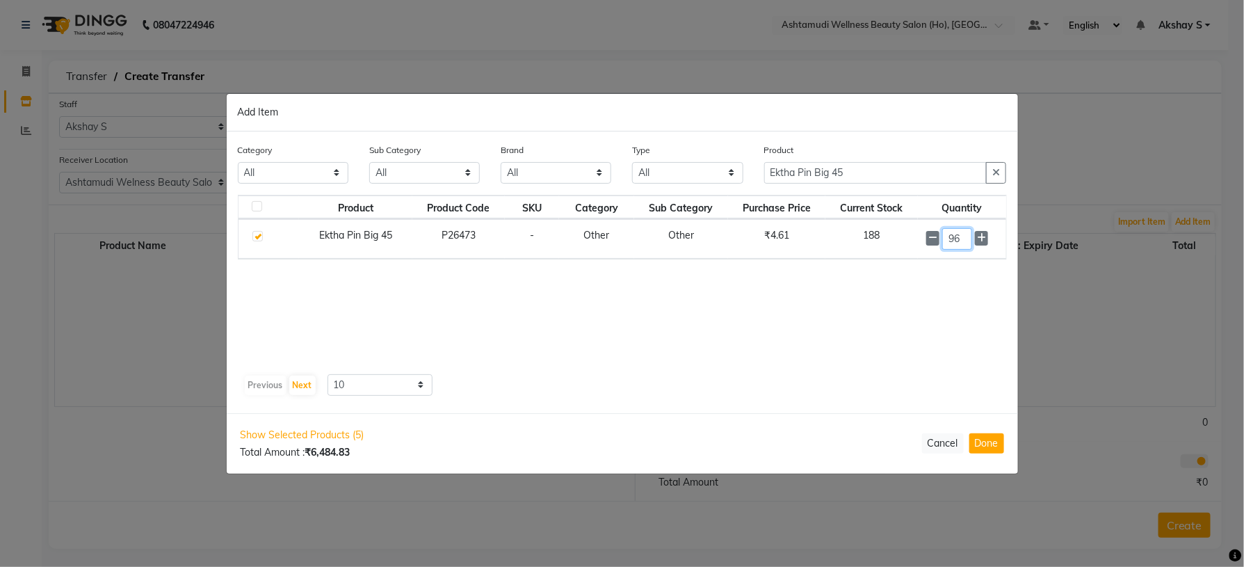
type input "96"
click at [980, 445] on button "Done" at bounding box center [987, 443] width 35 height 20
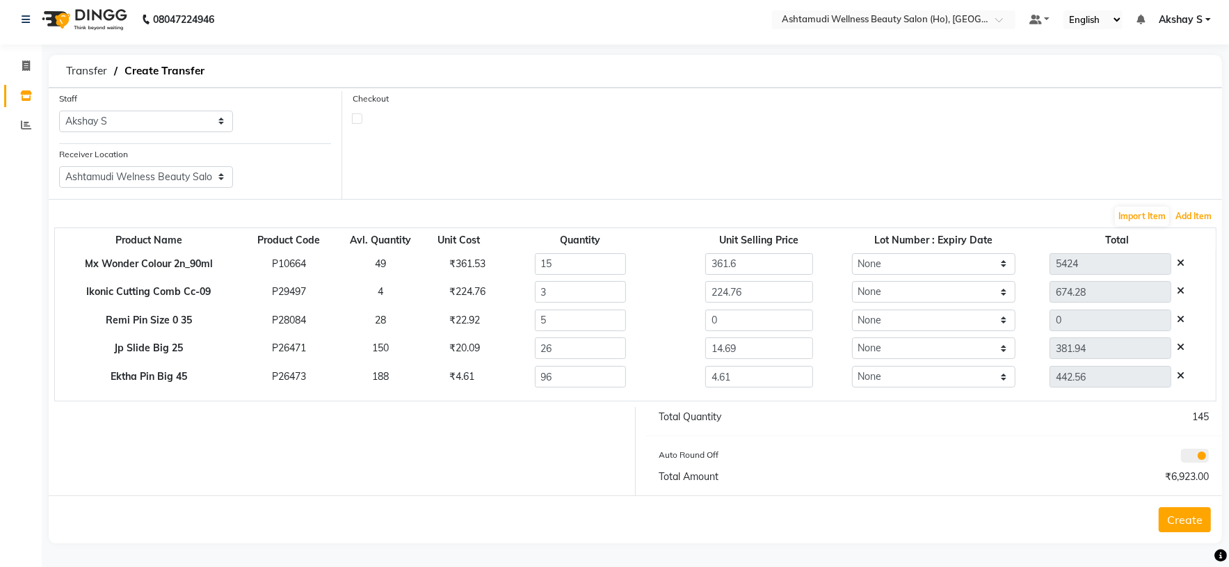
scroll to position [7, 0]
drag, startPoint x: 770, startPoint y: 353, endPoint x: 669, endPoint y: 353, distance: 100.9
click at [673, 353] on div "14.69" at bounding box center [759, 348] width 193 height 22
type input "20.30"
type input "527.8"
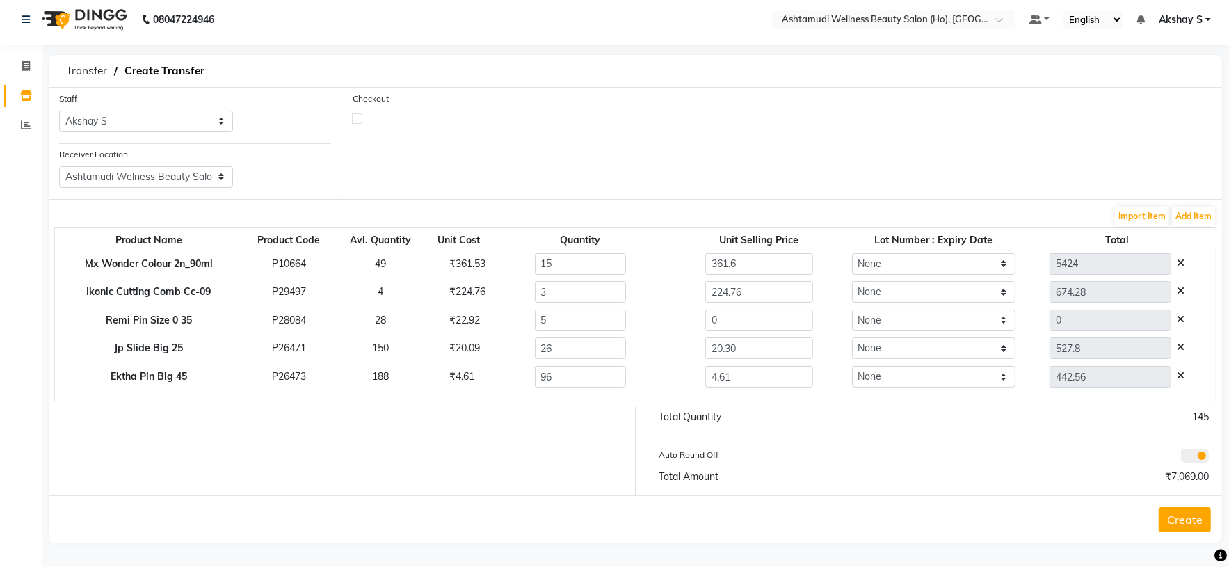
click at [450, 316] on div "₹22.92" at bounding box center [459, 320] width 40 height 15
copy div "22.92"
drag, startPoint x: 734, startPoint y: 319, endPoint x: 750, endPoint y: 418, distance: 100.1
click at [632, 334] on tbody "Mx Wonder Colour 2n_90ml P10664 49 ₹361.53 15 361.6 None 5424 Ikonic Cutting Co…" at bounding box center [635, 320] width 1161 height 141
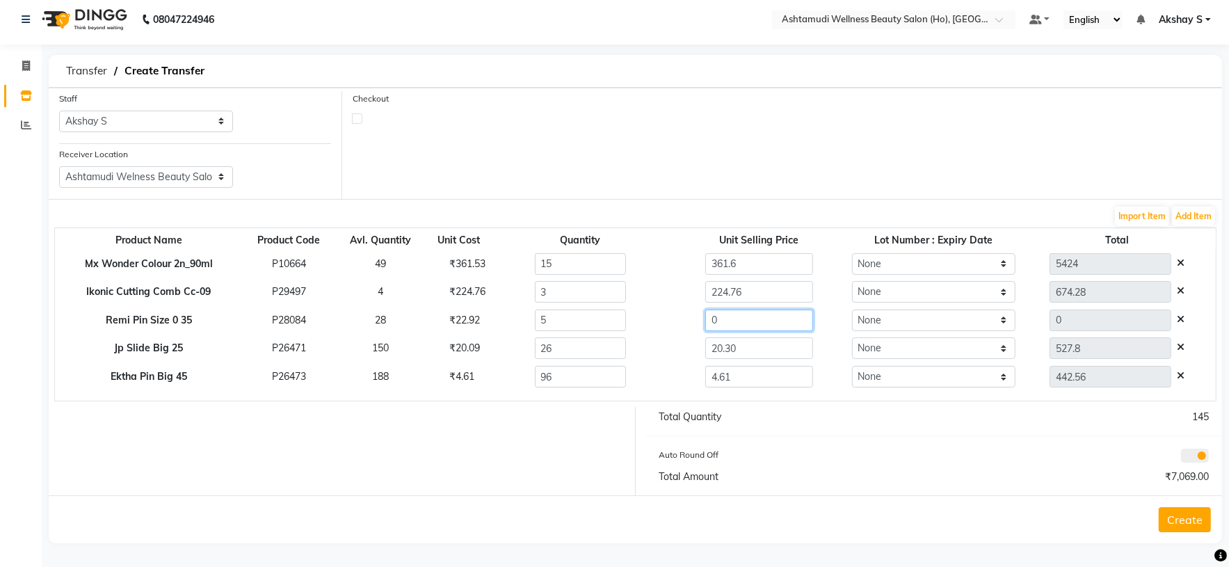
paste input "22.92"
type input "22.92"
type input "114.6"
click at [769, 426] on div "Total Quantity 145 Auto Round Off Total Amount ₹7,183.00" at bounding box center [934, 451] width 597 height 88
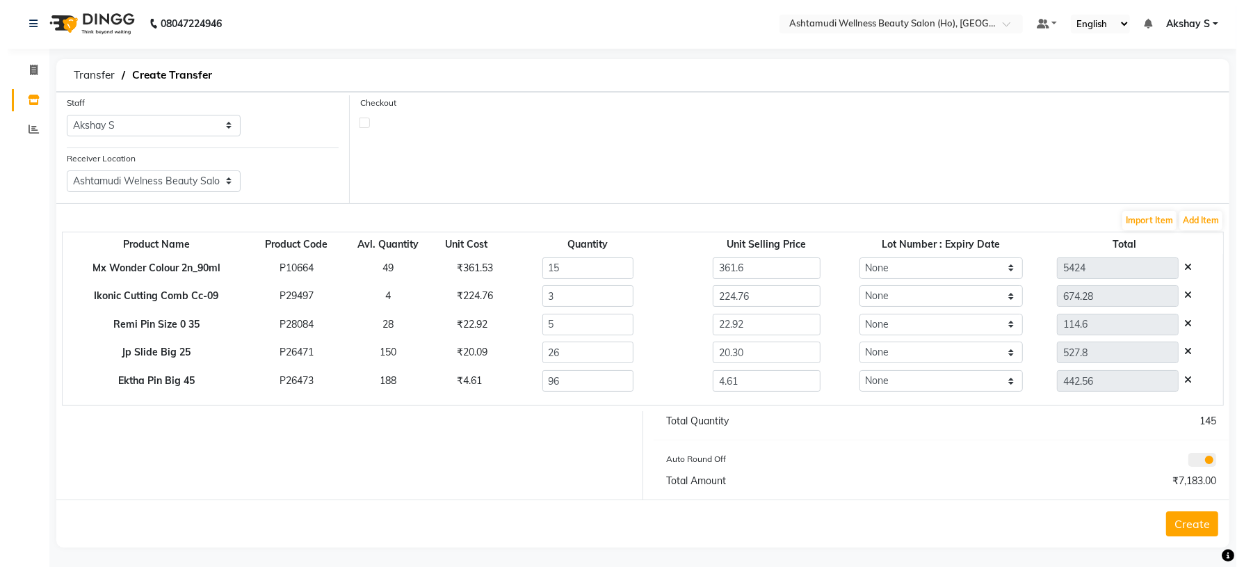
scroll to position [0, 0]
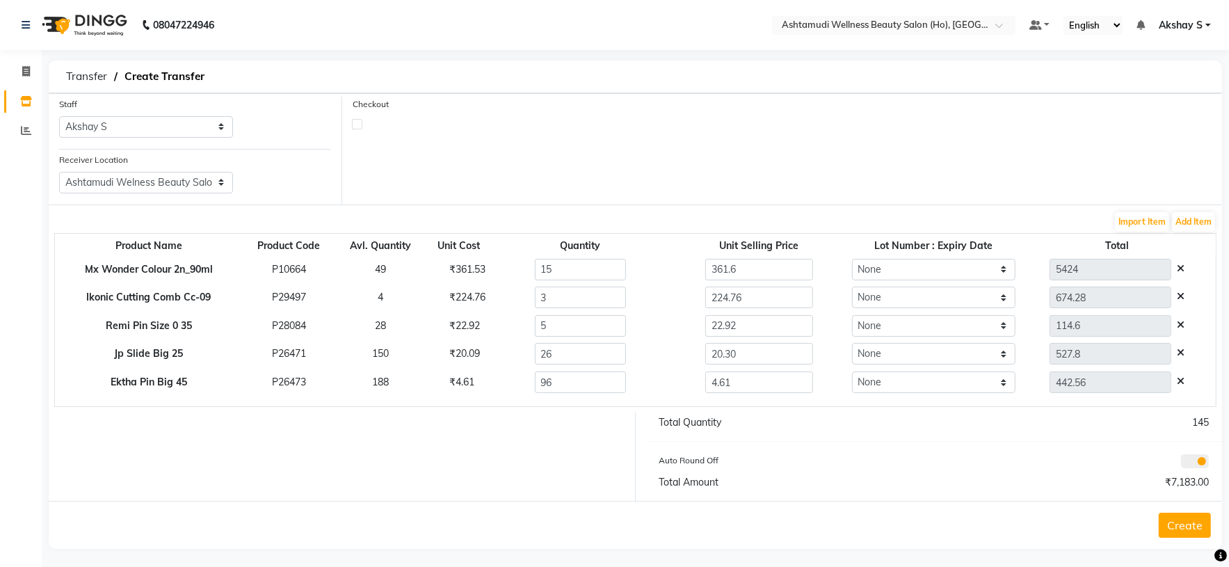
drag, startPoint x: 922, startPoint y: 481, endPoint x: 927, endPoint y: 471, distance: 10.9
click at [924, 484] on div "Total Amount" at bounding box center [791, 482] width 285 height 15
click at [1196, 528] on button "Create" at bounding box center [1185, 525] width 52 height 25
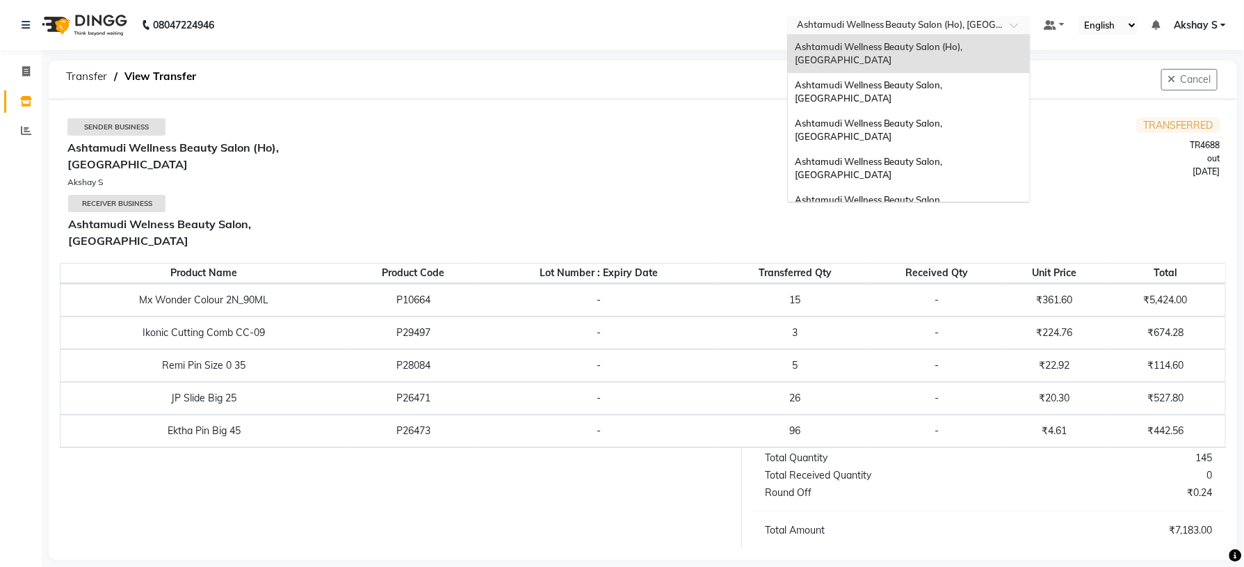
click at [858, 24] on input "text" at bounding box center [895, 26] width 202 height 14
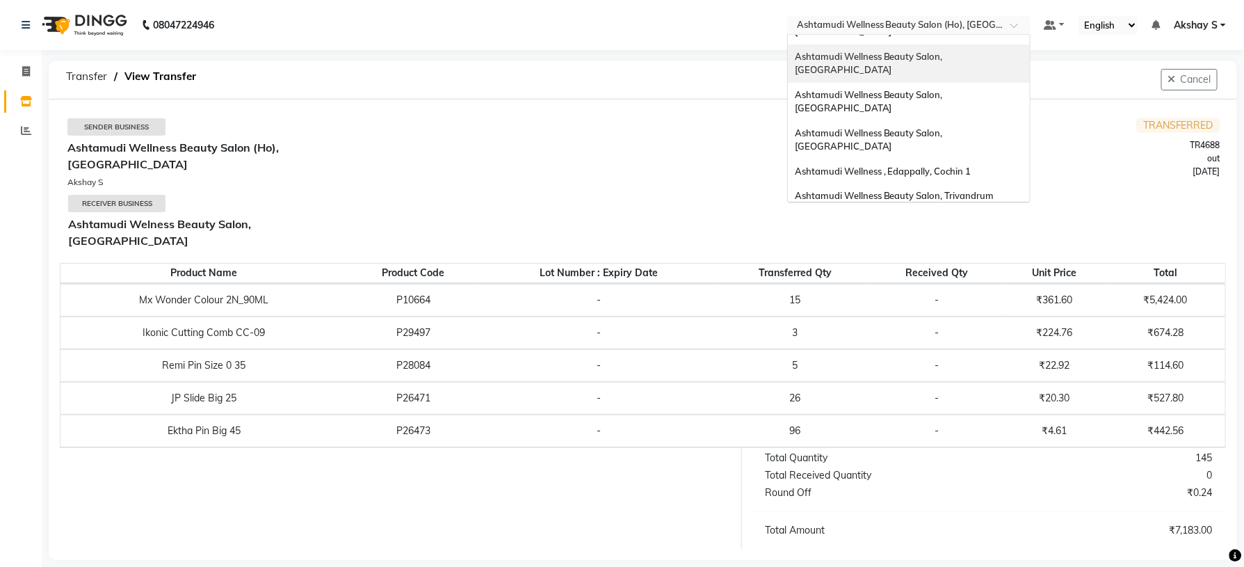
scroll to position [208, 0]
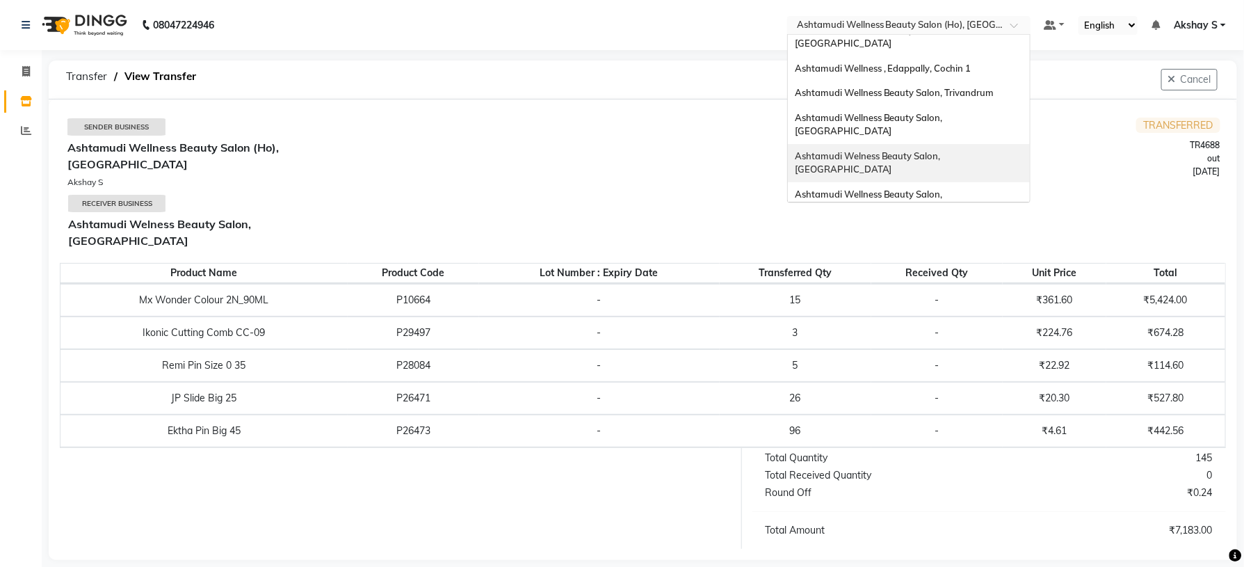
click at [937, 150] on span "Ashtamudi Welness Beauty Salon, [GEOGRAPHIC_DATA]" at bounding box center [869, 162] width 148 height 25
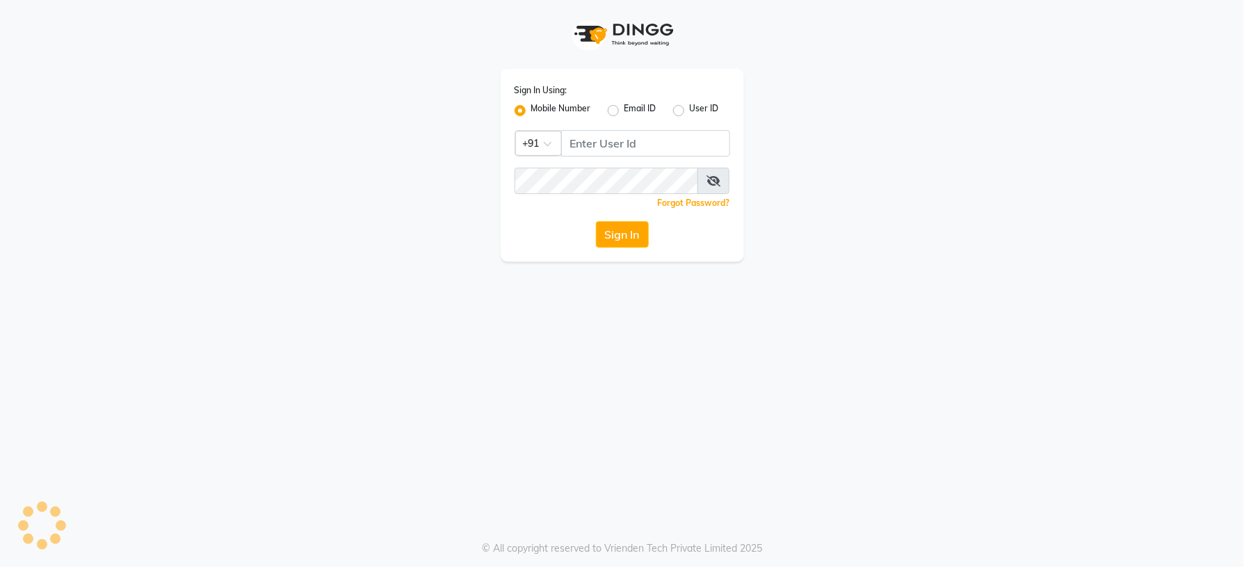
select select "service"
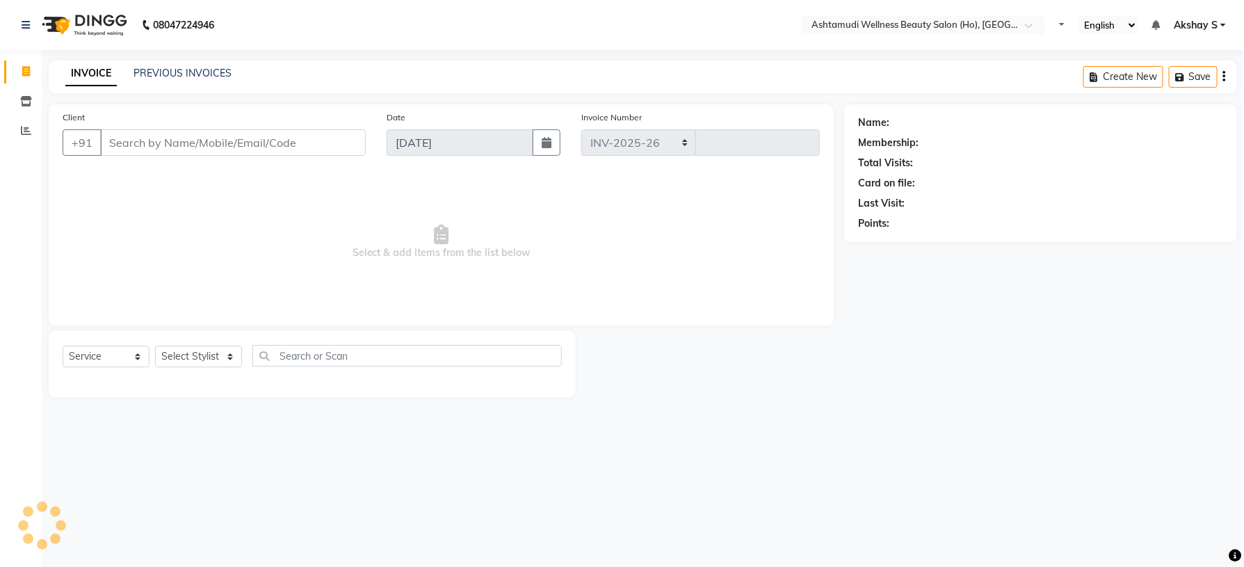
select select "8958"
type input "0001"
click at [21, 101] on icon at bounding box center [26, 101] width 12 height 10
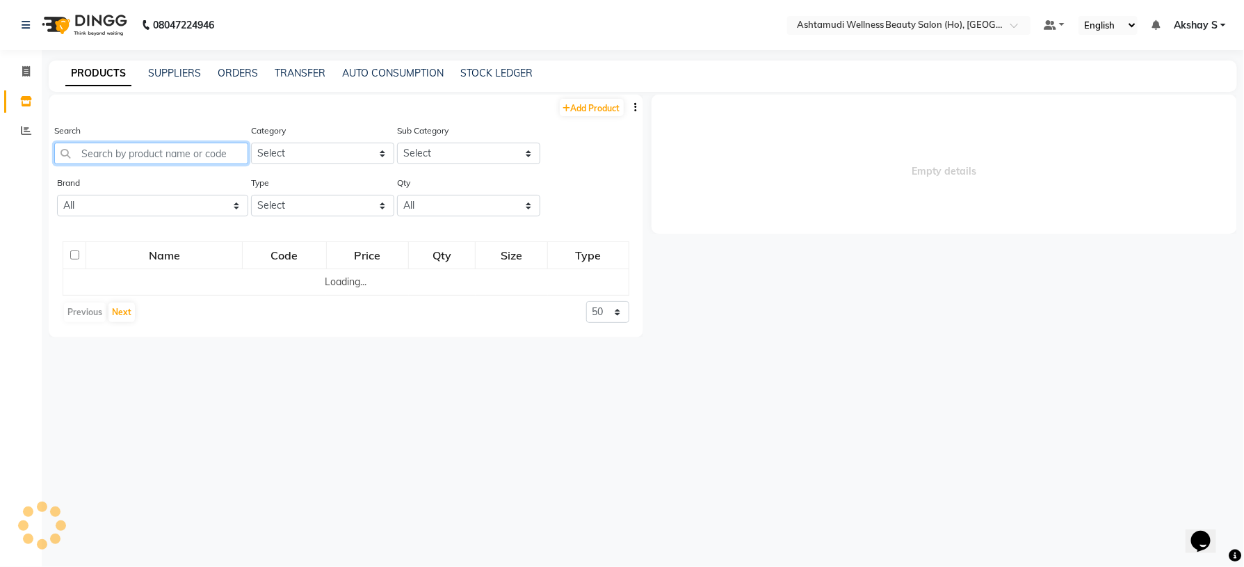
click at [134, 156] on input "text" at bounding box center [151, 154] width 194 height 22
paste input "Loreal Majicontrast Majendha_49.5 Gm"
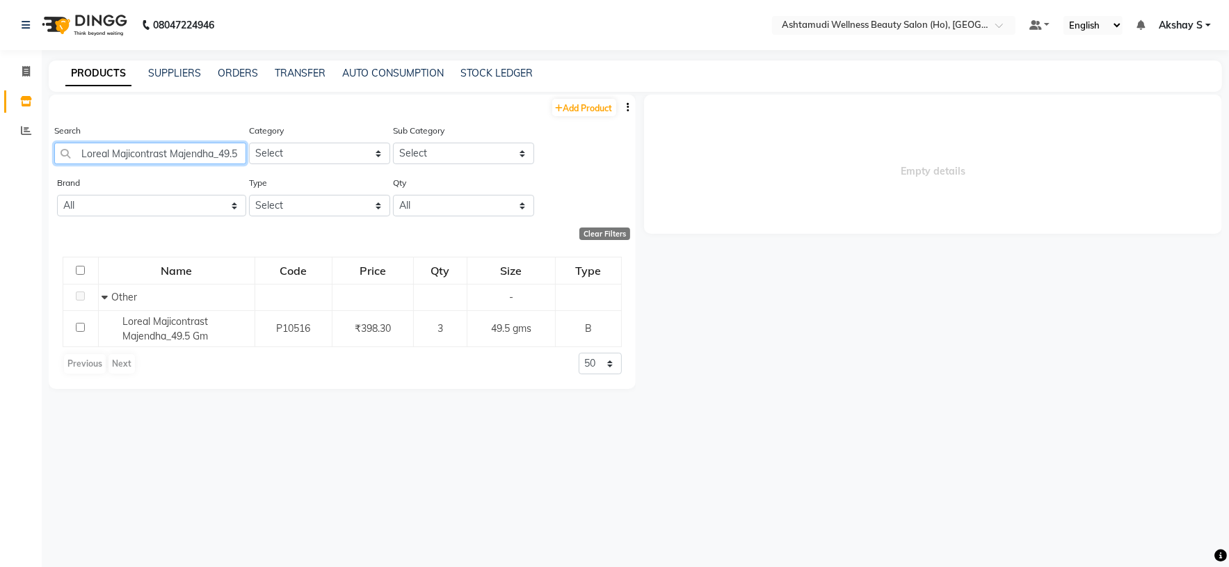
click at [140, 163] on input "Loreal Majicontrast Majendha_49.5 Gm" at bounding box center [150, 154] width 192 height 22
paste input "SCH Igora Royal 5-57_60 ML"
drag, startPoint x: 246, startPoint y: 152, endPoint x: 47, endPoint y: 169, distance: 199.6
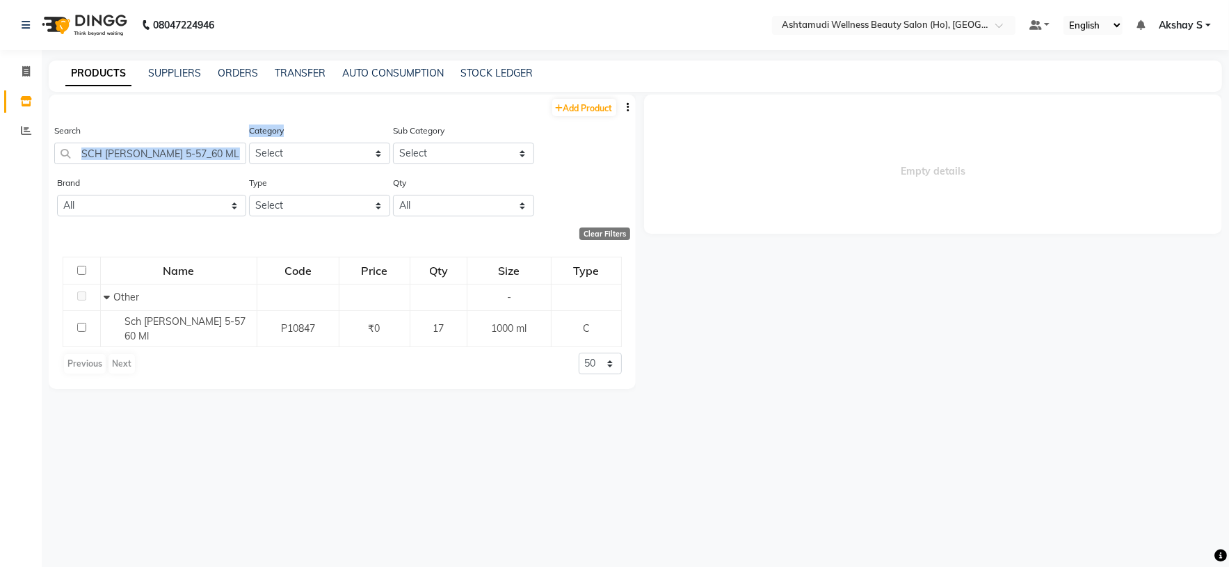
click at [47, 169] on main "PRODUCTS SUPPLIERS ORDERS TRANSFER AUTO CONSUMPTION STOCK LEDGER Add Product Se…" at bounding box center [635, 318] width 1187 height 515
click at [205, 154] on input "SCH Igora Royal 5-57_60 ML" at bounding box center [150, 154] width 192 height 22
click at [204, 154] on input "SCH Igora Royal 5-57_60 ML" at bounding box center [150, 154] width 192 height 22
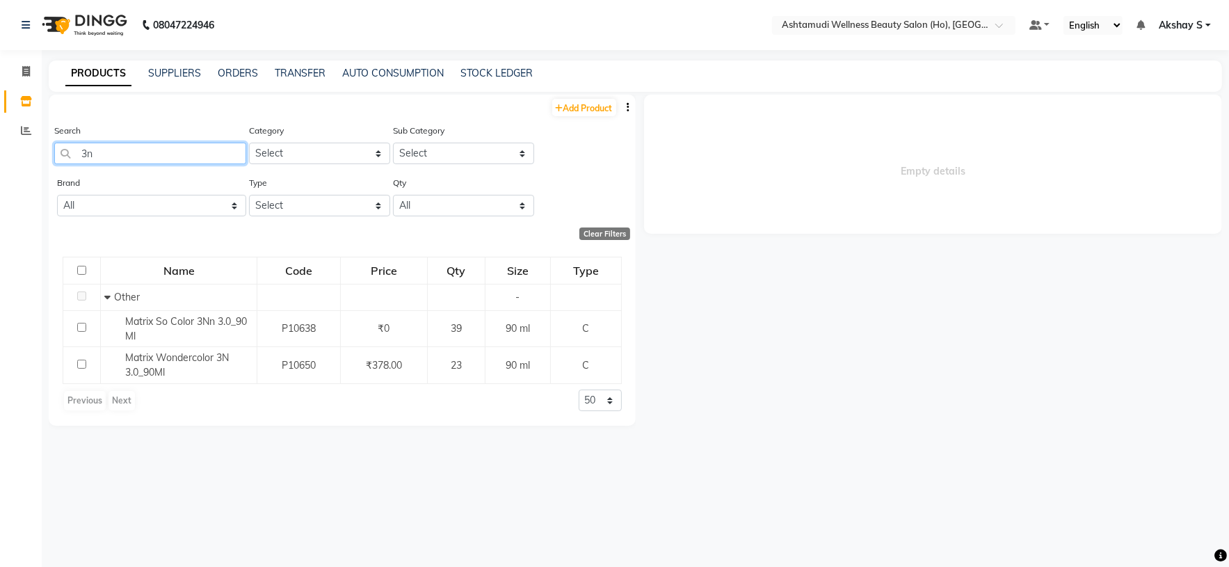
drag, startPoint x: 83, startPoint y: 156, endPoint x: 62, endPoint y: 156, distance: 21.6
click at [62, 156] on input "3n" at bounding box center [150, 154] width 192 height 22
drag, startPoint x: 167, startPoint y: 156, endPoint x: 24, endPoint y: 163, distance: 142.8
click at [24, 163] on app-home "08047224946 Select Location × Ashtamudi Wellness Beauty Salon (Ho), Kottiyam De…" at bounding box center [614, 288] width 1229 height 576
paste input "Ikonic Cutting Comb Cc-09"
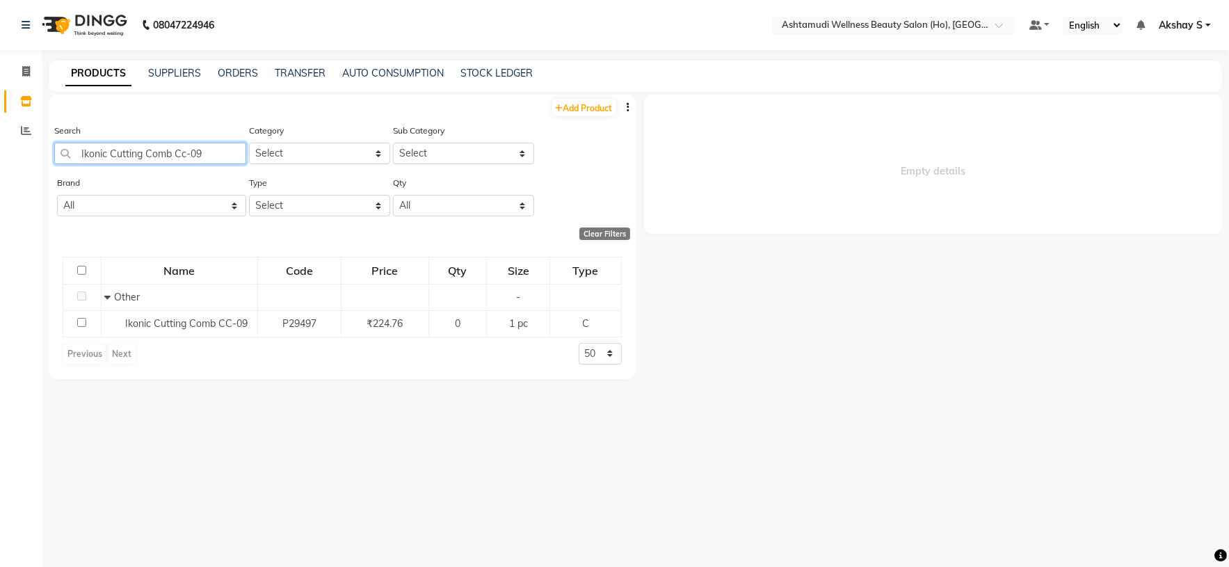
drag, startPoint x: 214, startPoint y: 159, endPoint x: 49, endPoint y: 156, distance: 164.9
click at [49, 156] on div "Search Ikonic Cutting Comb Cc-09 Category Select Hair Skin Makeup Personal Care…" at bounding box center [342, 149] width 587 height 52
paste input "Remi Pin Size 0 35"
drag, startPoint x: 175, startPoint y: 159, endPoint x: 39, endPoint y: 154, distance: 136.4
click at [42, 154] on main "PRODUCTS SUPPLIERS ORDERS TRANSFER AUTO CONSUMPTION STOCK LEDGER Add Product Se…" at bounding box center [635, 318] width 1187 height 515
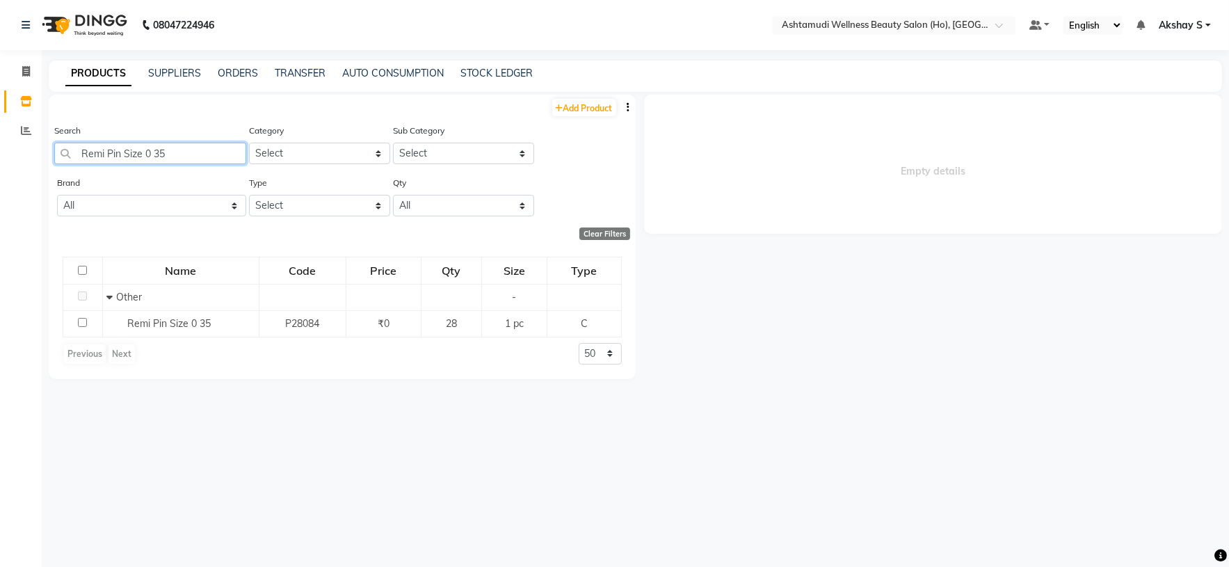
paste input "Safety Pin Size 1 Big"
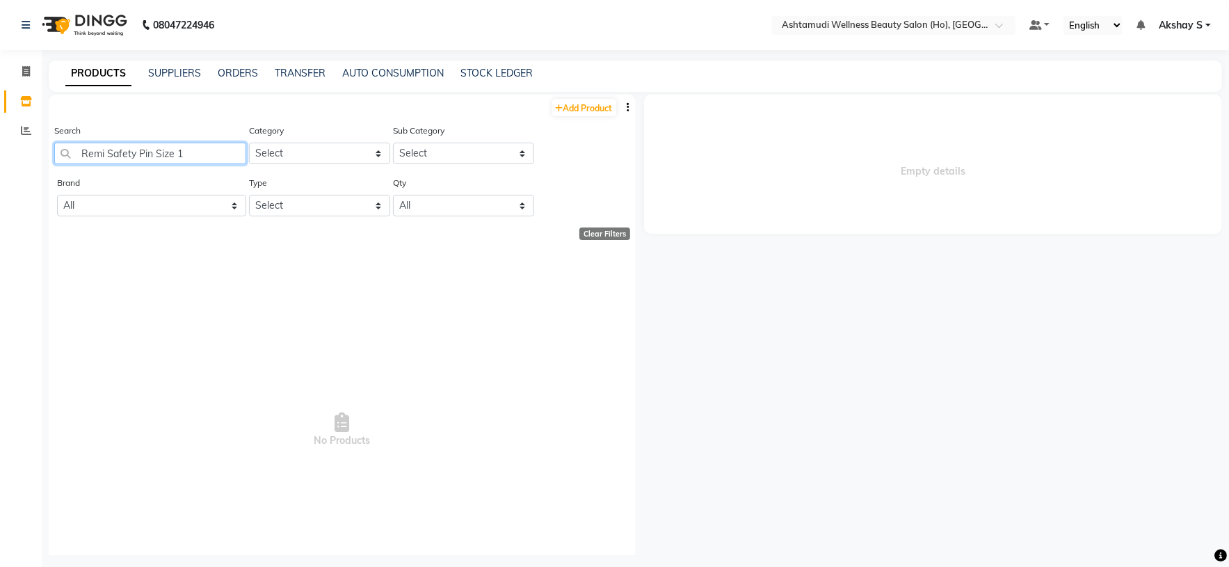
drag, startPoint x: 212, startPoint y: 156, endPoint x: 61, endPoint y: 168, distance: 152.1
click at [61, 168] on div "Search Remi Safety Pin Size 1" at bounding box center [150, 149] width 192 height 52
paste input "Jp Slide Big 25"
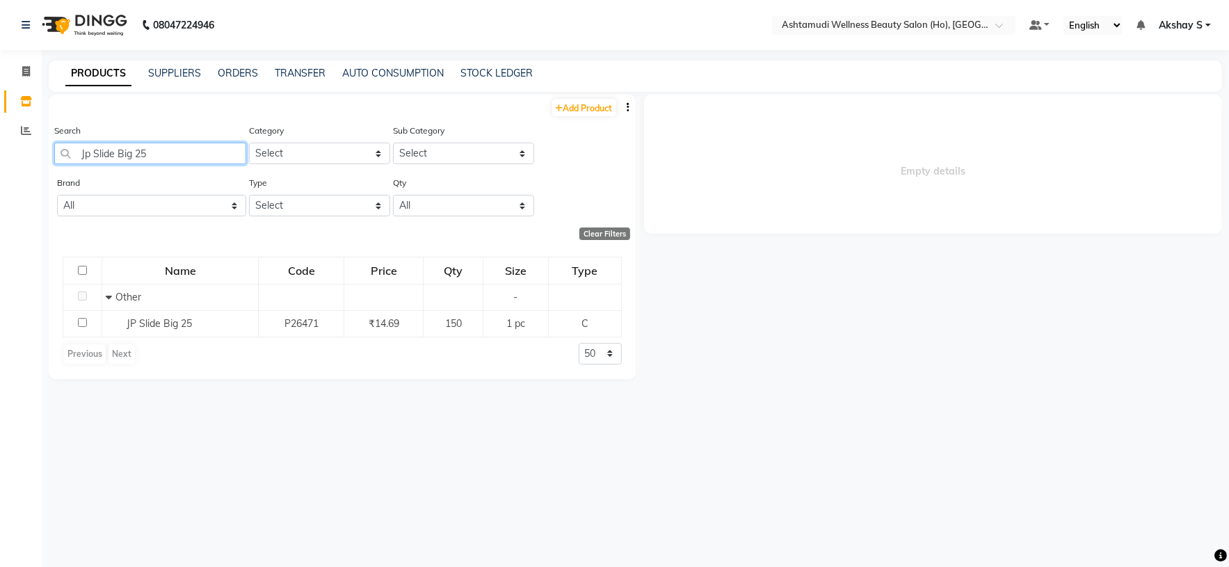
paste input "Ektha Pin Big 4"
drag, startPoint x: 174, startPoint y: 153, endPoint x: 63, endPoint y: 142, distance: 111.8
click at [63, 142] on div "Search Ektha Pin Big 45" at bounding box center [150, 143] width 192 height 41
drag, startPoint x: 189, startPoint y: 150, endPoint x: 0, endPoint y: 154, distance: 189.2
click at [0, 154] on app-home "08047224946 Select Location × Ashtamudi Wellness Beauty Salon (Ho), Kottiyam De…" at bounding box center [614, 288] width 1229 height 576
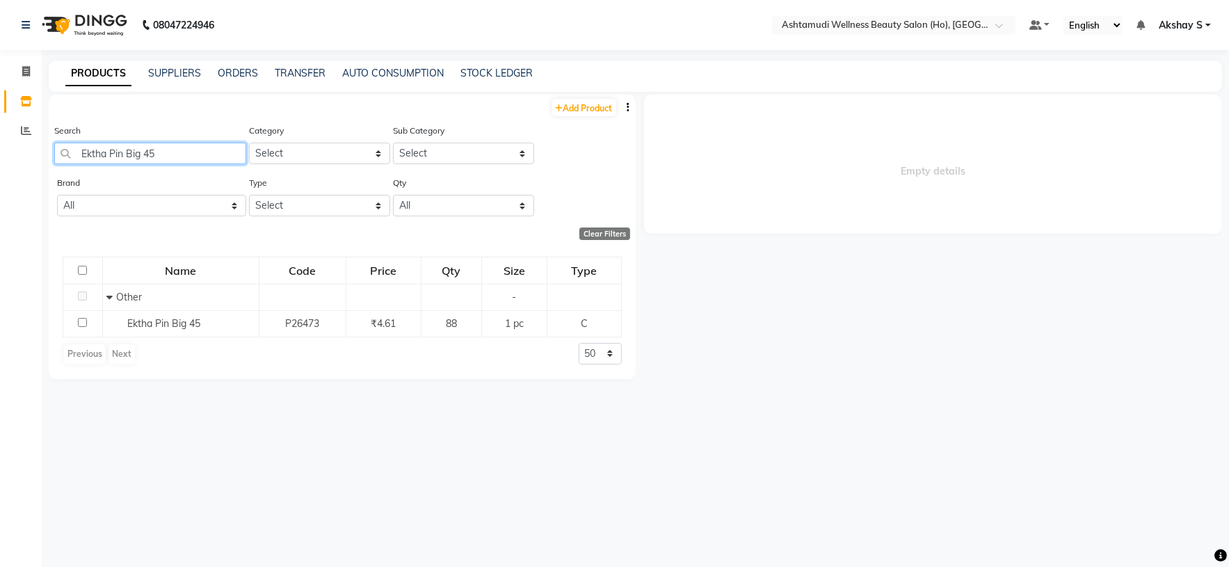
paste input "SCH STRAIT GLATT 0 400ML"
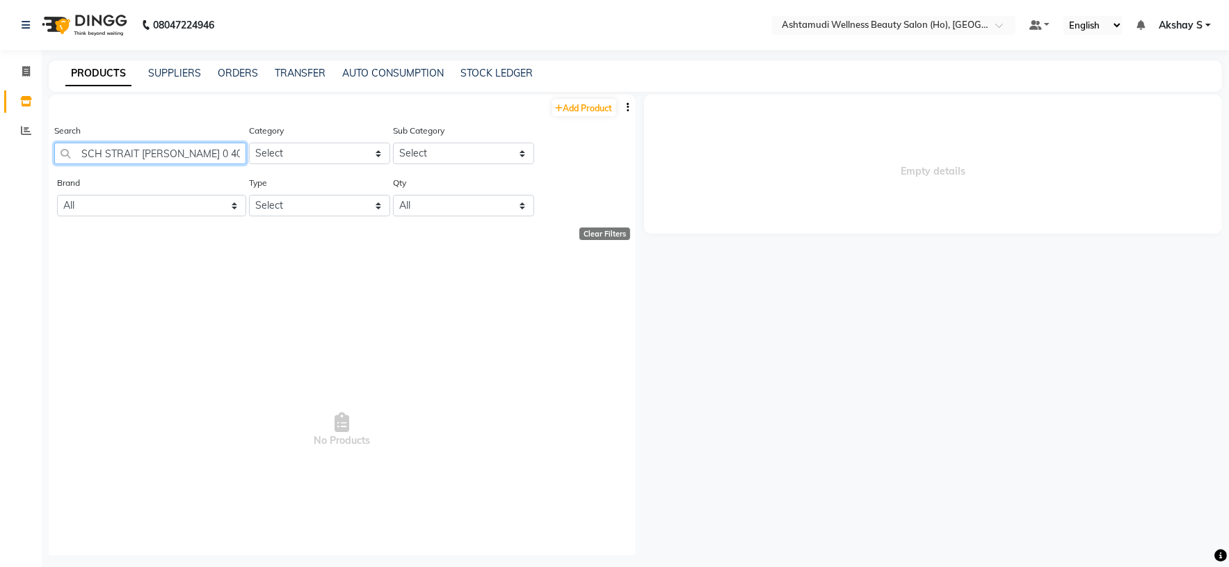
drag, startPoint x: 227, startPoint y: 152, endPoint x: 0, endPoint y: 144, distance: 227.6
click at [0, 144] on app-home "08047224946 Select Location × Ashtamudi Wellness Beauty Salon (Ho), Kottiyam De…" at bounding box center [614, 288] width 1229 height 576
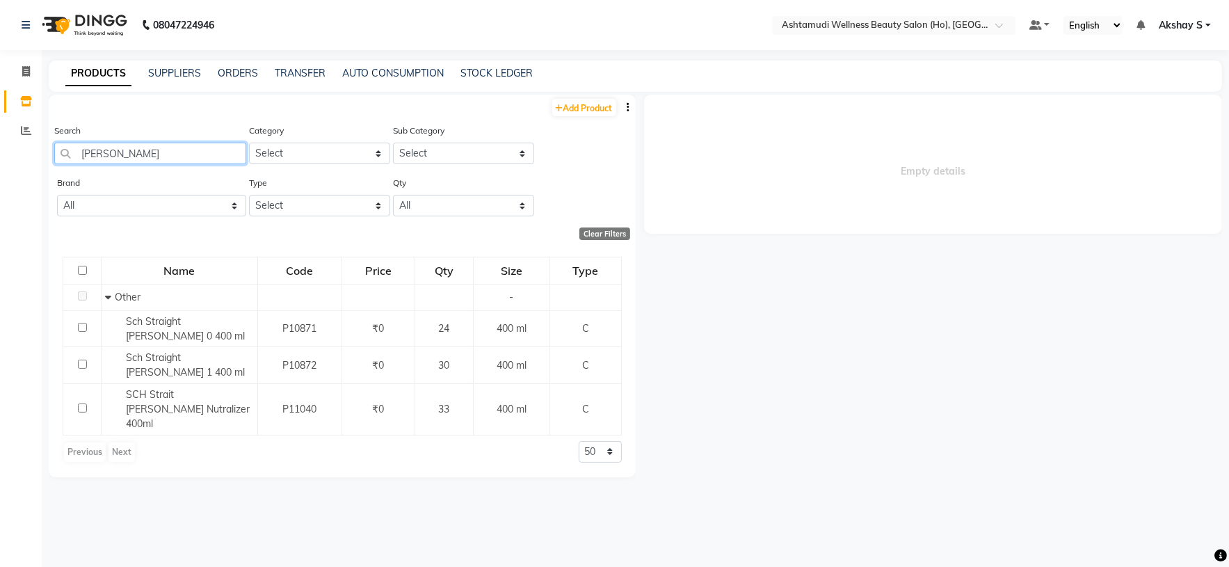
paste input "SCH Strait Glatt Nutralizer 400ml"
drag, startPoint x: 168, startPoint y: 150, endPoint x: 10, endPoint y: 150, distance: 157.9
click at [10, 150] on app-home "08047224946 Select Location × Ashtamudi Wellness Beauty Salon (Ho), Kottiyam De…" at bounding box center [614, 288] width 1229 height 576
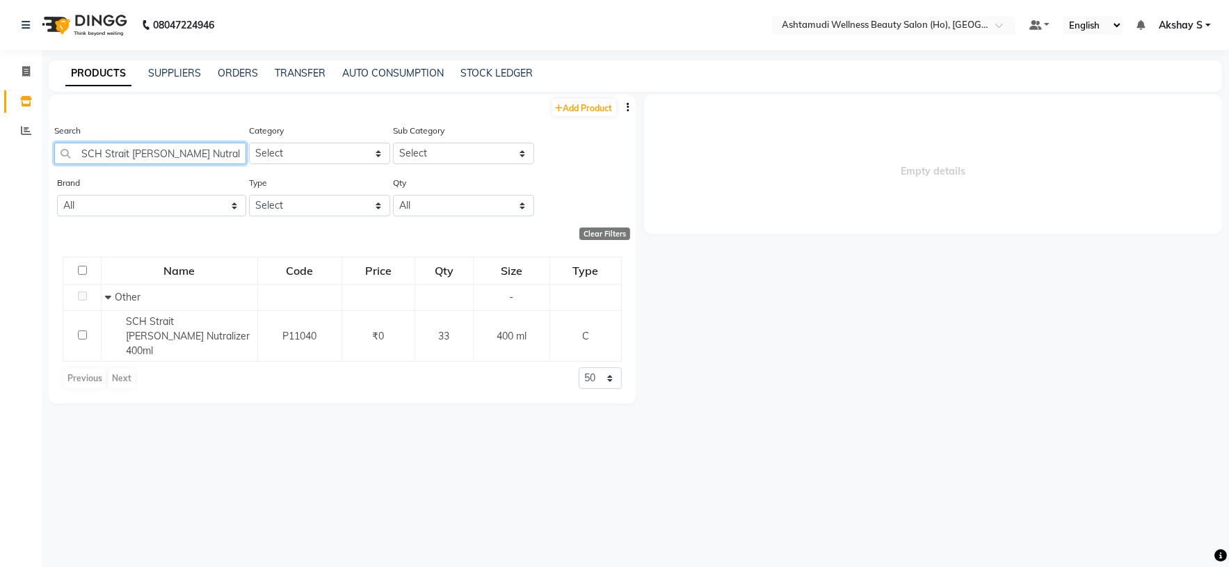
click at [186, 154] on input "SCH Strait Glatt Nutralizer 400ml" at bounding box center [150, 154] width 192 height 22
paste input "Raaga Stemcell Infused Anti Aging Kit"
click at [191, 148] on input "Raaga Stemcell Infused Anti Aging Kit" at bounding box center [150, 154] width 192 height 22
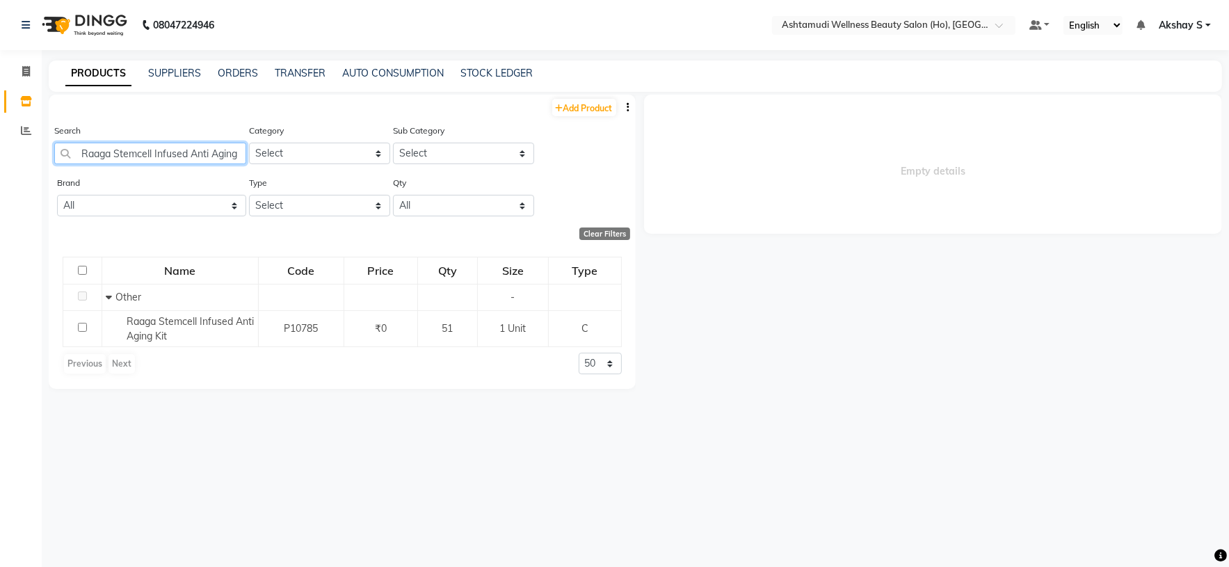
click at [191, 148] on input "Raaga Stemcell Infused Anti Aging Kit" at bounding box center [150, 154] width 192 height 22
paste input "cne Facialk"
click at [130, 150] on input "Raaga Stemcell Infused Anti Acne Facialkit" at bounding box center [150, 154] width 192 height 22
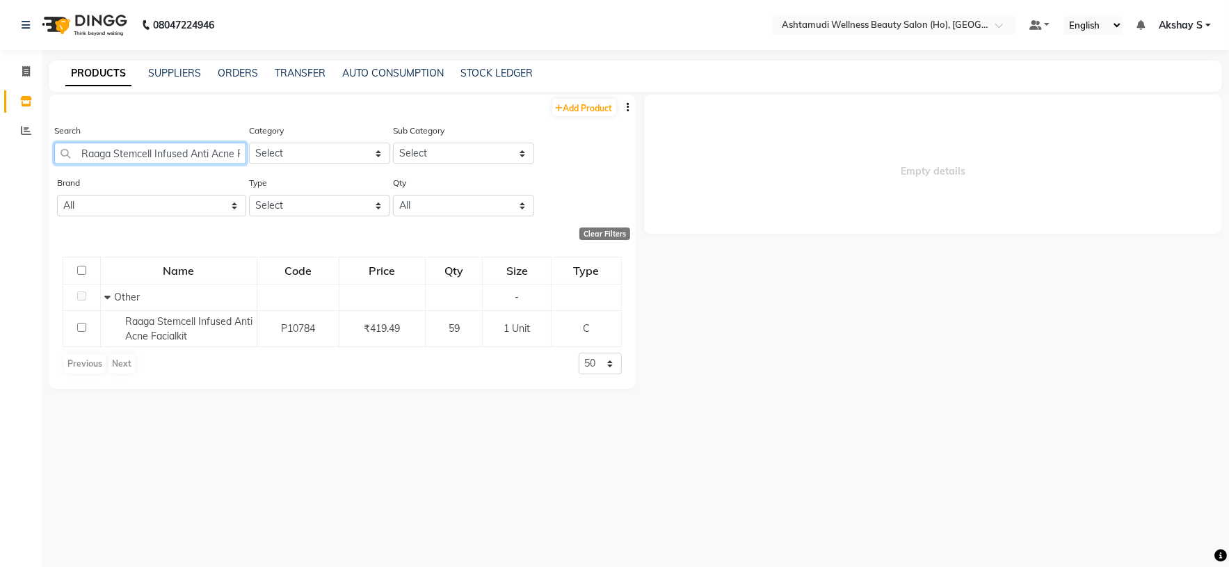
click at [130, 150] on input "Raaga Stemcell Infused Anti Acne Facialkit" at bounding box center [150, 154] width 192 height 22
paste input "Aroma Magic 7 Step Skin Glow Facial K"
click at [158, 154] on input "Aroma Magic 7 Step Skin Glow Facial Kit" at bounding box center [150, 154] width 192 height 22
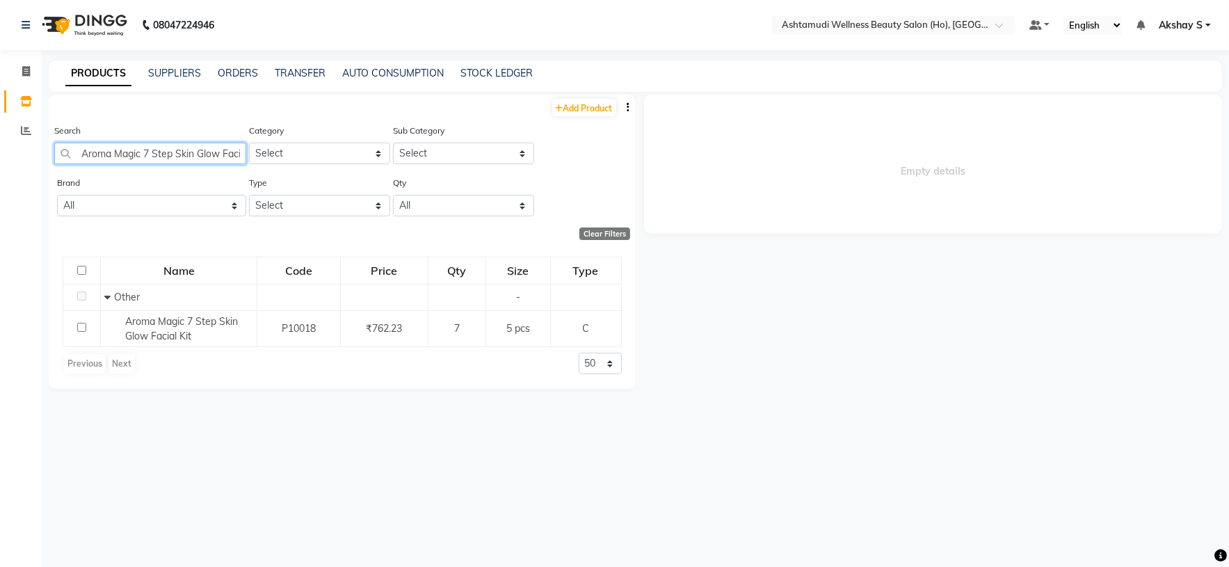
paste input "Floractive Professional W1 Plex Treatment 1000ml"
click at [151, 159] on input "Floractive Professional W1 Plex Treatment 1000ml" at bounding box center [150, 154] width 192 height 22
click at [151, 156] on input "Floractive Professional W1 Plex Treatment 1000ml" at bounding box center [150, 154] width 192 height 22
paste input "Shampoo 1"
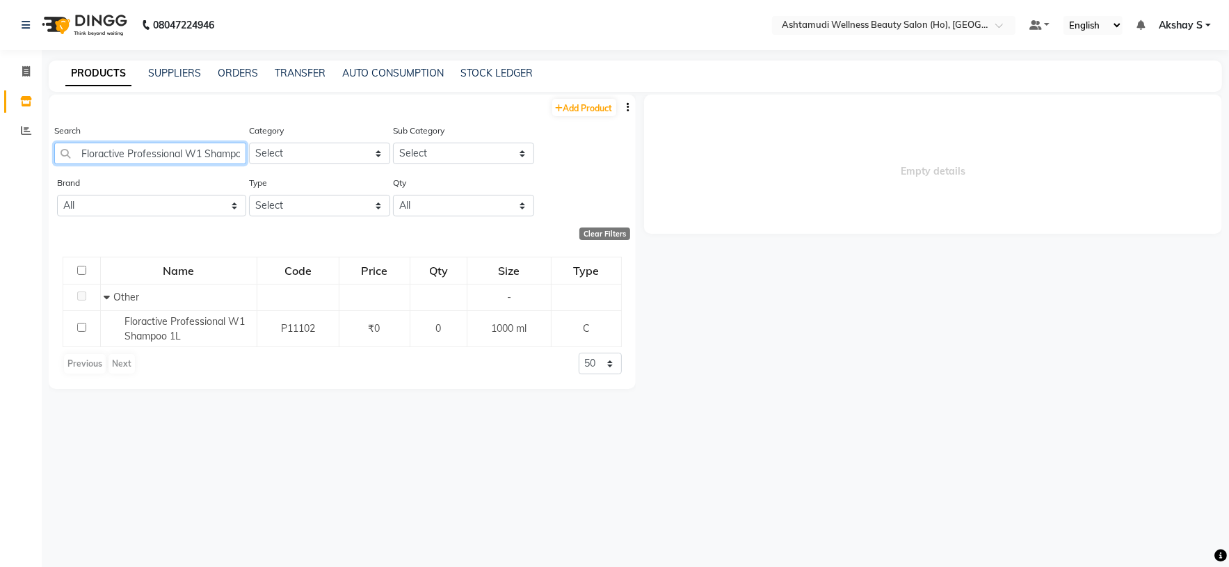
click at [193, 157] on input "Floractive Professional W1 Shampoo 1l" at bounding box center [150, 154] width 192 height 22
paste input "fesional W1 Conditioner 1L"
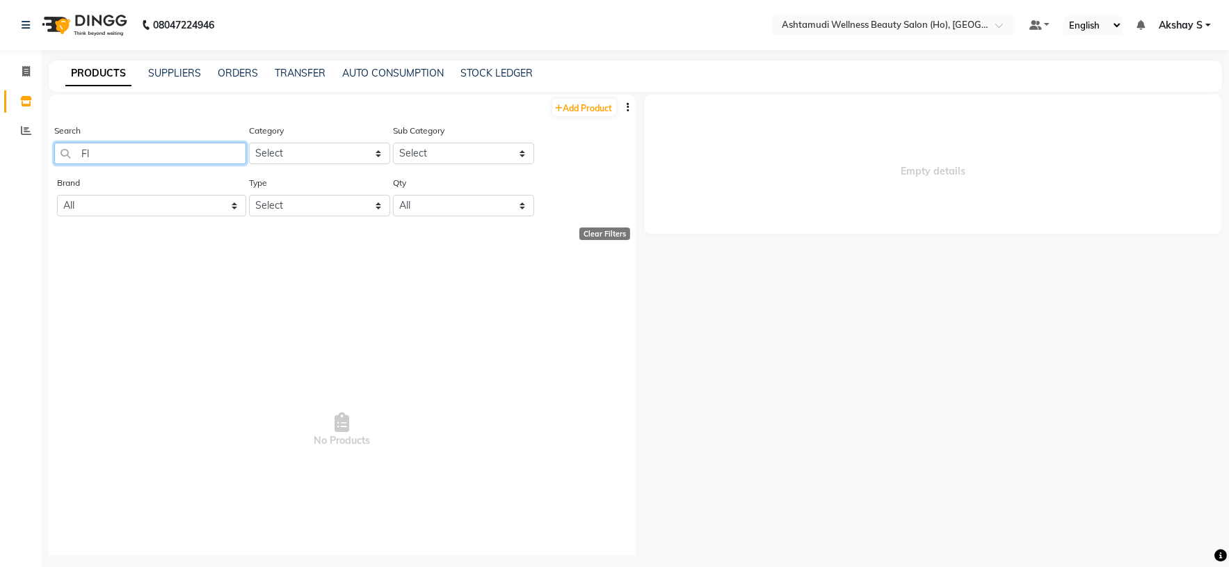
type input "F"
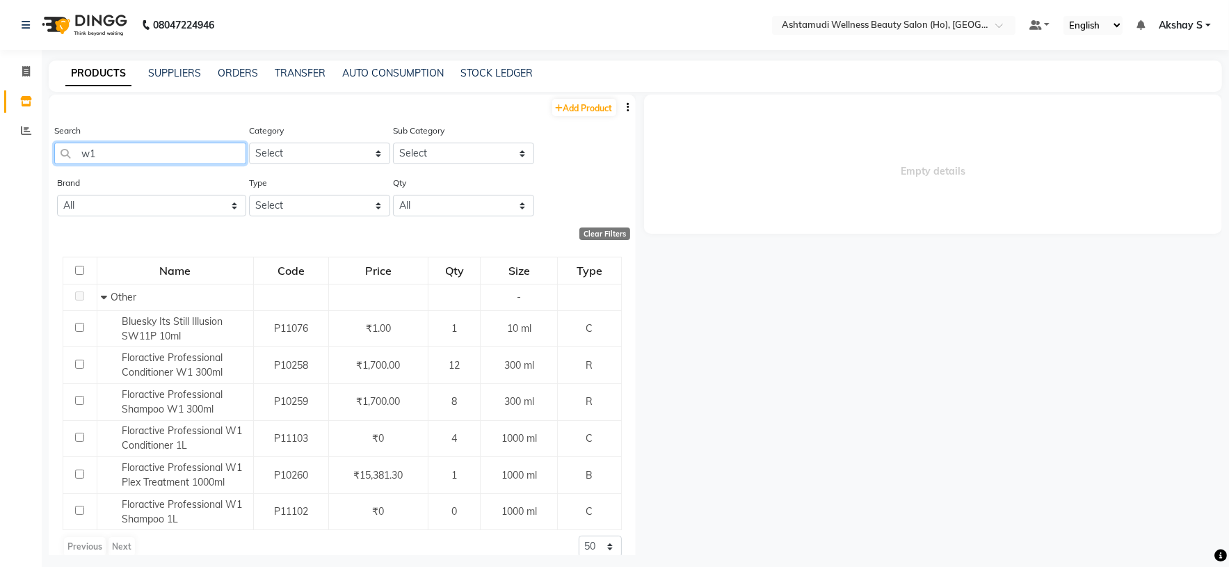
drag, startPoint x: 159, startPoint y: 152, endPoint x: 19, endPoint y: 161, distance: 140.8
click at [19, 161] on app-home "08047224946 Select Location × Ashtamudi Wellness Beauty Salon (Ho), Kottiyam De…" at bounding box center [614, 288] width 1229 height 576
paste input "Silk & Sheen Hair Conditioner 1 Ltr"
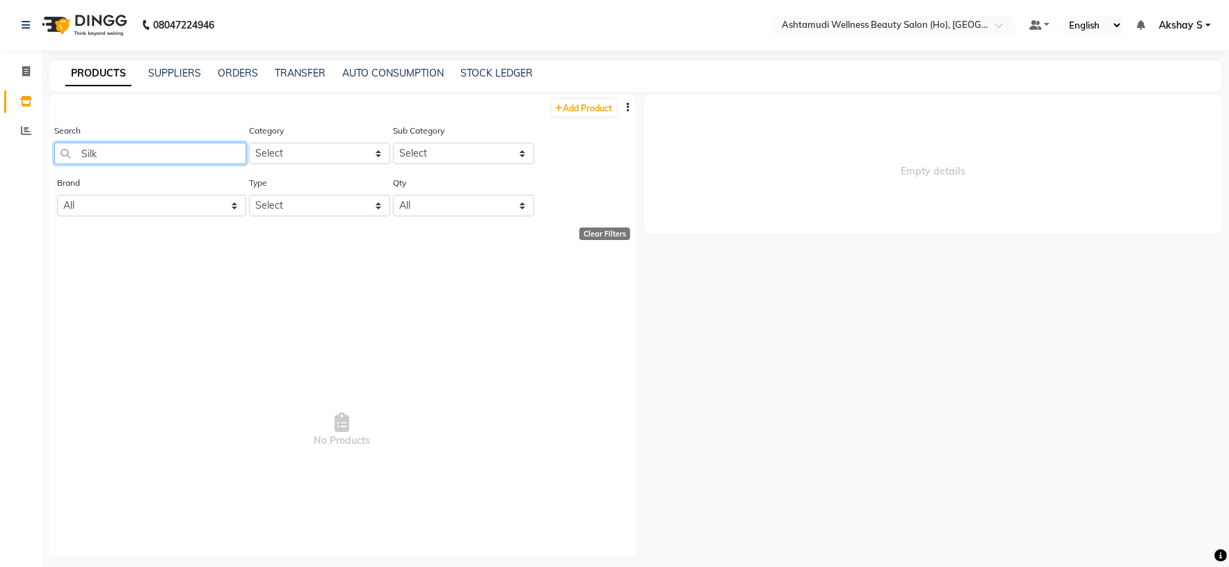
click at [136, 164] on input "Silk" at bounding box center [150, 154] width 192 height 22
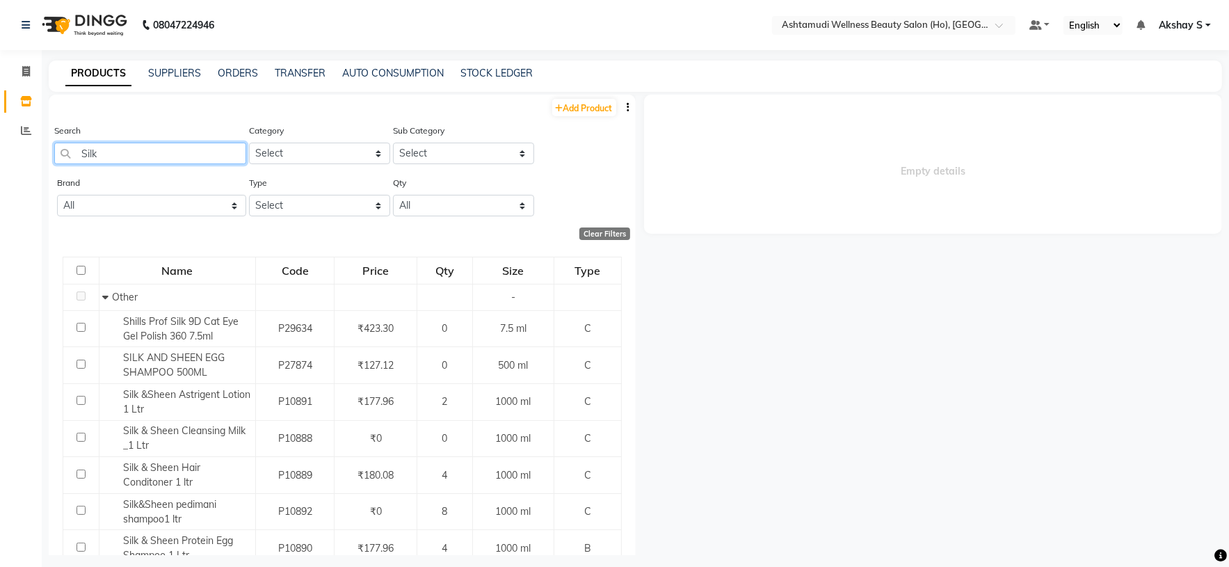
drag, startPoint x: 109, startPoint y: 160, endPoint x: 14, endPoint y: 160, distance: 95.3
click at [14, 160] on app-home "08047224946 Select Location × Ashtamudi Wellness Beauty Salon (Ho), Kottiyam De…" at bounding box center [614, 288] width 1229 height 576
paste input "GODREJ Professional Boto Smooth 1000g"
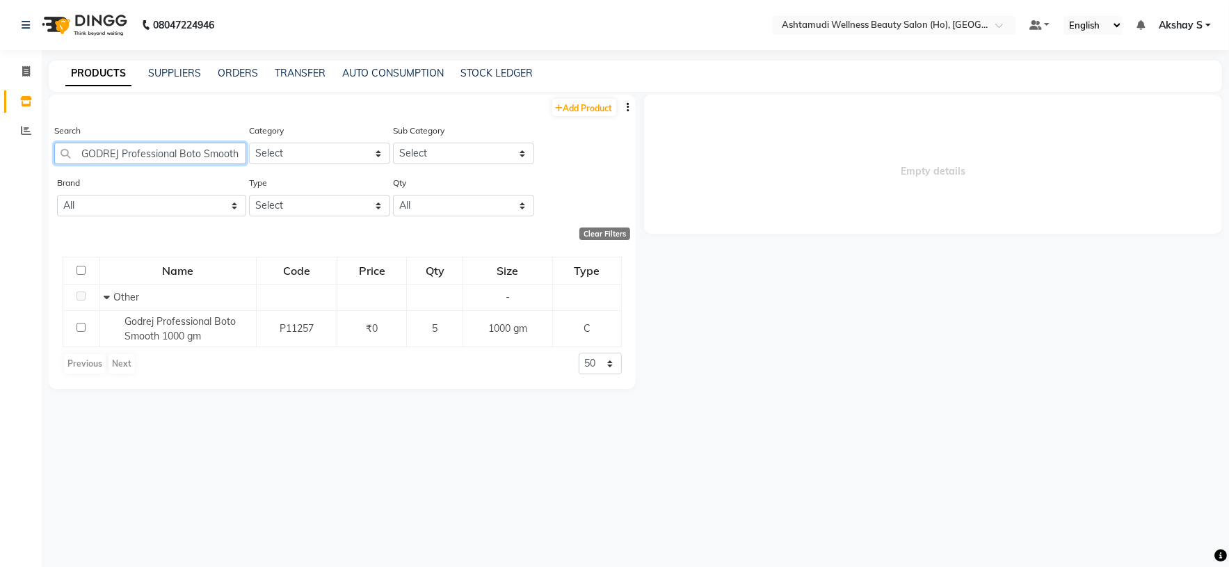
click at [159, 154] on input "GODREJ Professional Boto Smooth" at bounding box center [150, 154] width 192 height 22
paste input "Silk &Sheen Pedi Mani Shampoo 1L"
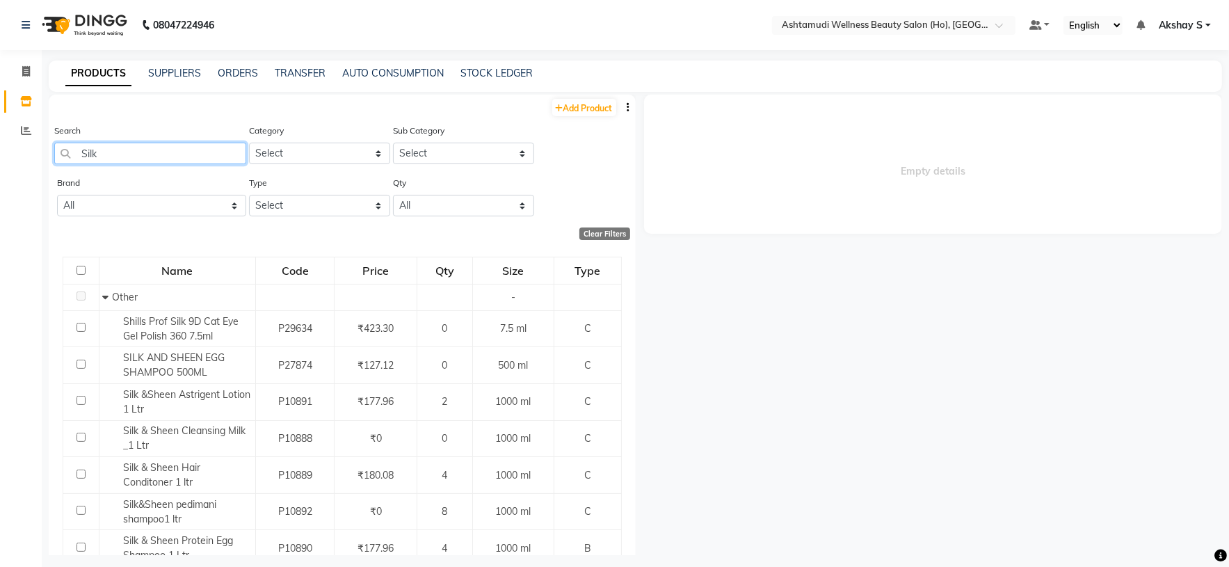
drag, startPoint x: 81, startPoint y: 157, endPoint x: 61, endPoint y: 159, distance: 20.2
click at [66, 159] on input "Silk" at bounding box center [150, 154] width 192 height 22
paste input "EYELASHES 53"
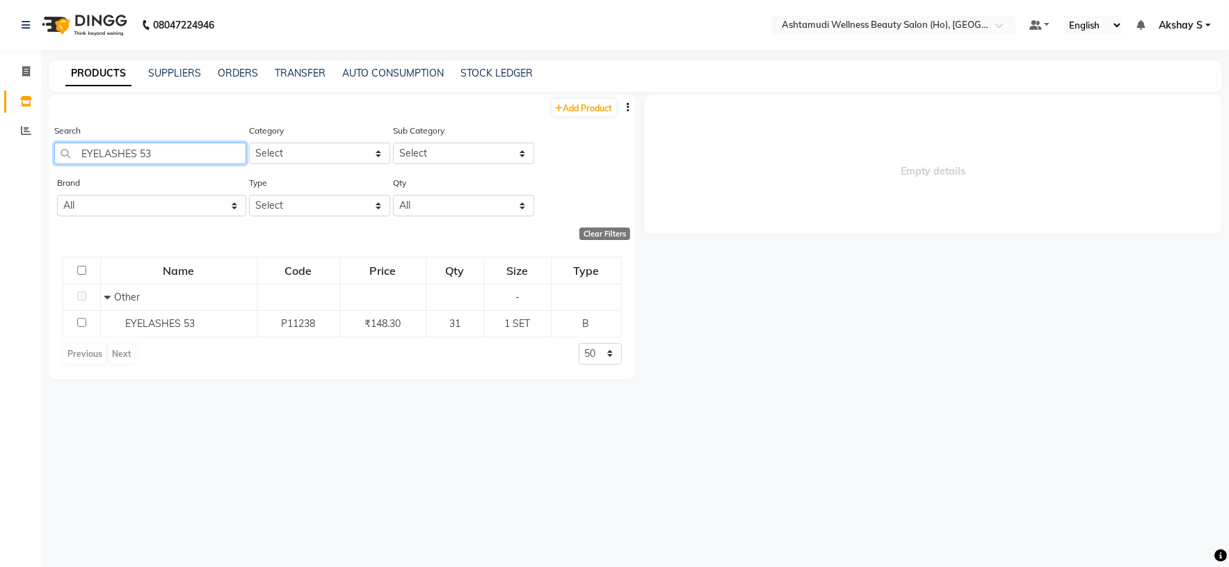
drag, startPoint x: 187, startPoint y: 154, endPoint x: 81, endPoint y: 148, distance: 106.6
click at [81, 148] on input "EYELASHES 53" at bounding box center [150, 154] width 192 height 22
paste input "Hector Spray Bottle HT-SB 73 550ml"
click at [184, 150] on input "Hector Spray Bottle HT-SB 73 550ml" at bounding box center [150, 154] width 192 height 22
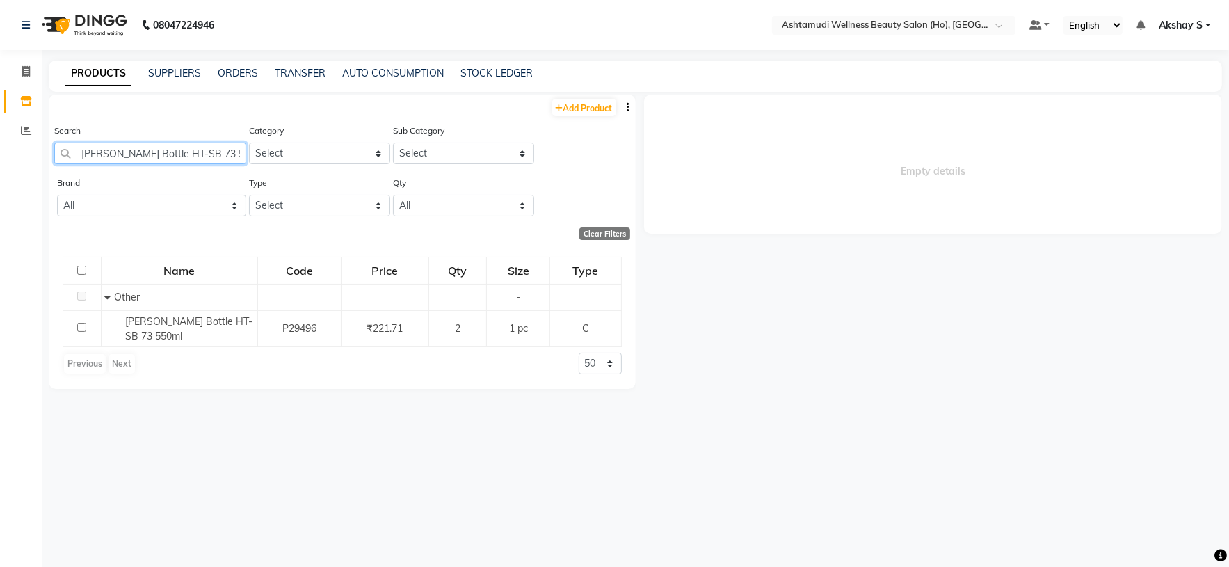
click at [184, 150] on input "Hector Spray Bottle HT-SB 73 550ml" at bounding box center [150, 154] width 192 height 22
paste input "Godrej Professional Kera Care Clarifying Shampoo 1000 M"
click at [199, 154] on input "Godrej Professional Kera Care Clarifying Shampoo 1000 Ml" at bounding box center [150, 154] width 192 height 22
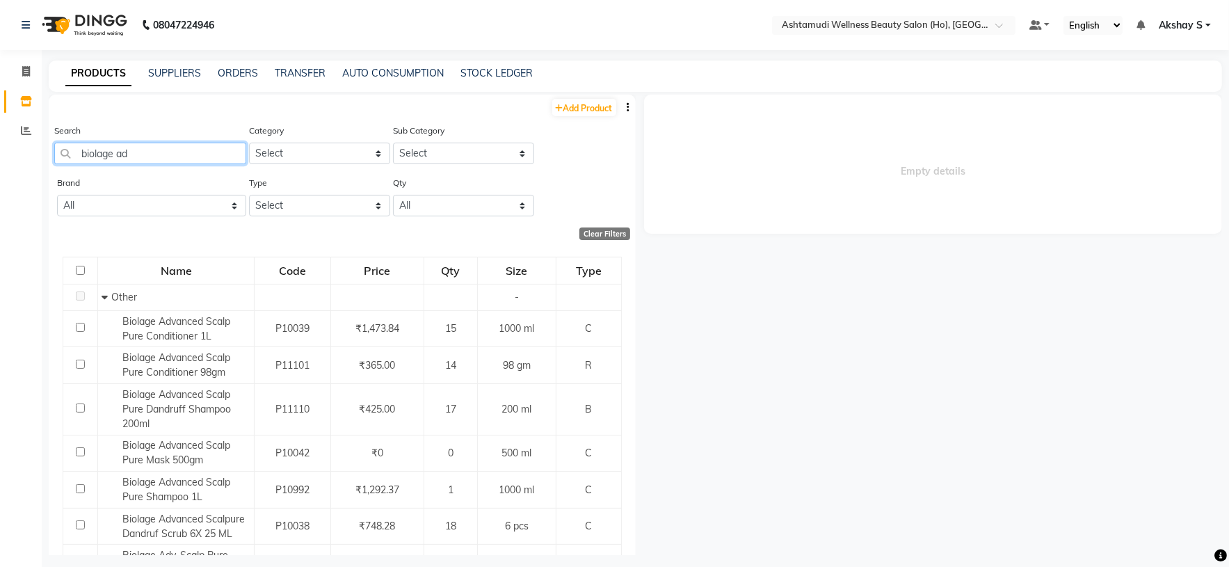
type input "biolage ad"
click at [565, 110] on link "Add Product" at bounding box center [584, 107] width 64 height 17
select select "true"
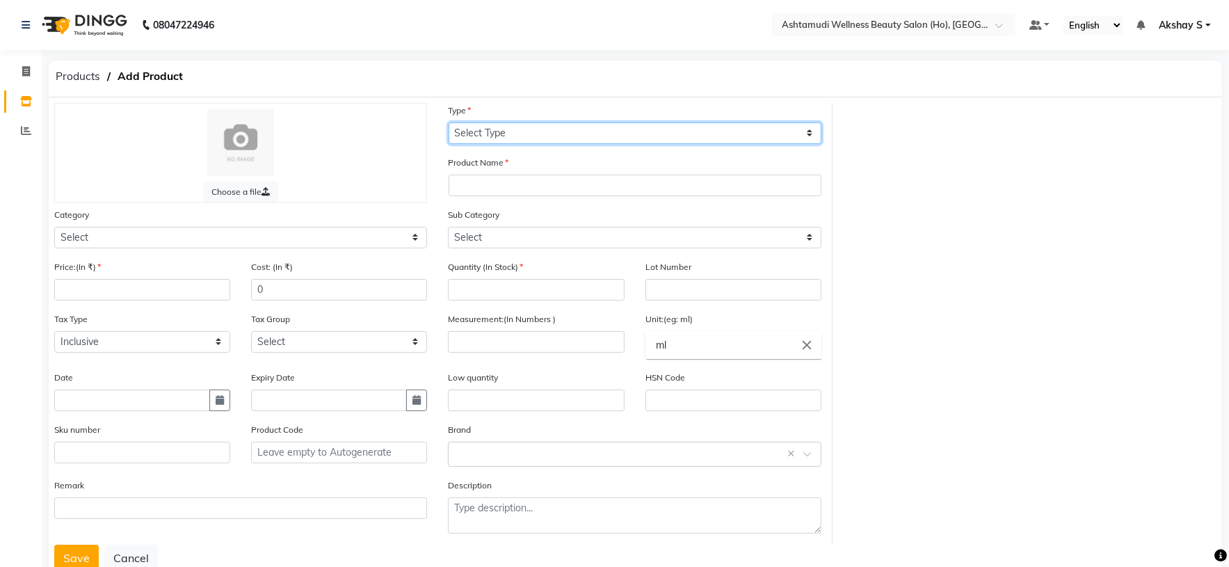
drag, startPoint x: 697, startPoint y: 131, endPoint x: 687, endPoint y: 141, distance: 14.3
click at [697, 134] on select "Select Type Both Retail Consumable" at bounding box center [635, 133] width 373 height 22
select select "C"
click at [449, 122] on select "Select Type Both Retail Consumable" at bounding box center [635, 133] width 373 height 22
click at [488, 196] on div "Product Name" at bounding box center [635, 175] width 373 height 41
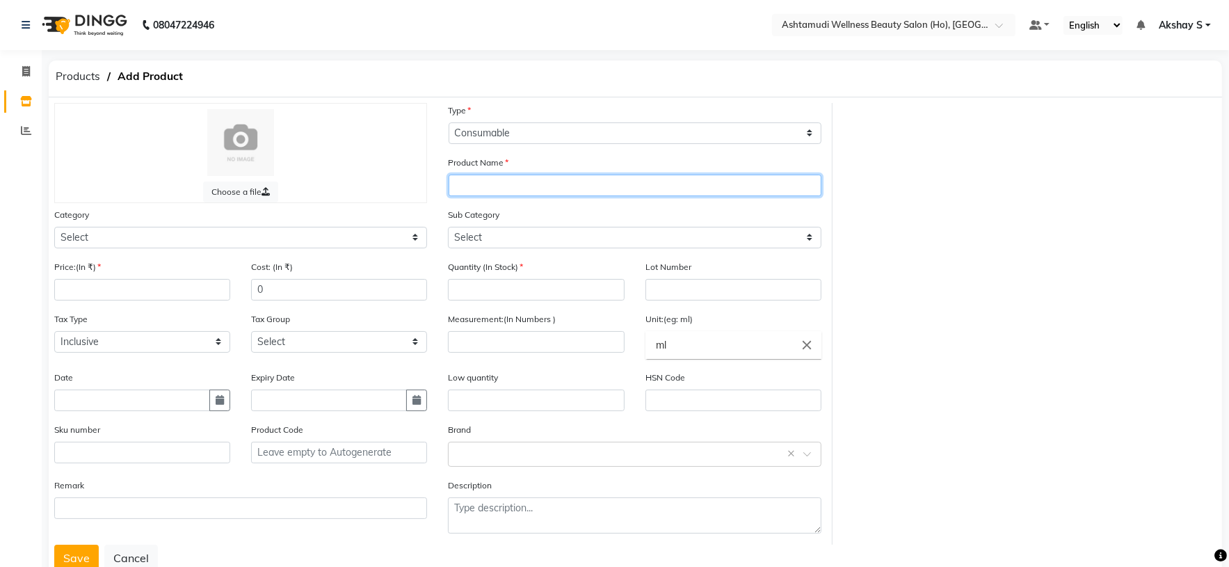
click at [478, 188] on input "text" at bounding box center [635, 186] width 373 height 22
paste input "Professional Razor"
type input "Professional Razor"
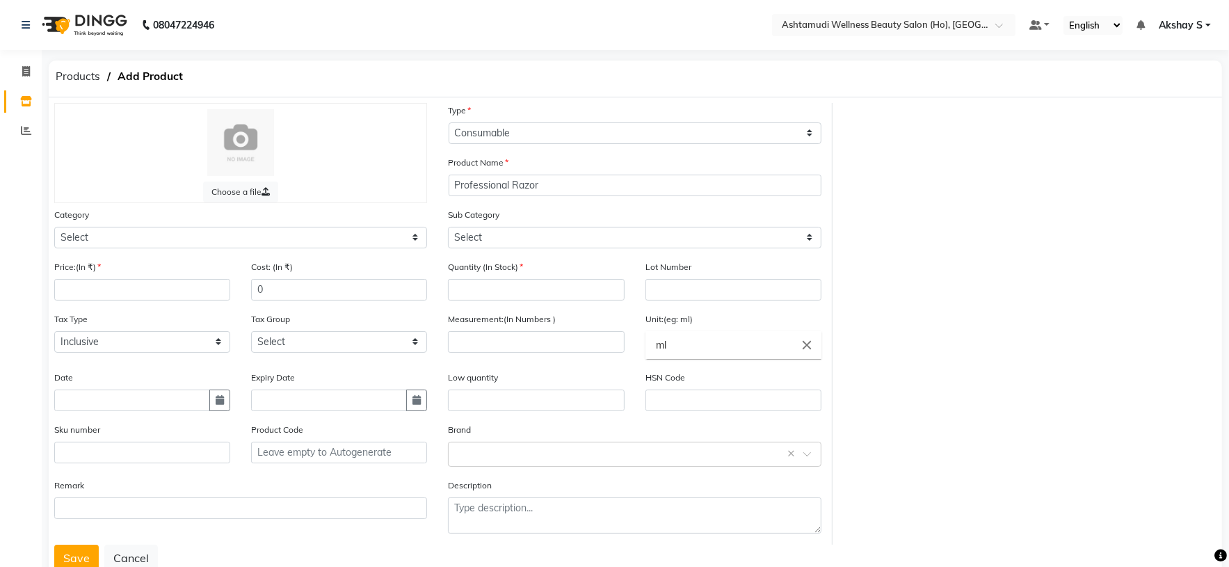
click at [944, 212] on div "Choose a file Type Select Type Both Retail Consumable Product Name Professional…" at bounding box center [635, 324] width 1183 height 442
click at [527, 284] on input "number" at bounding box center [536, 290] width 176 height 22
type input "0"
click at [1008, 225] on div "Choose a file Type Select Type Both Retail Consumable Product Name Professional…" at bounding box center [635, 324] width 1183 height 442
drag, startPoint x: 516, startPoint y: 334, endPoint x: 563, endPoint y: 353, distance: 50.9
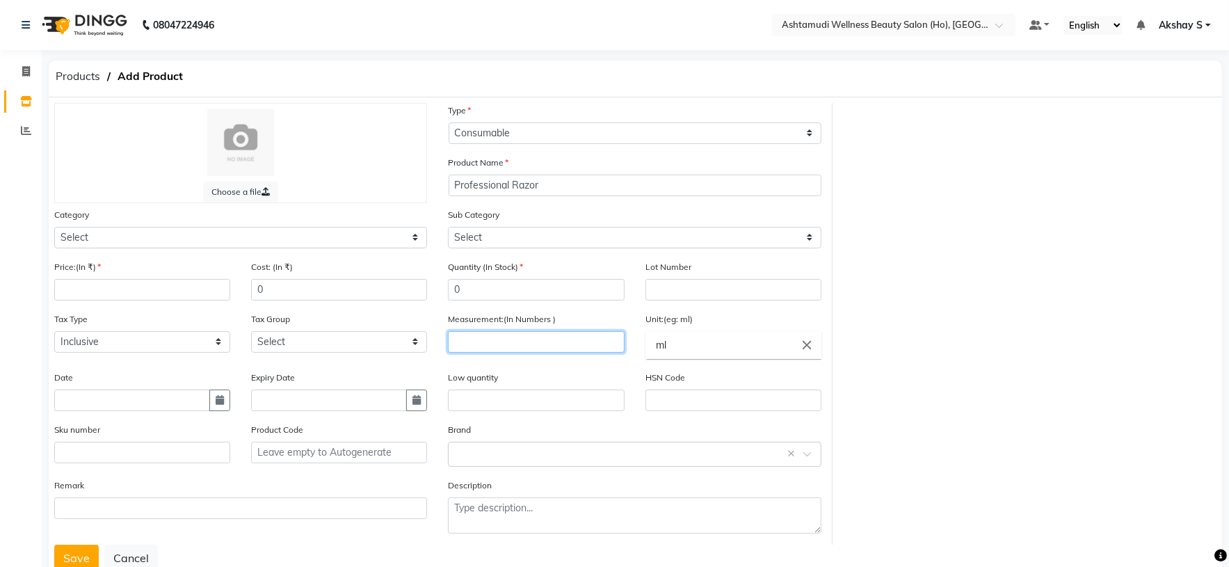
click at [515, 334] on input "number" at bounding box center [536, 342] width 176 height 22
type input "1"
click at [810, 347] on icon "close" at bounding box center [806, 344] width 15 height 15
drag, startPoint x: 720, startPoint y: 401, endPoint x: 914, endPoint y: 331, distance: 206.1
click at [719, 401] on link "pc" at bounding box center [733, 404] width 176 height 35
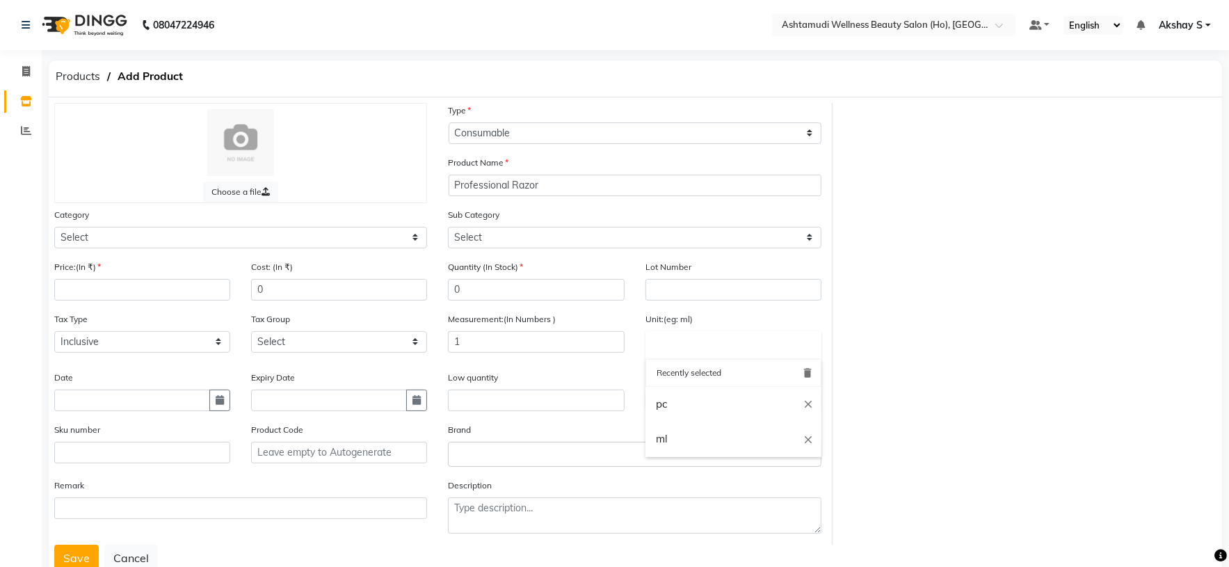
type input "pc"
click at [918, 314] on div "Choose a file Type Select Type Both Retail Consumable Product Name Professional…" at bounding box center [635, 324] width 1183 height 442
click at [104, 286] on input "number" at bounding box center [142, 290] width 176 height 22
paste input "241.52"
type input "241.52"
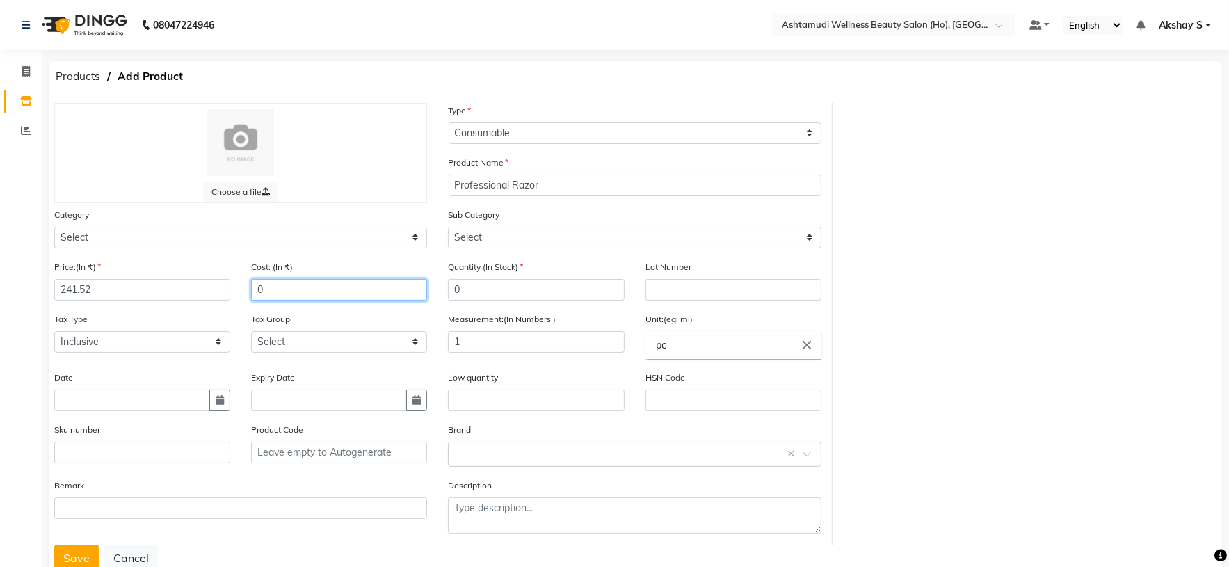
drag, startPoint x: 212, startPoint y: 306, endPoint x: 204, endPoint y: 313, distance: 10.3
click at [208, 307] on div "Price:(In ₹) 241.52 Cost: (In ₹) 0" at bounding box center [241, 285] width 394 height 52
paste input "241.52"
type input "241.52"
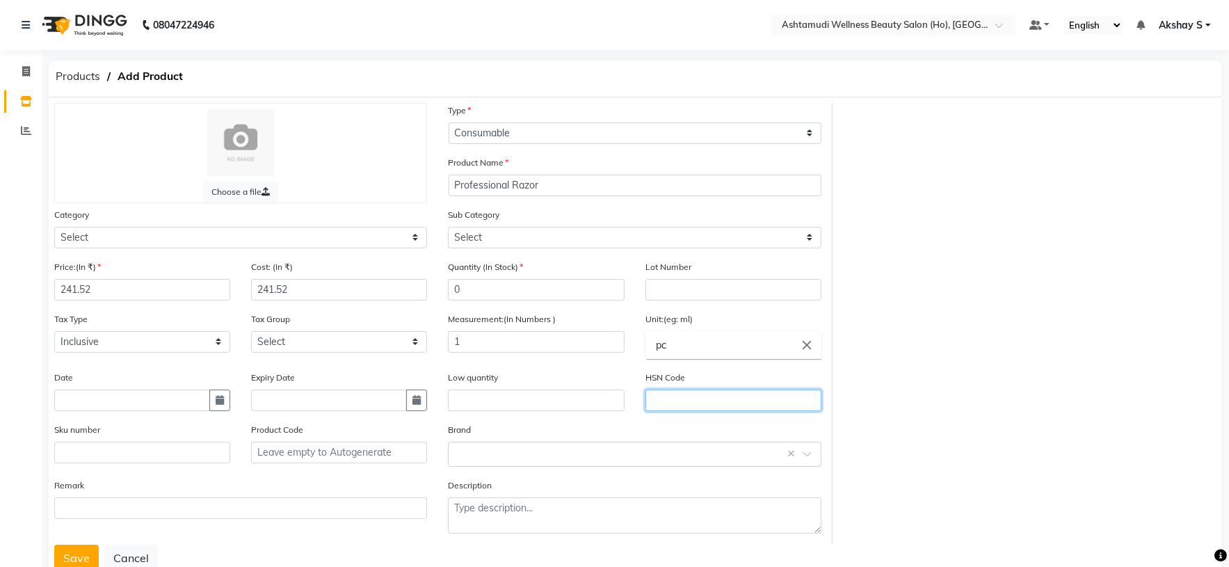
click at [656, 403] on input "text" at bounding box center [733, 401] width 176 height 22
paste input "8214101"
type input "82141010"
drag, startPoint x: 949, startPoint y: 293, endPoint x: 951, endPoint y: 304, distance: 11.5
click at [949, 300] on div "Choose a file Type Select Type Both Retail Consumable Product Name Professional…" at bounding box center [635, 324] width 1183 height 442
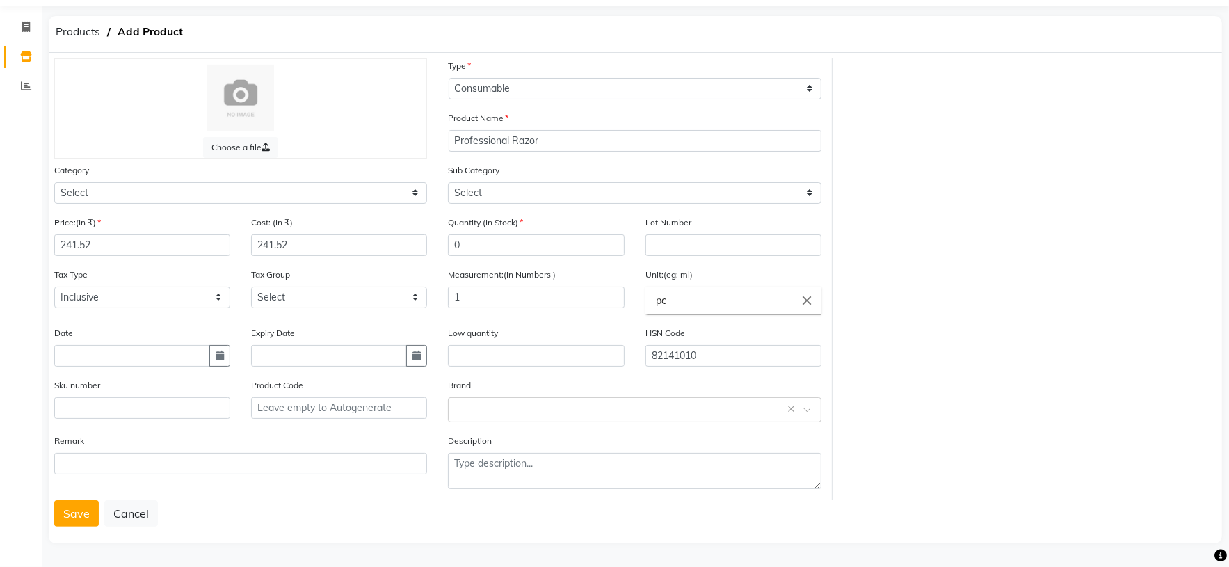
scroll to position [49, 0]
drag, startPoint x: 316, startPoint y: 244, endPoint x: 232, endPoint y: 243, distance: 84.2
click at [232, 243] on div "Price:(In ₹) 241.52 Cost: (In ₹) 241.52" at bounding box center [241, 241] width 394 height 52
type input "0"
click at [992, 193] on div "Choose a file Type Select Type Both Retail Consumable Product Name Professional…" at bounding box center [635, 279] width 1183 height 442
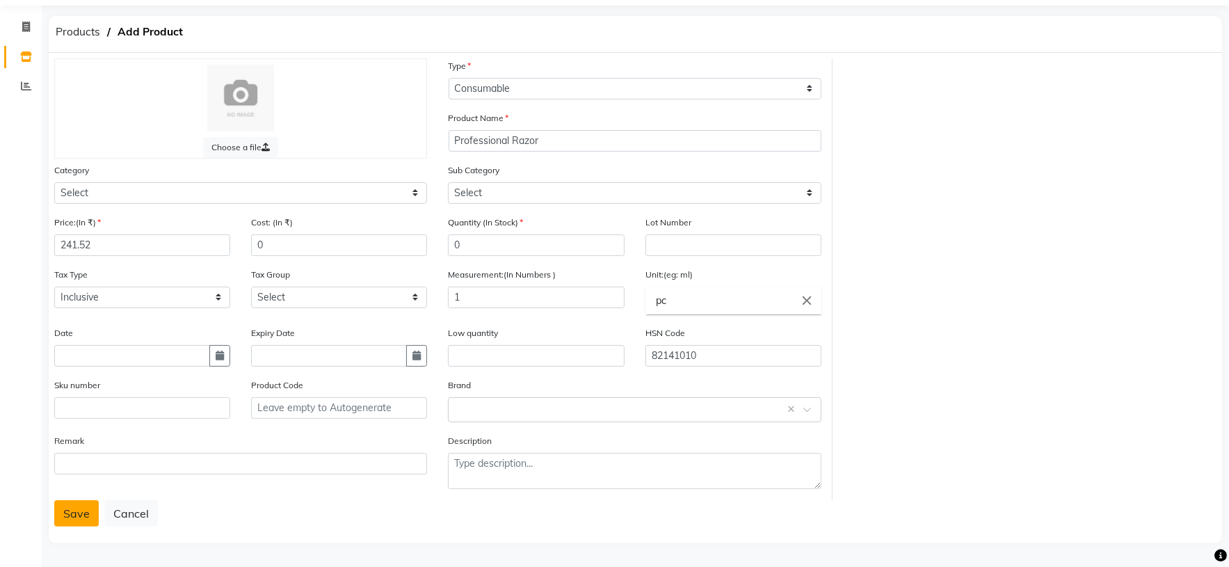
click at [70, 513] on button "Save" at bounding box center [76, 513] width 45 height 26
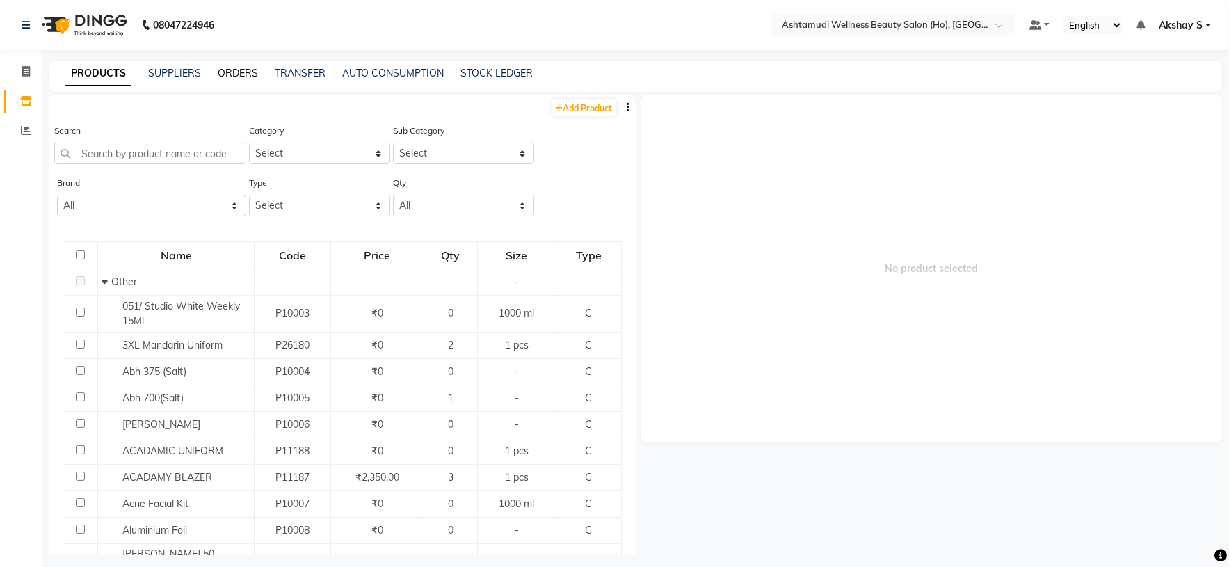
drag, startPoint x: 234, startPoint y: 74, endPoint x: 375, endPoint y: 91, distance: 141.5
click at [234, 74] on link "ORDERS" at bounding box center [238, 73] width 40 height 13
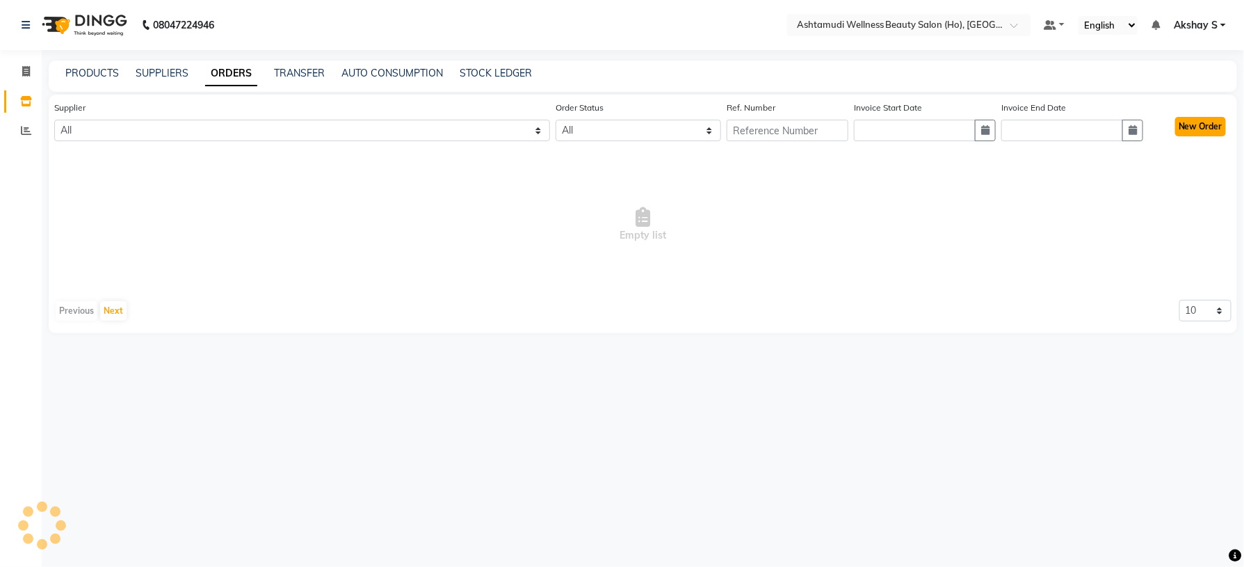
click at [1207, 126] on button "New Order" at bounding box center [1200, 126] width 51 height 19
select select "true"
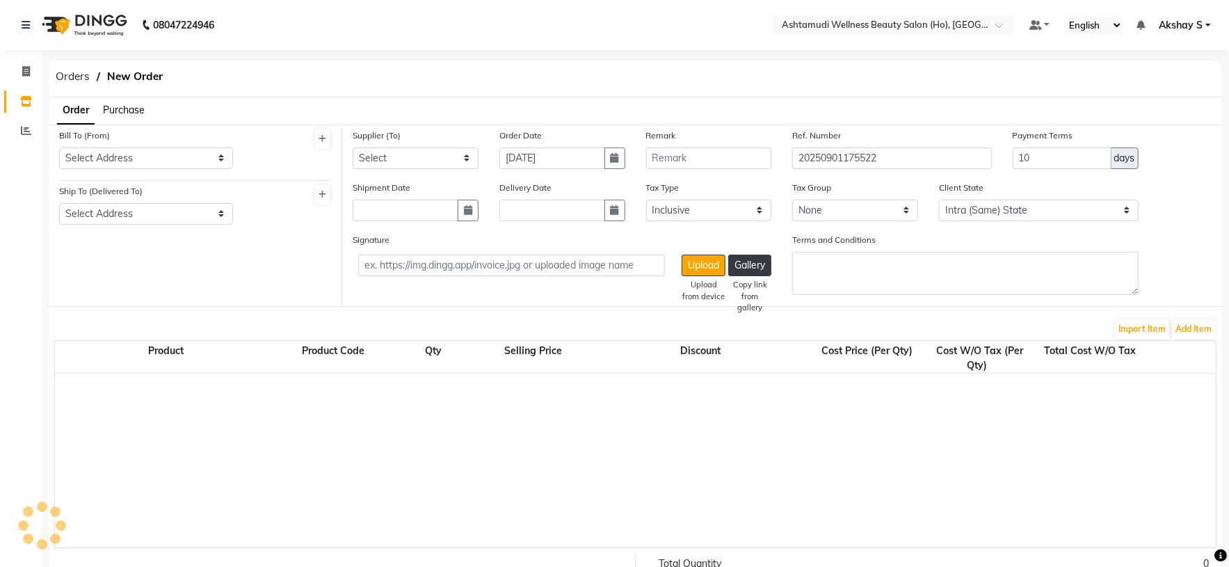
select select "1735"
click at [131, 112] on span "Purchase" at bounding box center [124, 110] width 42 height 13
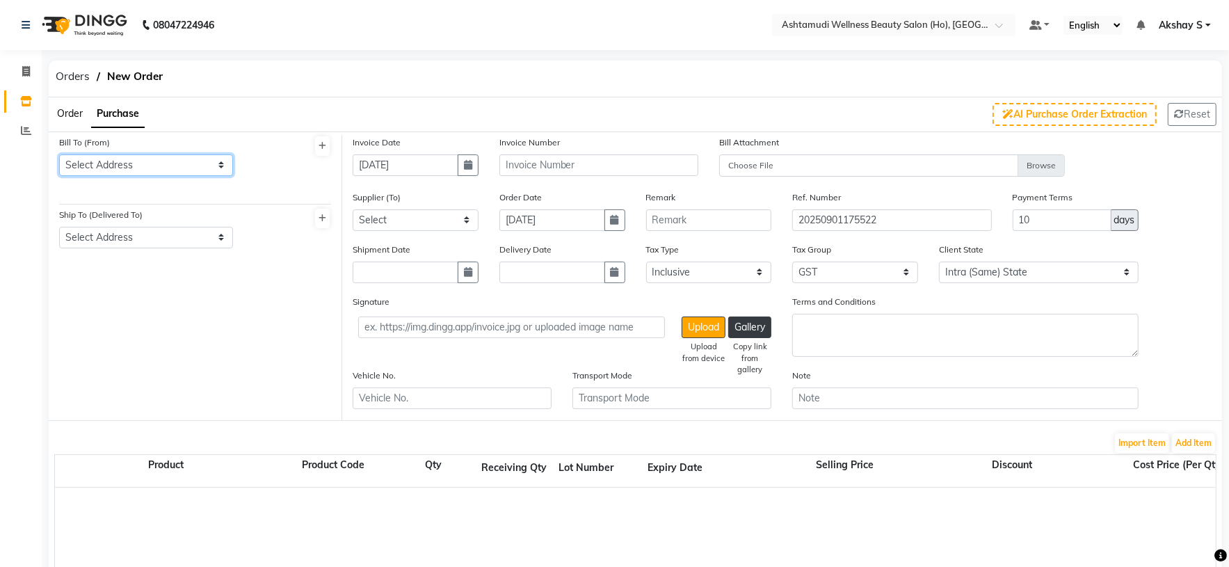
click at [220, 163] on select "Select Address ASHTAMUDI WELLNESS BEAUTY SALON ,318 OILIPPIL BUILDING ,KANNANAL…" at bounding box center [146, 165] width 174 height 22
select select "467"
click at [59, 154] on select "Select Address ASHTAMUDI WELLNESS BEAUTY SALON ,318 OILIPPIL BUILDING ,KANNANAL…" at bounding box center [146, 165] width 174 height 22
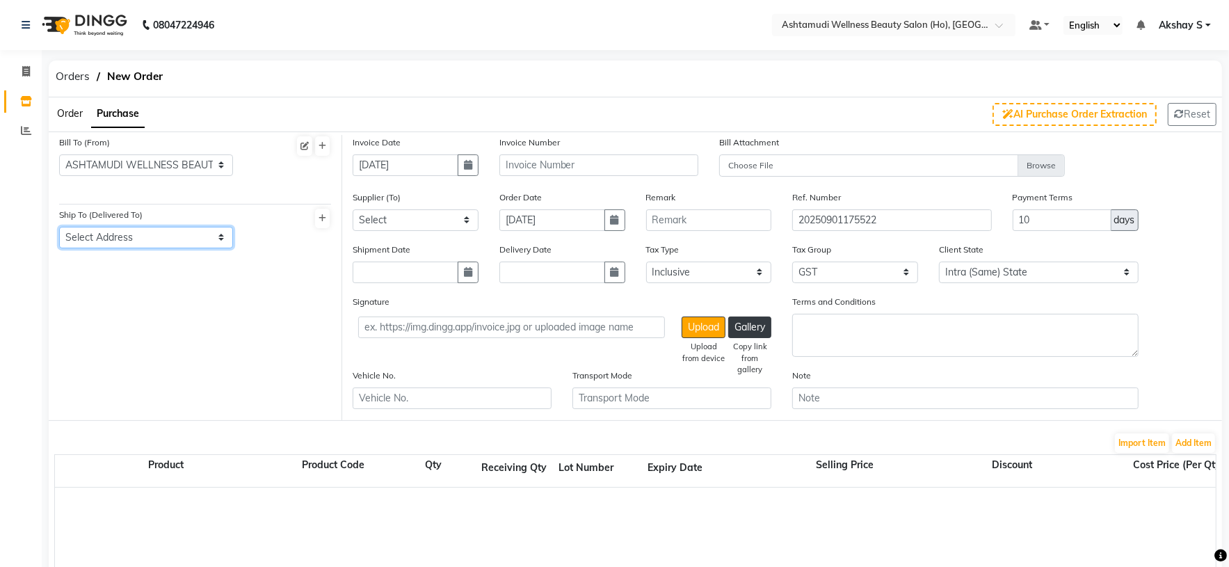
click at [225, 236] on select "Select Address ASHTAMUDI WELLNESS BEAUTY SALON ,VAISHANAVAM ,NEAR GURUMANDHIRAM…" at bounding box center [146, 238] width 174 height 22
select select "468"
click at [59, 227] on select "Select Address ASHTAMUDI WELLNESS BEAUTY SALON ,VAISHANAVAM ,NEAR GURUMANDHIRAM…" at bounding box center [146, 238] width 174 height 22
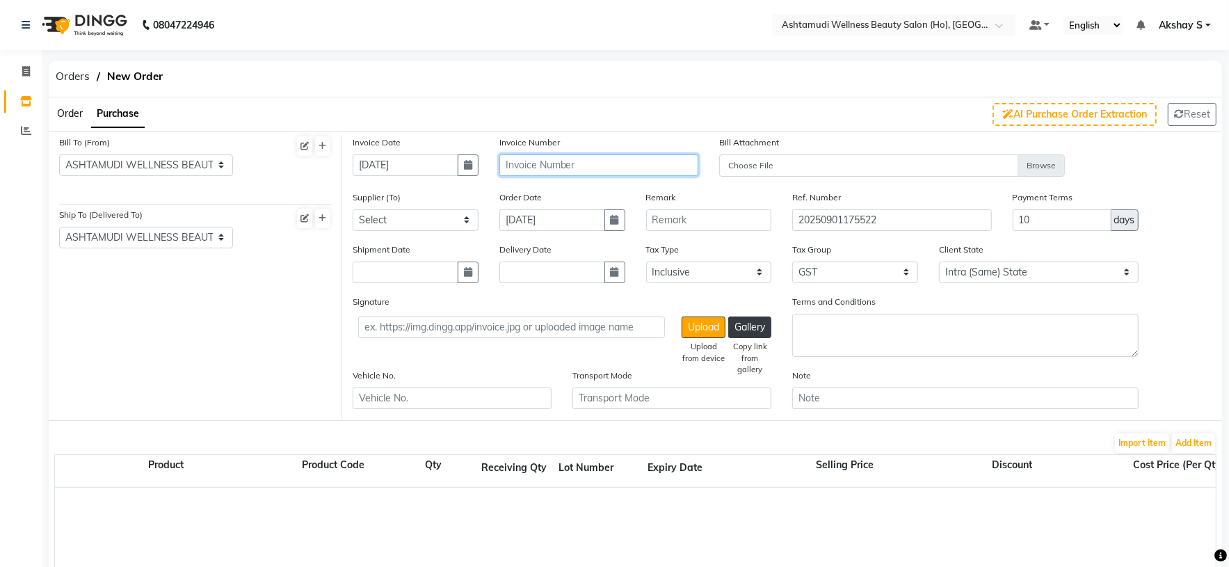
click at [533, 168] on input "text" at bounding box center [598, 165] width 199 height 22
paste input "INV-001779"
type input "INV-001779"
click at [464, 218] on select "Select AROMA BEAUTY GALLERY ASPIRE ENTERPRISES CITY COLLECTION DENTAL POINT GAN…" at bounding box center [416, 220] width 126 height 22
select select "2548"
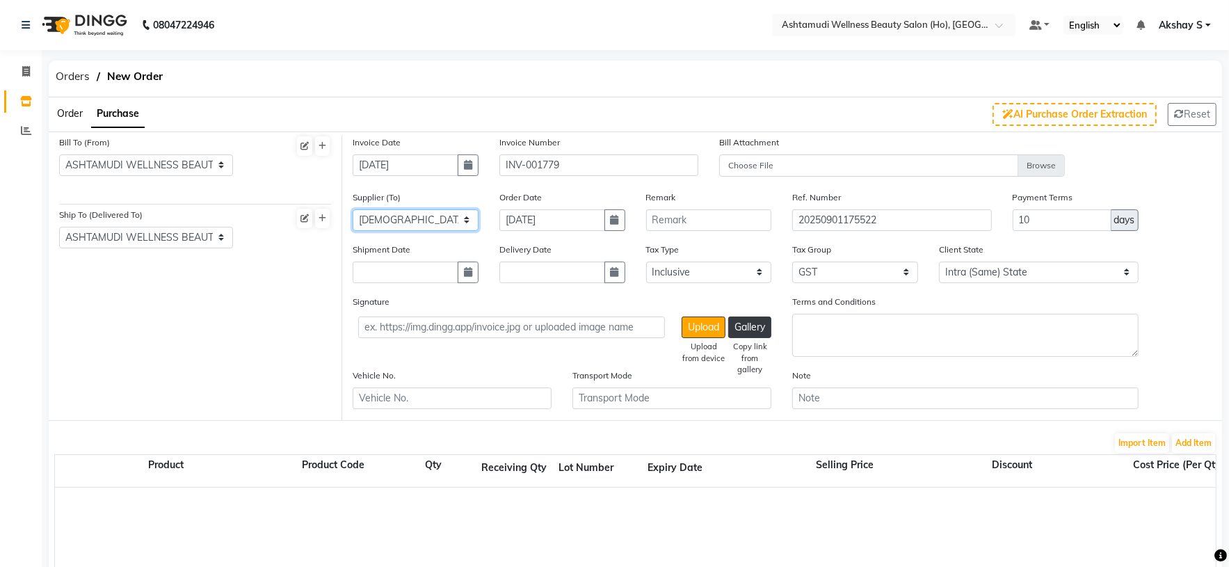
click at [353, 209] on select "Select AROMA BEAUTY GALLERY ASPIRE ENTERPRISES CITY COLLECTION DENTAL POINT GAN…" at bounding box center [416, 220] width 126 height 22
click at [661, 72] on div "Orders New Order" at bounding box center [635, 79] width 1194 height 37
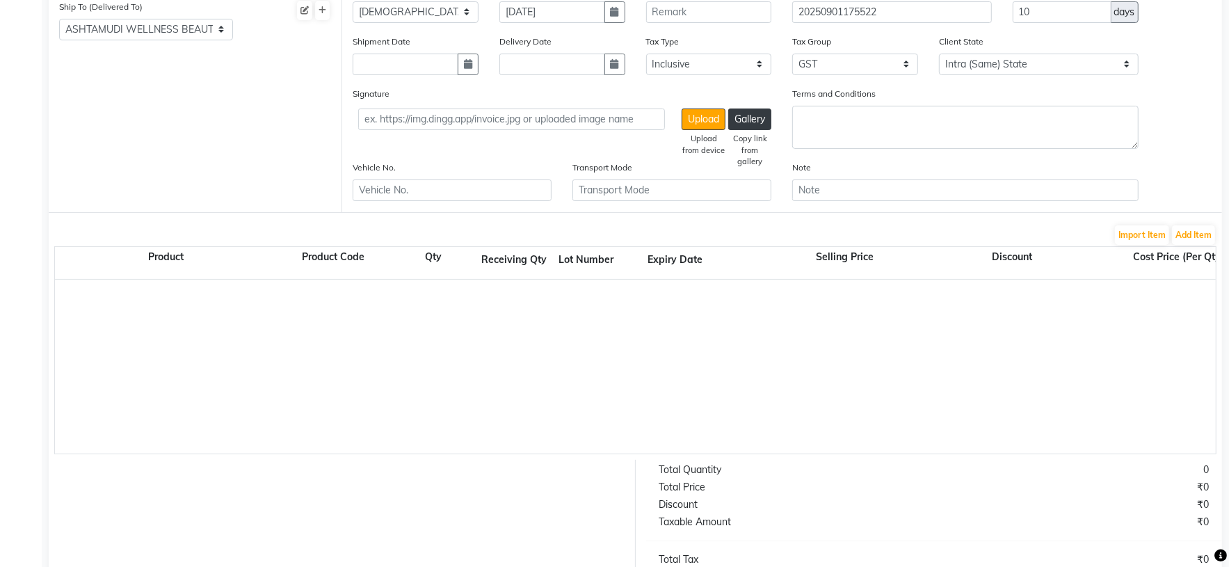
scroll to position [104, 0]
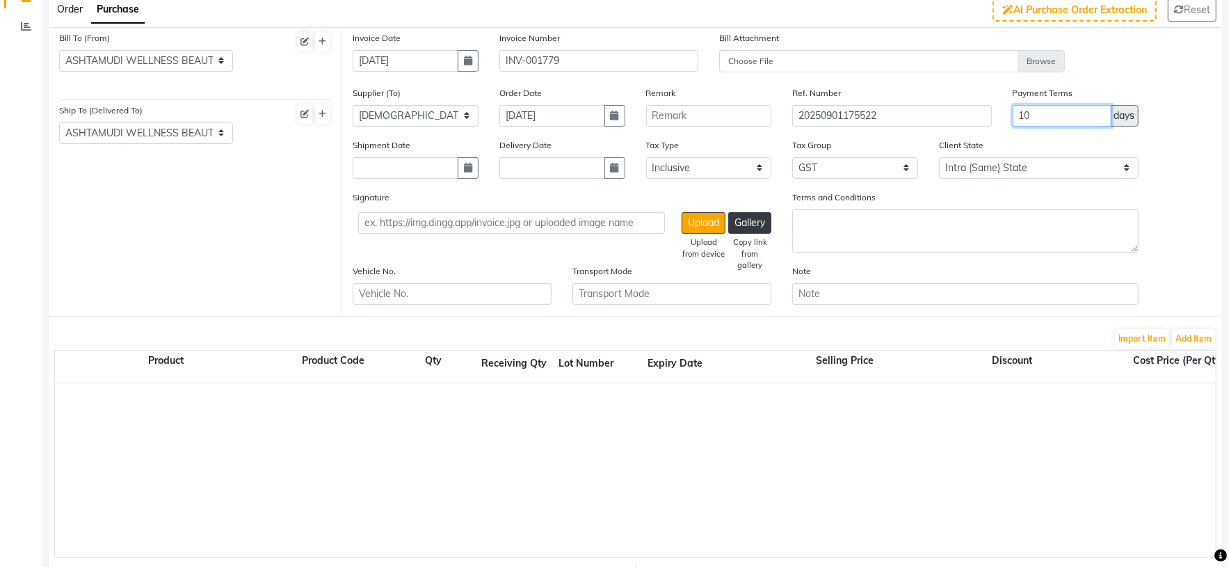
drag, startPoint x: 1036, startPoint y: 115, endPoint x: 986, endPoint y: 121, distance: 50.4
click at [986, 121] on div "Supplier (To) Select AROMA BEAUTY GALLERY ASPIRE ENTERPRISES CITY COLLECTION DE…" at bounding box center [782, 112] width 880 height 52
type input "30"
click at [1154, 88] on div "Supplier (To) Select AROMA BEAUTY GALLERY ASPIRE ENTERPRISES CITY COLLECTION DE…" at bounding box center [782, 112] width 880 height 52
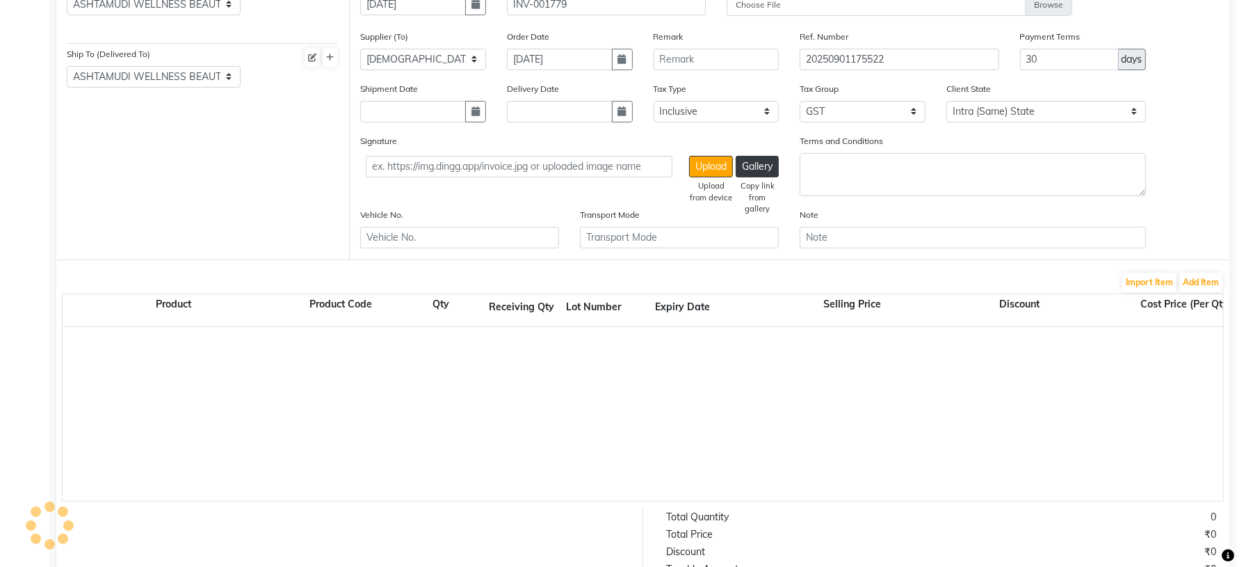
scroll to position [208, 0]
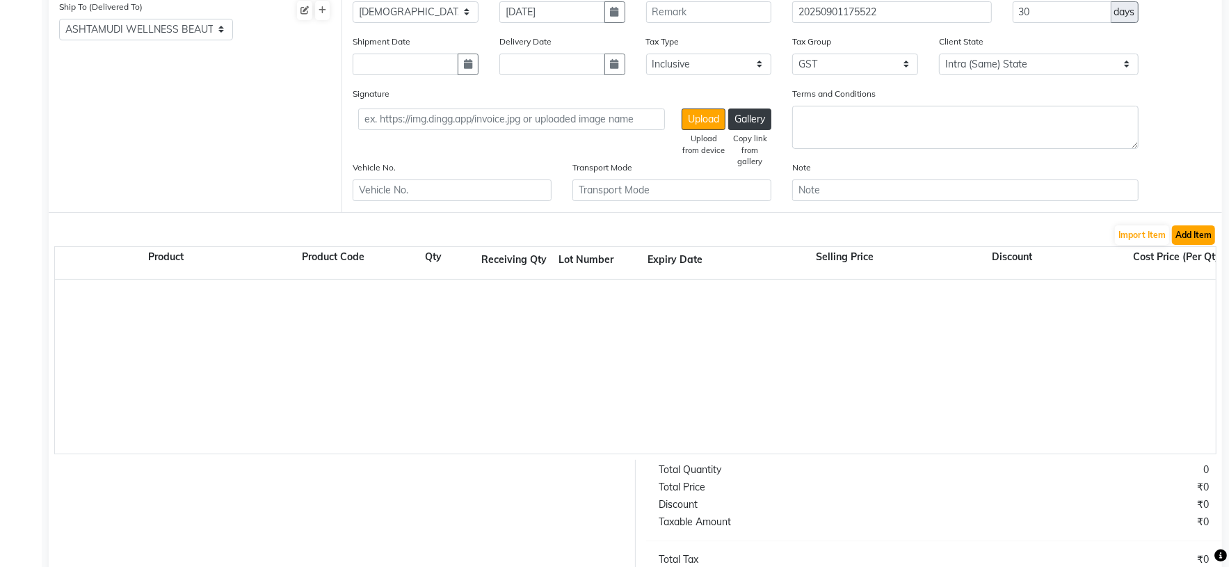
click at [1201, 236] on button "Add Item" at bounding box center [1193, 234] width 43 height 19
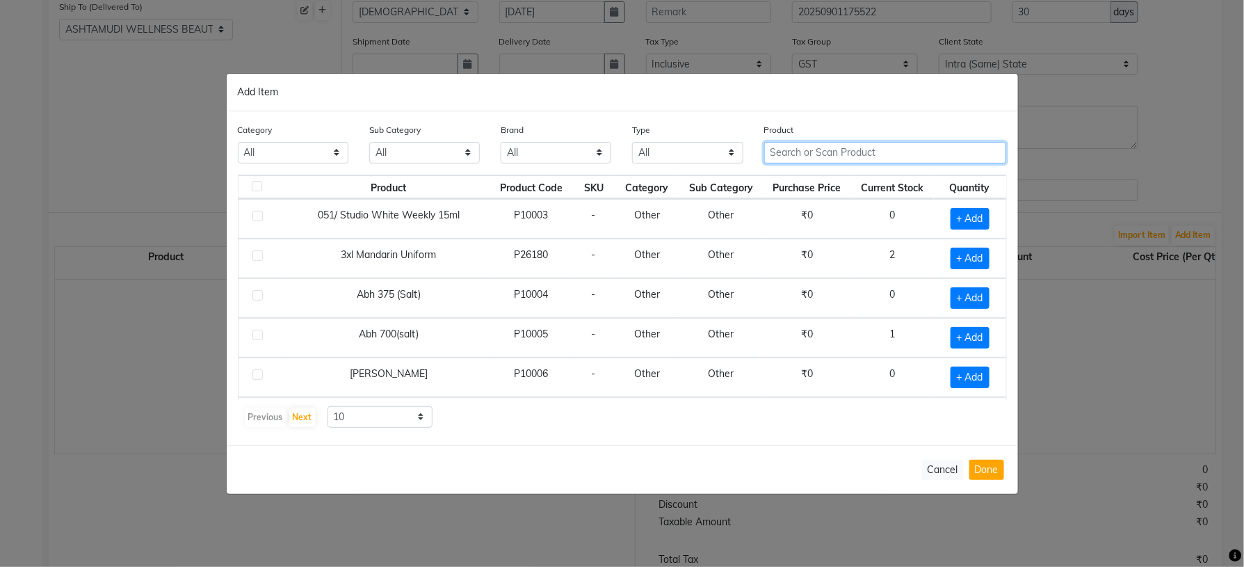
click at [778, 160] on input "text" at bounding box center [885, 153] width 243 height 22
paste input "Lilium Herbal Fruit Face"
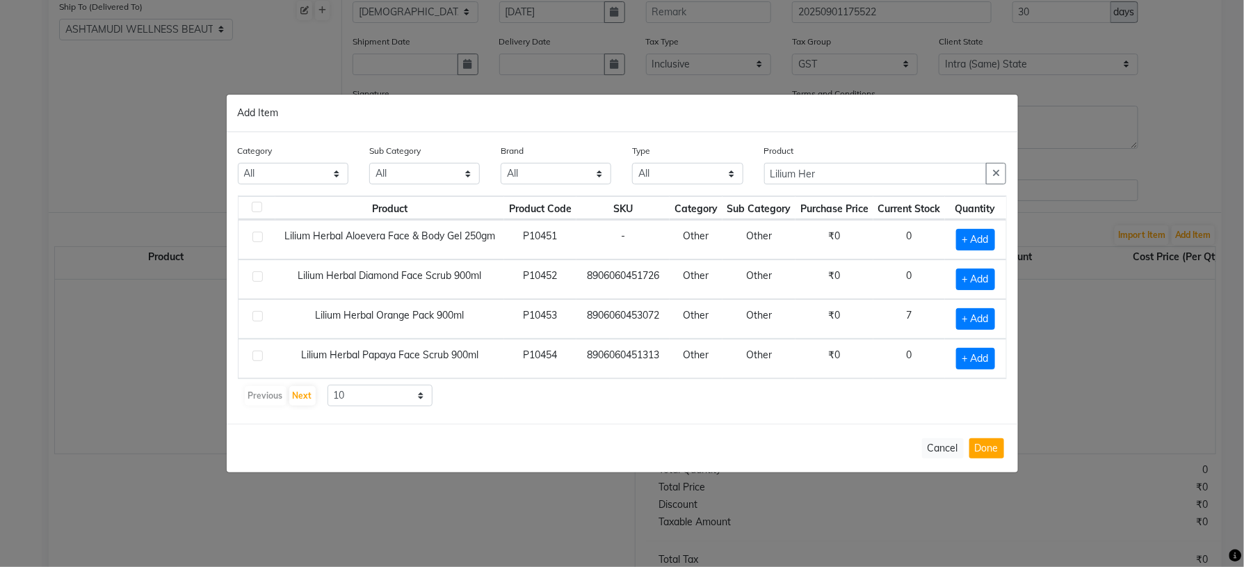
click at [723, 393] on div "Previous Next 10 50 100" at bounding box center [622, 396] width 758 height 22
drag, startPoint x: 842, startPoint y: 177, endPoint x: 725, endPoint y: 186, distance: 117.1
click at [725, 186] on div "Category All Hair Skin Makeup Personal Care Appliances Beard Waxing Disposable …" at bounding box center [622, 169] width 790 height 52
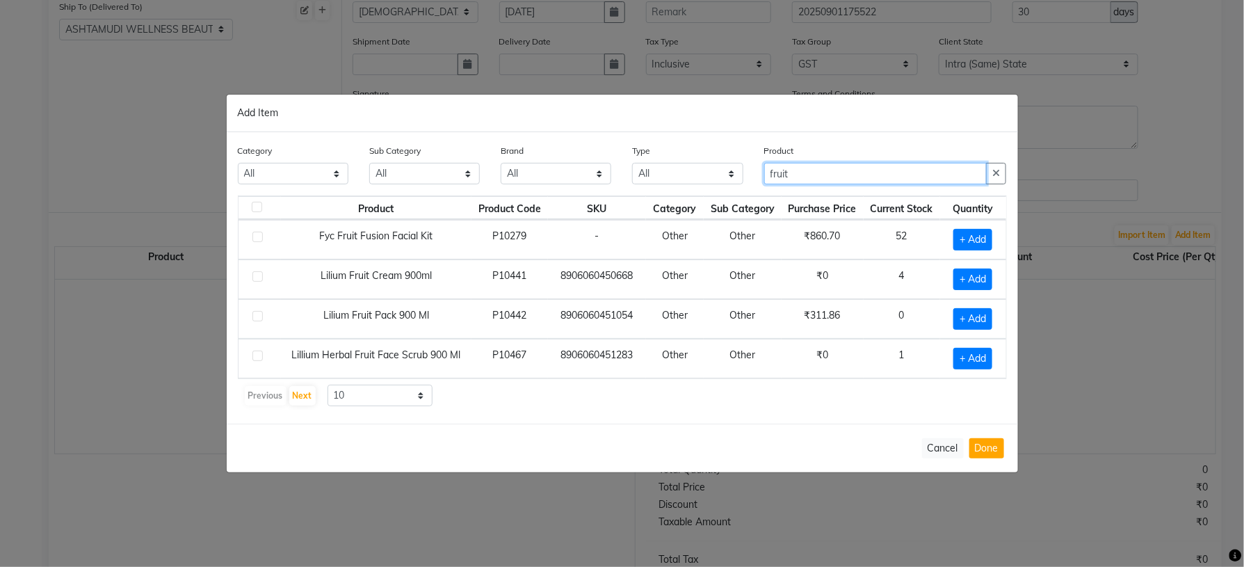
type input "fruit"
click at [644, 415] on div "Category All Hair Skin Makeup Personal Care Appliances Beard Waxing Disposable …" at bounding box center [623, 277] width 792 height 291
click at [975, 360] on span "+ Add" at bounding box center [973, 359] width 39 height 22
checkbox input "true"
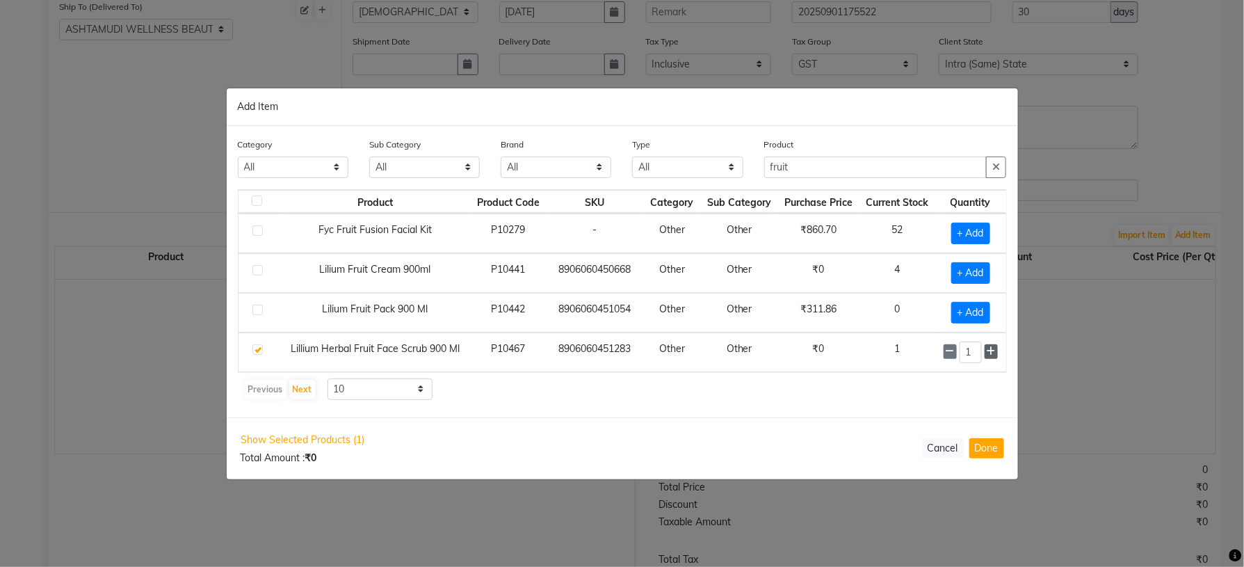
click at [990, 353] on icon at bounding box center [991, 351] width 9 height 10
type input "2"
drag, startPoint x: 832, startPoint y: 177, endPoint x: 752, endPoint y: 175, distance: 80.0
click at [752, 175] on div "Category All Hair Skin Makeup Personal Care Appliances Beard Waxing Disposable …" at bounding box center [622, 164] width 790 height 52
drag, startPoint x: 805, startPoint y: 166, endPoint x: 740, endPoint y: 166, distance: 64.7
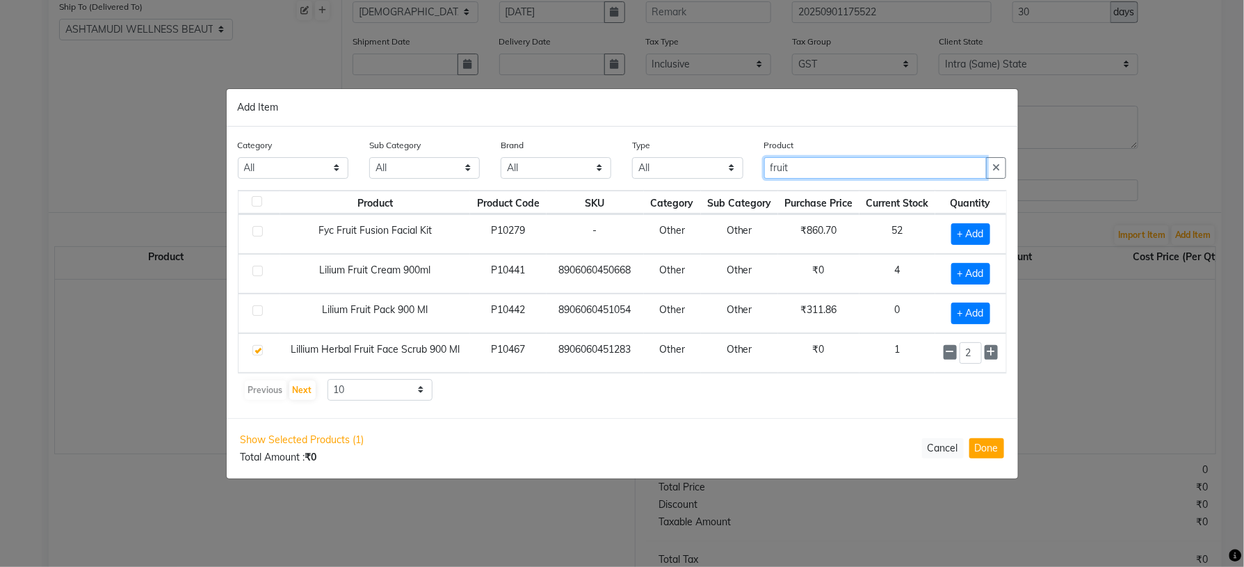
click at [740, 166] on div "Category All Hair Skin Makeup Personal Care Appliances Beard Waxing Disposable …" at bounding box center [622, 164] width 790 height 52
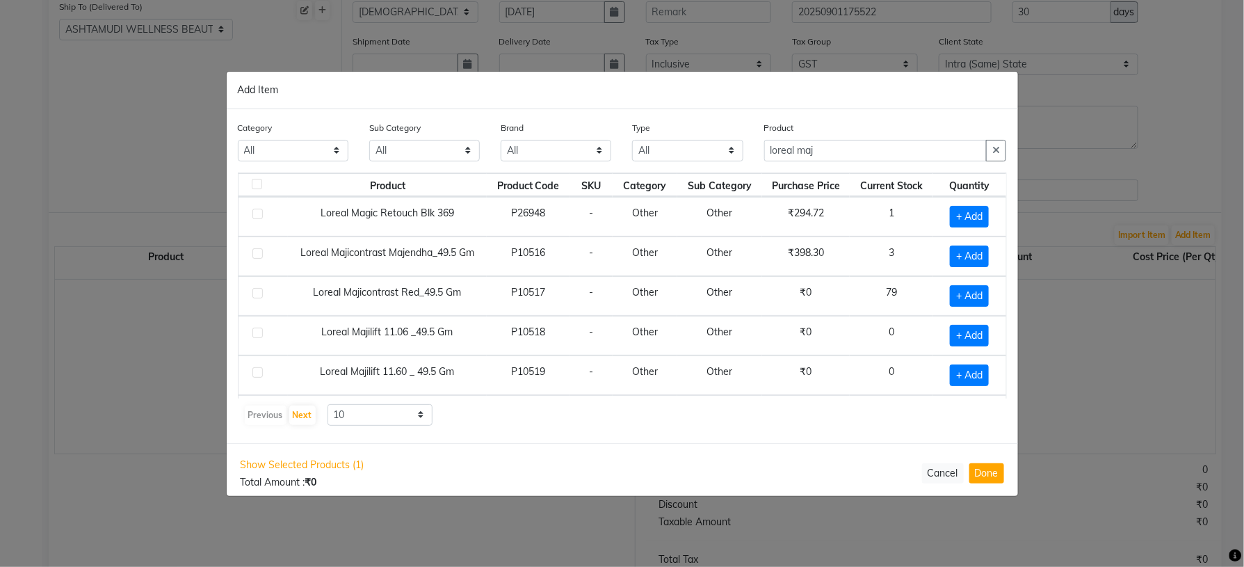
click at [721, 422] on div "Previous Next 10 50 100" at bounding box center [622, 415] width 758 height 22
click at [815, 154] on input "loreal maj" at bounding box center [875, 151] width 223 height 22
type input "loreal majco"
click at [789, 428] on div "Category All Hair Skin Makeup Personal Care Appliances Beard Waxing Disposable …" at bounding box center [623, 276] width 792 height 334
click at [954, 257] on span "+ Add" at bounding box center [969, 257] width 39 height 22
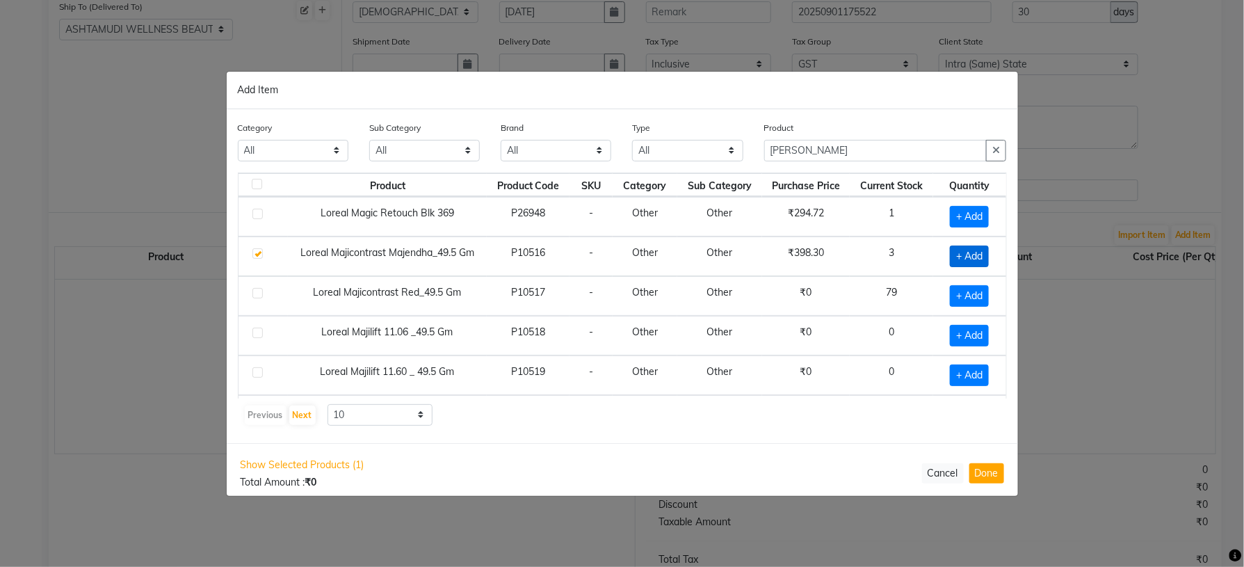
checkbox input "true"
drag, startPoint x: 954, startPoint y: 259, endPoint x: 929, endPoint y: 268, distance: 26.0
click at [937, 267] on div "1" at bounding box center [967, 257] width 61 height 22
type input "10"
click at [859, 433] on div "Category All Hair Skin Makeup Personal Care Appliances Beard Waxing Disposable …" at bounding box center [623, 276] width 792 height 334
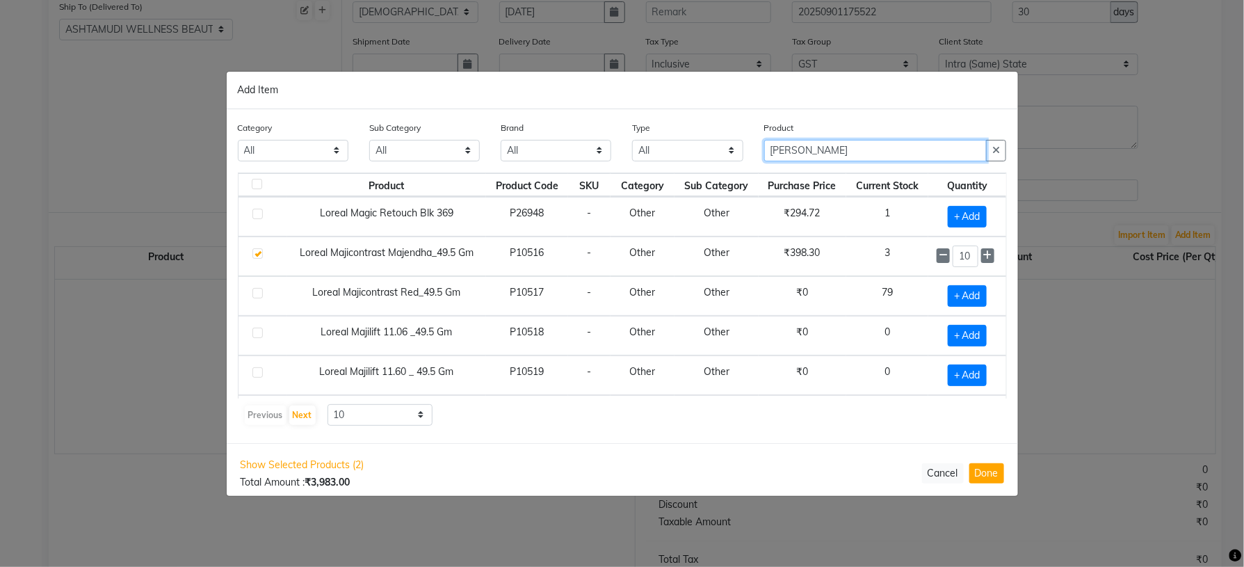
drag, startPoint x: 843, startPoint y: 160, endPoint x: 723, endPoint y: 163, distance: 120.4
click at [723, 163] on div "Category All Hair Skin Makeup Personal Care Appliances Beard Waxing Disposable …" at bounding box center [622, 146] width 790 height 52
paste input "Ikonic Cutting Comb CC-0"
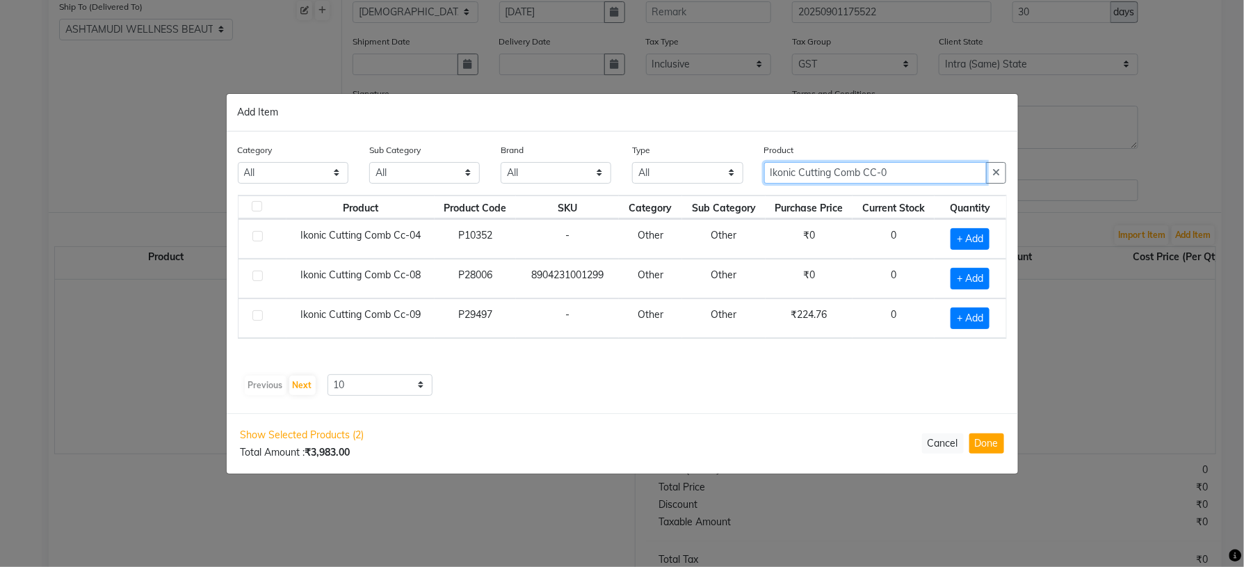
type input "Ikonic Cutting Comb CC-0"
click at [965, 318] on span "+ Add" at bounding box center [970, 318] width 39 height 22
checkbox input "true"
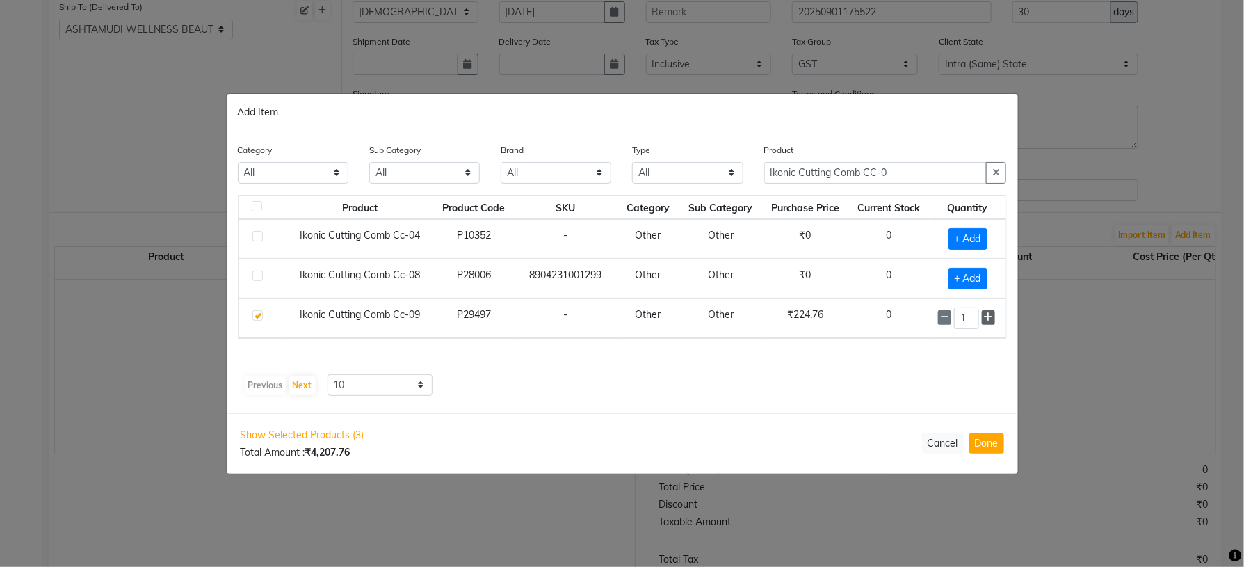
click at [990, 319] on icon at bounding box center [988, 317] width 9 height 10
click at [990, 313] on icon at bounding box center [988, 317] width 9 height 10
type input "4"
drag, startPoint x: 908, startPoint y: 175, endPoint x: 665, endPoint y: 173, distance: 242.7
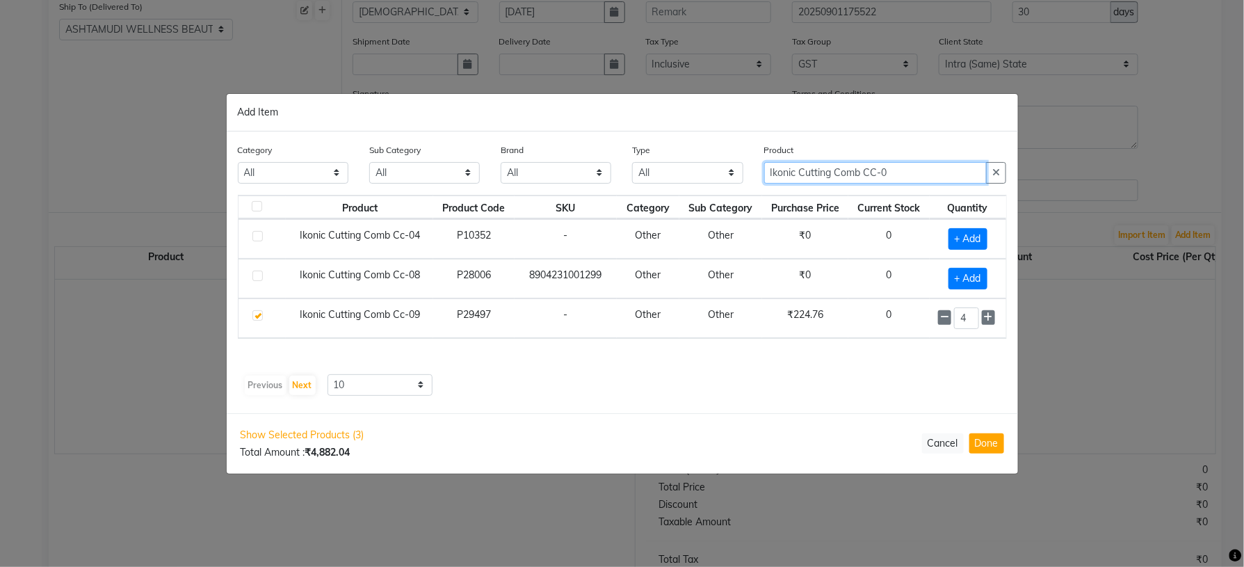
click at [670, 174] on div "Category All Hair Skin Makeup Personal Care Appliances Beard Waxing Disposable …" at bounding box center [622, 169] width 790 height 52
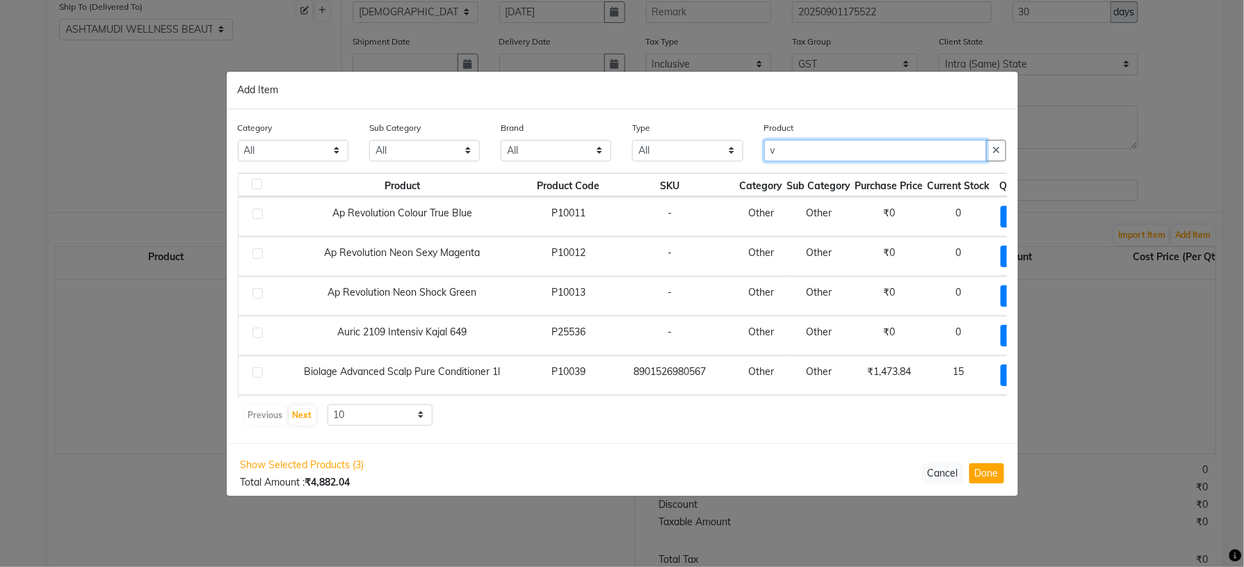
drag, startPoint x: 802, startPoint y: 156, endPoint x: 722, endPoint y: 154, distance: 80.0
click at [722, 154] on div "Category All Hair Skin Makeup Personal Care Appliances Beard Waxing Disposable …" at bounding box center [622, 146] width 790 height 52
paste input "Ektha Pin Big 45"
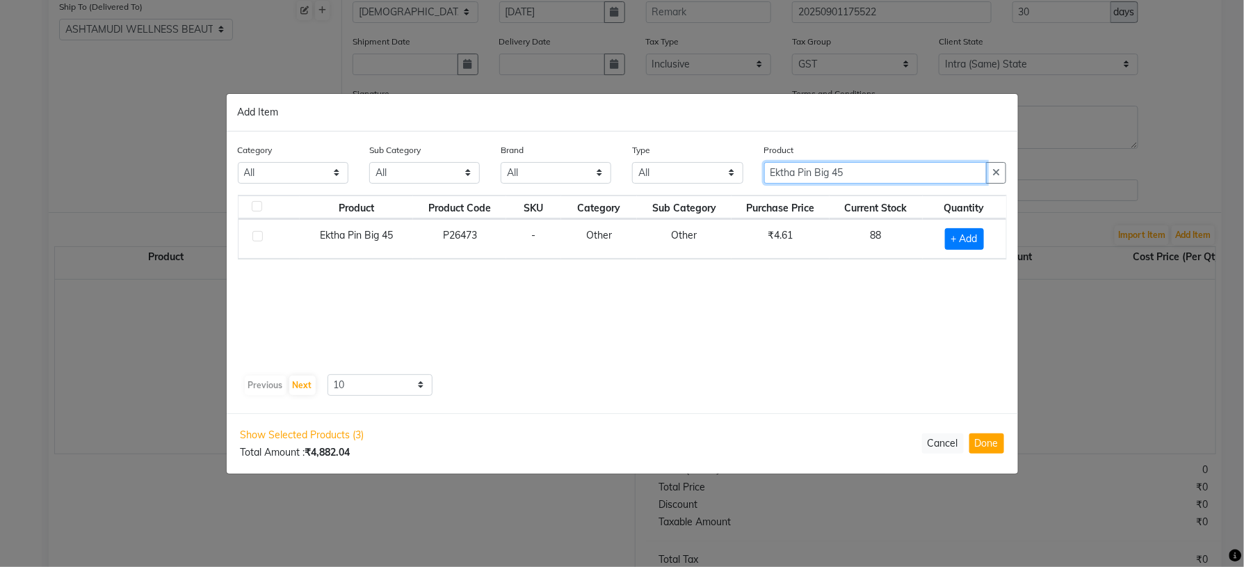
type input "Ektha Pin Big 45"
click at [952, 250] on td "+ Add" at bounding box center [964, 239] width 83 height 40
click at [965, 244] on span "+ Add" at bounding box center [964, 239] width 39 height 22
checkbox input "true"
drag, startPoint x: 962, startPoint y: 236, endPoint x: 924, endPoint y: 260, distance: 45.3
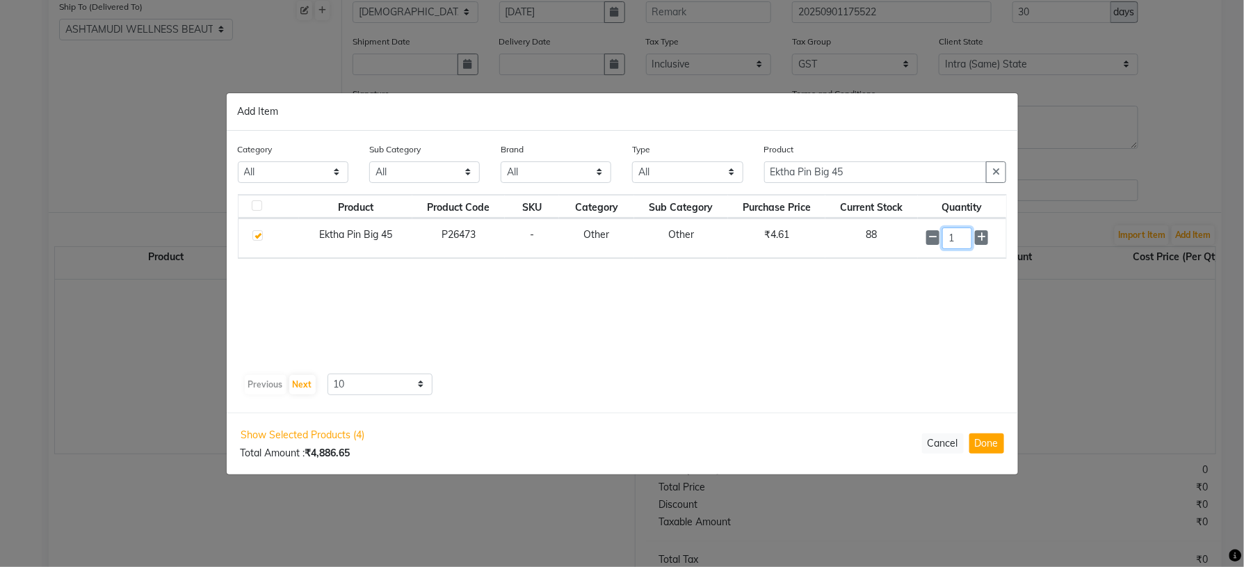
click at [923, 255] on td "1" at bounding box center [962, 238] width 88 height 40
type input "100"
click at [889, 330] on div "Product Product Code SKU Category Sub Category Purchase Price Current Stock Qua…" at bounding box center [622, 282] width 769 height 174
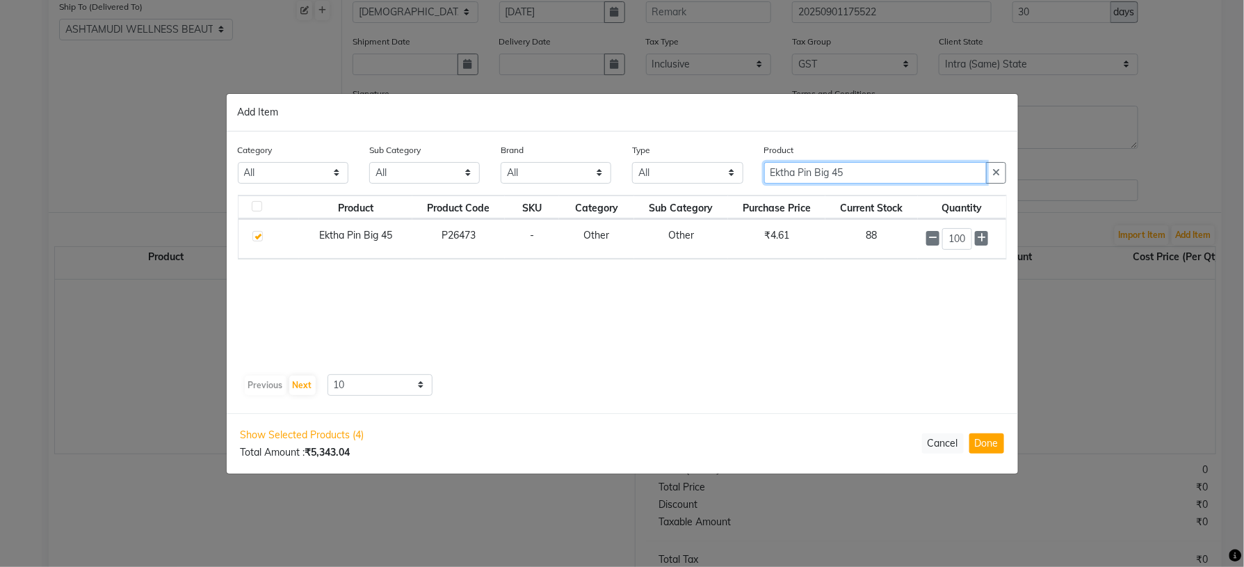
drag, startPoint x: 878, startPoint y: 173, endPoint x: 684, endPoint y: 175, distance: 194.8
click at [684, 175] on div "Category All Hair Skin Makeup Personal Care Appliances Beard Waxing Disposable …" at bounding box center [622, 169] width 790 height 52
paste input "Professional Razor"
type input "Professional Razor"
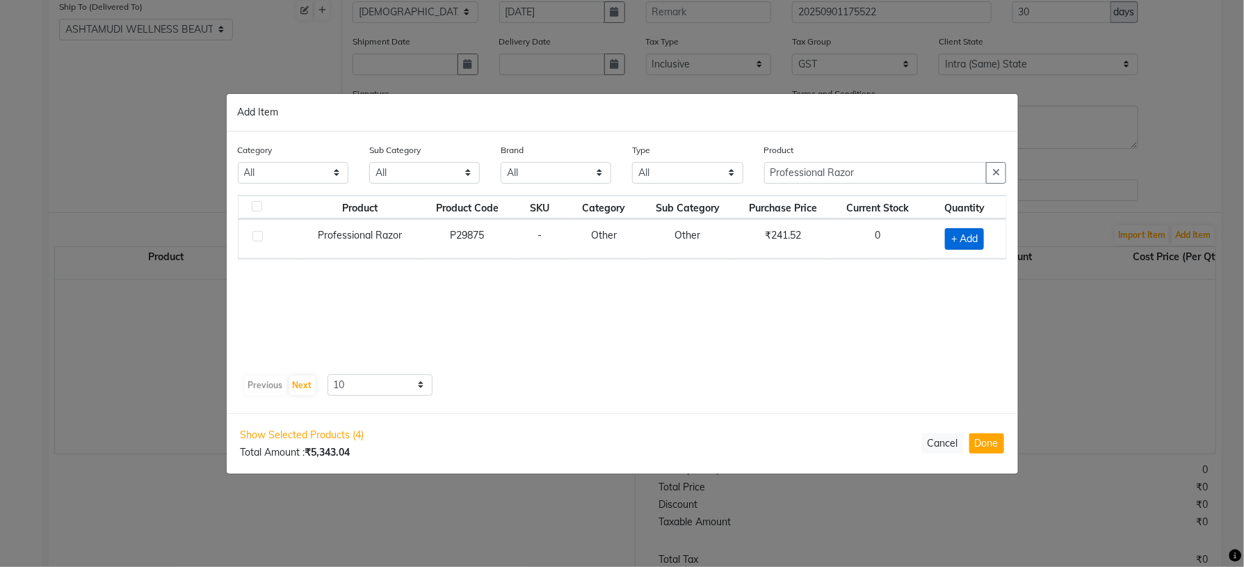
click at [951, 238] on span "+ Add" at bounding box center [964, 239] width 39 height 22
checkbox input "true"
click at [981, 241] on icon at bounding box center [982, 237] width 9 height 10
type input "2"
drag, startPoint x: 853, startPoint y: 176, endPoint x: 753, endPoint y: 168, distance: 101.1
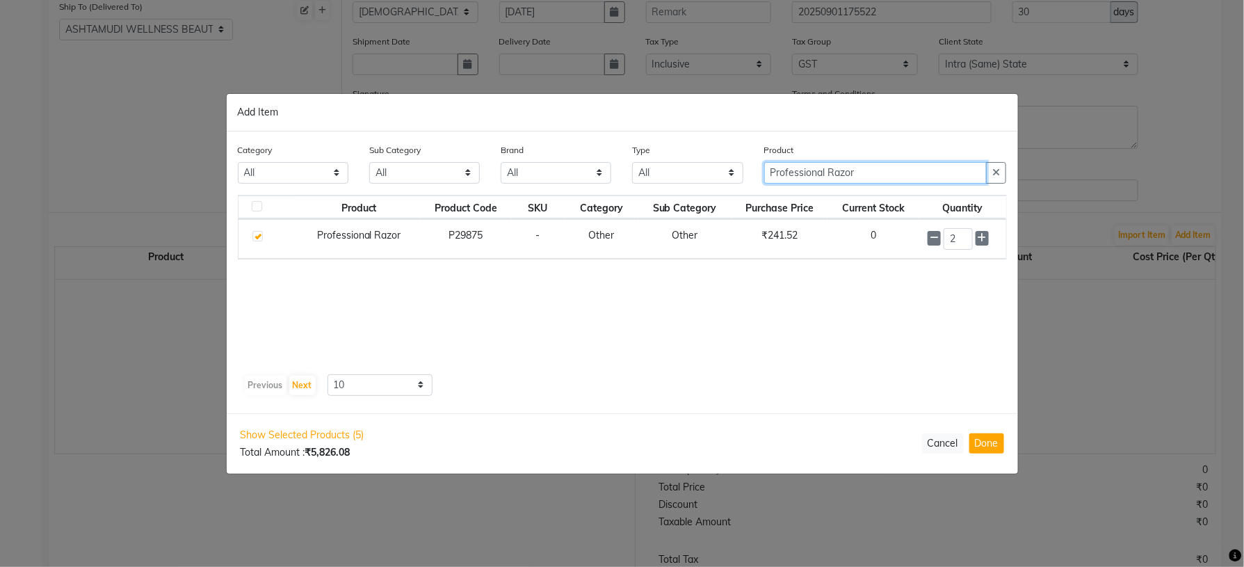
click at [756, 169] on div "Product Professional Razor" at bounding box center [886, 169] width 264 height 52
paste input "Floreactive W1 Sham"
drag, startPoint x: 893, startPoint y: 164, endPoint x: 657, endPoint y: 179, distance: 236.3
click at [658, 179] on div "Category All Hair Skin Makeup Personal Care Appliances Beard Waxing Disposable …" at bounding box center [622, 169] width 790 height 52
paste input "text"
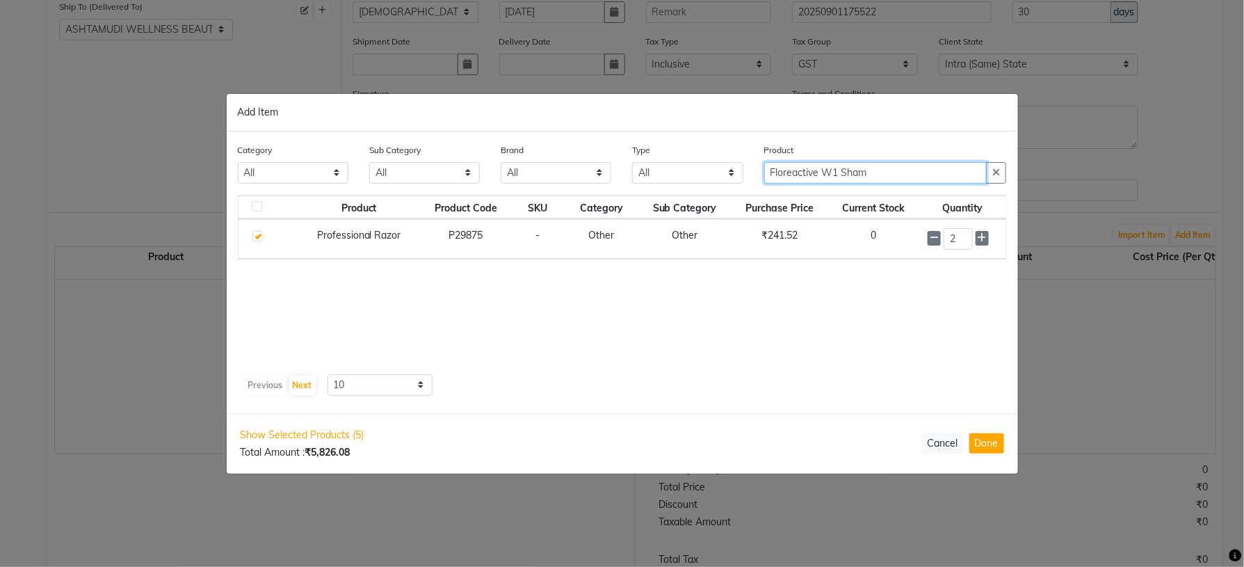
drag, startPoint x: 893, startPoint y: 181, endPoint x: 744, endPoint y: 178, distance: 149.6
click at [749, 178] on div "Category All Hair Skin Makeup Personal Care Appliances Beard Waxing Disposable …" at bounding box center [622, 169] width 790 height 52
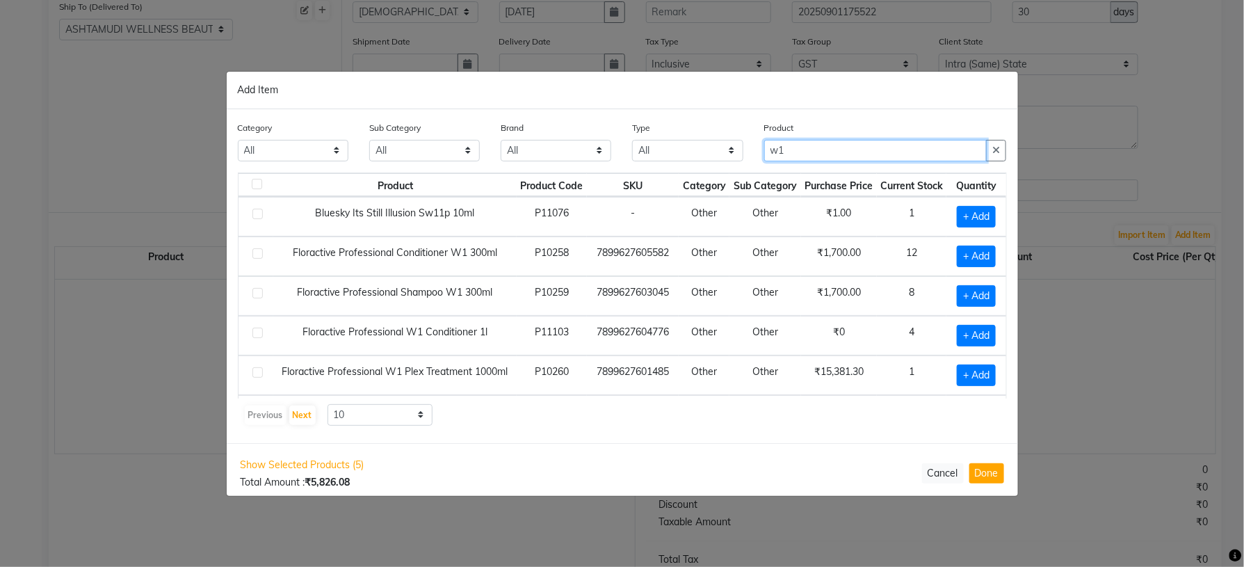
type input "w1"
drag, startPoint x: 614, startPoint y: 442, endPoint x: 595, endPoint y: 412, distance: 35.9
click at [614, 442] on div "Category All Hair Skin Makeup Personal Care Appliances Beard Waxing Disposable …" at bounding box center [623, 276] width 792 height 334
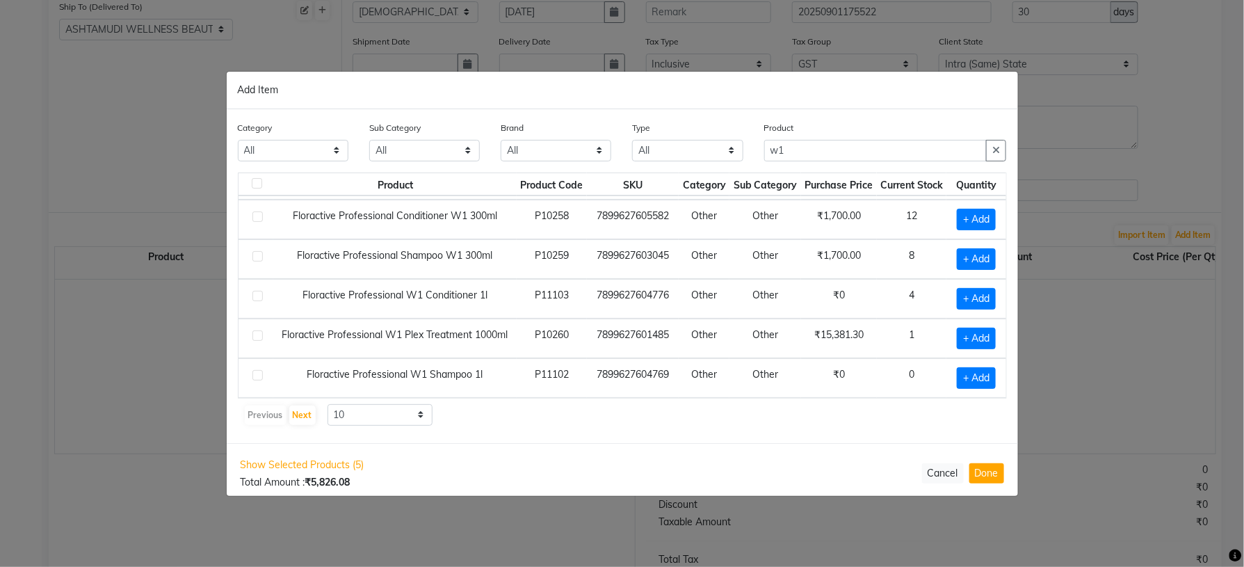
drag, startPoint x: 970, startPoint y: 378, endPoint x: 764, endPoint y: 478, distance: 228.0
click at [958, 383] on span "+ Add" at bounding box center [976, 378] width 39 height 22
checkbox input "true"
drag, startPoint x: 977, startPoint y: 377, endPoint x: 905, endPoint y: 501, distance: 143.0
click at [988, 377] on icon at bounding box center [992, 377] width 9 height 10
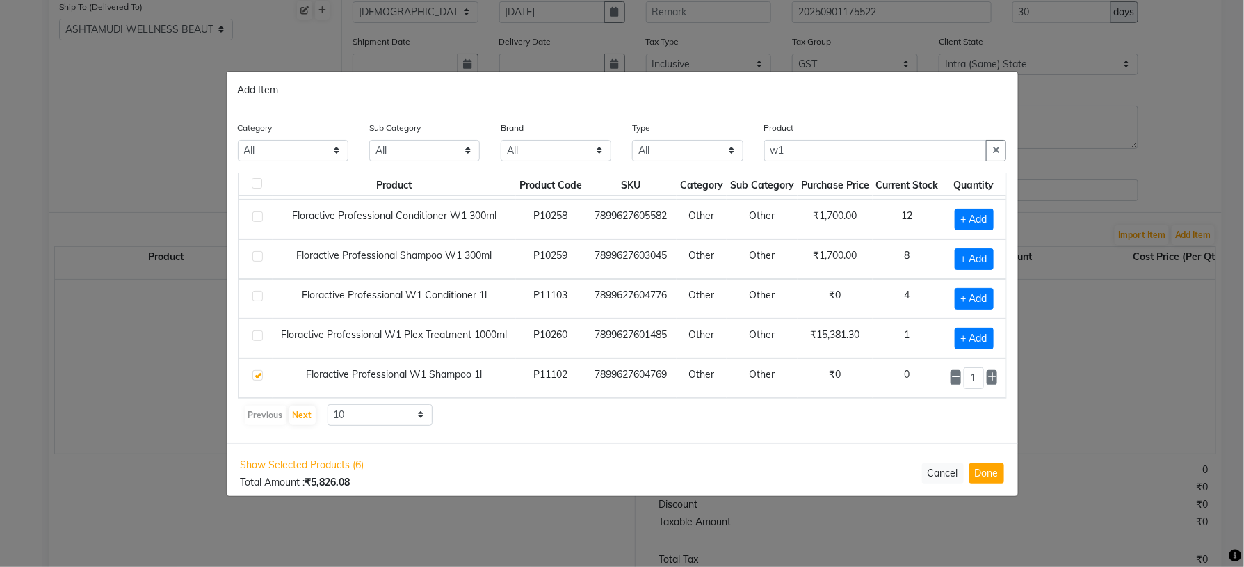
type input "2"
drag, startPoint x: 799, startPoint y: 153, endPoint x: 727, endPoint y: 160, distance: 72.7
click at [737, 164] on div "Category All Hair Skin Makeup Personal Care Appliances Beard Waxing Disposable …" at bounding box center [622, 146] width 790 height 52
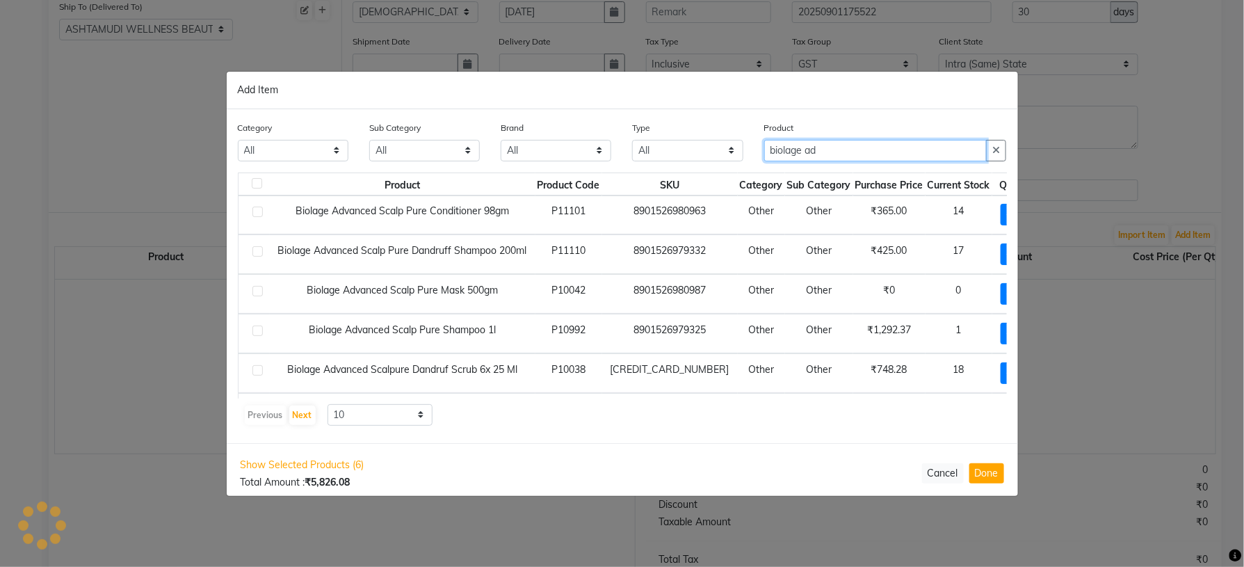
type input "biolage ad"
click at [665, 459] on div "Show Selected Products (6) Total Amount : ₹5,826.08 Cancel Done" at bounding box center [623, 473] width 792 height 61
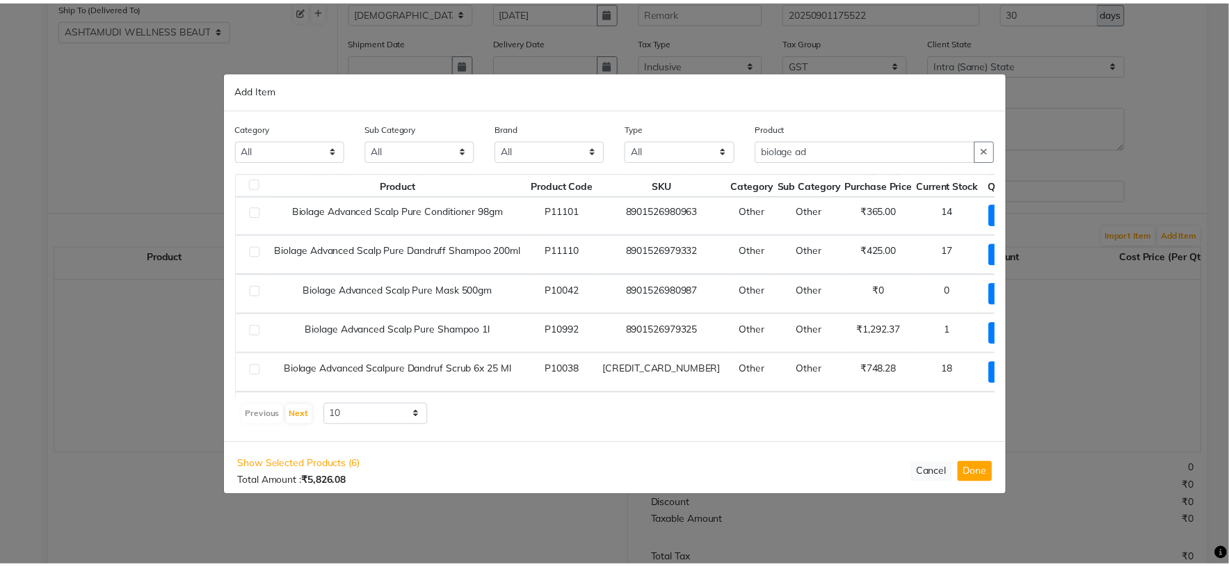
scroll to position [42, 19]
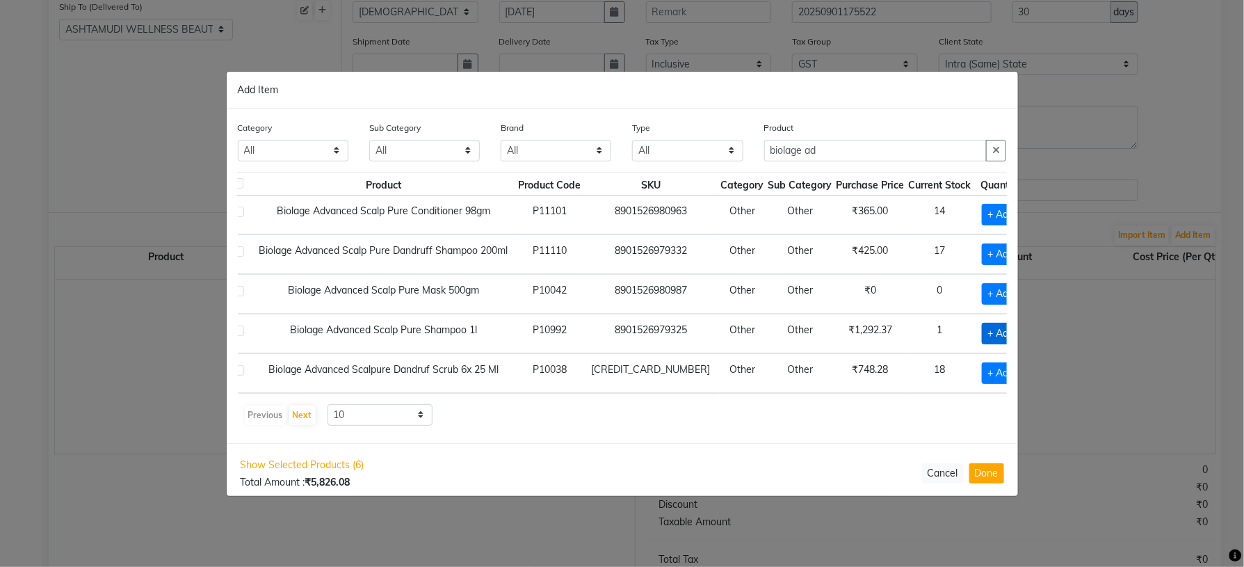
click at [982, 339] on span "+ Add" at bounding box center [1001, 334] width 39 height 22
checkbox input "true"
click at [1017, 335] on icon at bounding box center [1021, 333] width 9 height 10
type input "3"
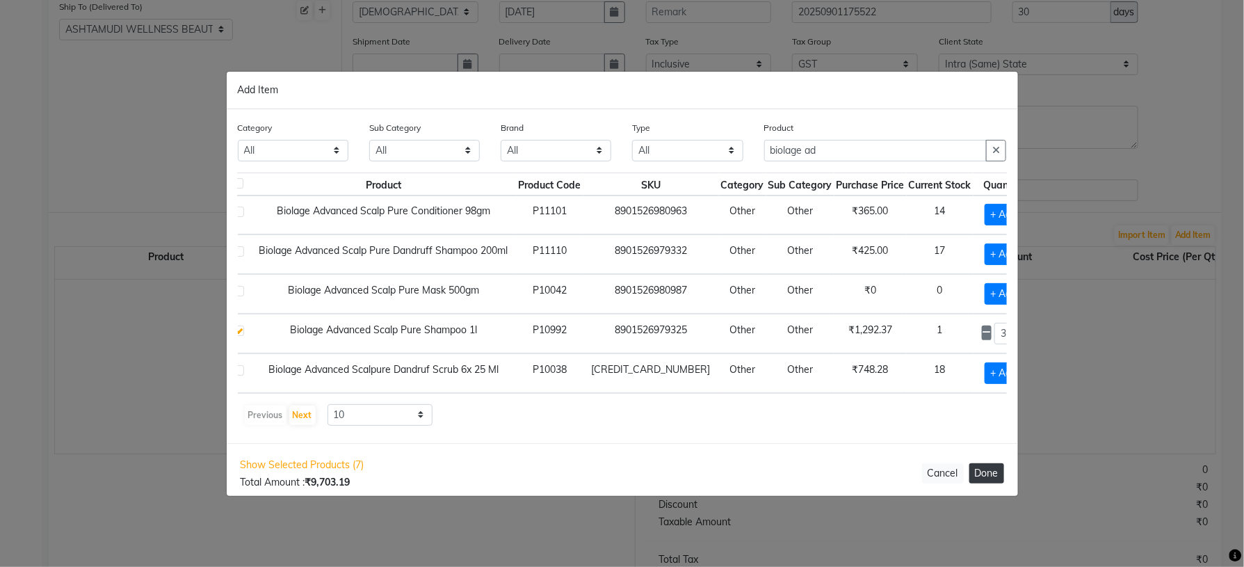
click at [993, 474] on button "Done" at bounding box center [987, 473] width 35 height 20
select select "1735"
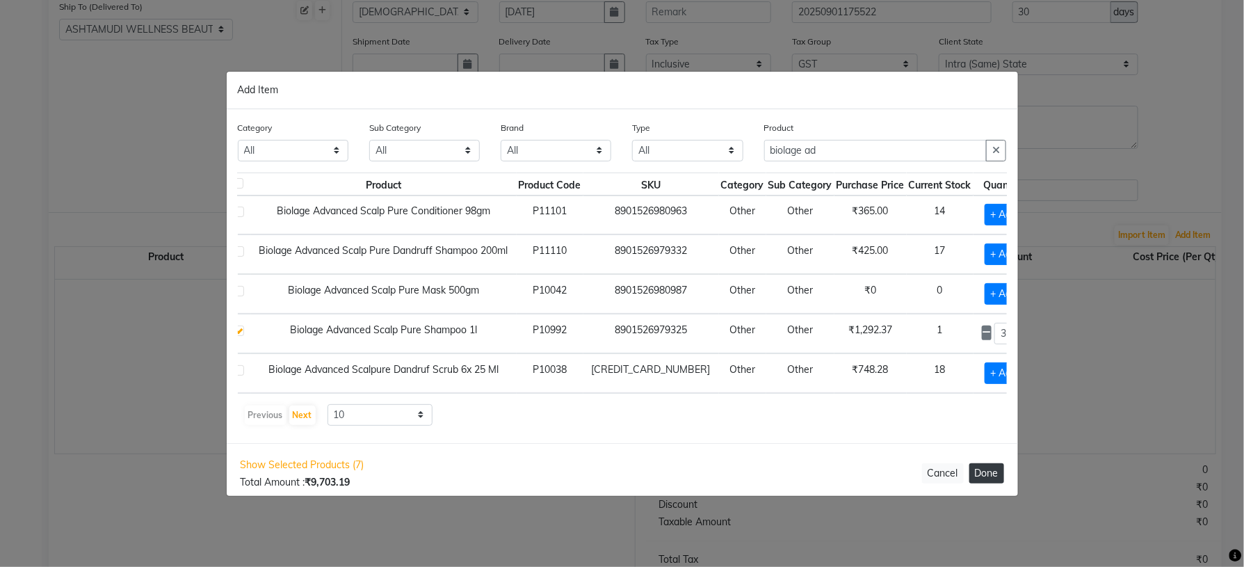
select select "1735"
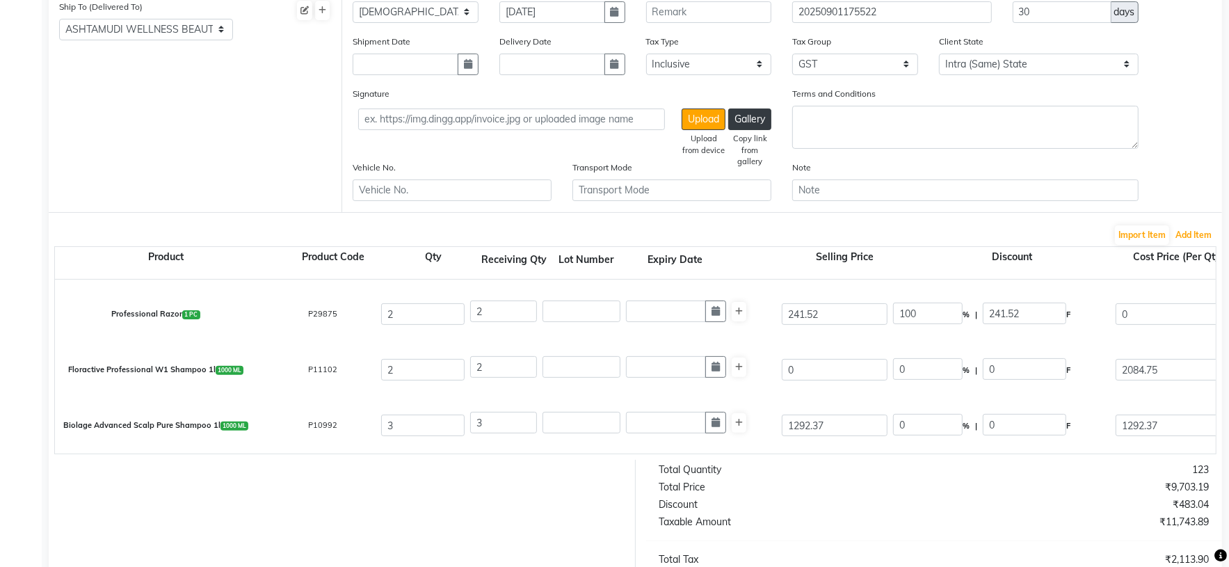
scroll to position [456, 0]
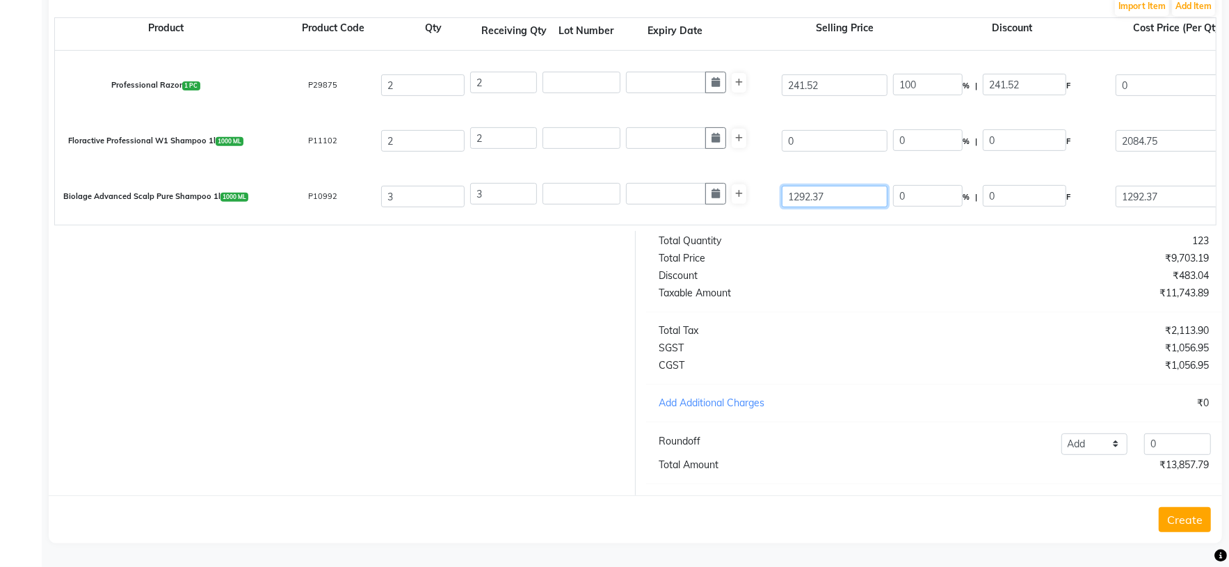
drag, startPoint x: 847, startPoint y: 181, endPoint x: 752, endPoint y: 166, distance: 96.5
click at [775, 180] on div "Biolage Advanced Scalp Pure Shampoo 1l 1000 ML P10992 3 3 1292.37 0 % | 0 F 129…" at bounding box center [1216, 197] width 2343 height 56
type input "0"
click at [934, 254] on div "₹5,826.08" at bounding box center [1076, 258] width 285 height 15
drag, startPoint x: 1145, startPoint y: 68, endPoint x: 1076, endPoint y: 73, distance: 69.0
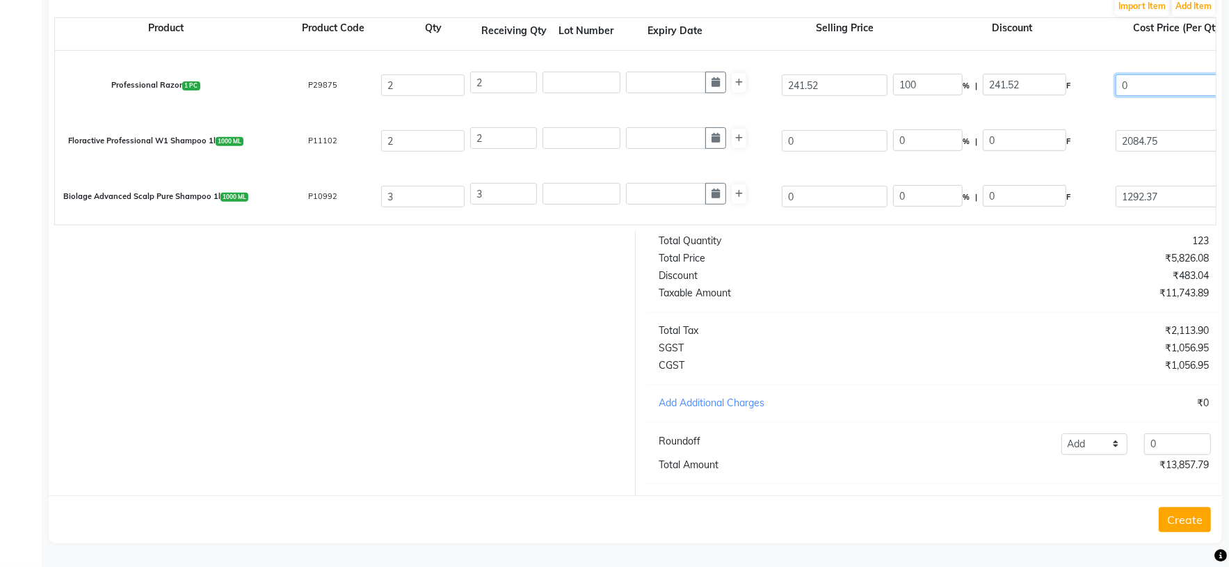
click at [1103, 67] on div "Professional Razor 1 PC P29875 2 2 241.52 100 % | 241.52 F 0 0 0 None thread GS…" at bounding box center [1216, 86] width 2343 height 56
drag, startPoint x: 832, startPoint y: 67, endPoint x: 732, endPoint y: 72, distance: 100.2
click at [732, 72] on div "Professional Razor 1 PC P29875 2 2 241.52 100 % | 241.52 F 0 0 0 None thread GS…" at bounding box center [1216, 86] width 2343 height 56
drag, startPoint x: 1145, startPoint y: 73, endPoint x: 1004, endPoint y: 85, distance: 141.7
click at [1009, 83] on div "Professional Razor 1 PC P29875 2 2 241.52 100 % | 241.52 F 0 0 0 None thread GS…" at bounding box center [1216, 86] width 2343 height 56
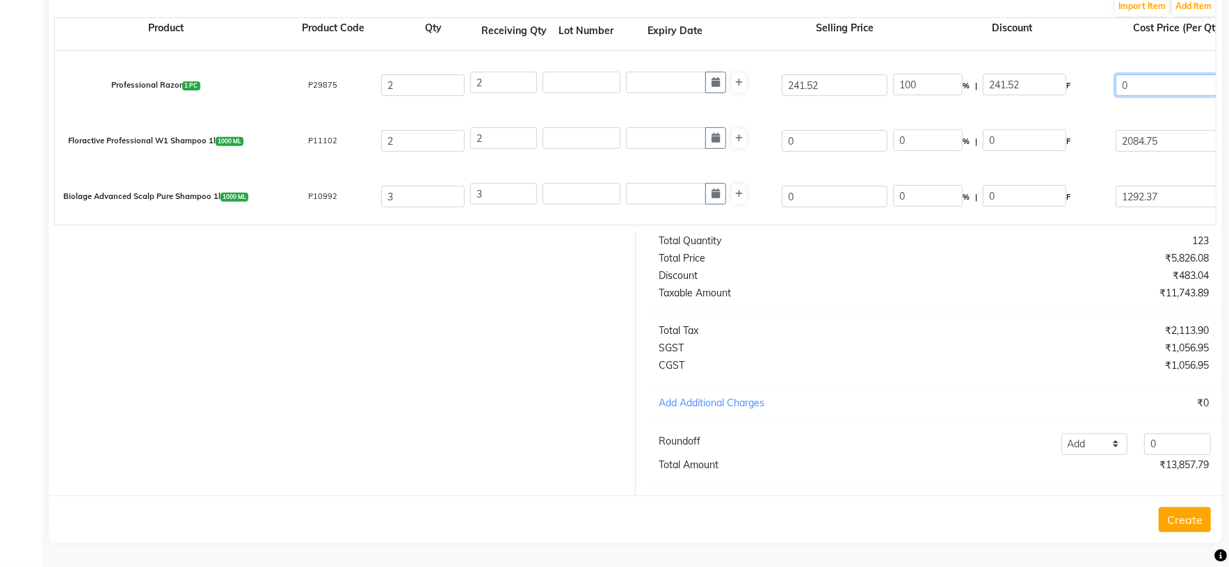
paste input "241.52"
type input "241.52"
type input "0"
type input "204.68"
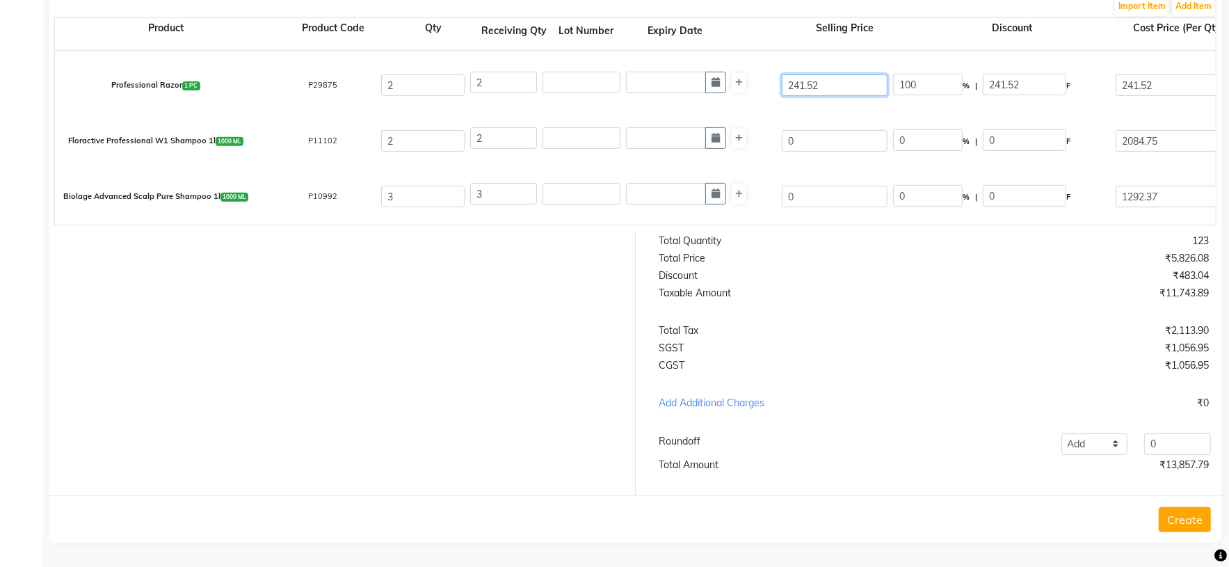
type input "409.36"
type input "73.68"
type input "483.04"
drag, startPoint x: 835, startPoint y: 66, endPoint x: 750, endPoint y: 78, distance: 85.0
click at [750, 78] on div "Professional Razor 1 PC P29875 2 2 241.52 0 % | 0 F 241.52 204.68 409.36 None t…" at bounding box center [1216, 86] width 2343 height 56
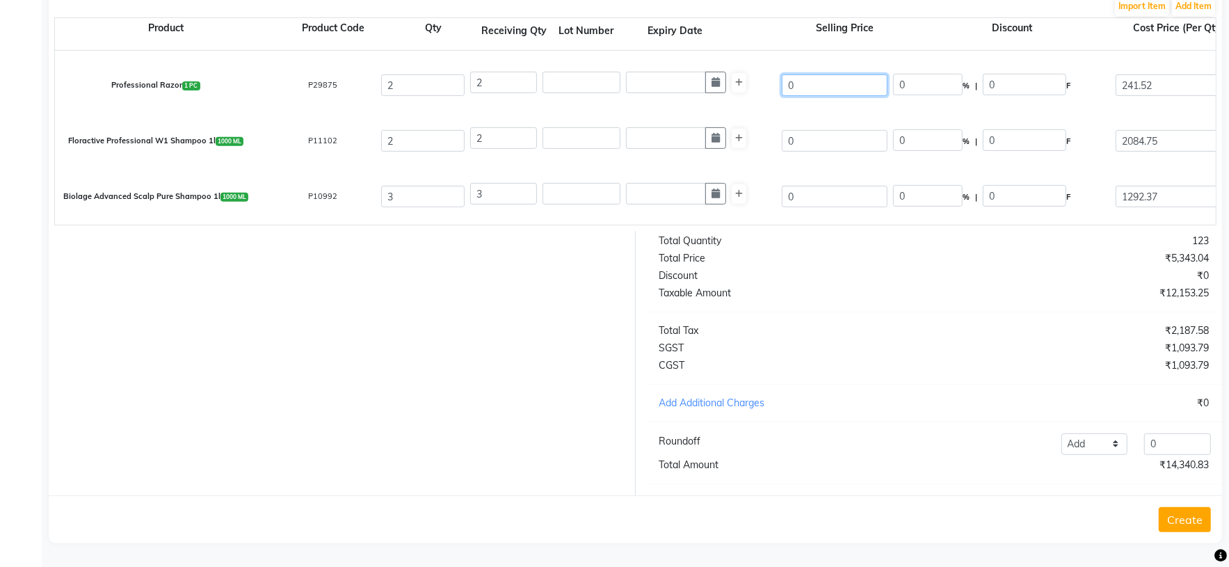
type input "0"
click at [844, 266] on div "Total Quantity 123 Total Price ₹5,343.04 Discount ₹0 Taxable Amount ₹12,153.25 …" at bounding box center [934, 363] width 597 height 264
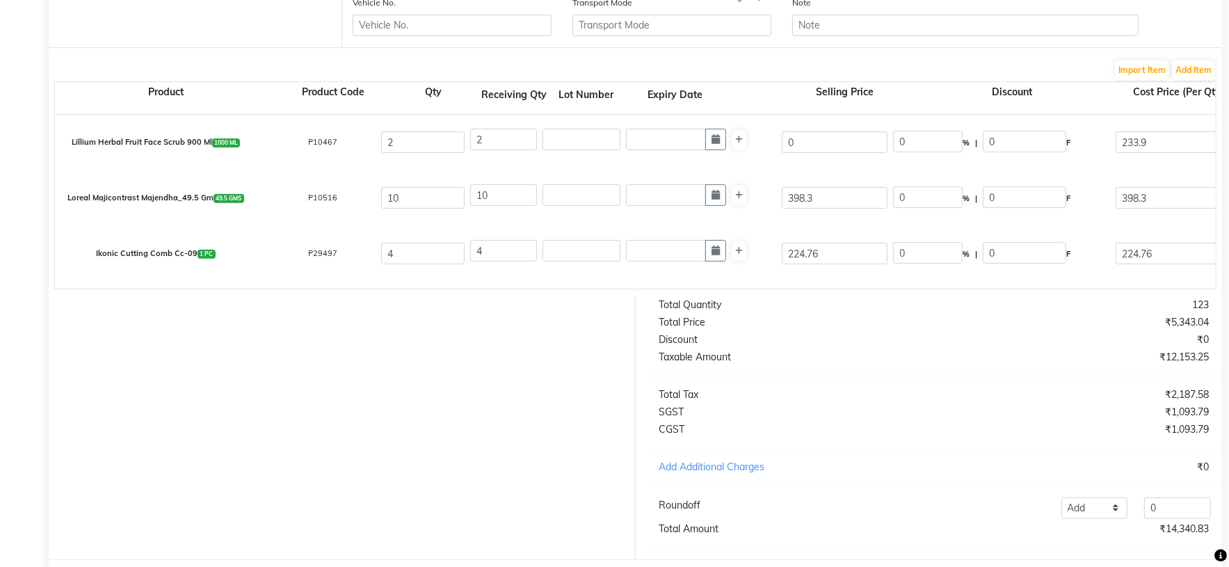
scroll to position [248, 0]
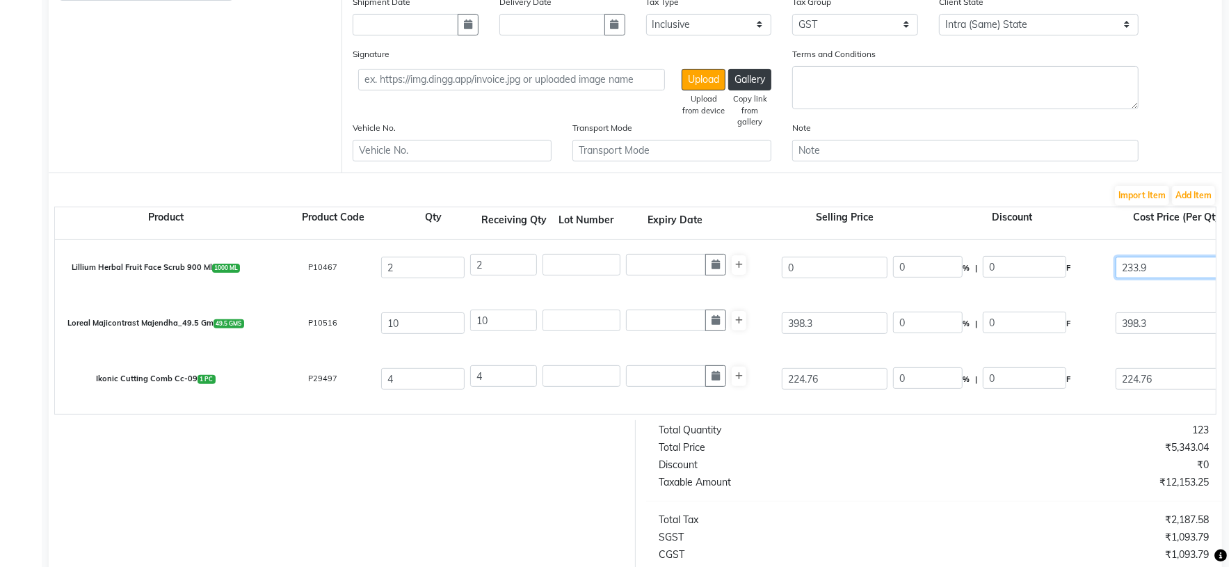
drag, startPoint x: 1171, startPoint y: 274, endPoint x: 1032, endPoint y: 271, distance: 138.5
click at [1037, 271] on div "Lillium Herbal Fruit Face Scrub 900 Ml 1000 ML P10467 2 2 0 0 % | 0 F 233.9 198…" at bounding box center [1216, 268] width 2343 height 56
type input "321"
type input "272.03"
type input "544.06"
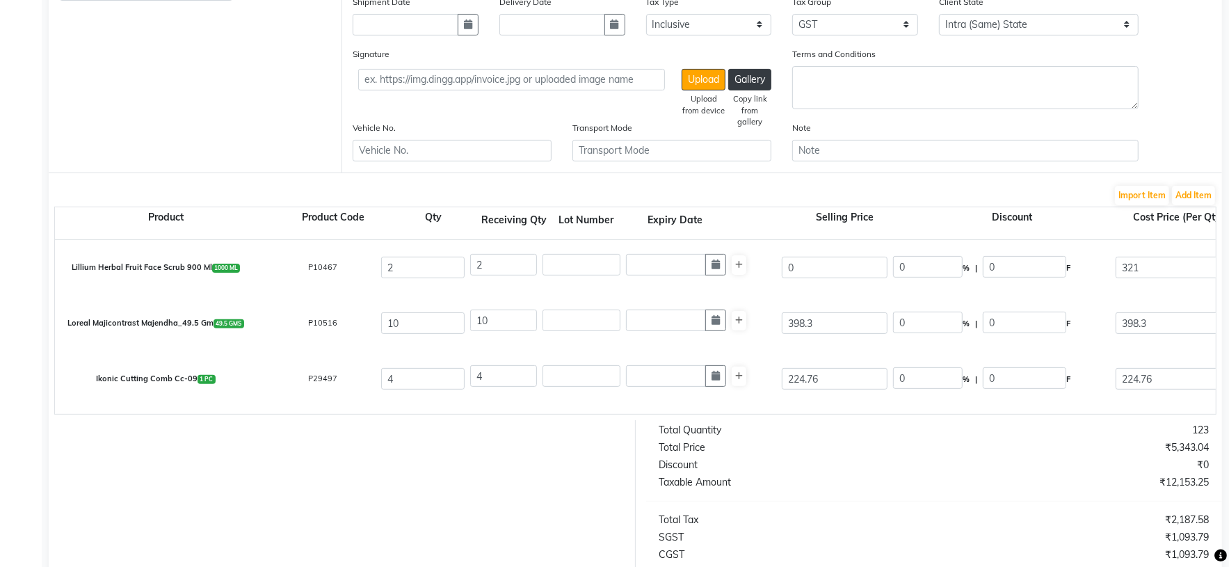
type input "97.93"
type input "641.99"
type input "321.61"
type input "272.55"
type input "545.1"
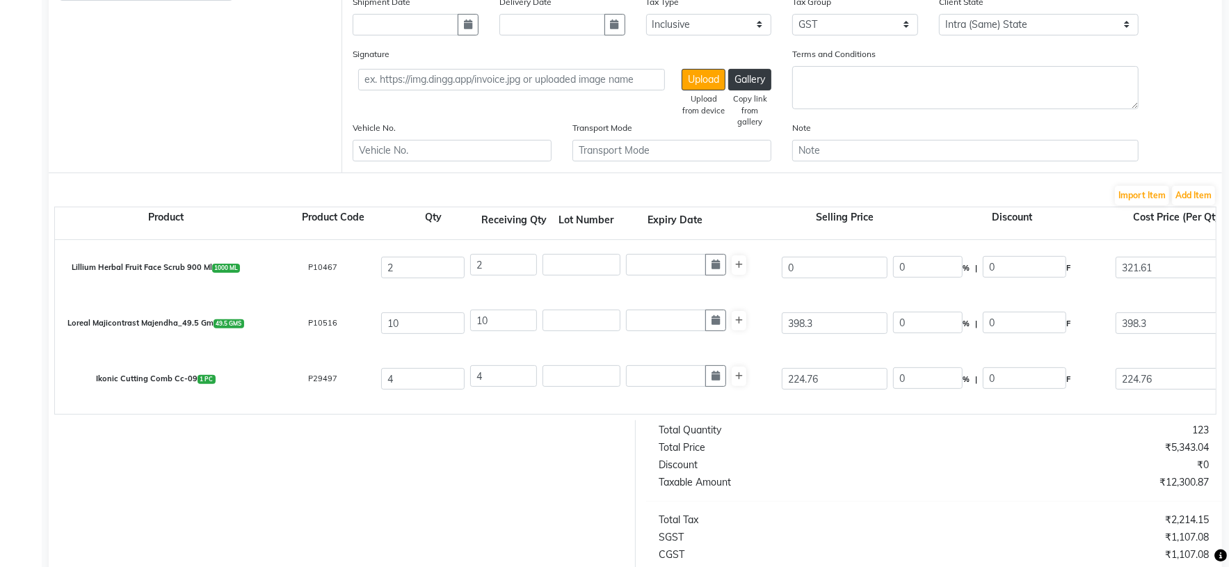
type input "98.12"
type input "643.22"
drag, startPoint x: 821, startPoint y: 330, endPoint x: 744, endPoint y: 334, distance: 77.3
click at [744, 334] on div "Loreal Majicontrast Majendha_49.5 Gm 49.5 GMS P10516 10 10 398.3 0 % | 0 F 398.…" at bounding box center [1216, 324] width 2343 height 56
drag, startPoint x: 1100, startPoint y: 333, endPoint x: 979, endPoint y: 333, distance: 120.3
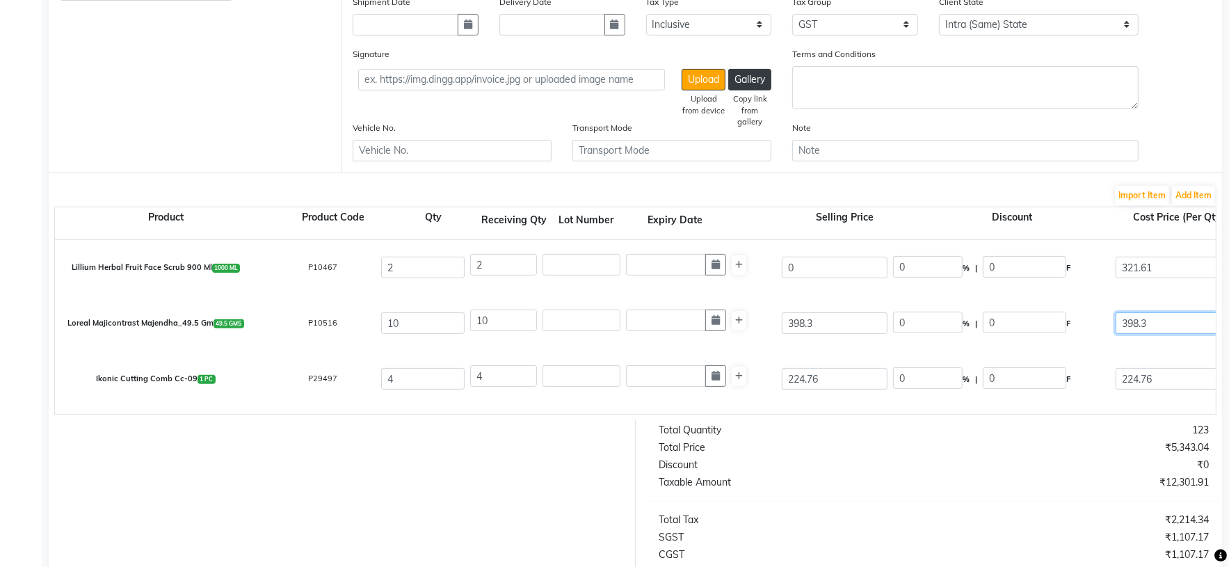
click at [979, 333] on div "Loreal Majicontrast Majendha_49.5 Gm 49.5 GMS P10516 10 10 398.3 0 % | 0 F 398.…" at bounding box center [1216, 324] width 2343 height 56
drag, startPoint x: 815, startPoint y: 328, endPoint x: 734, endPoint y: 331, distance: 80.7
click at [734, 331] on div "Loreal Majicontrast Majendha_49.5 Gm 49.5 GMS P10516 10 10 398.3 0 % | 0 F 398.…" at bounding box center [1216, 324] width 2343 height 56
type input "0"
click at [897, 437] on div "Total Quantity" at bounding box center [791, 430] width 285 height 15
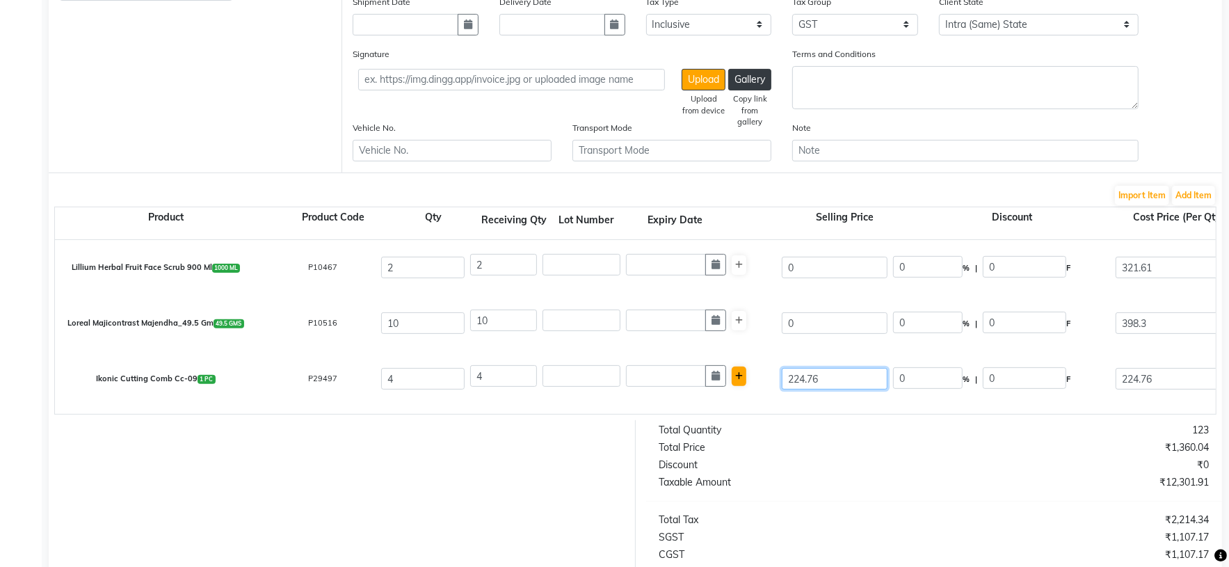
drag, startPoint x: 831, startPoint y: 383, endPoint x: 731, endPoint y: 383, distance: 100.2
click at [731, 383] on div "Ikonic Cutting Comb Cc-09 1 PC P29497 4 4 224.76 0 % | 0 F 224.76 190.47 761.88…" at bounding box center [1216, 379] width 2343 height 56
type input "0"
drag, startPoint x: 901, startPoint y: 492, endPoint x: 899, endPoint y: 412, distance: 80.0
click at [901, 492] on div "Total Quantity 123 Total Price ₹461.00 Discount ₹0 Taxable Amount ₹12,301.91 To…" at bounding box center [934, 552] width 597 height 264
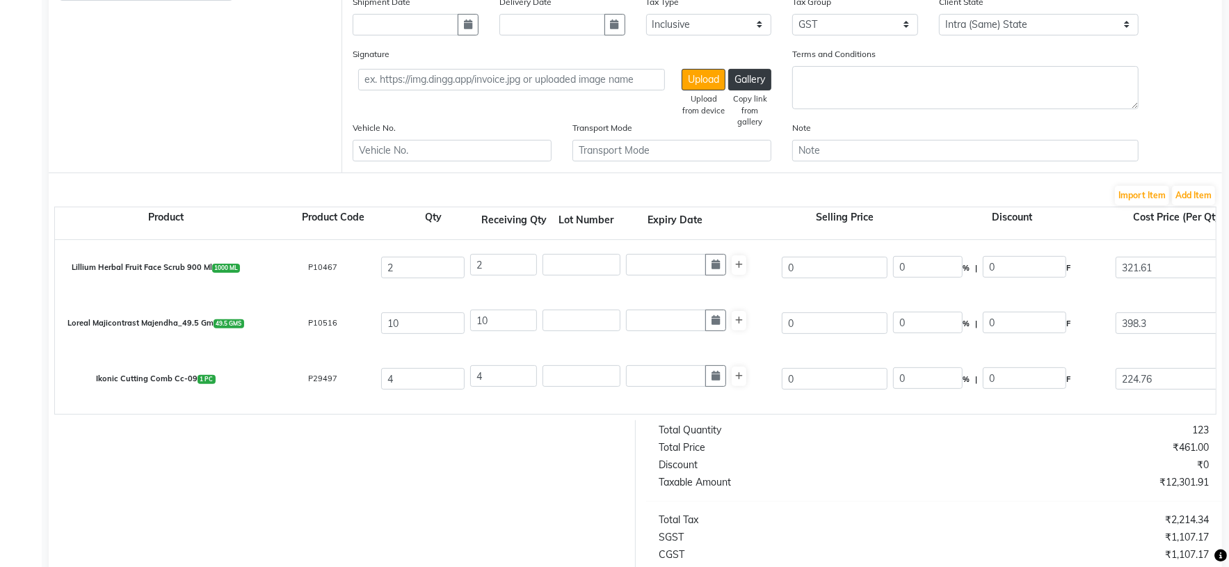
scroll to position [104, 0]
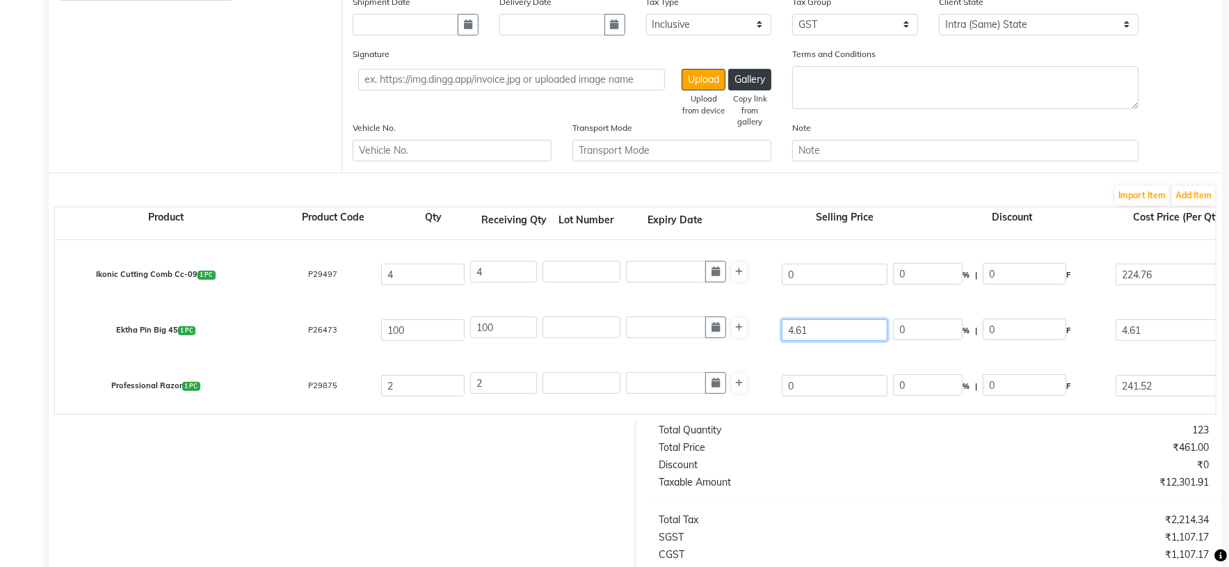
drag, startPoint x: 828, startPoint y: 337, endPoint x: 776, endPoint y: 337, distance: 52.9
click at [776, 337] on div "Ektha Pin Big 45 1 PC P26473 100 100 4.61 0 % | 0 F 4.61 3.91 391 None thread G…" at bounding box center [1216, 331] width 2343 height 56
type input "0"
click at [828, 437] on div "Total Quantity" at bounding box center [791, 430] width 285 height 15
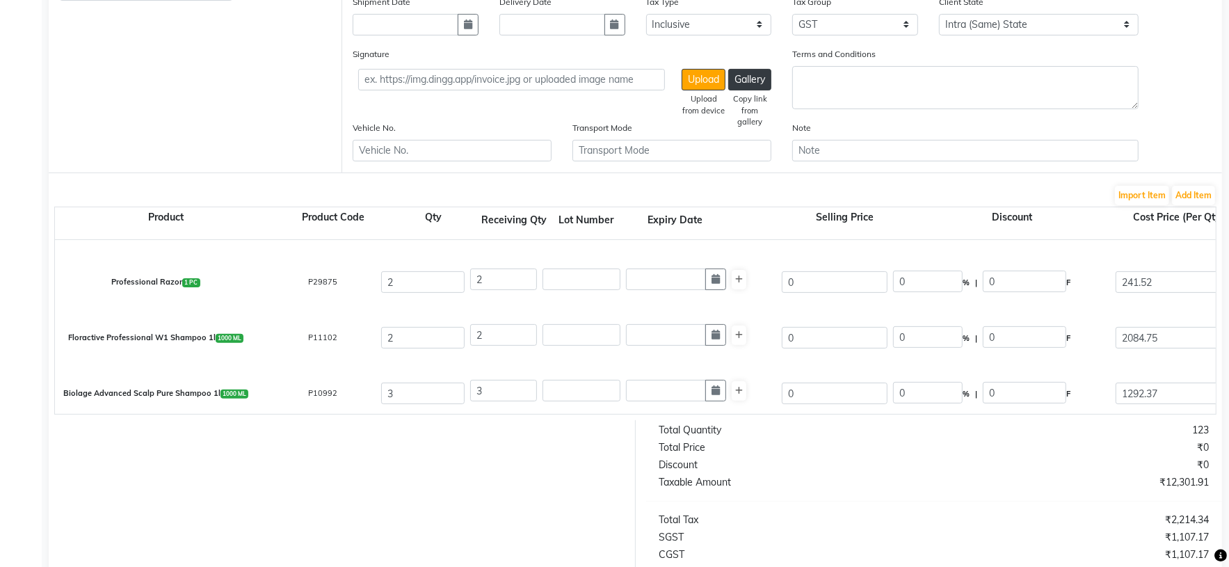
scroll to position [216, 0]
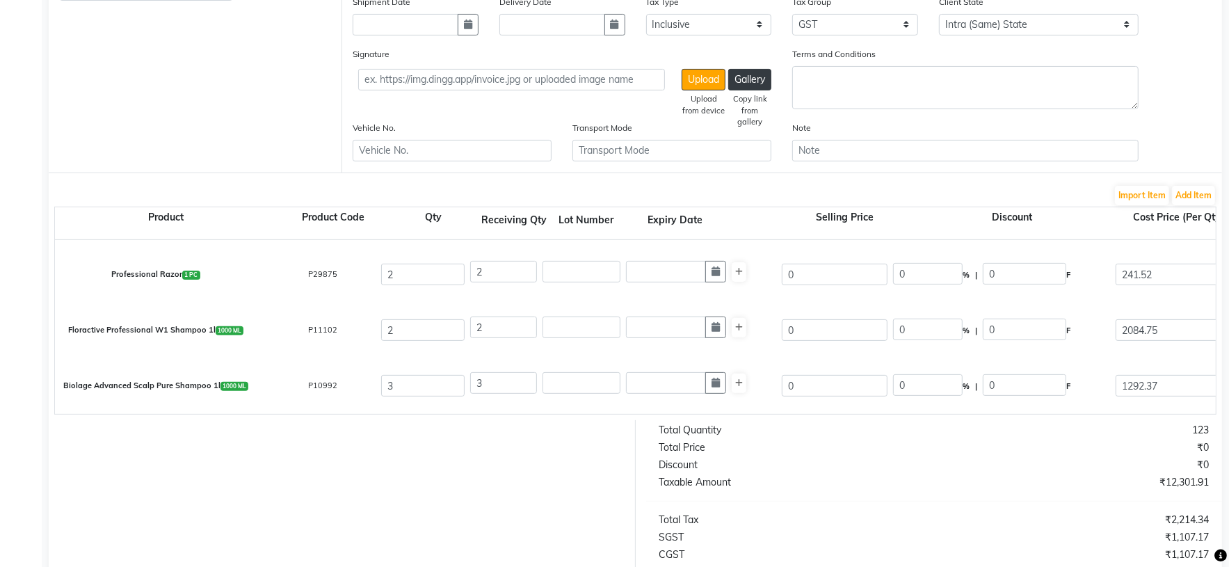
click at [1013, 437] on div "123" at bounding box center [1076, 430] width 285 height 15
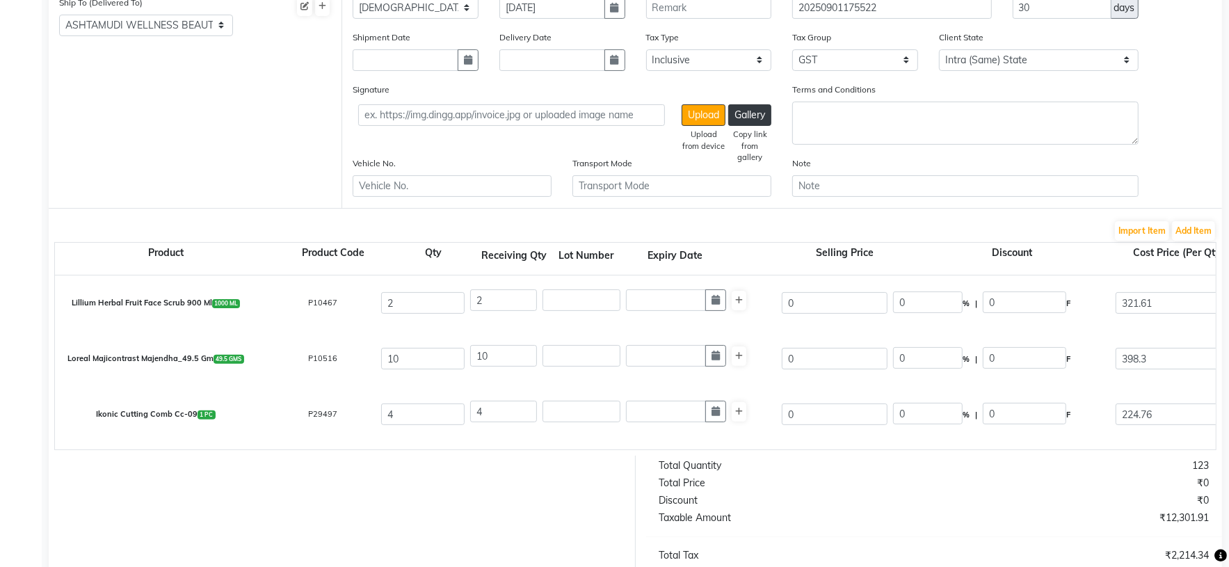
scroll to position [39, 0]
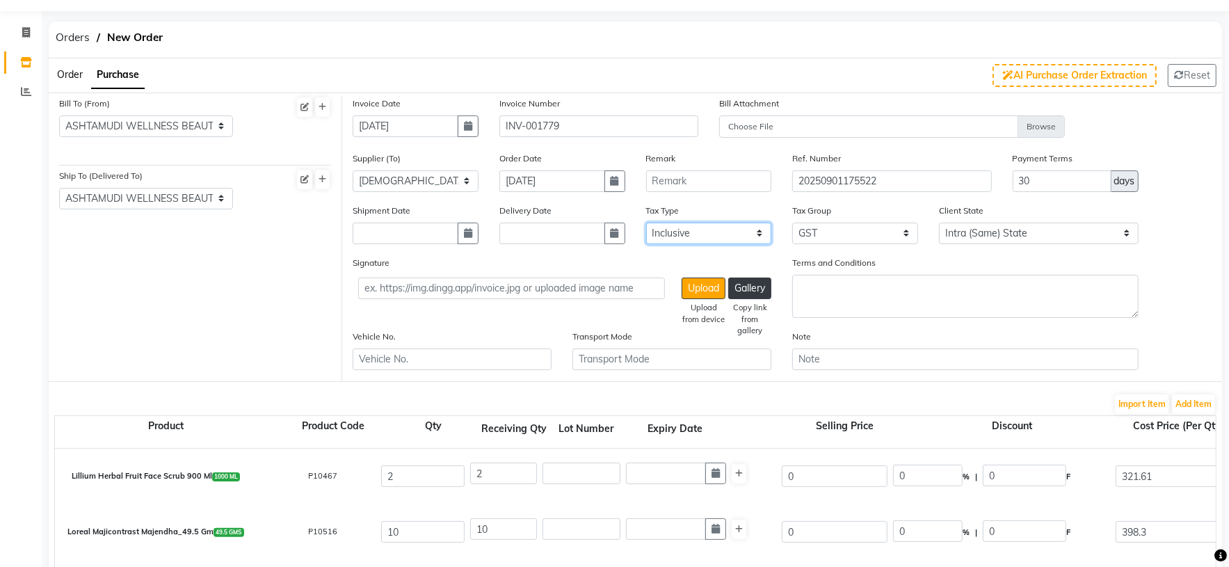
click at [755, 236] on select "Select Inclusive Exclusive" at bounding box center [709, 234] width 126 height 22
select select "false"
click at [646, 223] on select "Select Inclusive Exclusive" at bounding box center [709, 234] width 126 height 22
type input "321.61"
type input "643.22"
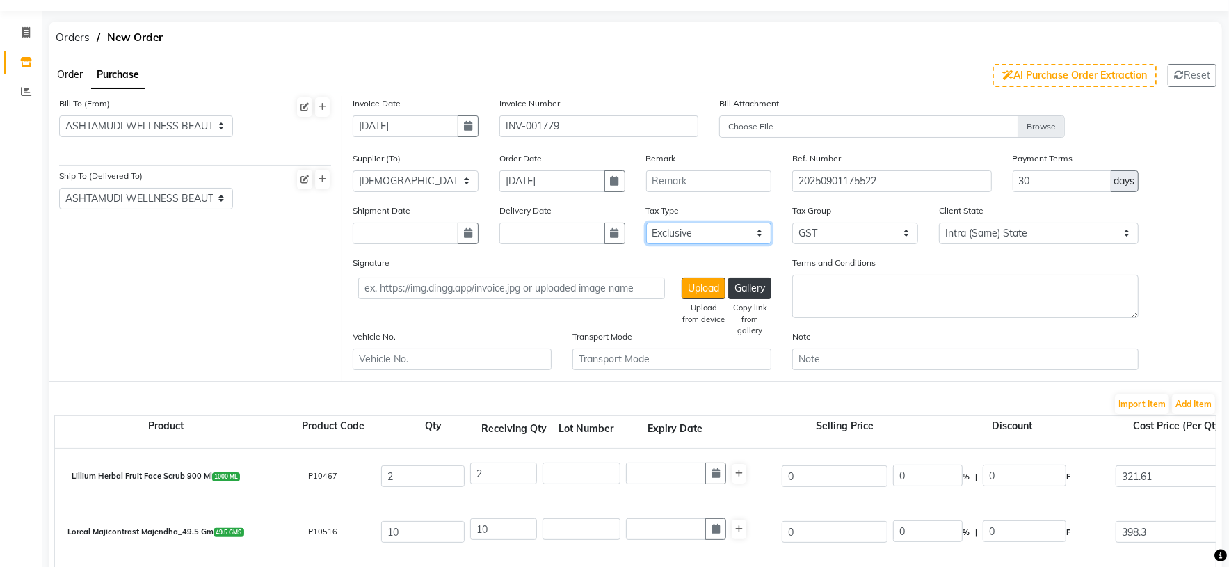
type input "115.78"
type input "759"
type input "398.3"
type input "3983"
type input "716.94"
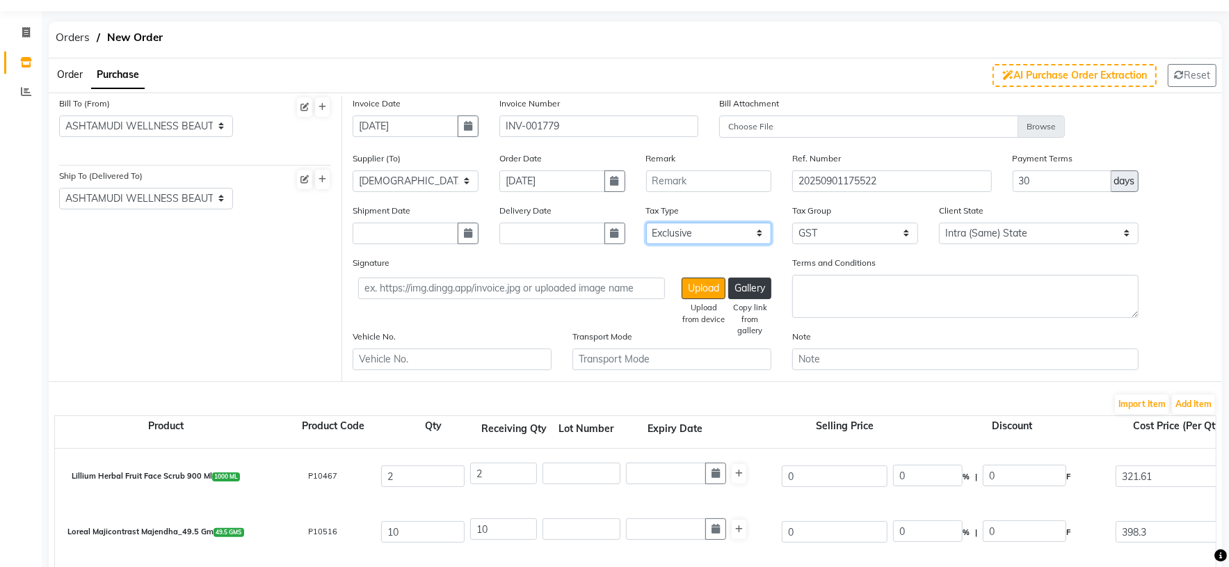
type input "4699.94"
type input "224.76"
type input "899.04"
type input "161.83"
type input "1060.87"
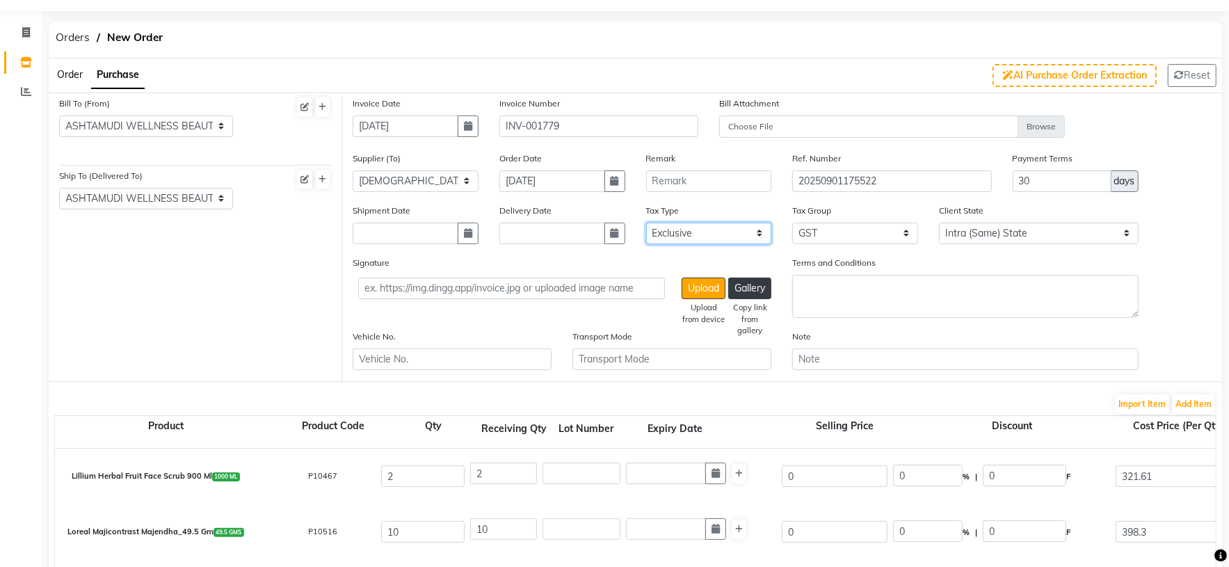
type input "4.61"
type input "461"
type input "82.98"
type input "543.98"
type input "241.52"
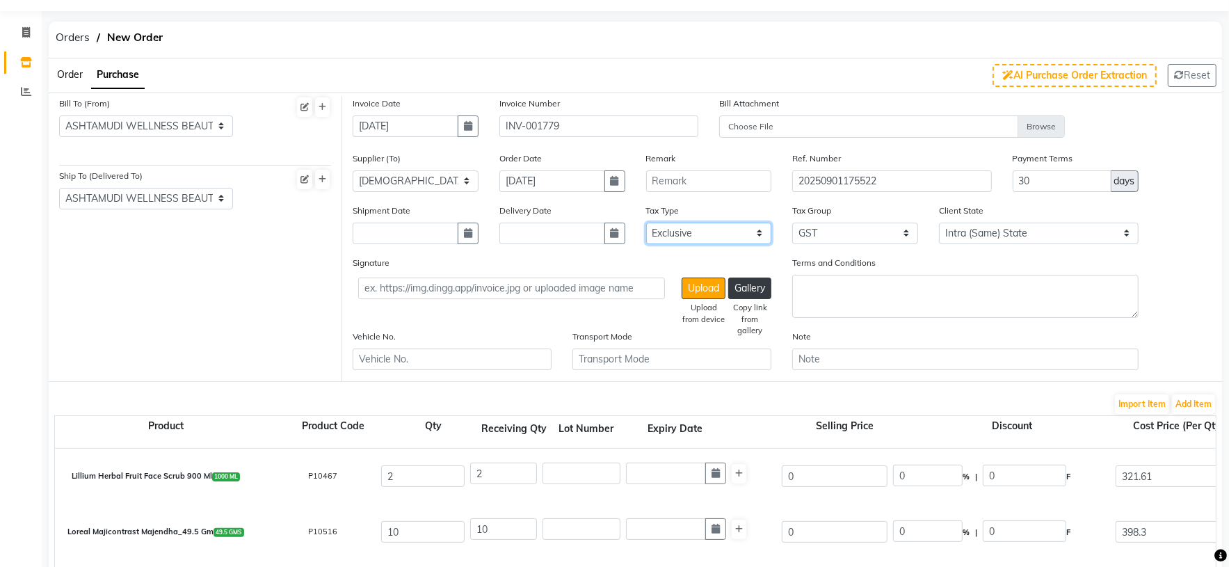
type input "483.04"
type input "86.95"
type input "569.99"
type input "2084.75"
type input "4169.5"
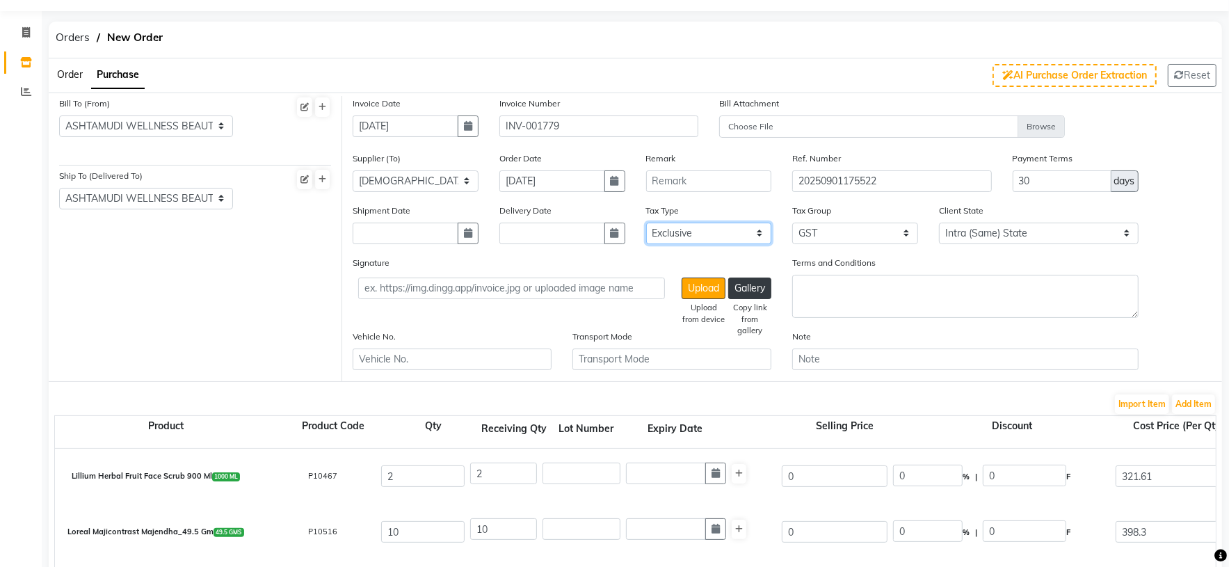
type input "750.51"
type input "4920.01"
type input "1292.37"
type input "3877.11"
type input "697.88"
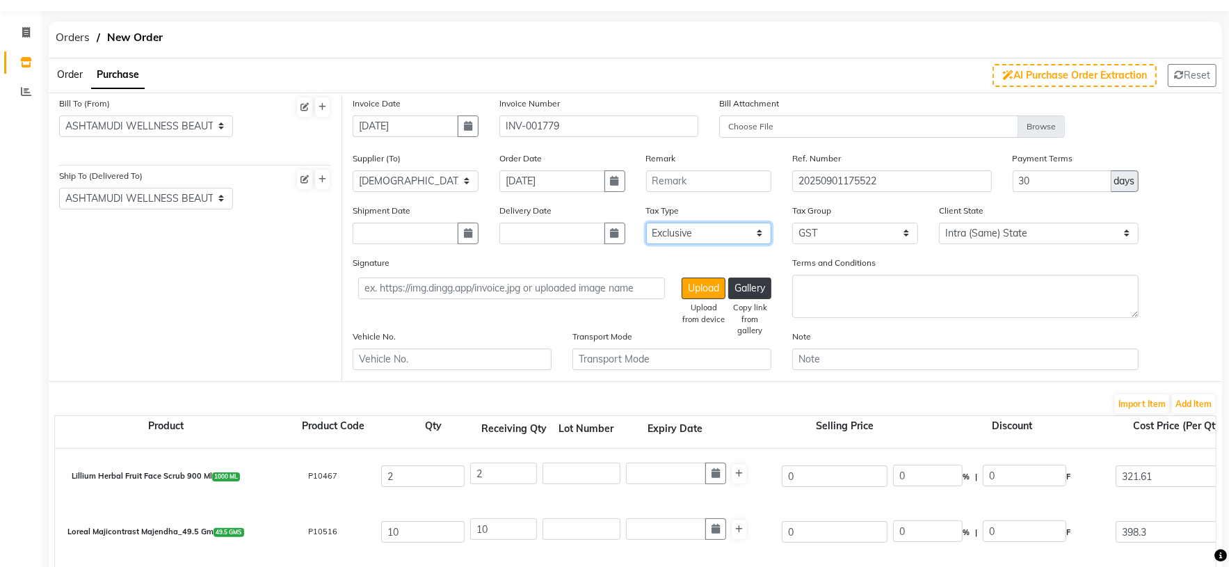
type input "4574.99"
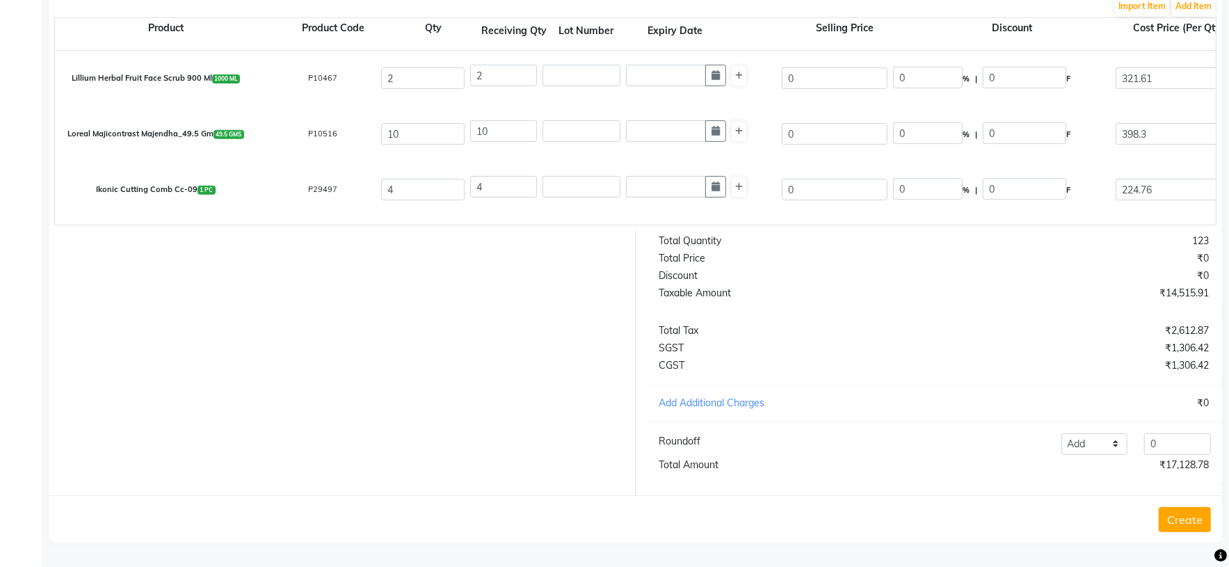
click at [464, 362] on div at bounding box center [336, 363] width 597 height 264
click at [1118, 442] on select "Add Reduce" at bounding box center [1094, 444] width 67 height 22
select select "reduce"
click at [1061, 433] on select "Add Reduce" at bounding box center [1094, 444] width 67 height 22
drag, startPoint x: 1173, startPoint y: 442, endPoint x: 1134, endPoint y: 445, distance: 38.4
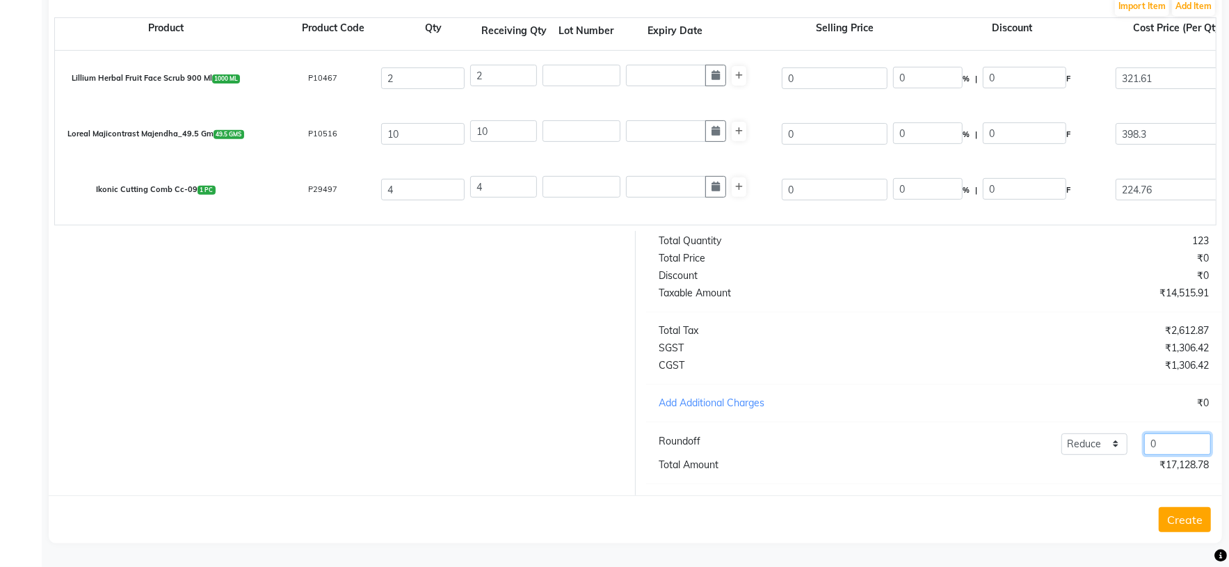
click at [1136, 445] on div "0" at bounding box center [1177, 444] width 83 height 22
type input "68.78"
click at [491, 356] on div at bounding box center [336, 363] width 597 height 264
click at [1194, 521] on button "Create" at bounding box center [1185, 519] width 52 height 25
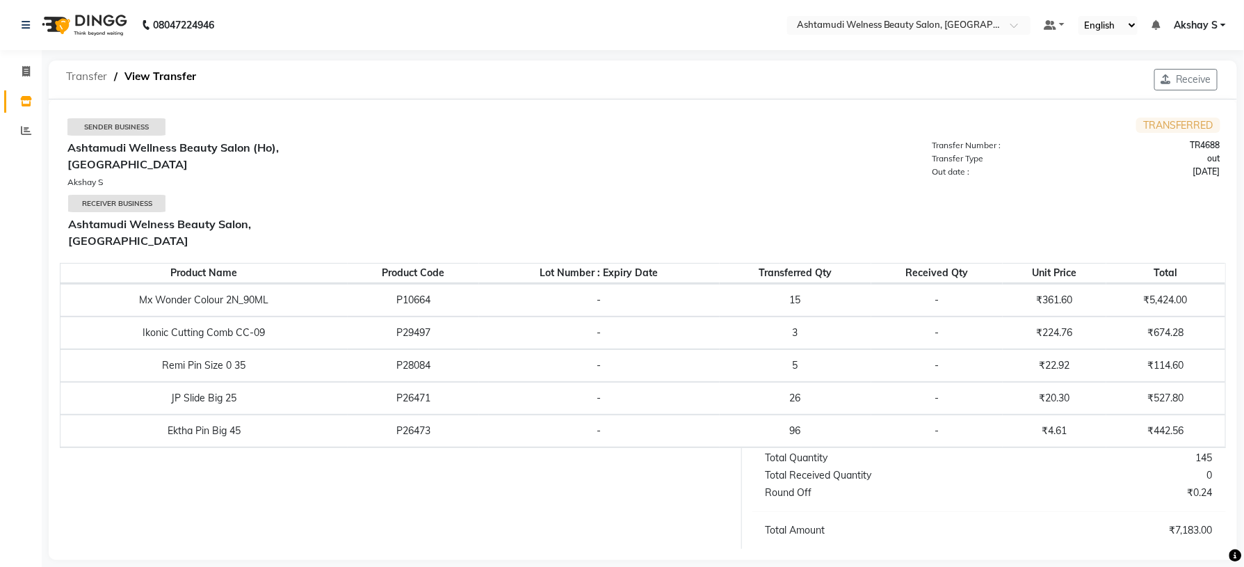
click at [95, 77] on span "Transfer" at bounding box center [86, 76] width 55 height 25
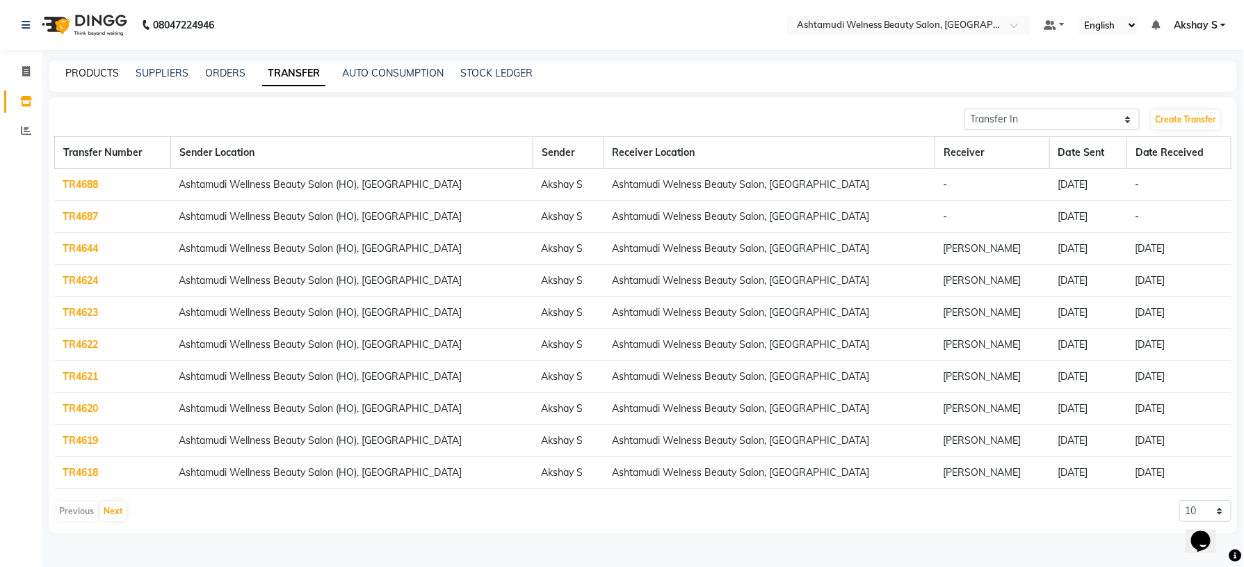
click at [96, 74] on link "PRODUCTS" at bounding box center [92, 73] width 54 height 13
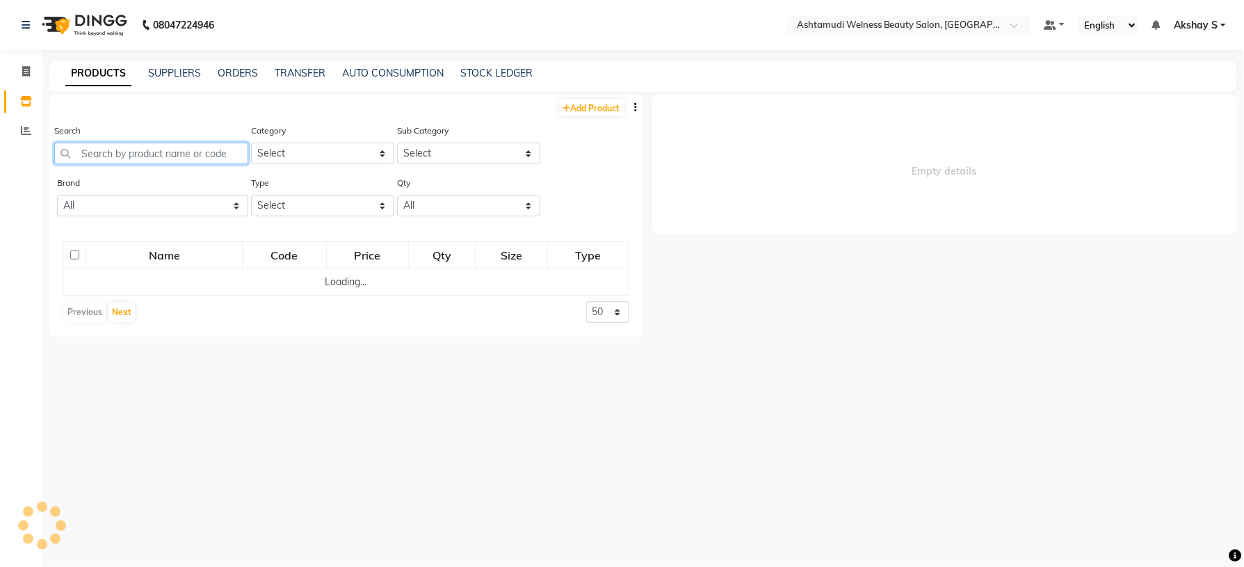
click at [110, 156] on input "text" at bounding box center [151, 154] width 194 height 22
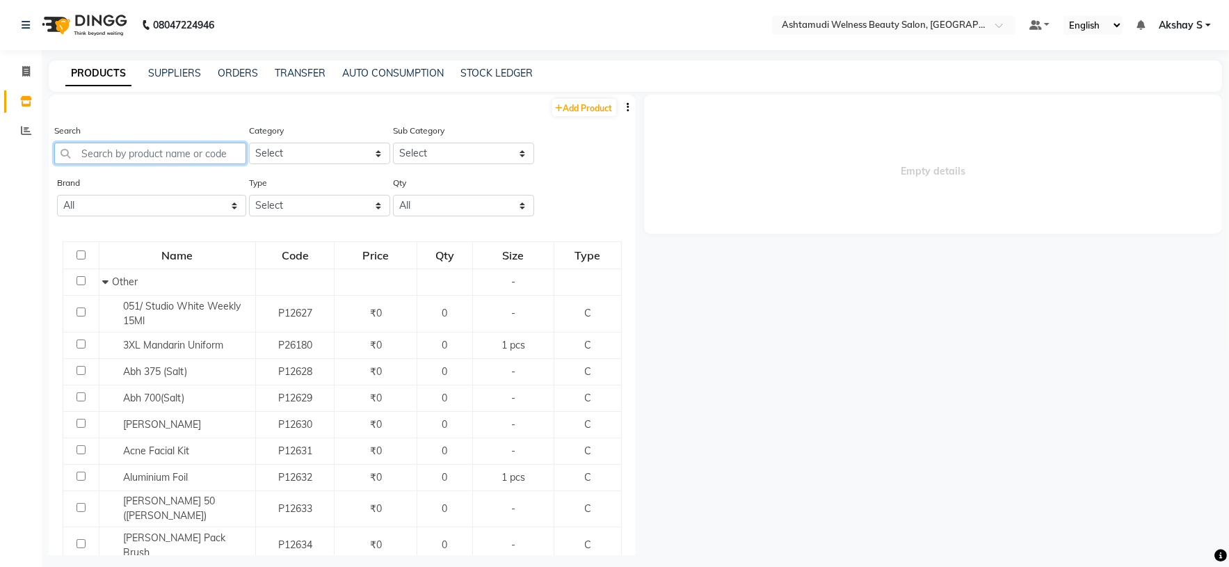
paste input "Biolage Colorlast Shampoo 200ml"
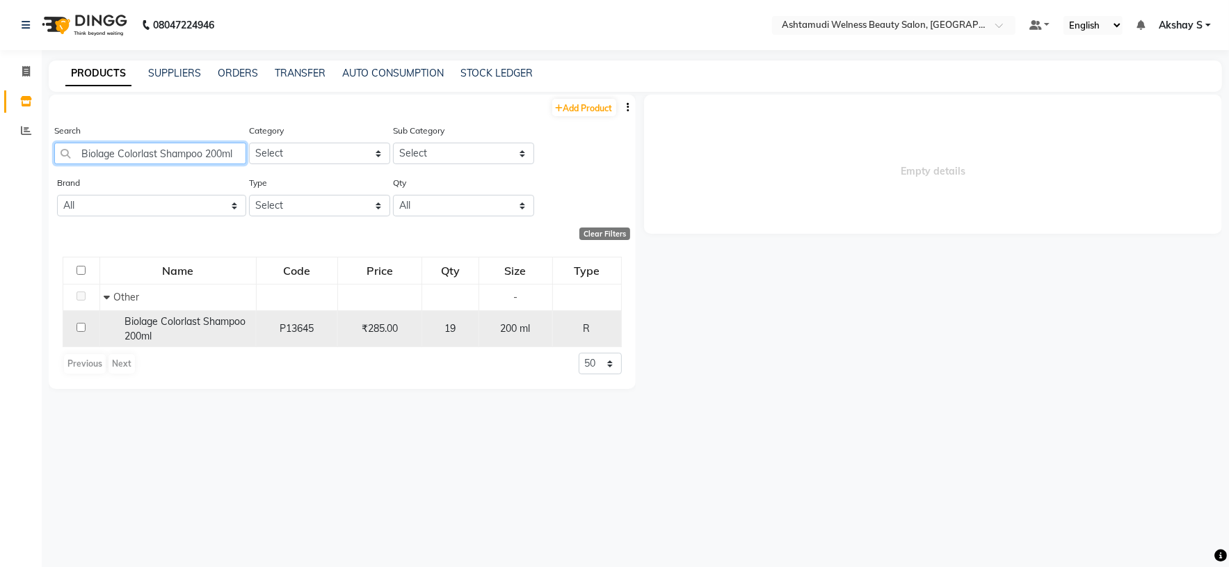
type input "Biolage Colorlast Shampoo 200ml"
click at [169, 325] on span "Biolage Colorlast Shampoo 200ml" at bounding box center [185, 328] width 121 height 27
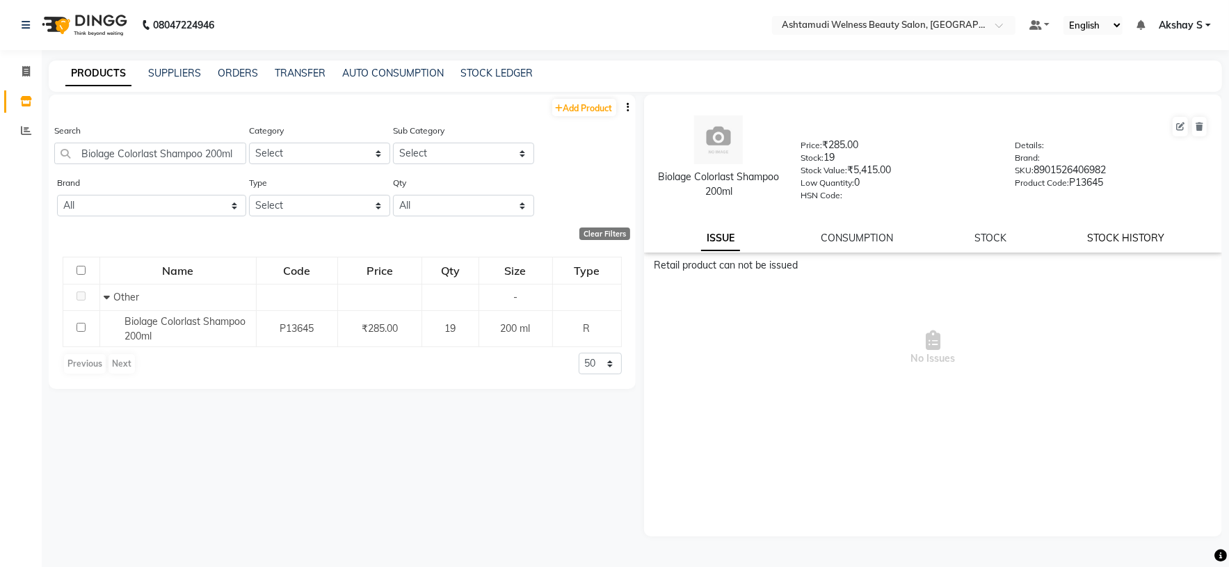
click at [1111, 241] on link "STOCK HISTORY" at bounding box center [1126, 238] width 77 height 13
select select "all"
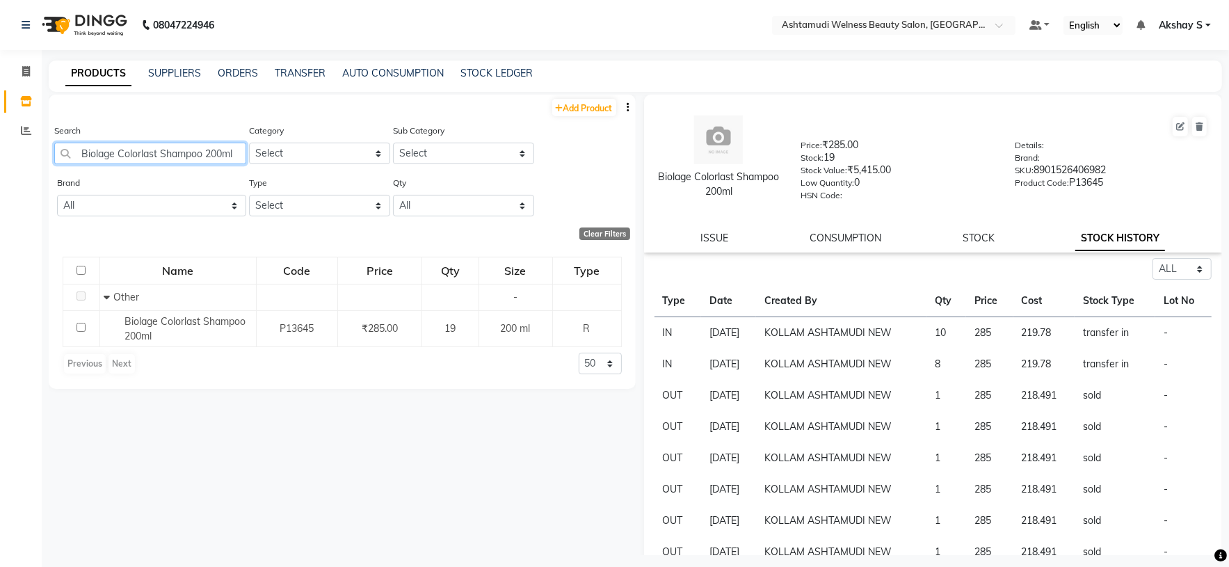
click at [166, 152] on input "Biolage Colorlast Shampoo 200ml" at bounding box center [150, 154] width 192 height 22
paste input "Seasoul Azevita Sunscreen SPF 50 100 gm"
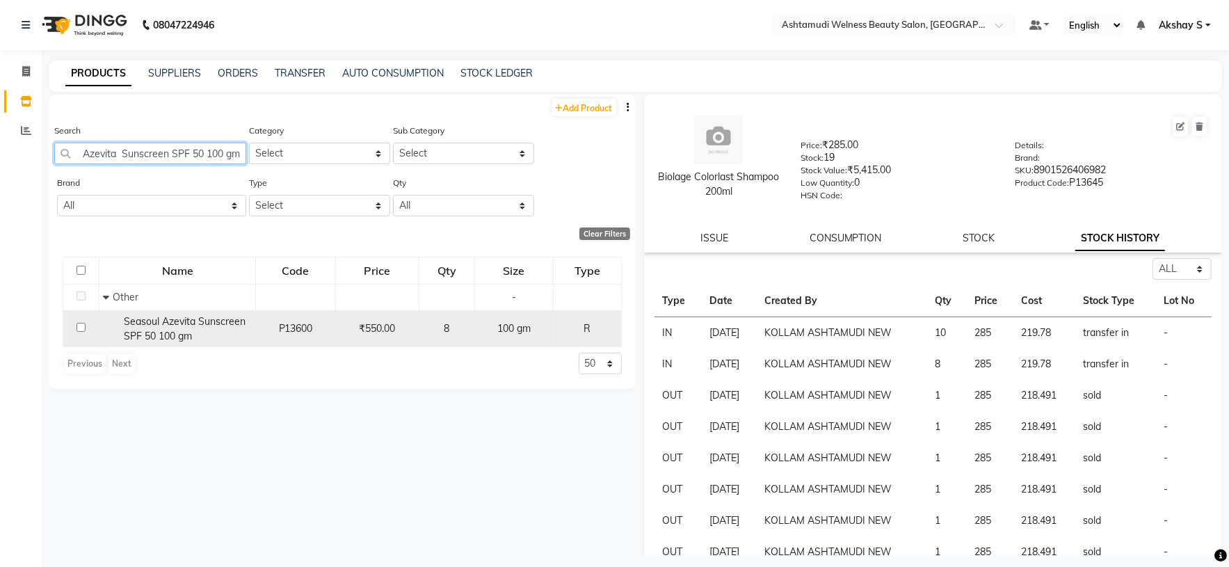
type input "Seasoul Azevita Sunscreen SPF 50 100 gm"
click at [175, 330] on div "Seasoul Azevita Sunscreen SPF 50 100 gm" at bounding box center [177, 328] width 149 height 29
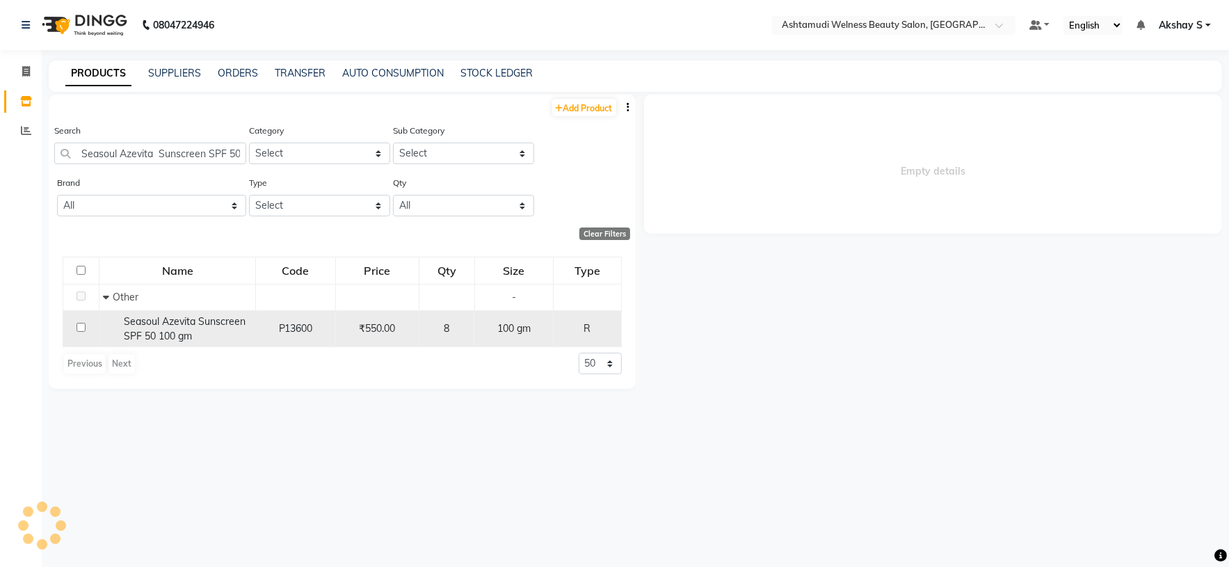
select select "all"
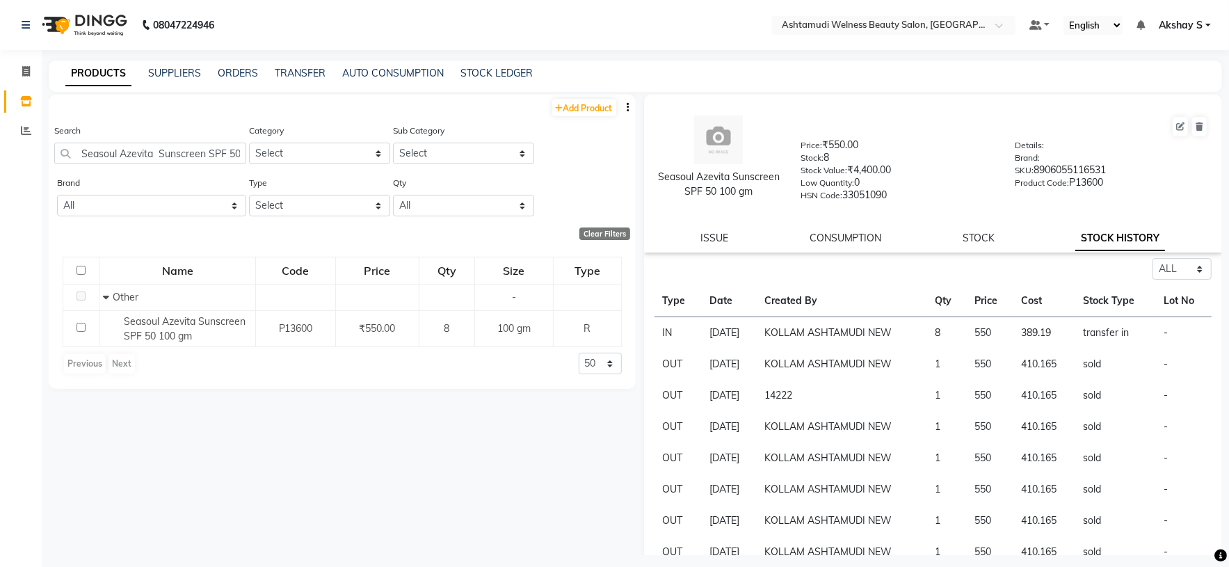
click at [1116, 251] on link "STOCK HISTORY" at bounding box center [1120, 238] width 90 height 25
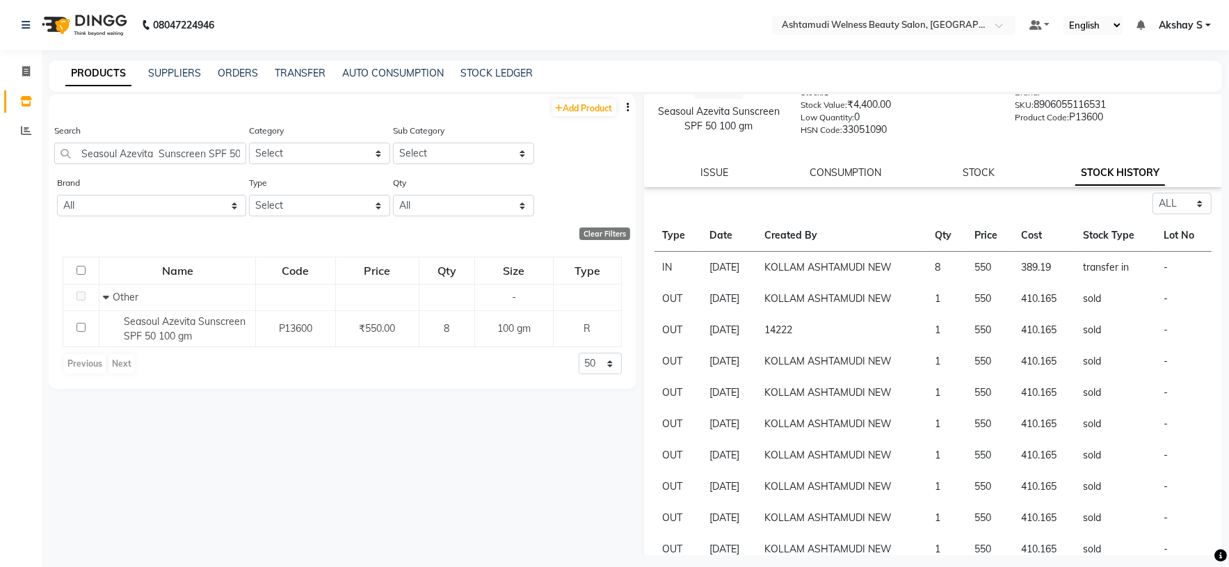
scroll to position [128, 0]
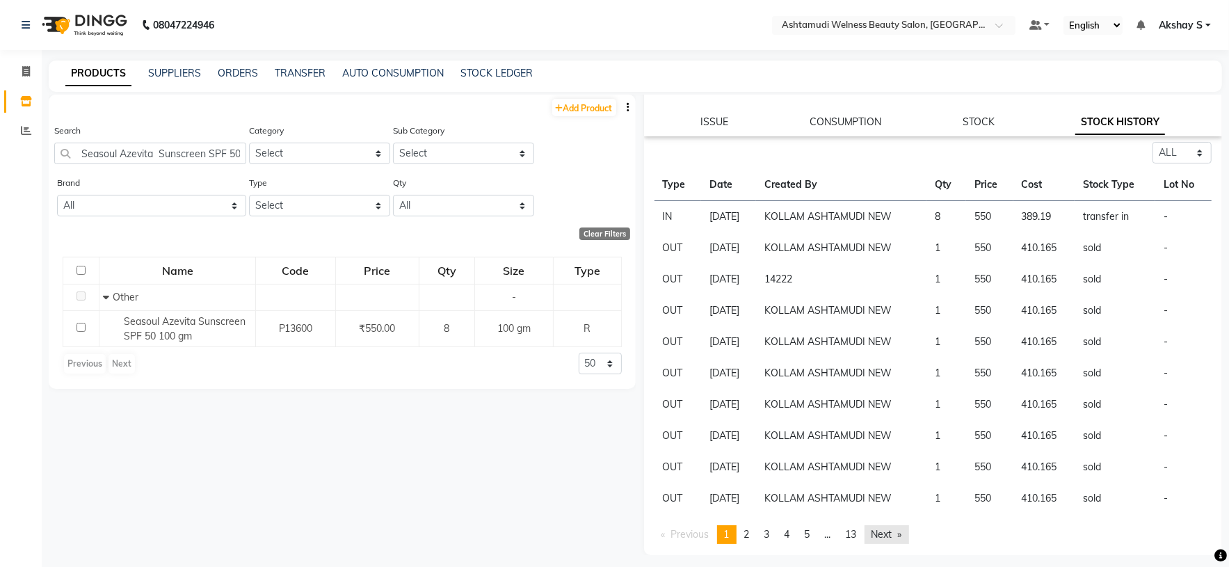
click at [891, 537] on link "Next page" at bounding box center [887, 534] width 45 height 19
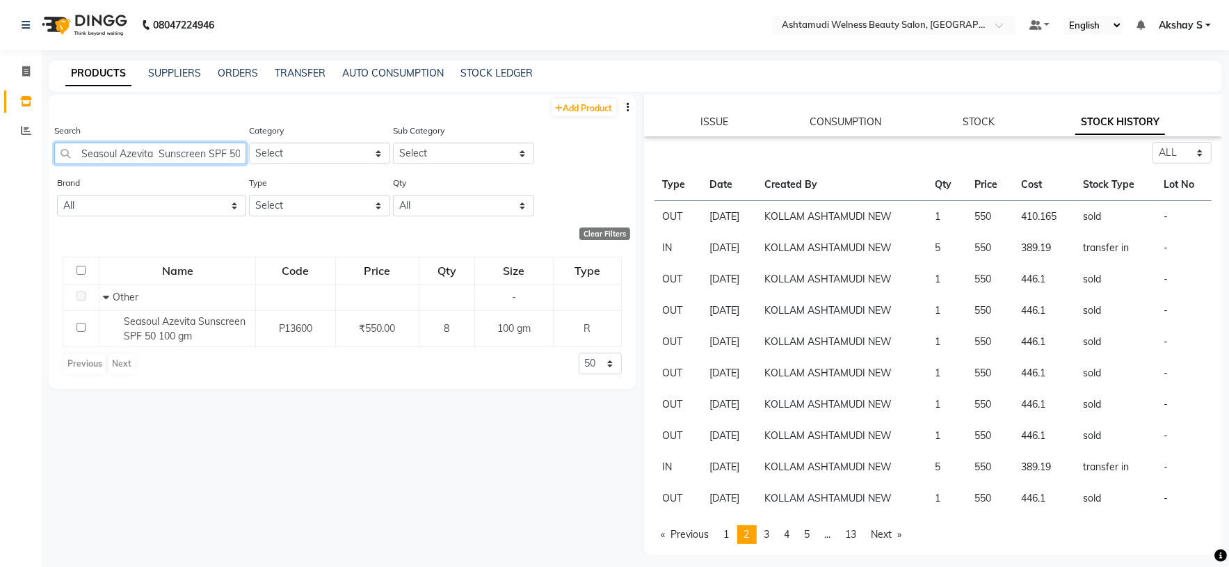
click at [166, 150] on input "Seasoul Azevita Sunscreen SPF 50 100 gm" at bounding box center [150, 154] width 192 height 22
type input "spf 50"
click at [684, 536] on link "Previous page" at bounding box center [686, 534] width 62 height 19
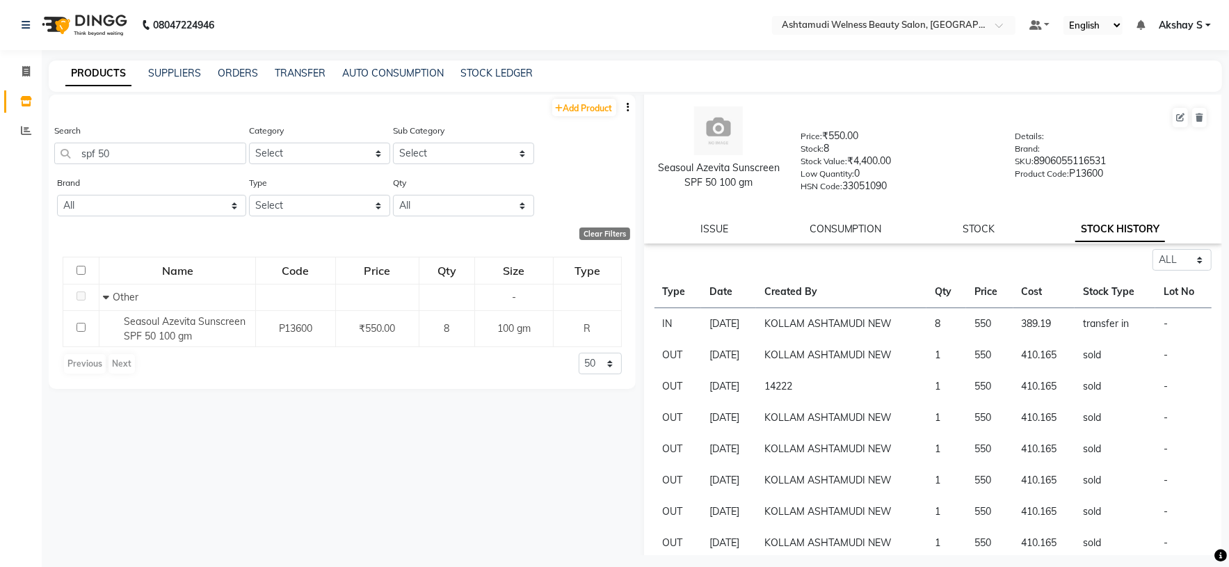
scroll to position [0, 0]
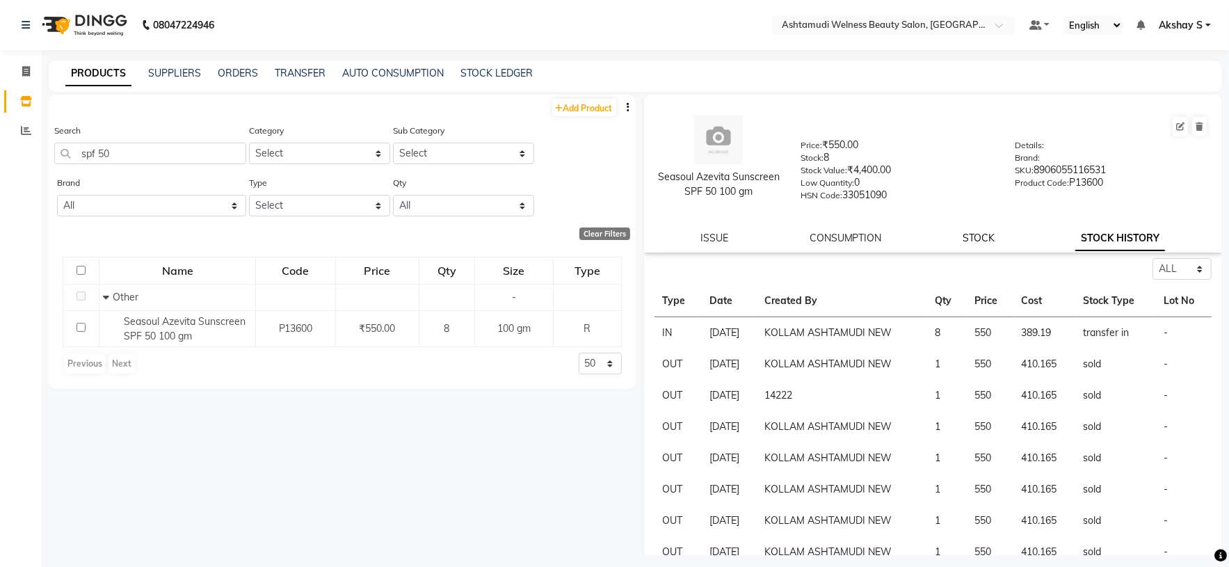
click at [977, 244] on link "STOCK" at bounding box center [979, 238] width 32 height 13
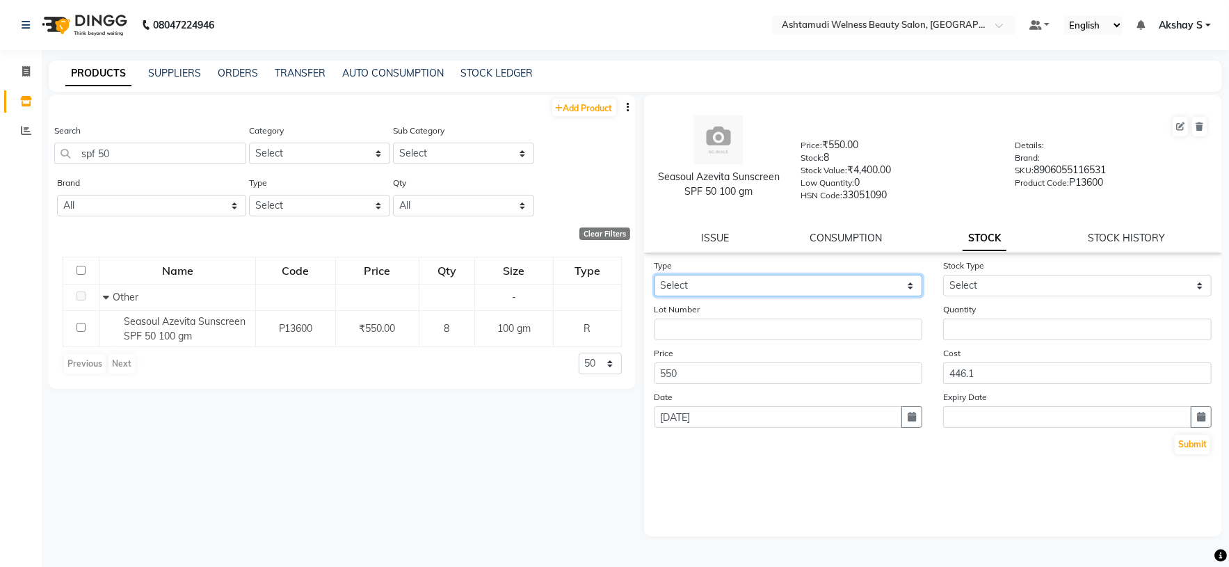
click at [900, 291] on select "Select In Out" at bounding box center [789, 286] width 268 height 22
select select "out"
click at [655, 277] on select "Select In Out" at bounding box center [789, 286] width 268 height 22
select select
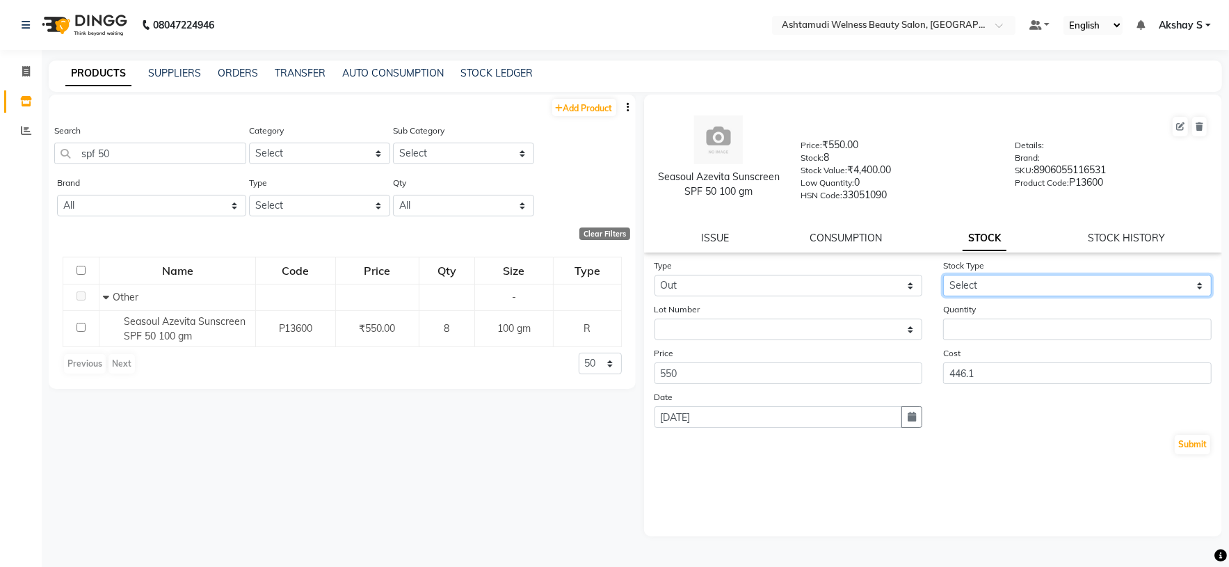
click at [1144, 287] on select "Select Internal Use Damaged Expired Adjustment Return Other" at bounding box center [1077, 286] width 268 height 22
select select "internal use"
click at [943, 277] on select "Select Internal Use Damaged Expired Adjustment Return Other" at bounding box center [1077, 286] width 268 height 22
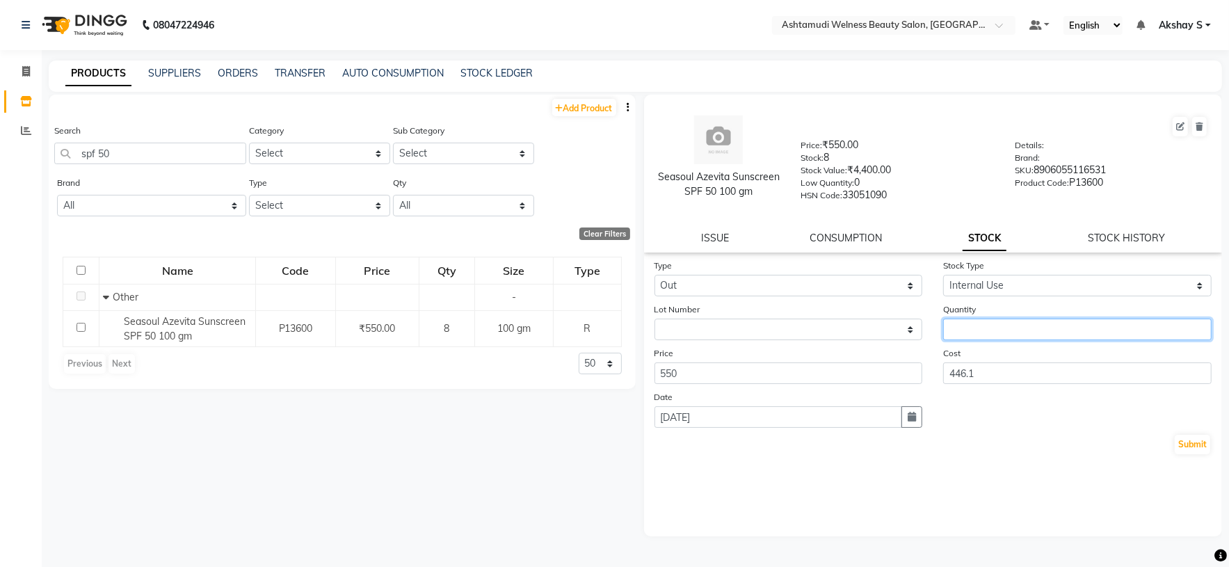
click at [1036, 331] on input "number" at bounding box center [1077, 330] width 268 height 22
type input "1"
click at [1180, 453] on button "Submit" at bounding box center [1192, 444] width 35 height 19
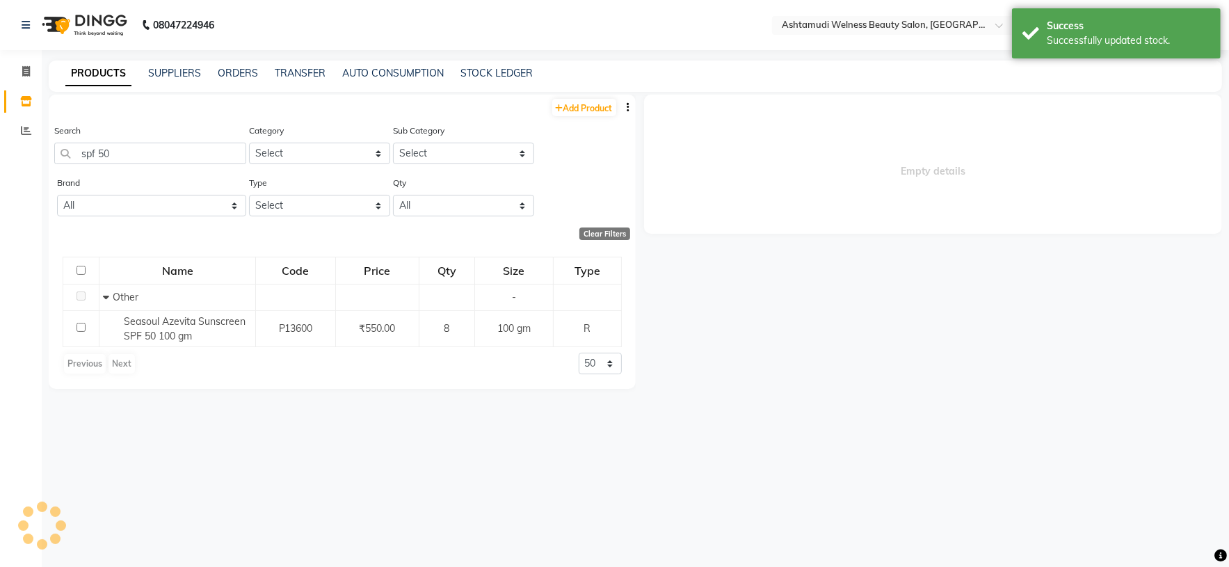
select select
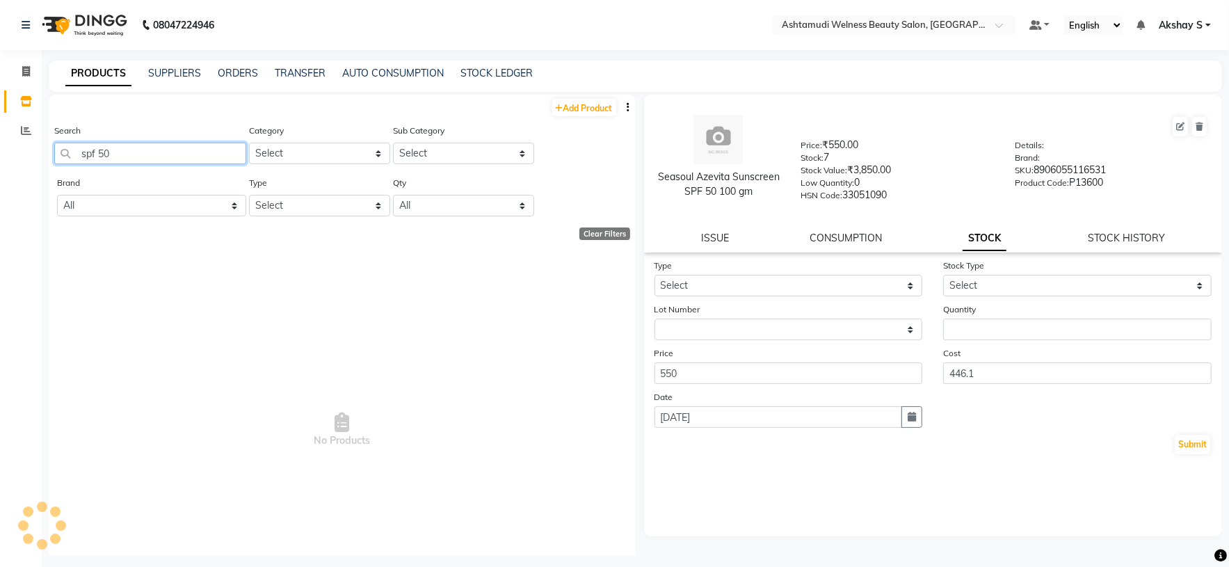
drag, startPoint x: 143, startPoint y: 160, endPoint x: 69, endPoint y: 156, distance: 73.8
click at [69, 156] on input "spf 50" at bounding box center [150, 154] width 192 height 22
drag, startPoint x: 136, startPoint y: 154, endPoint x: 42, endPoint y: 152, distance: 93.9
click at [42, 152] on main "PRODUCTS SUPPLIERS ORDERS TRANSFER AUTO CONSUMPTION STOCK LEDGER Add Product Se…" at bounding box center [635, 318] width 1187 height 515
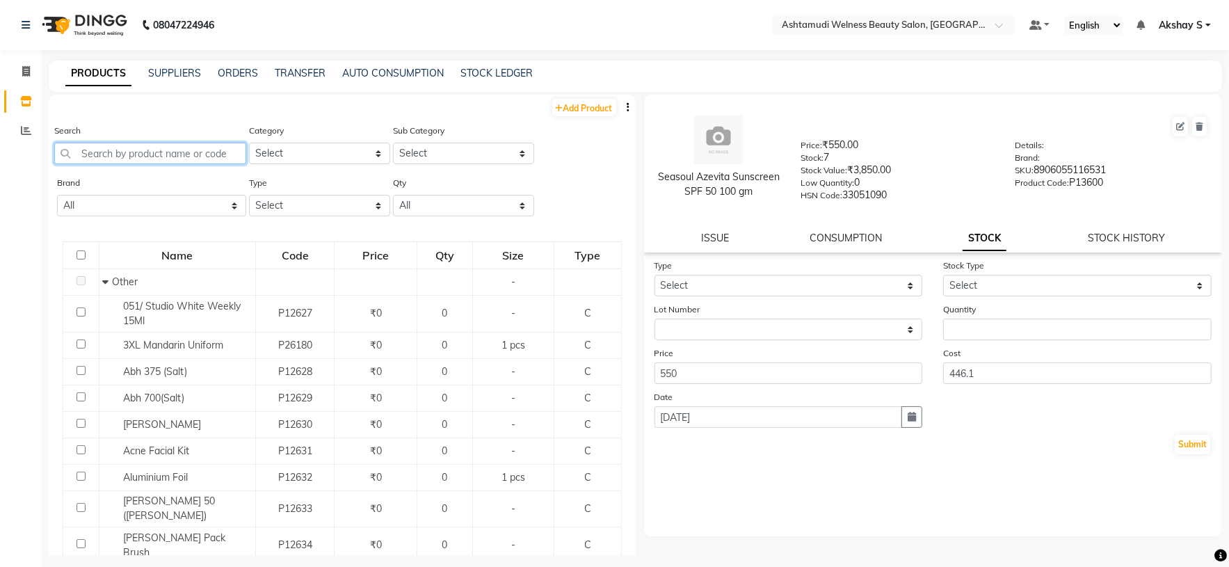
click at [152, 153] on input "text" at bounding box center [150, 154] width 192 height 22
paste input "Seasoul Azevita Sunscreen SPF 50 100 gm"
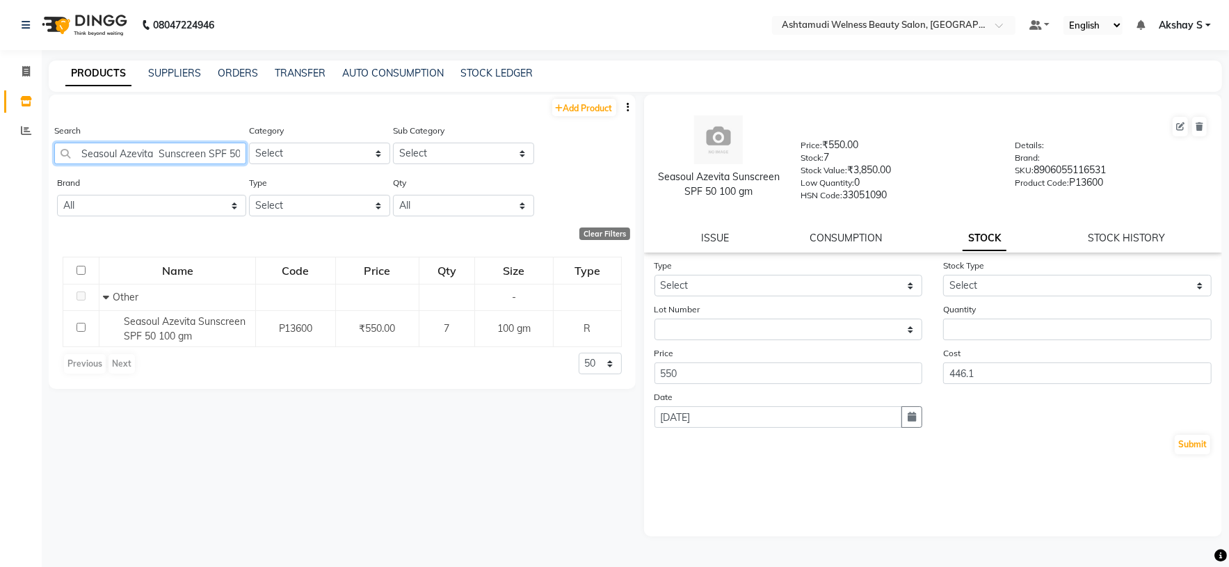
click at [152, 163] on input "Seasoul Azevita Sunscreen SPF 50 100 gm" at bounding box center [150, 154] width 192 height 22
paste input "HL Wax Strip"
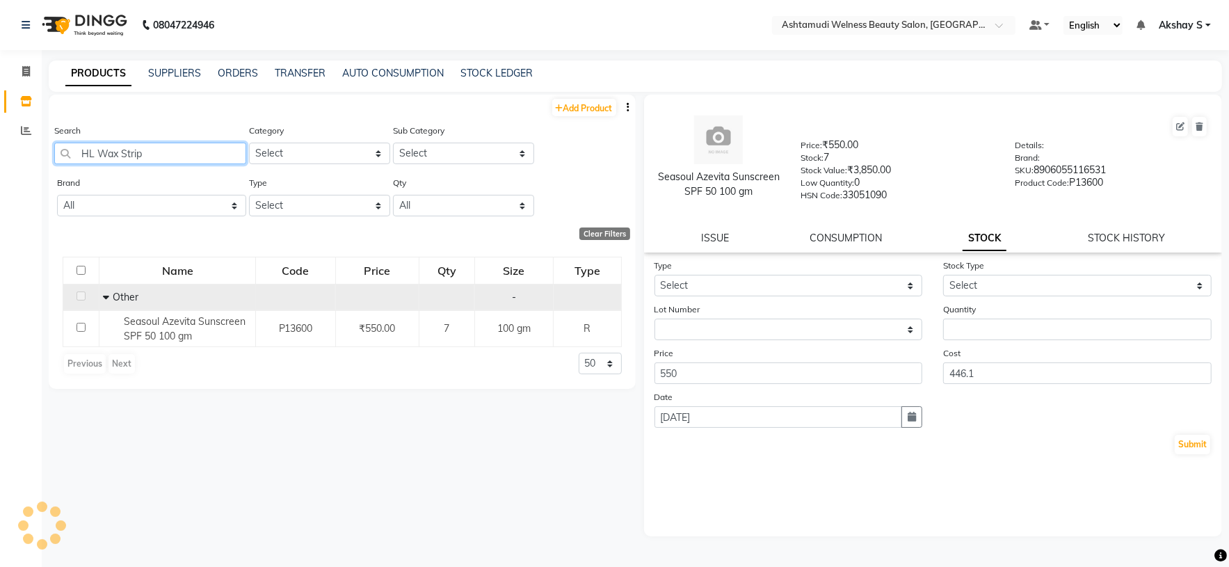
type input "HL Wax Strip"
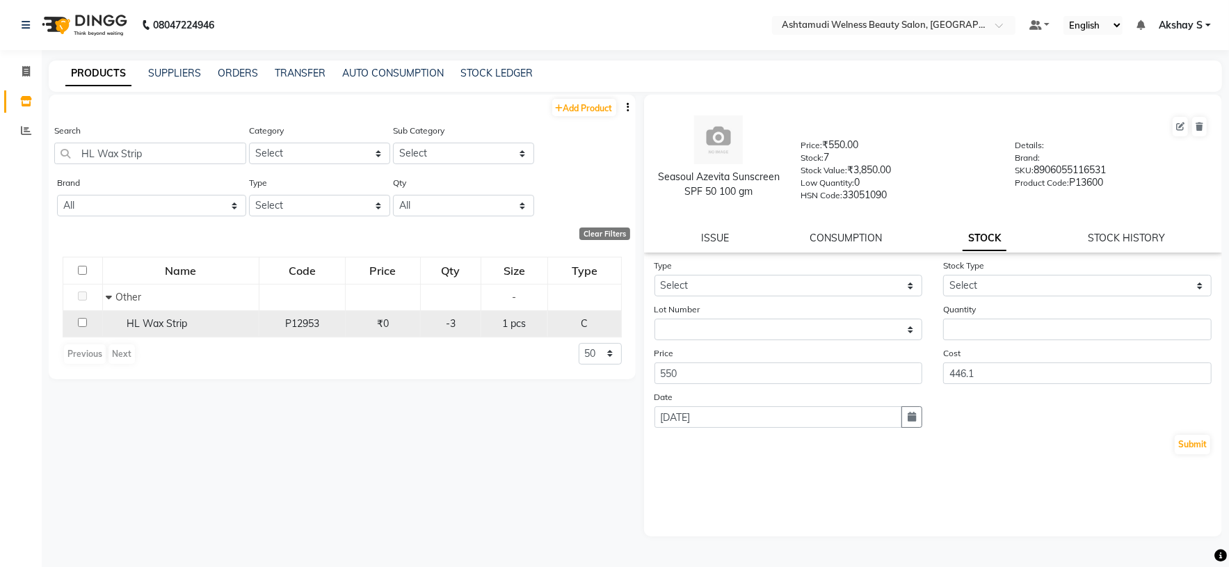
click at [189, 316] on div "HL Wax Strip" at bounding box center [180, 323] width 149 height 15
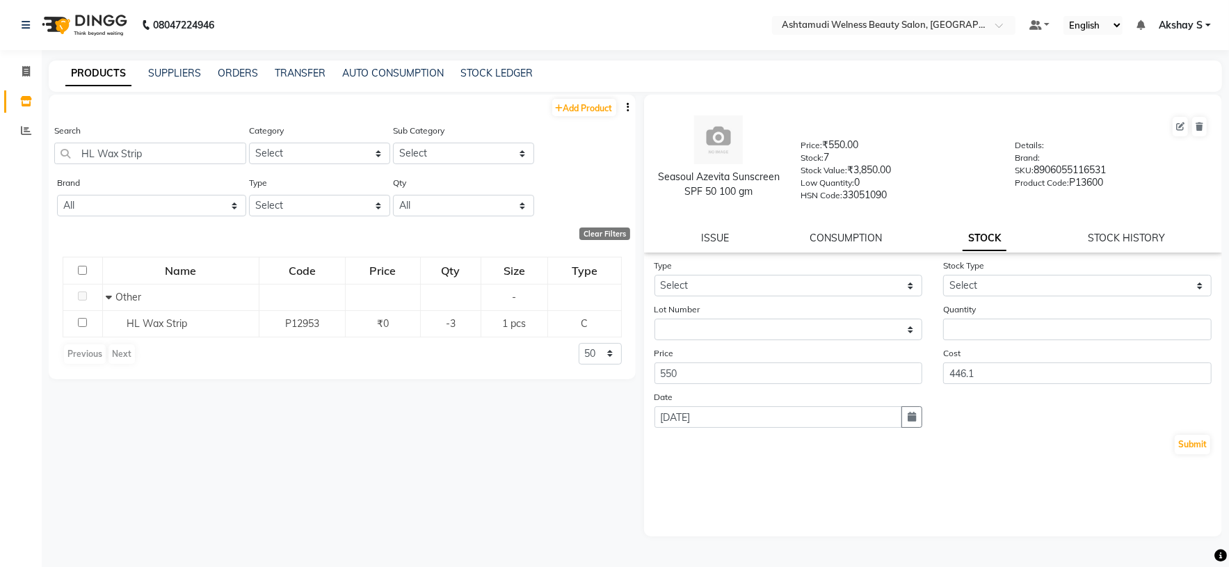
select select
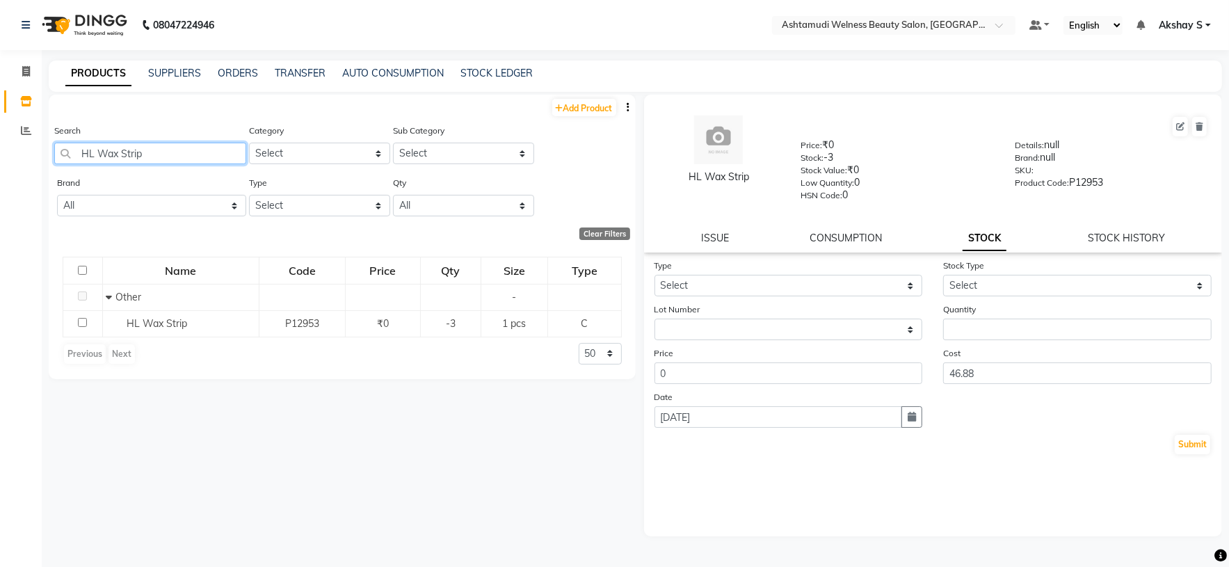
drag, startPoint x: 155, startPoint y: 156, endPoint x: 28, endPoint y: 165, distance: 127.6
click at [28, 165] on app-home "08047224946 Select Location × Ashtamudi Welness Beauty Salon, [GEOGRAPHIC_DATA]…" at bounding box center [614, 288] width 1229 height 576
paste input "Lilium Gold Cream 900Ml"
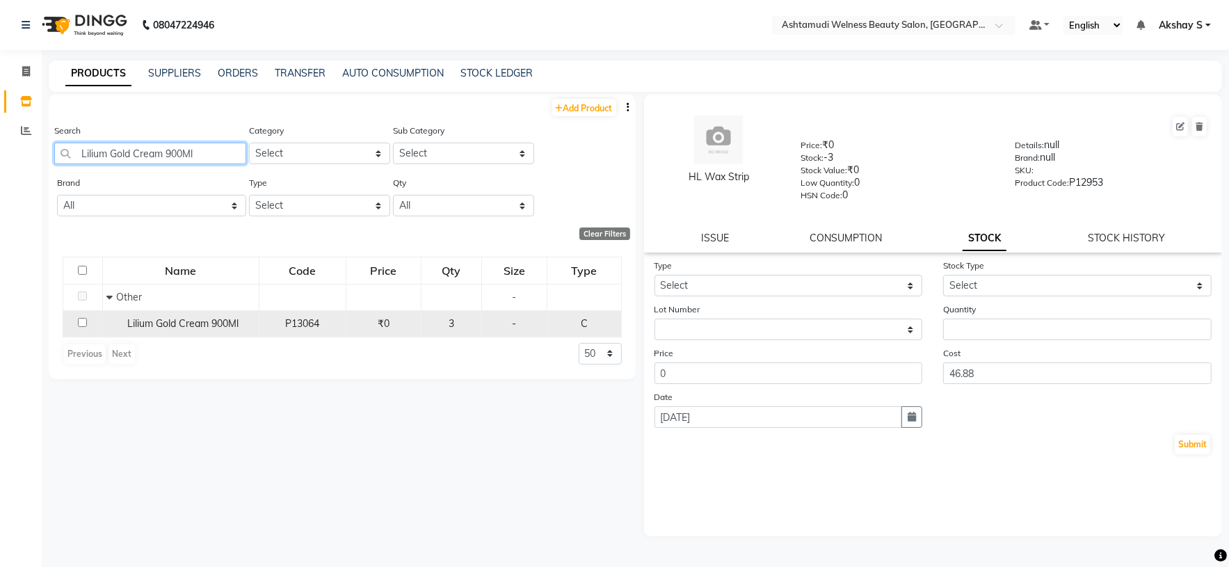
type input "Lilium Gold Cream 900Ml"
click at [201, 323] on span "Lilium Gold Cream 900Ml" at bounding box center [182, 323] width 111 height 13
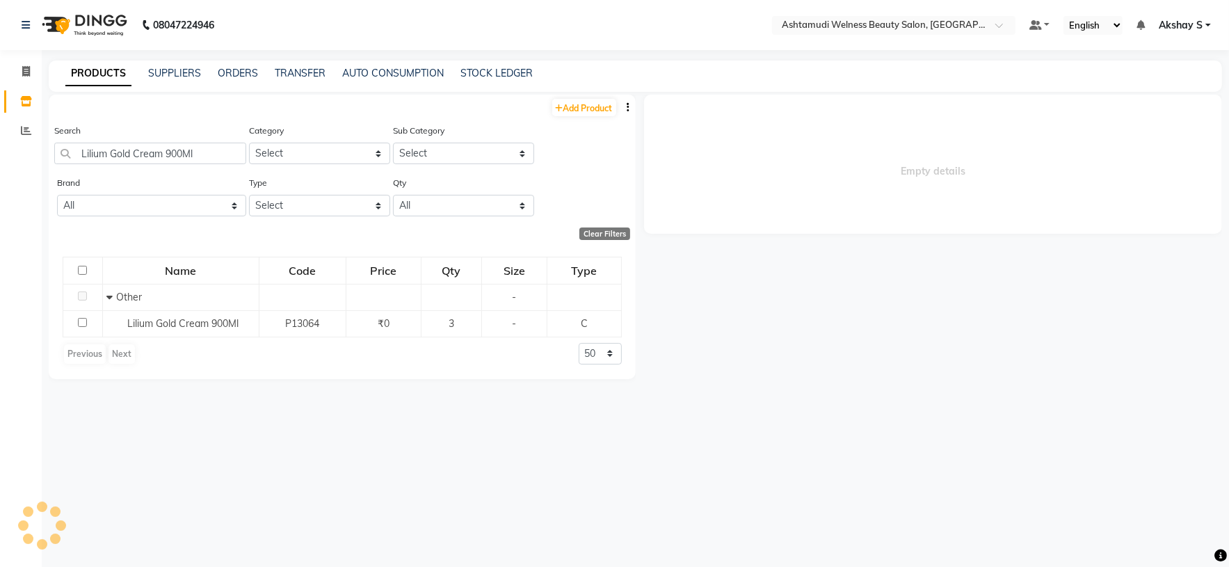
select select
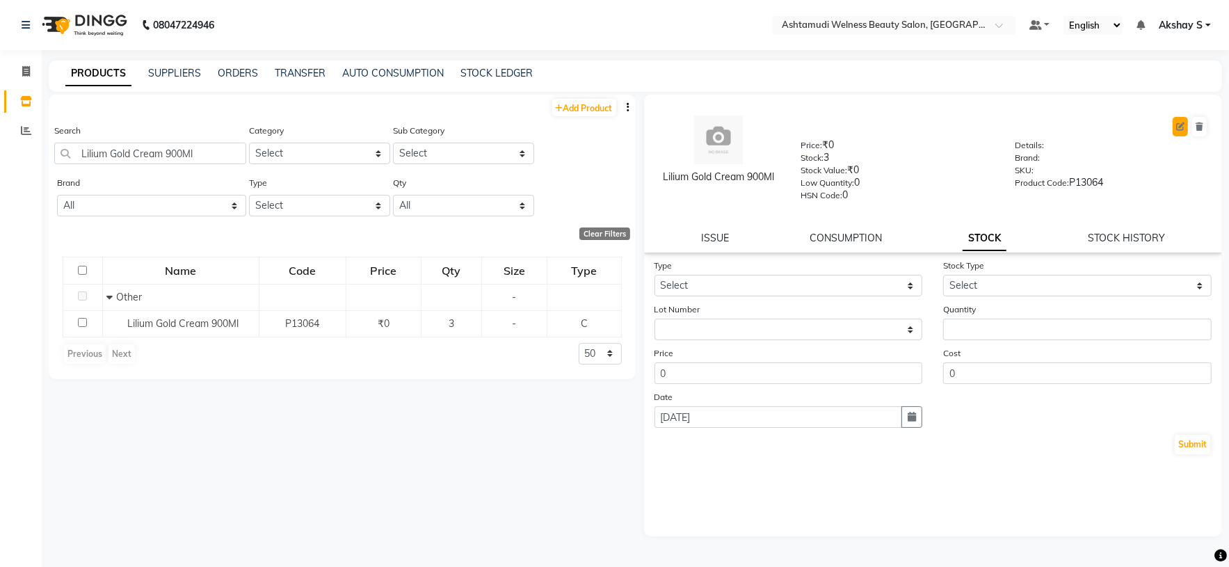
click at [1183, 132] on button at bounding box center [1180, 126] width 15 height 19
select select "true"
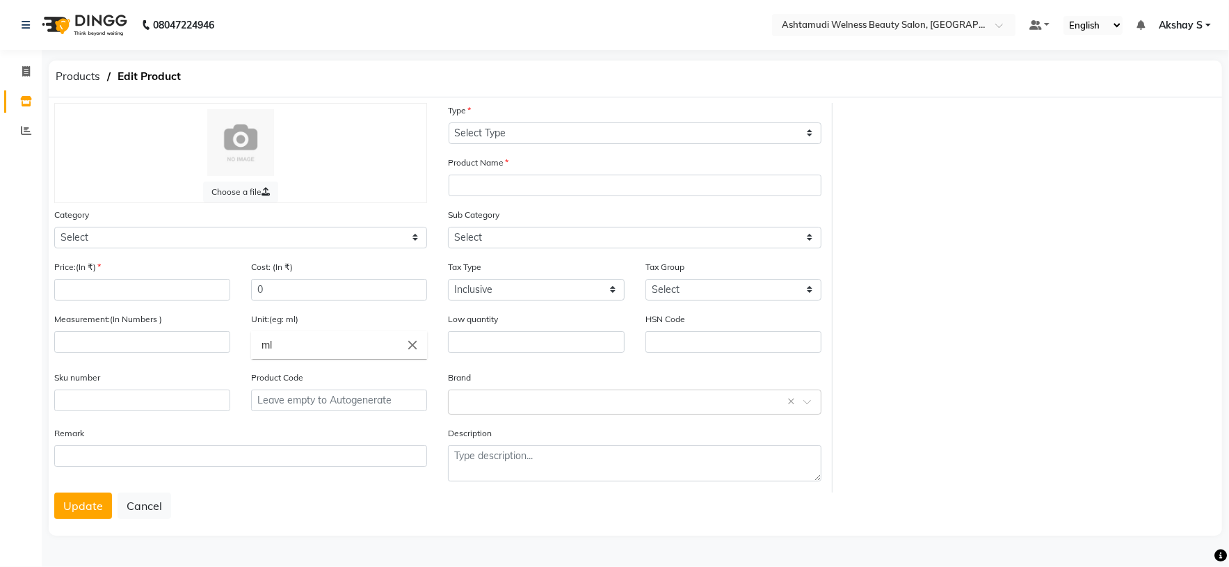
select select "C"
type input "Lilium Gold Cream 900Ml"
select select
type input "0"
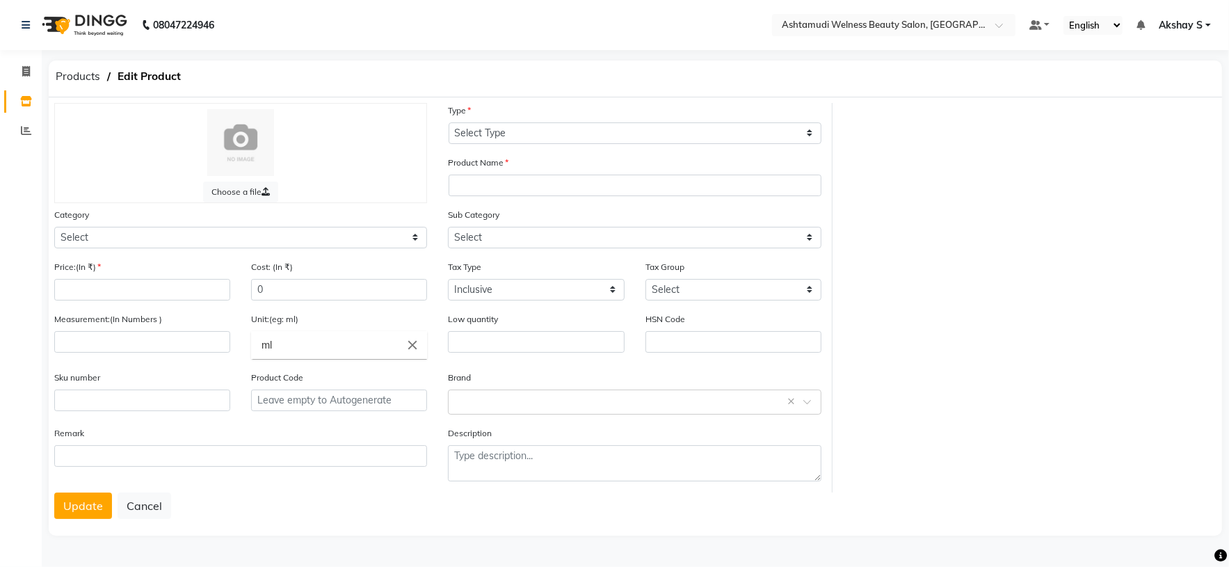
type input "0"
type input "P13064"
select select "595501000"
select select "595501002"
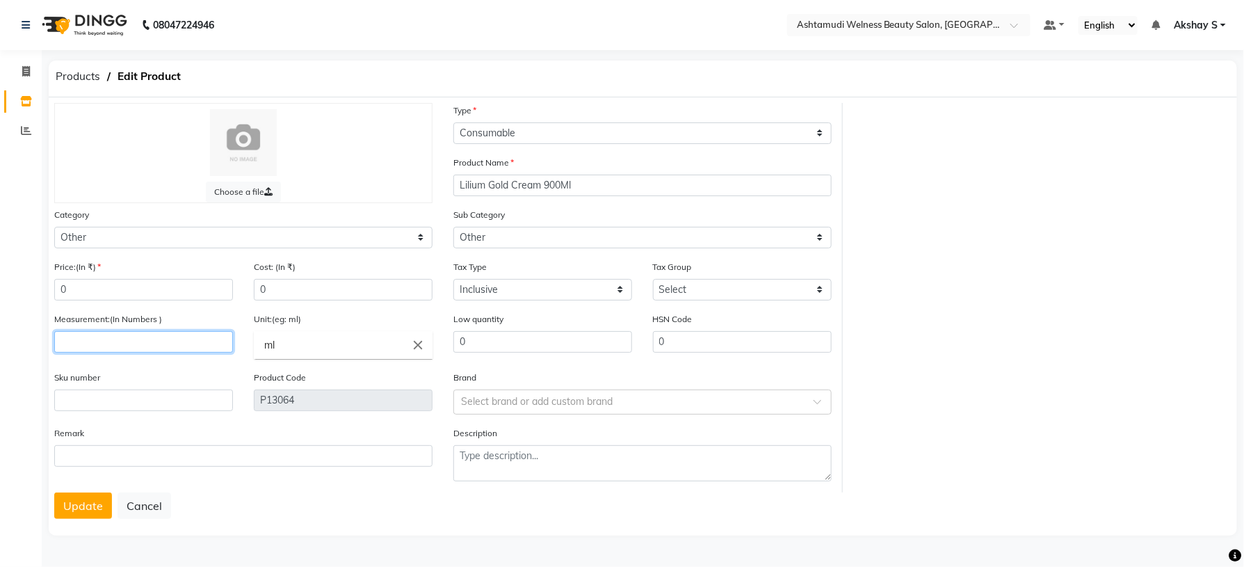
click at [110, 341] on input "number" at bounding box center [143, 342] width 179 height 22
type input "900"
click at [95, 508] on button "Update" at bounding box center [83, 505] width 58 height 26
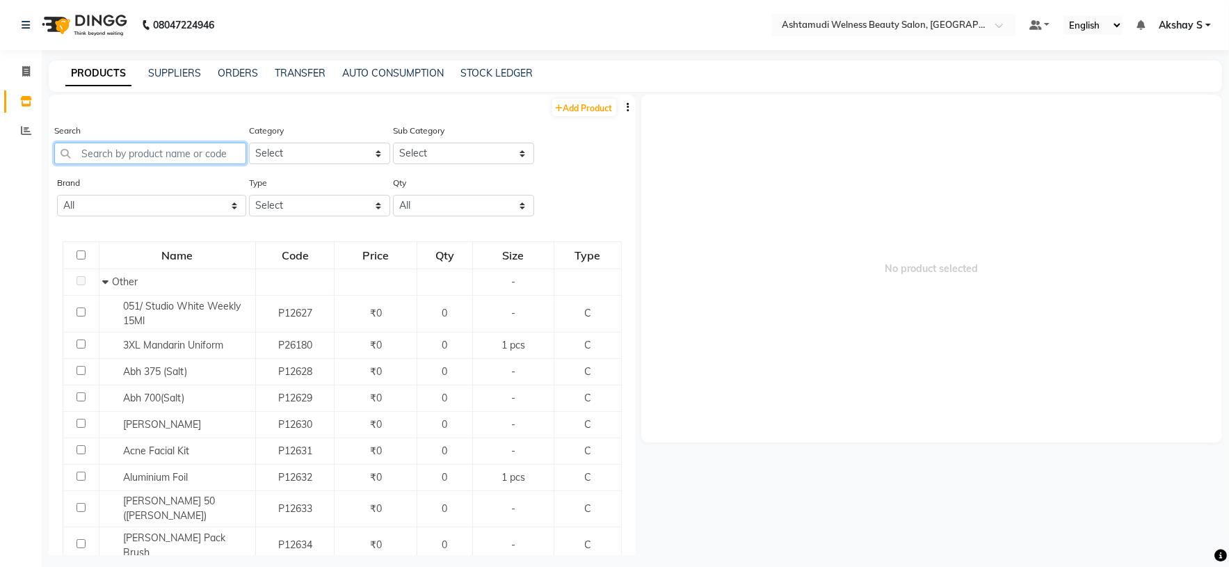
click at [169, 147] on input "text" at bounding box center [150, 154] width 192 height 22
click at [170, 147] on input "text" at bounding box center [150, 154] width 192 height 22
paste input "Sch Spa Essence Anti Hair Loss Serum 8X10 Ml"
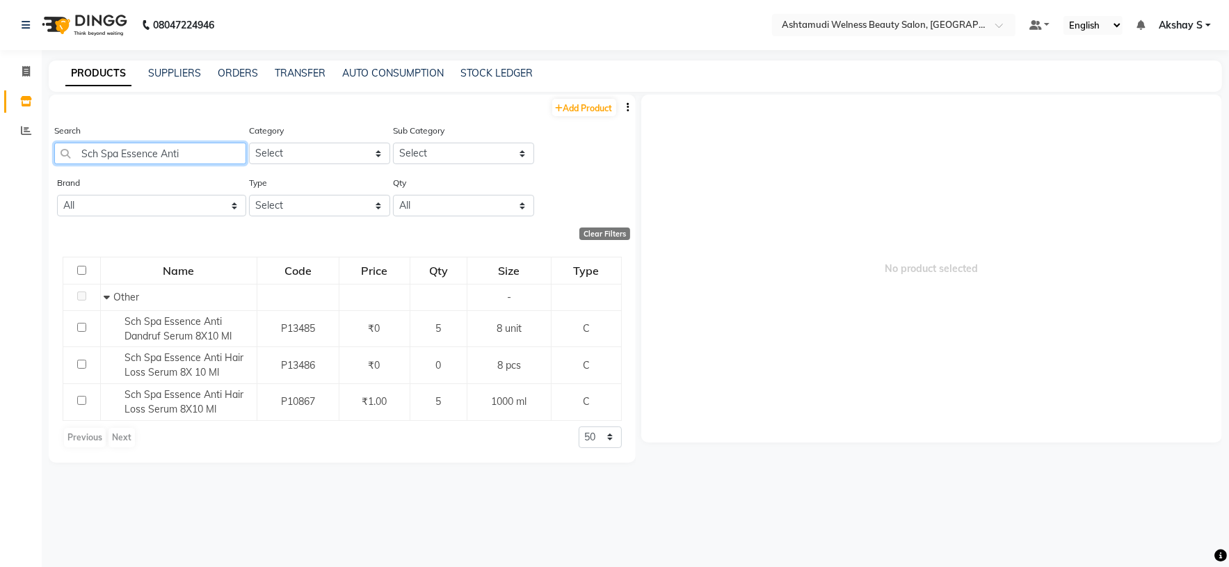
drag, startPoint x: 199, startPoint y: 156, endPoint x: 24, endPoint y: 166, distance: 175.5
click at [35, 166] on app-home "08047224946 Select Location × Ashtamudi Welness Beauty Salon, [GEOGRAPHIC_DATA]…" at bounding box center [614, 288] width 1229 height 576
paste input "Toppik Hair Building Fibers"
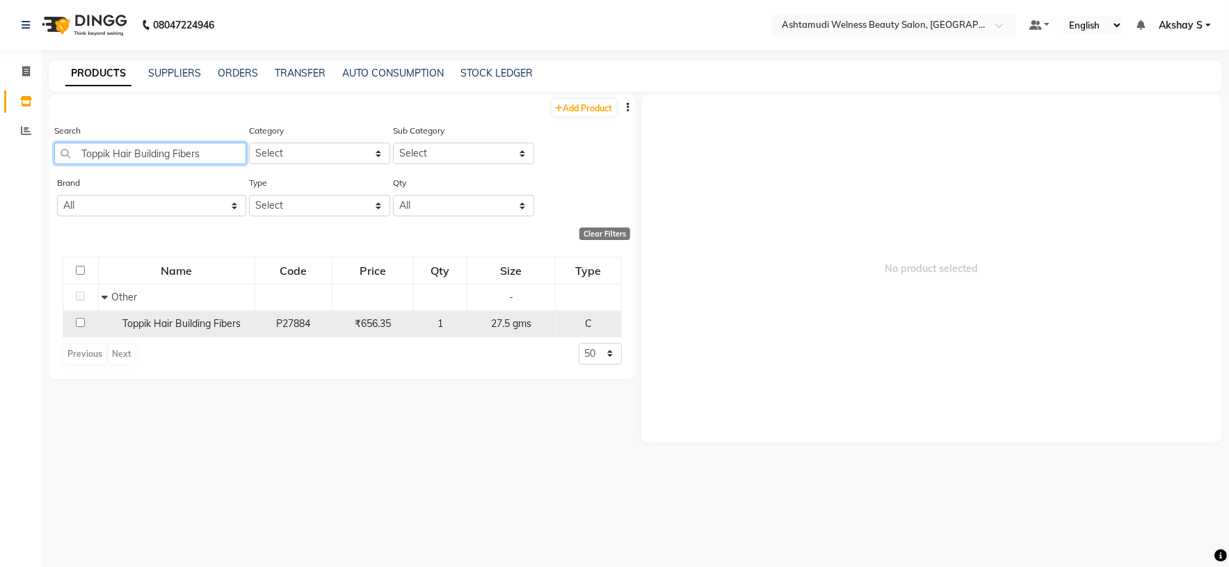
type input "Toppik Hair Building Fibers"
click at [231, 328] on span "Toppik Hair Building Fibers" at bounding box center [181, 323] width 118 height 13
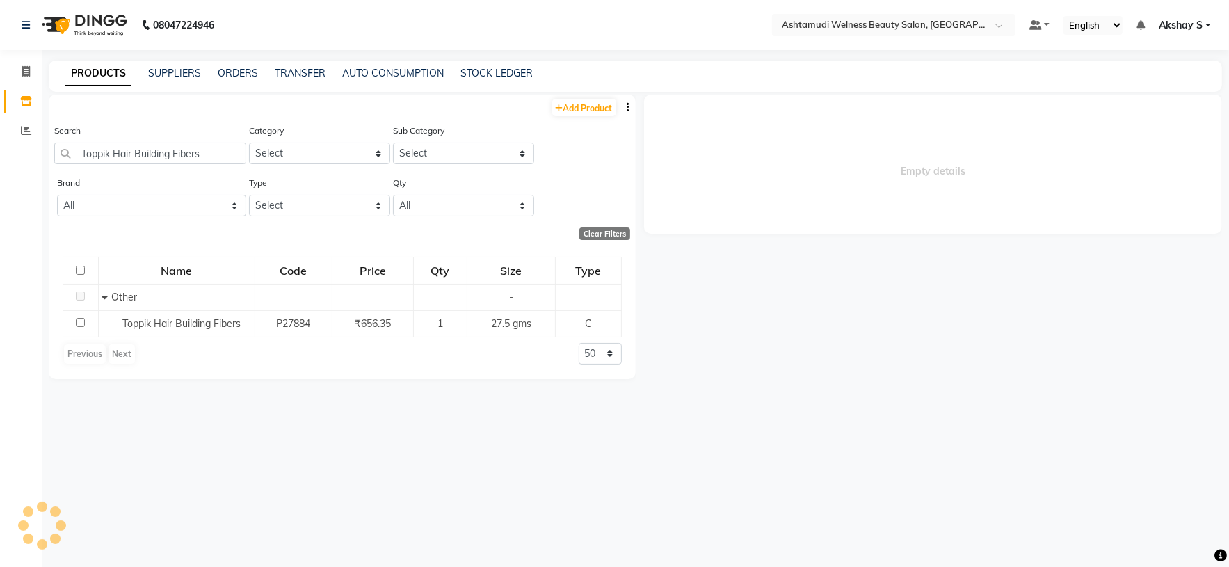
select select
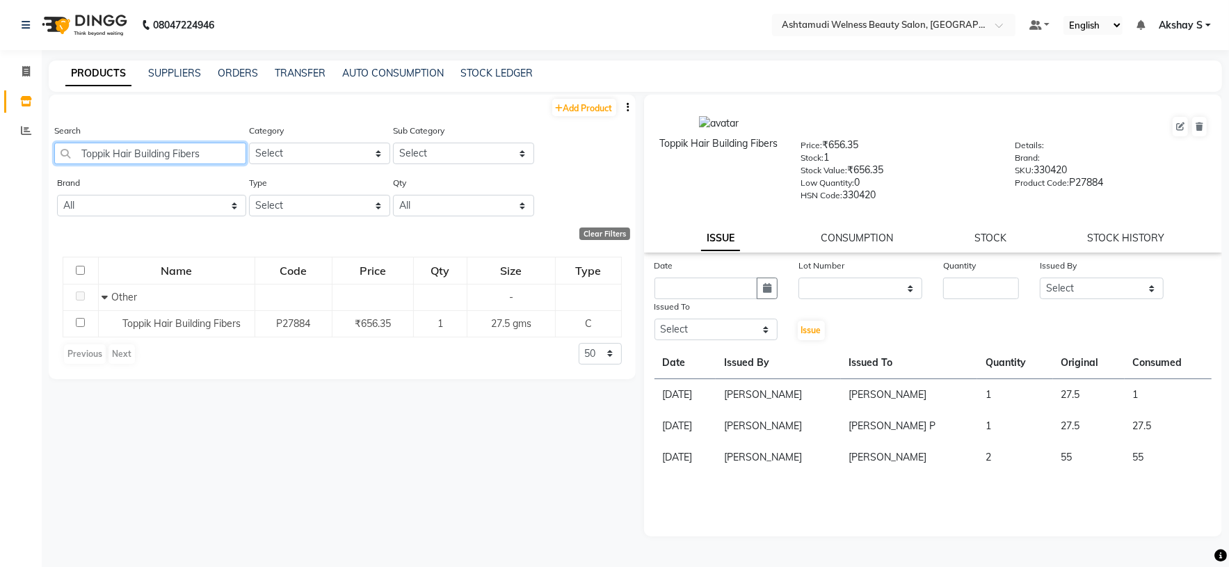
drag, startPoint x: 223, startPoint y: 152, endPoint x: 0, endPoint y: 166, distance: 223.0
click at [0, 166] on app-home "08047224946 Select Location × Ashtamudi Welness Beauty Salon, [GEOGRAPHIC_DATA]…" at bounding box center [614, 288] width 1229 height 576
paste input "PAC aqua grip primer 9ml"
type input "PAC aqua grip primer 9ml"
